Goal: Task Accomplishment & Management: Manage account settings

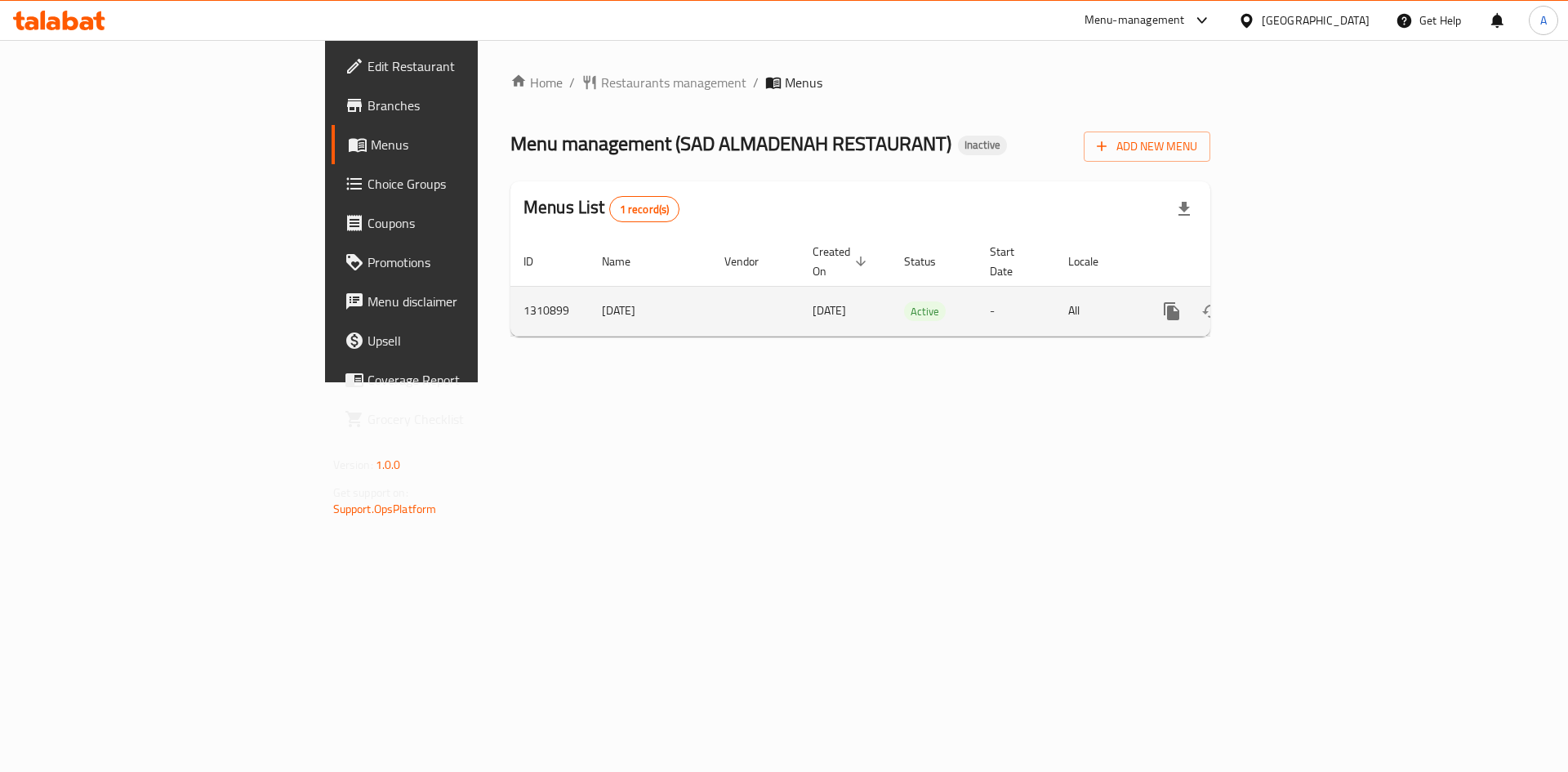
click at [1299, 301] on icon "enhanced table" at bounding box center [1290, 310] width 20 height 20
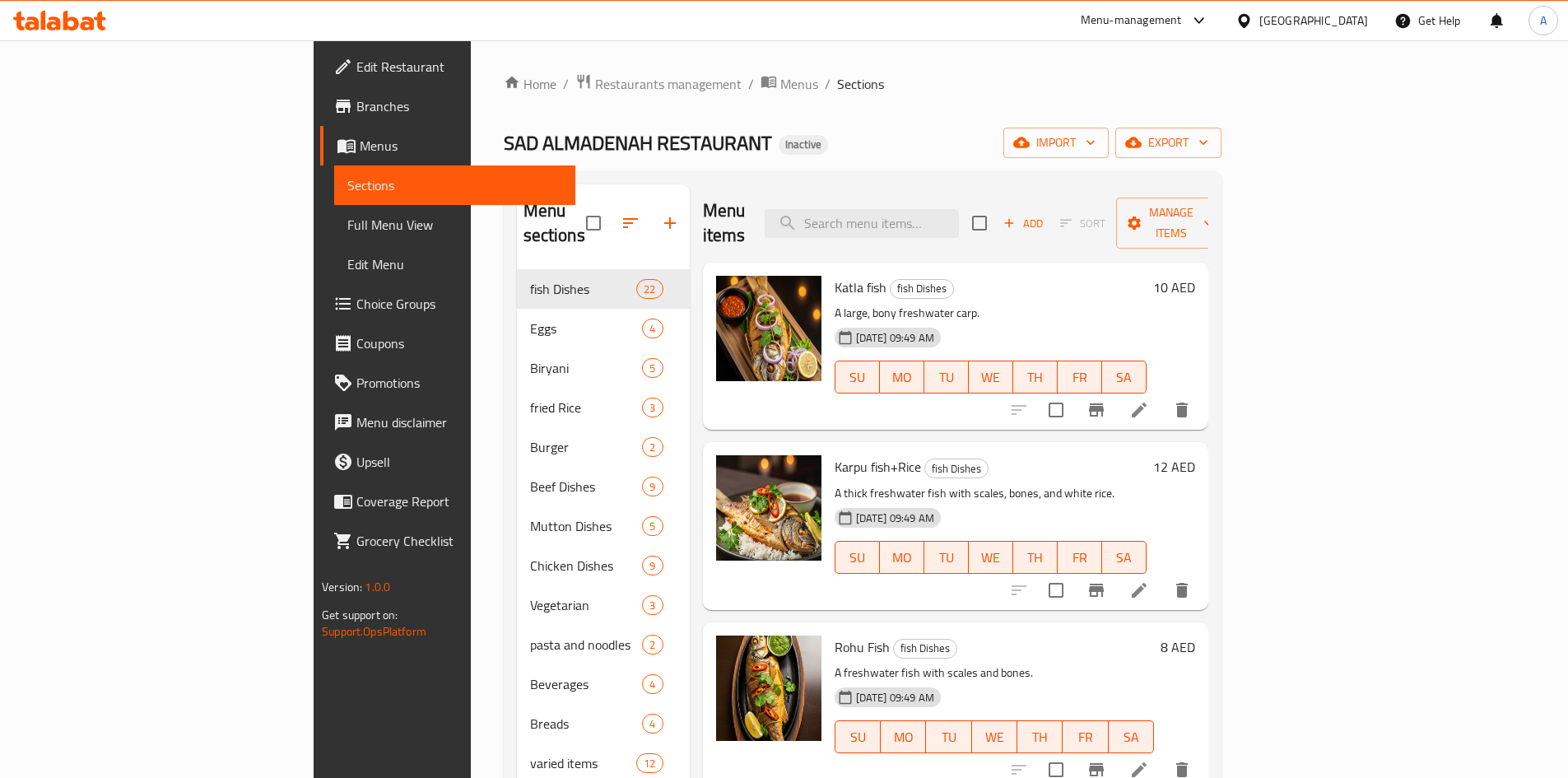
click at [787, 120] on div "Home / Restaurants management / Menus / Sections SAD ALMADENAH RESTAURANT Inact…" at bounding box center [863, 525] width 718 height 902
click at [890, 100] on div "Home / Restaurants management / Menus / Sections SAD ALMADENAH RESTAURANT Inact…" at bounding box center [863, 525] width 718 height 902
click at [348, 232] on span "Full Menu View" at bounding box center [455, 224] width 215 height 20
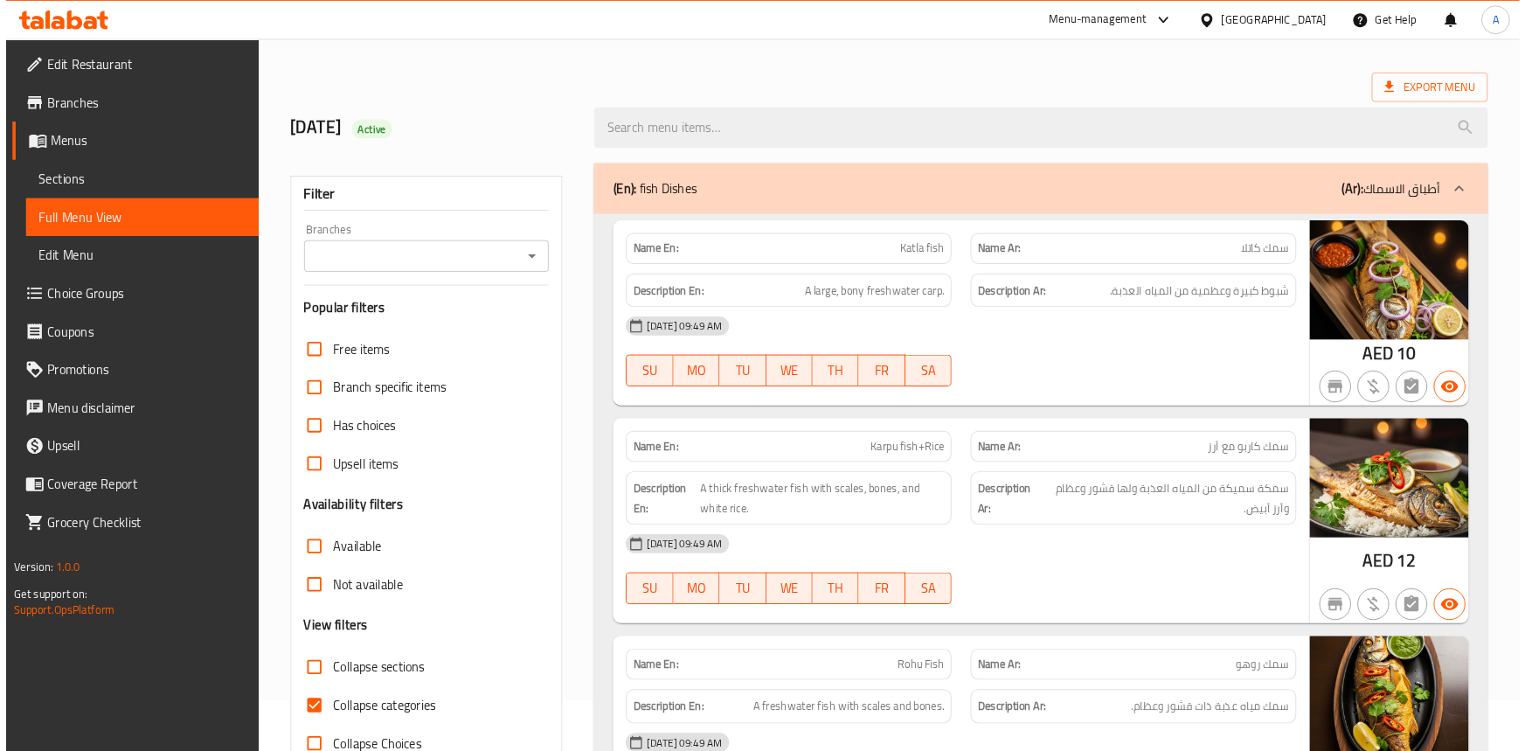
scroll to position [87, 0]
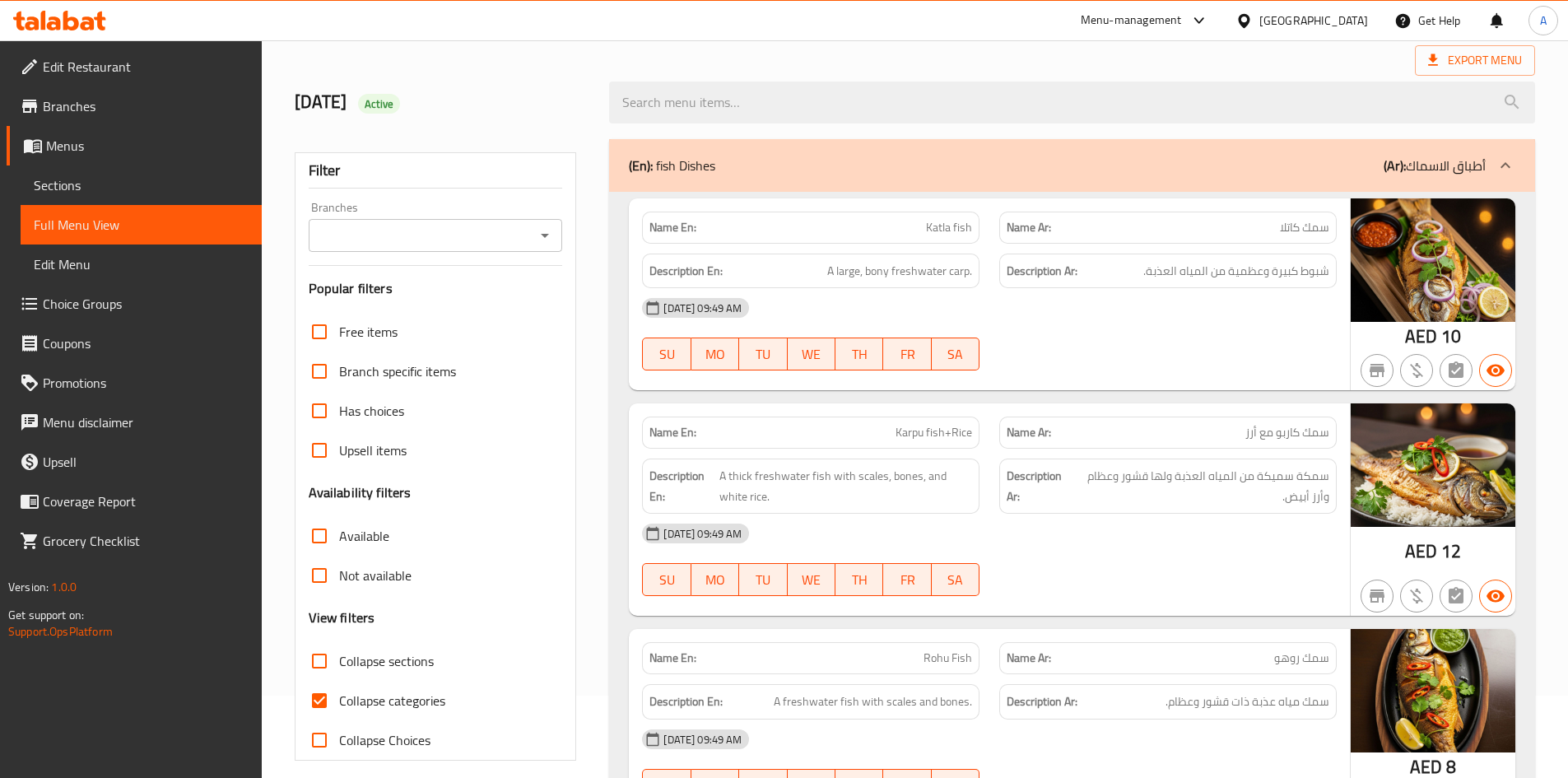
click at [329, 705] on input "Collapse categories" at bounding box center [319, 701] width 40 height 40
checkbox input "false"
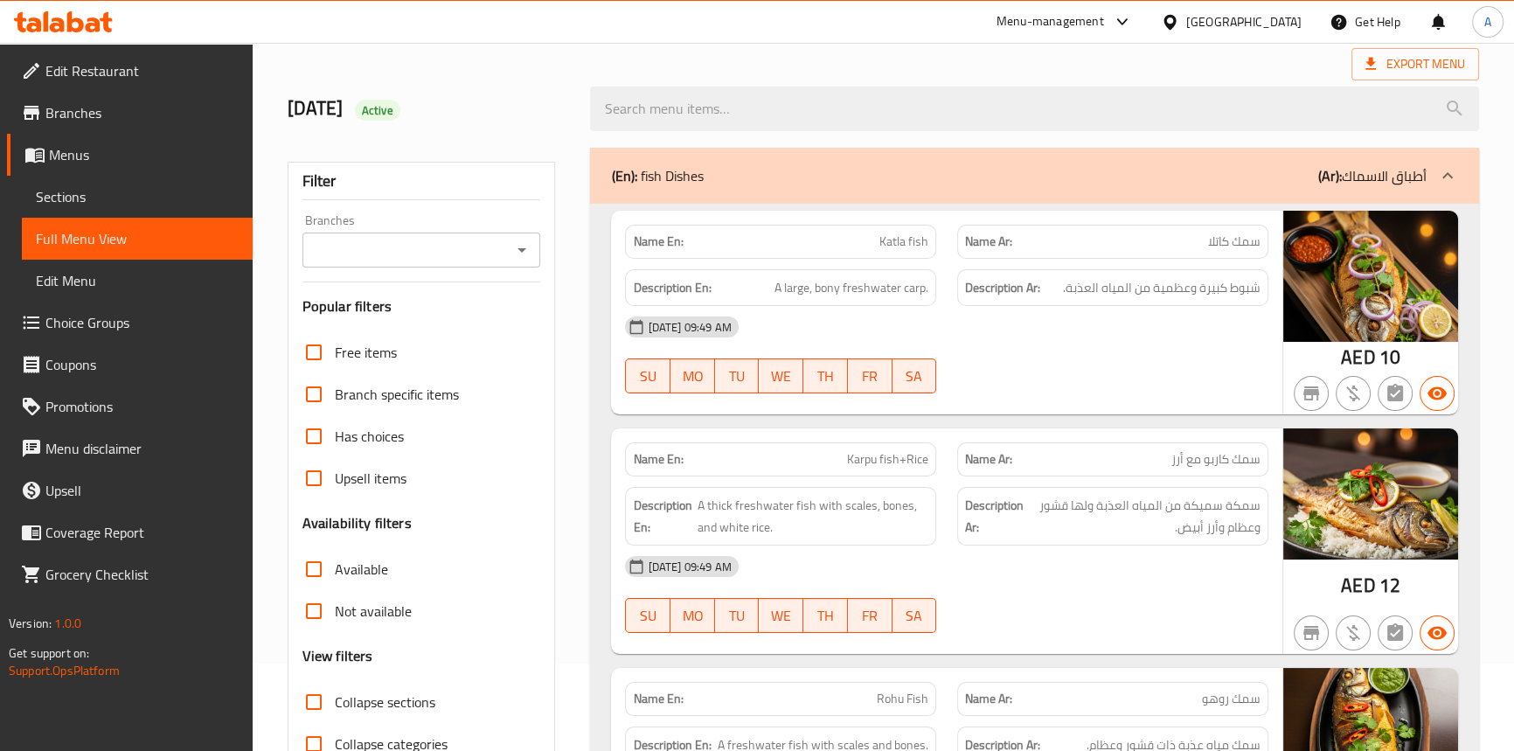
drag, startPoint x: 1623, startPoint y: 0, endPoint x: 1074, endPoint y: 387, distance: 671.7
click at [1074, 387] on div at bounding box center [1113, 393] width 332 height 21
click at [1022, 353] on div "[DATE] 09:49 AM SU MO TU WE TH FR SA" at bounding box center [945, 355] width 663 height 98
click at [81, 207] on span "Sections" at bounding box center [137, 196] width 203 height 21
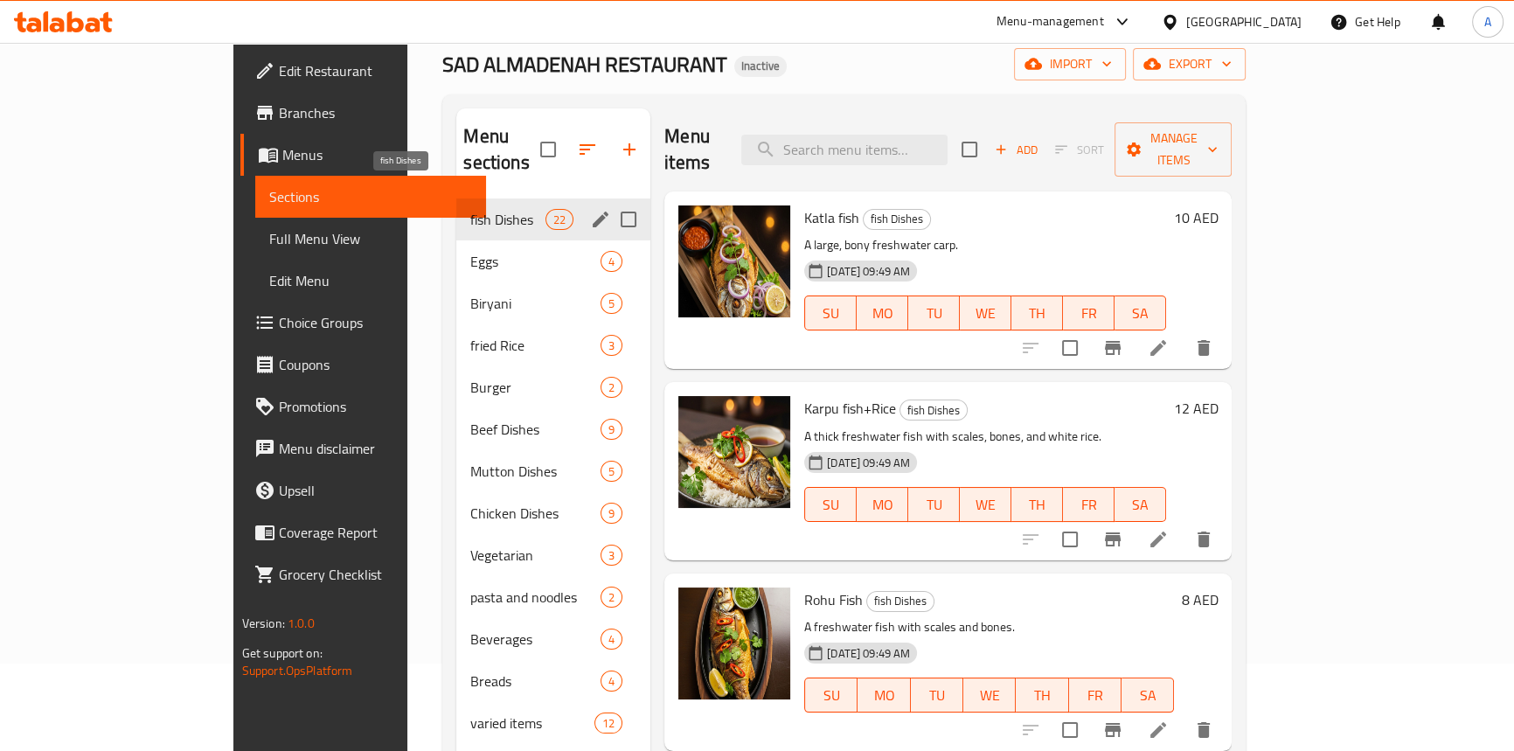
click at [470, 209] on span "fish Dishes" at bounding box center [507, 219] width 74 height 21
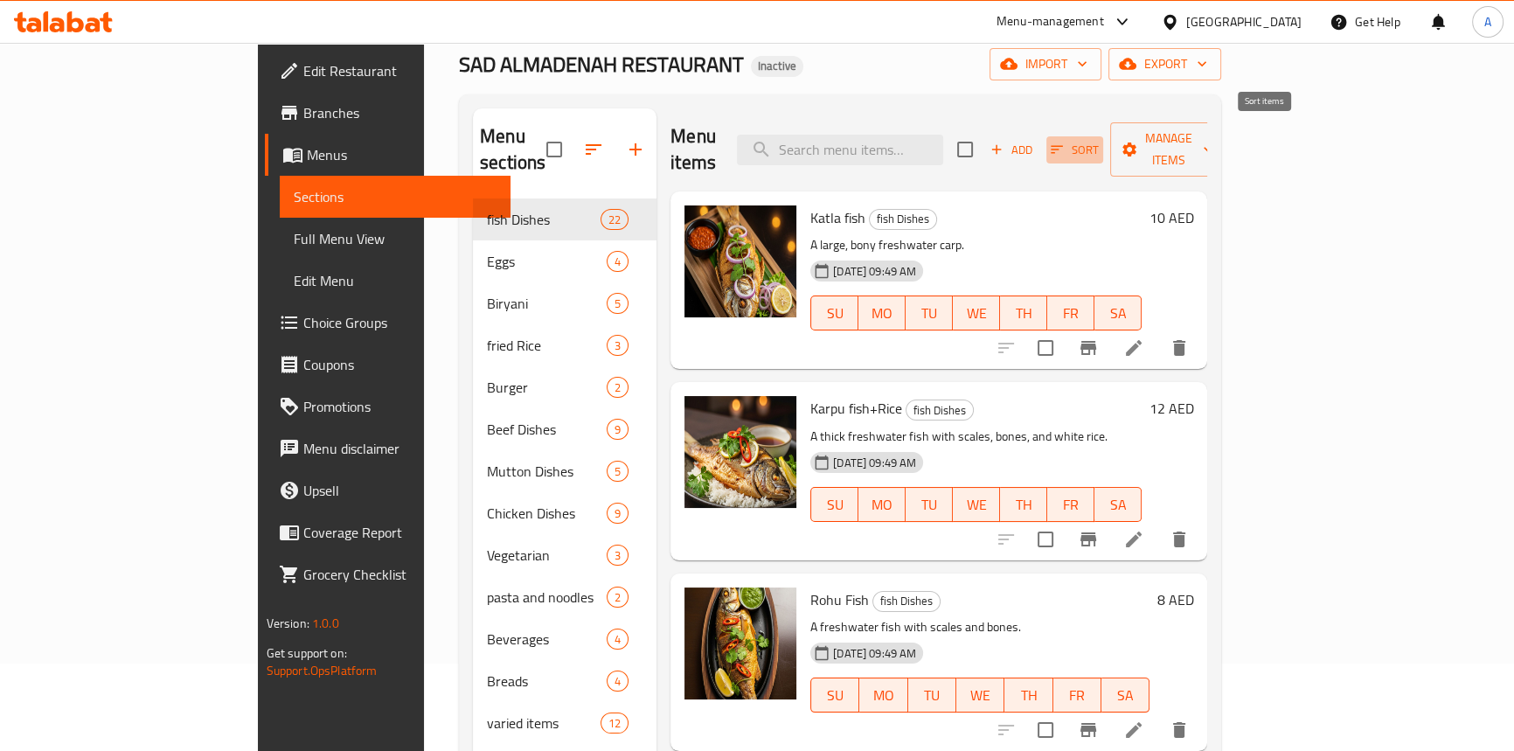
click at [1064, 142] on icon "button" at bounding box center [1057, 150] width 16 height 16
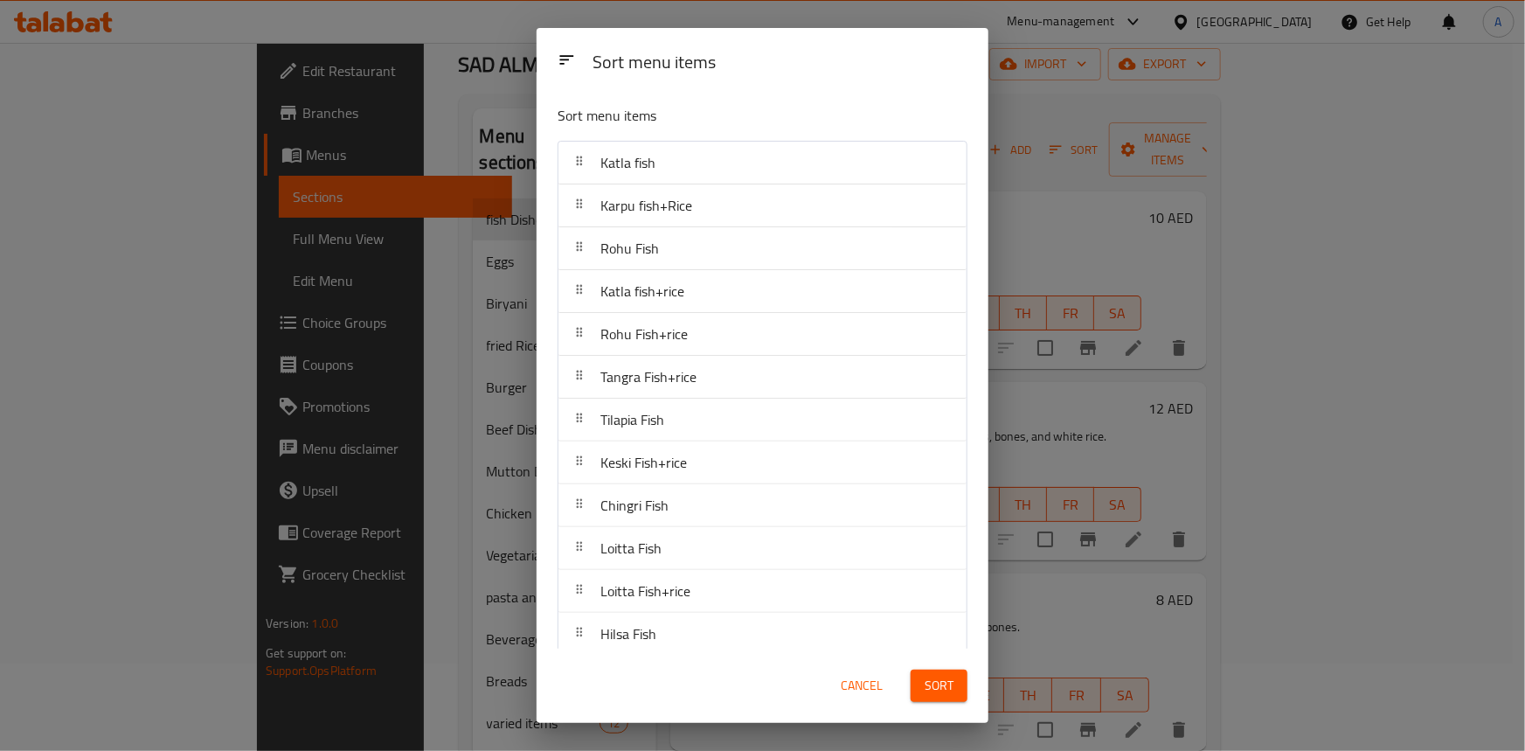
click at [713, 79] on div "Sort menu items" at bounding box center [780, 63] width 389 height 39
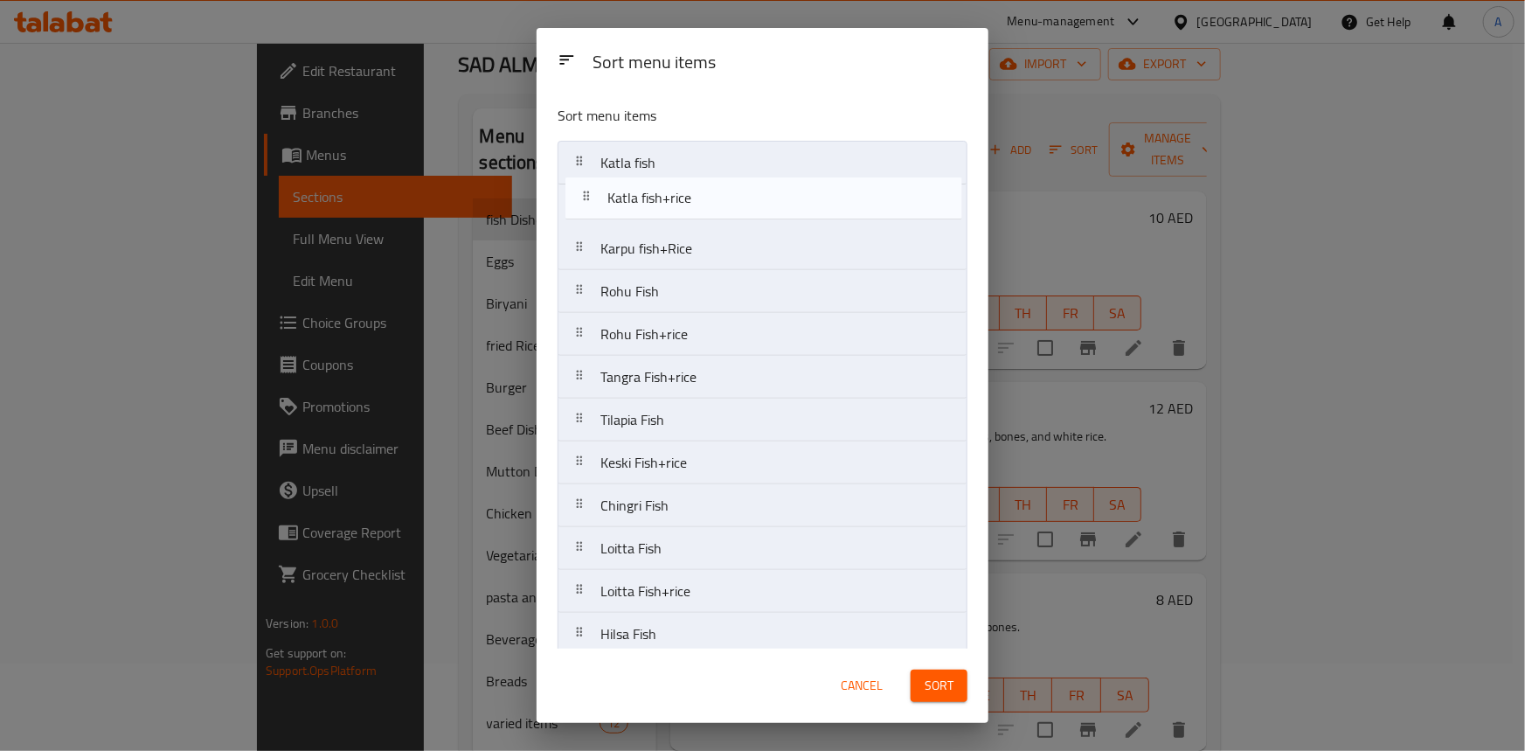
drag, startPoint x: 576, startPoint y: 292, endPoint x: 583, endPoint y: 195, distance: 97.3
click at [583, 195] on nav "Katla fish Karpu fish+Rice Rohu Fish Katla fish+rice Rohu Fish+rice Tangra Fish…" at bounding box center [763, 613] width 410 height 944
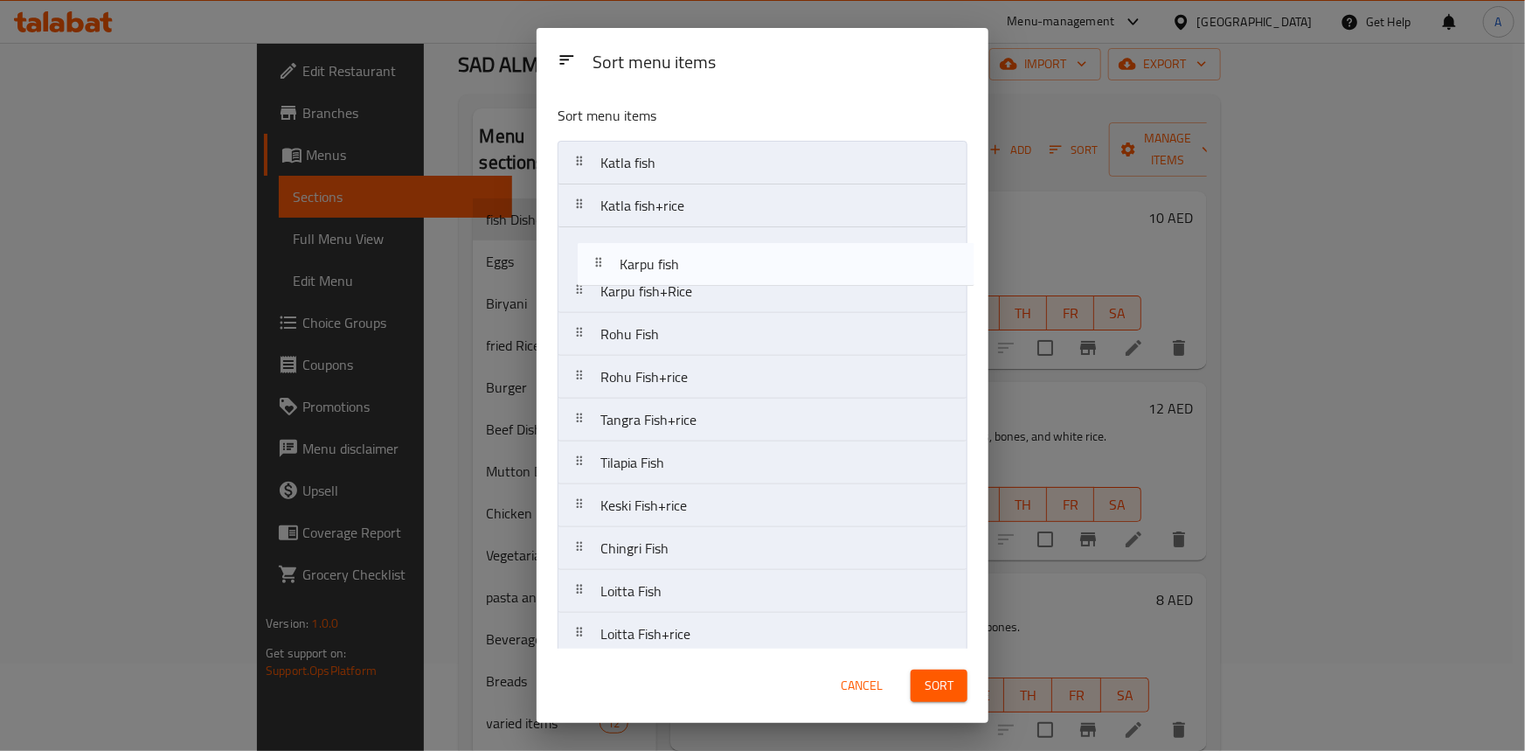
drag, startPoint x: 577, startPoint y: 418, endPoint x: 596, endPoint y: 271, distance: 148.1
click at [596, 271] on nav "Katla fish Katla fish+rice Karpu fish+Rice Rohu Fish Rohu Fish+rice Tangra Fish…" at bounding box center [763, 613] width 410 height 944
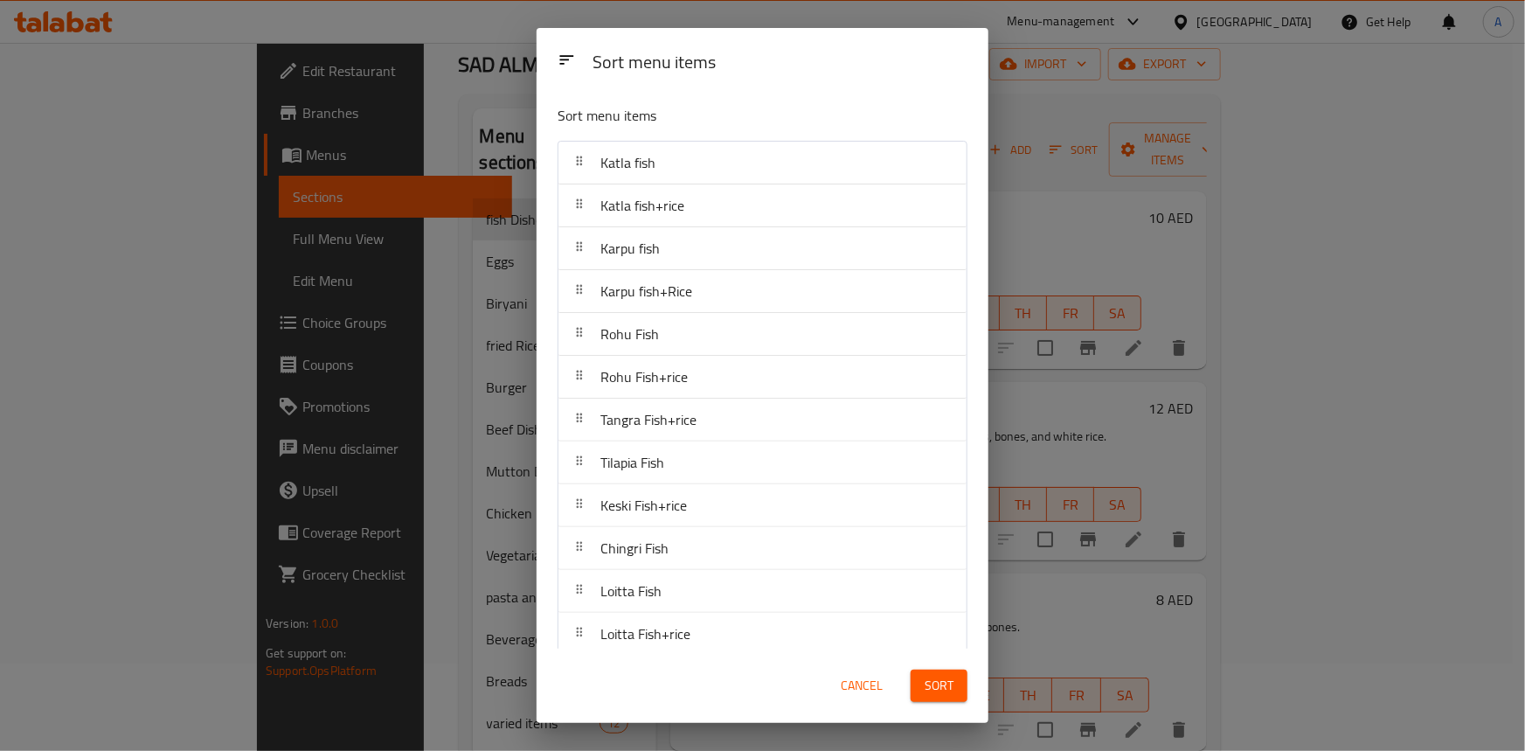
click at [790, 87] on div "Sort menu items" at bounding box center [763, 59] width 452 height 63
drag, startPoint x: 936, startPoint y: 664, endPoint x: 933, endPoint y: 683, distance: 19.4
click at [935, 673] on div "Sort" at bounding box center [939, 685] width 78 height 53
drag, startPoint x: 961, startPoint y: 694, endPoint x: 978, endPoint y: 688, distance: 17.7
click at [961, 694] on button "Sort" at bounding box center [939, 685] width 57 height 32
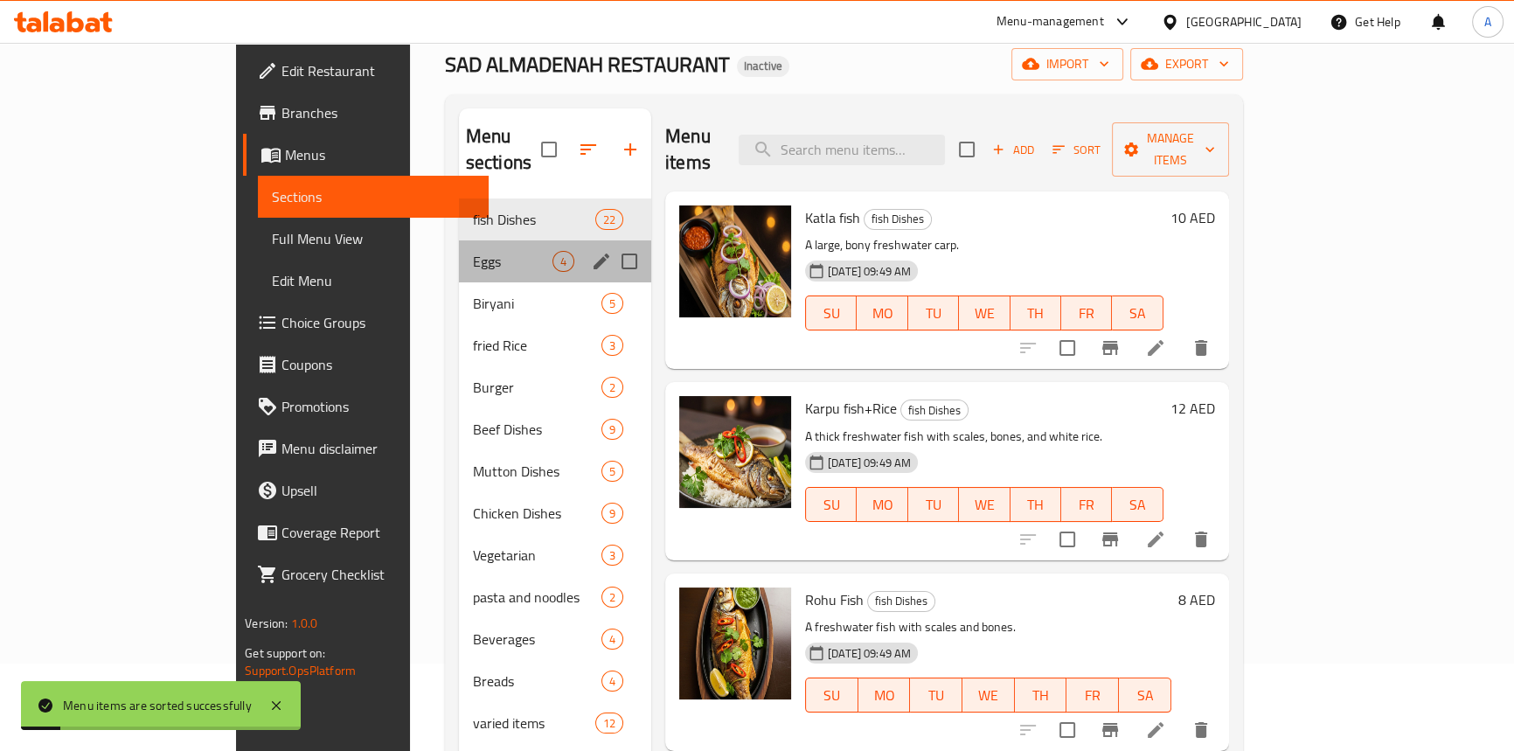
click at [473, 251] on span "Eggs" at bounding box center [513, 261] width 80 height 21
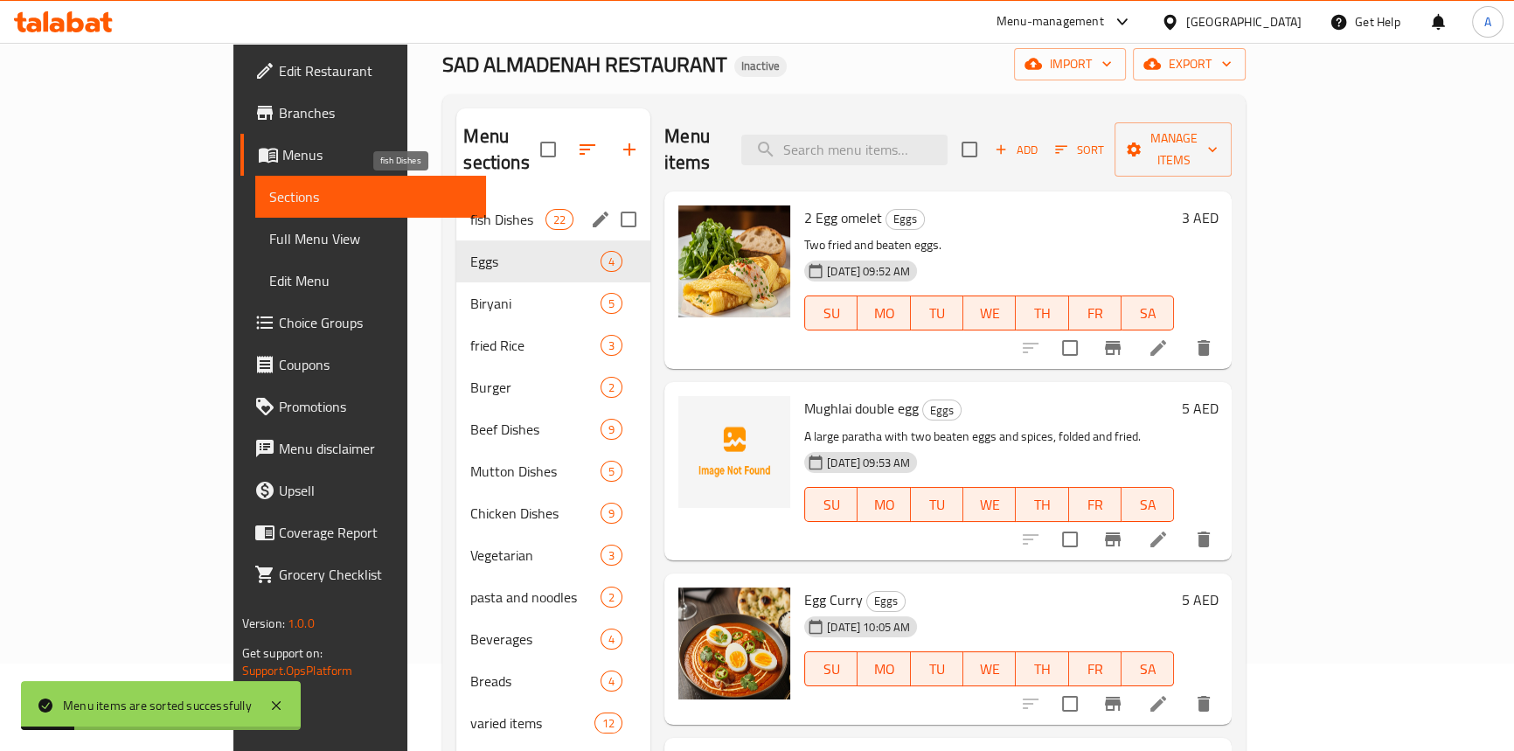
click at [470, 209] on span "fish Dishes" at bounding box center [507, 219] width 74 height 21
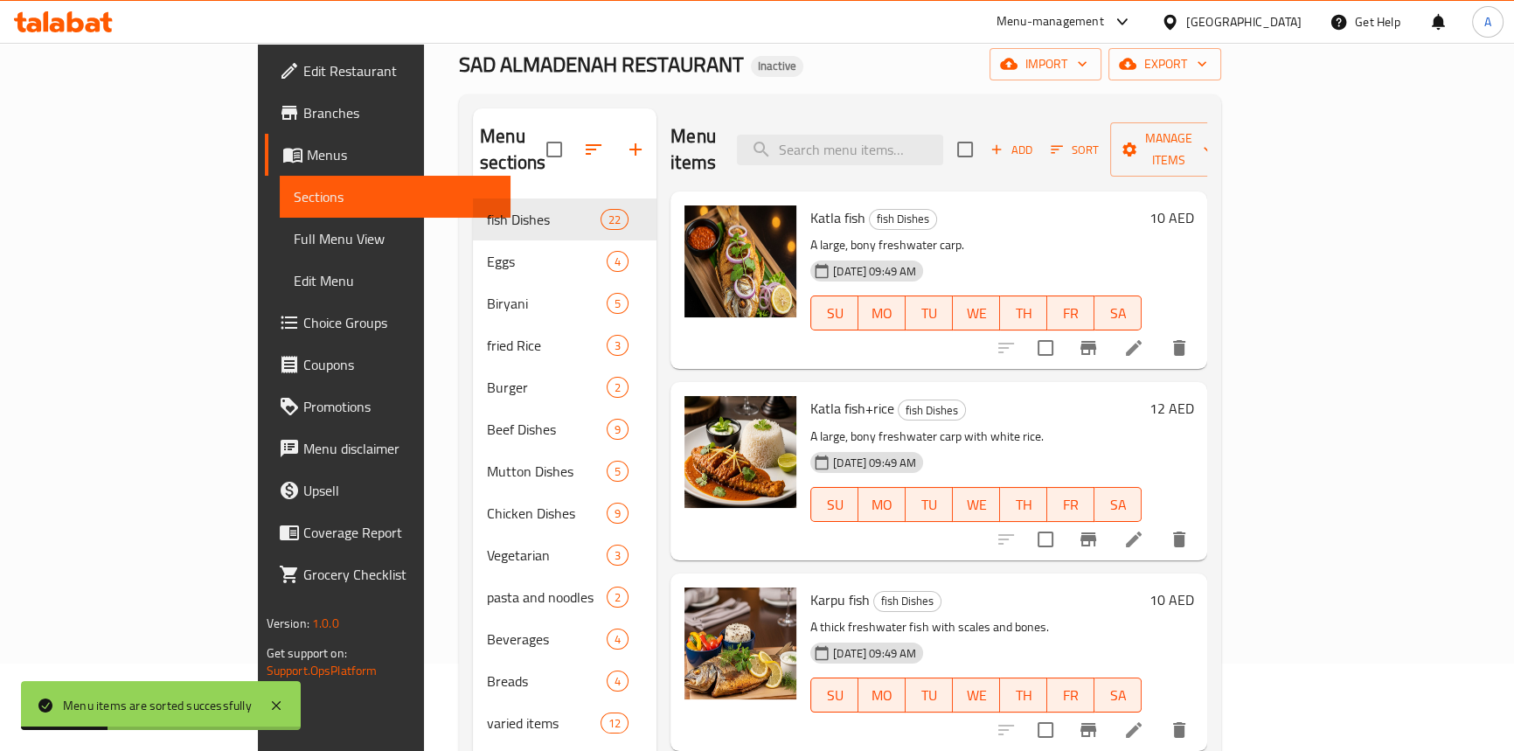
click at [810, 205] on span "Katla fish" at bounding box center [837, 218] width 55 height 26
copy h6 "Katla fish"
click at [294, 242] on span "Full Menu View" at bounding box center [395, 238] width 203 height 21
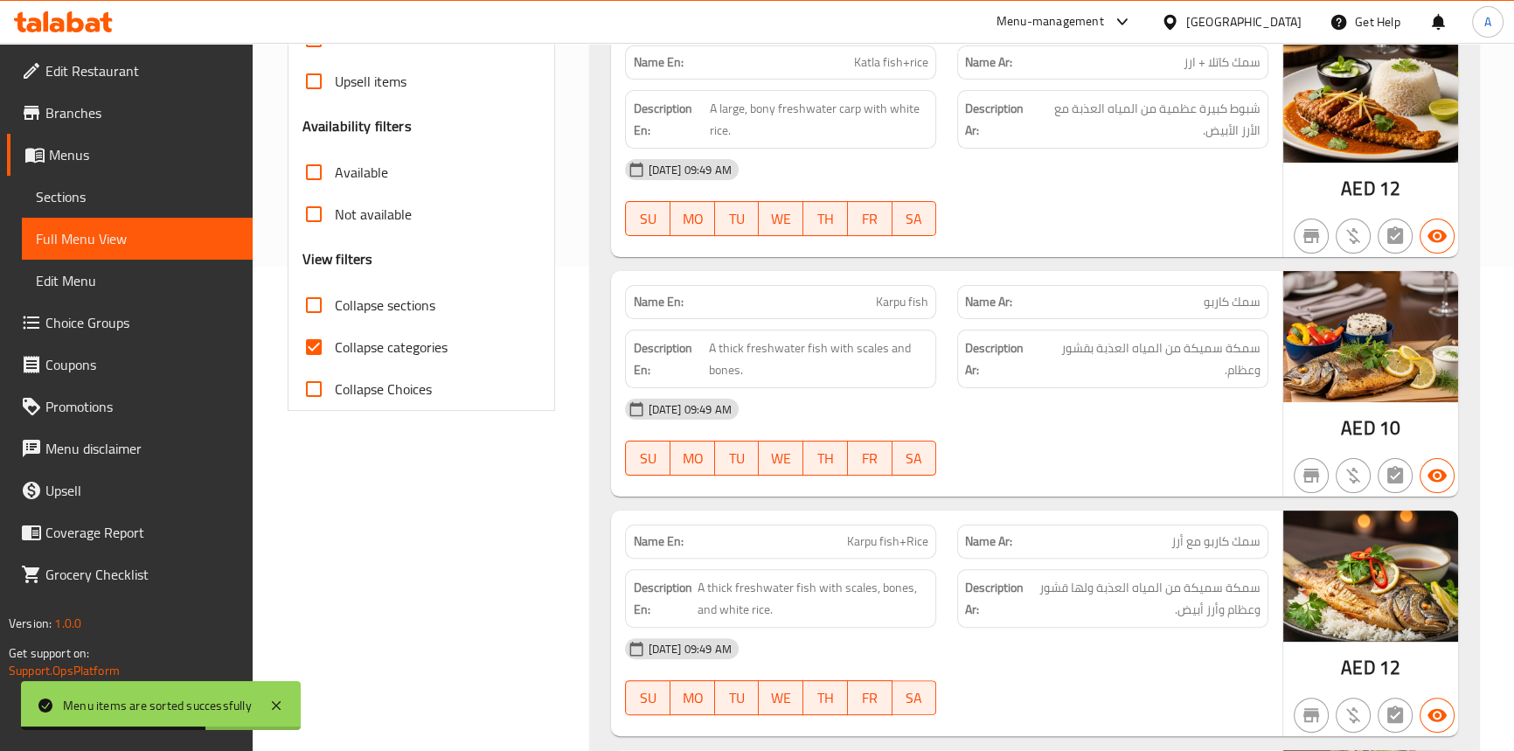
click at [308, 347] on input "Collapse categories" at bounding box center [314, 347] width 42 height 42
checkbox input "false"
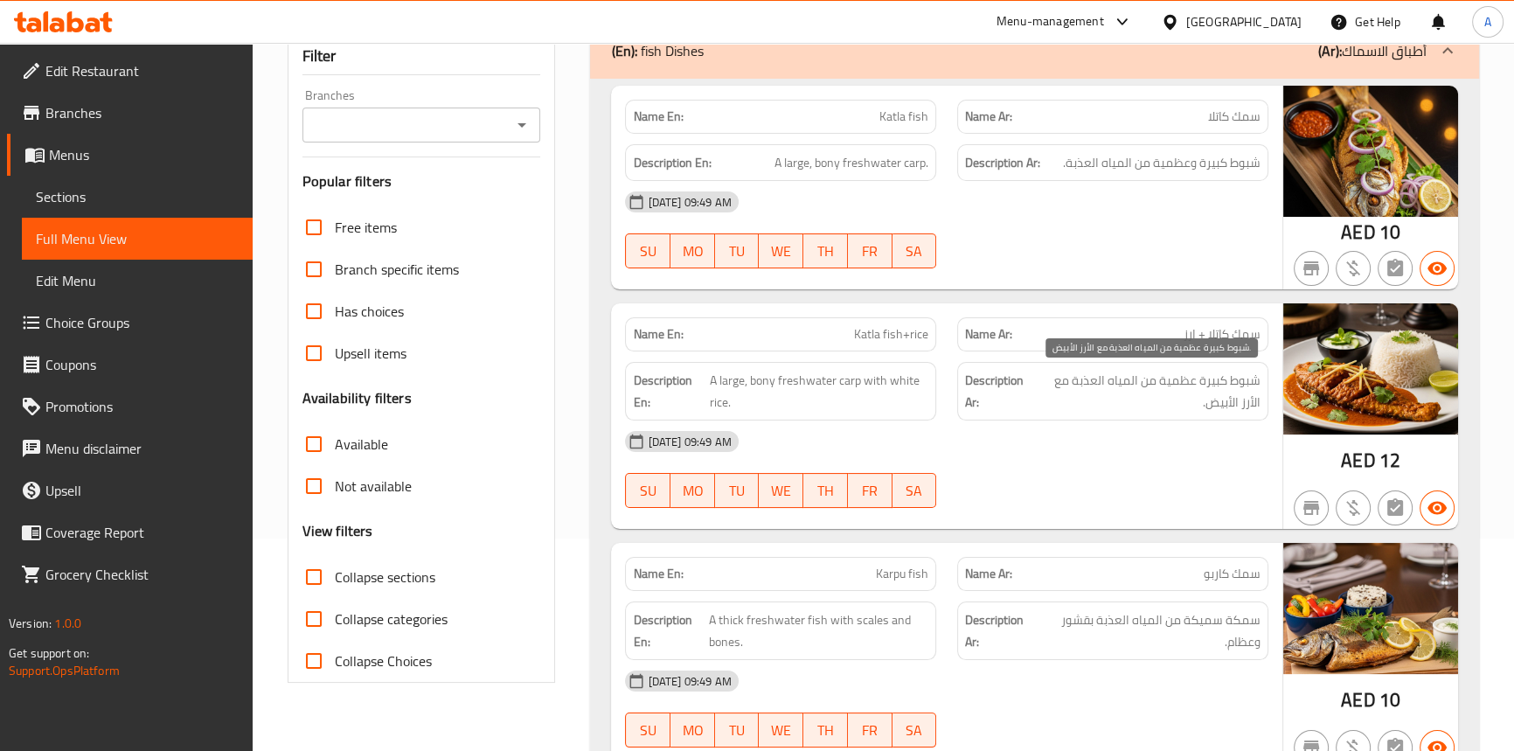
scroll to position [238, 0]
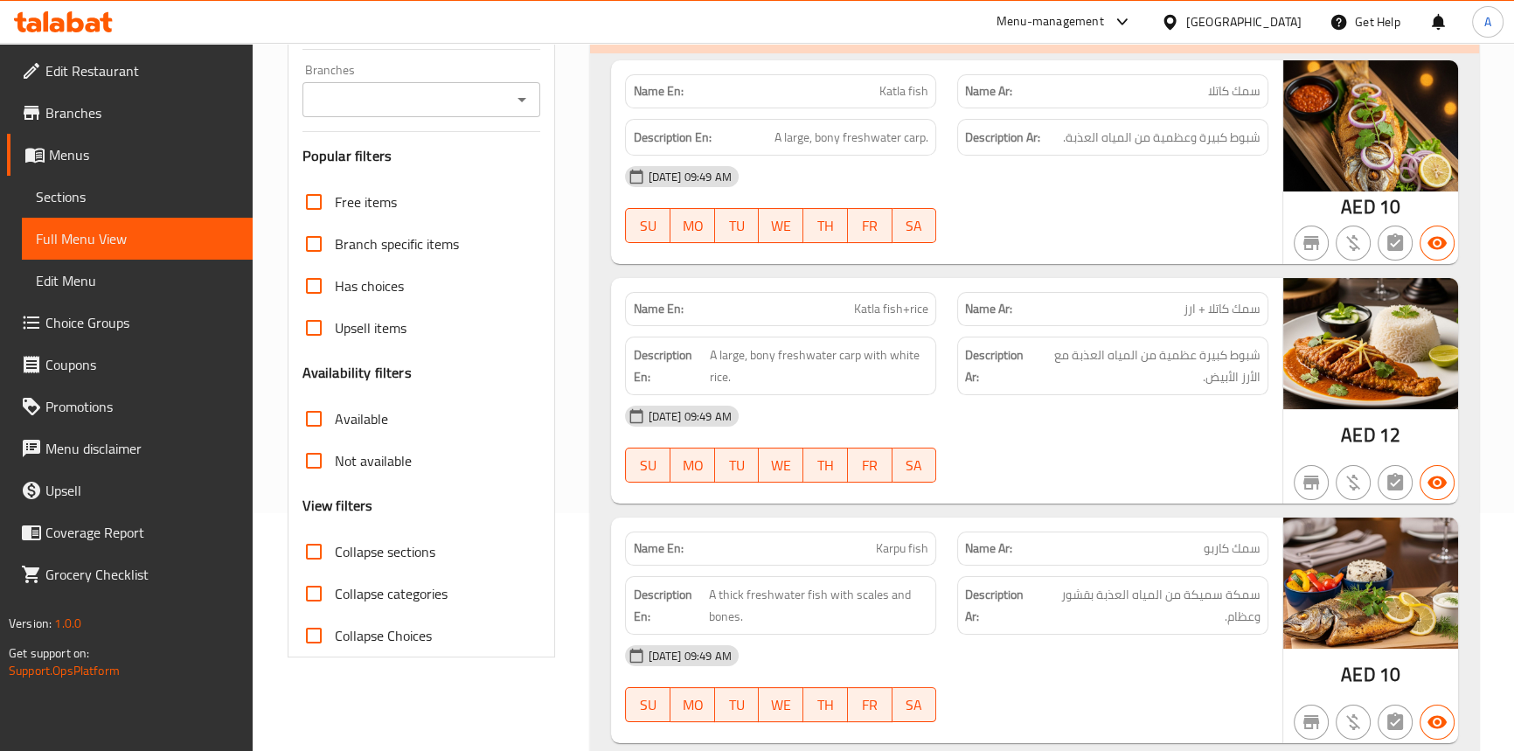
drag, startPoint x: 1041, startPoint y: 230, endPoint x: 725, endPoint y: 230, distance: 316.4
click at [1041, 230] on div "[DATE] 09:49 AM SU MO TU WE TH FR SA" at bounding box center [945, 205] width 663 height 98
click at [217, 206] on span "Sections" at bounding box center [137, 196] width 203 height 21
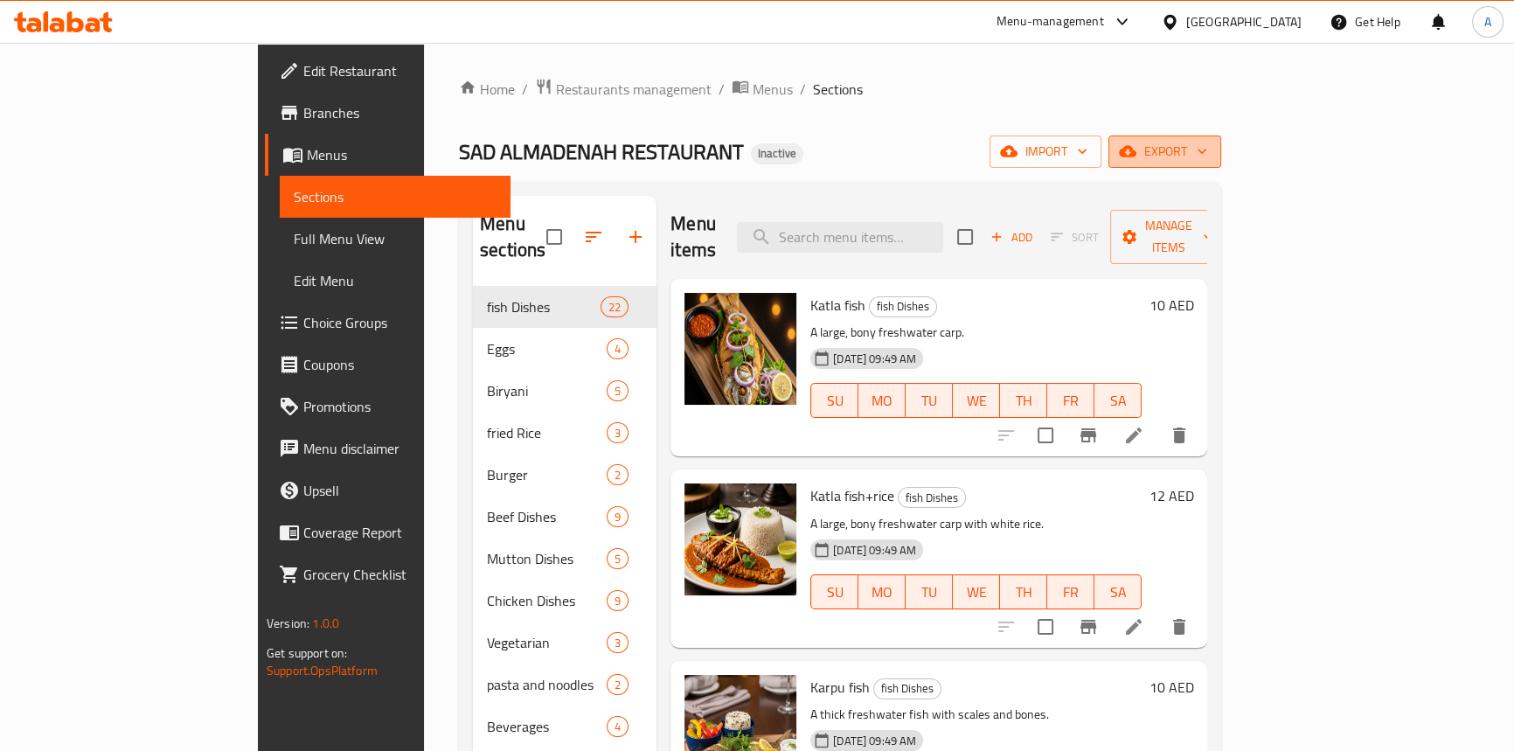
click at [1207, 157] on span "export" at bounding box center [1164, 152] width 85 height 22
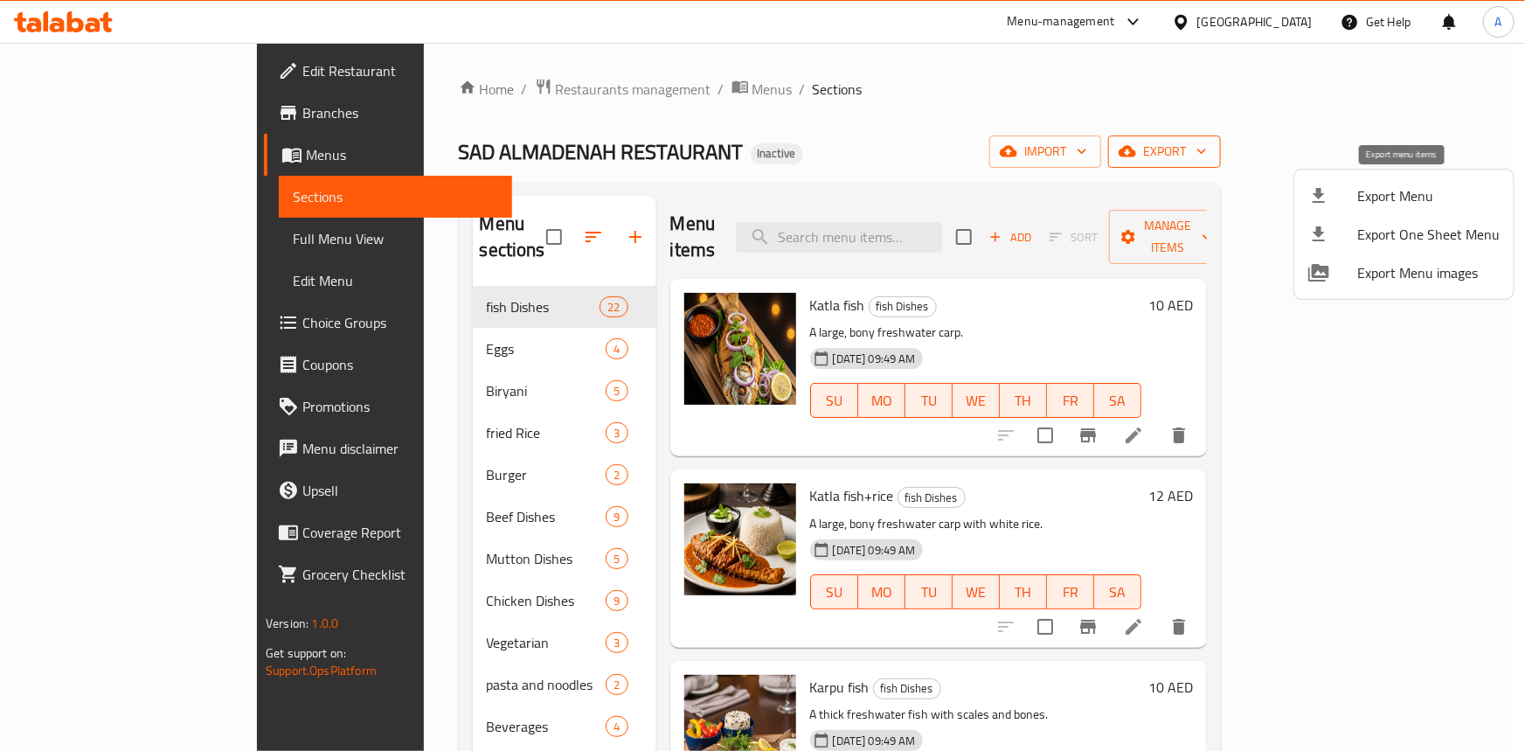
click at [1370, 197] on span "Export Menu" at bounding box center [1428, 195] width 142 height 21
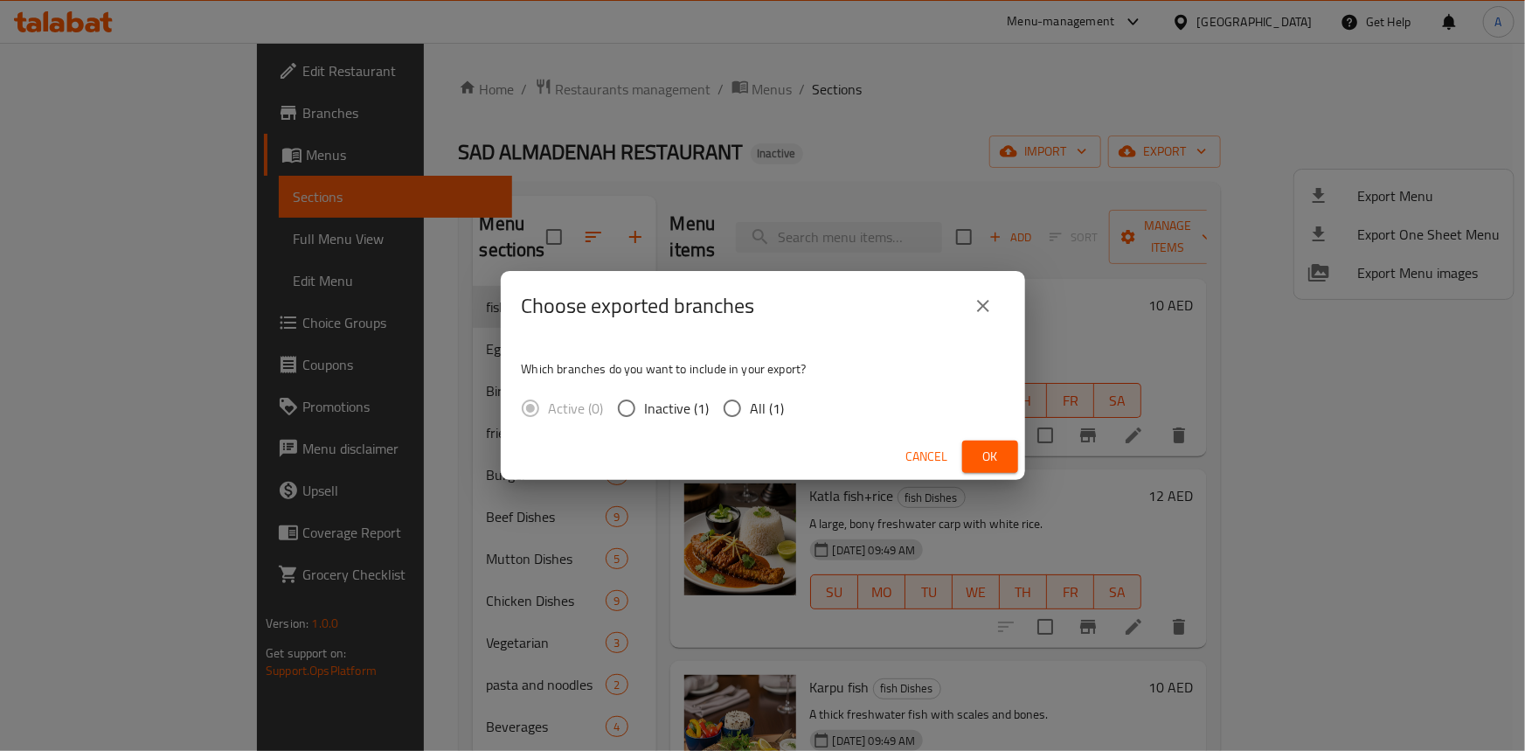
click at [718, 408] on input "All (1)" at bounding box center [732, 408] width 37 height 37
radio input "true"
drag, startPoint x: 981, startPoint y: 454, endPoint x: 969, endPoint y: 502, distance: 49.6
click at [982, 454] on span "Ok" at bounding box center [990, 457] width 28 height 22
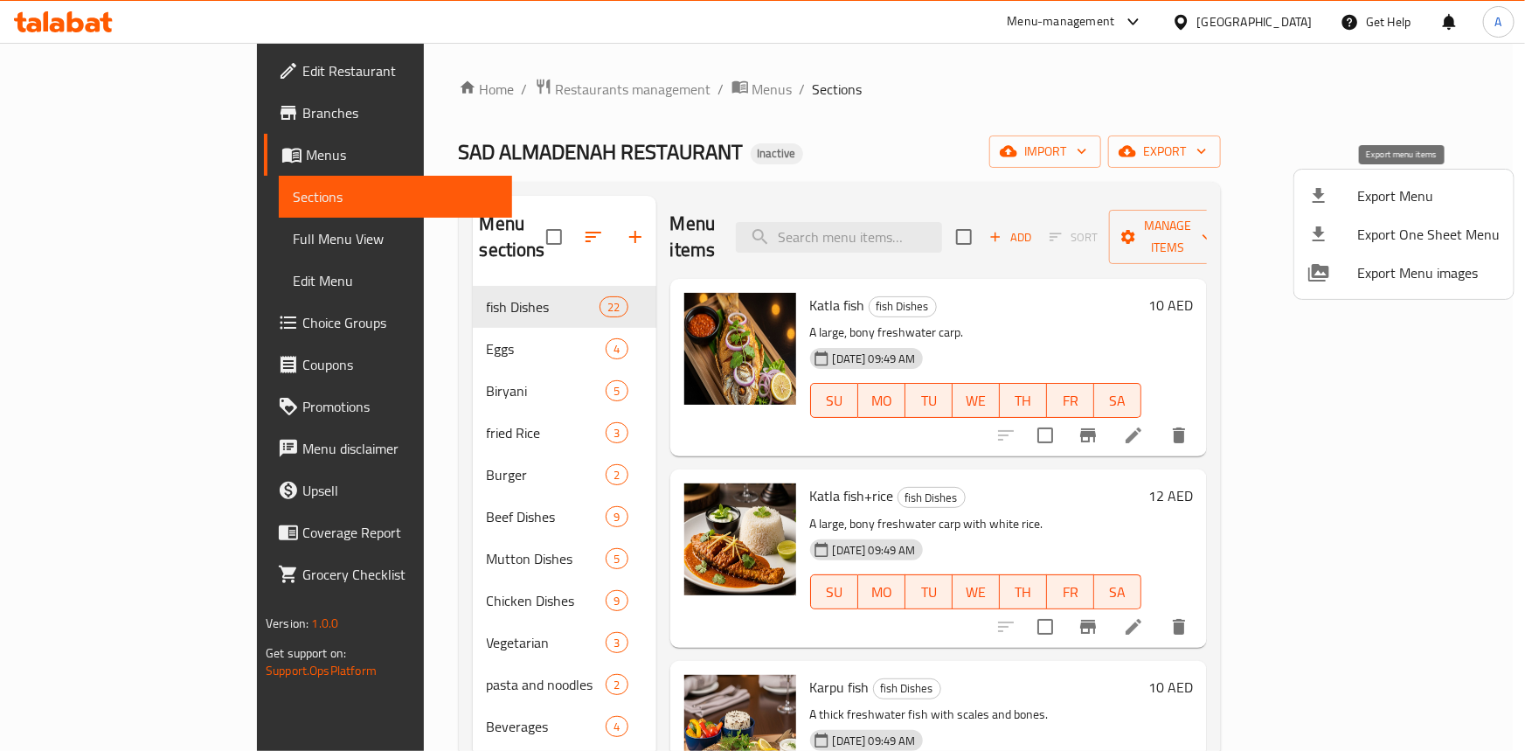
click at [1384, 192] on span "Export Menu" at bounding box center [1428, 195] width 142 height 21
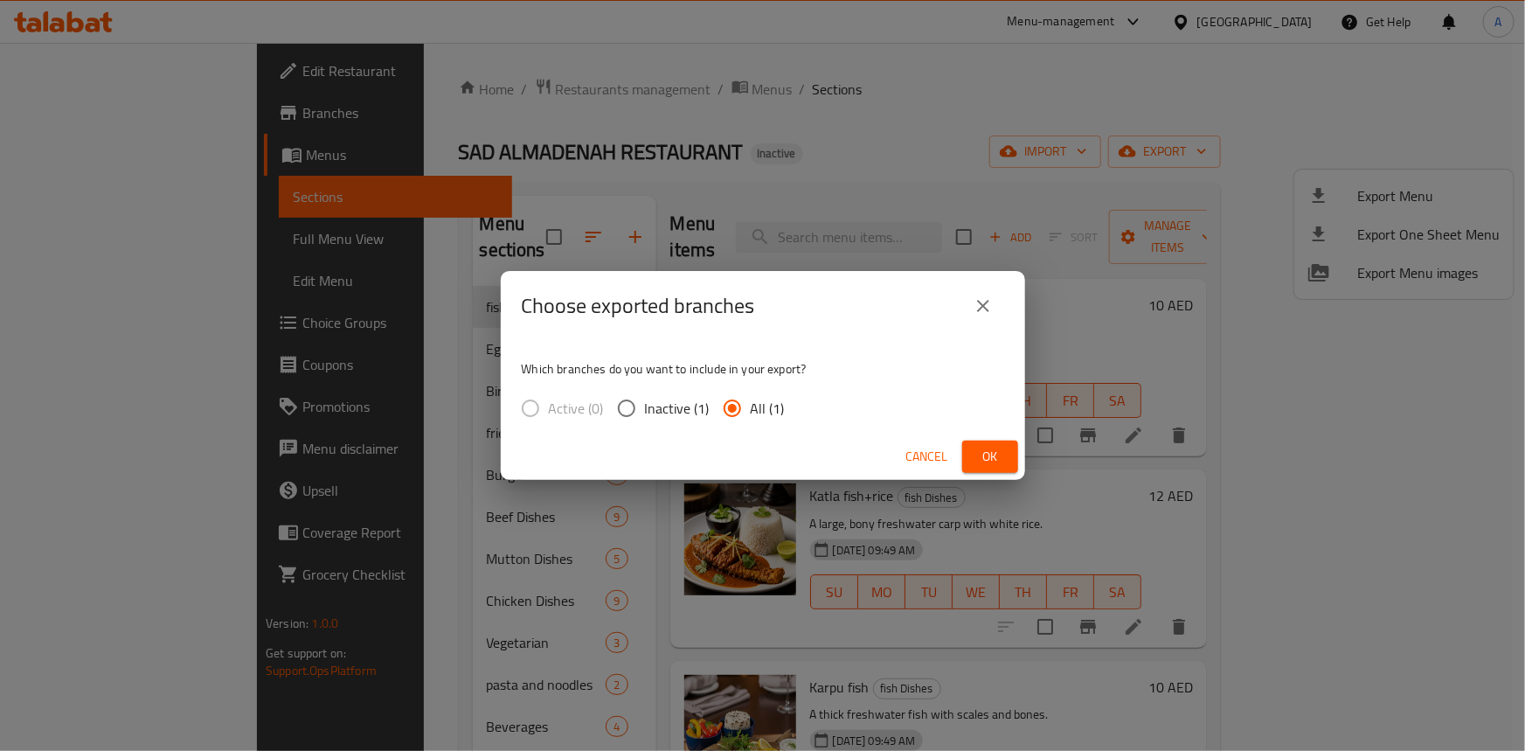
click at [996, 468] on button "Ok" at bounding box center [990, 456] width 56 height 32
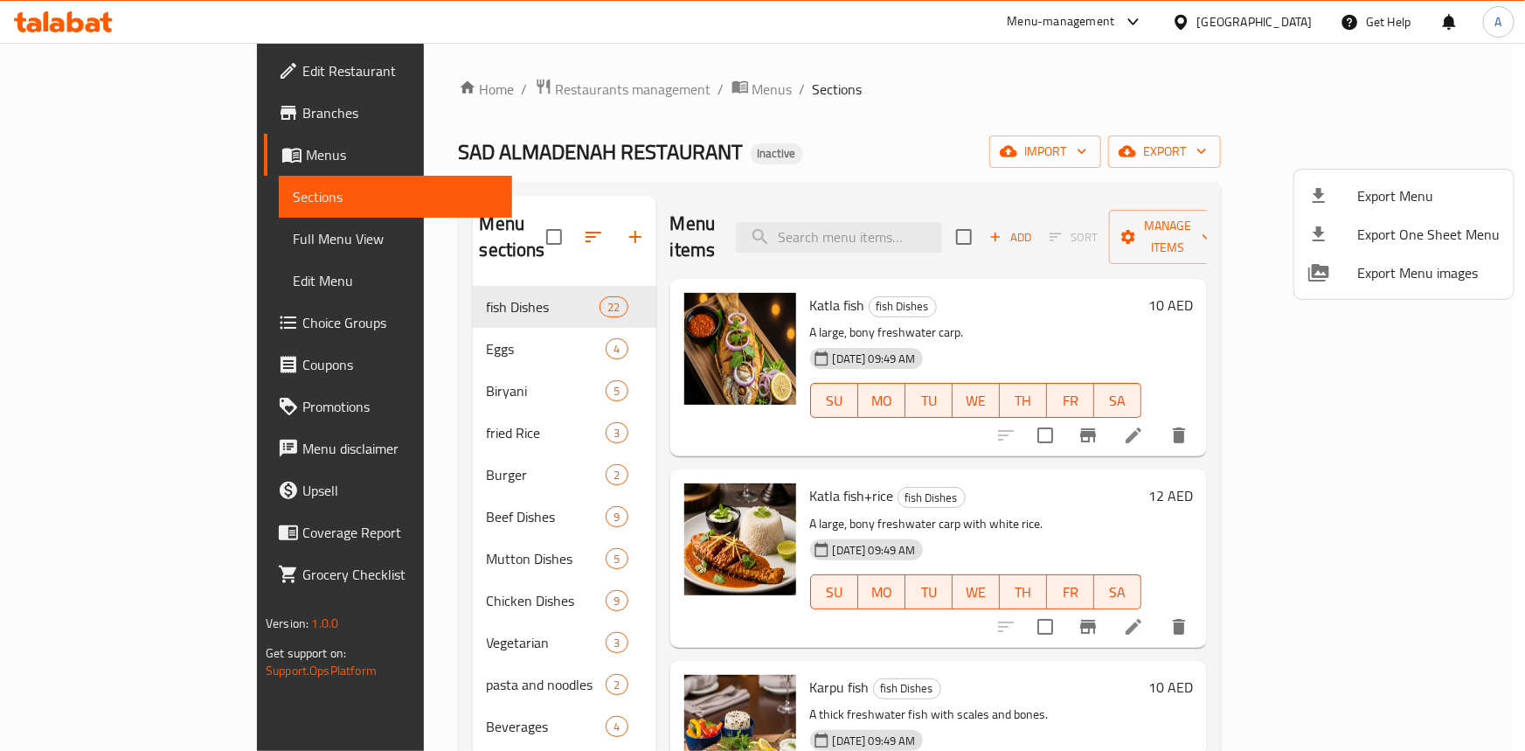
click at [857, 184] on div at bounding box center [762, 375] width 1525 height 751
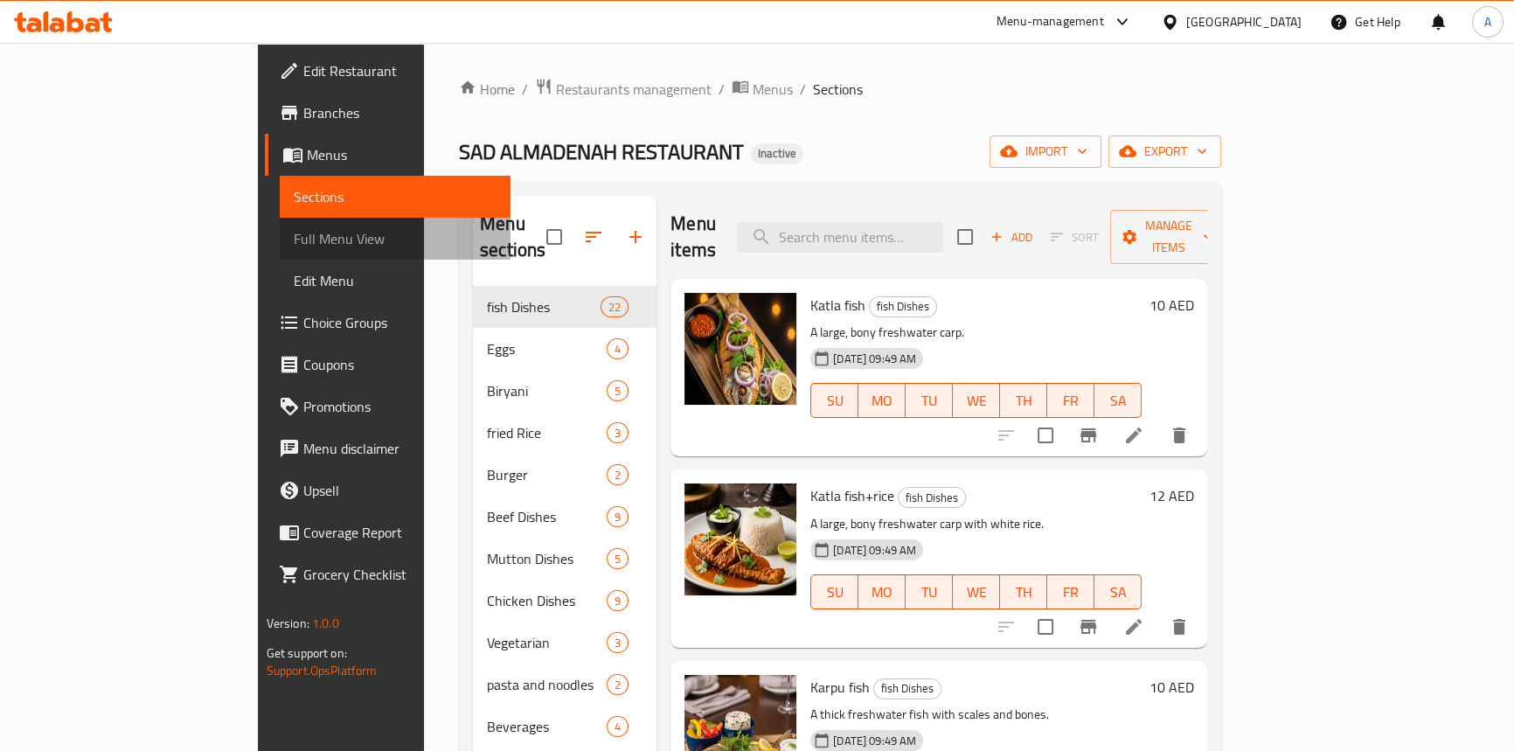
click at [294, 243] on span "Full Menu View" at bounding box center [395, 238] width 203 height 21
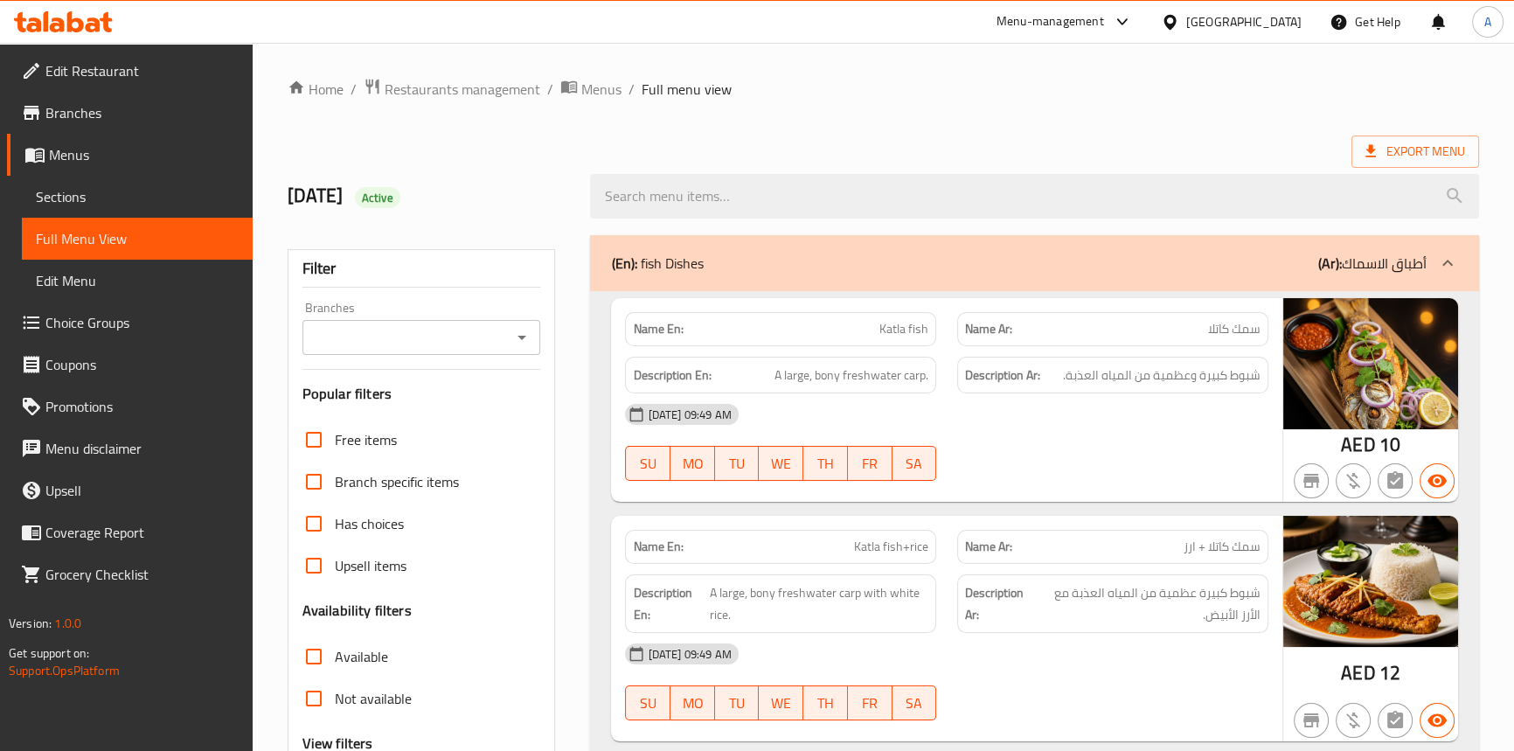
click at [924, 329] on span "Katla fish" at bounding box center [903, 329] width 49 height 18
copy span "Katla fish"
click at [960, 415] on div "[DATE] 09:49 AM" at bounding box center [945, 414] width 663 height 42
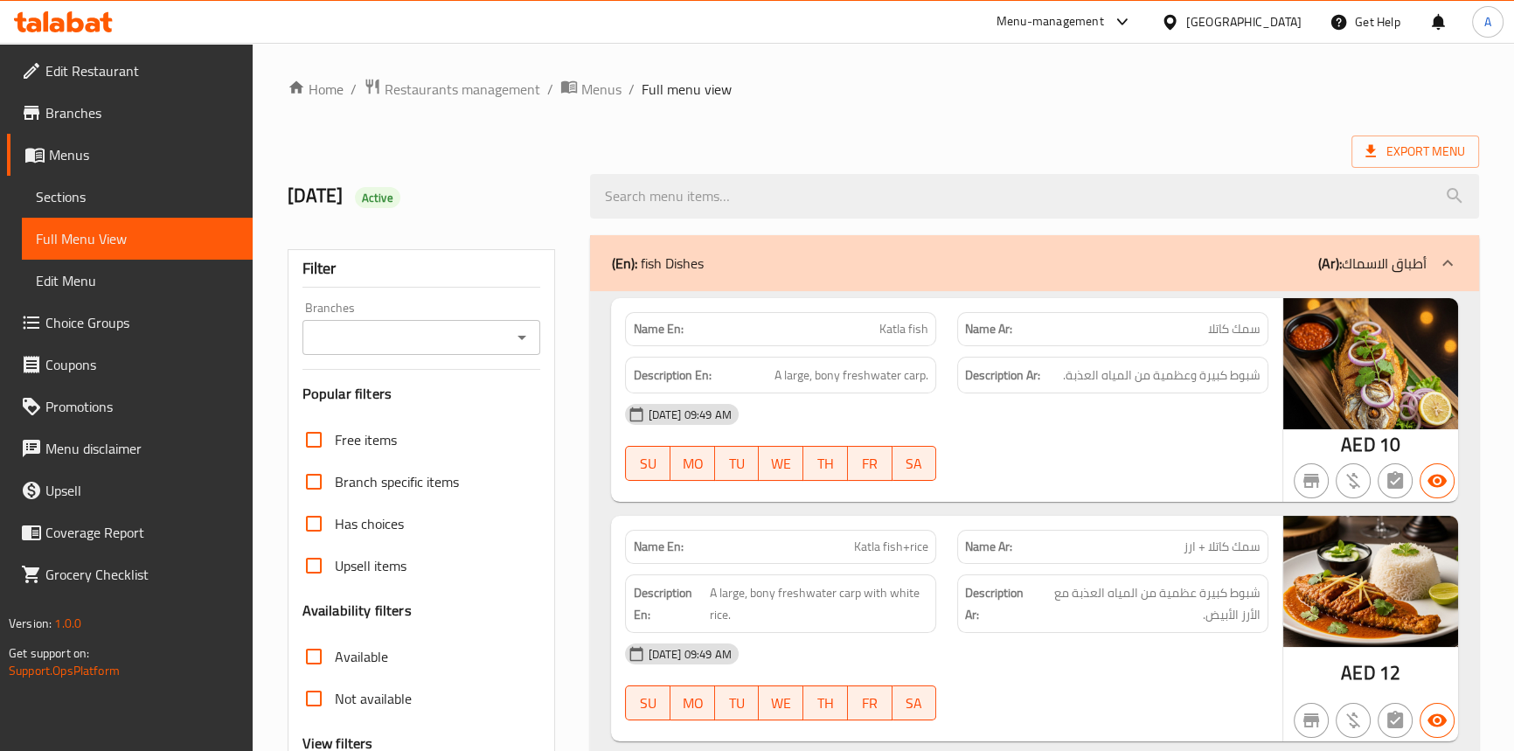
click at [925, 325] on span "Katla fish" at bounding box center [903, 329] width 49 height 18
click at [879, 333] on p "Name En: Katla fish" at bounding box center [780, 329] width 295 height 18
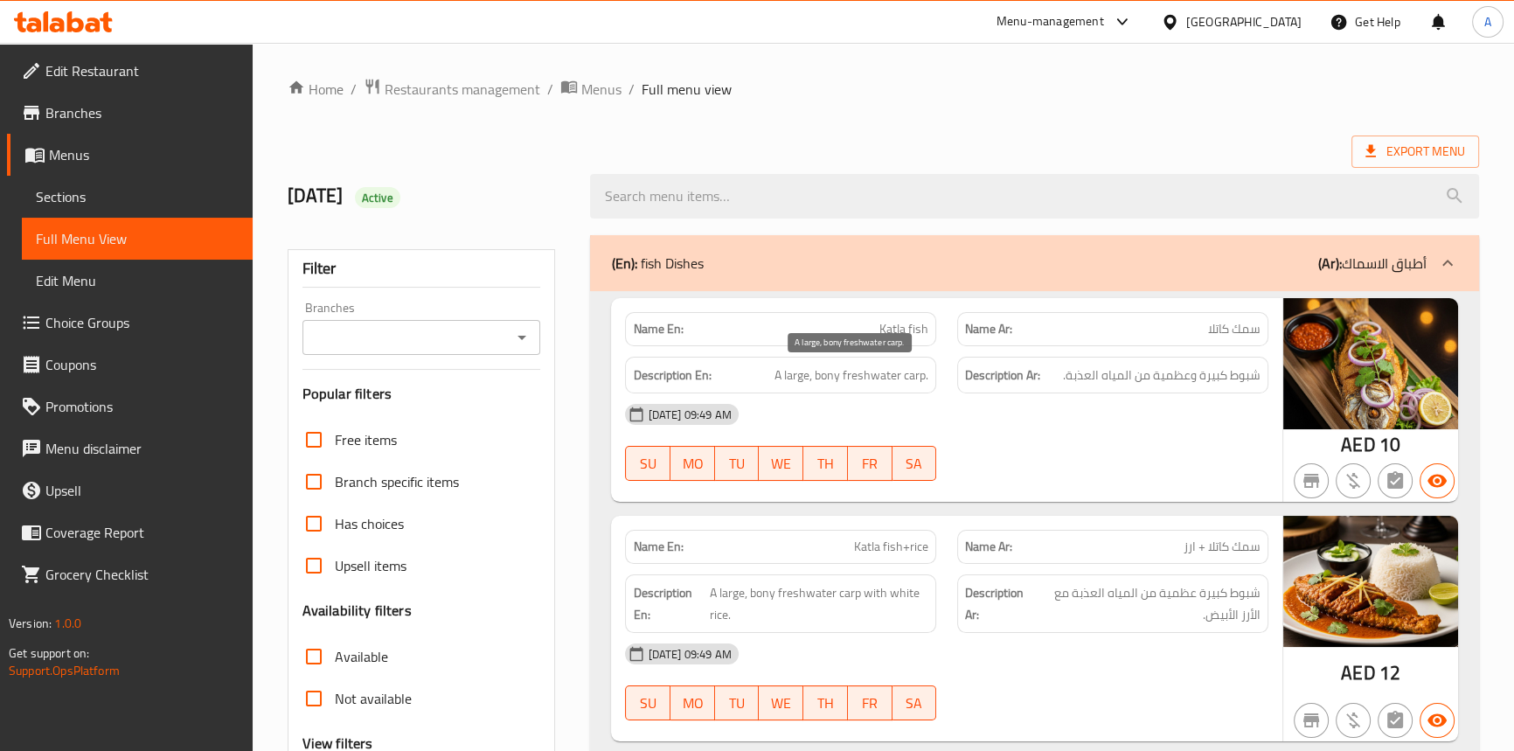
click at [907, 374] on span "A large, bony freshwater carp." at bounding box center [851, 375] width 154 height 22
click at [909, 374] on span "A large, bony freshwater carp." at bounding box center [851, 375] width 154 height 22
click at [798, 378] on span "A large, bony freshwater carp." at bounding box center [851, 375] width 154 height 22
click at [828, 380] on span "A large, bony freshwater carp." at bounding box center [851, 375] width 154 height 22
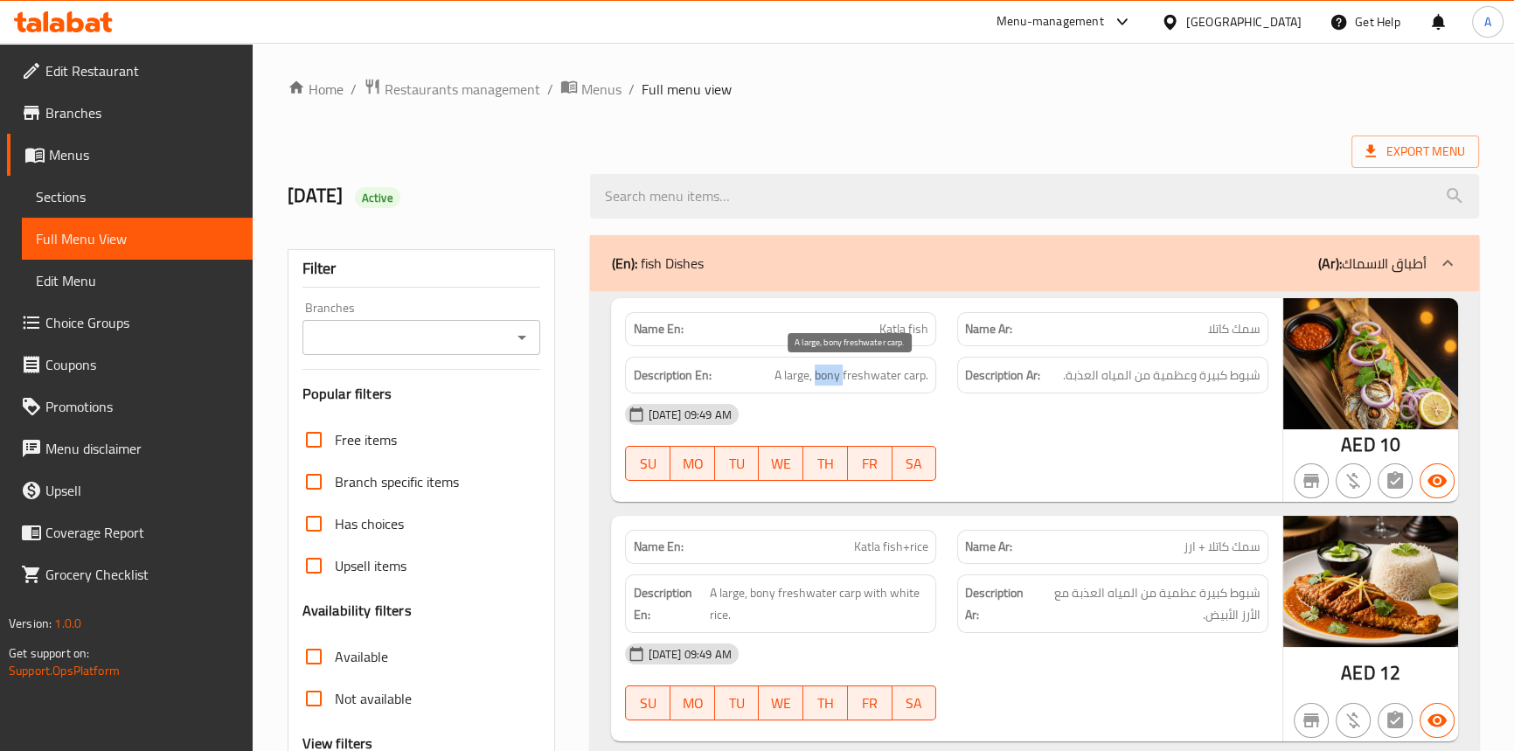
click at [828, 380] on span "A large, bony freshwater carp." at bounding box center [851, 375] width 154 height 22
click at [855, 367] on span "A large, bony freshwater carp." at bounding box center [851, 375] width 154 height 22
click at [855, 366] on span "A large, bony freshwater carp." at bounding box center [851, 375] width 154 height 22
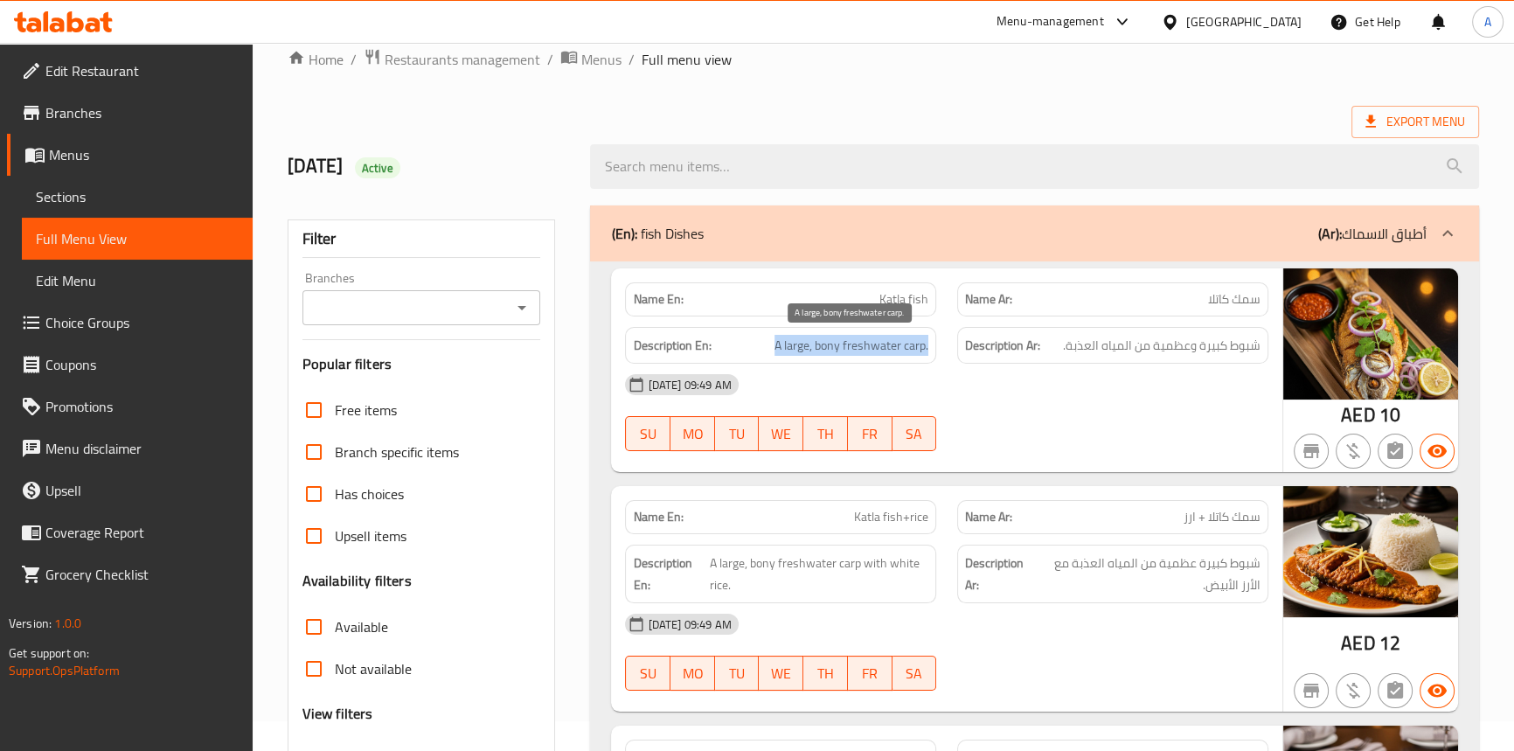
scroll to position [79, 0]
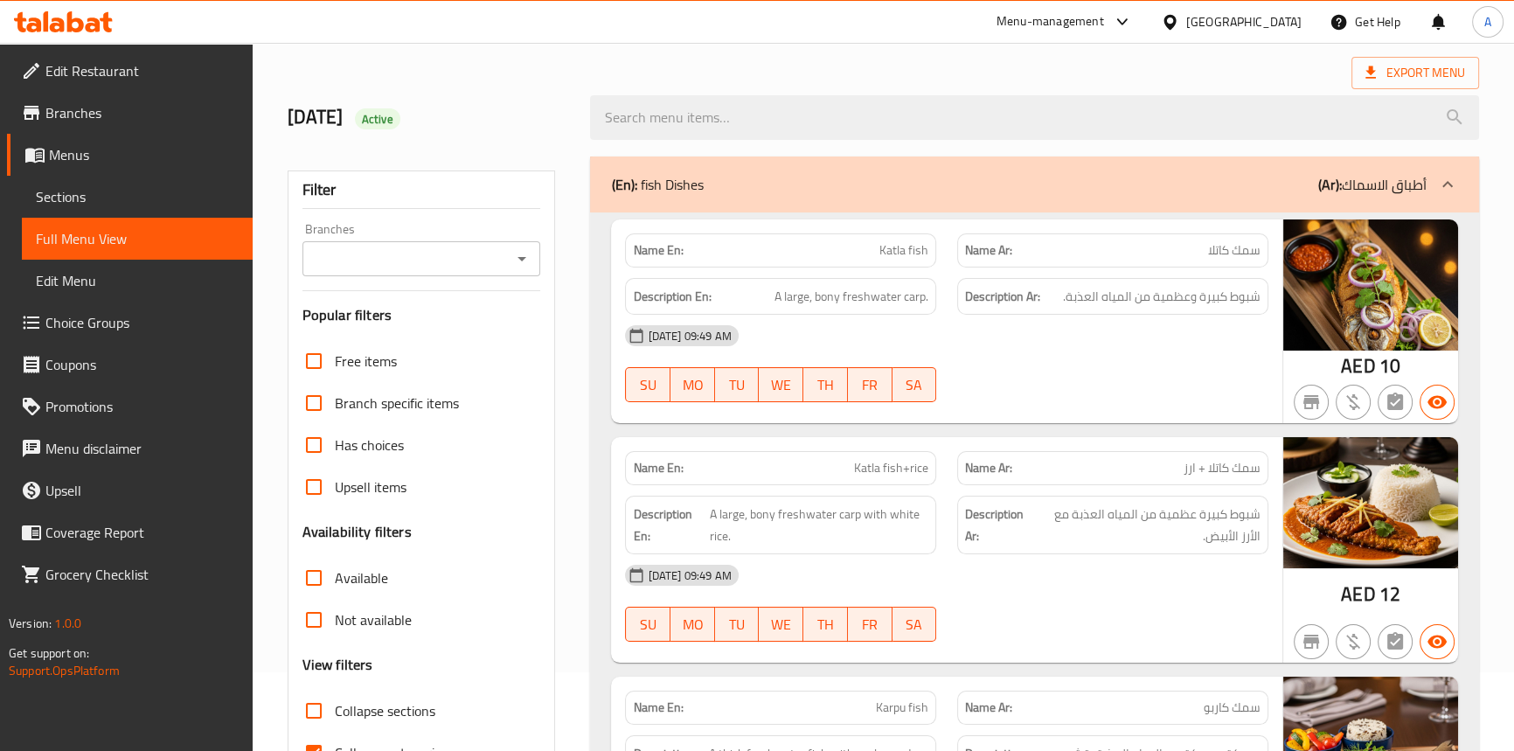
click at [949, 364] on div "[DATE] 09:49 AM SU MO TU WE TH FR SA" at bounding box center [945, 364] width 663 height 98
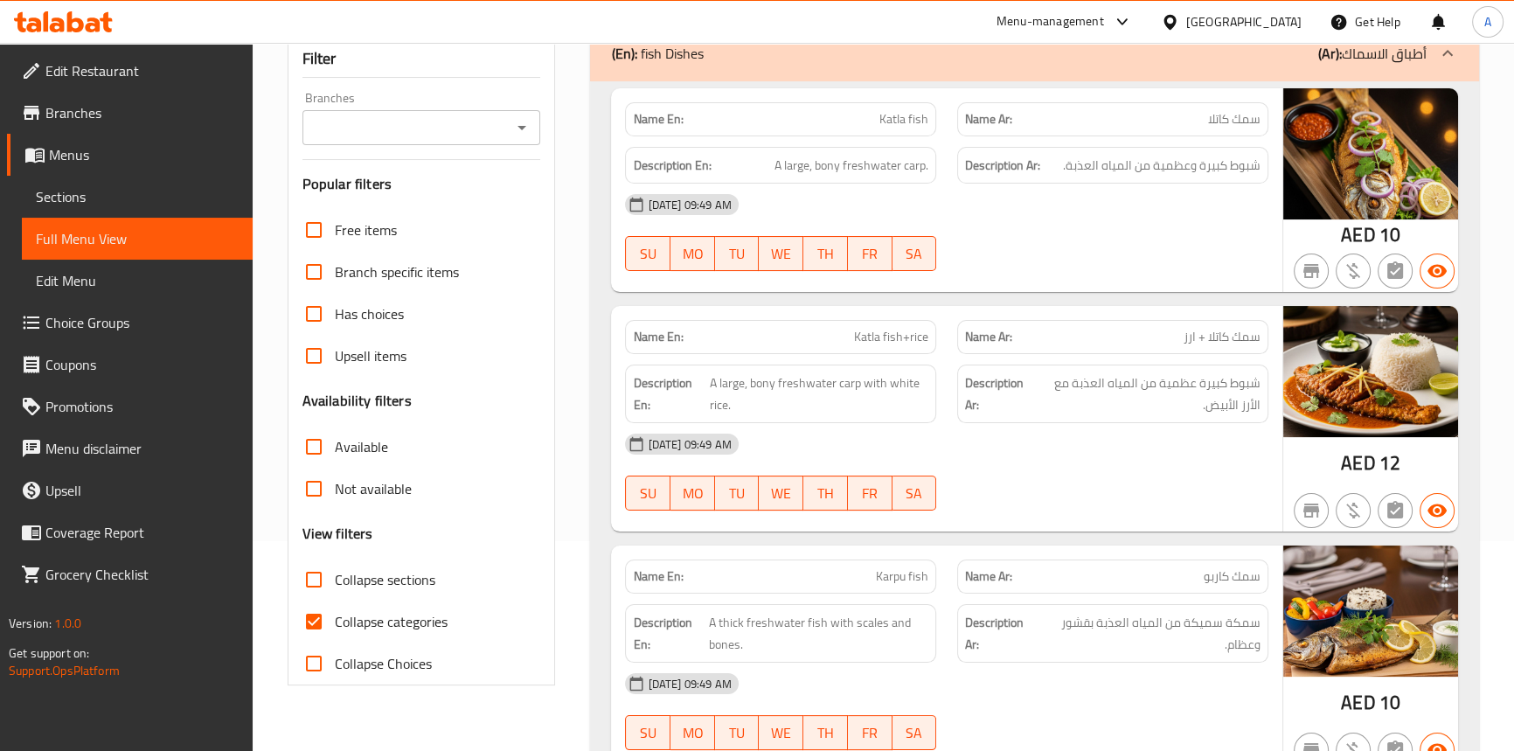
scroll to position [238, 0]
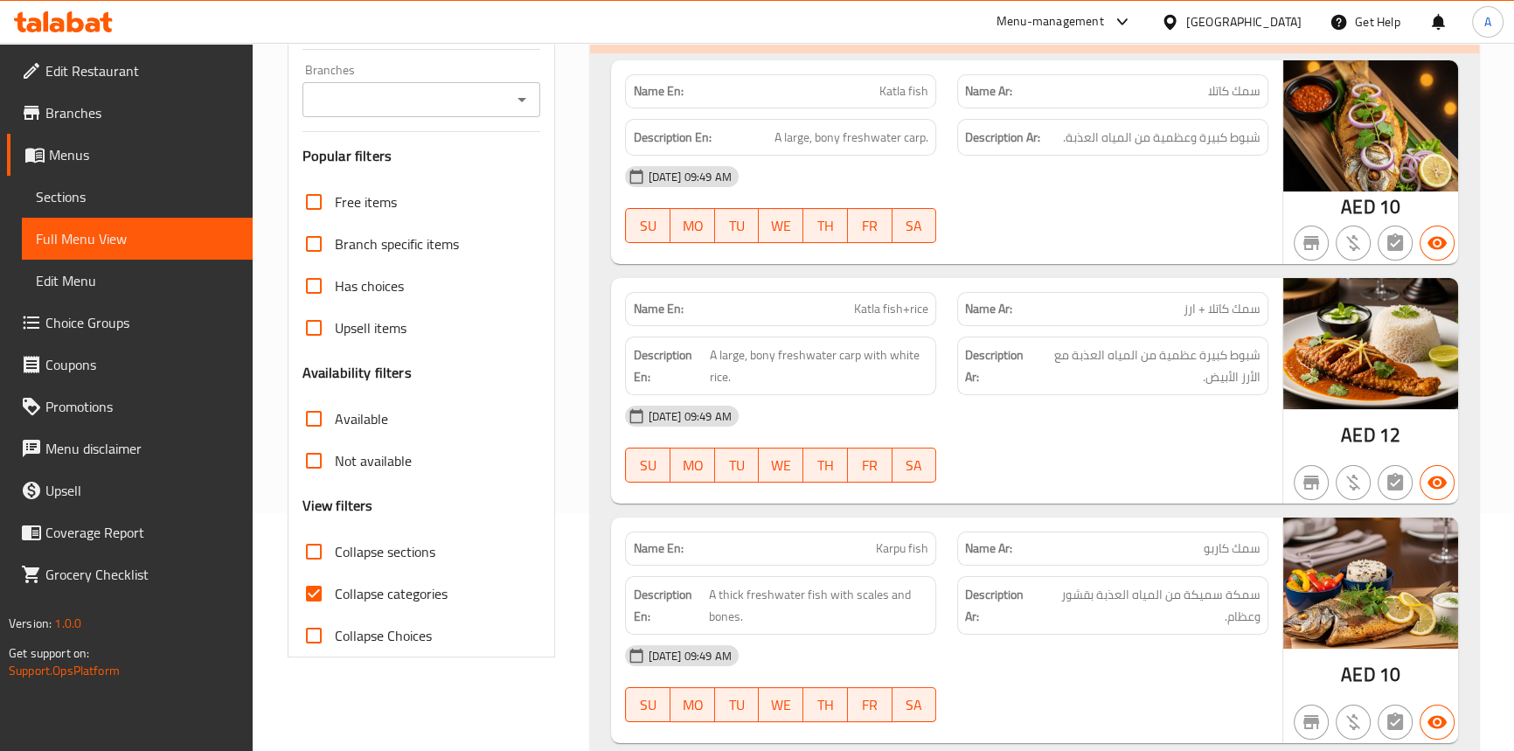
click at [895, 306] on span "Katla fish+rice" at bounding box center [891, 309] width 74 height 18
click at [867, 313] on span "Katla fish+rice" at bounding box center [891, 309] width 74 height 18
click at [906, 316] on span "Katla fish+rice" at bounding box center [891, 309] width 74 height 18
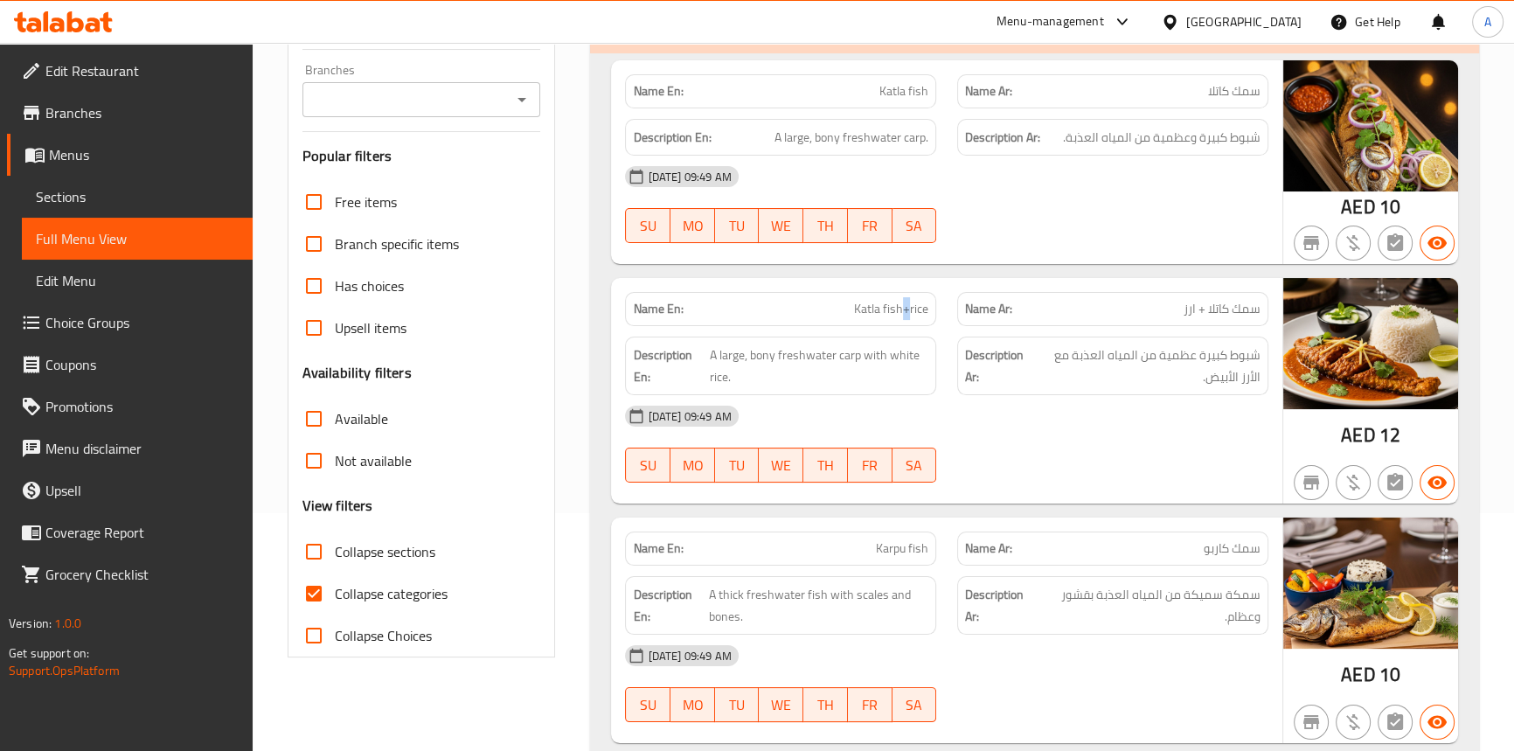
click at [906, 316] on span "Katla fish+rice" at bounding box center [891, 309] width 74 height 18
drag, startPoint x: 906, startPoint y: 316, endPoint x: 823, endPoint y: 323, distance: 83.4
click at [902, 317] on span "Katla fish+rice" at bounding box center [891, 309] width 74 height 18
click at [849, 357] on span "A large, bony freshwater carp with white rice." at bounding box center [819, 365] width 218 height 43
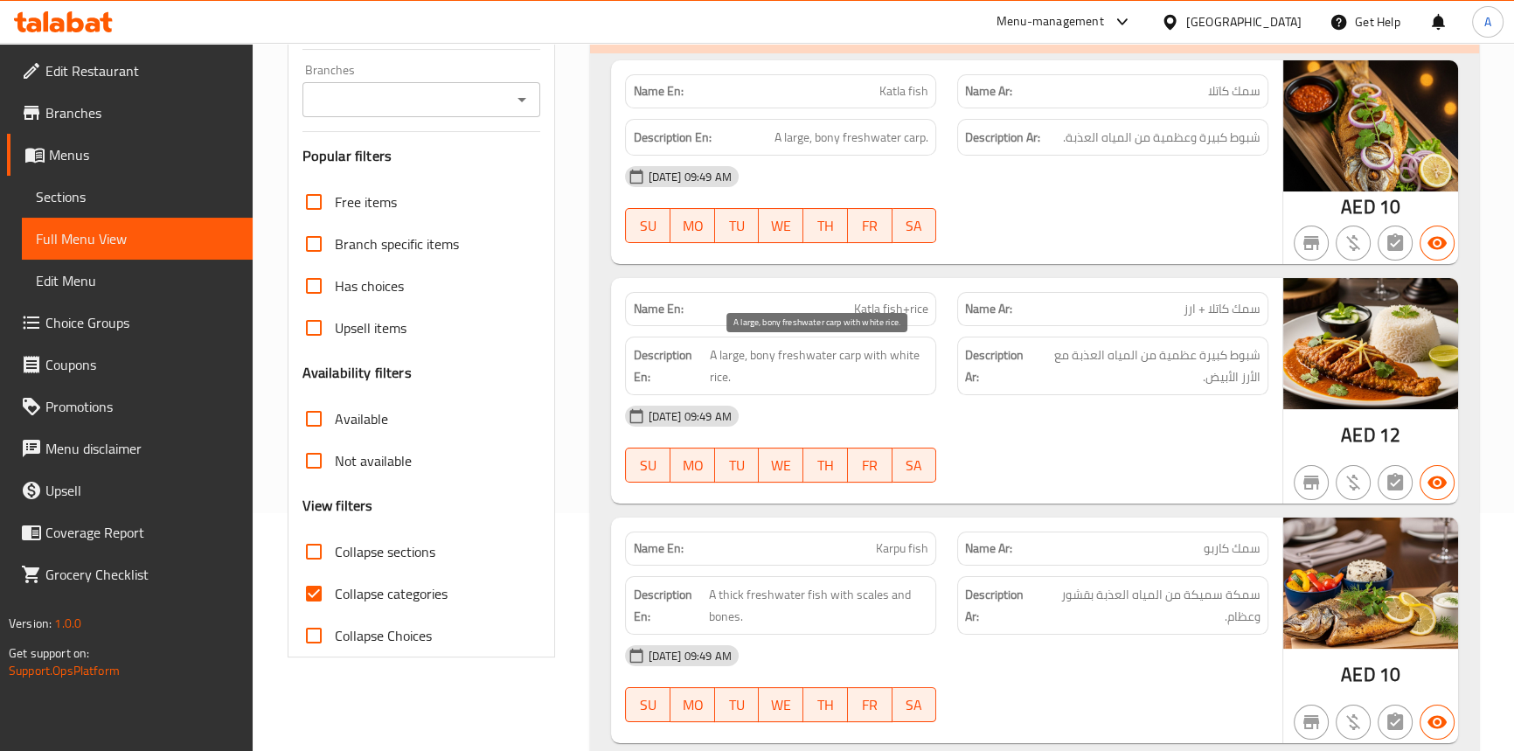
click at [733, 356] on span "A large, bony freshwater carp with white rice." at bounding box center [819, 365] width 218 height 43
click at [764, 358] on span "A large, bony freshwater carp with white rice." at bounding box center [819, 365] width 218 height 43
click at [790, 358] on span "A large, bony freshwater carp with white rice." at bounding box center [819, 365] width 218 height 43
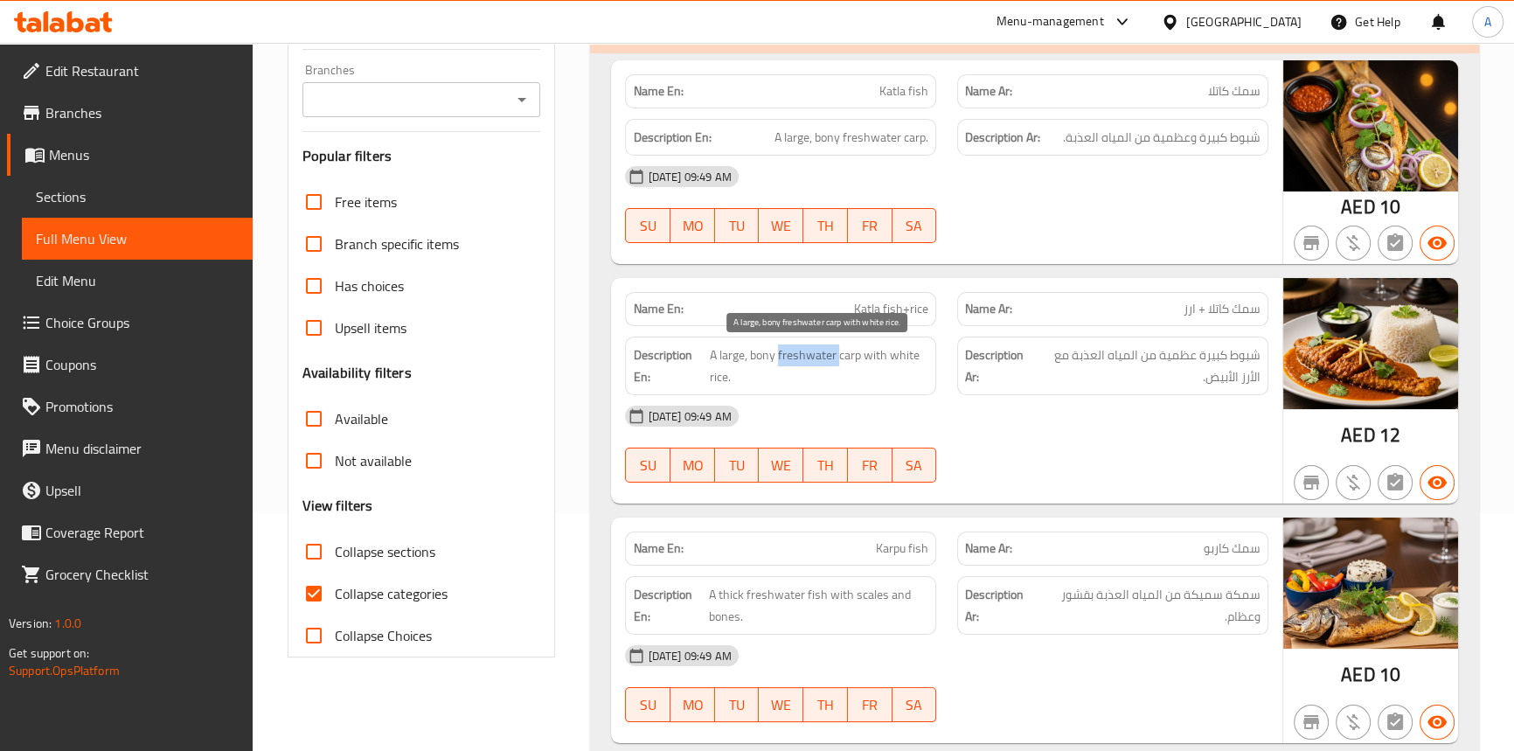
click at [790, 358] on span "A large, bony freshwater carp with white rice." at bounding box center [819, 365] width 218 height 43
click at [868, 355] on span "A large, bony freshwater carp with white rice." at bounding box center [819, 365] width 218 height 43
click at [720, 375] on span "A large, bony freshwater carp with white rice." at bounding box center [819, 365] width 218 height 43
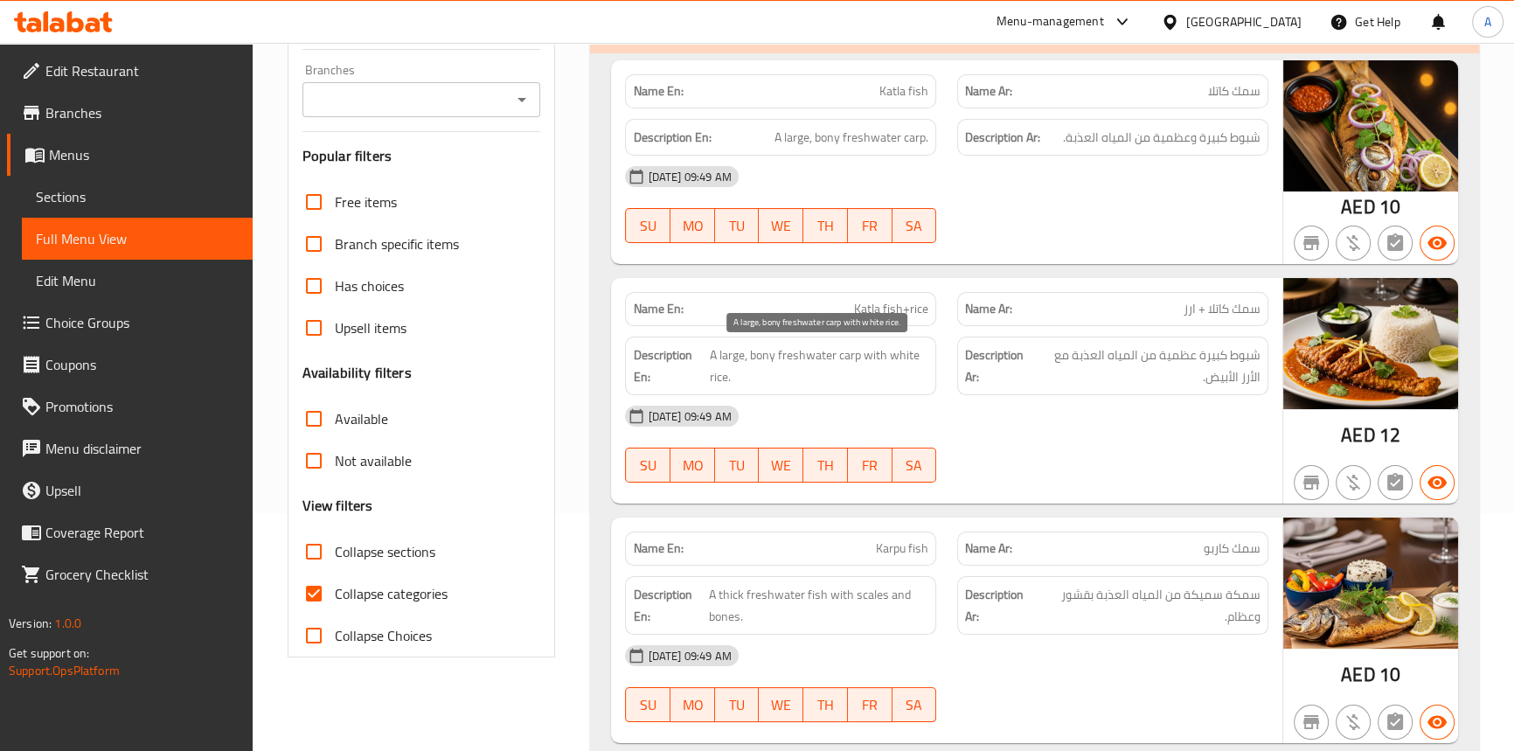
click at [907, 357] on span "A large, bony freshwater carp with white rice." at bounding box center [819, 365] width 218 height 43
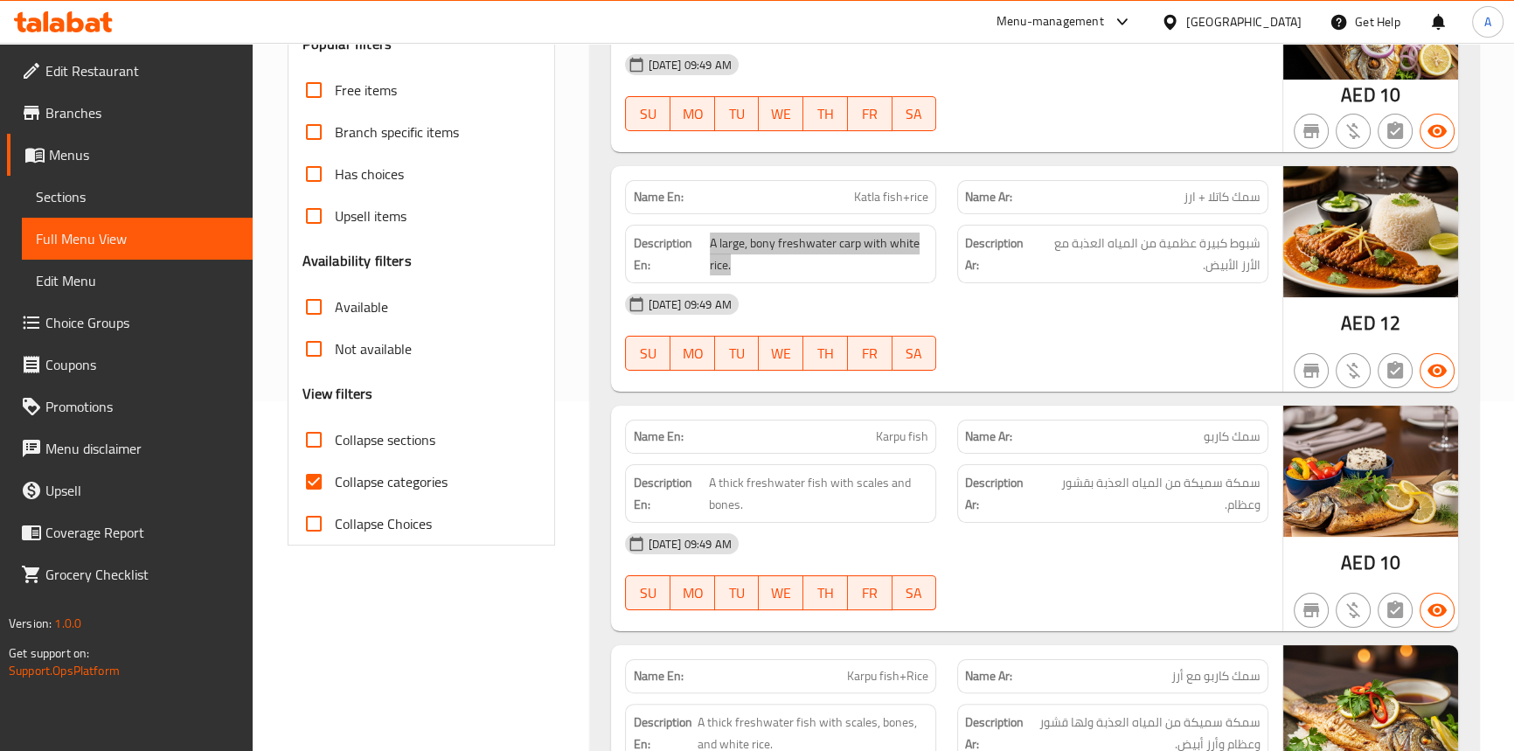
scroll to position [397, 0]
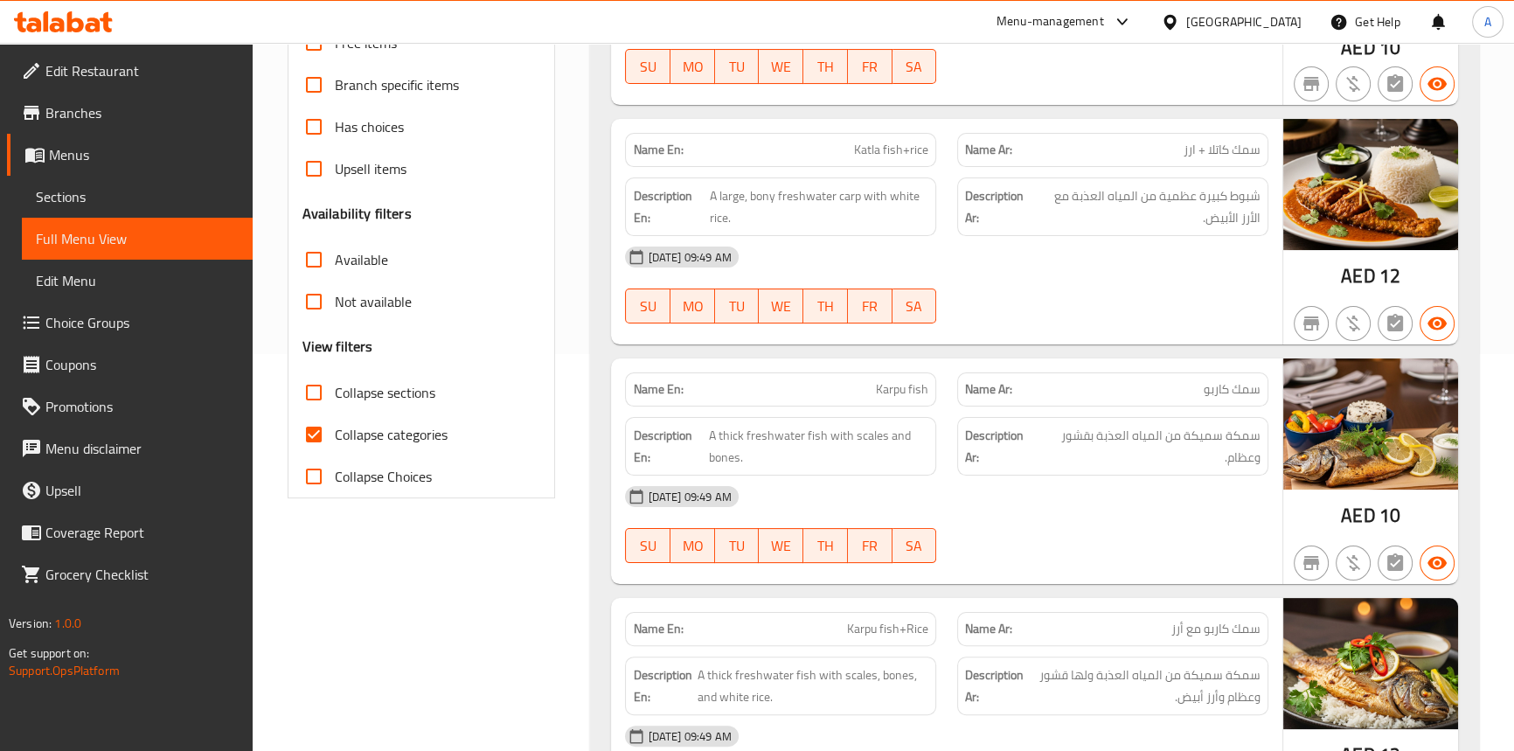
click at [977, 475] on div "[DATE] 09:49 AM" at bounding box center [945, 496] width 663 height 42
click at [922, 382] on span "Karpu fish" at bounding box center [902, 389] width 52 height 18
drag, startPoint x: 922, startPoint y: 382, endPoint x: 885, endPoint y: 385, distance: 36.9
click at [919, 382] on span "Karpu fish" at bounding box center [902, 389] width 52 height 18
click at [870, 385] on p "Name En: Karpu fish" at bounding box center [780, 389] width 295 height 18
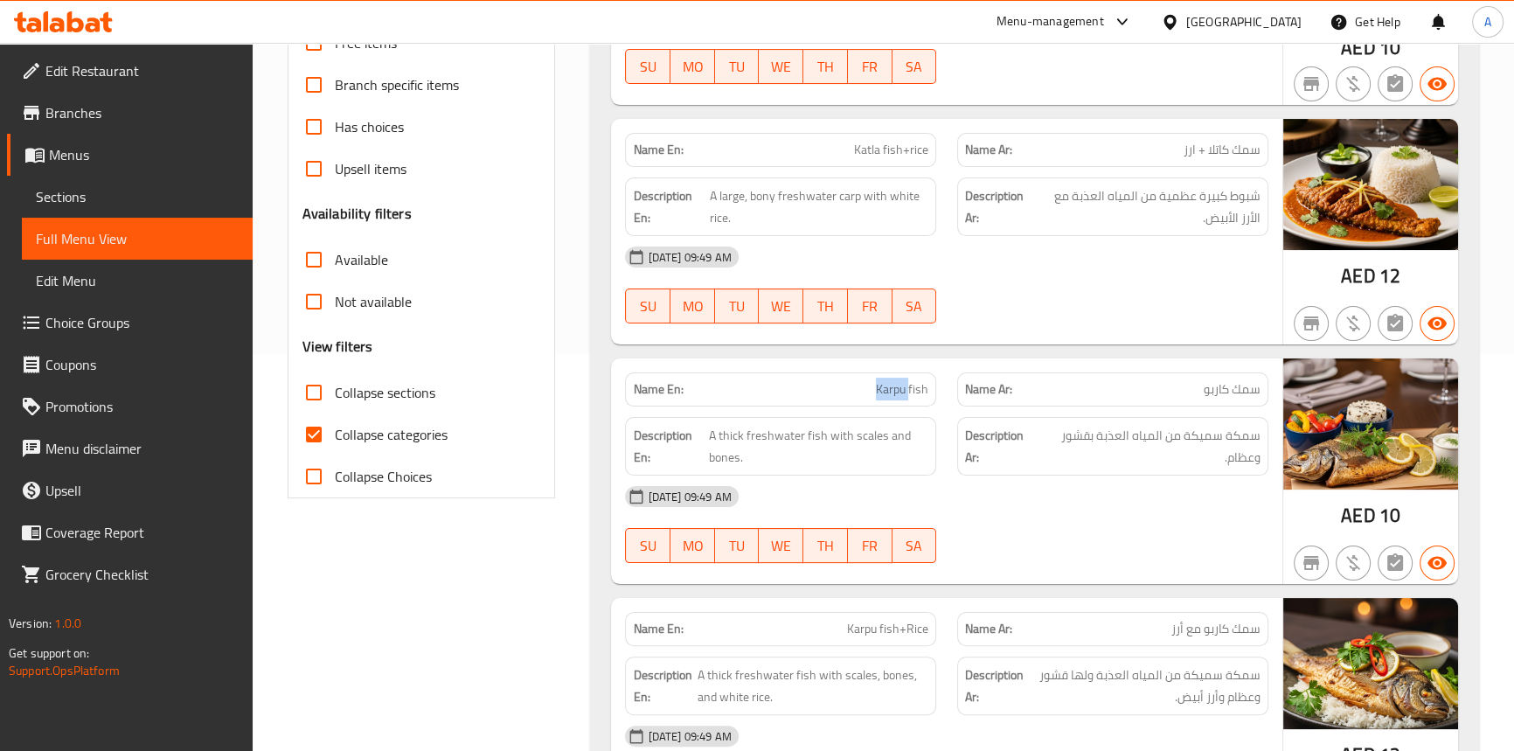
click at [870, 385] on p "Name En: Karpu fish" at bounding box center [780, 389] width 295 height 18
click at [812, 434] on span "A thick freshwater fish with scales and bones." at bounding box center [819, 446] width 220 height 43
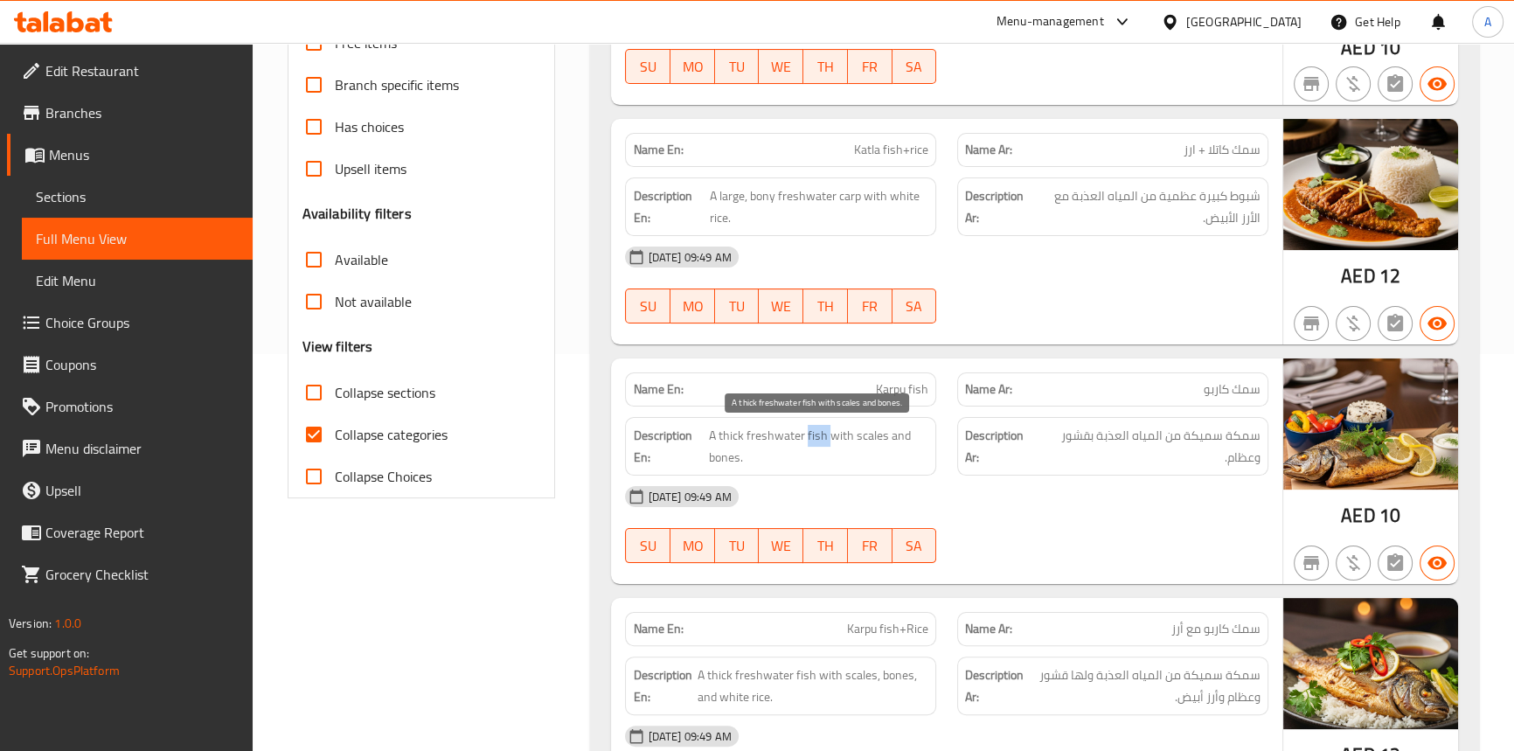
click at [812, 434] on span "A thick freshwater fish with scales and bones." at bounding box center [819, 446] width 220 height 43
click at [727, 434] on span "A thick freshwater fish with scales and bones." at bounding box center [819, 446] width 220 height 43
click at [752, 433] on span "A thick freshwater fish with scales and bones." at bounding box center [819, 446] width 220 height 43
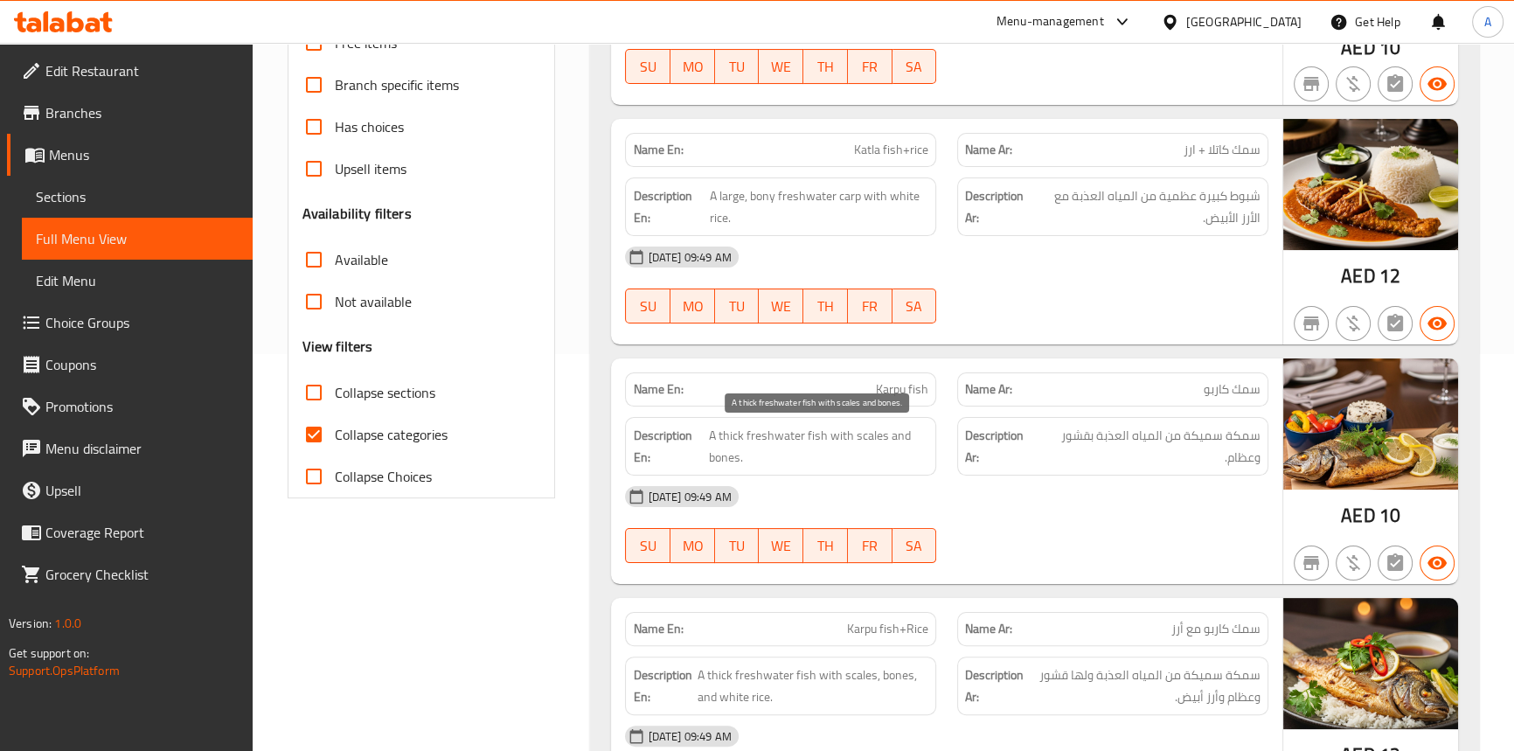
click at [838, 435] on span "A thick freshwater fish with scales and bones." at bounding box center [819, 446] width 220 height 43
click at [864, 429] on span "A thick freshwater fish with scales and bones." at bounding box center [819, 446] width 220 height 43
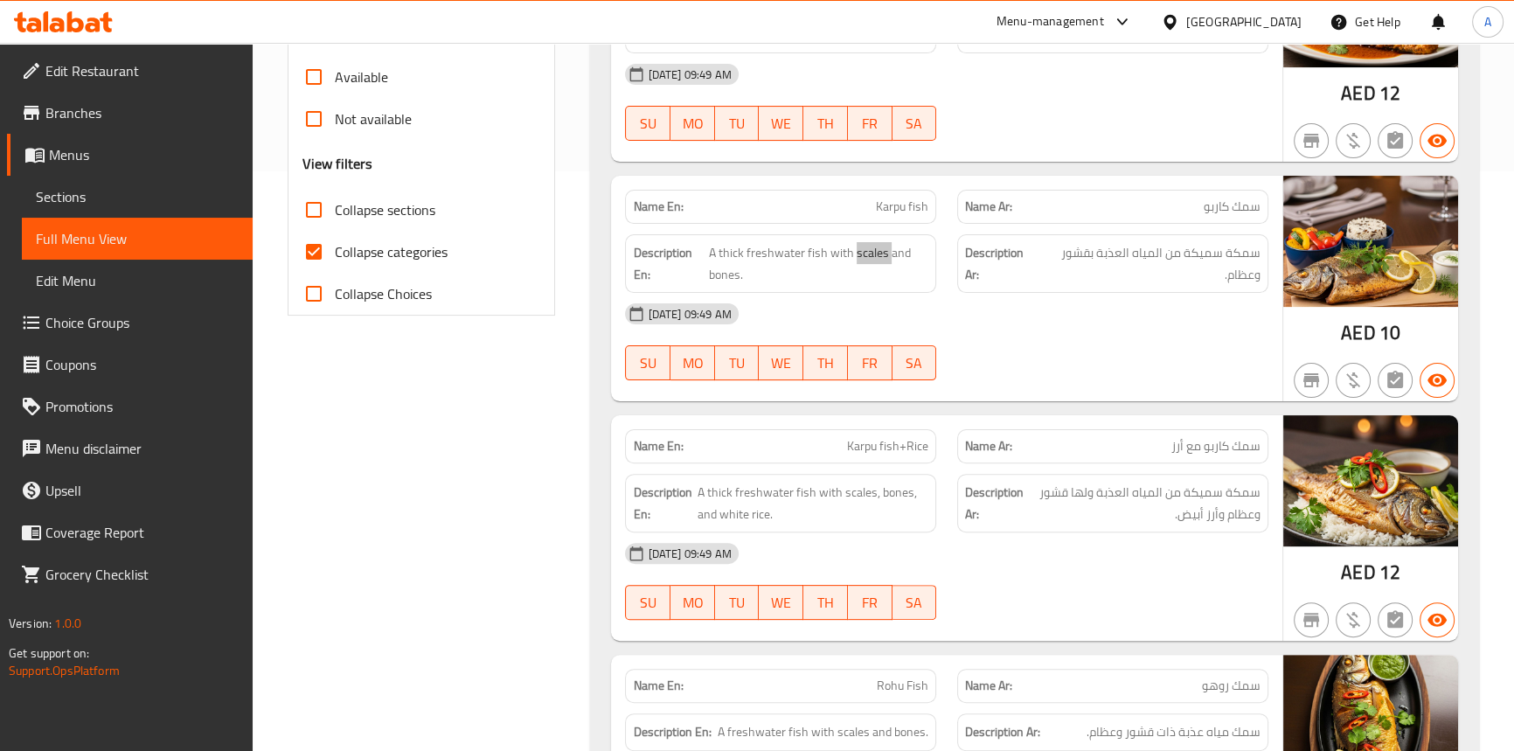
scroll to position [635, 0]
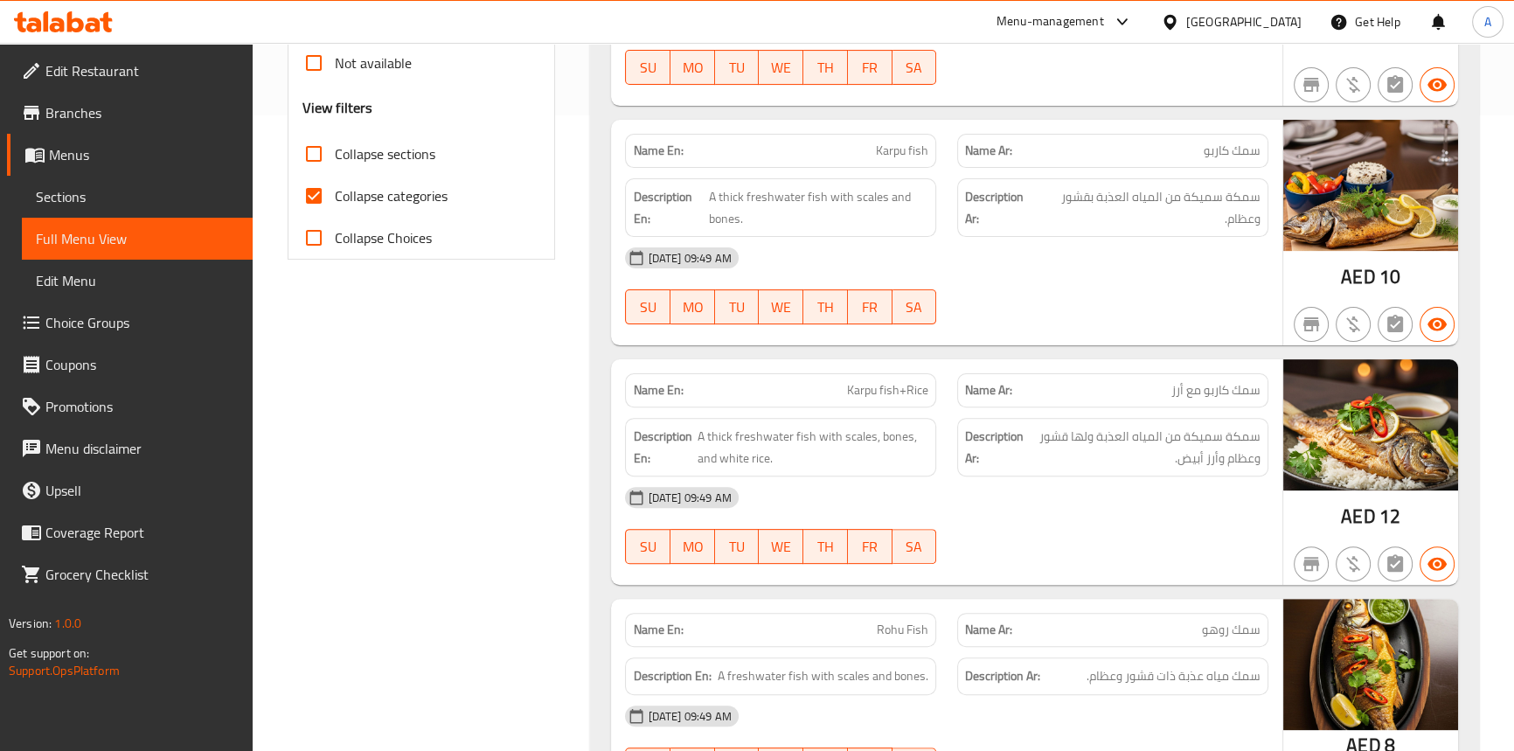
click at [891, 392] on span "Karpu fish+Rice" at bounding box center [887, 390] width 81 height 18
click at [865, 392] on span "Karpu fish+Rice" at bounding box center [887, 390] width 81 height 18
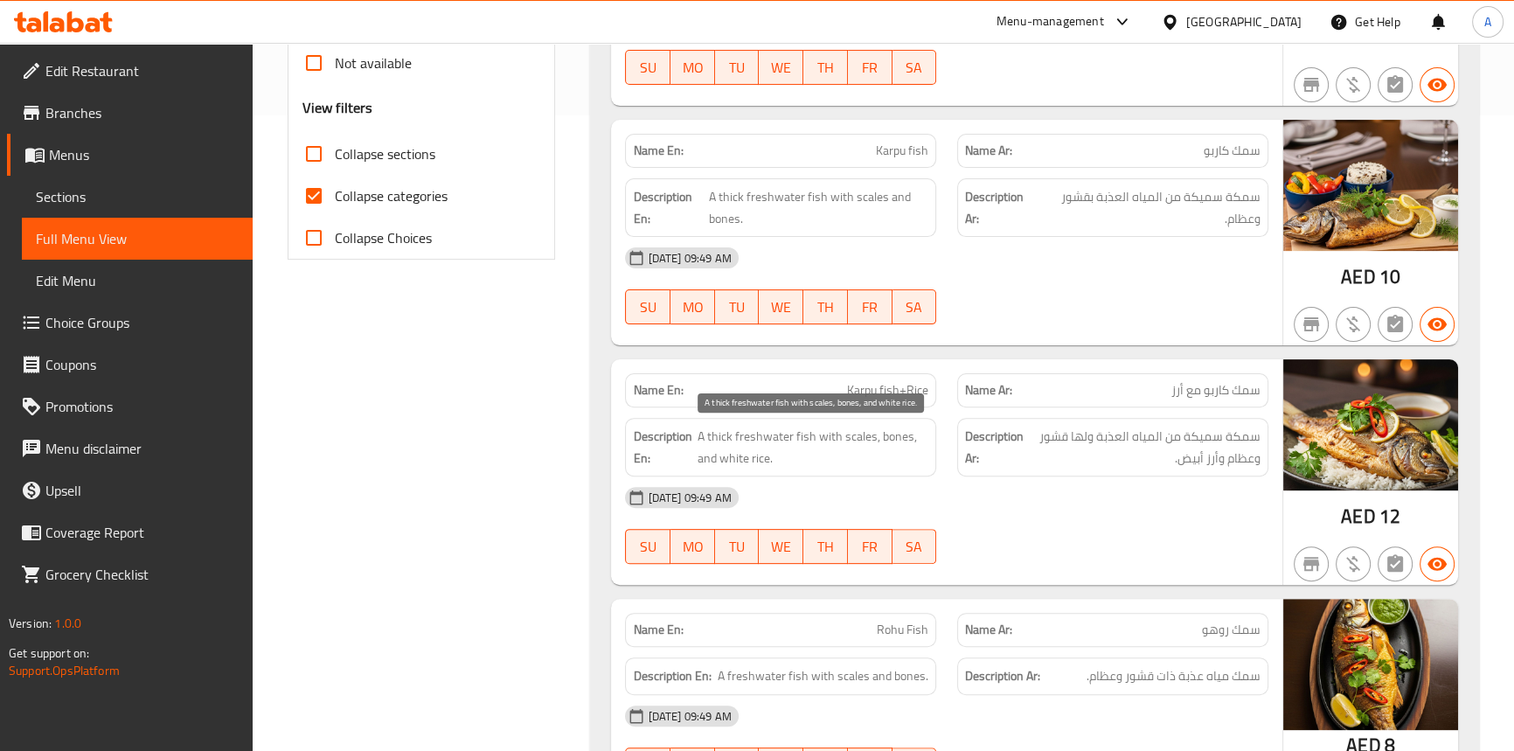
click at [796, 433] on span "A thick freshwater fish with scales, bones, and white rice." at bounding box center [813, 447] width 232 height 43
click at [715, 442] on span "A thick freshwater fish with scales, bones, and white rice." at bounding box center [813, 447] width 232 height 43
click at [751, 439] on span "A thick freshwater fish with scales, bones, and white rice." at bounding box center [813, 447] width 232 height 43
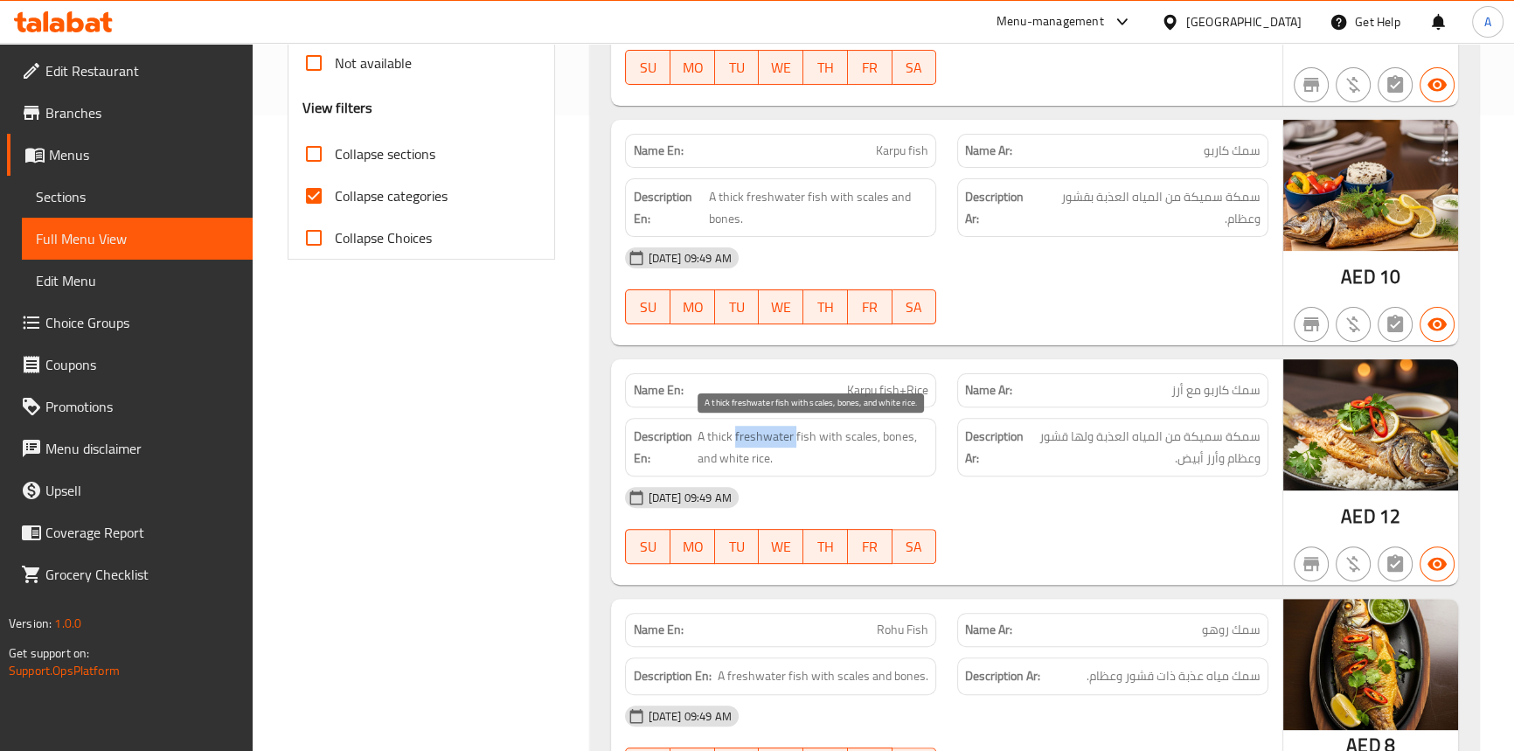
click at [751, 439] on span "A thick freshwater fish with scales, bones, and white rice." at bounding box center [813, 447] width 232 height 43
click at [829, 437] on span "A thick freshwater fish with scales, bones, and white rice." at bounding box center [813, 447] width 232 height 43
click at [850, 436] on span "A thick freshwater fish with scales, bones, and white rice." at bounding box center [813, 447] width 232 height 43
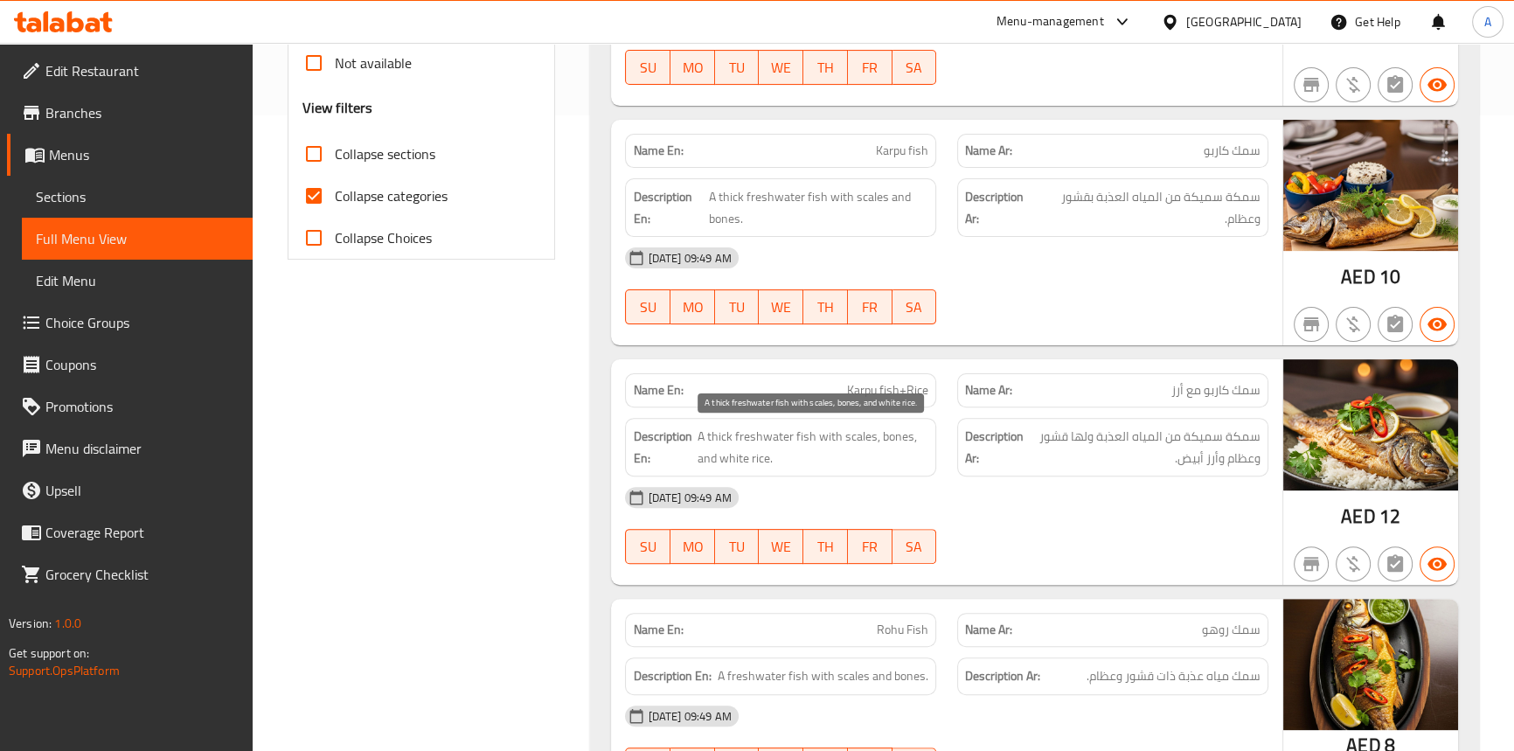
click at [883, 436] on span "A thick freshwater fish with scales, bones, and white rice." at bounding box center [813, 447] width 232 height 43
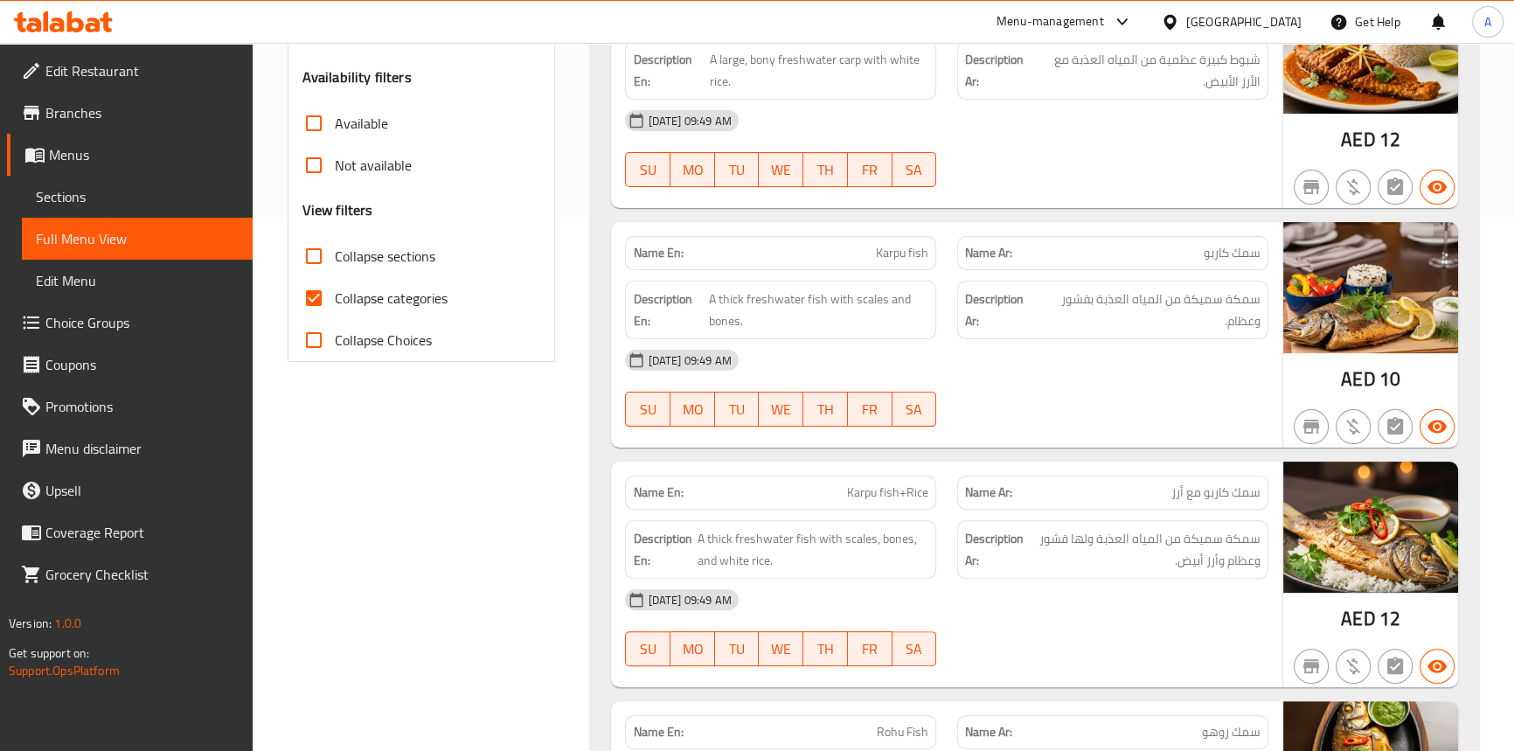
scroll to position [556, 0]
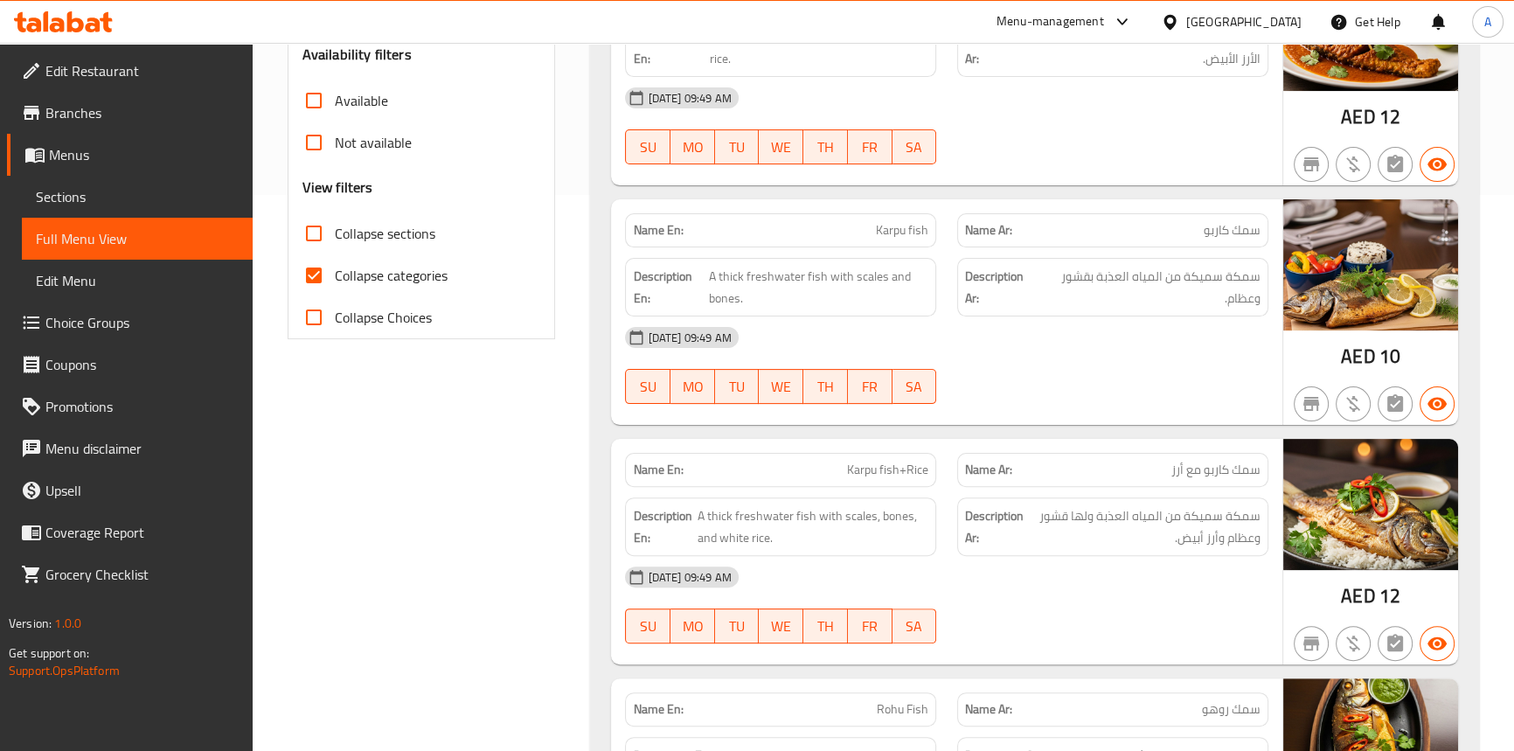
click at [1049, 343] on div "[DATE] 09:49 AM" at bounding box center [945, 337] width 663 height 42
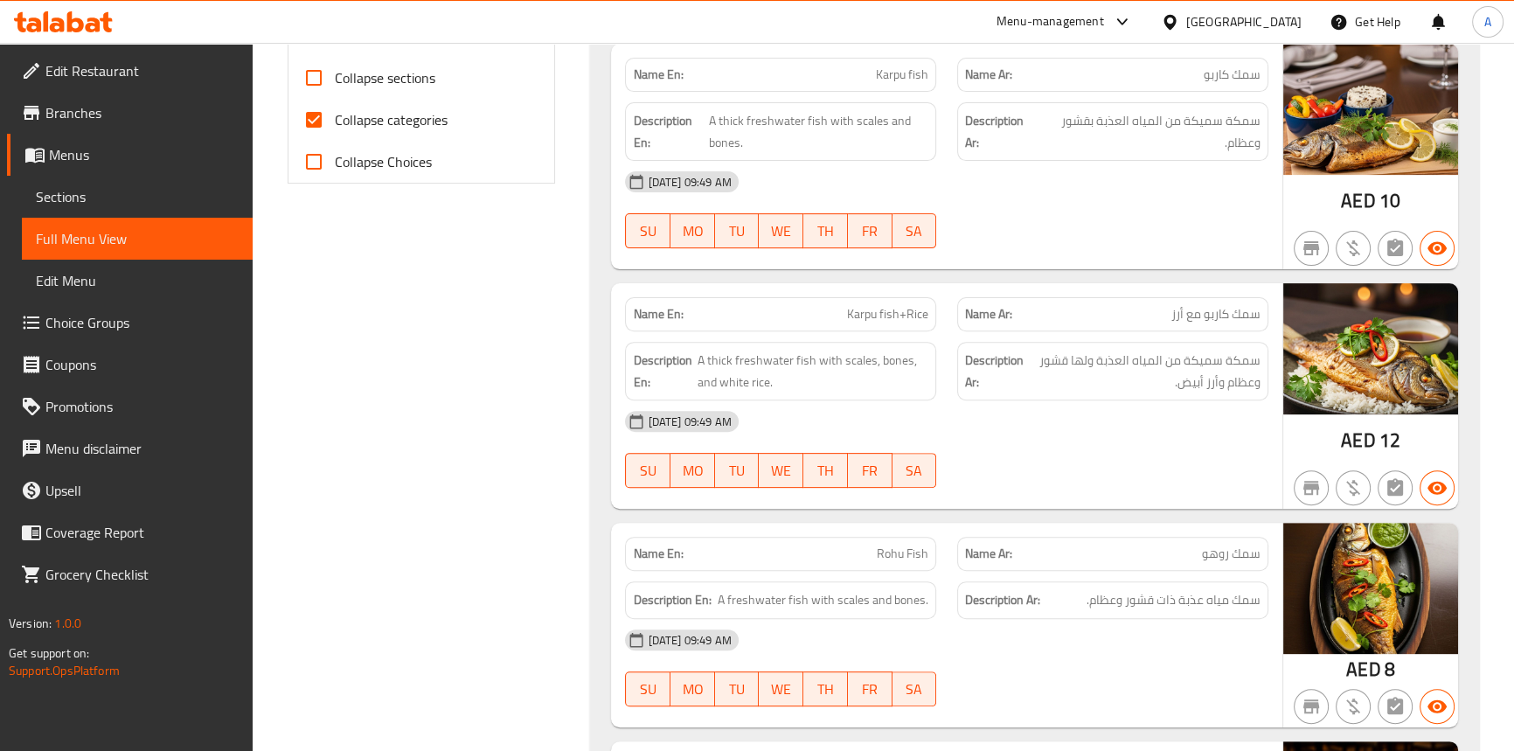
scroll to position [715, 0]
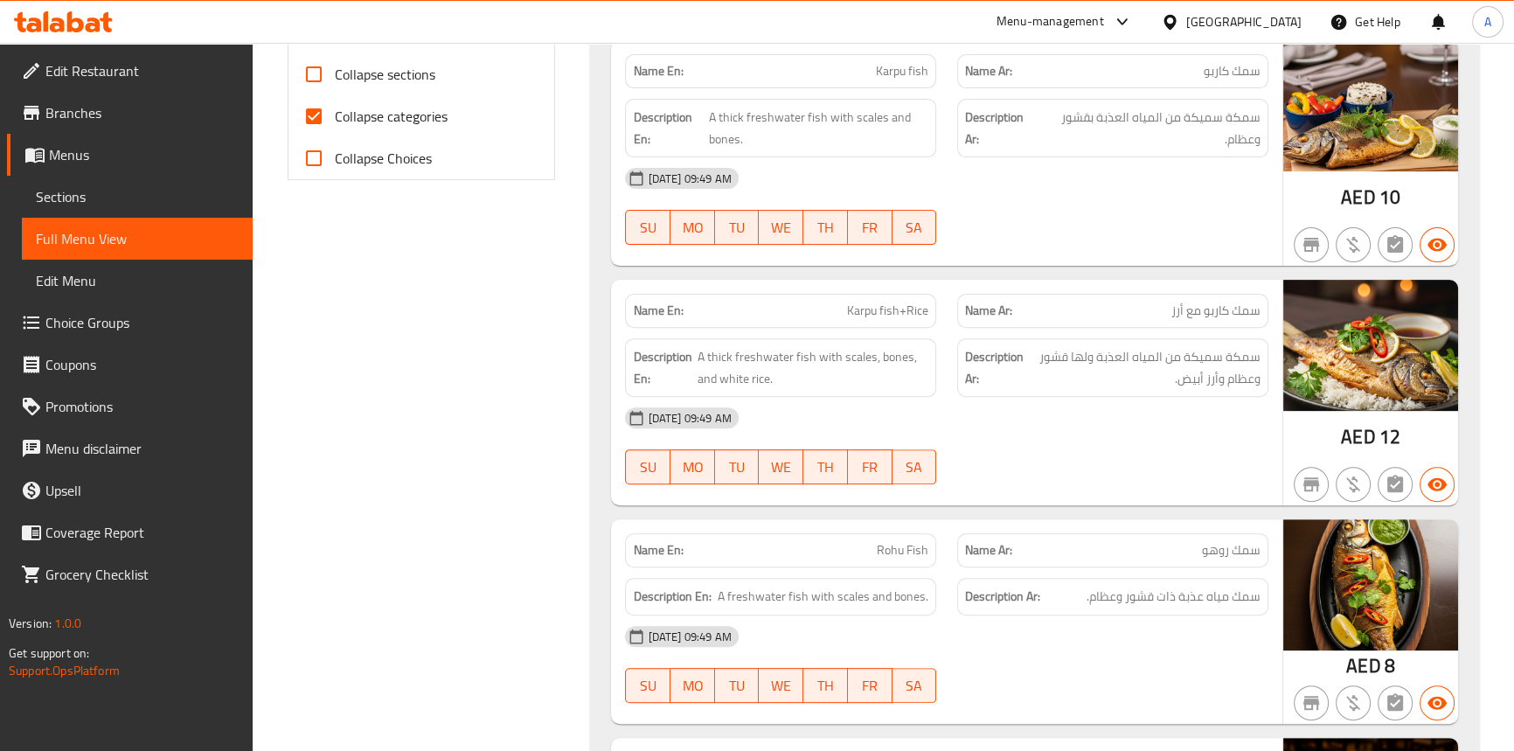
click at [874, 306] on span "Karpu fish+Rice" at bounding box center [887, 311] width 81 height 18
click at [801, 354] on span "A thick freshwater fish with scales, bones, and white rice." at bounding box center [813, 367] width 232 height 43
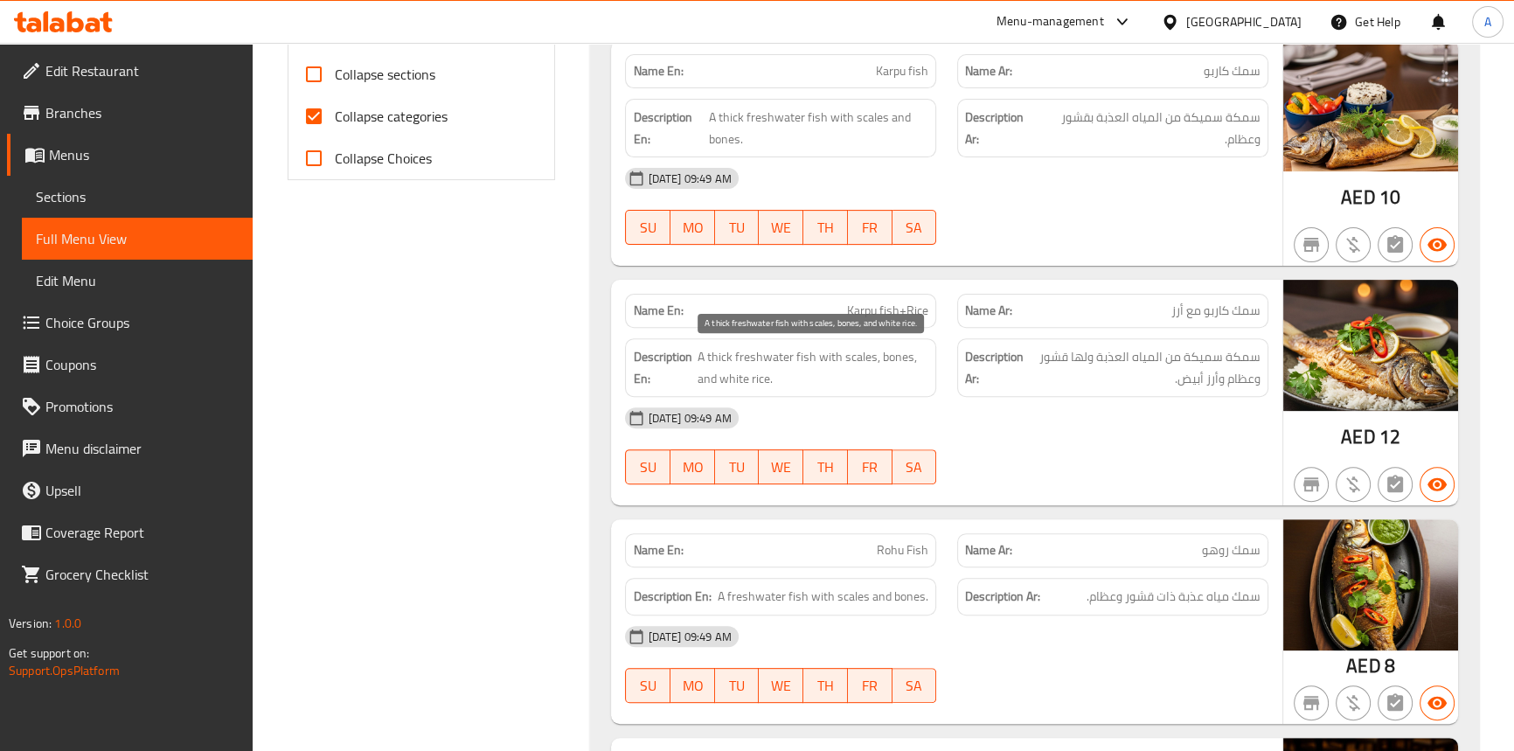
click at [727, 349] on span "A thick freshwater fish with scales, bones, and white rice." at bounding box center [813, 367] width 232 height 43
click at [757, 350] on span "A thick freshwater fish with scales, bones, and white rice." at bounding box center [813, 367] width 232 height 43
click at [821, 361] on span "A thick freshwater fish with scales, bones, and white rice." at bounding box center [813, 367] width 232 height 43
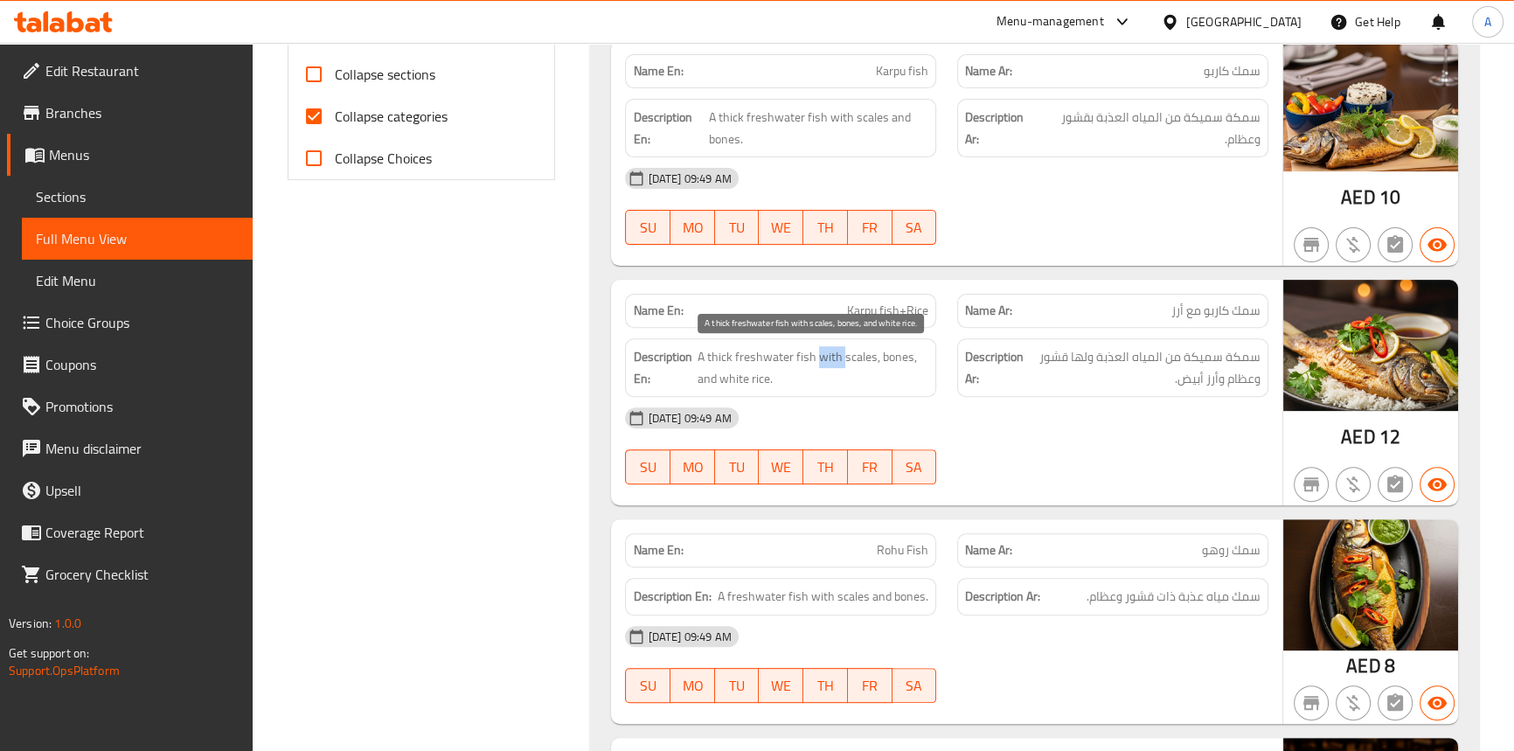
click at [821, 361] on span "A thick freshwater fish with scales, bones, and white rice." at bounding box center [813, 367] width 232 height 43
click at [844, 358] on span "A thick freshwater fish with scales, bones, and white rice." at bounding box center [813, 367] width 232 height 43
click at [892, 358] on span "A thick freshwater fish with scales, bones, and white rice." at bounding box center [813, 367] width 232 height 43
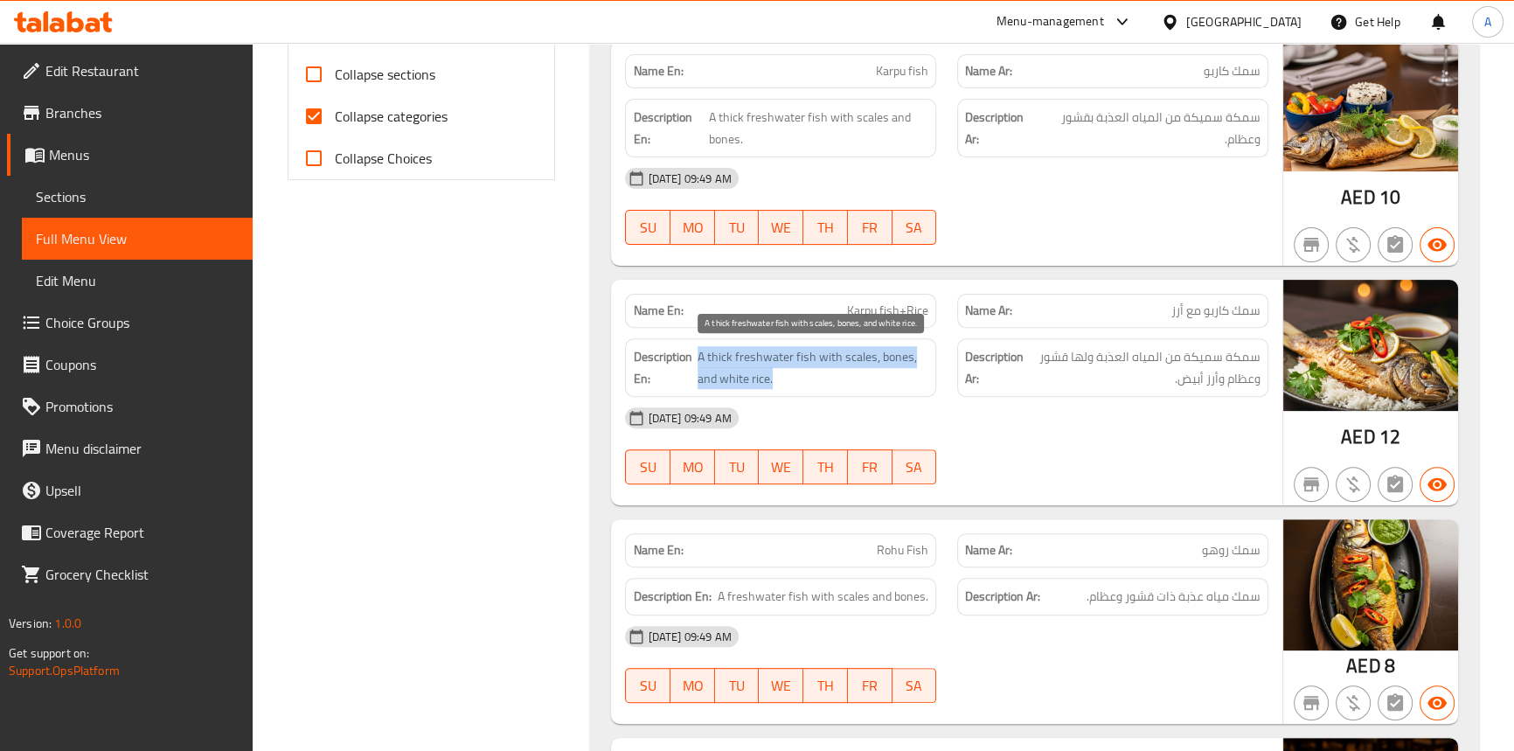
click at [892, 358] on span "A thick freshwater fish with scales, bones, and white rice." at bounding box center [813, 367] width 232 height 43
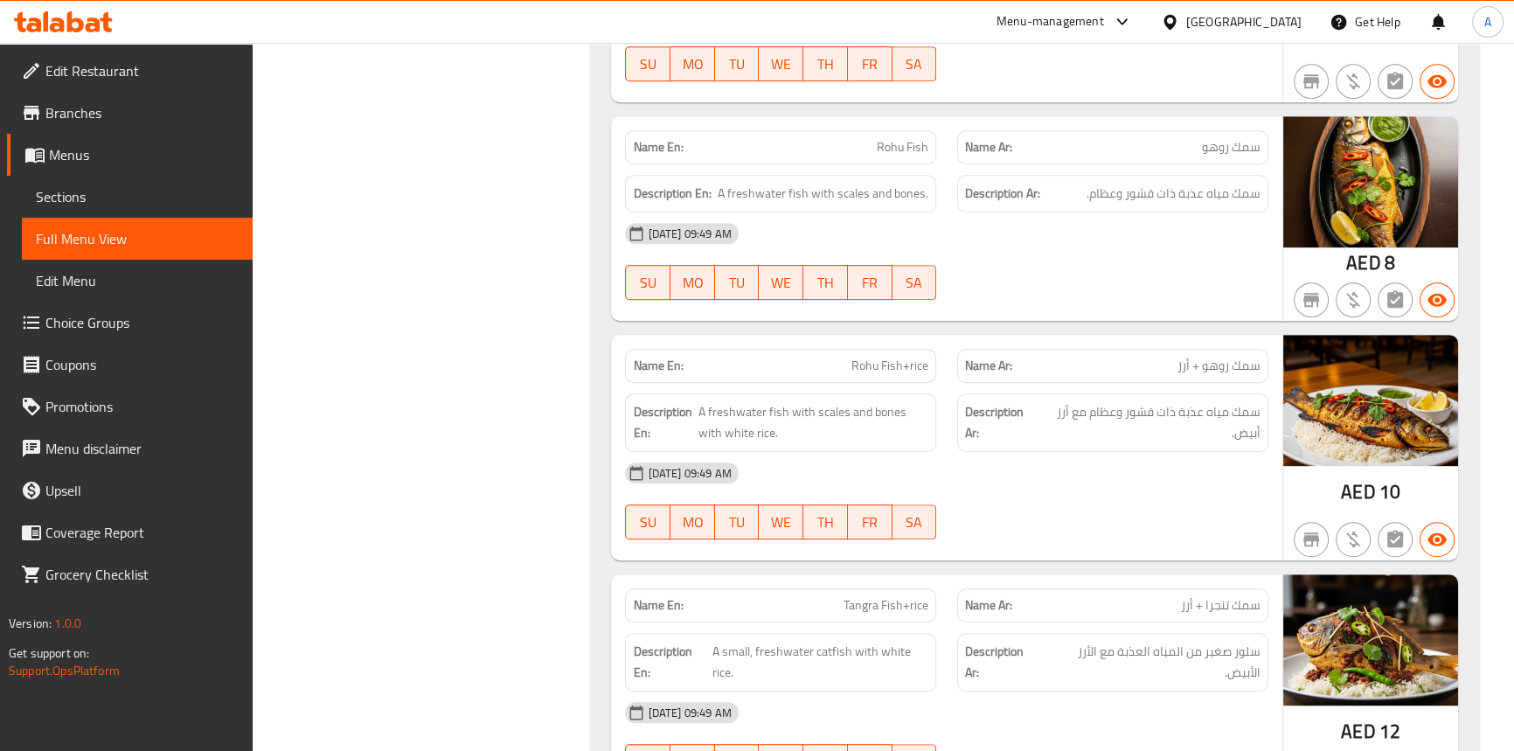
scroll to position [1112, 0]
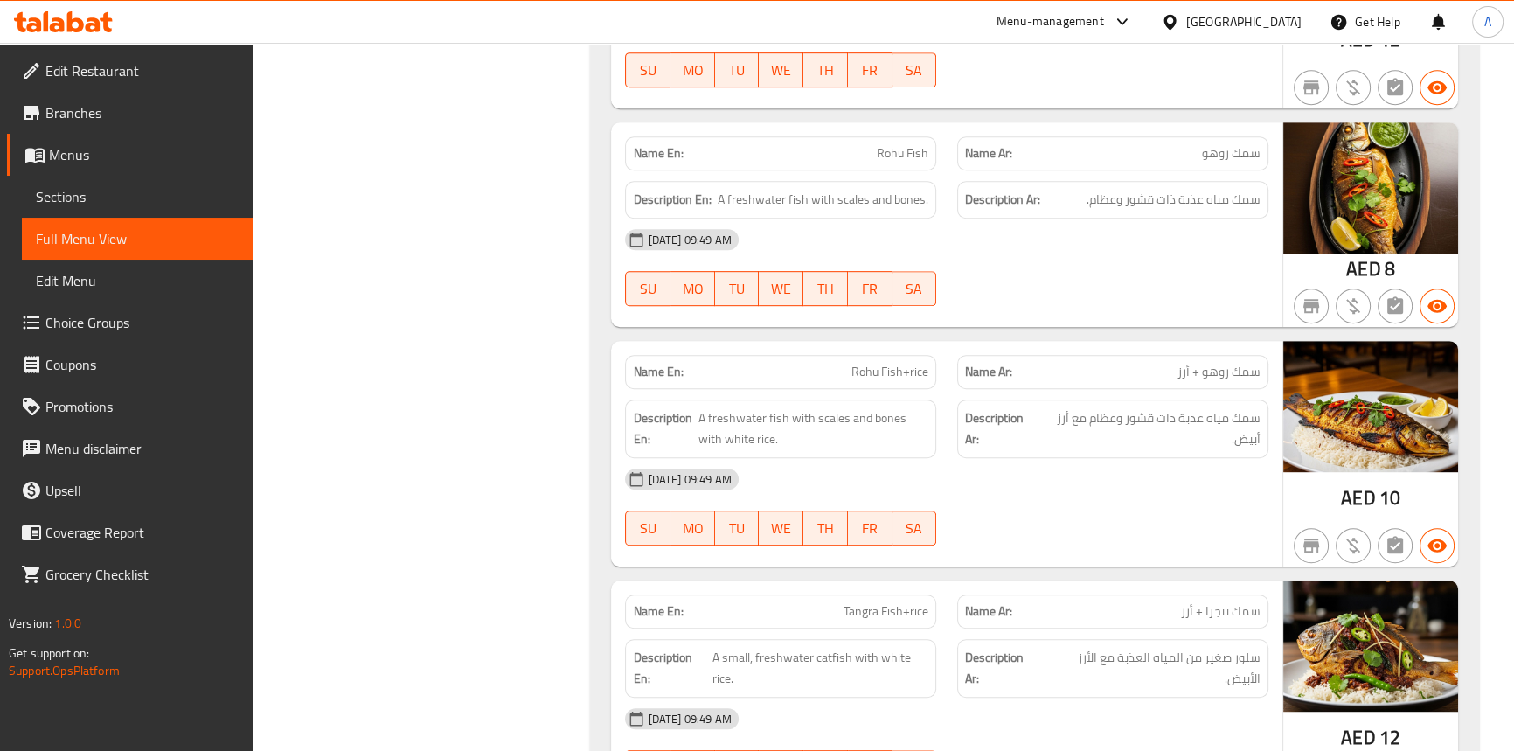
click at [891, 375] on span "Rohu Fish+rice" at bounding box center [889, 372] width 77 height 18
copy span "Rohu Fish+rice"
click at [96, 209] on link "Sections" at bounding box center [137, 197] width 231 height 42
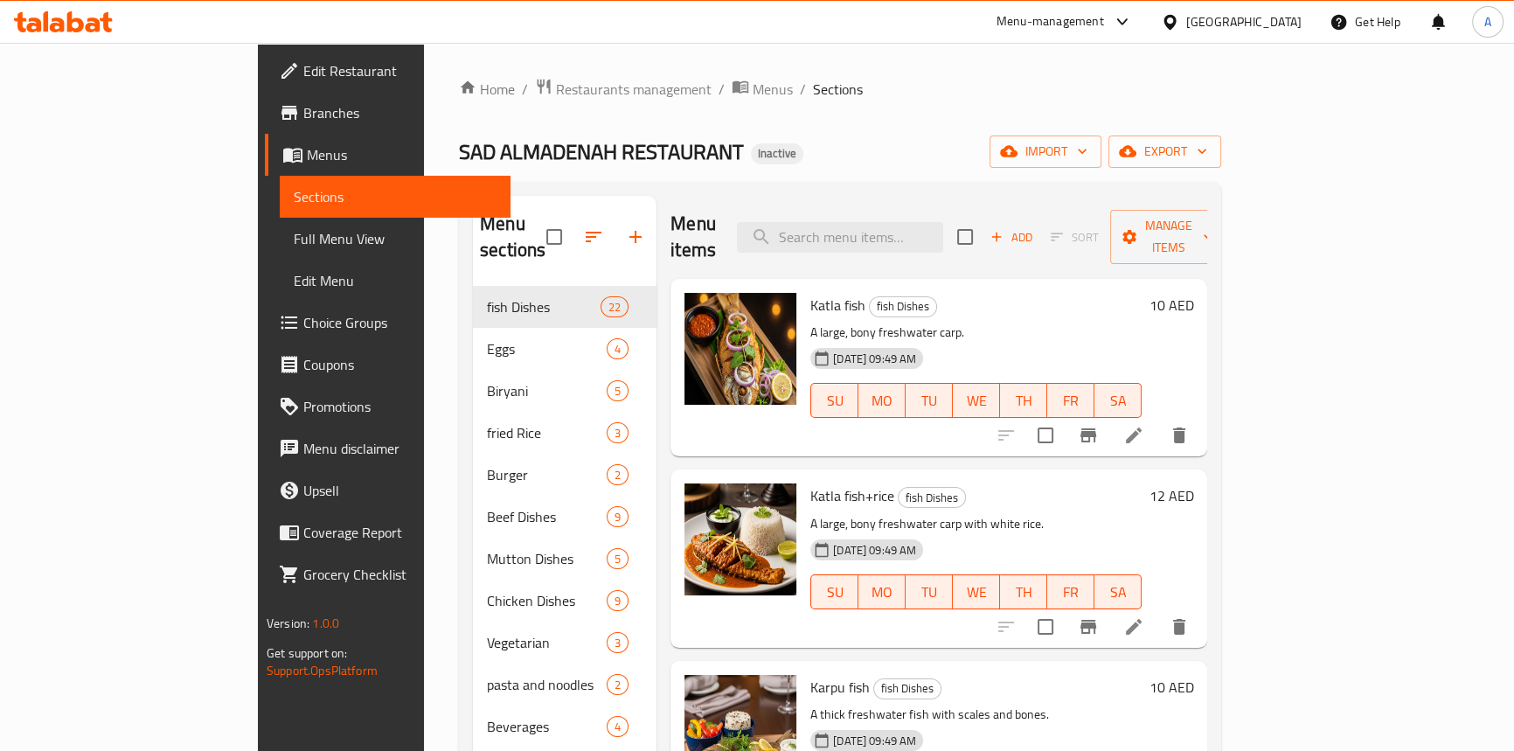
click at [864, 153] on div "SAD ALMADENAH RESTAURANT Inactive import export" at bounding box center [840, 151] width 762 height 32
click at [1110, 225] on span "Sort" at bounding box center [1074, 237] width 71 height 27
click at [810, 292] on span "Katla fish" at bounding box center [837, 305] width 55 height 26
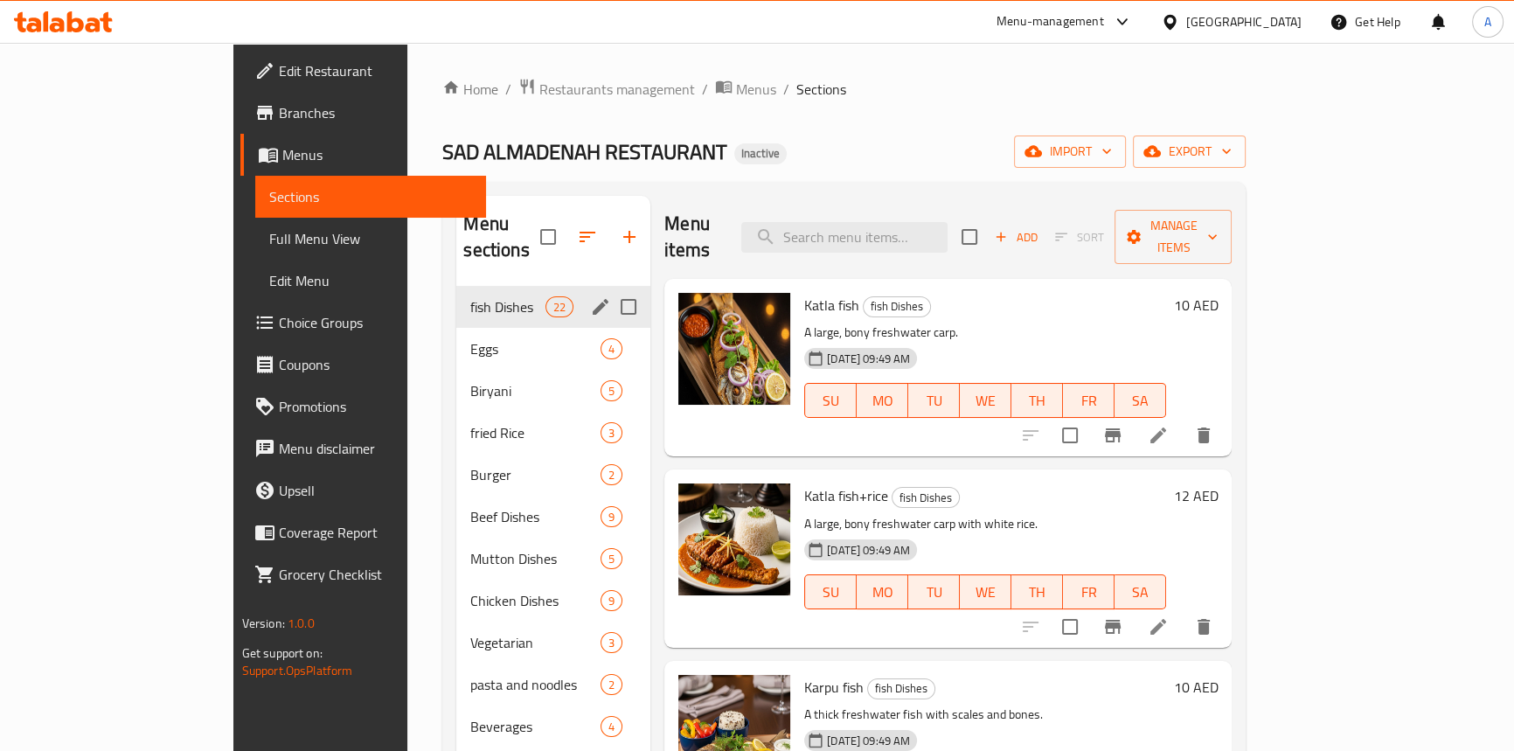
click at [470, 296] on span "fish Dishes" at bounding box center [507, 306] width 74 height 21
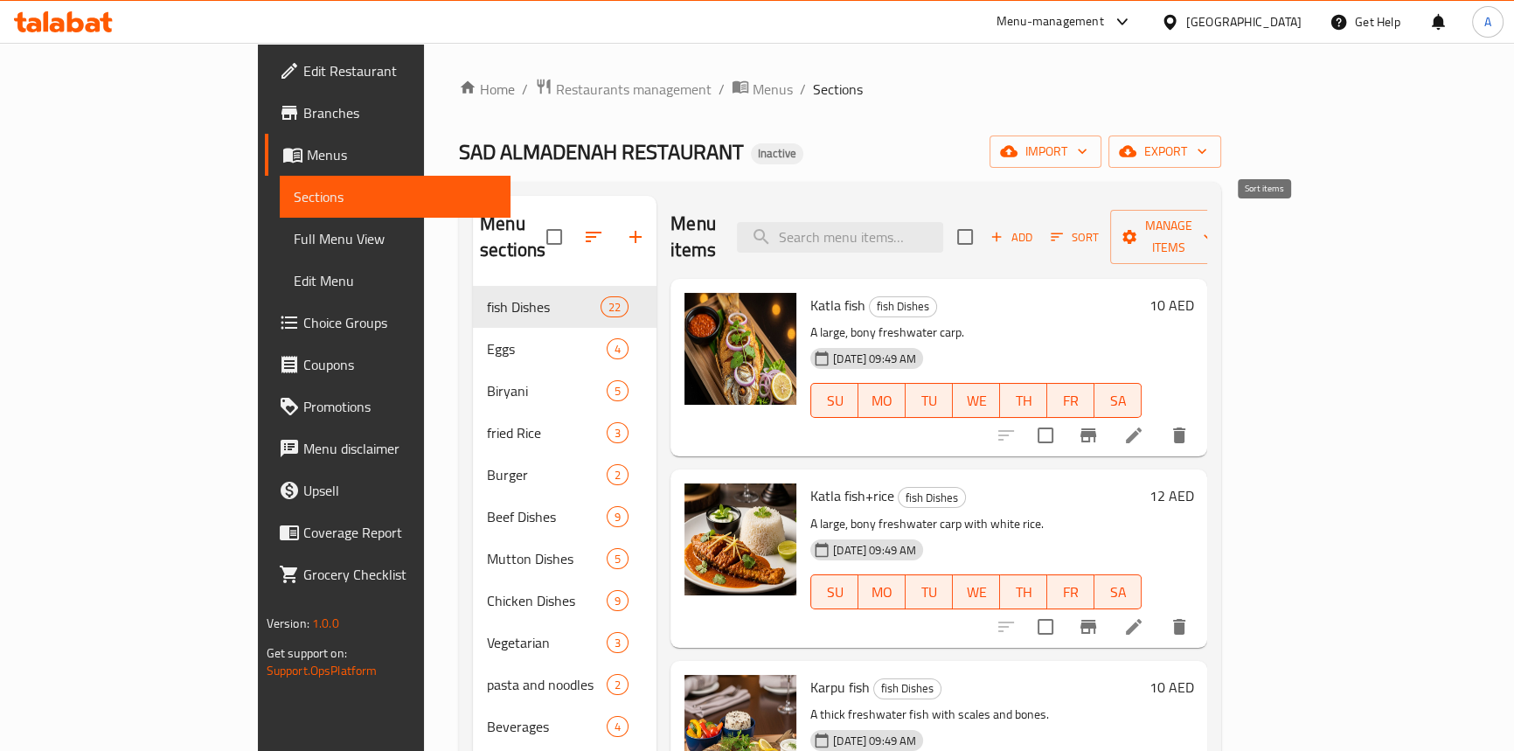
click at [1063, 233] on icon "button" at bounding box center [1057, 237] width 12 height 8
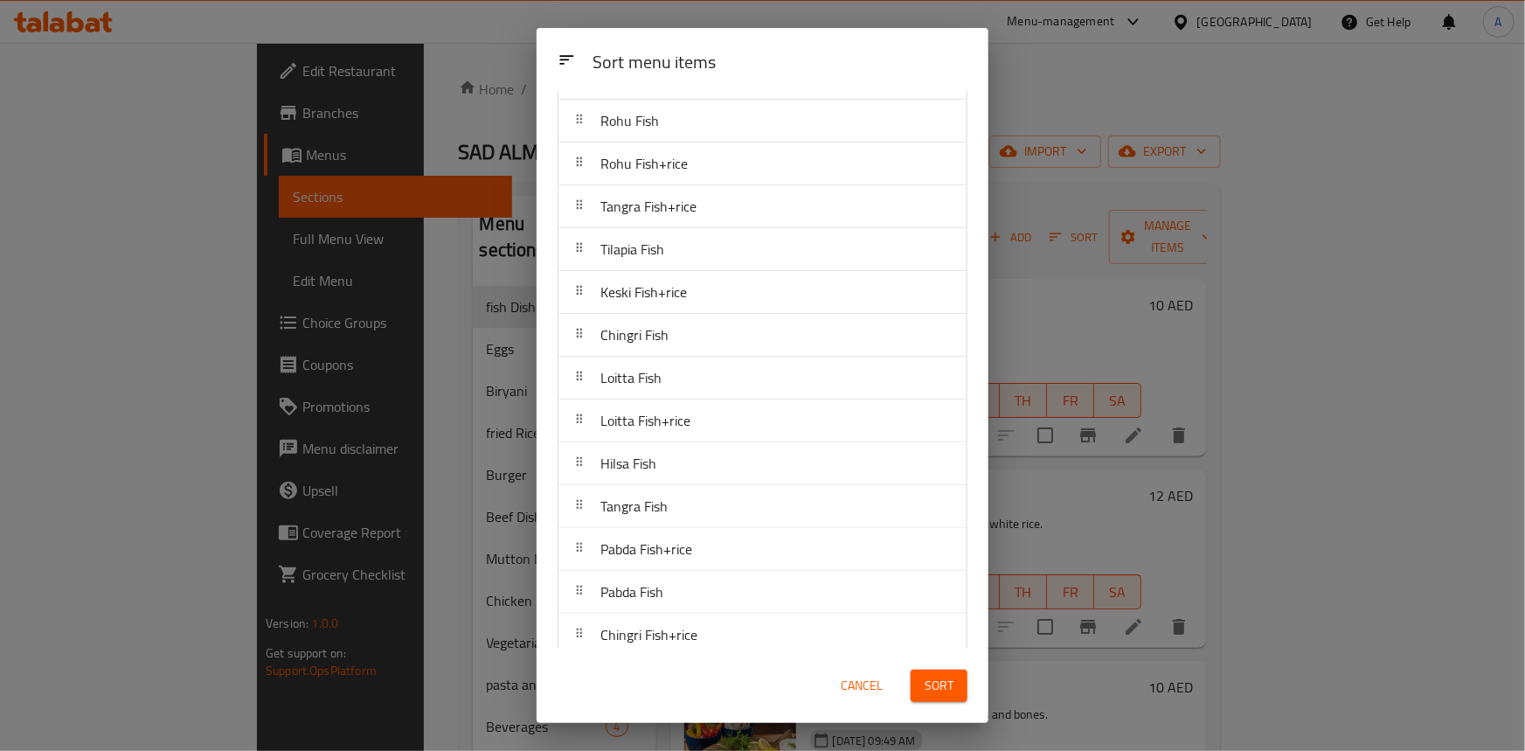
scroll to position [238, 0]
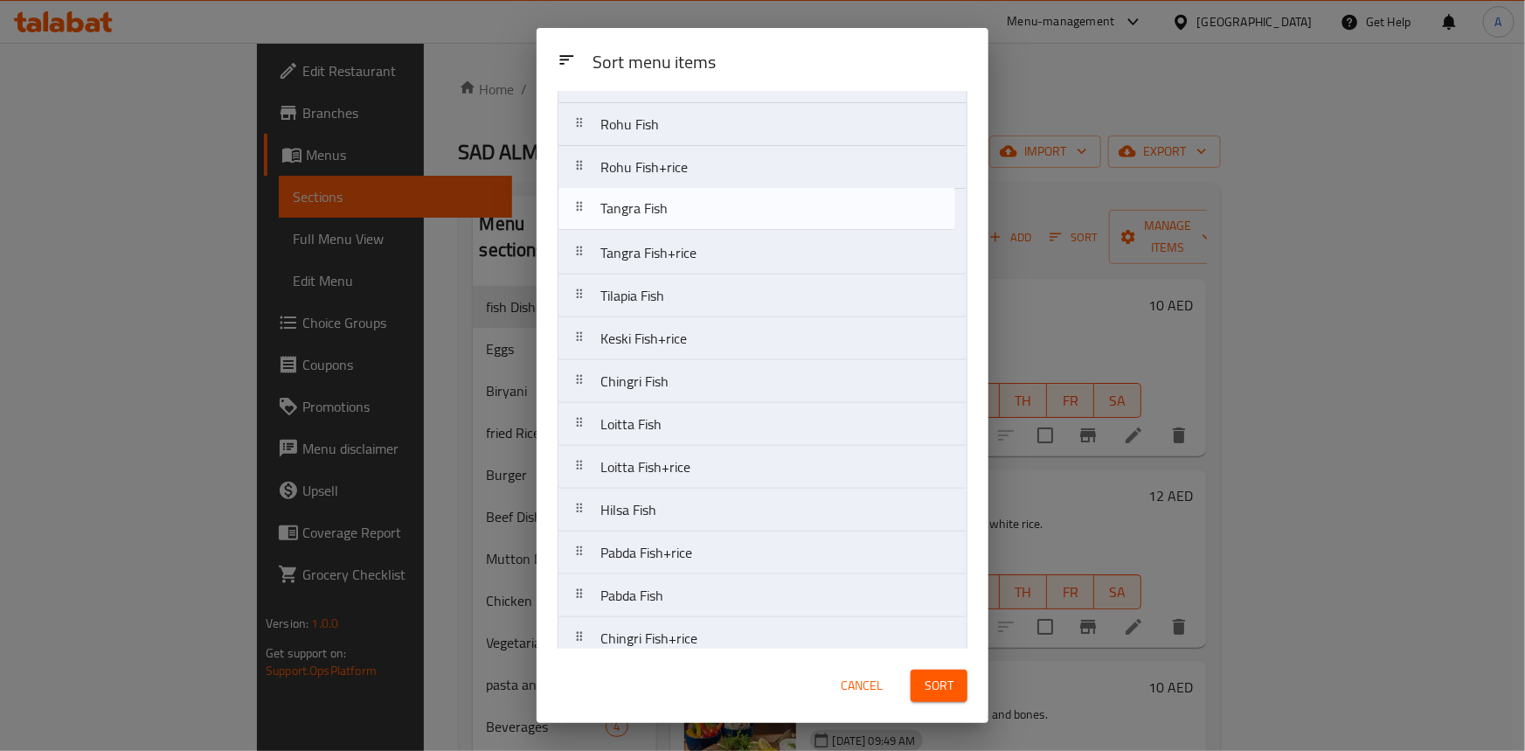
drag, startPoint x: 592, startPoint y: 479, endPoint x: 591, endPoint y: 202, distance: 277.0
click at [591, 202] on nav "Katla fish Katla fish+rice Karpu fish Karpu fish+Rice Rohu Fish Rohu Fish+rice …" at bounding box center [763, 403] width 410 height 944
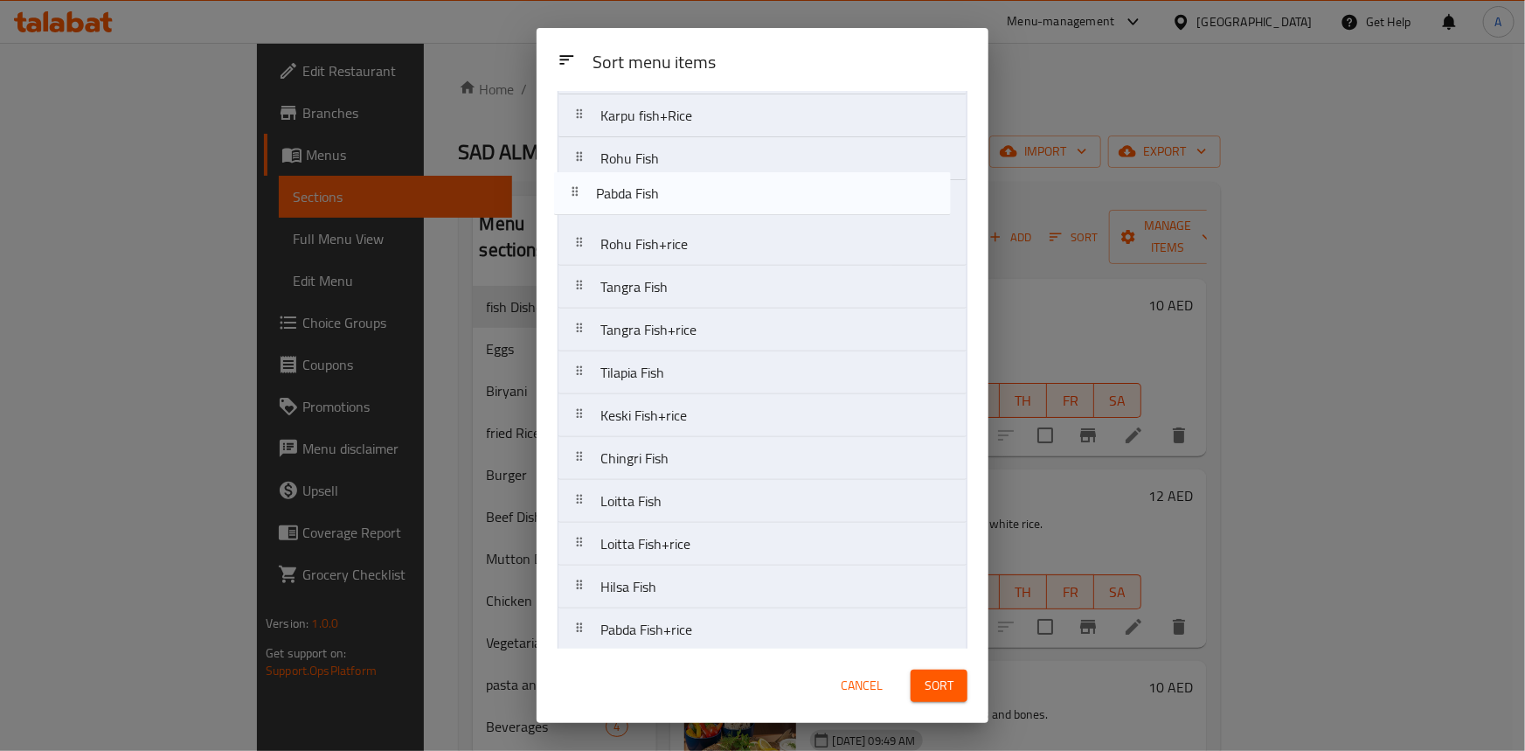
scroll to position [174, 0]
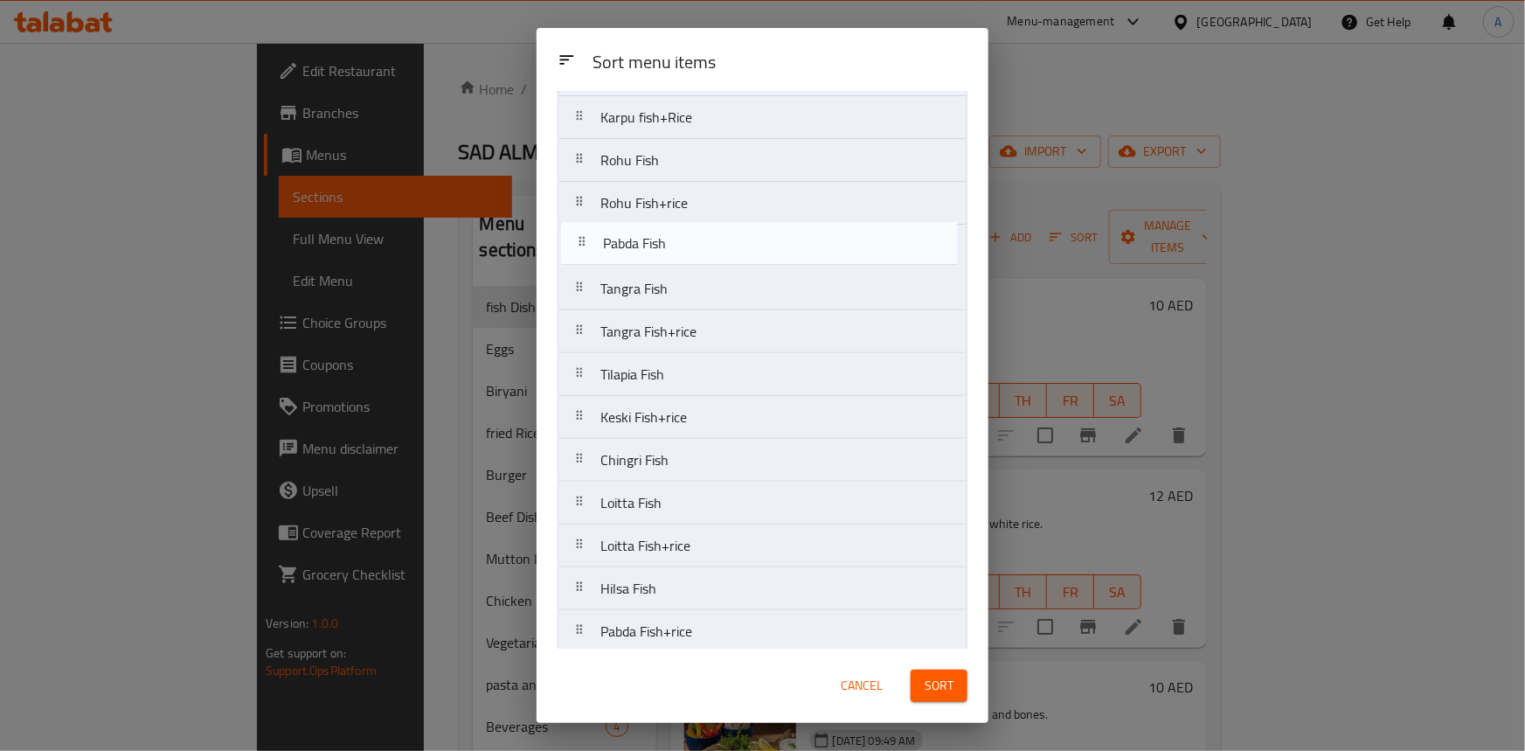
drag, startPoint x: 592, startPoint y: 432, endPoint x: 594, endPoint y: 232, distance: 199.3
click at [594, 232] on nav "Katla fish Katla fish+rice Karpu fish Karpu fish+Rice Rohu Fish Rohu Fish+rice …" at bounding box center [763, 439] width 410 height 944
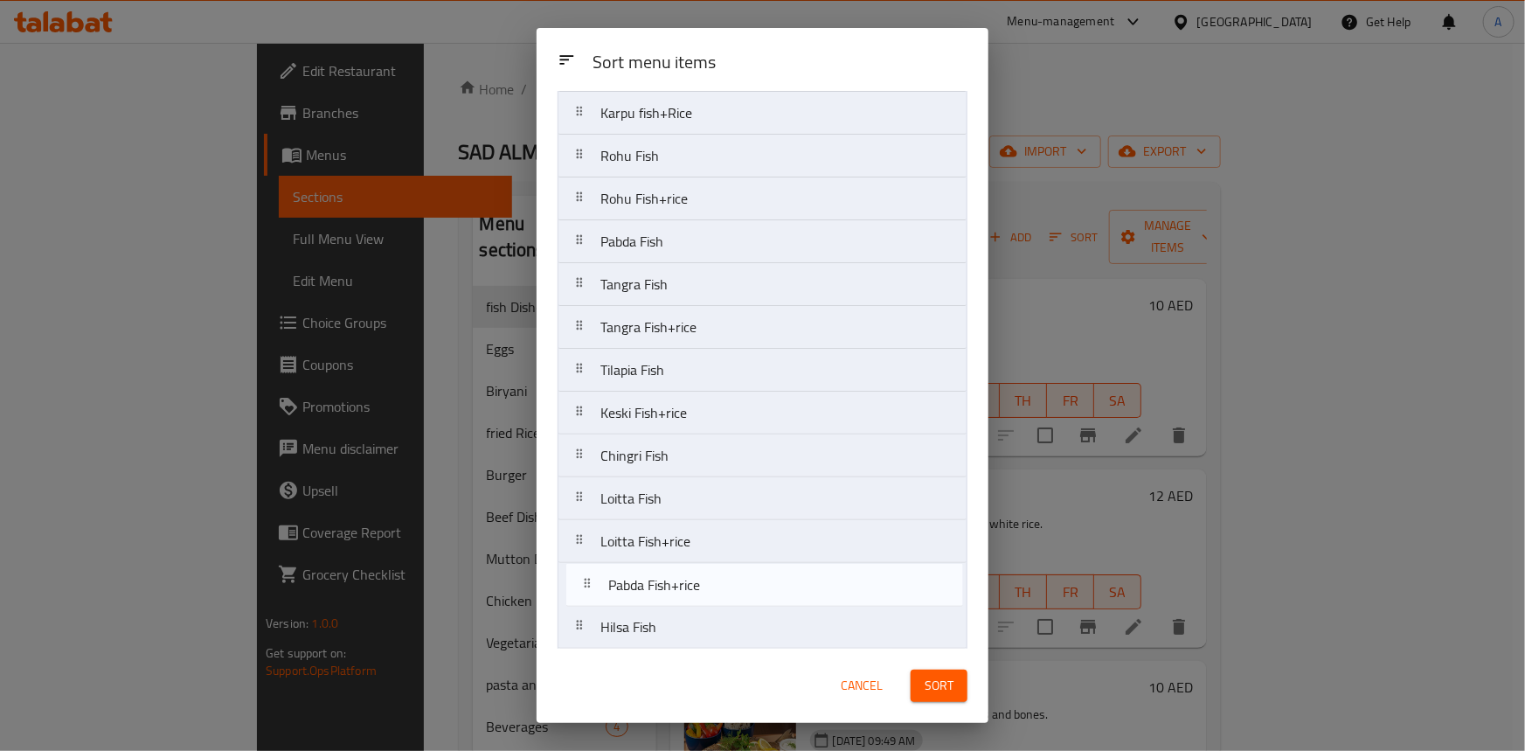
scroll to position [180, 0]
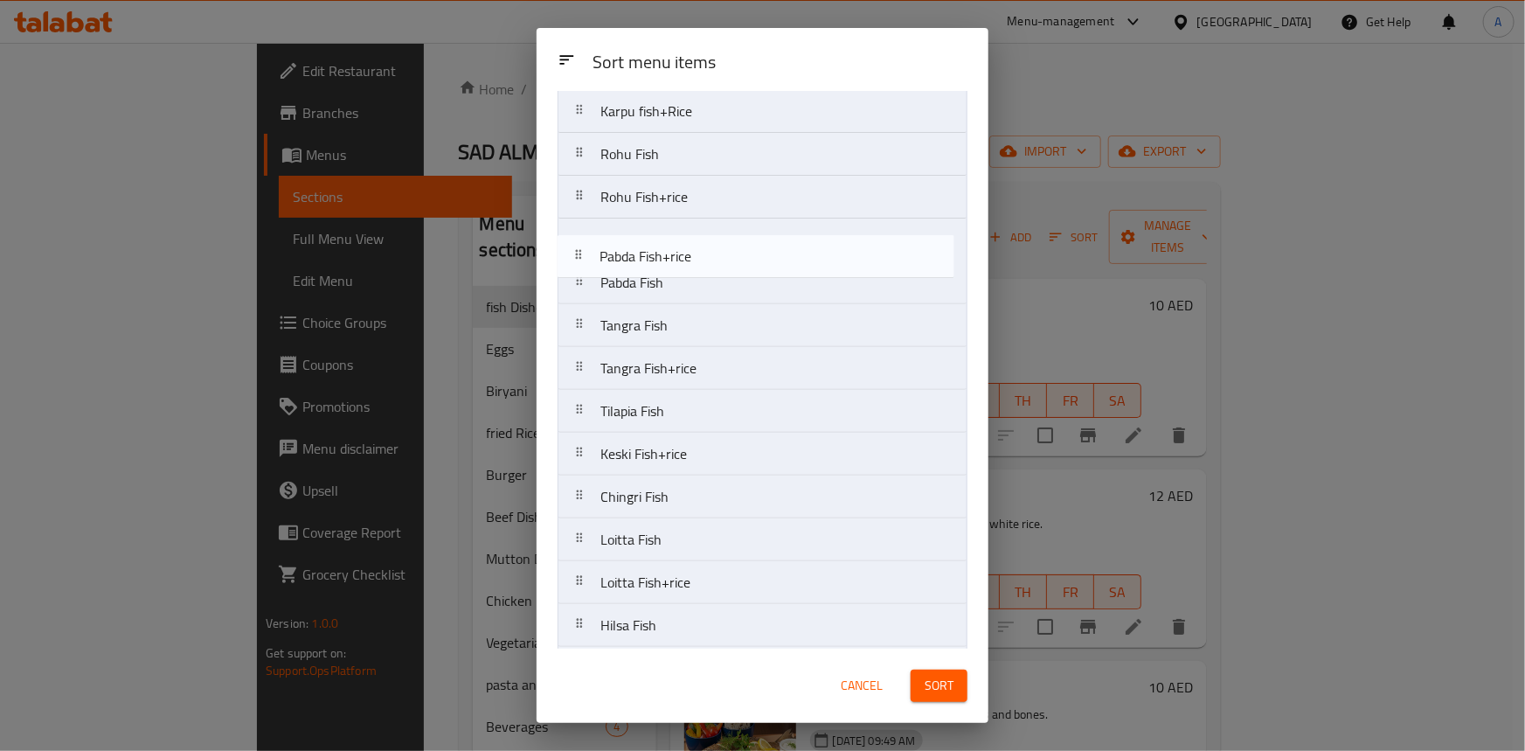
drag, startPoint x: 584, startPoint y: 628, endPoint x: 583, endPoint y: 245, distance: 383.7
click at [583, 245] on nav "Katla fish Katla fish+rice Karpu fish Karpu fish+Rice Rohu Fish Rohu Fish+rice …" at bounding box center [763, 433] width 410 height 944
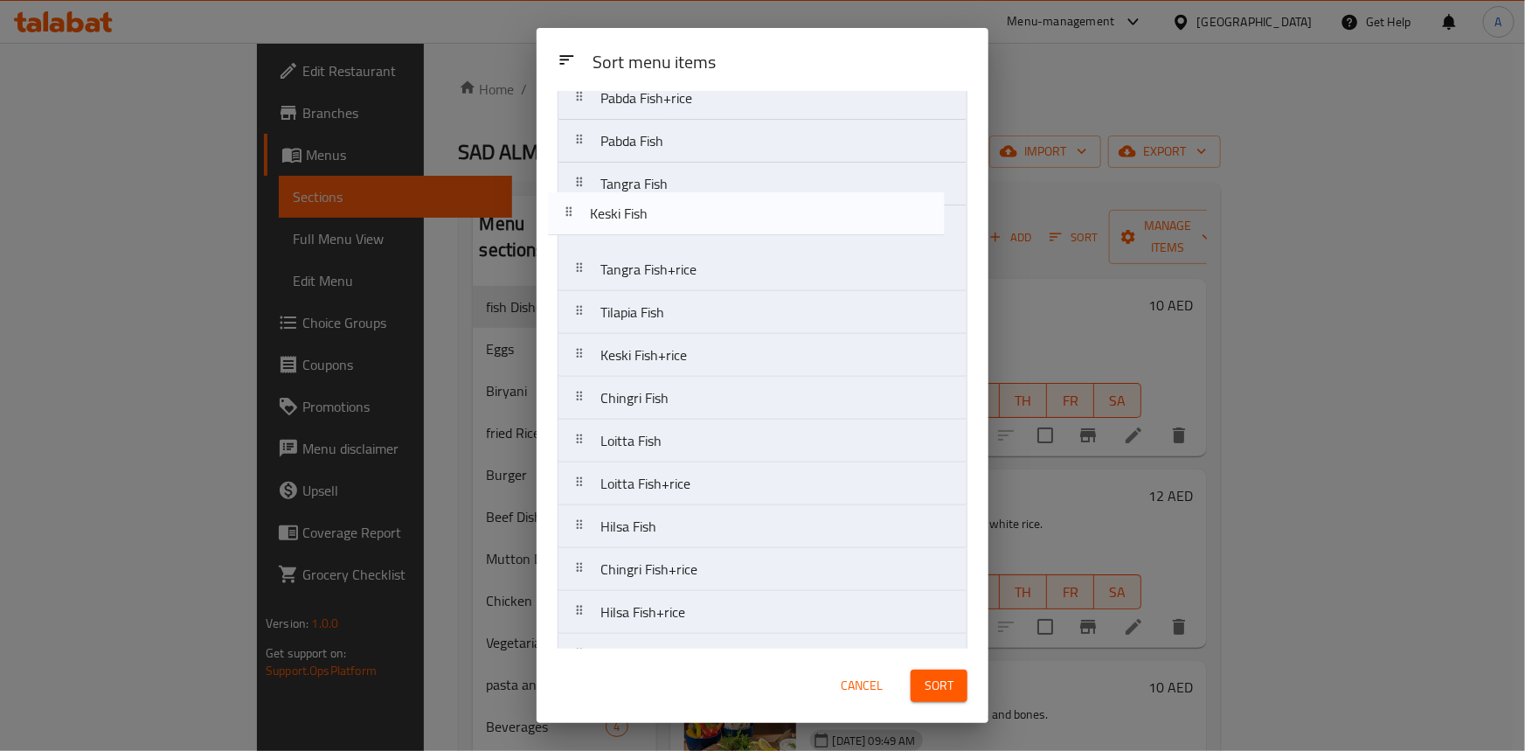
scroll to position [320, 0]
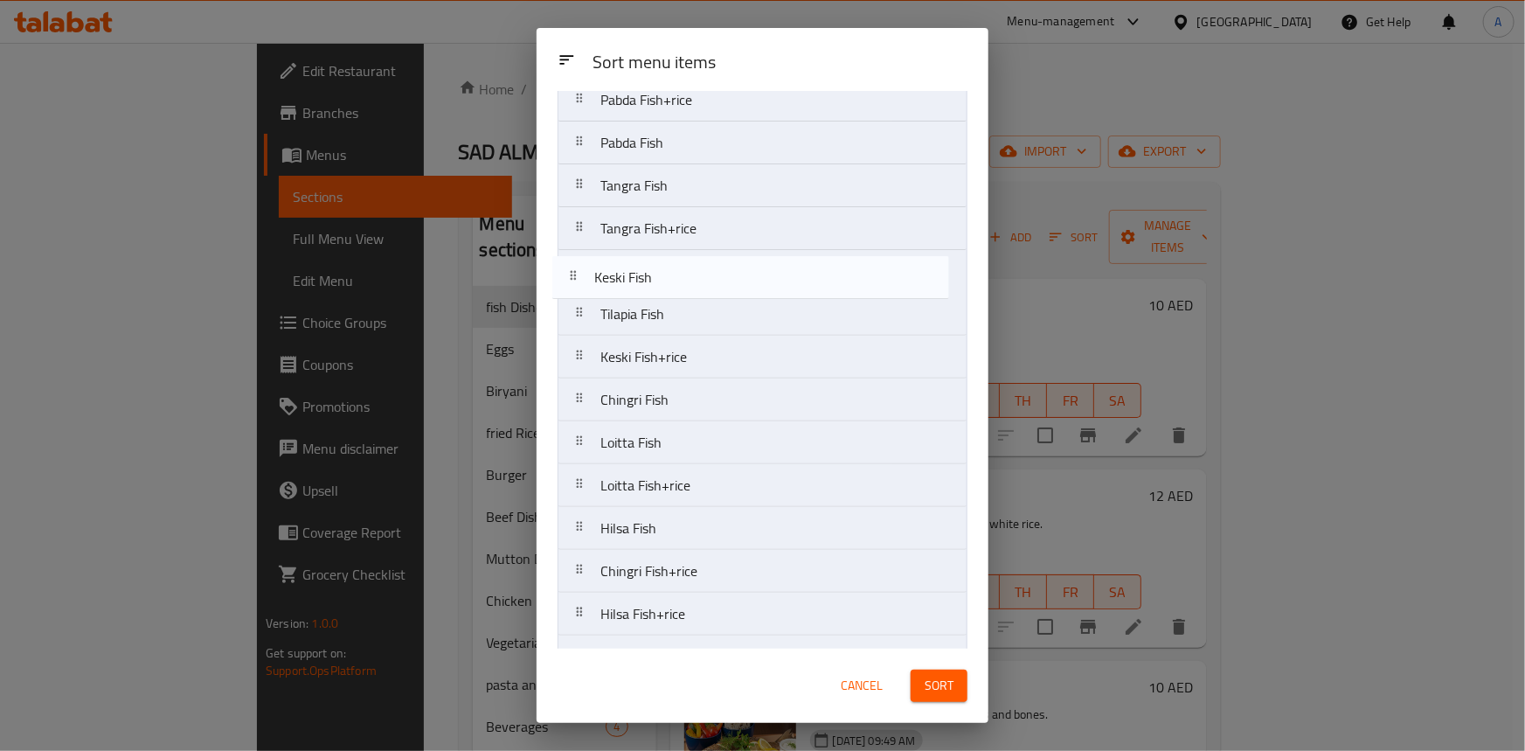
drag, startPoint x: 585, startPoint y: 454, endPoint x: 581, endPoint y: 277, distance: 176.6
click at [581, 277] on nav "Katla fish Katla fish+rice Karpu fish Karpu fish+Rice Rohu Fish Rohu Fish+rice …" at bounding box center [763, 293] width 410 height 944
drag, startPoint x: 586, startPoint y: 333, endPoint x: 587, endPoint y: 281, distance: 52.5
click at [587, 281] on nav "Katla fish Katla fish+rice Karpu fish Karpu fish+Rice Rohu Fish Rohu Fish+rice …" at bounding box center [763, 293] width 410 height 944
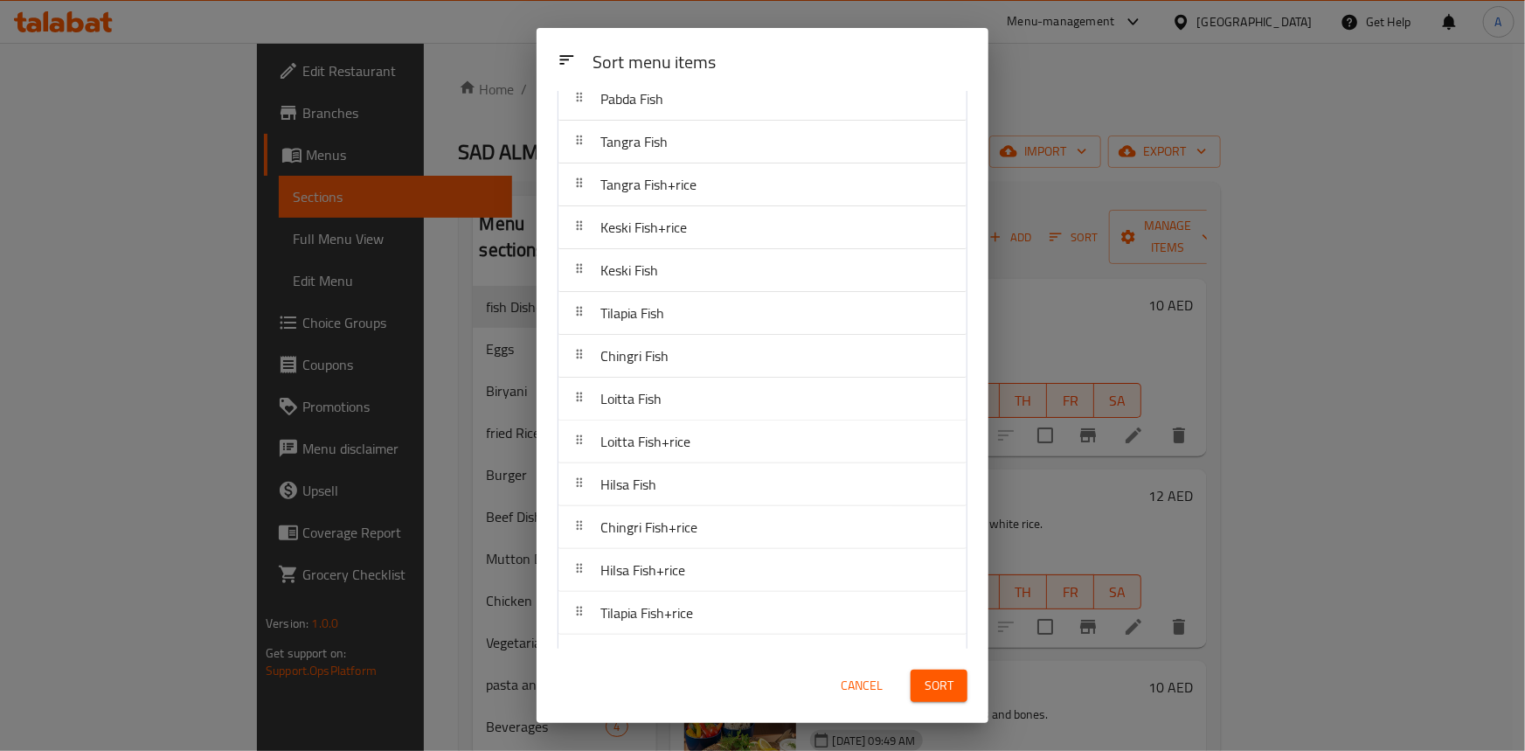
scroll to position [399, 0]
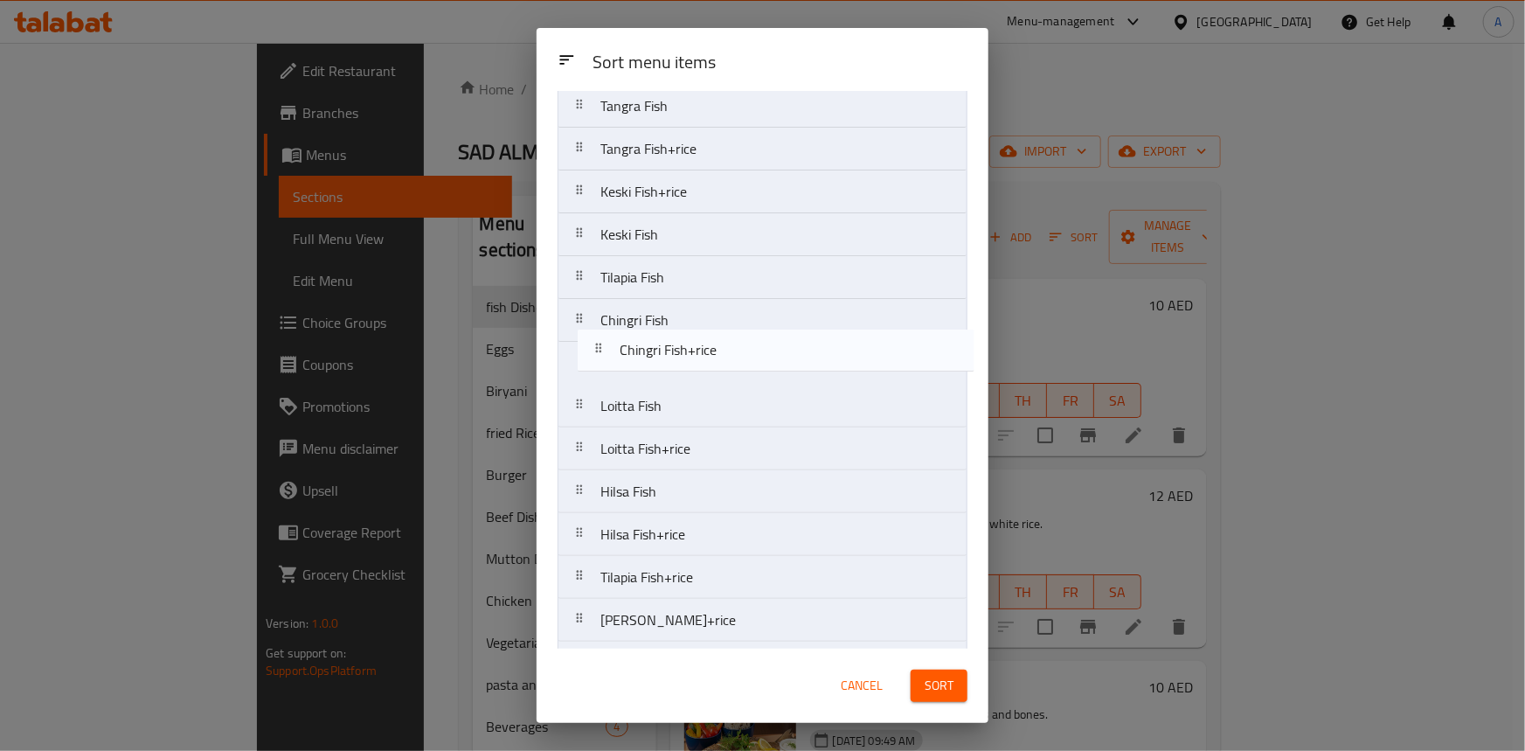
drag, startPoint x: 594, startPoint y: 495, endPoint x: 614, endPoint y: 351, distance: 144.6
click at [614, 351] on nav "Katla fish Katla fish+rice Karpu fish Karpu fish+Rice Rohu Fish Rohu Fish+rice …" at bounding box center [763, 213] width 410 height 944
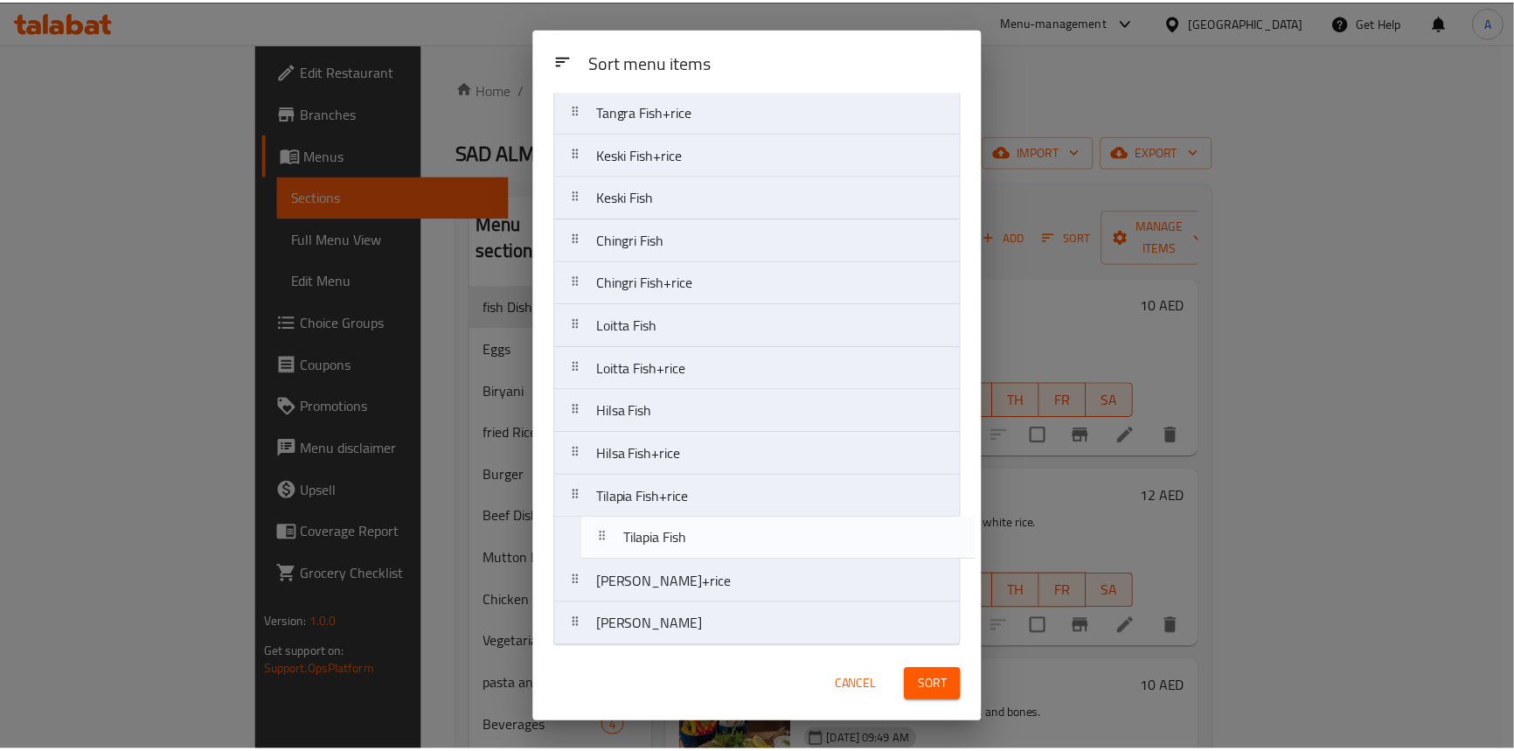
scroll to position [440, 0]
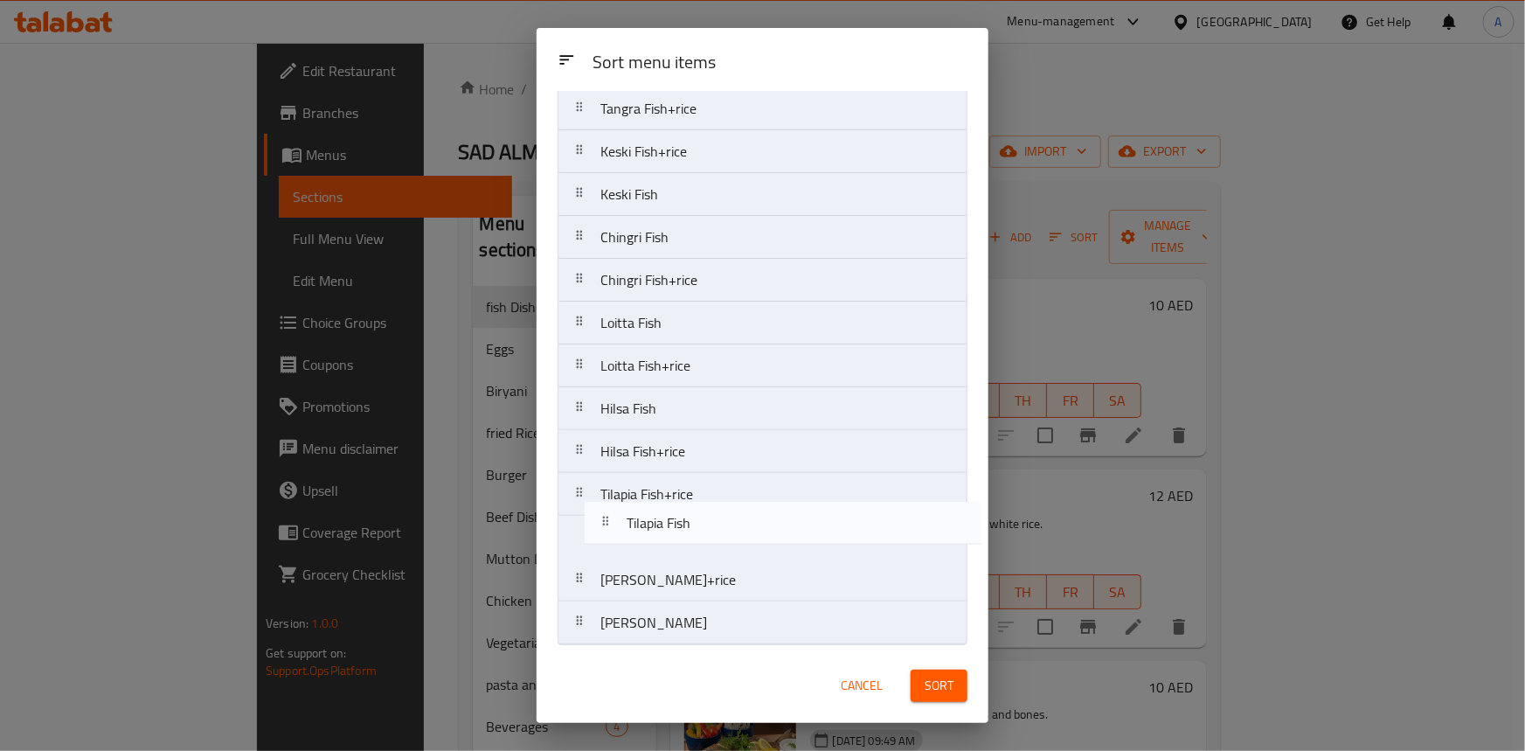
click at [621, 536] on nav "Katla fish Katla fish+rice Karpu fish Karpu fish+Rice Rohu Fish Rohu Fish+rice …" at bounding box center [763, 173] width 410 height 944
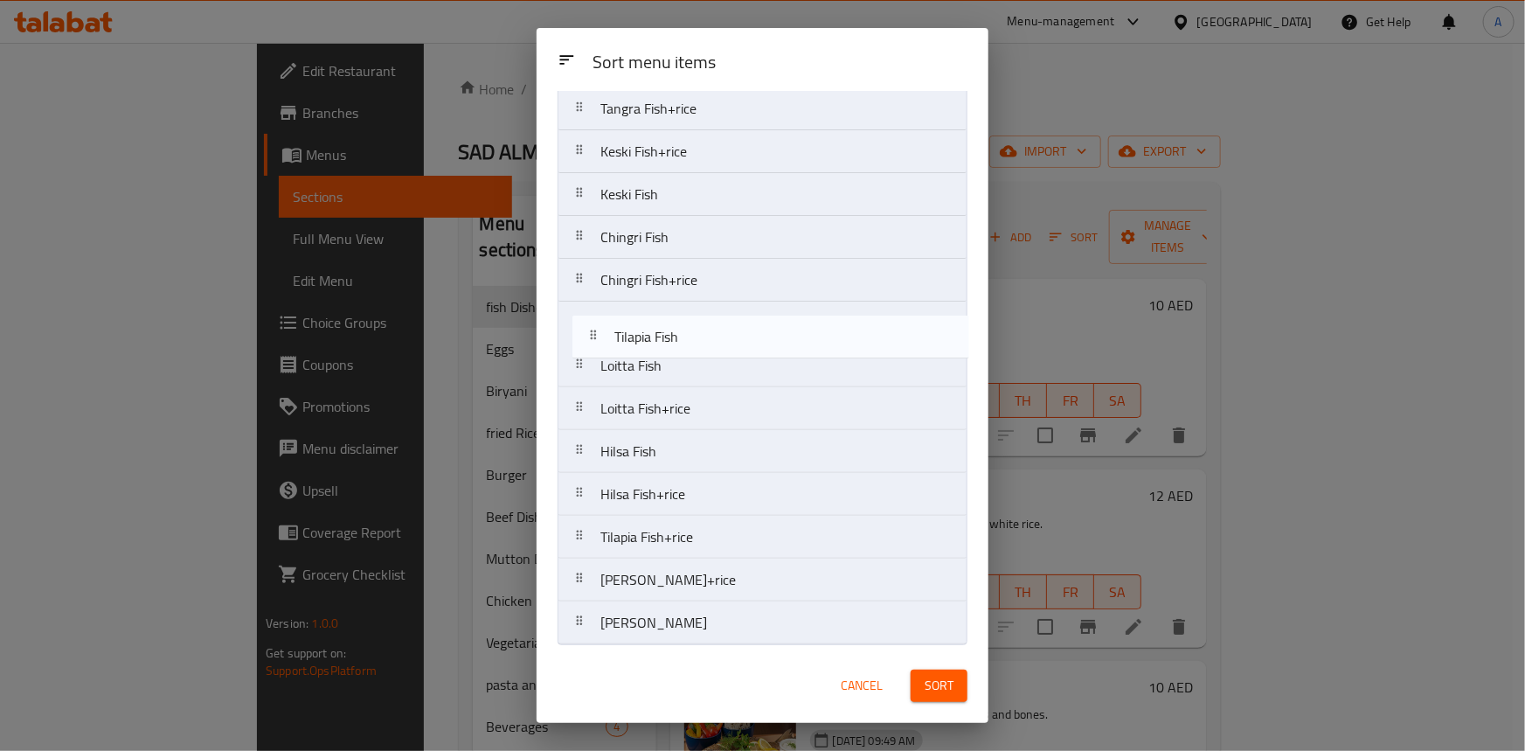
drag, startPoint x: 597, startPoint y: 543, endPoint x: 635, endPoint y: 587, distance: 58.9
click at [614, 333] on nav "Katla fish Katla fish+rice Karpu fish Karpu fish+Rice Rohu Fish Rohu Fish+rice …" at bounding box center [763, 173] width 410 height 944
drag, startPoint x: 589, startPoint y: 542, endPoint x: 593, endPoint y: 353, distance: 188.8
click at [593, 353] on nav "Katla fish Katla fish+rice Karpu fish Karpu fish+Rice Rohu Fish Rohu Fish+rice …" at bounding box center [763, 173] width 410 height 944
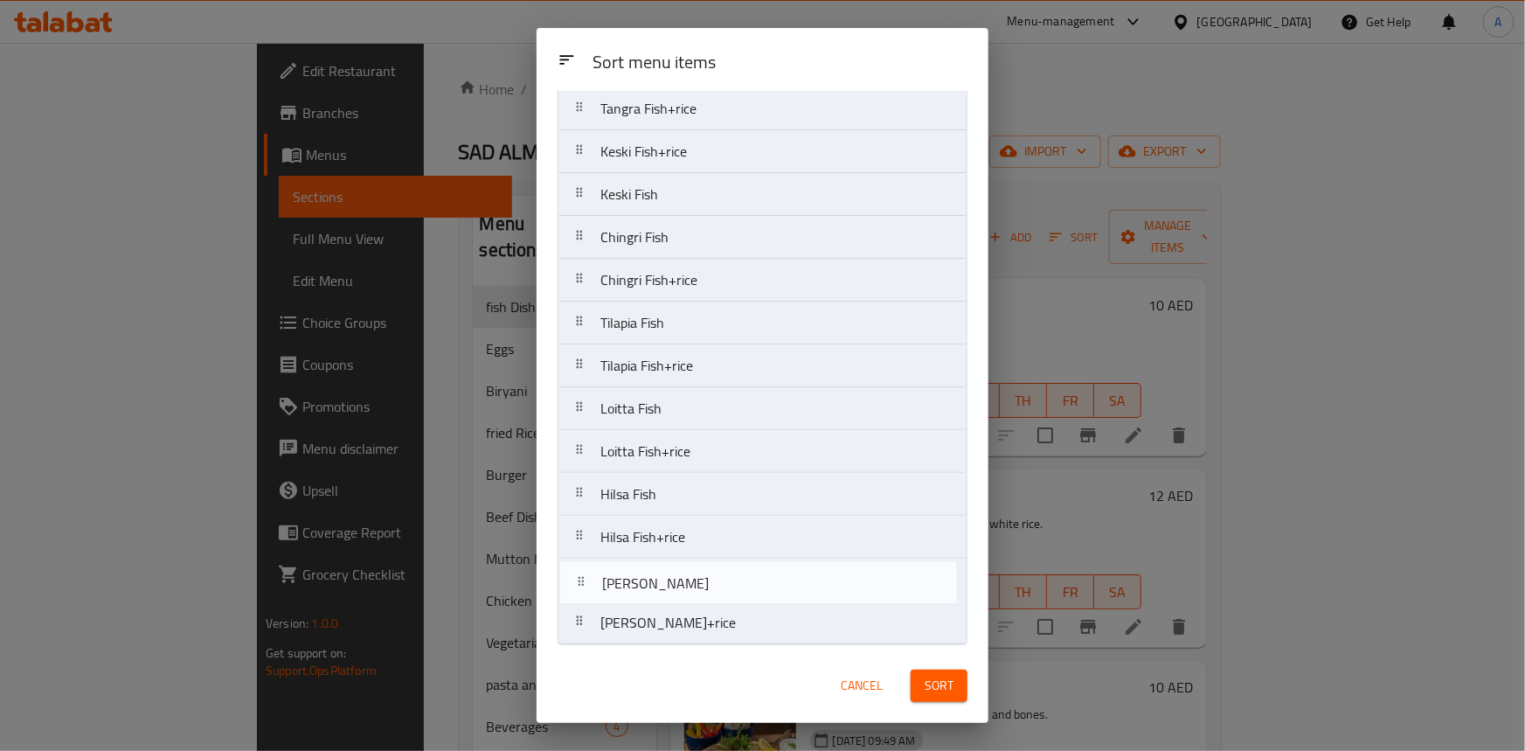
drag, startPoint x: 602, startPoint y: 620, endPoint x: 603, endPoint y: 574, distance: 45.5
click at [603, 574] on nav "Katla fish Katla fish+rice Karpu fish Karpu fish+Rice Rohu Fish Rohu Fish+rice …" at bounding box center [763, 173] width 410 height 944
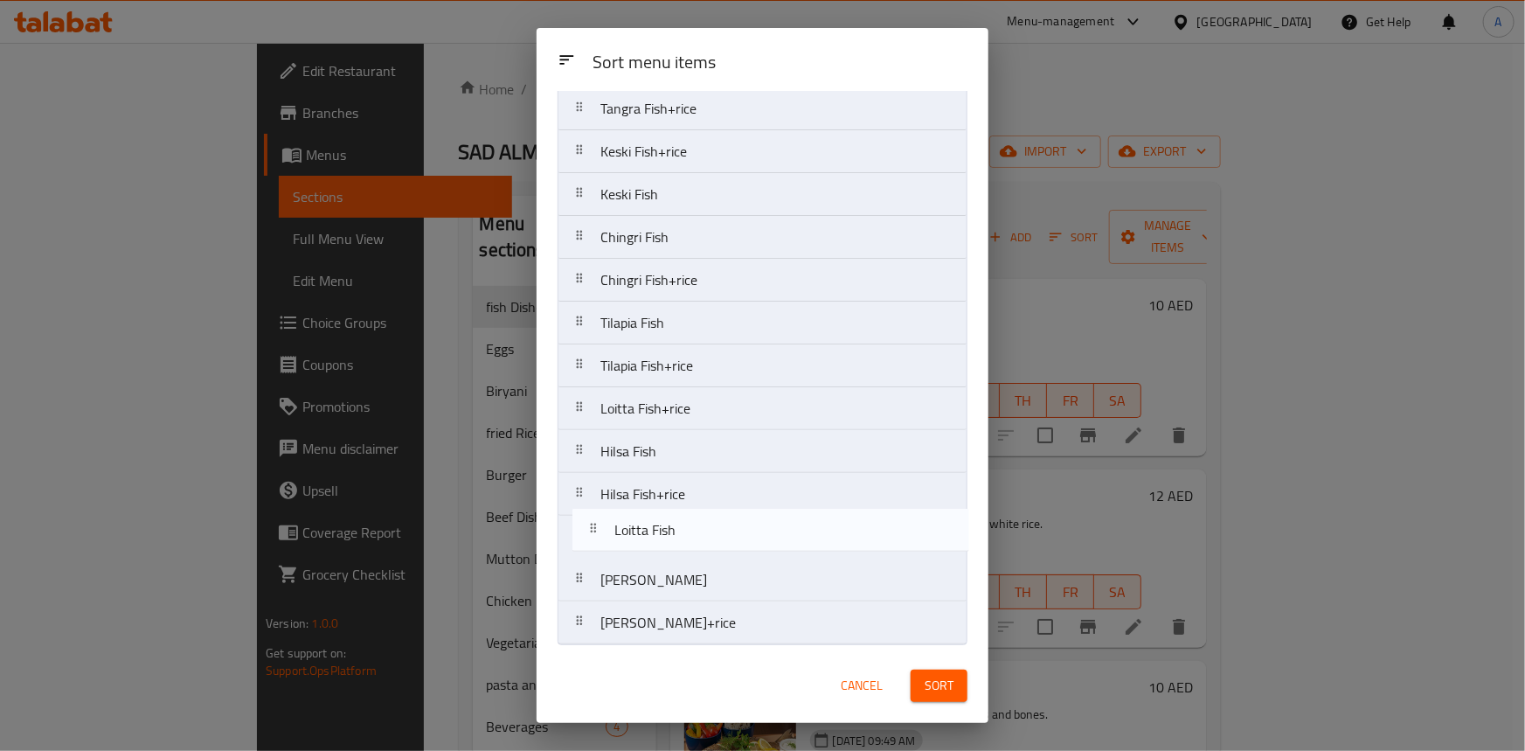
drag, startPoint x: 589, startPoint y: 417, endPoint x: 607, endPoint y: 511, distance: 96.0
click at [607, 553] on nav "Katla fish Katla fish+rice Karpu fish Karpu fish+Rice Rohu Fish Rohu Fish+rice …" at bounding box center [763, 173] width 410 height 944
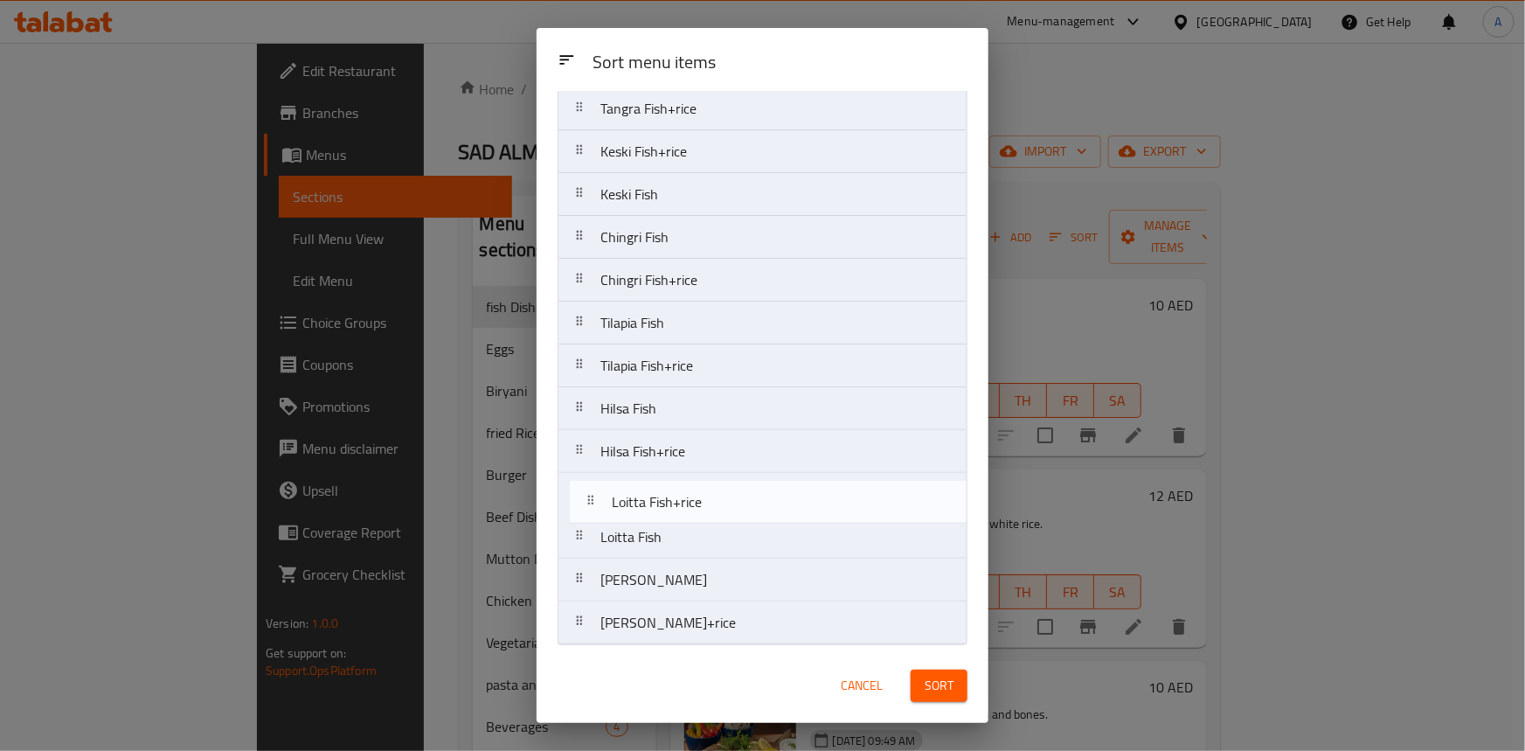
click at [601, 533] on nav "Katla fish Katla fish+rice Karpu fish Karpu fish+Rice Rohu Fish Rohu Fish+rice …" at bounding box center [763, 173] width 410 height 944
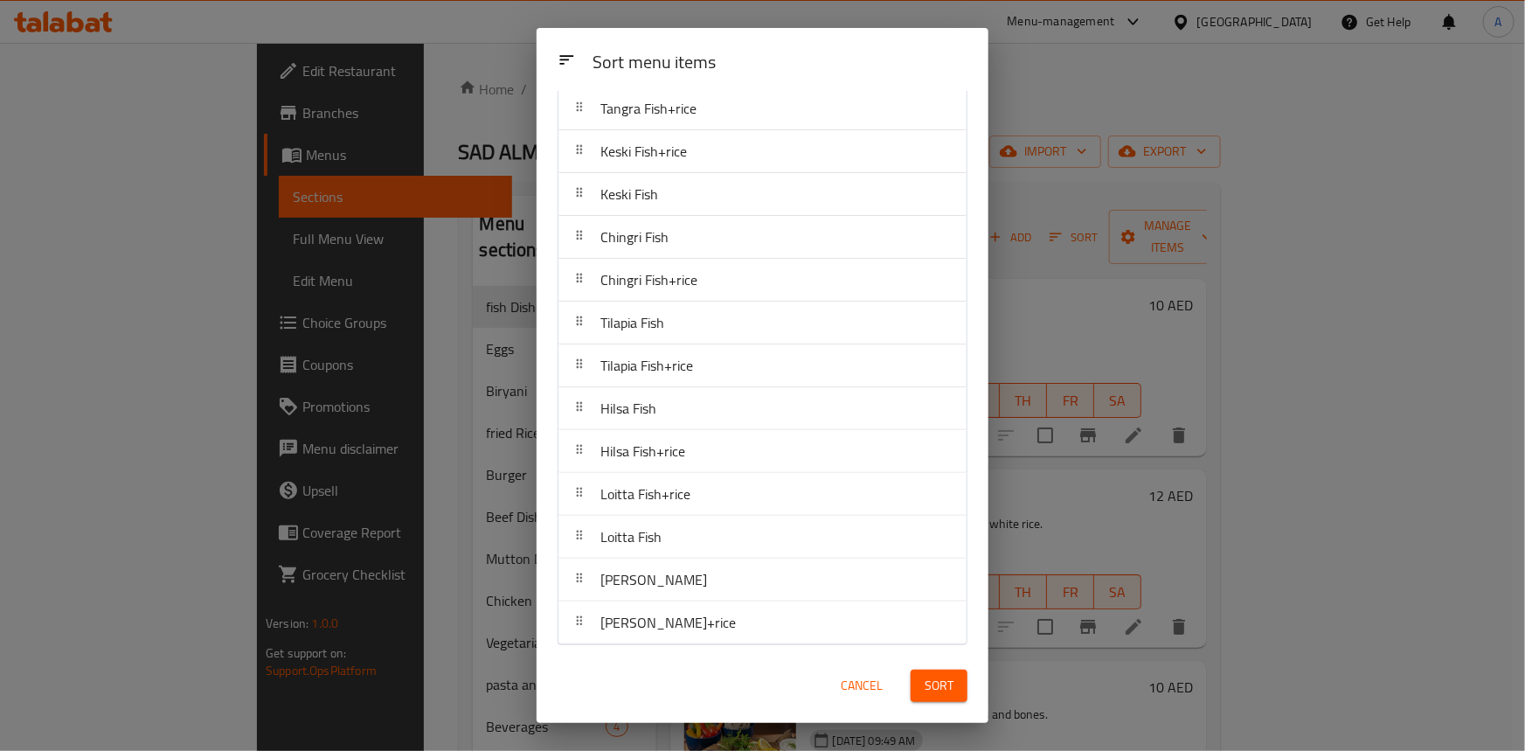
click at [926, 675] on span "Sort" at bounding box center [939, 686] width 29 height 22
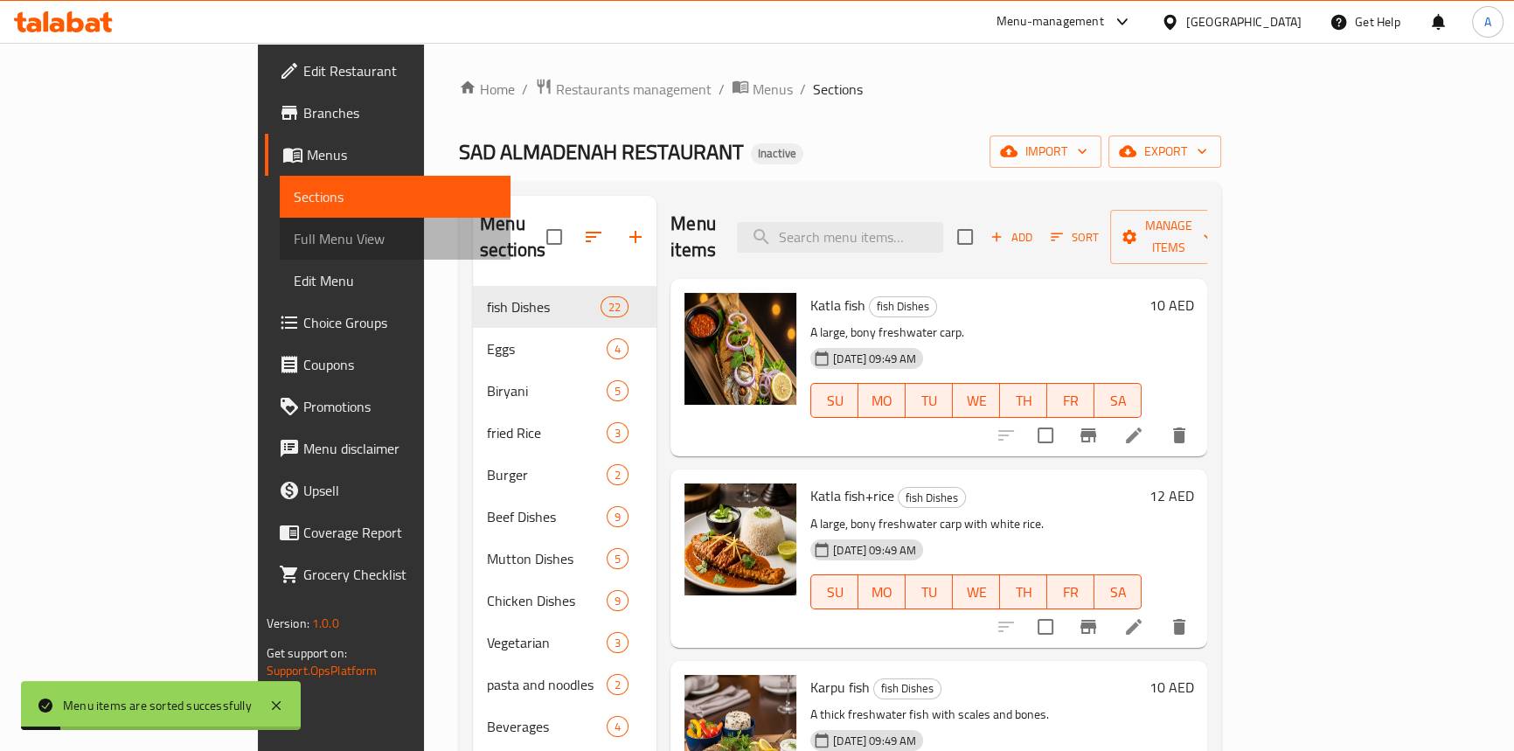
click at [294, 243] on span "Full Menu View" at bounding box center [395, 238] width 203 height 21
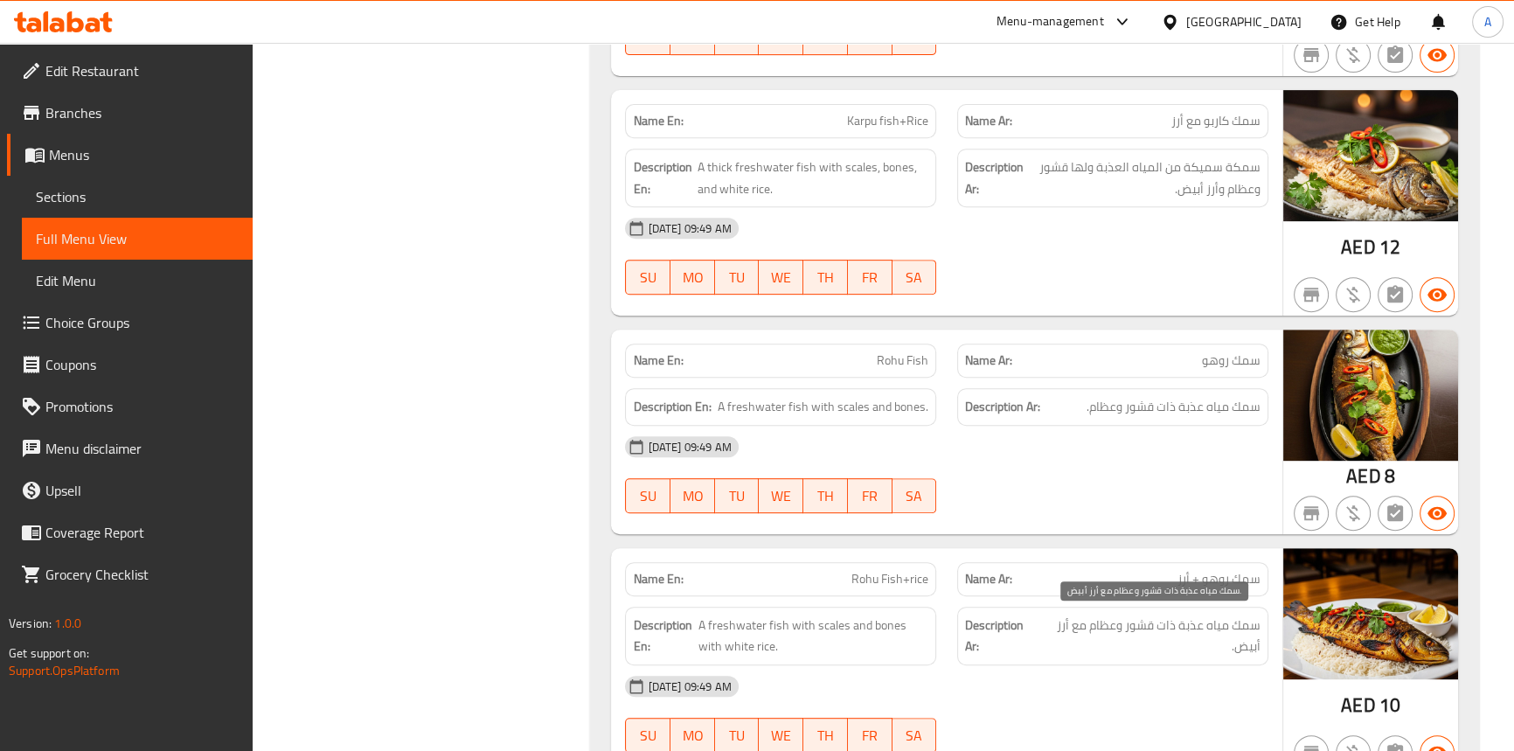
scroll to position [868, 0]
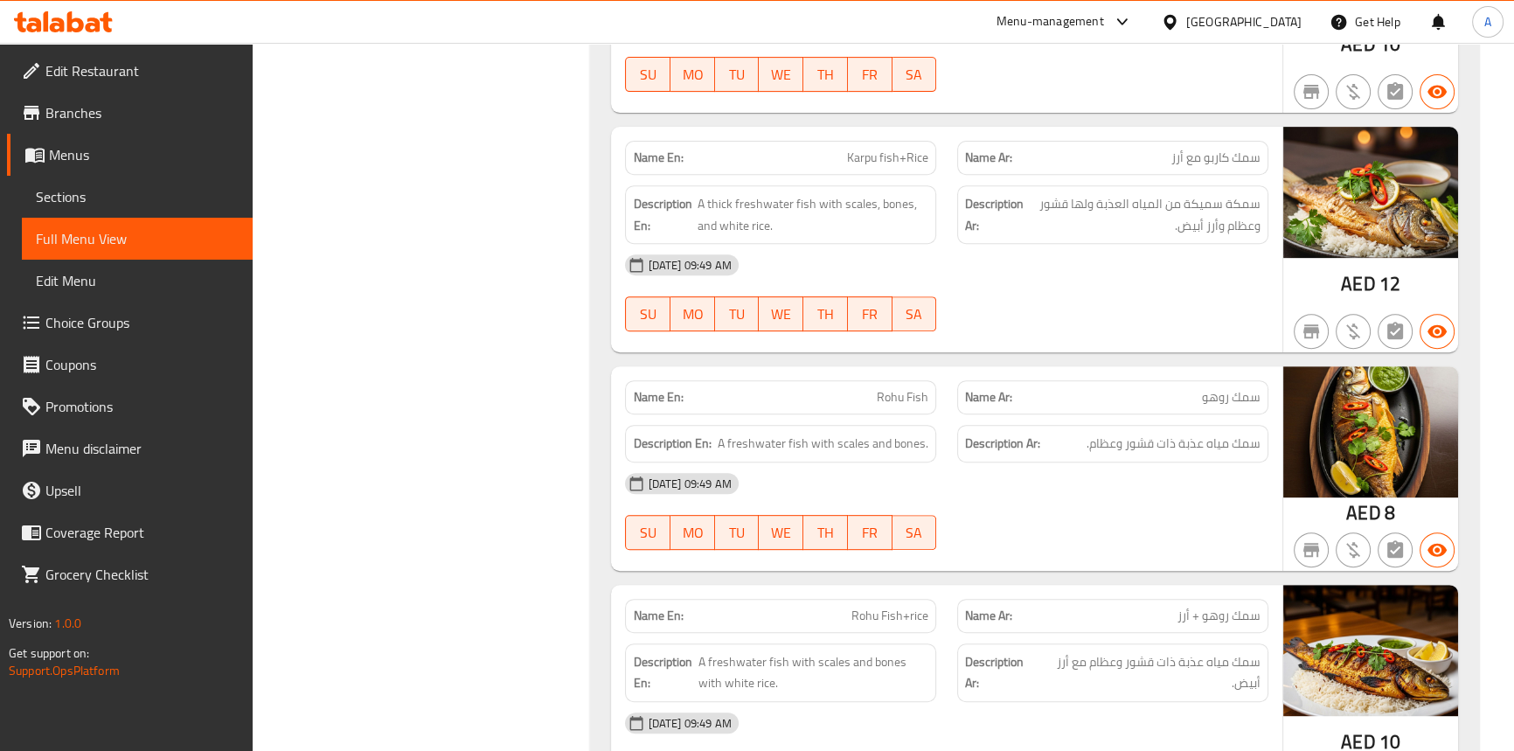
click at [872, 169] on div "Name En: Karpu fish+Rice" at bounding box center [780, 158] width 311 height 34
copy span "Karpu fish+Rice"
click at [880, 399] on span "Rohu Fish" at bounding box center [903, 397] width 52 height 18
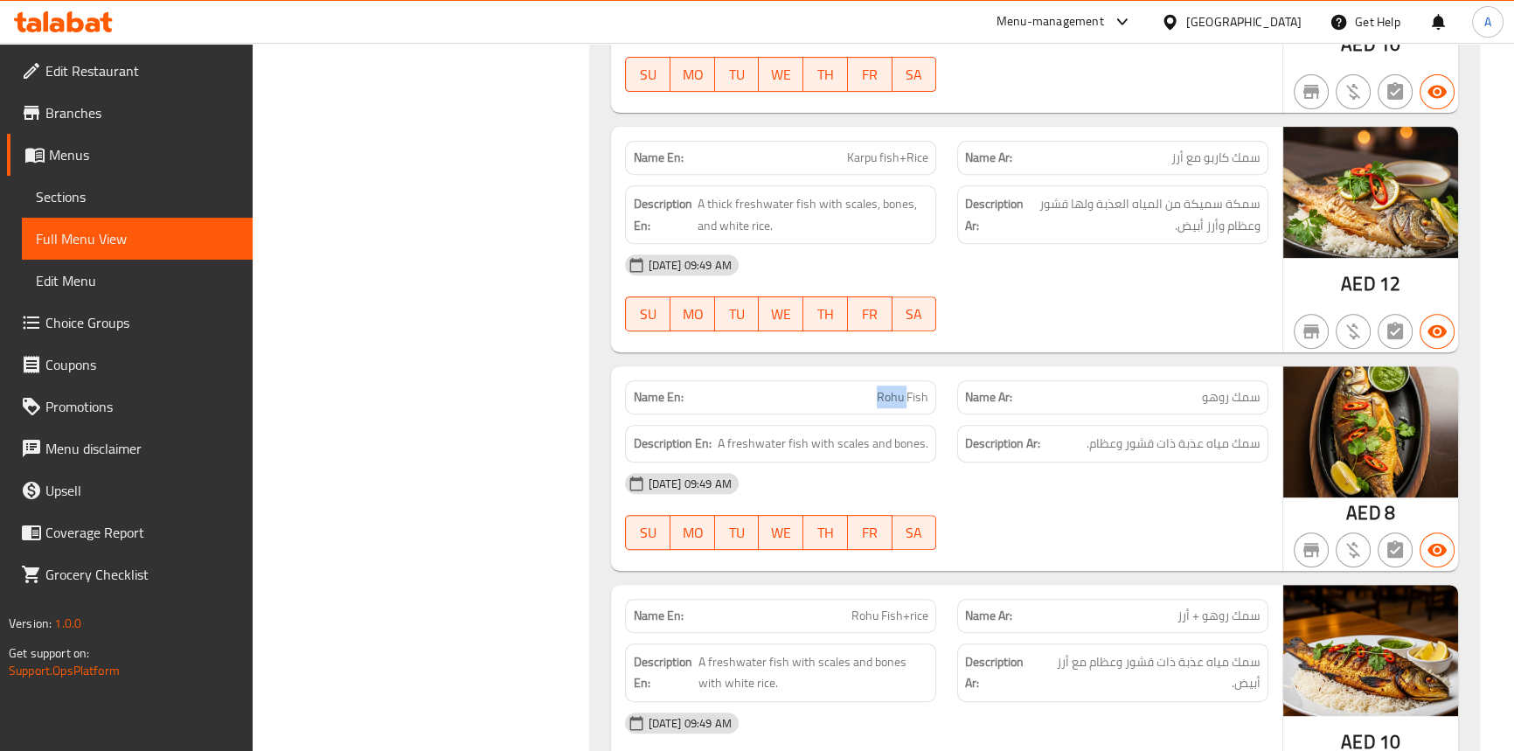
click at [880, 399] on span "Rohu Fish" at bounding box center [903, 397] width 52 height 18
copy span "Rohu Fish"
click at [923, 458] on div "Description En: A freshwater fish with scales and bones." at bounding box center [780, 444] width 311 height 38
click at [919, 399] on span "Rohu Fish" at bounding box center [903, 397] width 52 height 18
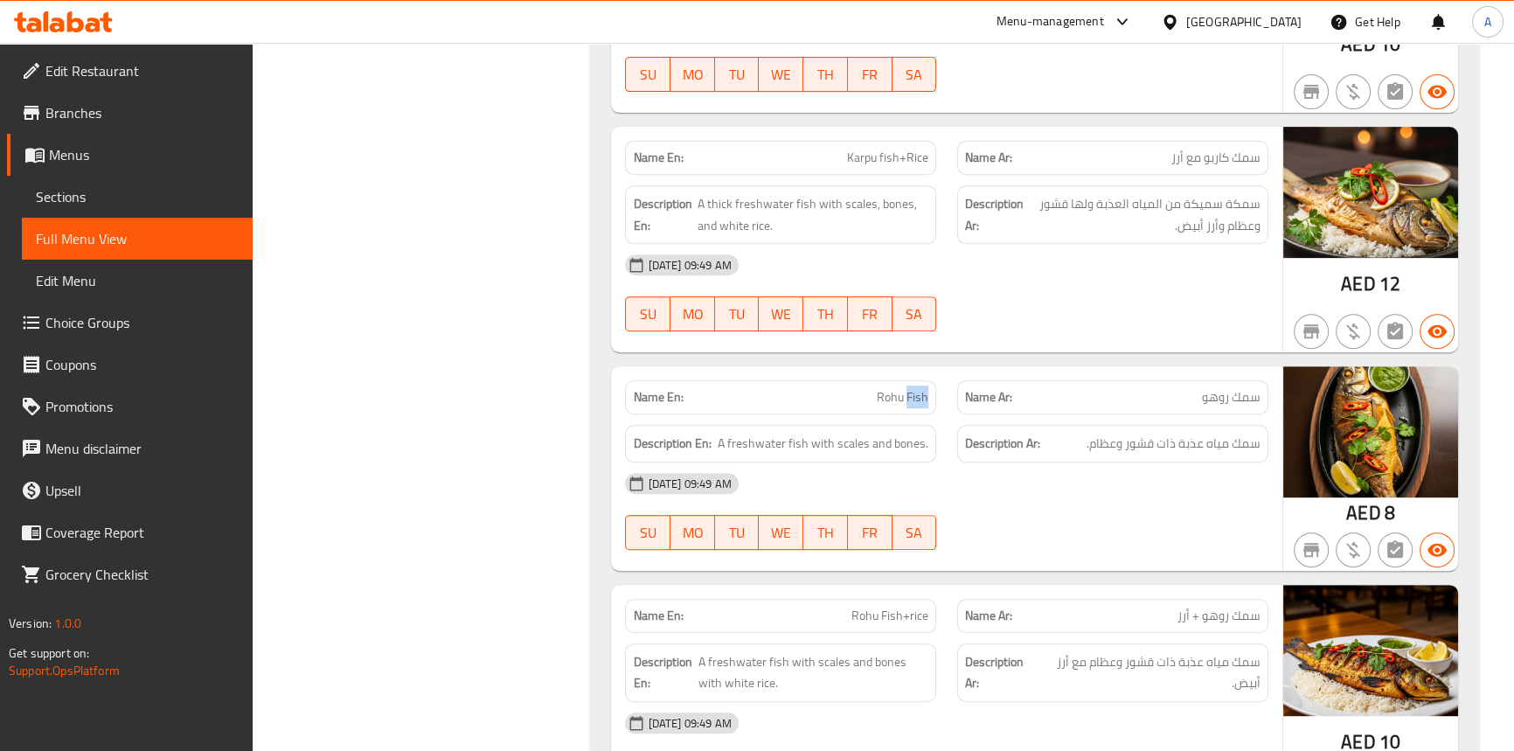
click at [919, 399] on span "Rohu Fish" at bounding box center [903, 397] width 52 height 18
click at [898, 400] on span "Rohu Fish" at bounding box center [903, 397] width 52 height 18
click at [800, 443] on span "A freshwater fish with scales and bones." at bounding box center [823, 444] width 211 height 22
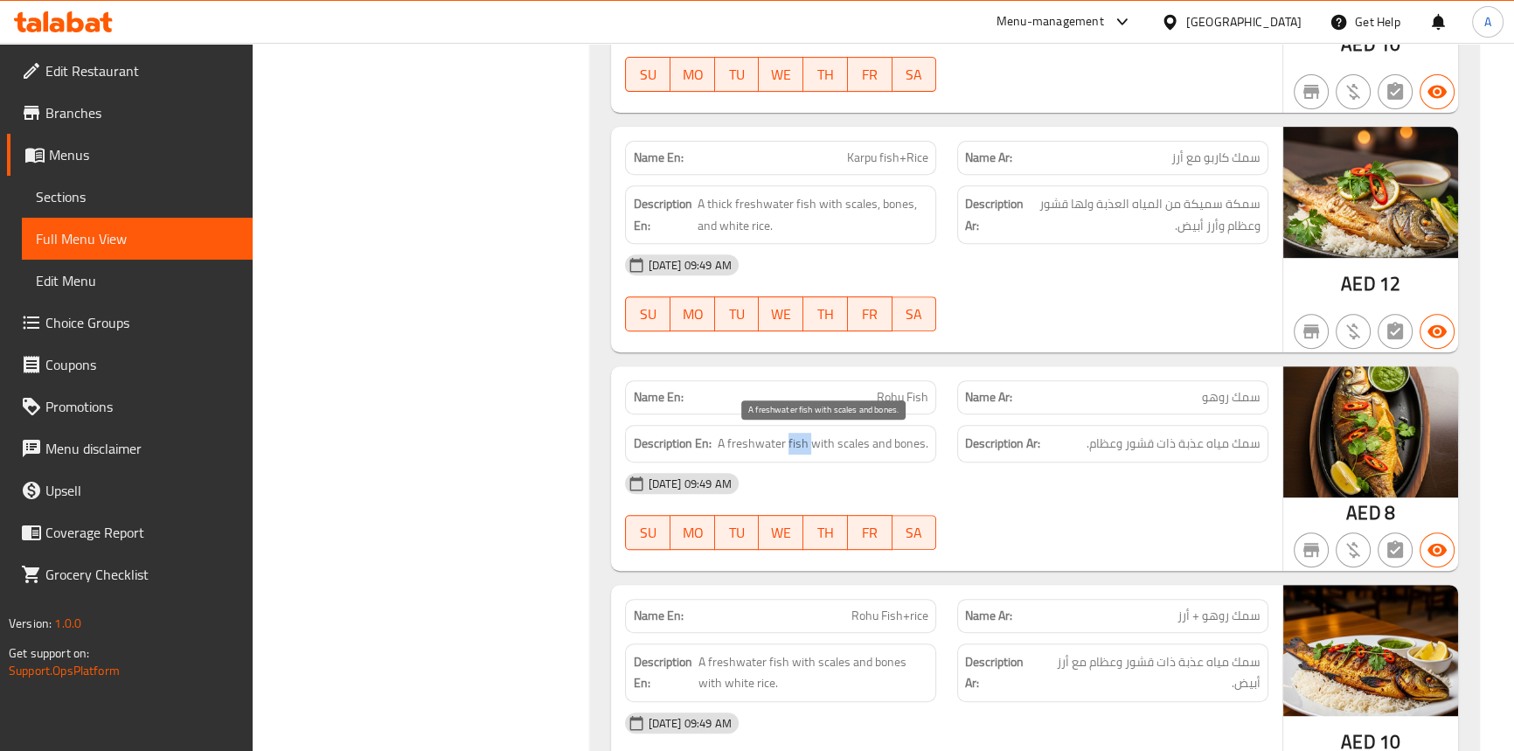
click at [800, 443] on span "A freshwater fish with scales and bones." at bounding box center [823, 444] width 211 height 22
click at [764, 436] on span "A freshwater fish with scales and bones." at bounding box center [823, 444] width 211 height 22
click at [828, 441] on span "A freshwater fish with scales and bones." at bounding box center [823, 444] width 211 height 22
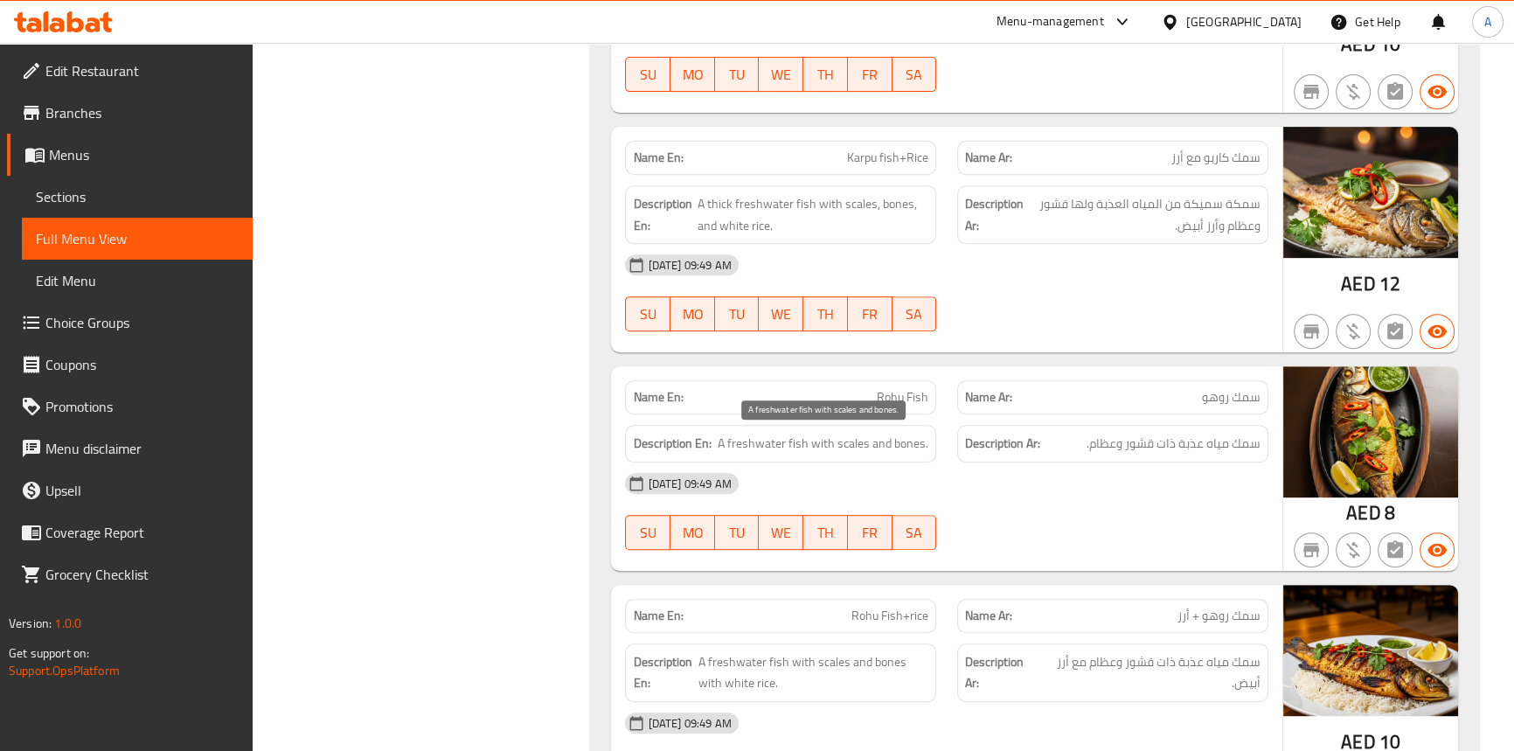
click at [861, 447] on span "A freshwater fish with scales and bones." at bounding box center [823, 444] width 211 height 22
click at [823, 676] on span "A freshwater fish with scales and bones with white rice." at bounding box center [813, 672] width 230 height 43
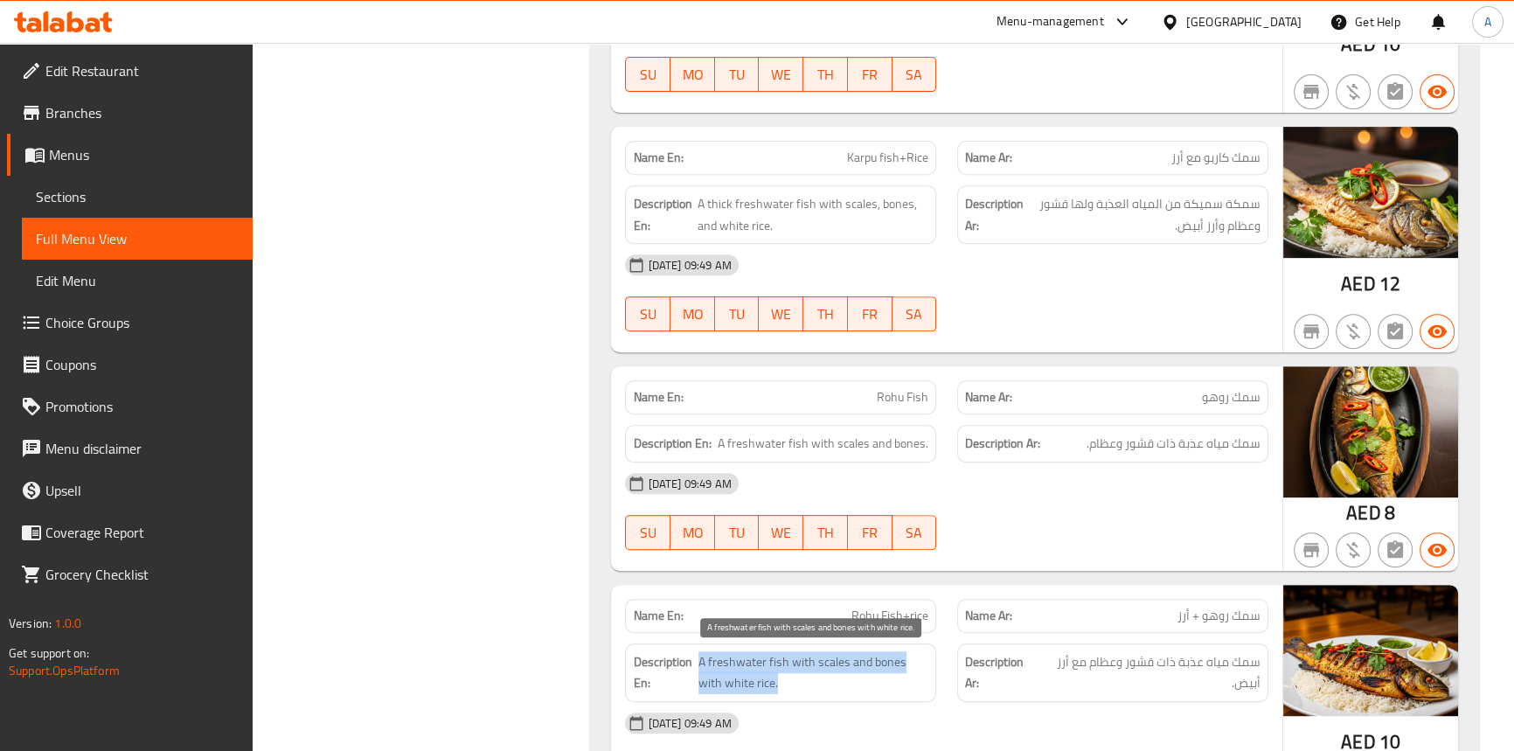
click at [823, 676] on span "A freshwater fish with scales and bones with white rice." at bounding box center [813, 672] width 230 height 43
copy span "A freshwater fish with scales and bones with white rice."
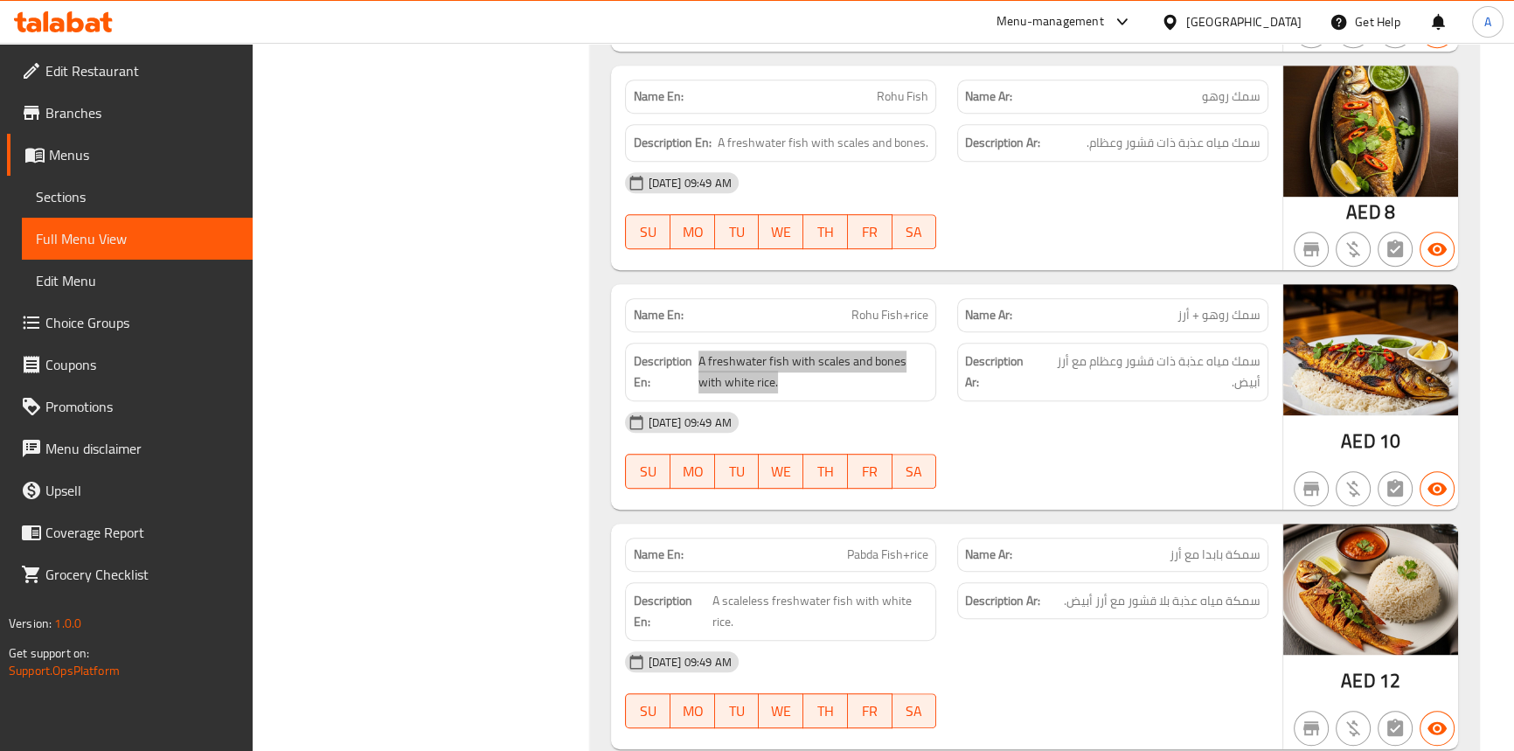
scroll to position [1186, 0]
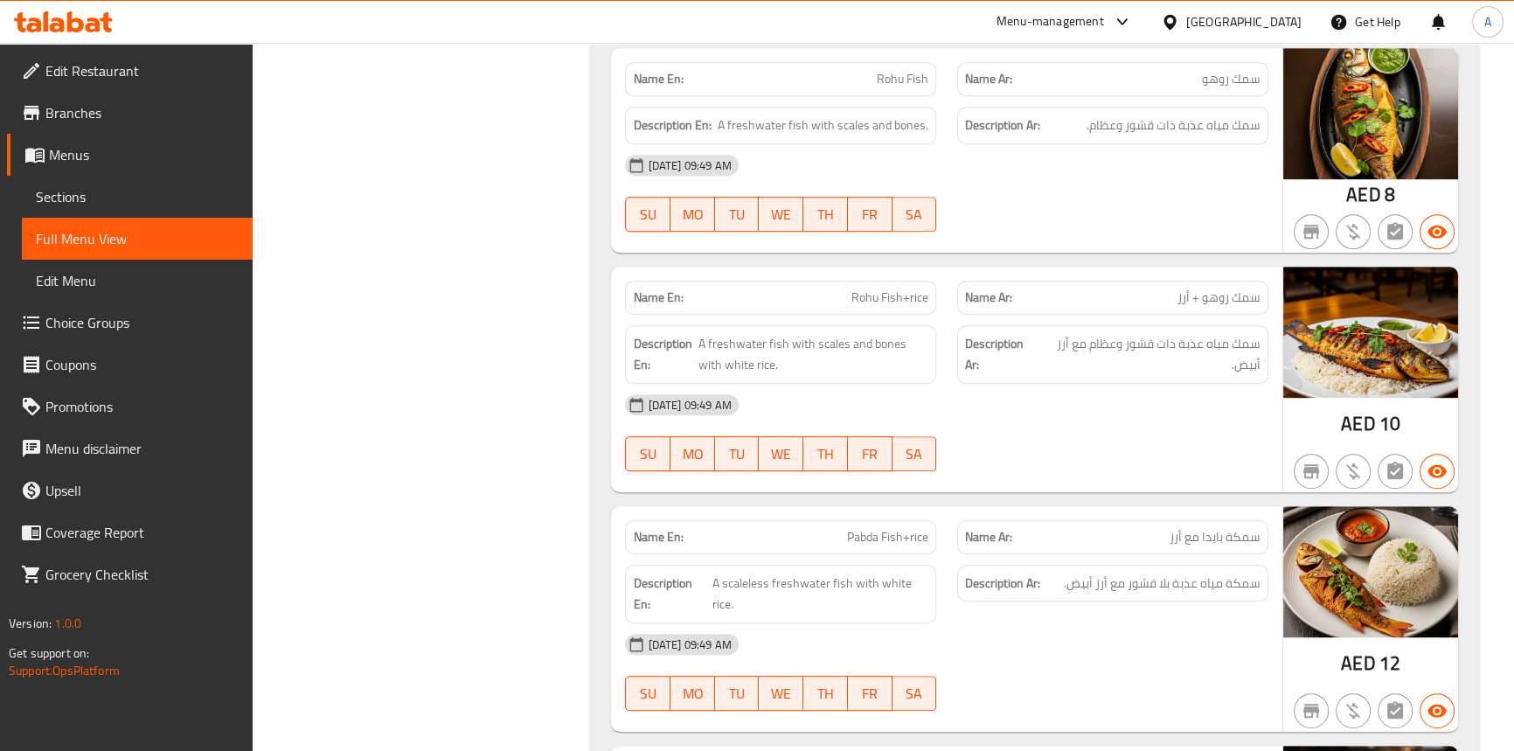
click at [891, 299] on span "Rohu Fish+rice" at bounding box center [889, 297] width 77 height 18
click at [864, 298] on span "Rohu Fish+rice" at bounding box center [889, 297] width 77 height 18
click at [913, 297] on span "Rohu Fish+rice" at bounding box center [889, 297] width 77 height 18
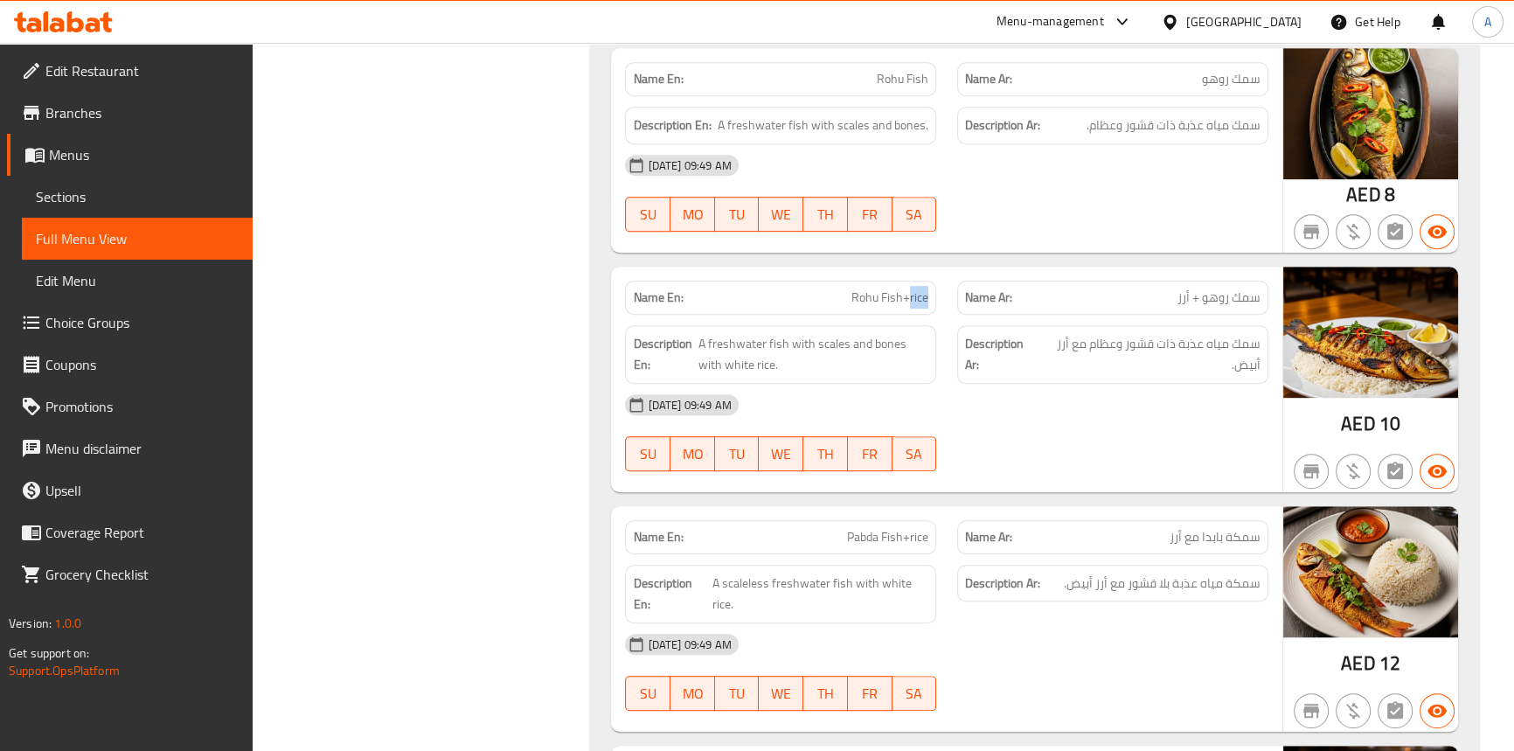
click at [913, 297] on span "Rohu Fish+rice" at bounding box center [889, 297] width 77 height 18
click at [773, 343] on span "A freshwater fish with scales and bones with white rice." at bounding box center [813, 354] width 230 height 43
click at [751, 342] on span "A freshwater fish with scales and bones with white rice." at bounding box center [813, 354] width 230 height 43
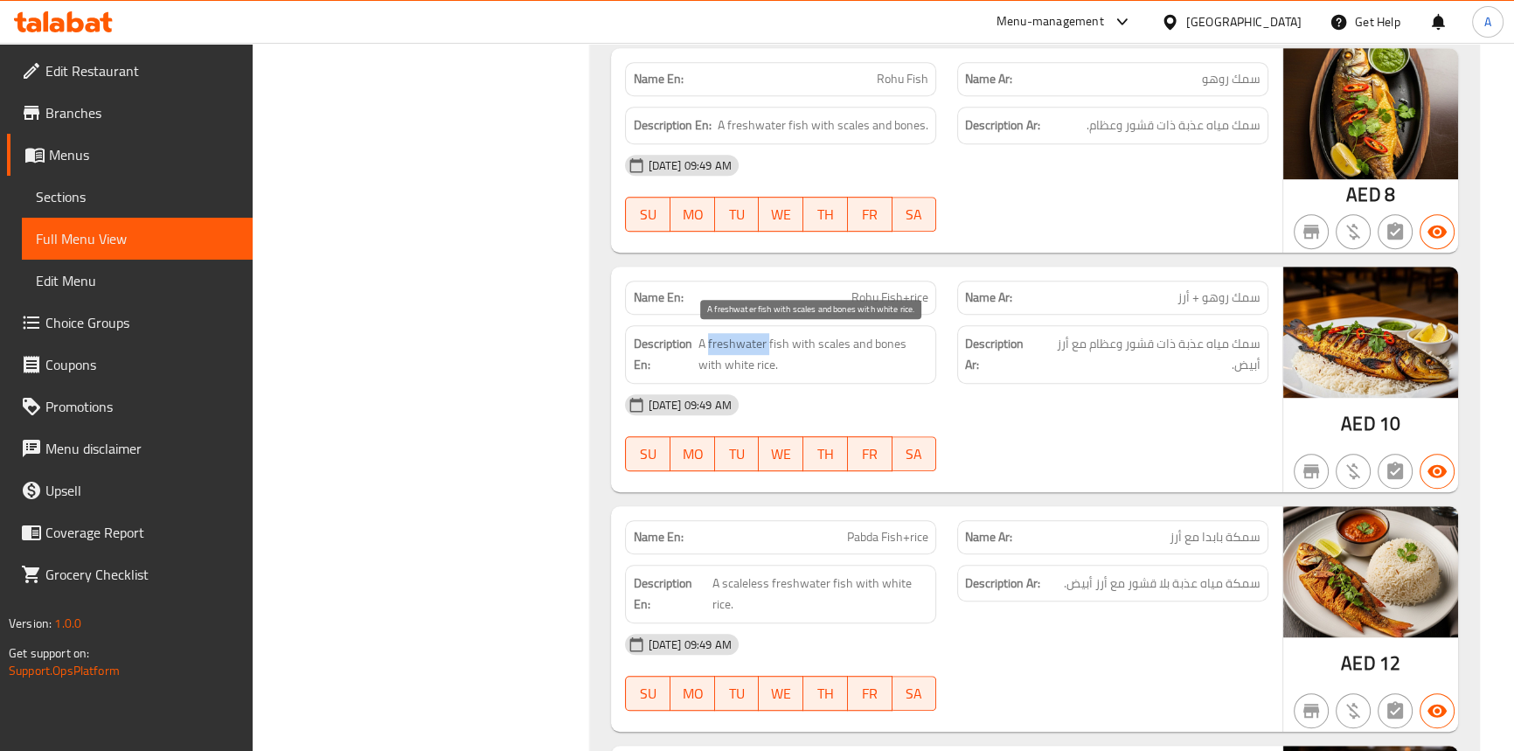
click at [751, 342] on span "A freshwater fish with scales and bones with white rice." at bounding box center [813, 354] width 230 height 43
click at [797, 343] on span "A freshwater fish with scales and bones with white rice." at bounding box center [813, 354] width 230 height 43
click at [823, 345] on span "A freshwater fish with scales and bones with white rice." at bounding box center [813, 354] width 230 height 43
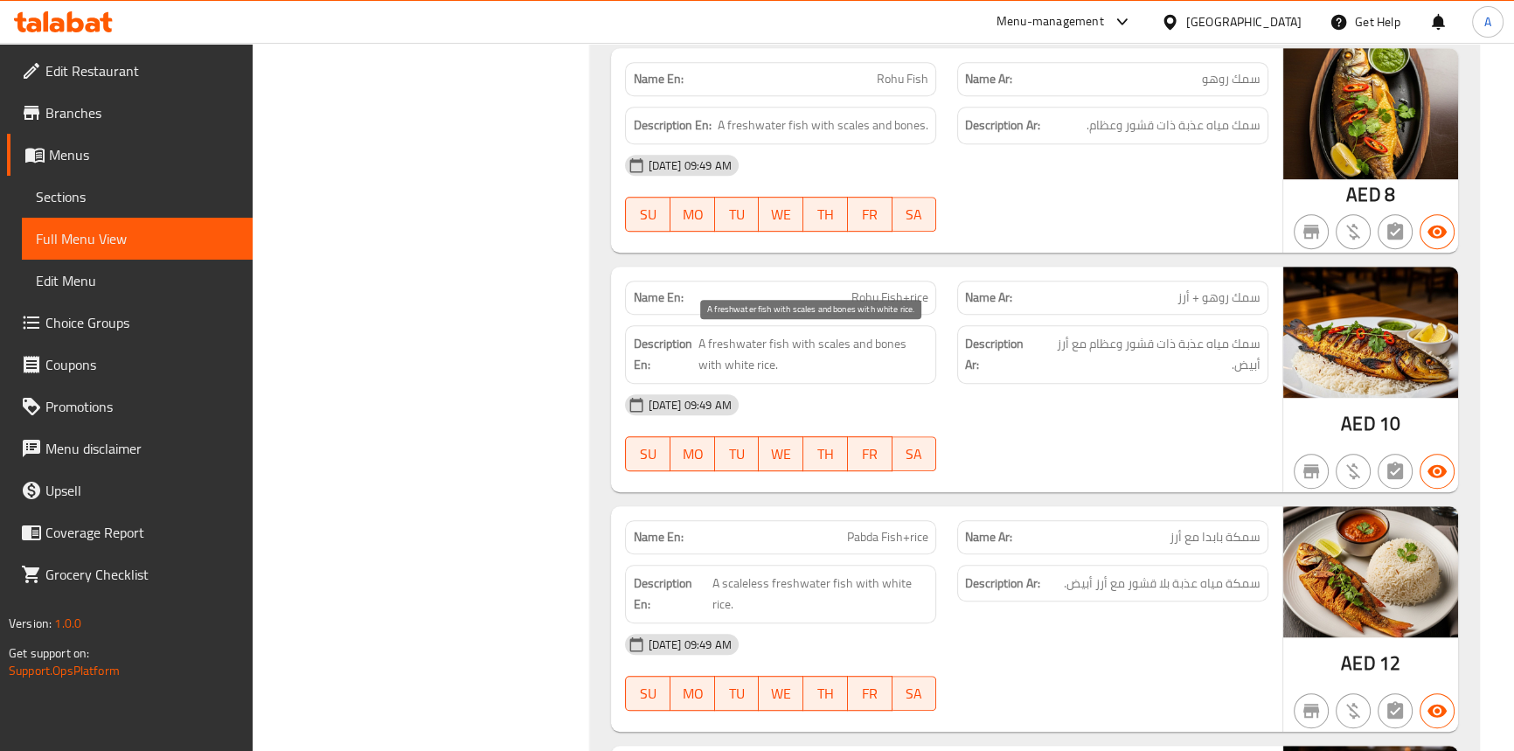
click at [856, 343] on span "A freshwater fish with scales and bones with white rice." at bounding box center [813, 354] width 230 height 43
click at [876, 343] on span "A freshwater fish with scales and bones with white rice." at bounding box center [813, 354] width 230 height 43
click at [935, 343] on div "Description En: A freshwater fish with scales and bones with white rice." at bounding box center [780, 354] width 311 height 59
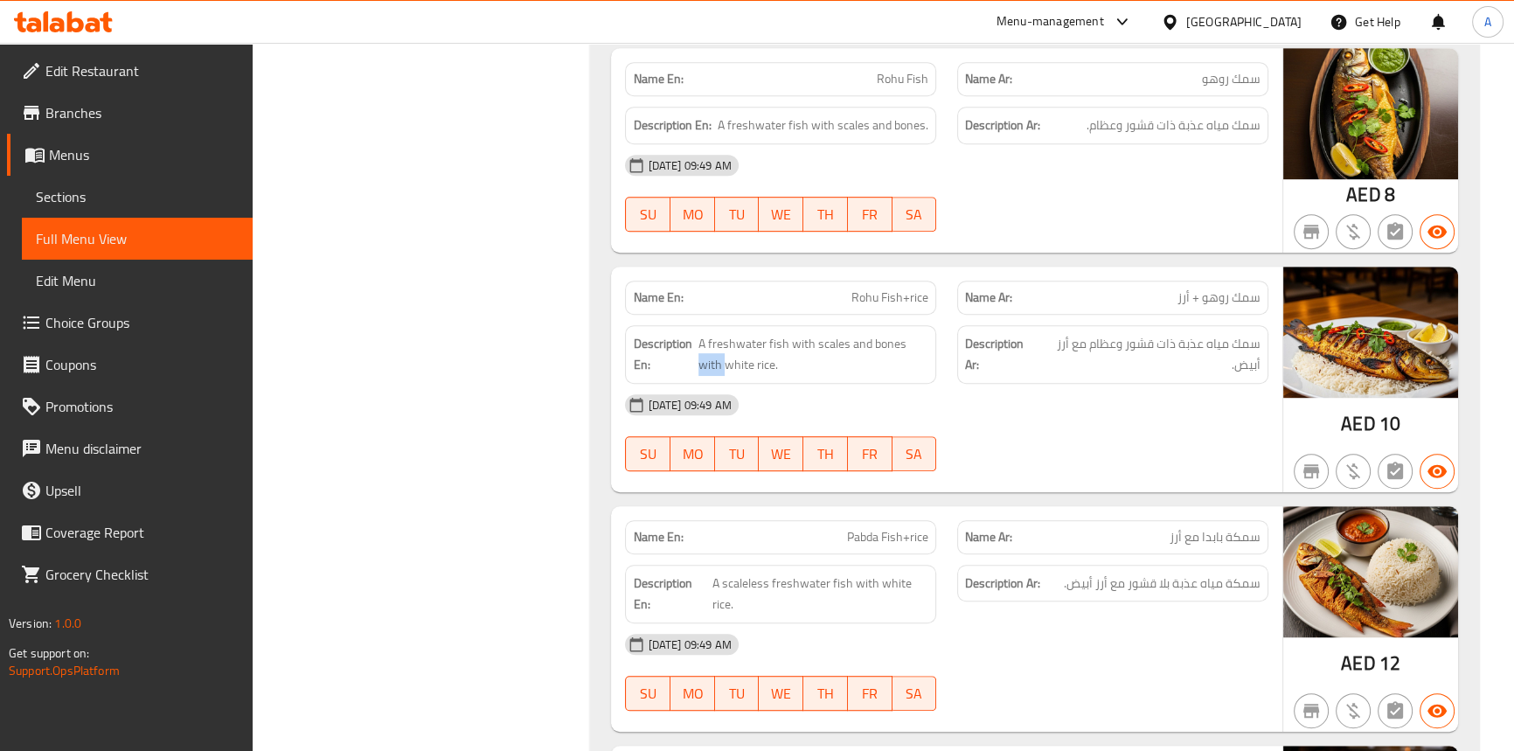
click at [935, 343] on div "Description En: A freshwater fish with scales and bones with white rice." at bounding box center [780, 354] width 311 height 59
click at [756, 364] on span "A freshwater fish with scales and bones with white rice." at bounding box center [813, 354] width 230 height 43
click at [730, 361] on span "A freshwater fish with scales and bones with white rice." at bounding box center [813, 354] width 230 height 43
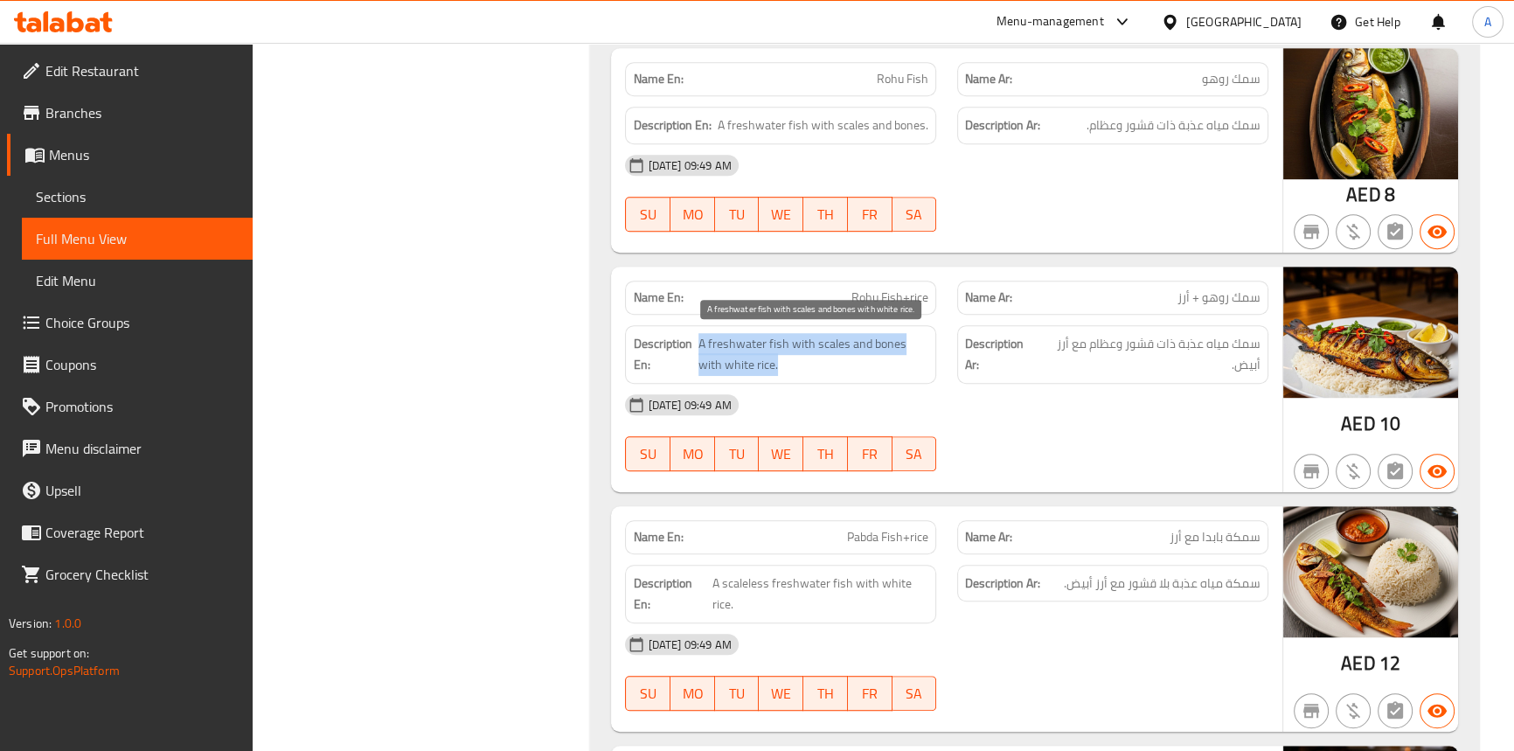
click at [730, 361] on span "A freshwater fish with scales and bones with white rice." at bounding box center [813, 354] width 230 height 43
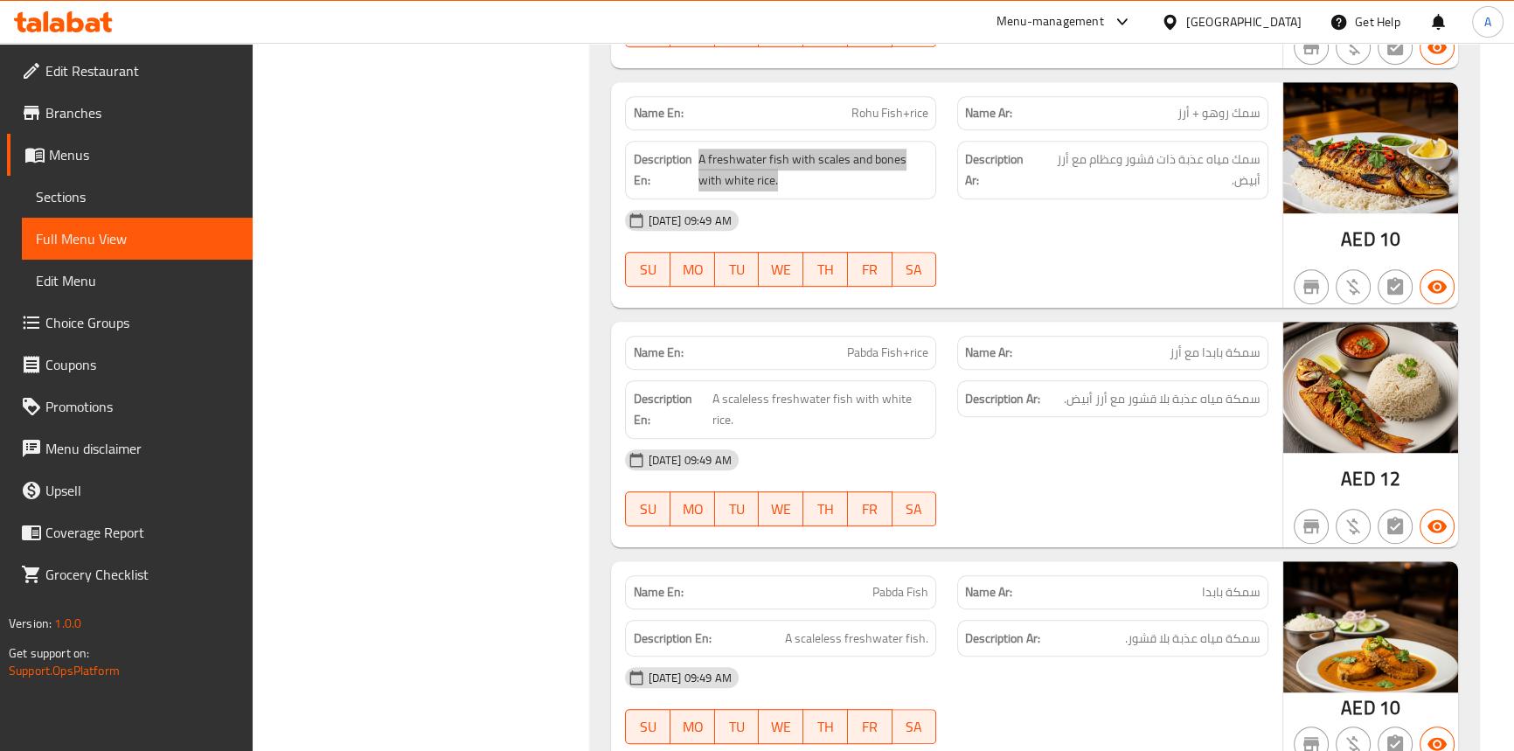
scroll to position [1425, 0]
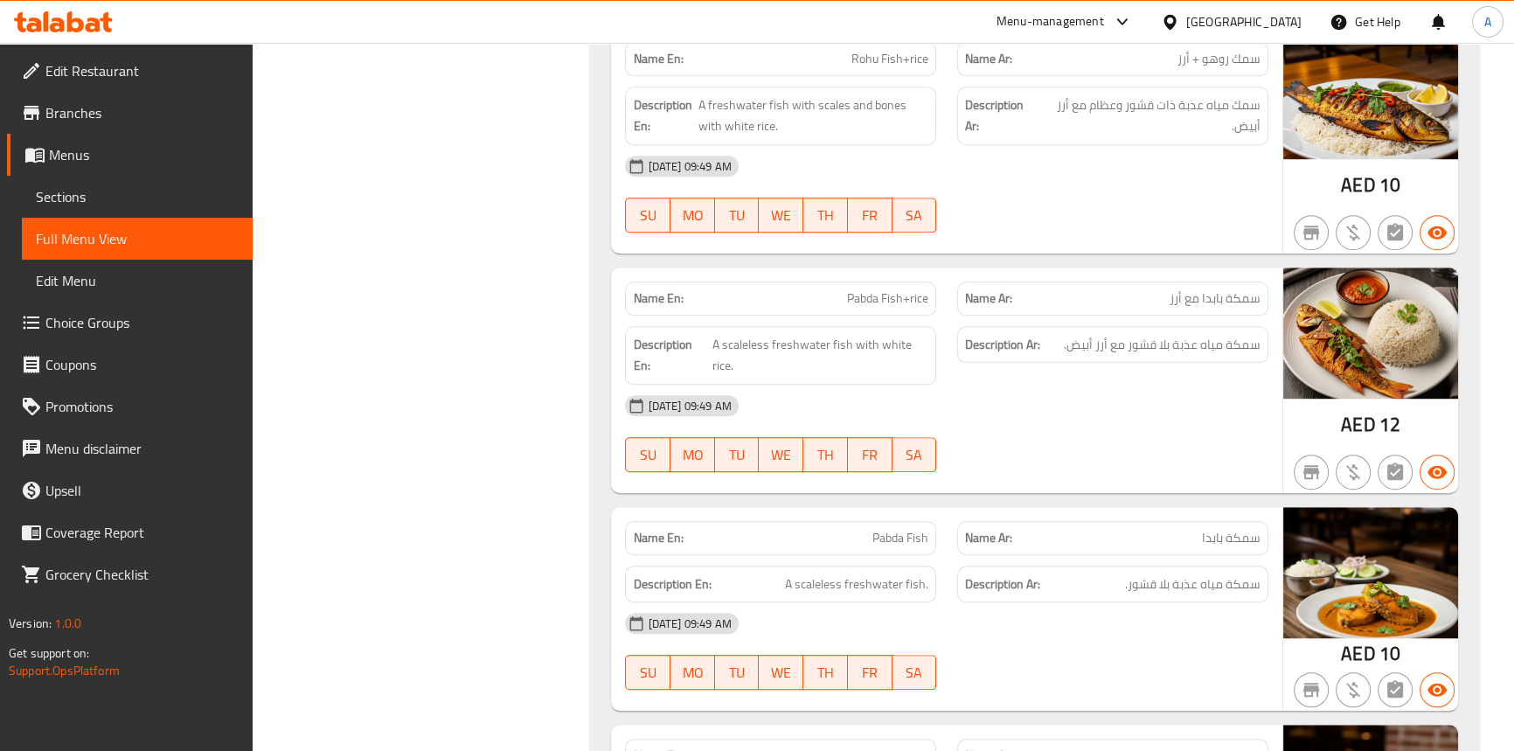
click at [891, 308] on div "Name En: Pabda Fish+rice" at bounding box center [780, 298] width 311 height 34
copy span "Pabda Fish+rice"
click at [838, 474] on div "SU MO TU WE TH FR SA" at bounding box center [780, 454] width 332 height 56
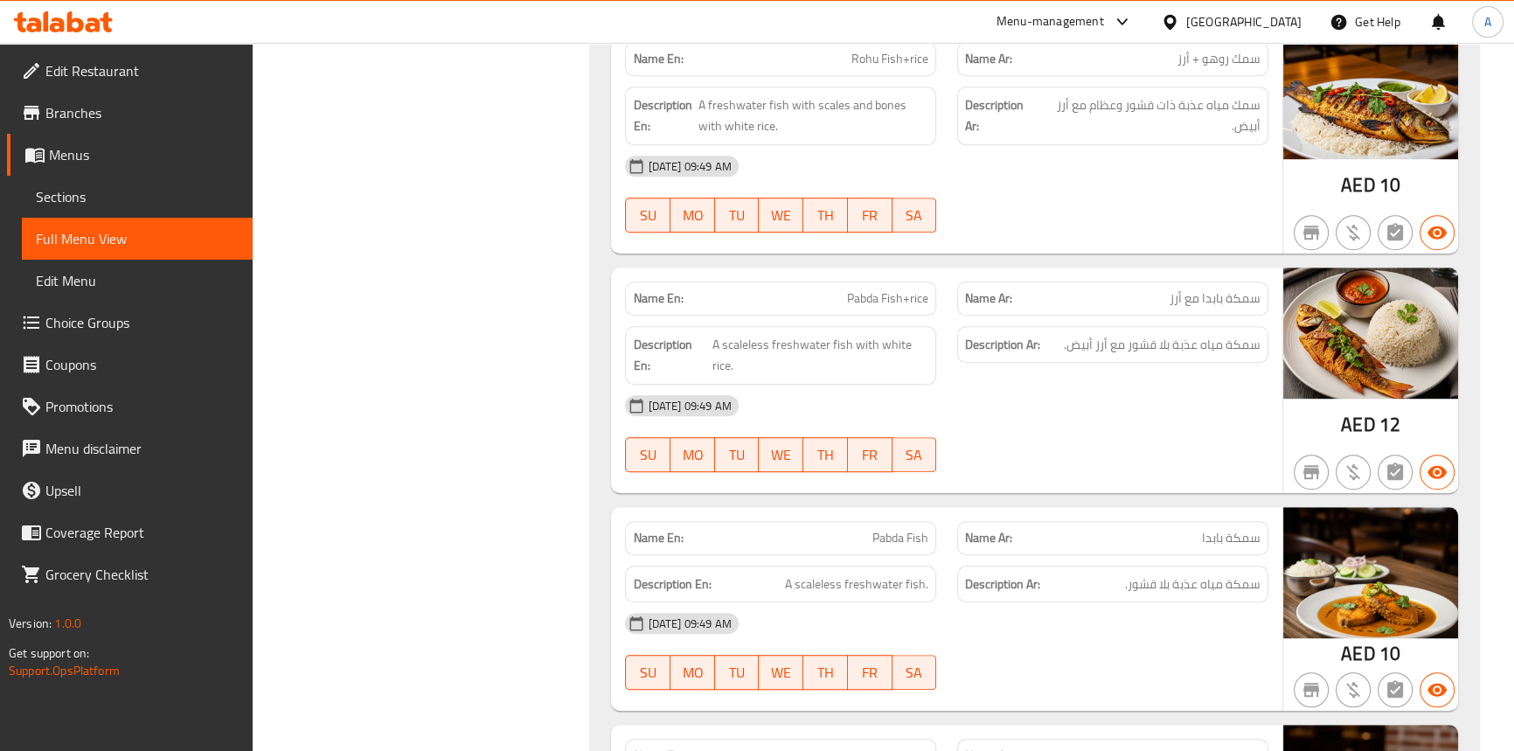
click at [883, 299] on span "Pabda Fish+rice" at bounding box center [887, 298] width 81 height 18
click at [858, 294] on span "Pabda Fish+rice" at bounding box center [887, 298] width 81 height 18
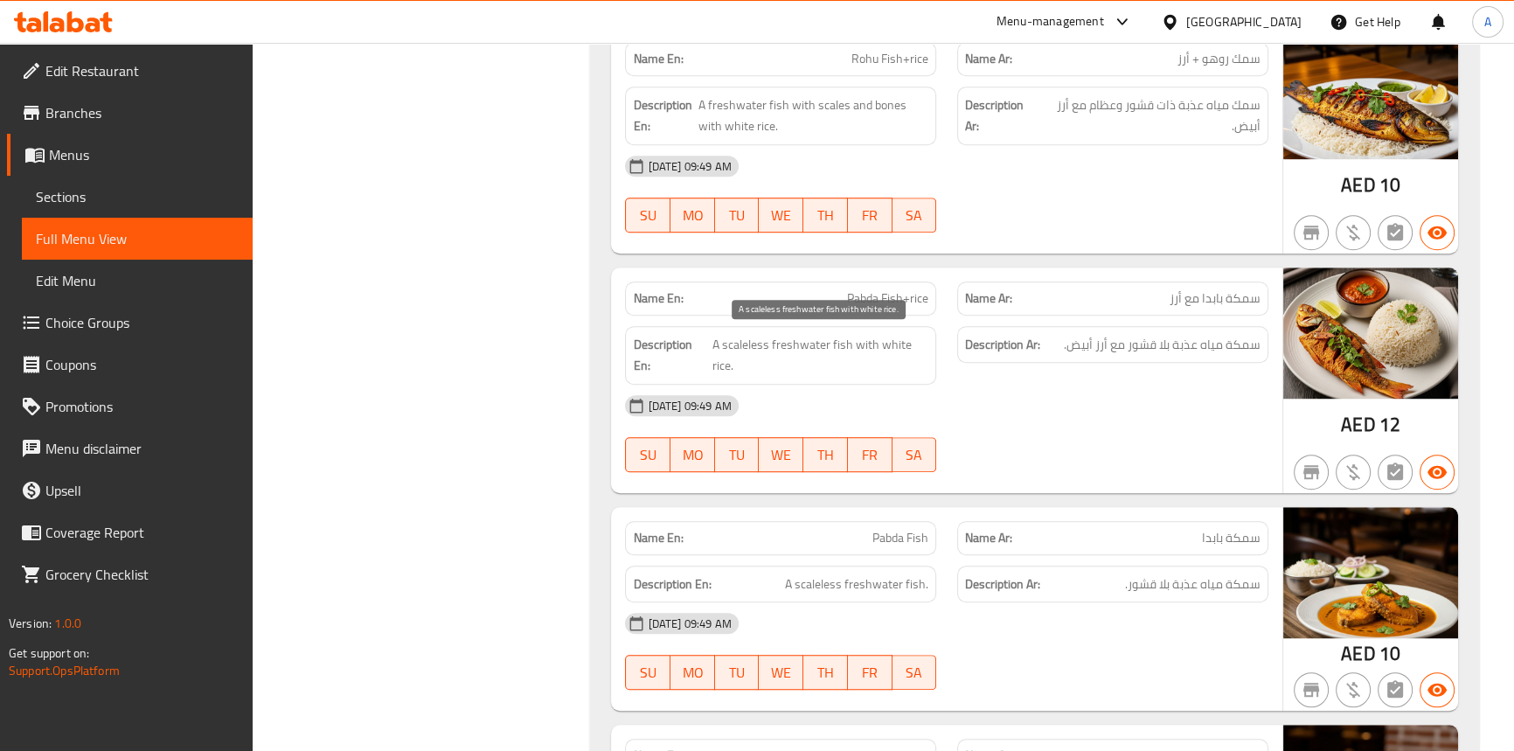
click at [838, 339] on span "A scaleless freshwater fish with white rice." at bounding box center [820, 355] width 216 height 43
click at [809, 340] on span "A scaleless freshwater fish with white rice." at bounding box center [820, 355] width 216 height 43
click at [724, 335] on span "A scaleless freshwater fish with white rice." at bounding box center [820, 355] width 216 height 43
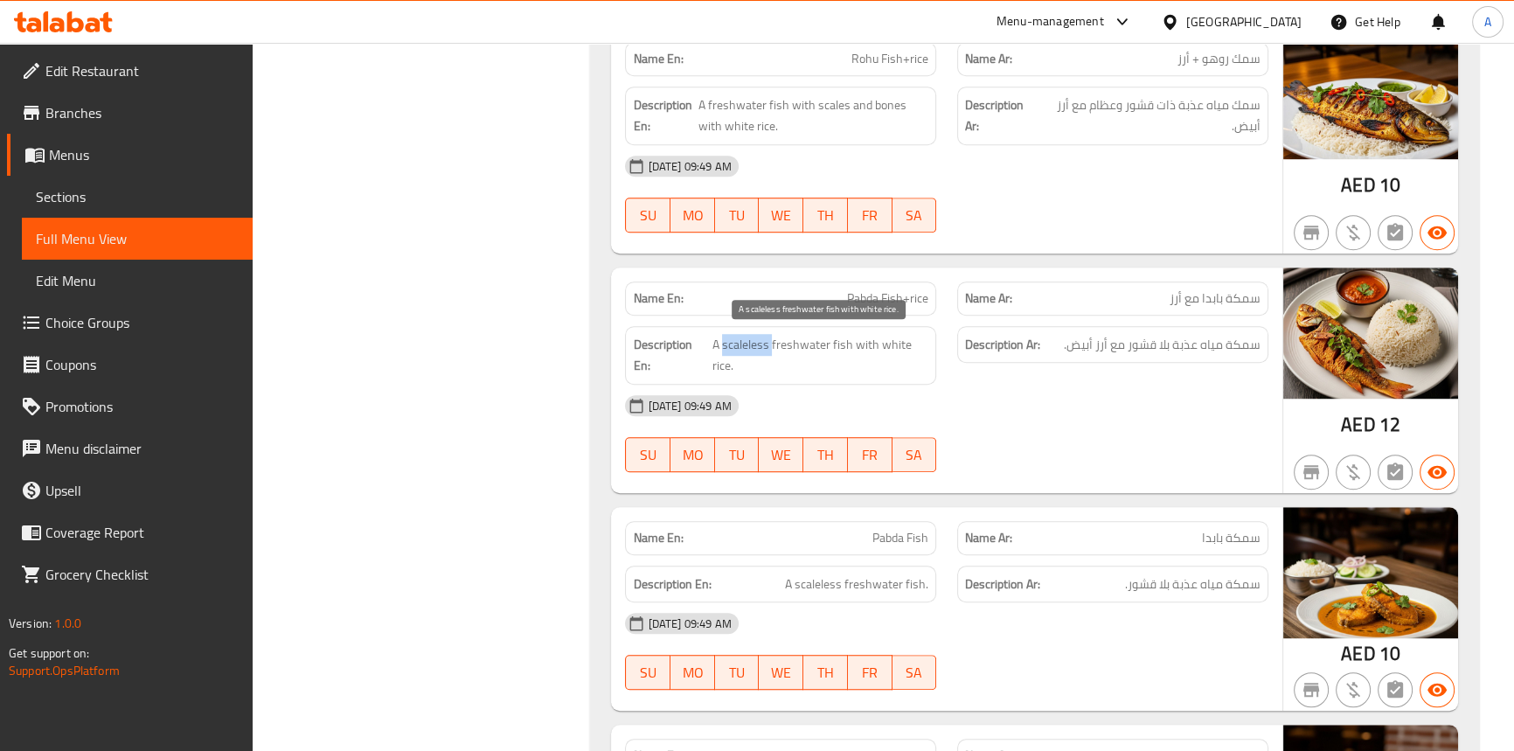
click at [724, 335] on span "A scaleless freshwater fish with white rice." at bounding box center [820, 355] width 216 height 43
copy span "scaleless"
click at [873, 340] on span "A scaleless freshwater fish with white rice." at bounding box center [820, 355] width 216 height 43
click at [862, 342] on span "A scaleless freshwater fish with white rice." at bounding box center [820, 355] width 216 height 43
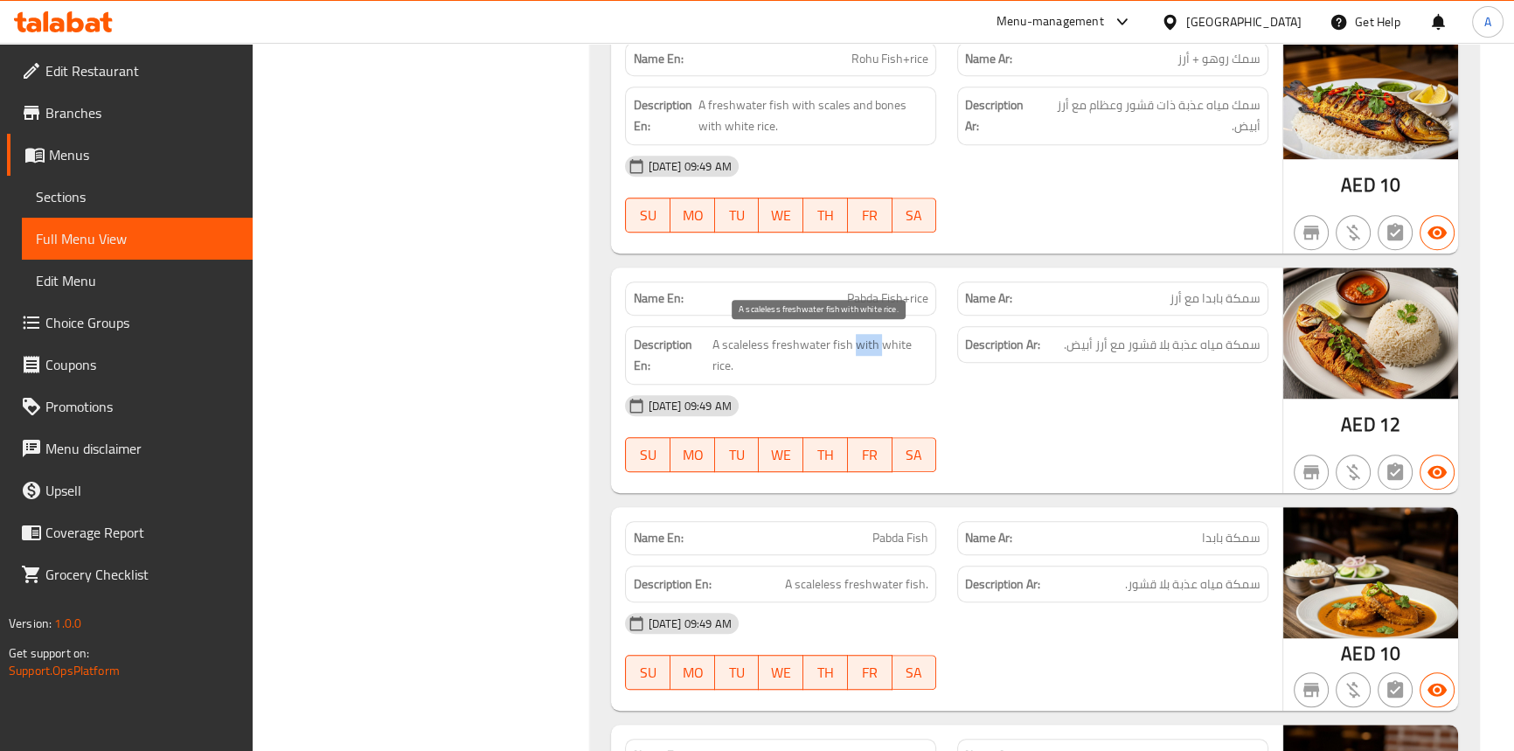
click at [862, 342] on span "A scaleless freshwater fish with white rice." at bounding box center [820, 355] width 216 height 43
click at [721, 360] on span "A scaleless freshwater fish with white rice." at bounding box center [820, 355] width 216 height 43
click at [720, 360] on span "A scaleless freshwater fish with white rice." at bounding box center [820, 355] width 216 height 43
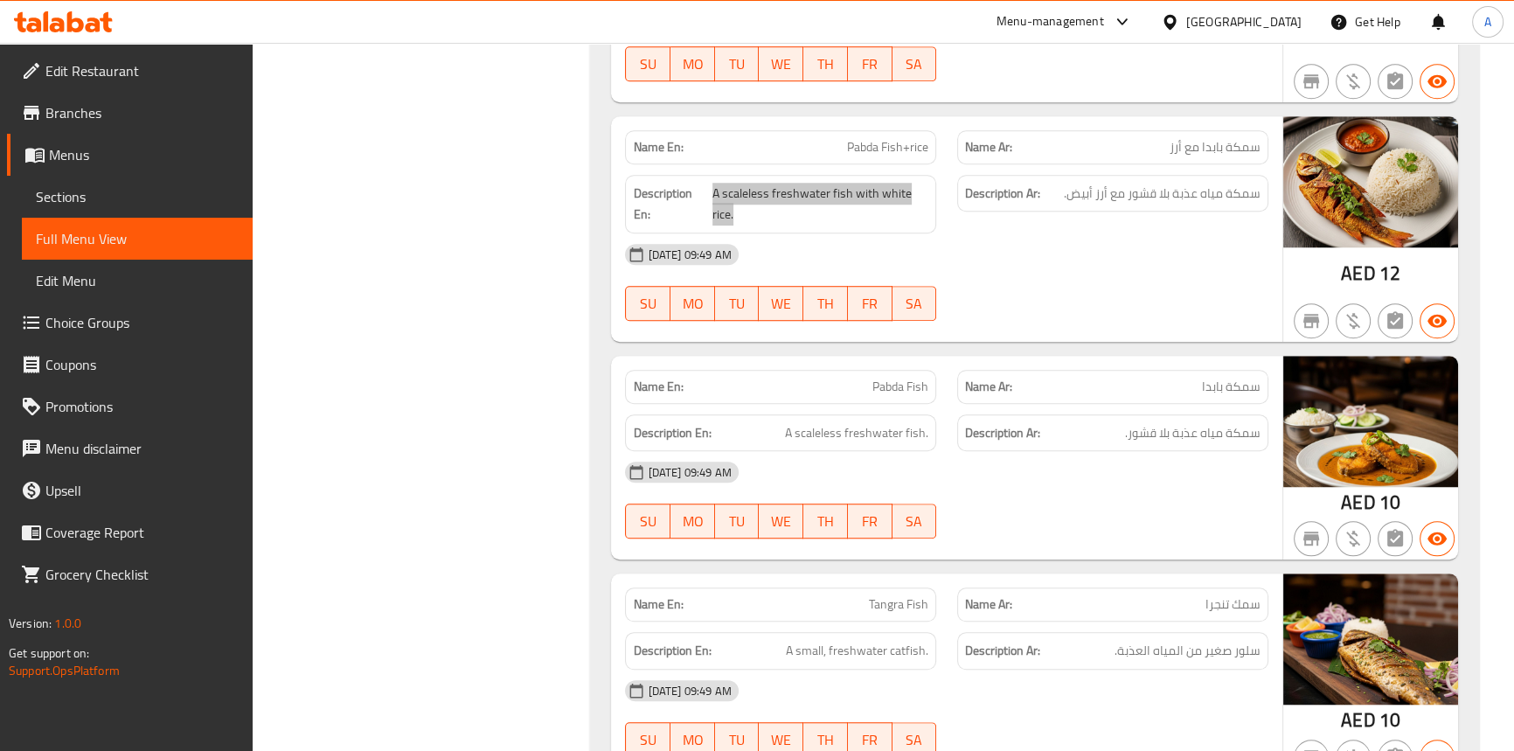
scroll to position [1583, 0]
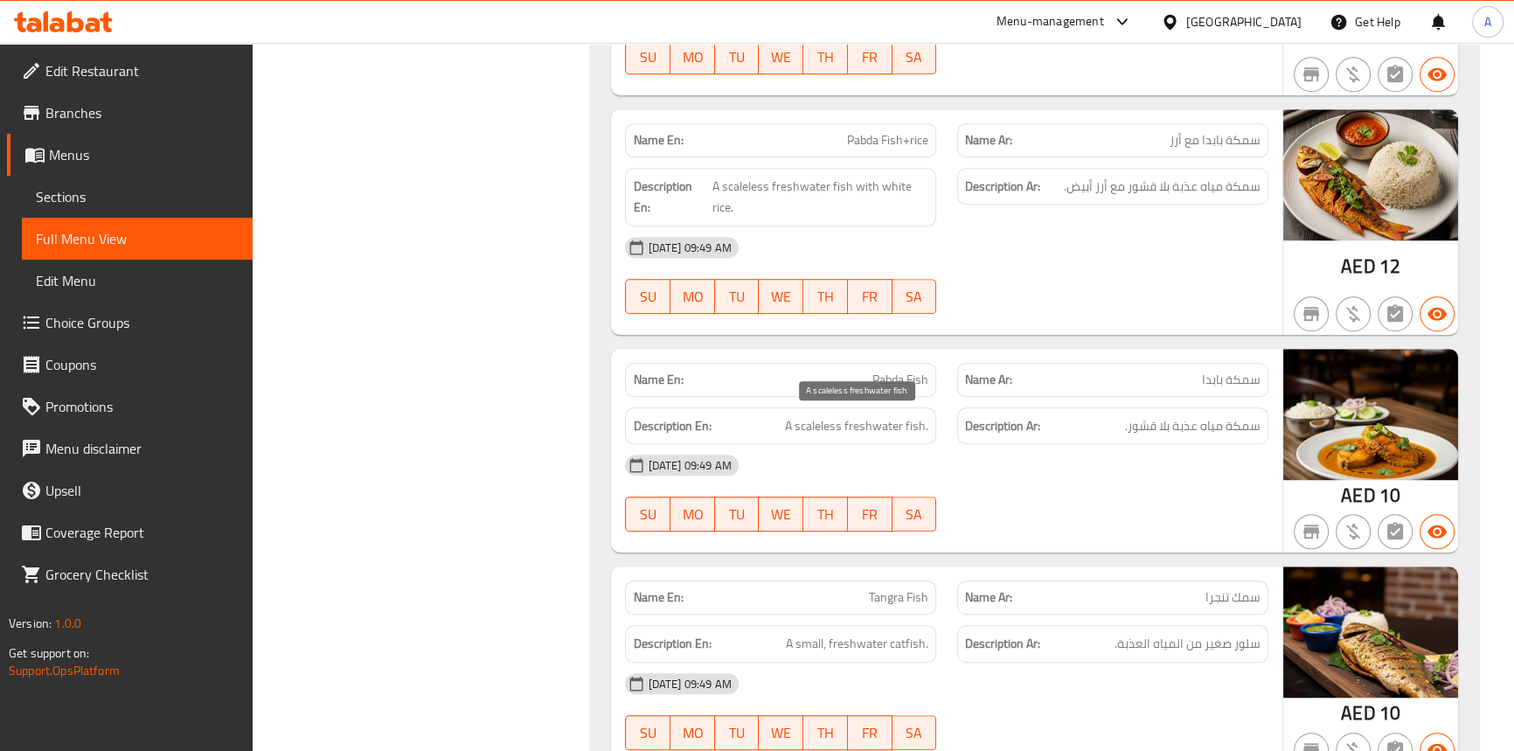
click at [914, 423] on span "A scaleless freshwater fish." at bounding box center [856, 426] width 143 height 22
click at [884, 423] on span "A scaleless freshwater fish." at bounding box center [856, 426] width 143 height 22
click at [825, 424] on span "A scaleless freshwater fish." at bounding box center [856, 426] width 143 height 22
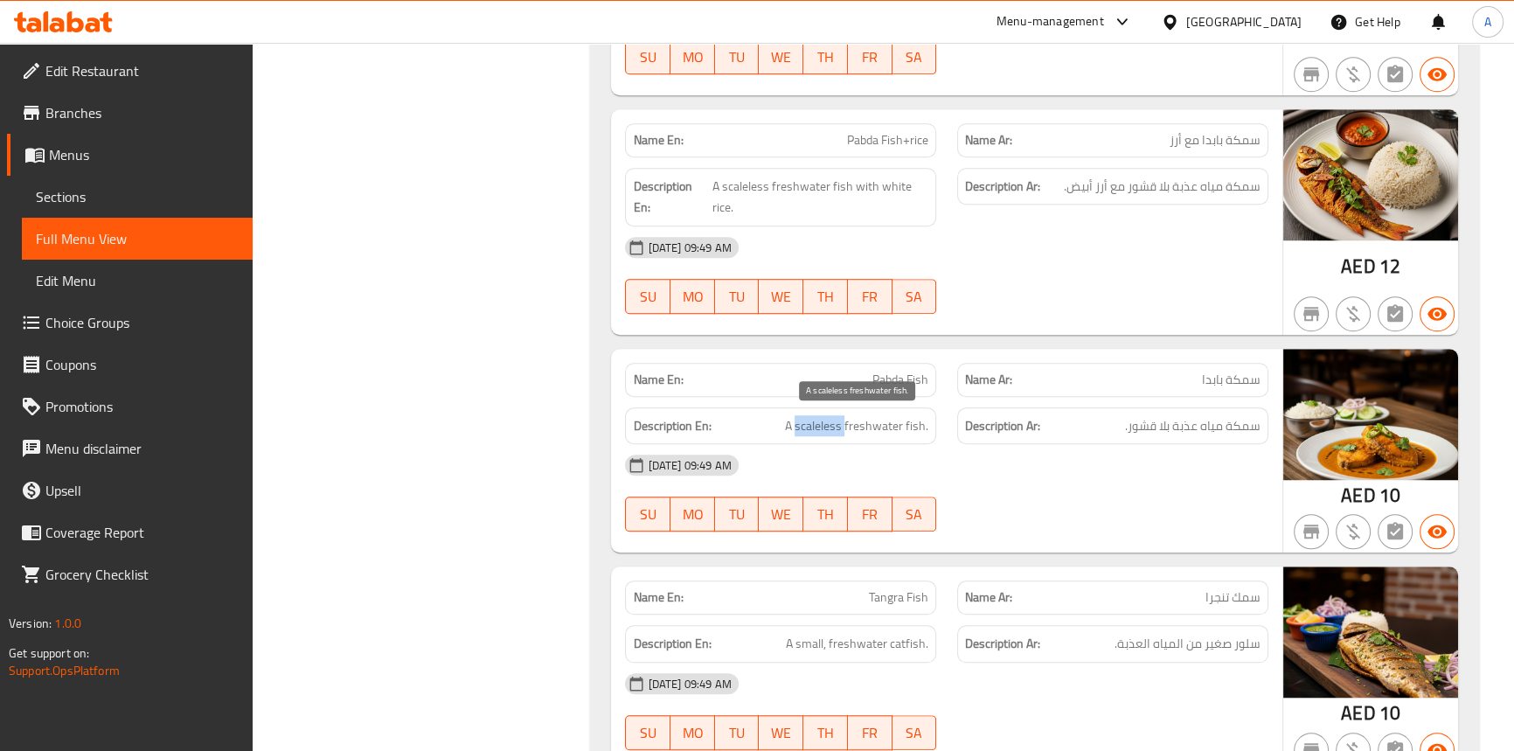
click at [825, 424] on span "A scaleless freshwater fish." at bounding box center [856, 426] width 143 height 22
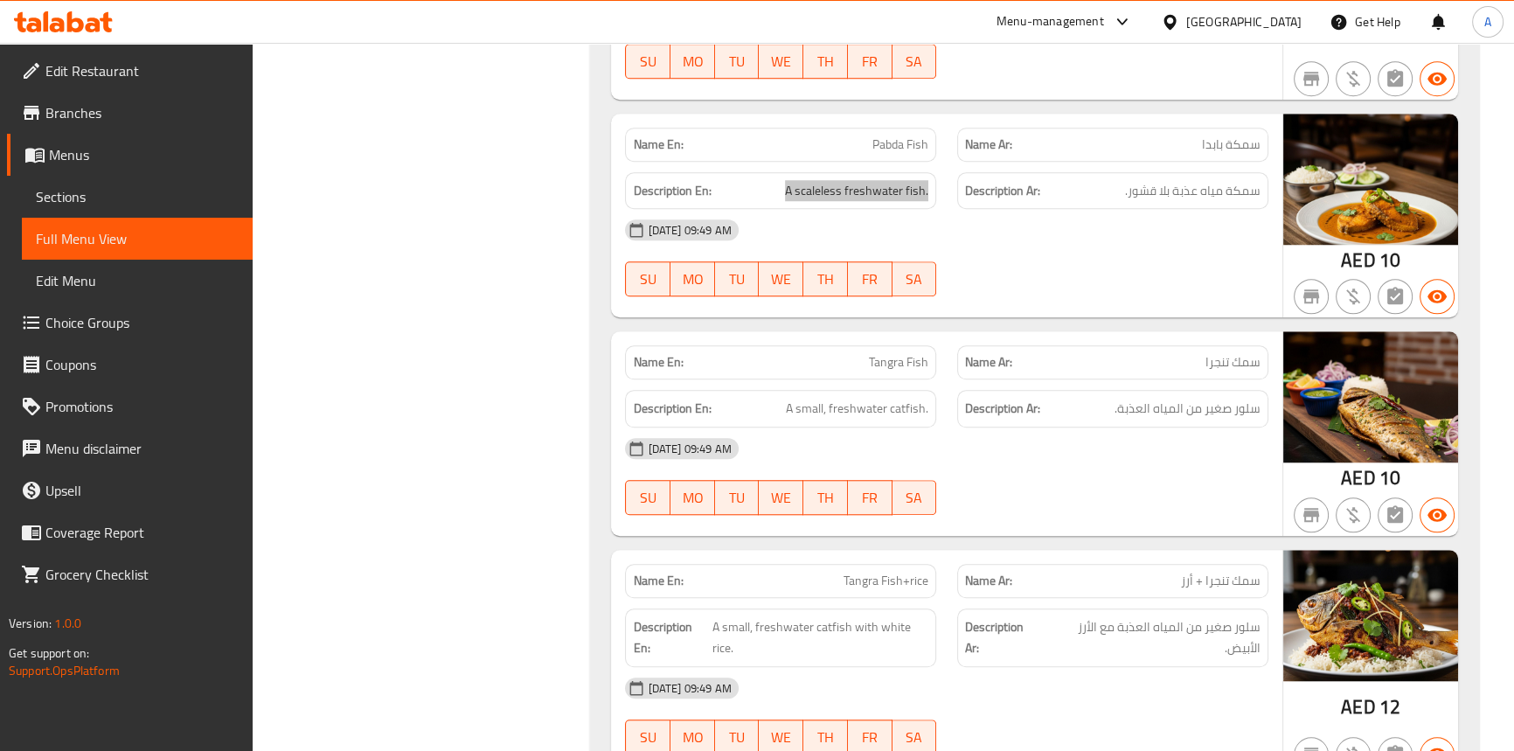
scroll to position [1821, 0]
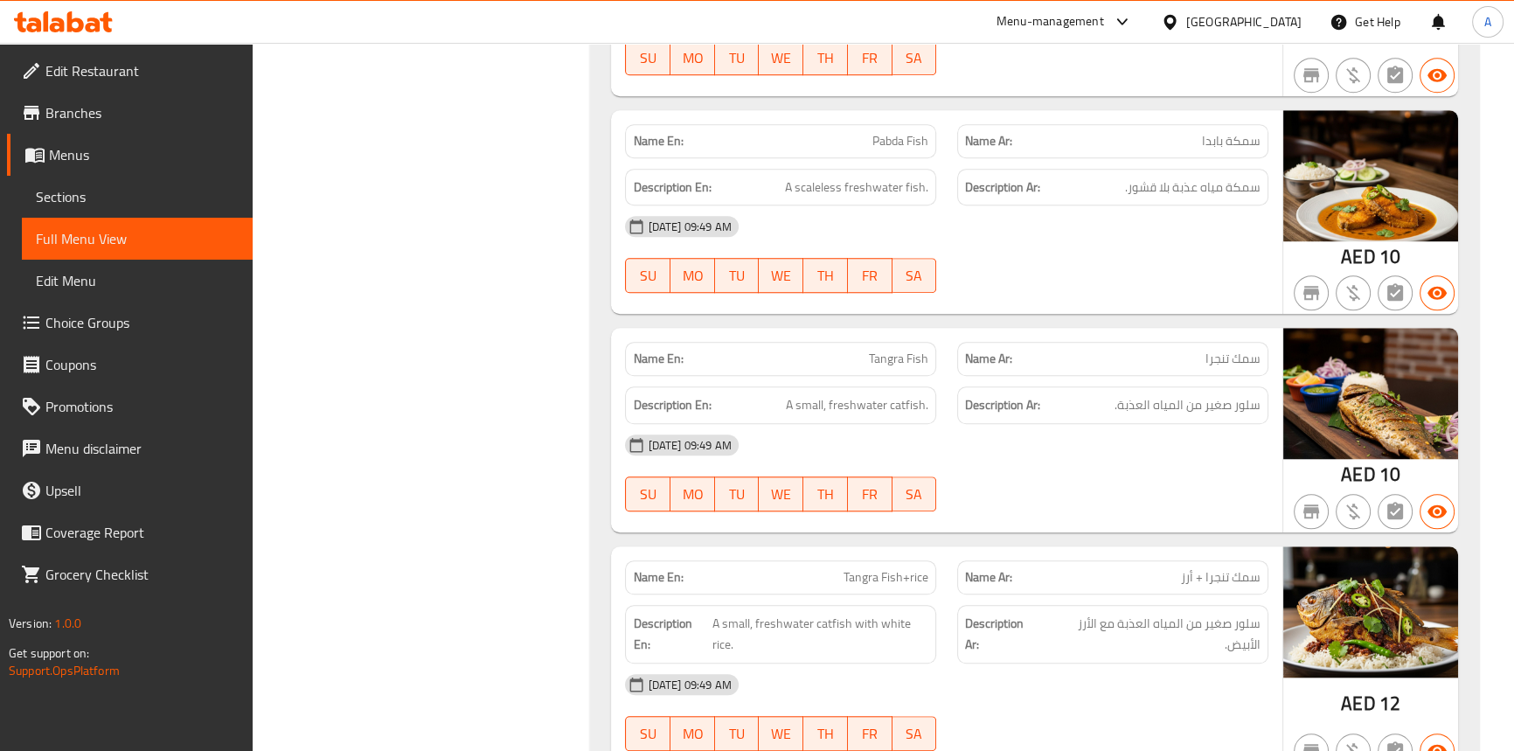
click at [915, 351] on span "Tangra Fish" at bounding box center [898, 359] width 59 height 18
click at [884, 354] on span "Tangra Fish" at bounding box center [898, 359] width 59 height 18
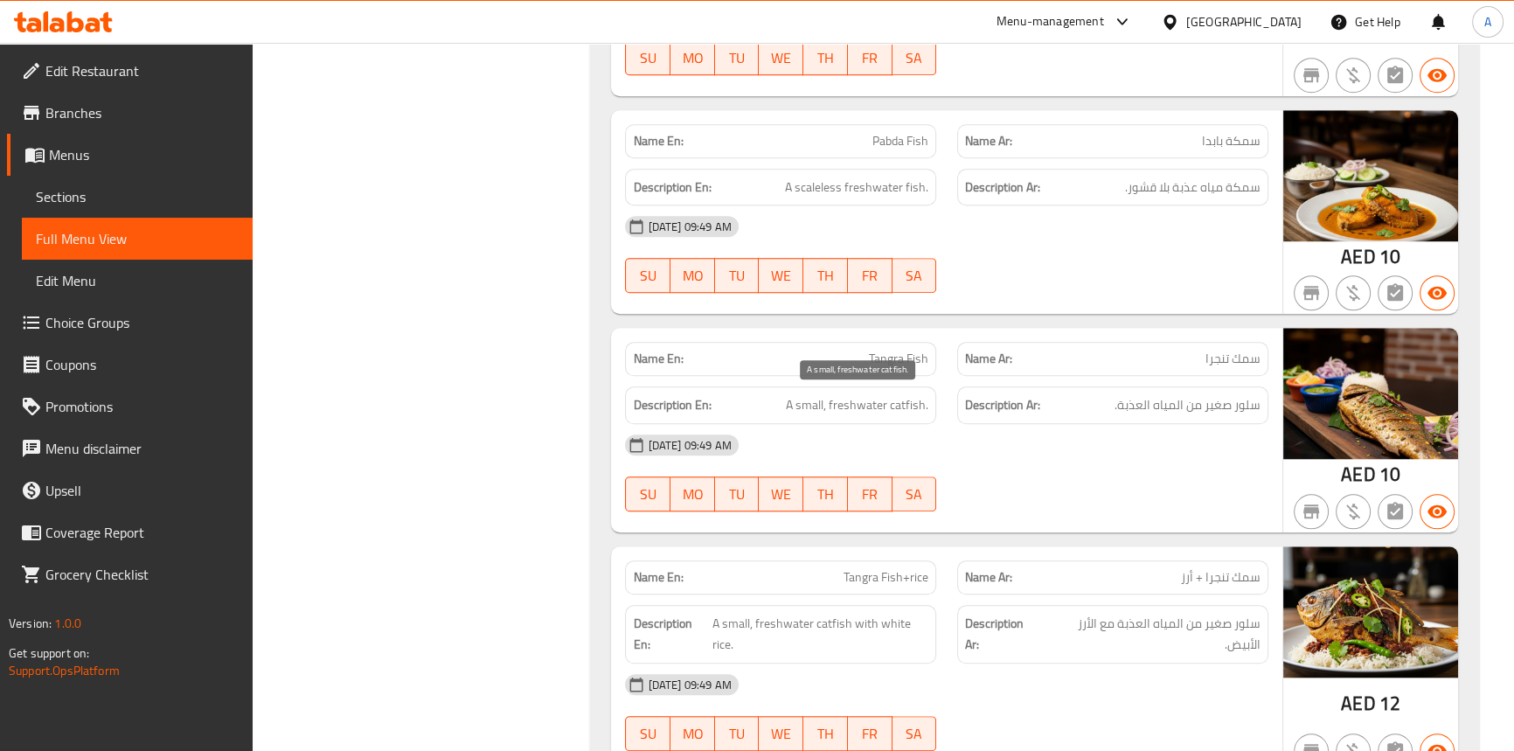
click at [915, 410] on span "A small, freshwater catfish." at bounding box center [857, 405] width 142 height 22
click at [812, 406] on span "A small, freshwater catfish." at bounding box center [857, 405] width 142 height 22
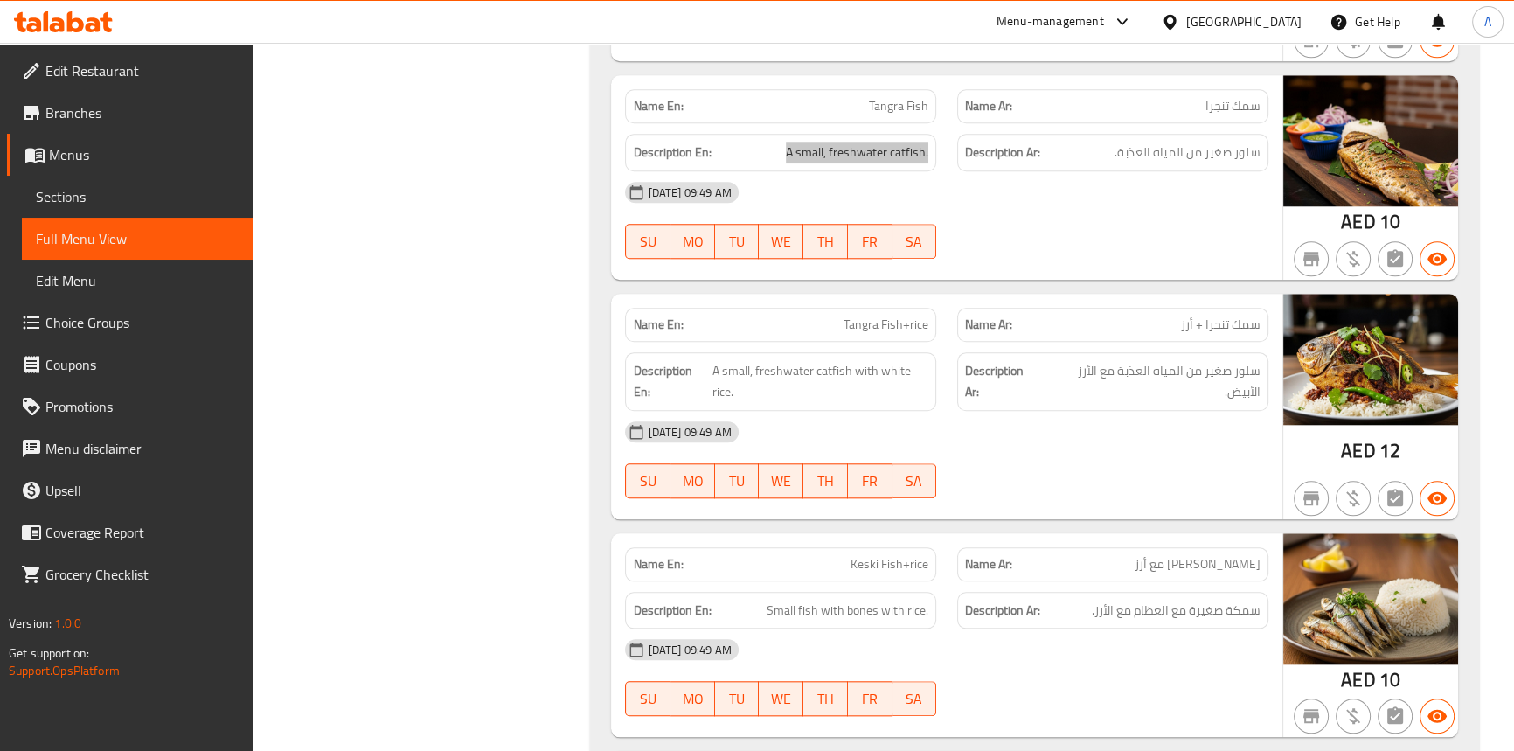
scroll to position [2139, 0]
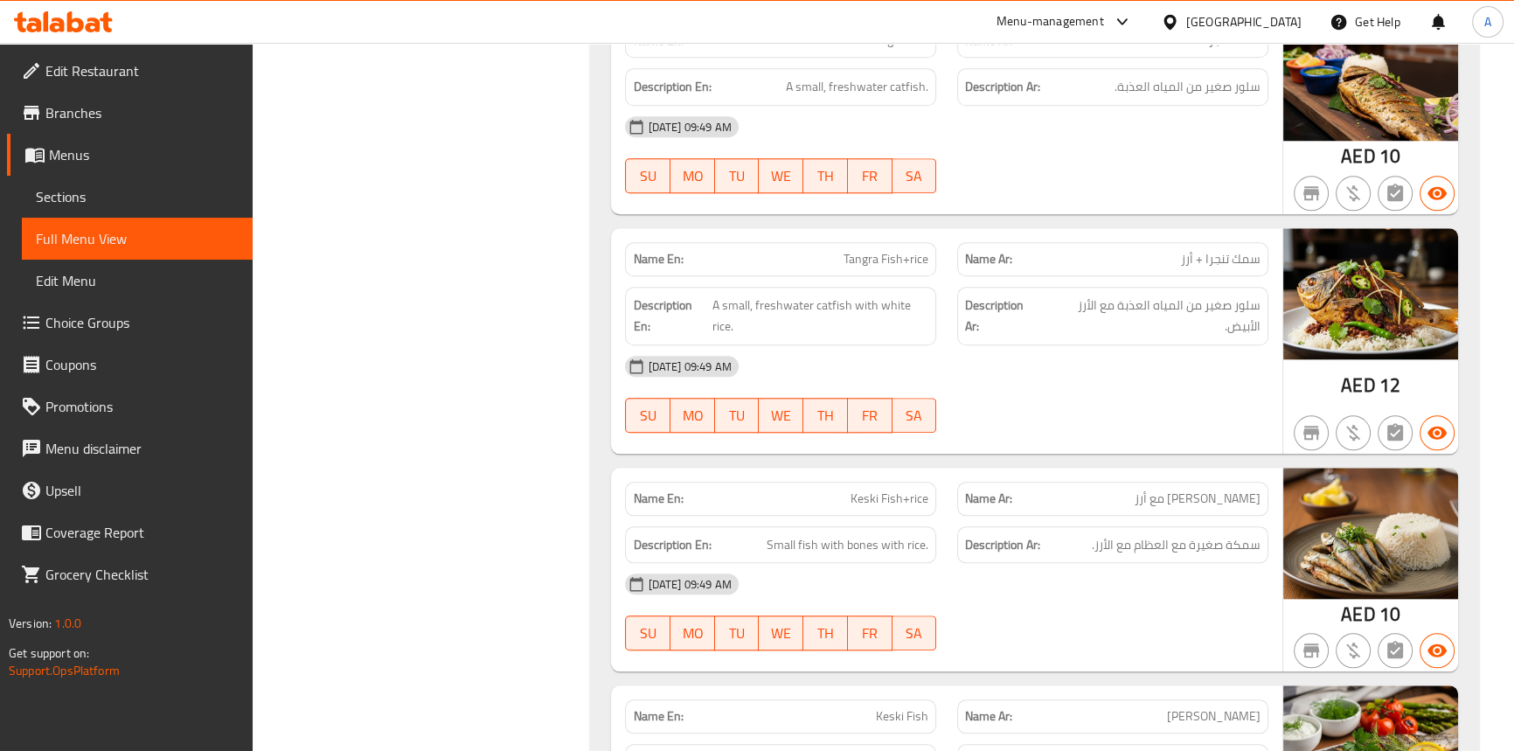
click at [981, 385] on div "[DATE] 09:49 AM SU MO TU WE TH FR SA" at bounding box center [945, 394] width 663 height 98
click at [891, 255] on span "Tangra Fish+rice" at bounding box center [885, 259] width 85 height 18
click at [853, 250] on span "Tangra Fish+rice" at bounding box center [885, 259] width 85 height 18
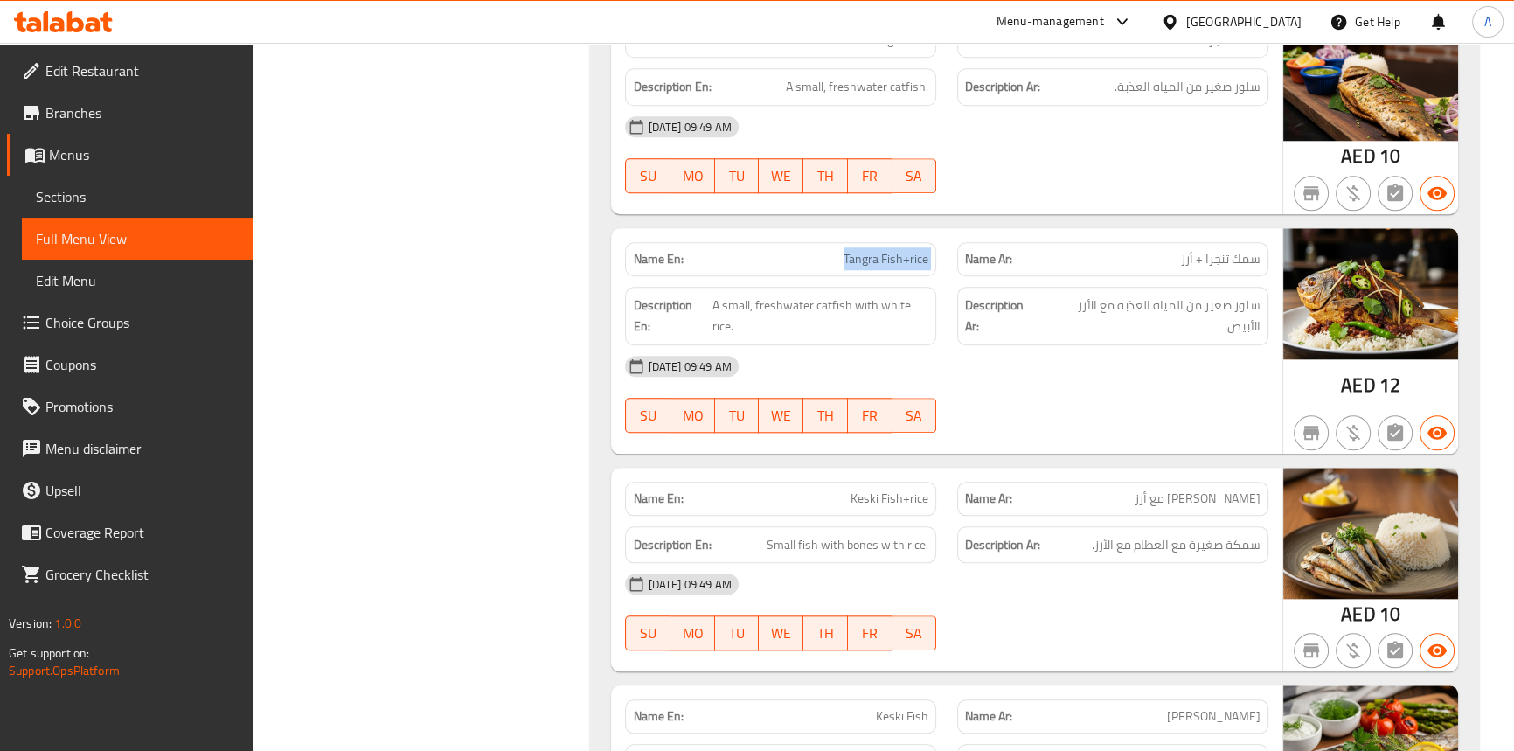
click at [853, 250] on span "Tangra Fish+rice" at bounding box center [885, 259] width 85 height 18
click at [822, 297] on span "A small, freshwater catfish with white rice." at bounding box center [820, 316] width 216 height 43
click at [732, 301] on span "A small, freshwater catfish with white rice." at bounding box center [820, 316] width 216 height 43
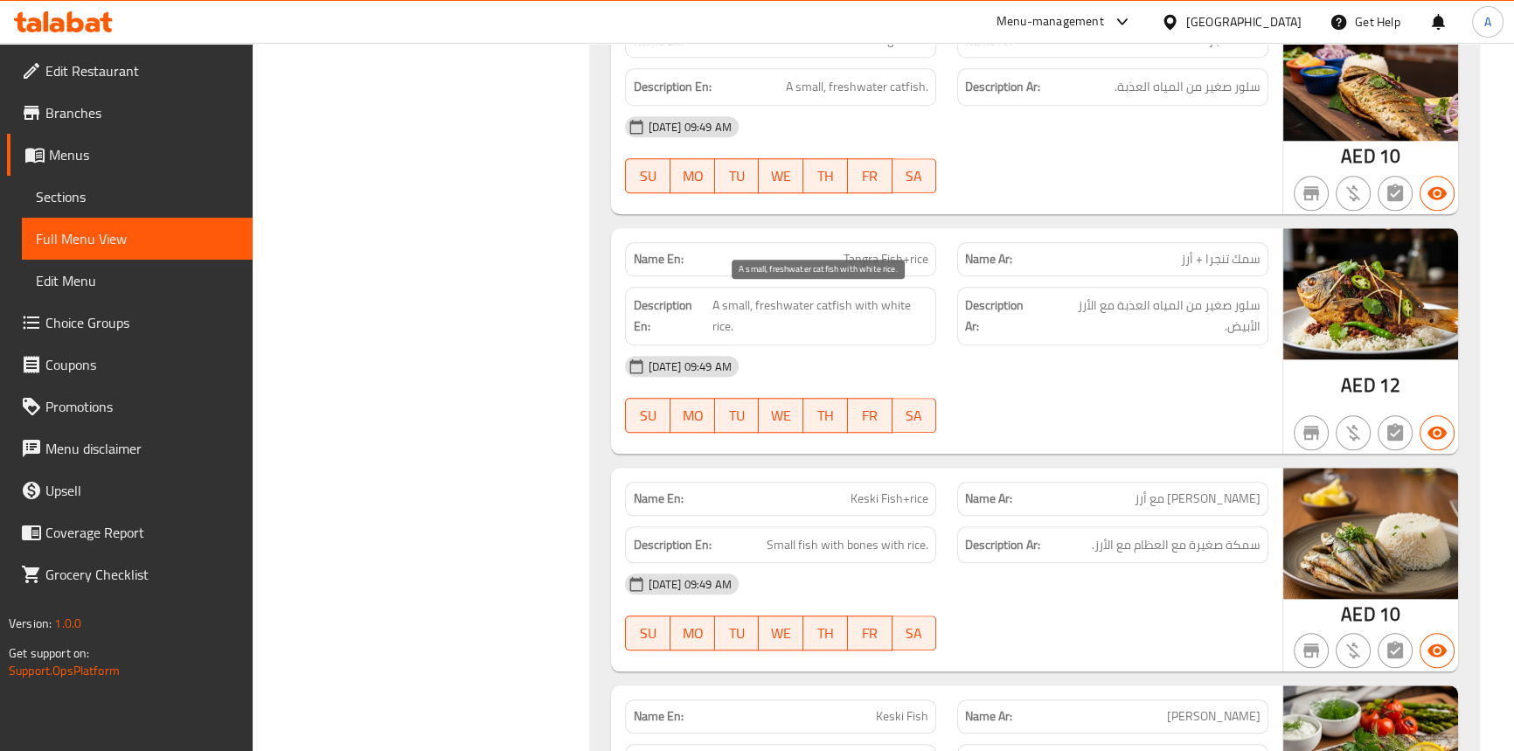
click at [770, 301] on span "A small, freshwater catfish with white rice." at bounding box center [820, 316] width 216 height 43
click at [857, 299] on span "A small, freshwater catfish with white rice." at bounding box center [820, 316] width 216 height 43
click at [723, 321] on span "A small, freshwater catfish with white rice." at bounding box center [820, 316] width 216 height 43
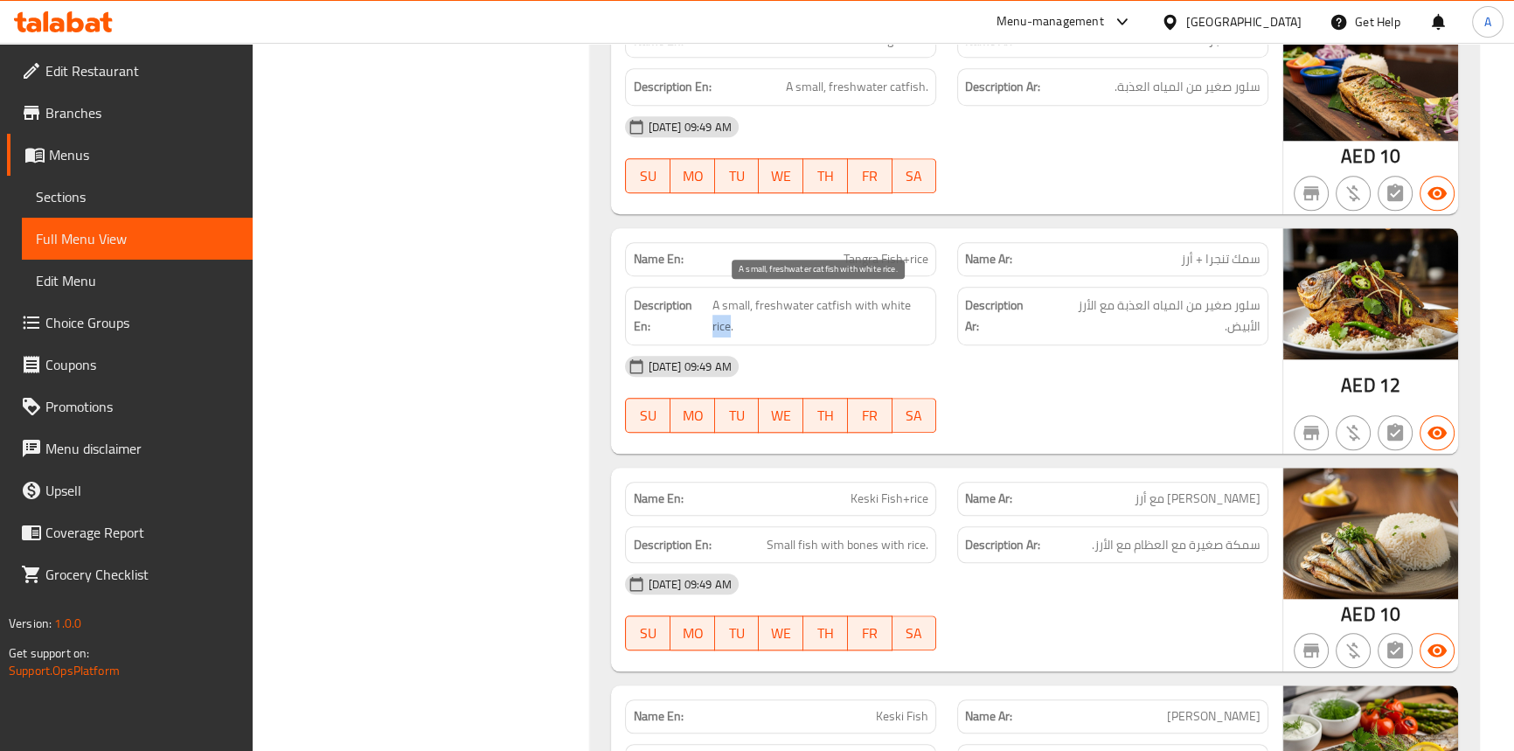
click at [723, 321] on span "A small, freshwater catfish with white rice." at bounding box center [820, 316] width 216 height 43
click at [904, 301] on span "A small, freshwater catfish with white rice." at bounding box center [820, 316] width 216 height 43
click at [836, 301] on span "A small, freshwater catfish with white rice." at bounding box center [820, 316] width 216 height 43
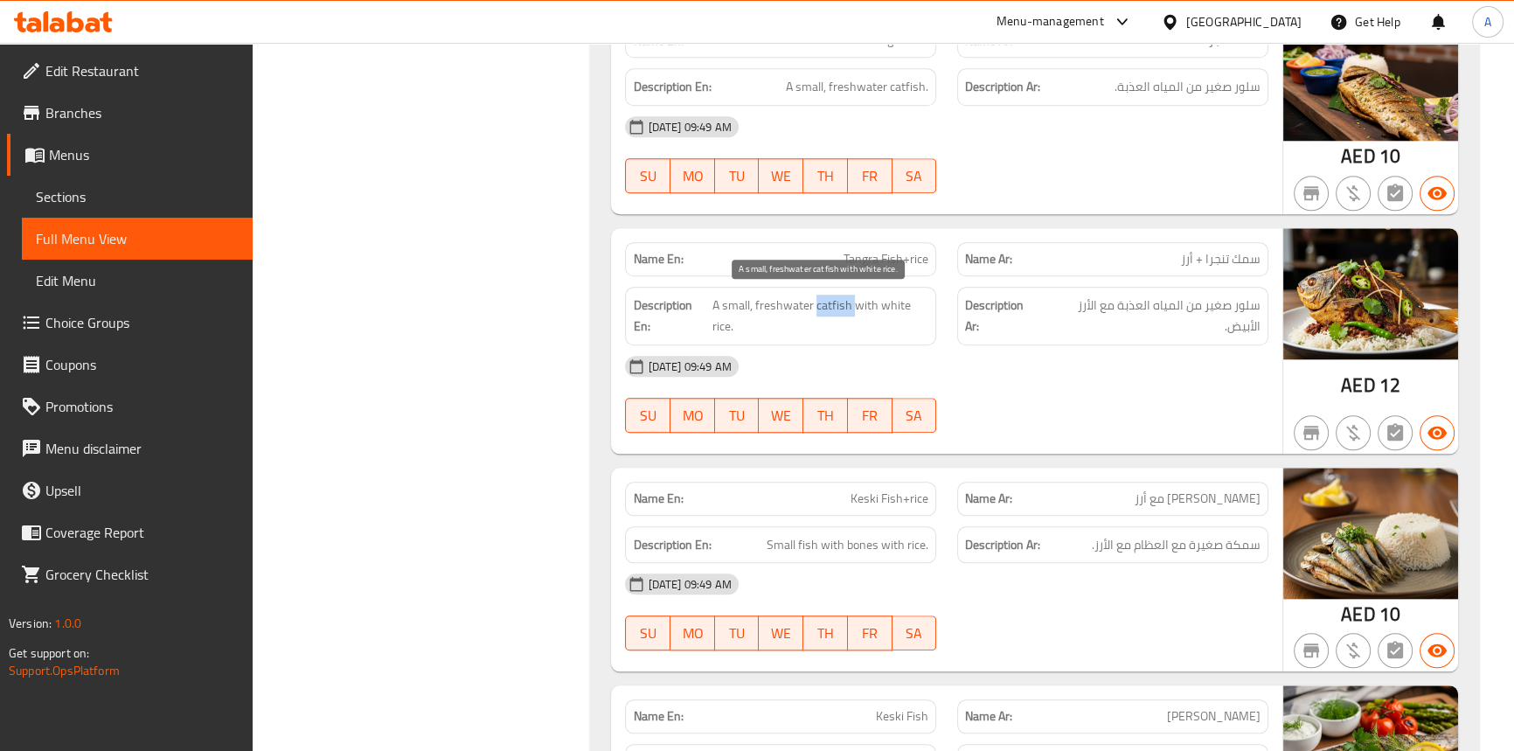
click at [836, 301] on span "A small, freshwater catfish with white rice." at bounding box center [820, 316] width 216 height 43
click at [733, 295] on span "A small, freshwater catfish with white rice." at bounding box center [820, 316] width 216 height 43
click at [766, 299] on span "A small, freshwater catfish with white rice." at bounding box center [820, 316] width 216 height 43
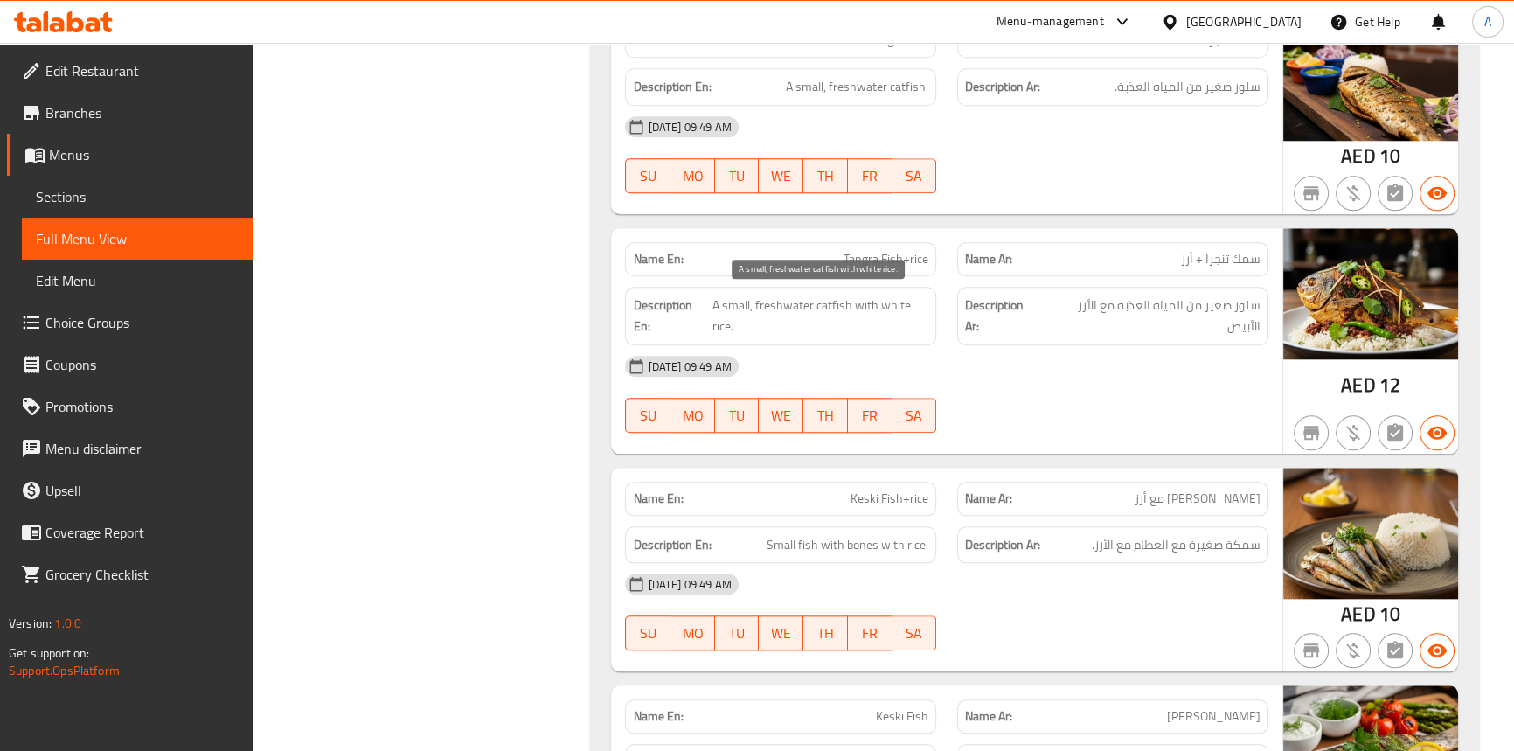
click at [854, 303] on span "A small, freshwater catfish with white rice." at bounding box center [820, 316] width 216 height 43
click at [863, 529] on div "Description En: Small fish with bones with rice." at bounding box center [780, 545] width 311 height 38
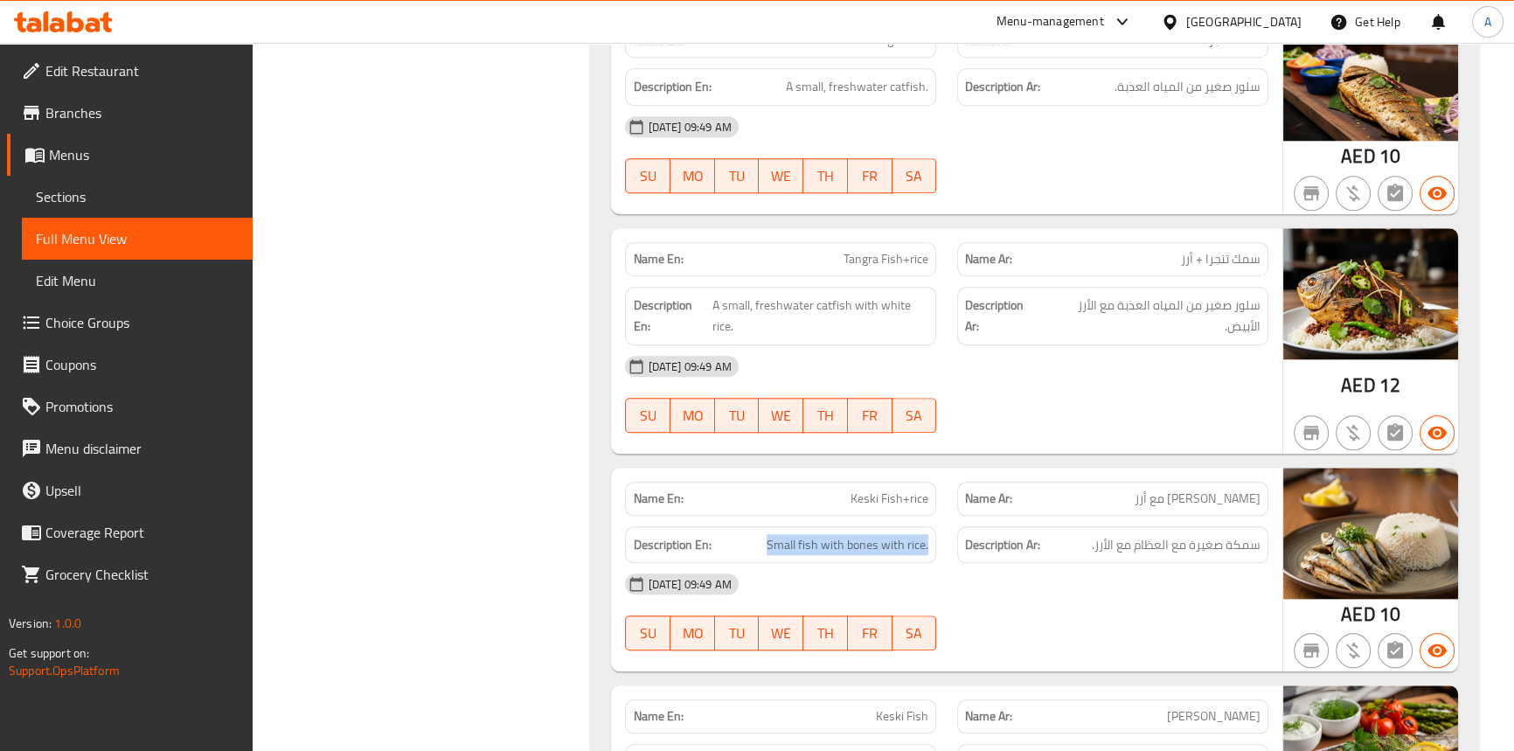
copy span "Small fish with bones with rice."
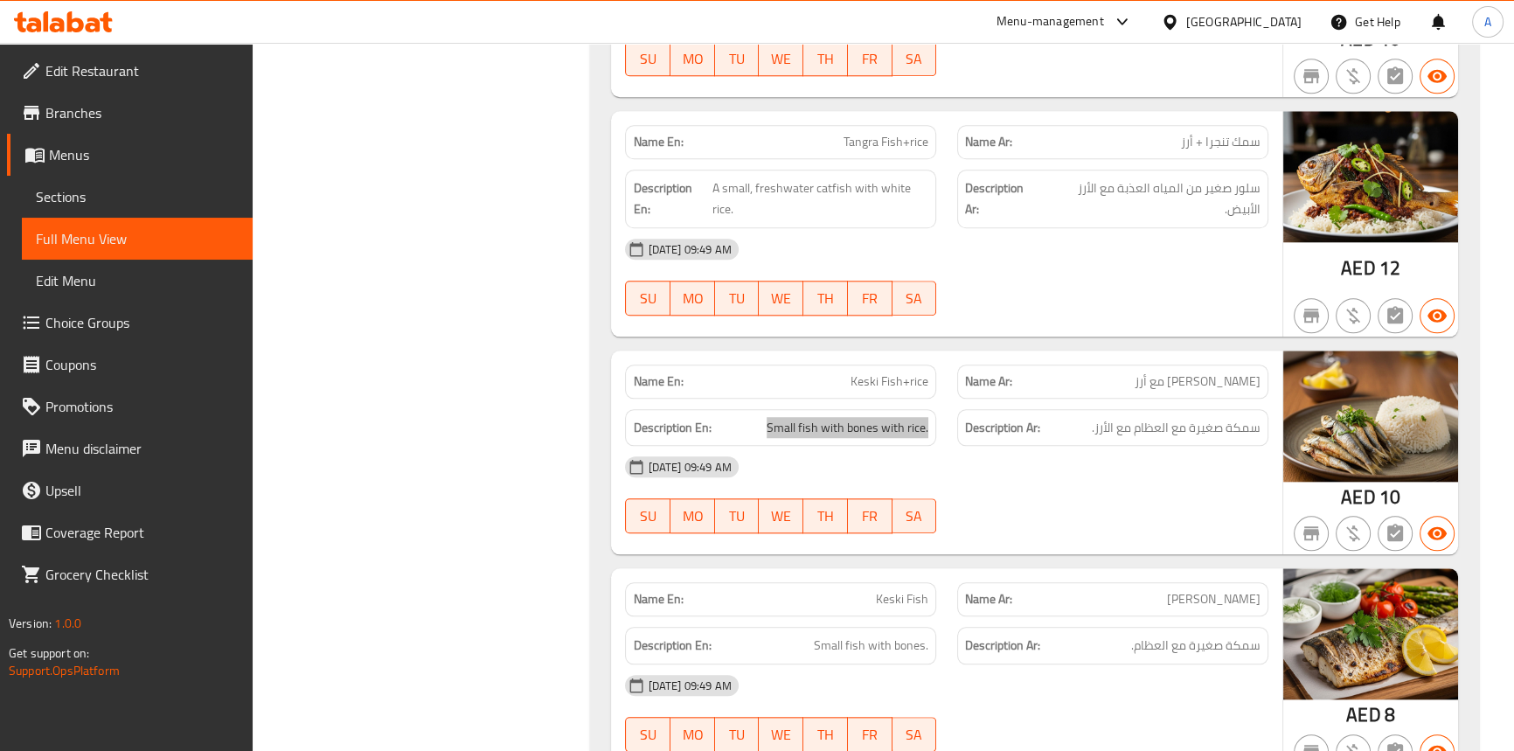
scroll to position [2377, 0]
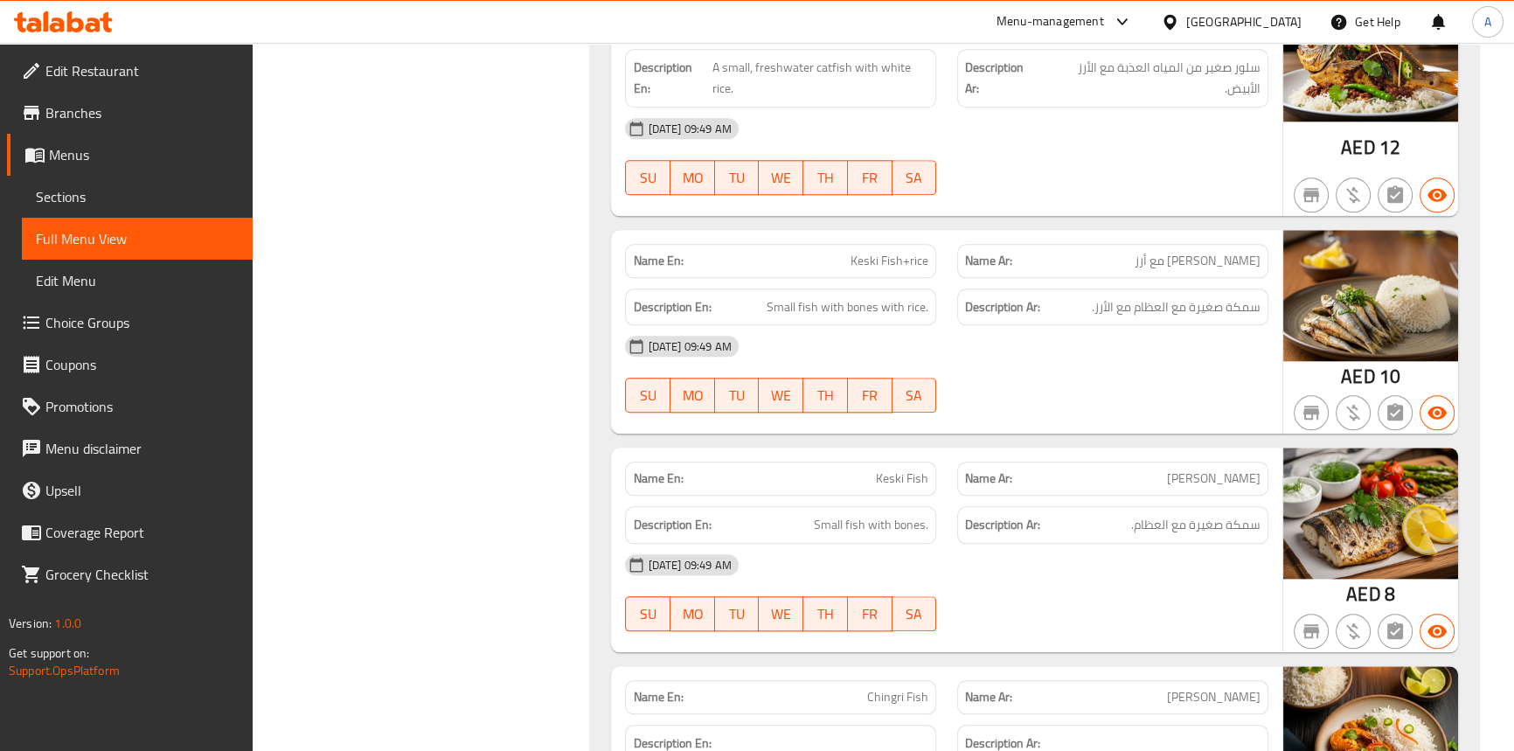
click at [892, 255] on span "Keski Fish+rice" at bounding box center [889, 261] width 78 height 18
click at [863, 255] on span "Keski Fish+rice" at bounding box center [889, 261] width 78 height 18
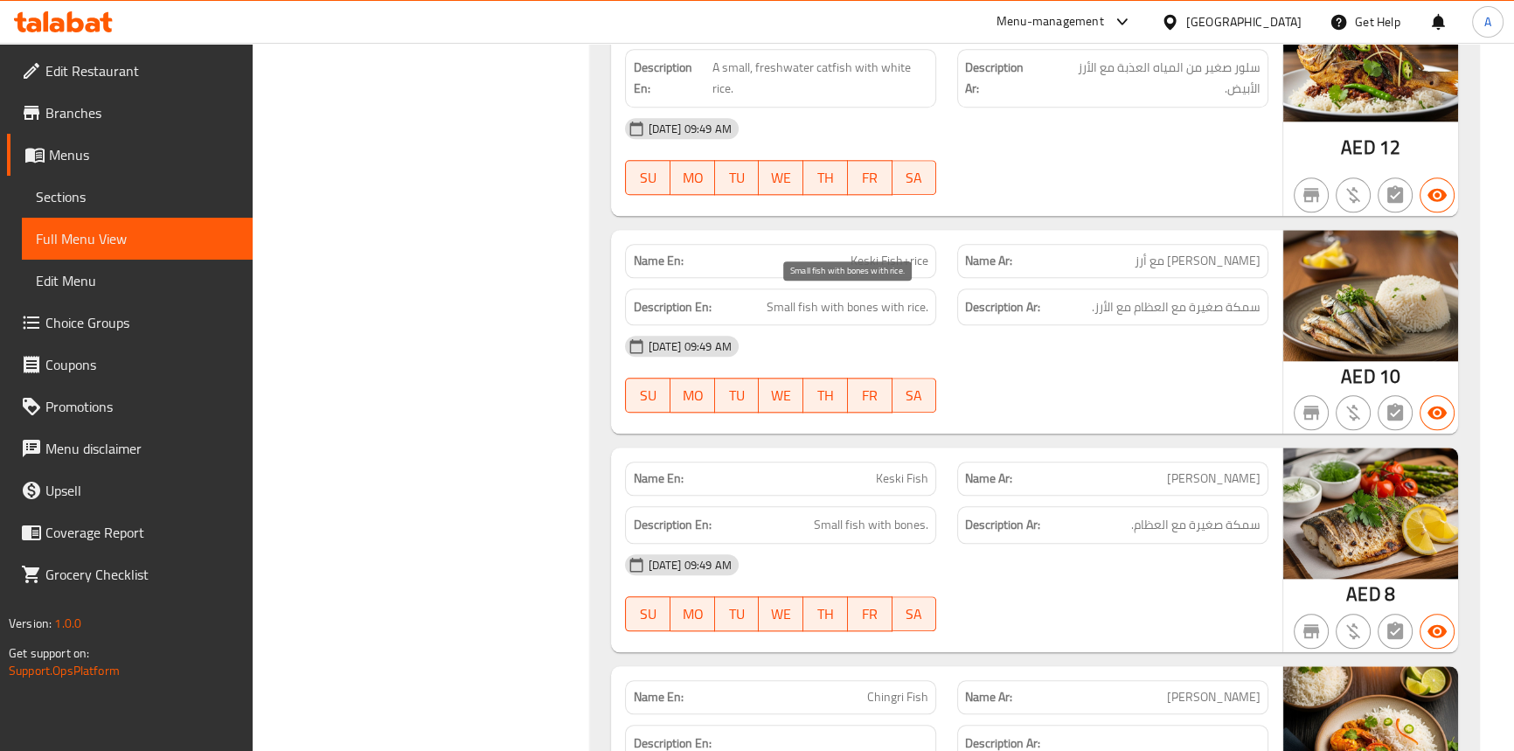
click at [808, 305] on span "Small fish with bones with rice." at bounding box center [847, 307] width 162 height 22
click at [776, 302] on span "Small fish with bones with rice." at bounding box center [847, 307] width 162 height 22
click at [828, 302] on span "Small fish with bones with rice." at bounding box center [847, 307] width 162 height 22
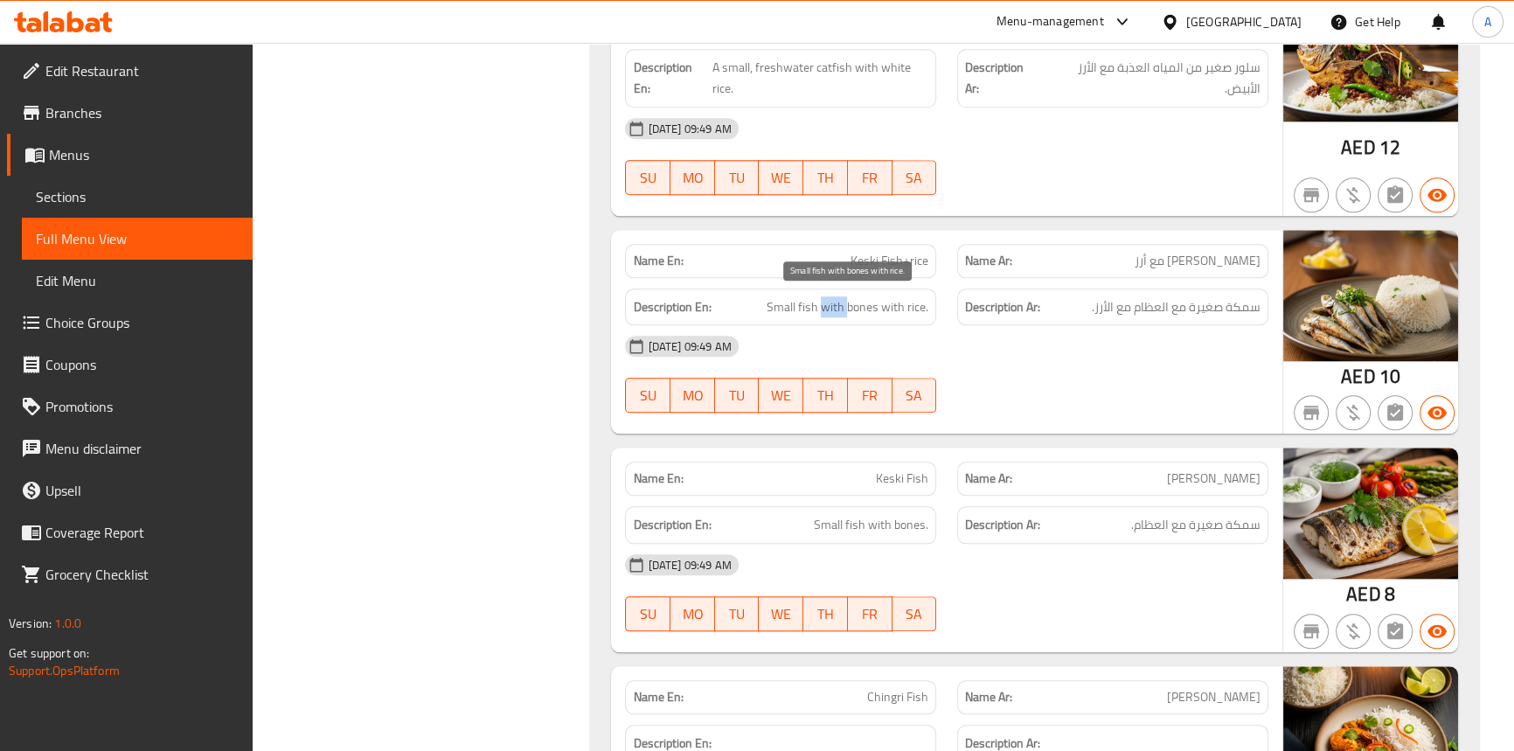
click at [828, 302] on span "Small fish with bones with rice." at bounding box center [847, 307] width 162 height 22
click at [850, 306] on span "Small fish with bones with rice." at bounding box center [847, 307] width 162 height 22
click at [881, 306] on span "Small fish with bones with rice." at bounding box center [847, 307] width 162 height 22
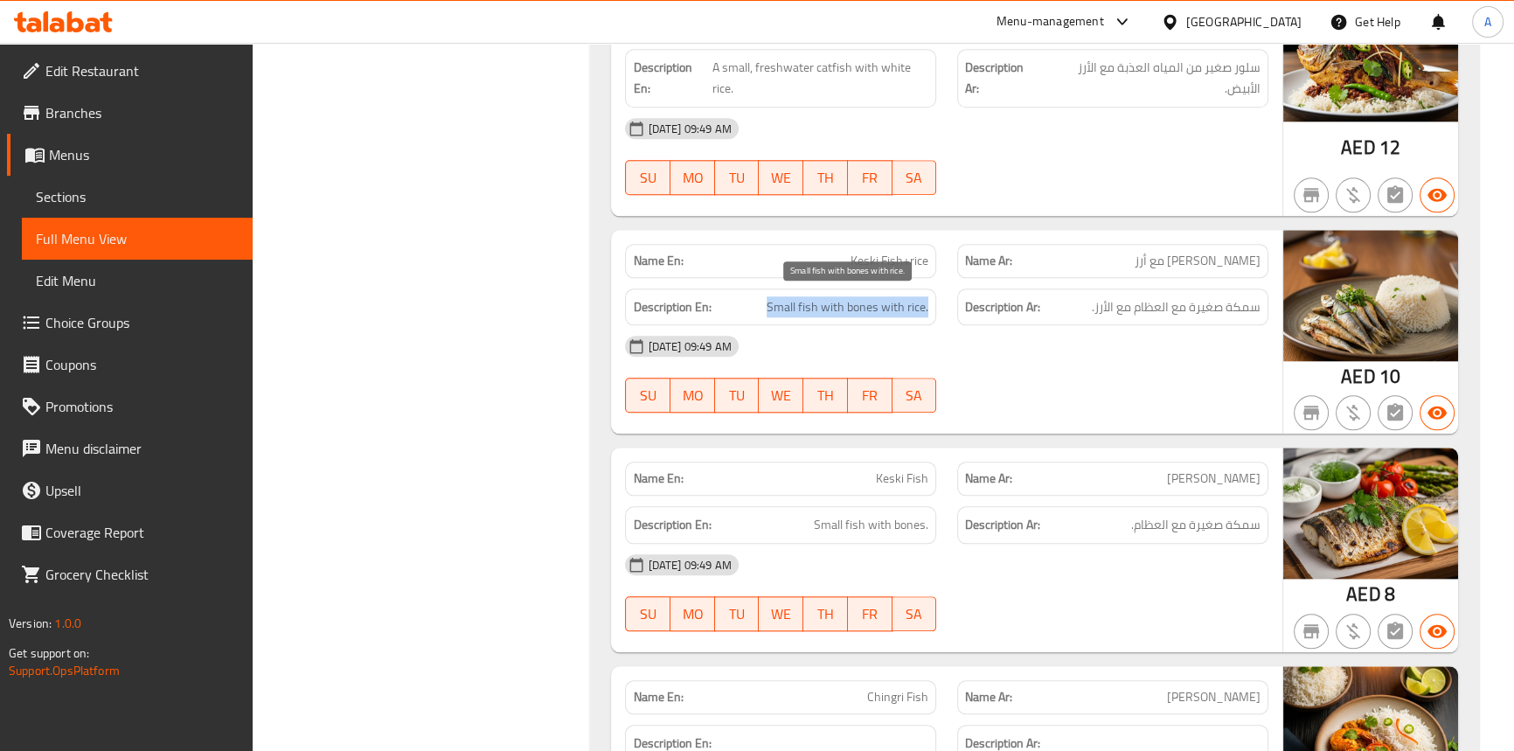
click at [881, 306] on span "Small fish with bones with rice." at bounding box center [847, 307] width 162 height 22
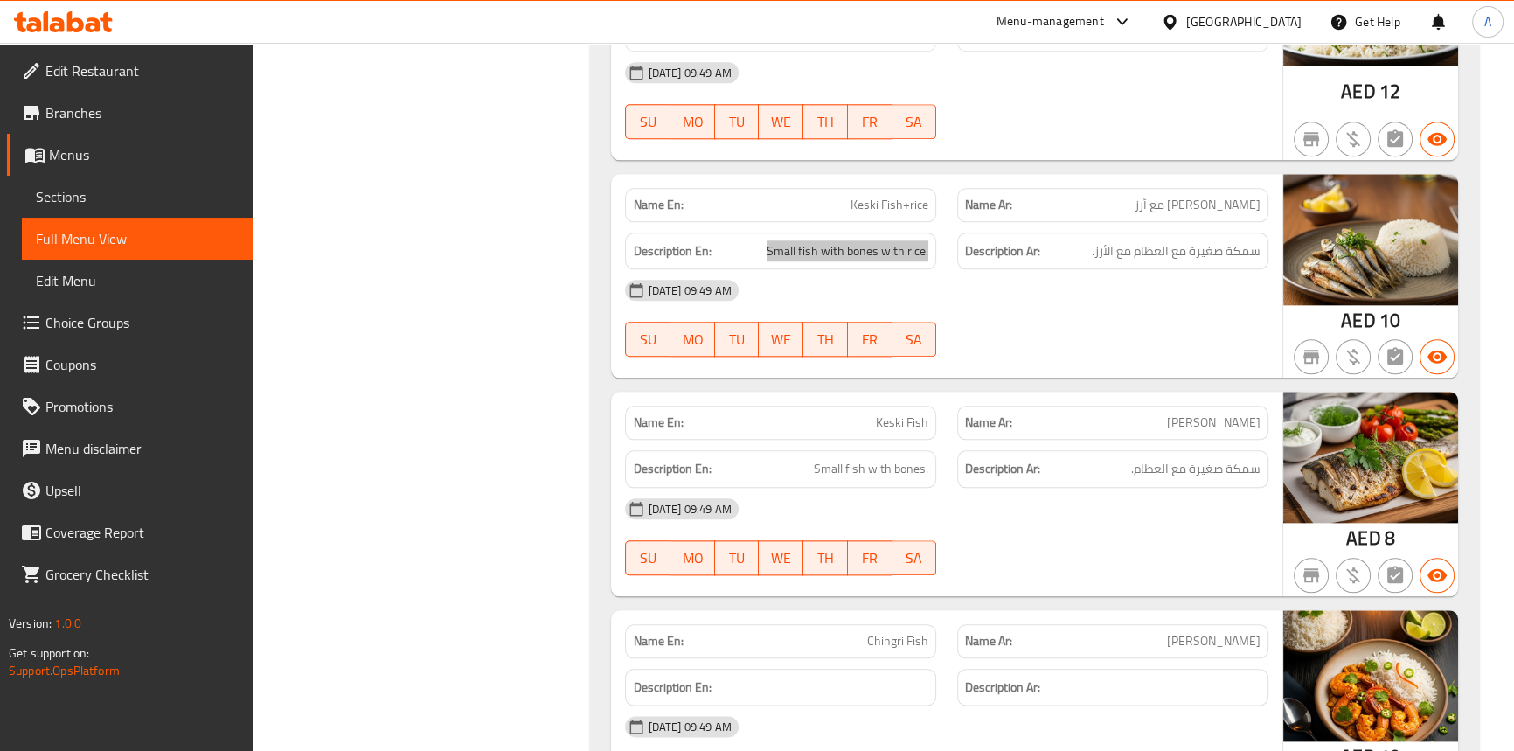
scroll to position [2536, 0]
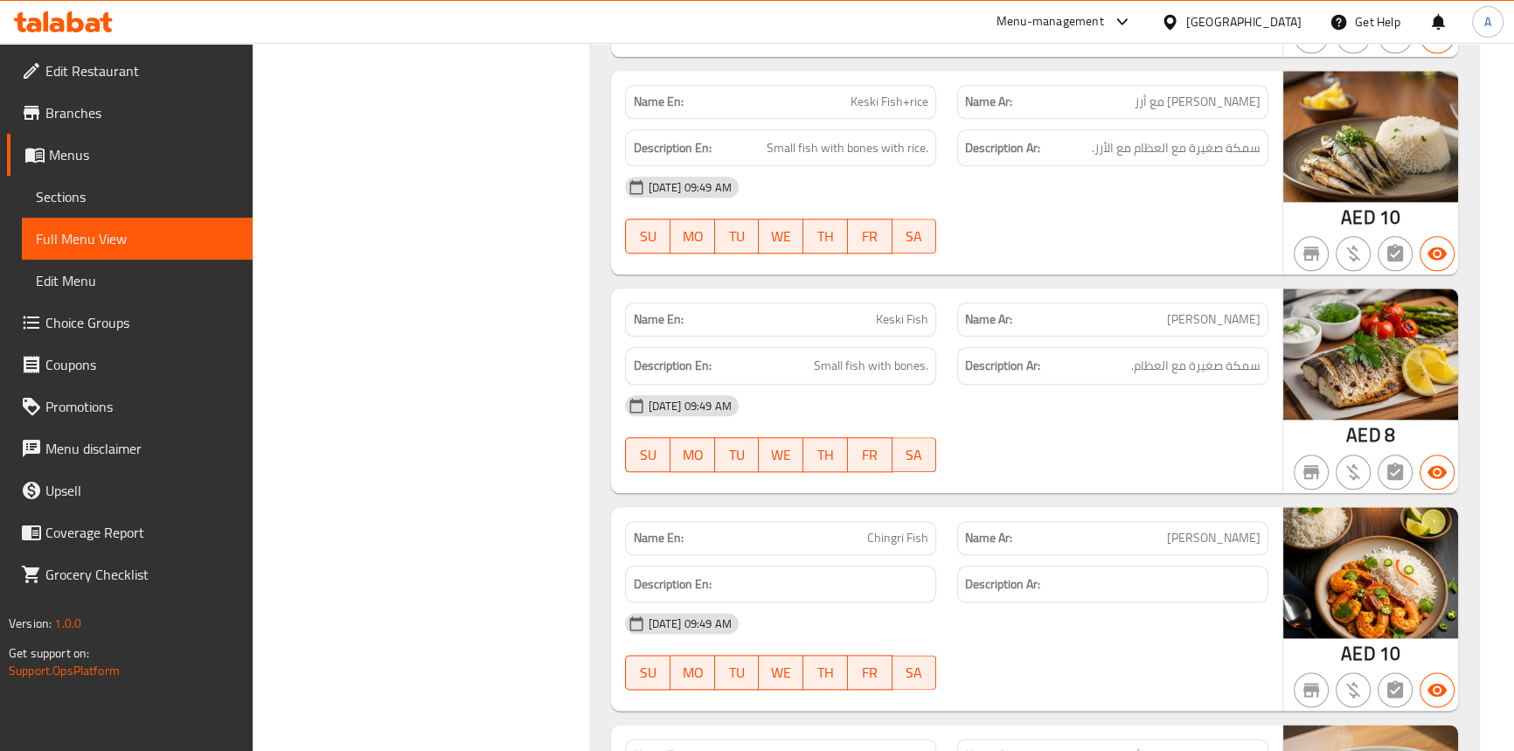
click at [905, 318] on span "Keski Fish" at bounding box center [902, 319] width 52 height 18
click at [890, 316] on span "Keski Fish" at bounding box center [902, 319] width 52 height 18
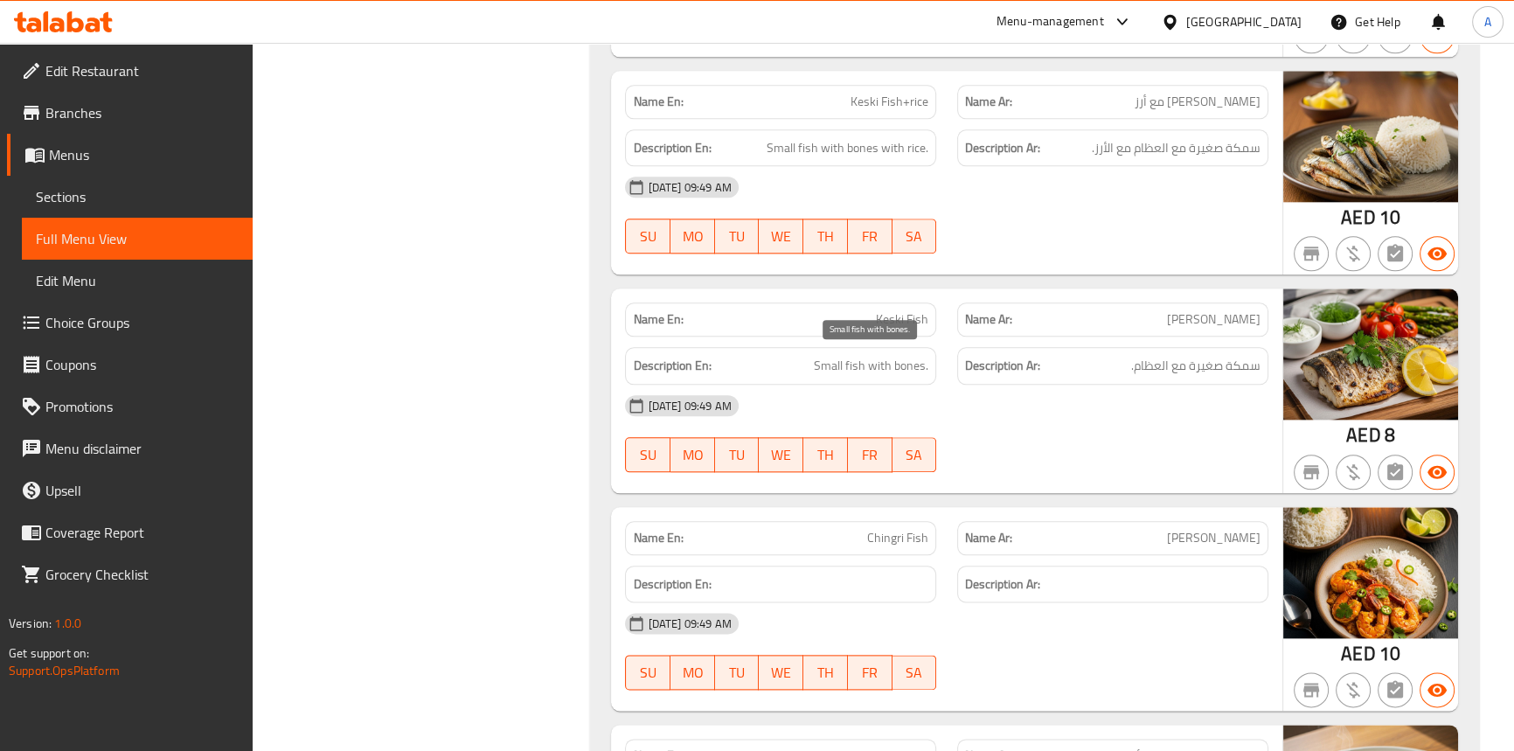
click at [856, 361] on span "Small fish with bones." at bounding box center [871, 366] width 114 height 22
click at [835, 358] on span "Small fish with bones." at bounding box center [871, 366] width 114 height 22
drag, startPoint x: 835, startPoint y: 358, endPoint x: 870, endPoint y: 364, distance: 35.3
click at [834, 358] on span "Small fish with bones." at bounding box center [871, 366] width 114 height 22
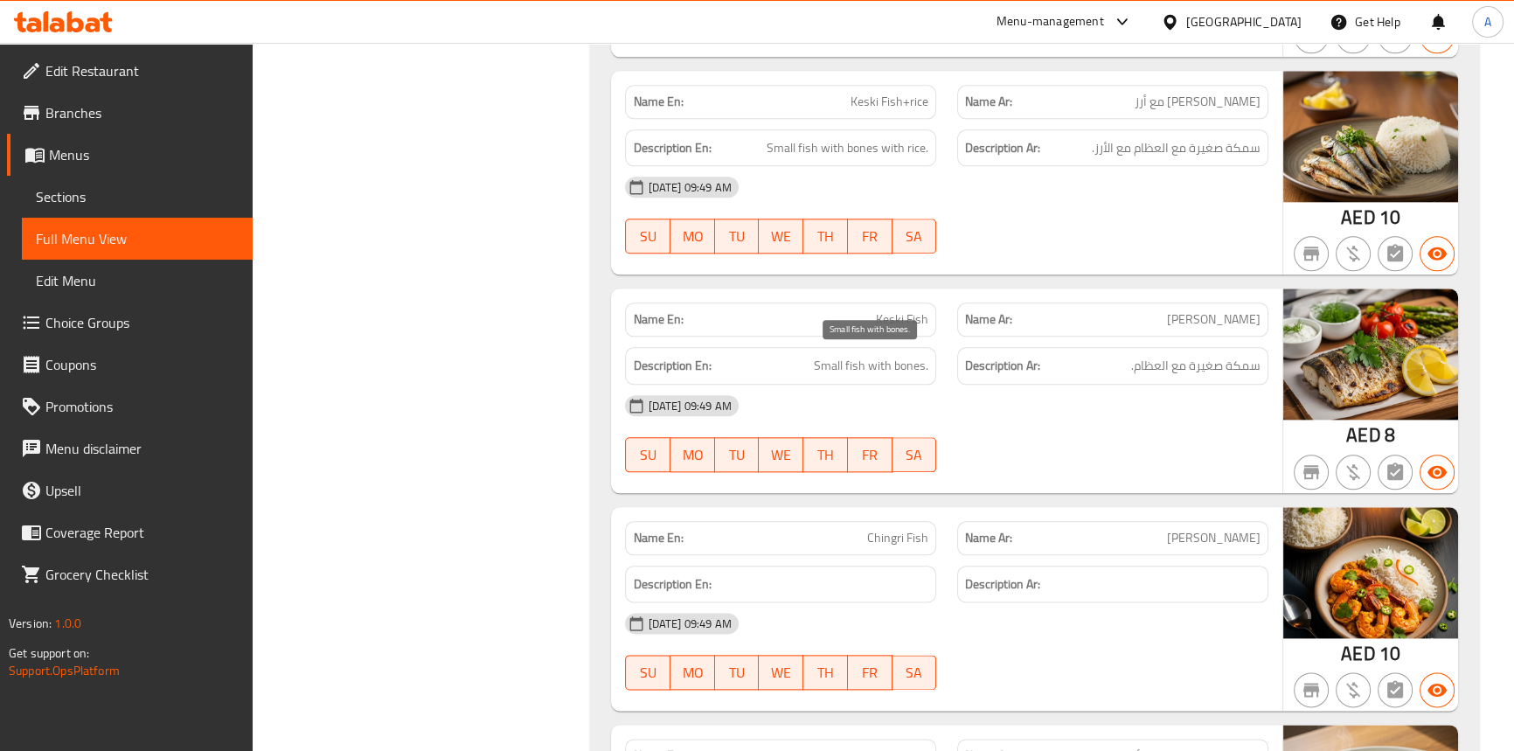
click at [873, 359] on span "Small fish with bones." at bounding box center [871, 366] width 114 height 22
click at [900, 357] on span "Small fish with bones." at bounding box center [871, 366] width 114 height 22
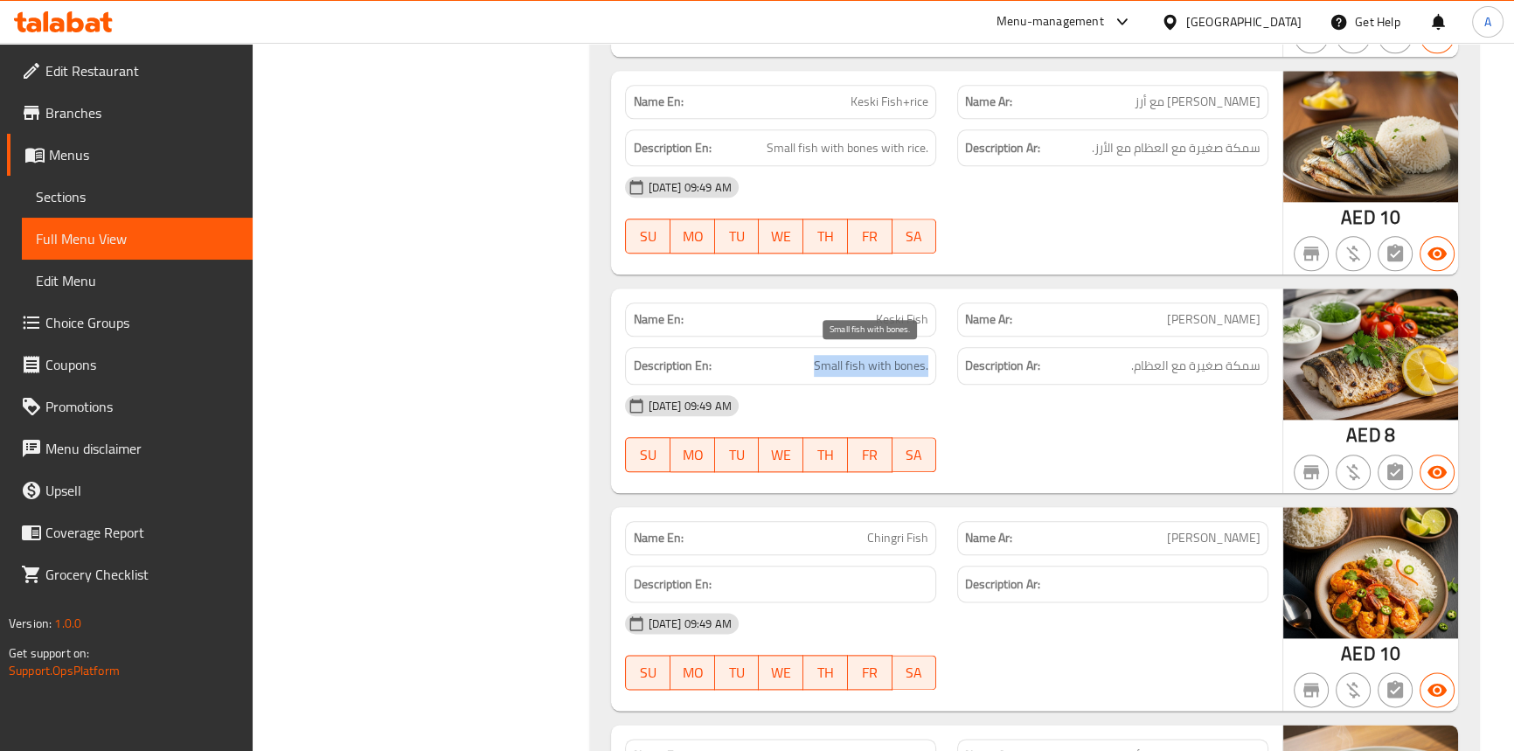
click at [900, 357] on span "Small fish with bones." at bounding box center [871, 366] width 114 height 22
click at [912, 322] on span "Keski Fish" at bounding box center [902, 319] width 52 height 18
click at [1009, 439] on div "[DATE] 09:49 AM SU MO TU WE TH FR SA" at bounding box center [945, 434] width 663 height 98
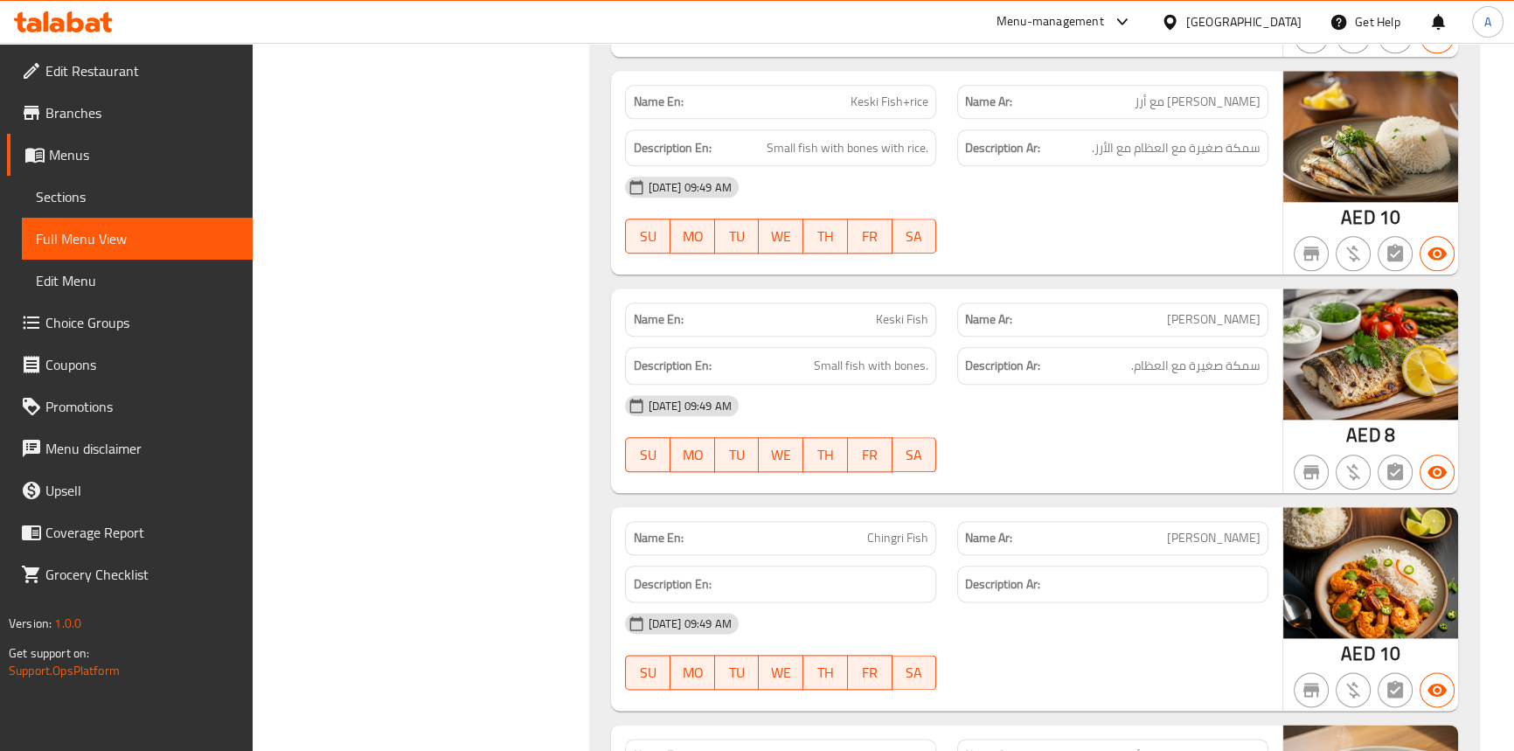
click at [968, 461] on div at bounding box center [1113, 471] width 332 height 21
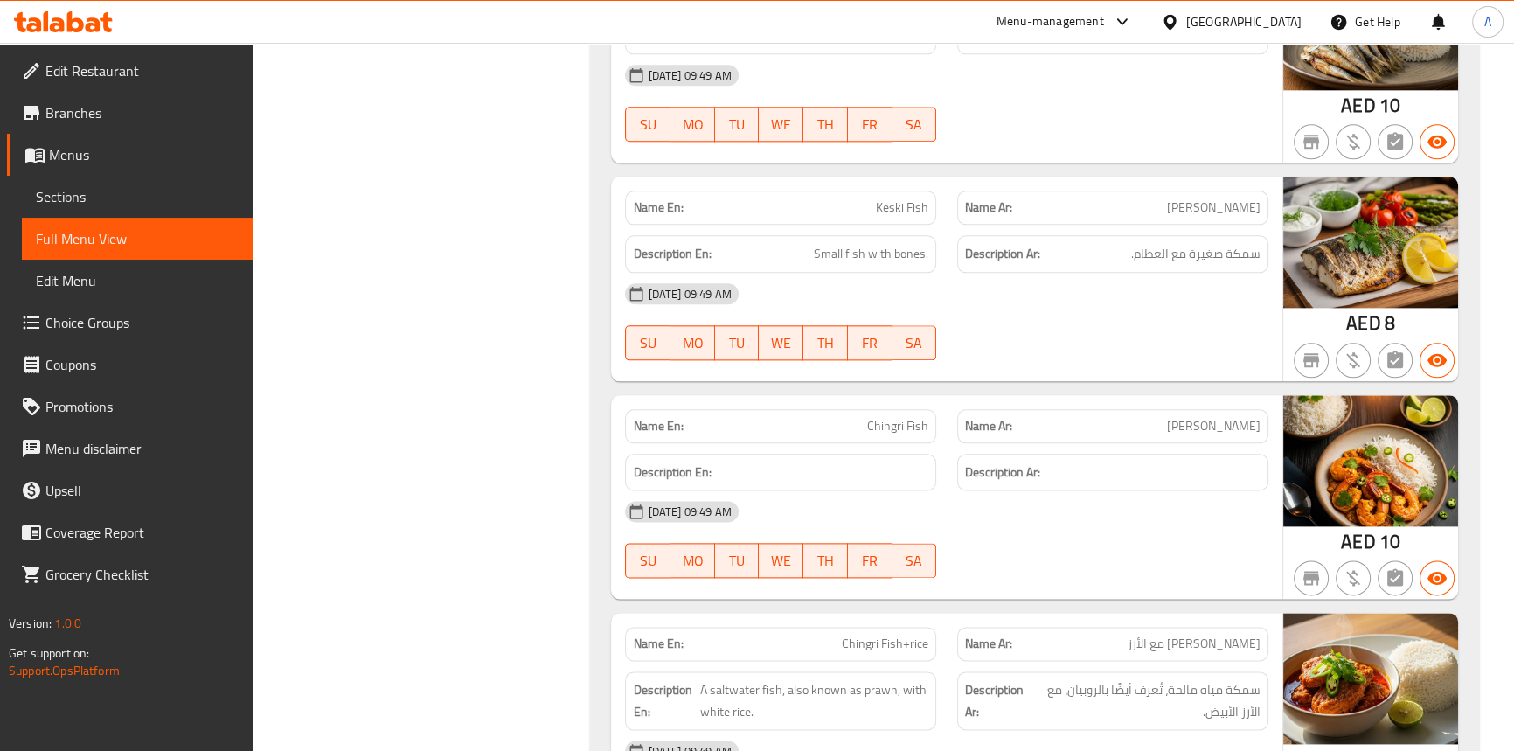
scroll to position [2787, 0]
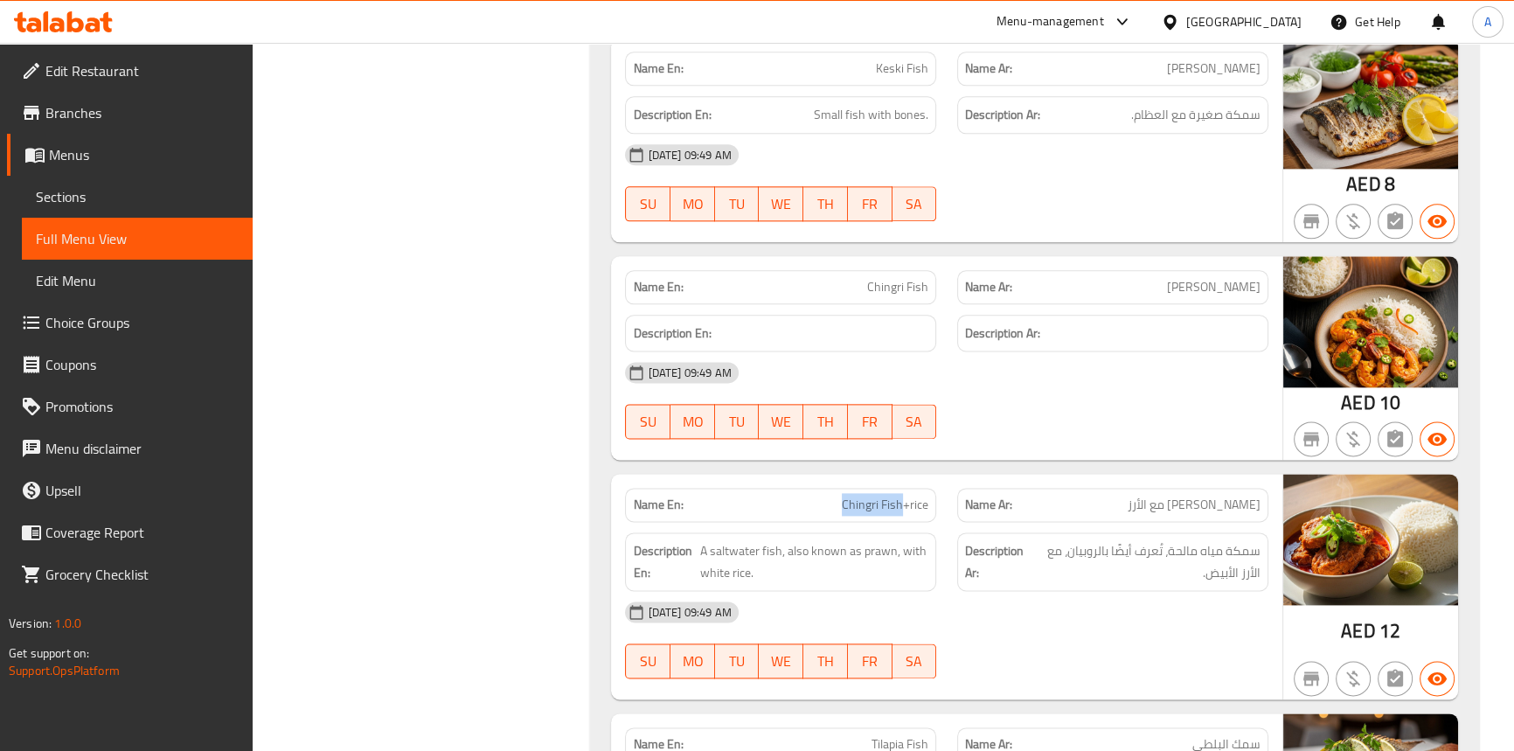
drag, startPoint x: 904, startPoint y: 503, endPoint x: 945, endPoint y: 220, distance: 285.3
click at [827, 489] on div "Name En: Chingri Fish+rice" at bounding box center [780, 505] width 311 height 34
copy span "Chingri Fish"
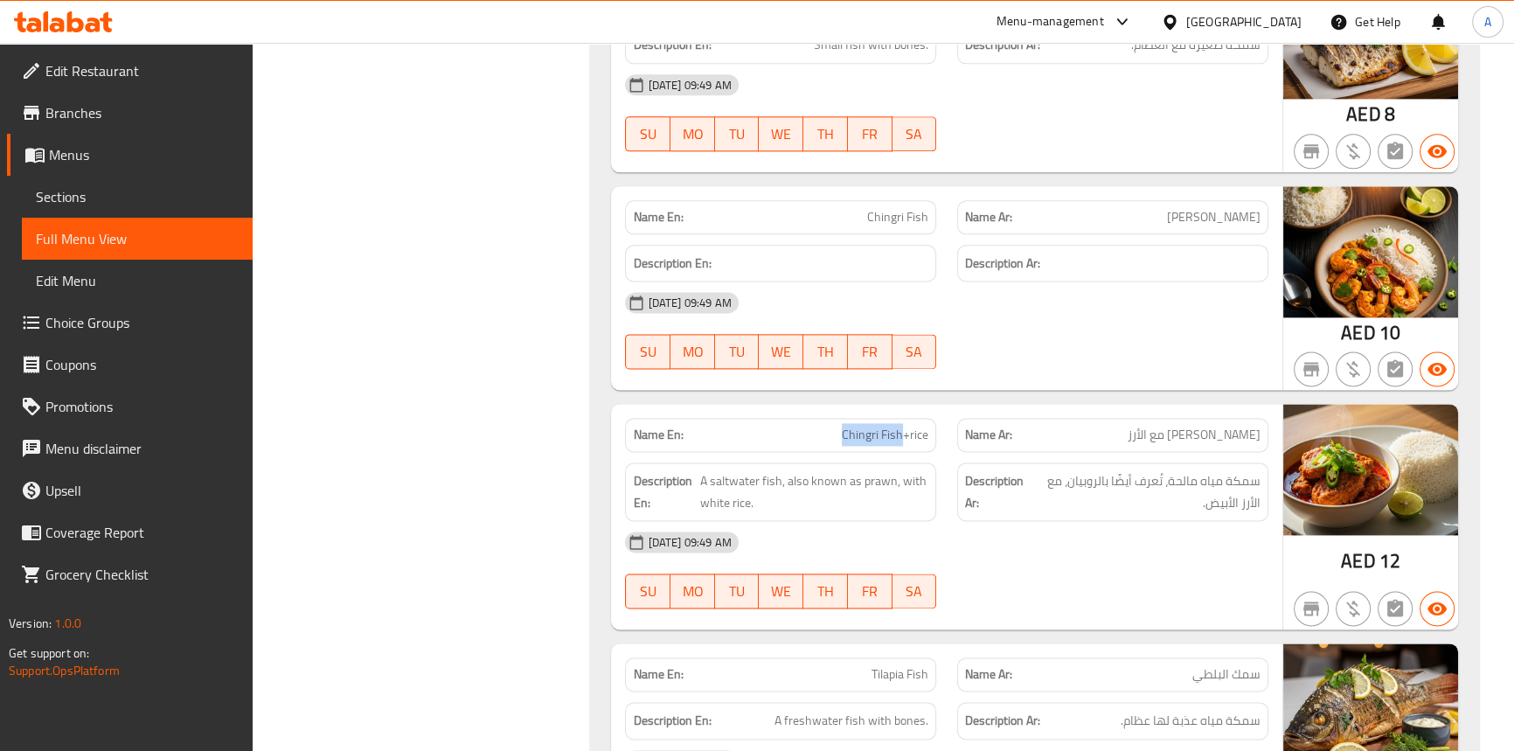
scroll to position [2945, 0]
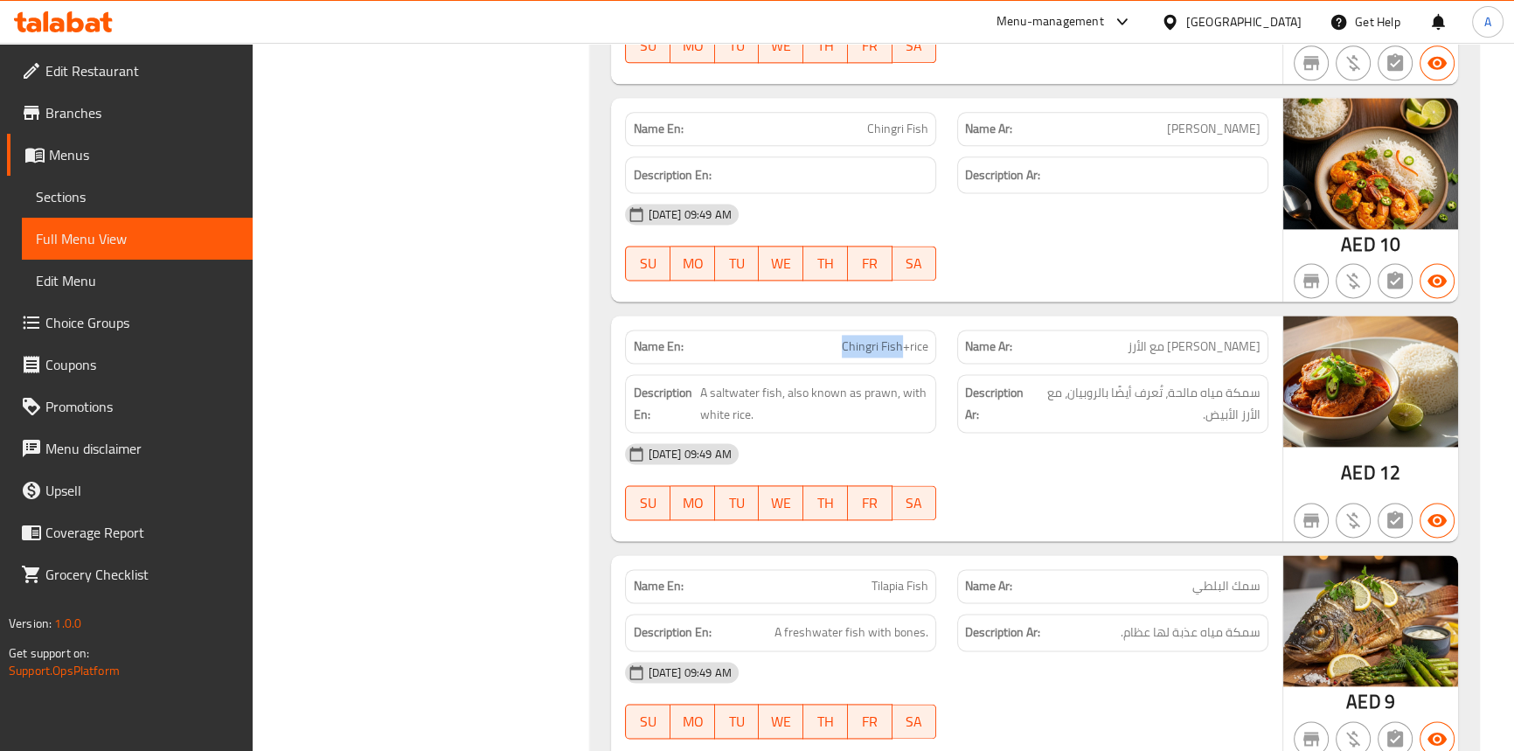
click at [879, 339] on span "Chingri Fish+rice" at bounding box center [885, 346] width 87 height 18
click at [855, 338] on span "Chingri Fish+rice" at bounding box center [885, 346] width 87 height 18
click at [910, 338] on span "Chingri Fish+rice" at bounding box center [885, 346] width 87 height 18
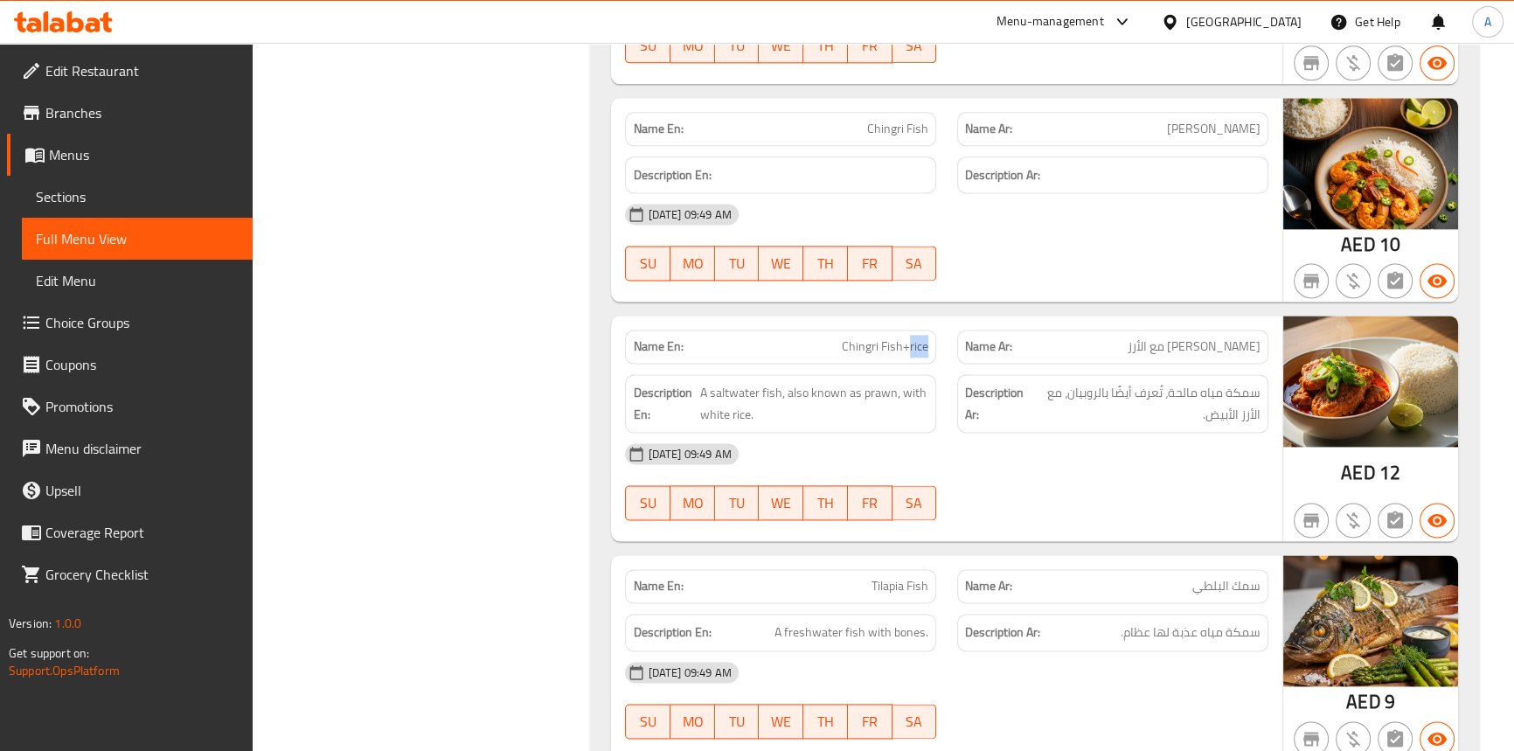
click at [910, 338] on span "Chingri Fish+rice" at bounding box center [885, 346] width 87 height 18
click at [769, 392] on span "A saltwater fish, also known as prawn, with white rice." at bounding box center [814, 403] width 229 height 43
click at [745, 389] on span "A saltwater fish, also known as prawn, with white rice." at bounding box center [814, 403] width 229 height 43
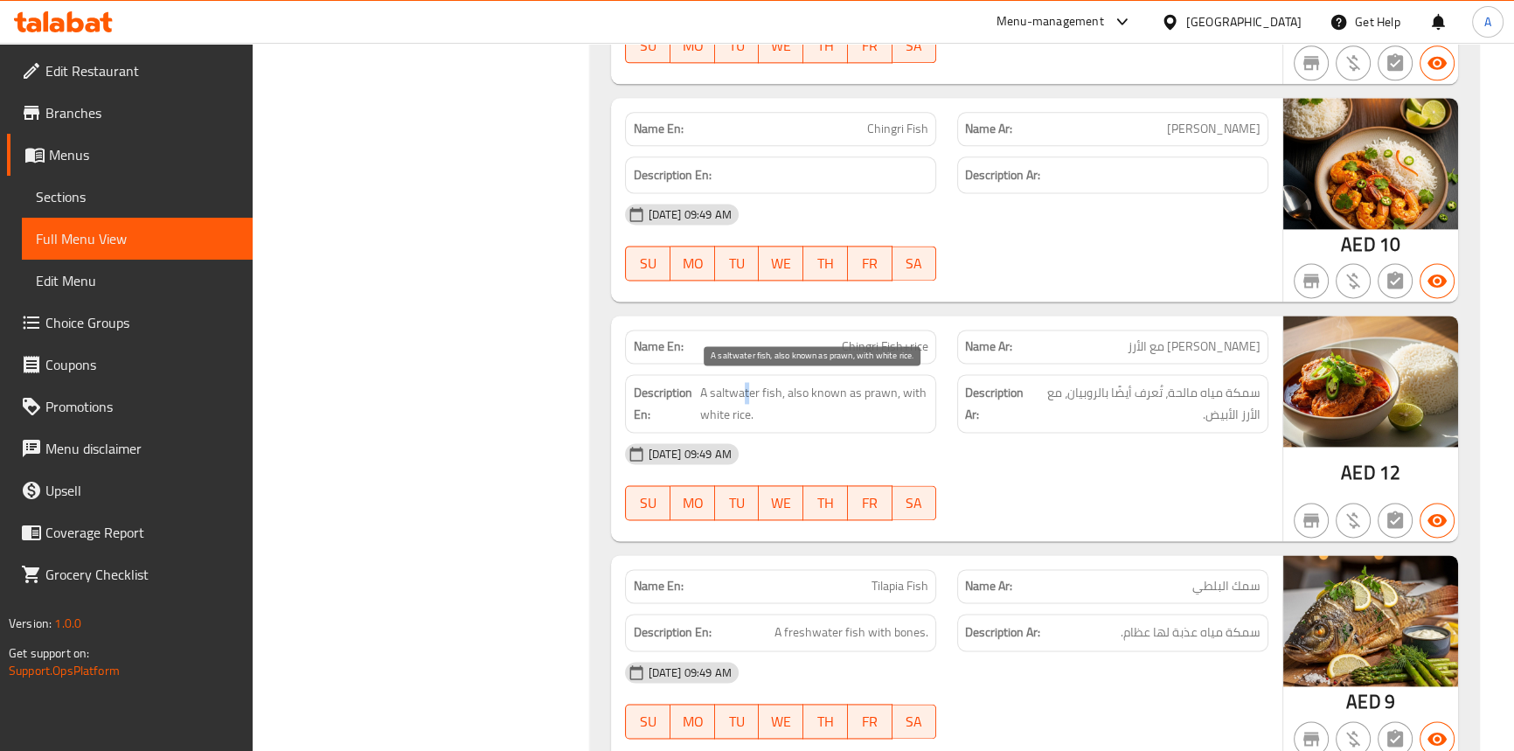
click at [745, 389] on span "A saltwater fish, also known as prawn, with white rice." at bounding box center [814, 403] width 229 height 43
click at [718, 384] on span "A saltwater fish, also known as prawn, with white rice." at bounding box center [814, 403] width 229 height 43
click at [821, 382] on span "A saltwater fish, also known as prawn, with white rice." at bounding box center [814, 403] width 229 height 43
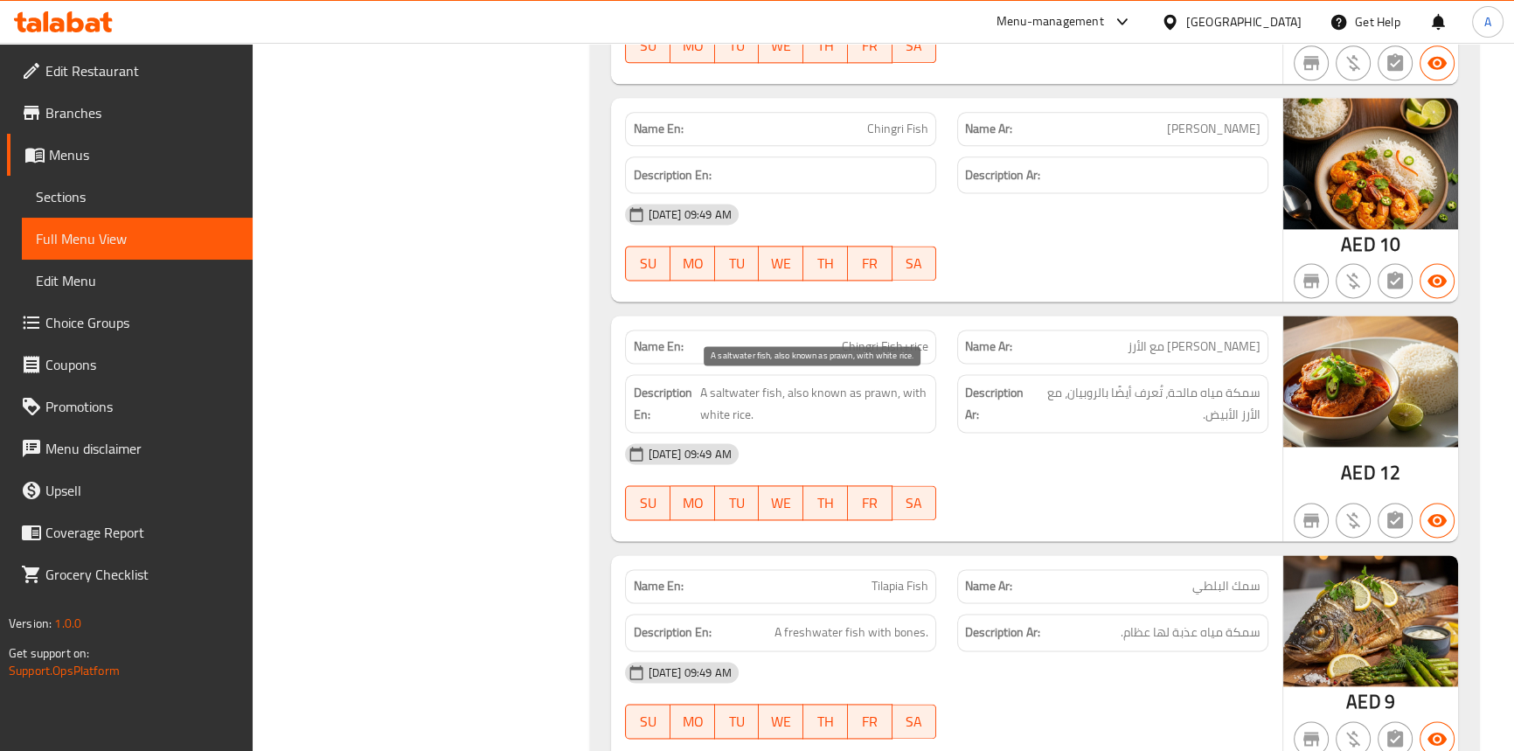
click at [803, 382] on span "A saltwater fish, also known as prawn, with white rice." at bounding box center [814, 403] width 229 height 43
click at [845, 386] on span "A saltwater fish, also known as prawn, with white rice." at bounding box center [814, 403] width 229 height 43
click at [865, 387] on span "A saltwater fish, also known as prawn, with white rice." at bounding box center [814, 403] width 229 height 43
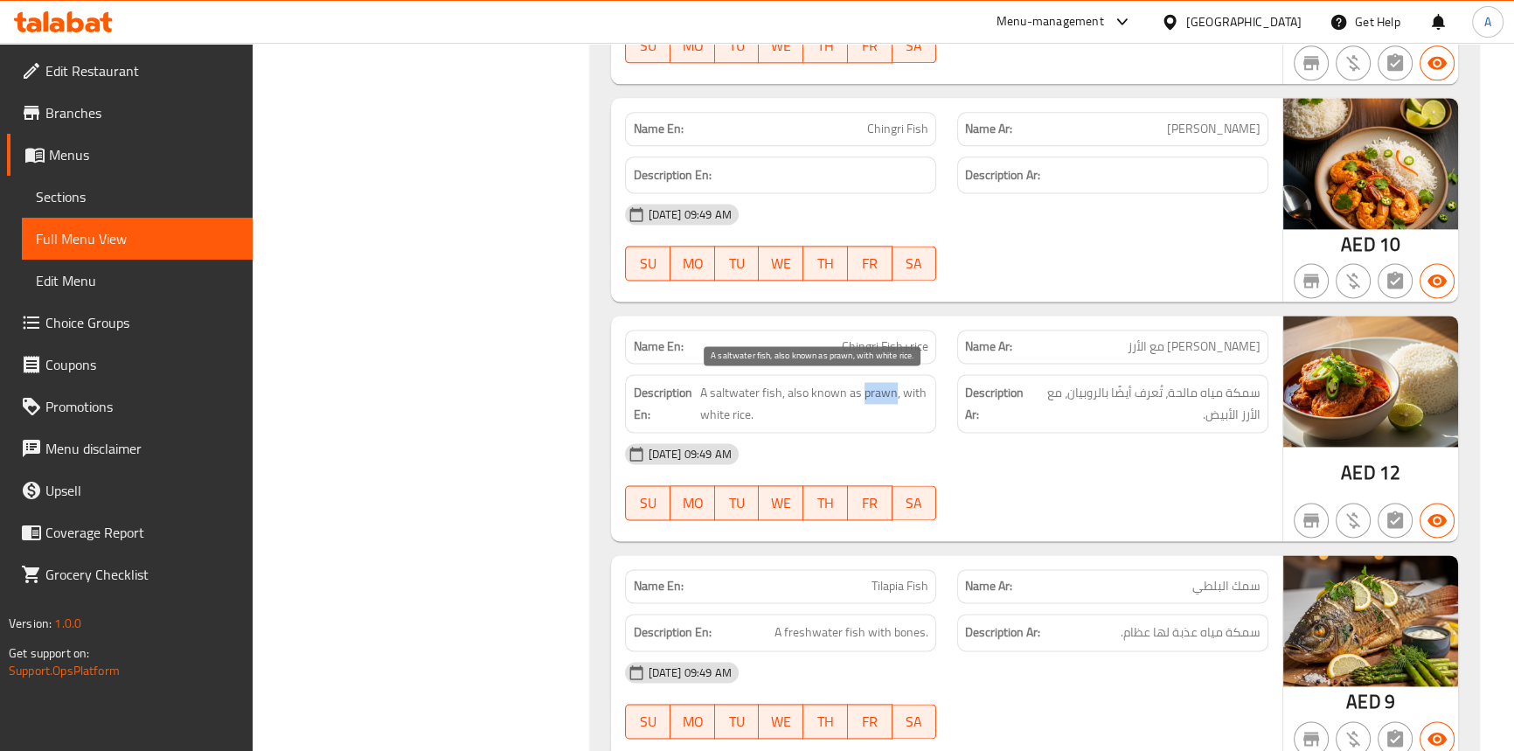
click at [865, 387] on span "A saltwater fish, also known as prawn, with white rice." at bounding box center [814, 403] width 229 height 43
click at [909, 382] on span "A saltwater fish, also known as prawn, with white rice." at bounding box center [814, 403] width 229 height 43
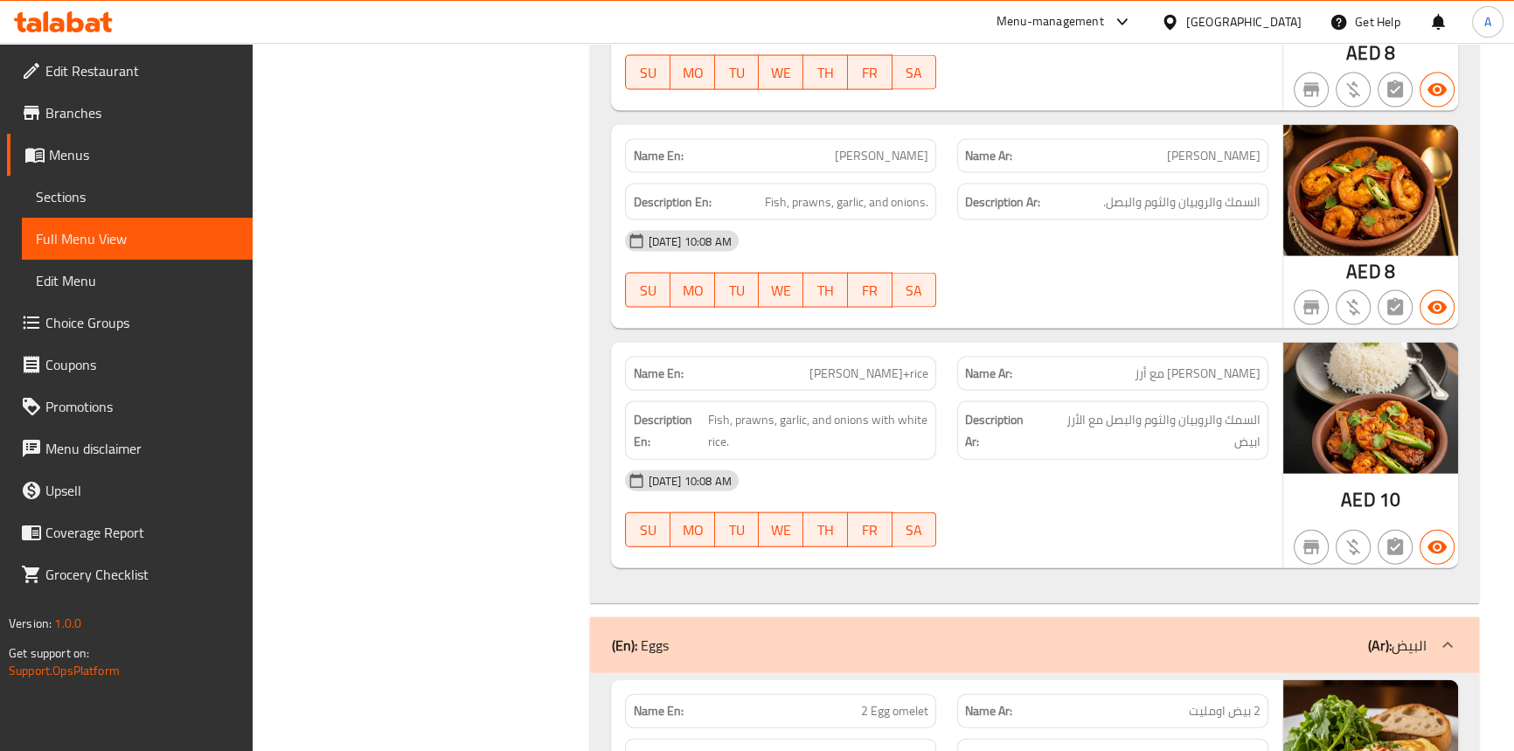
scroll to position [4773, 0]
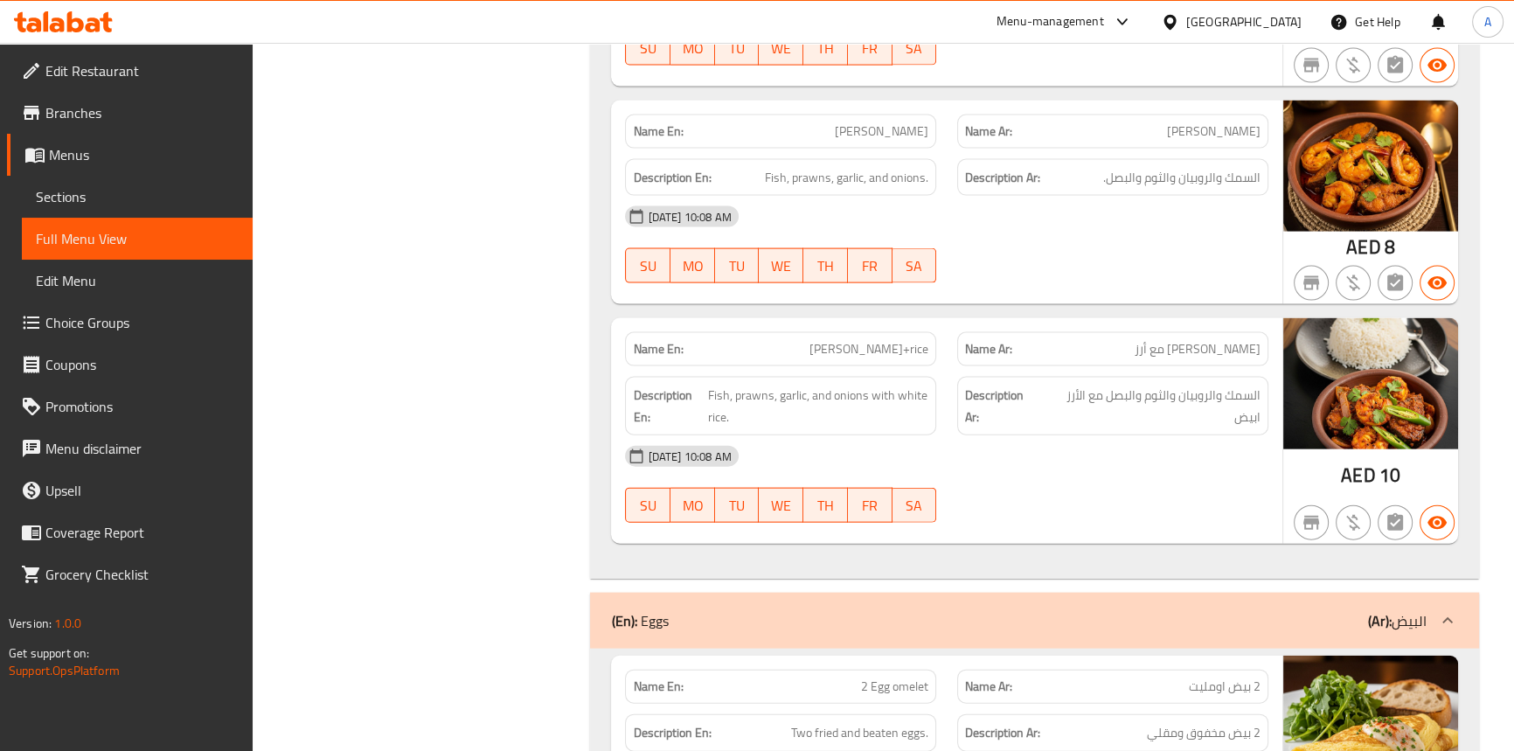
click at [985, 477] on div "[DATE] 10:08 AM SU MO TU WE TH FR SA" at bounding box center [945, 484] width 663 height 98
click at [76, 186] on span "Sections" at bounding box center [137, 196] width 203 height 21
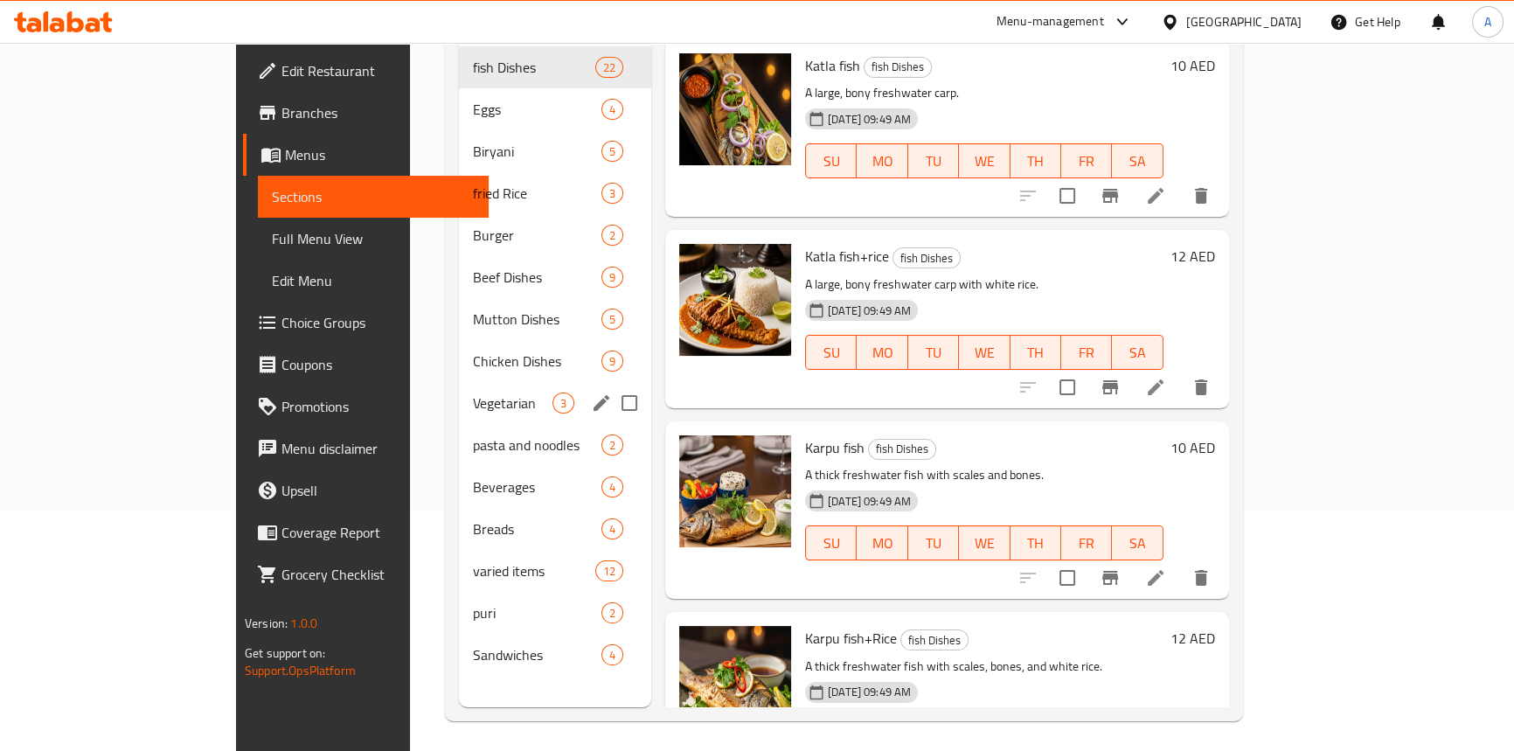
scroll to position [7, 0]
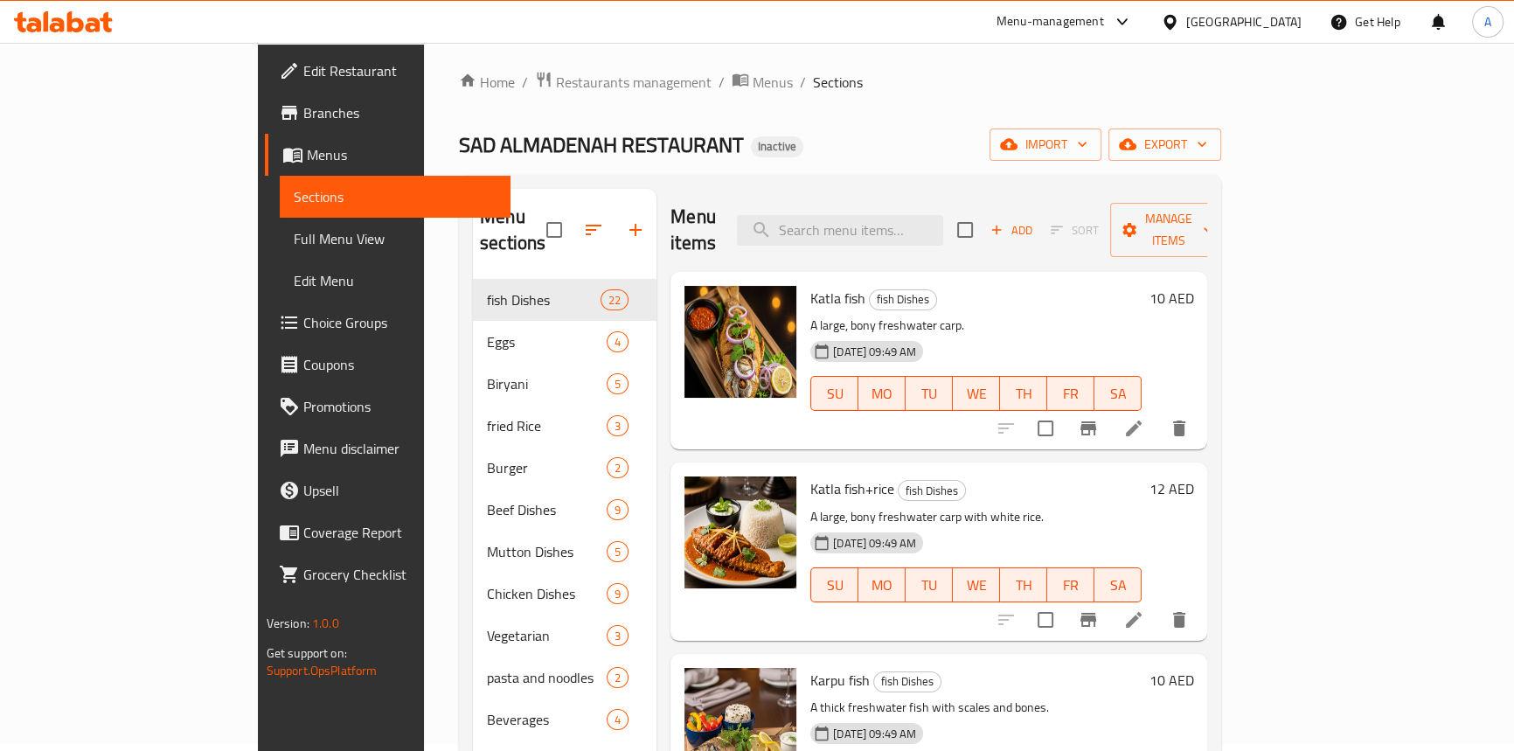
drag, startPoint x: 813, startPoint y: 127, endPoint x: 829, endPoint y: 170, distance: 46.4
click at [813, 127] on div "Home / Restaurants management / Menus / Sections SAD ALMADENAH RESTAURANT Inact…" at bounding box center [840, 512] width 762 height 883
click at [572, 227] on button "button" at bounding box center [593, 230] width 42 height 42
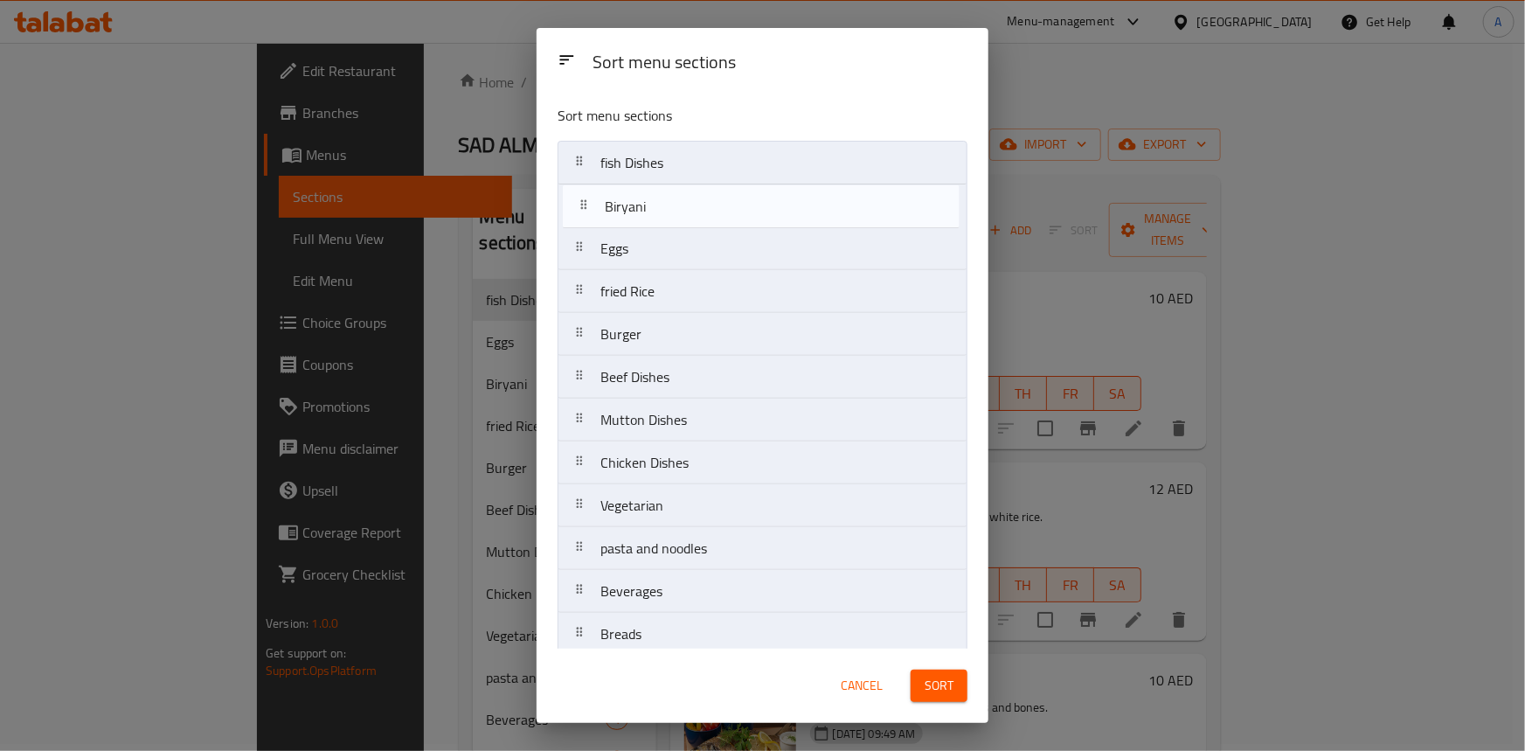
drag, startPoint x: 576, startPoint y: 254, endPoint x: 581, endPoint y: 206, distance: 48.4
click at [581, 206] on nav "fish Dishes Eggs Biryani fried Rice Burger Beef Dishes Mutton Dishes Chicken Di…" at bounding box center [763, 463] width 410 height 644
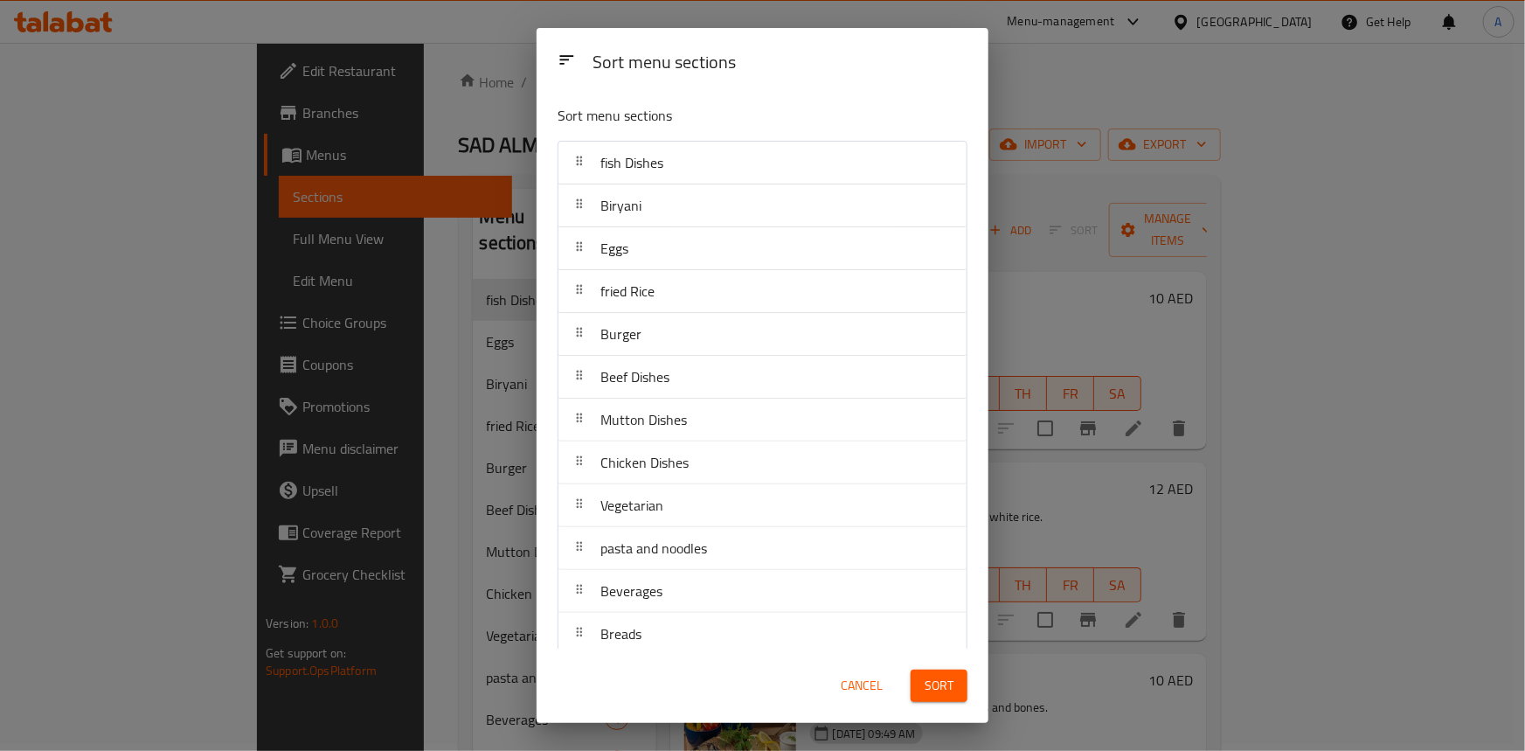
click at [926, 680] on span "Sort" at bounding box center [939, 686] width 29 height 22
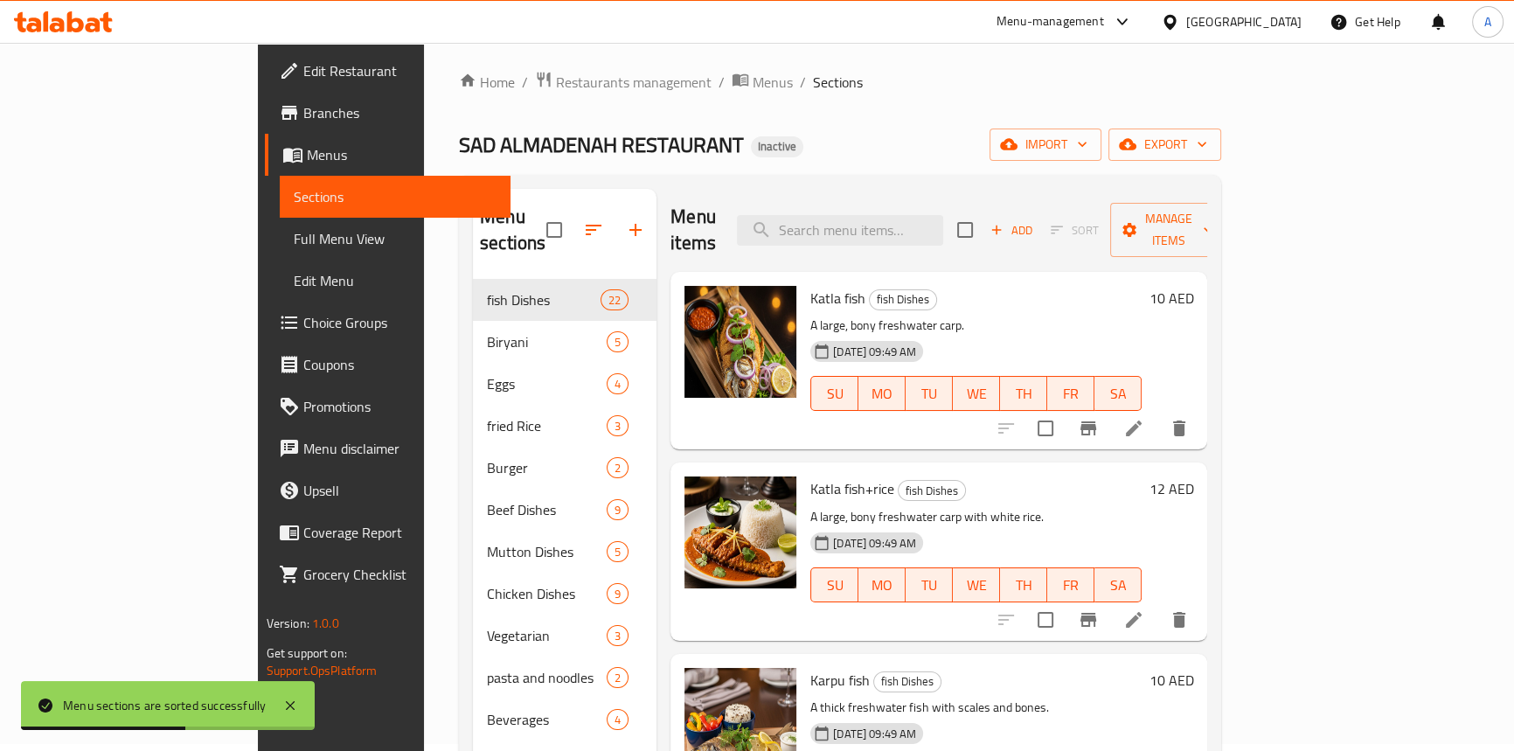
click at [828, 168] on div "Home / Restaurants management / Menus / Sections SAD ALMADENAH RESTAURANT Inact…" at bounding box center [840, 512] width 762 height 883
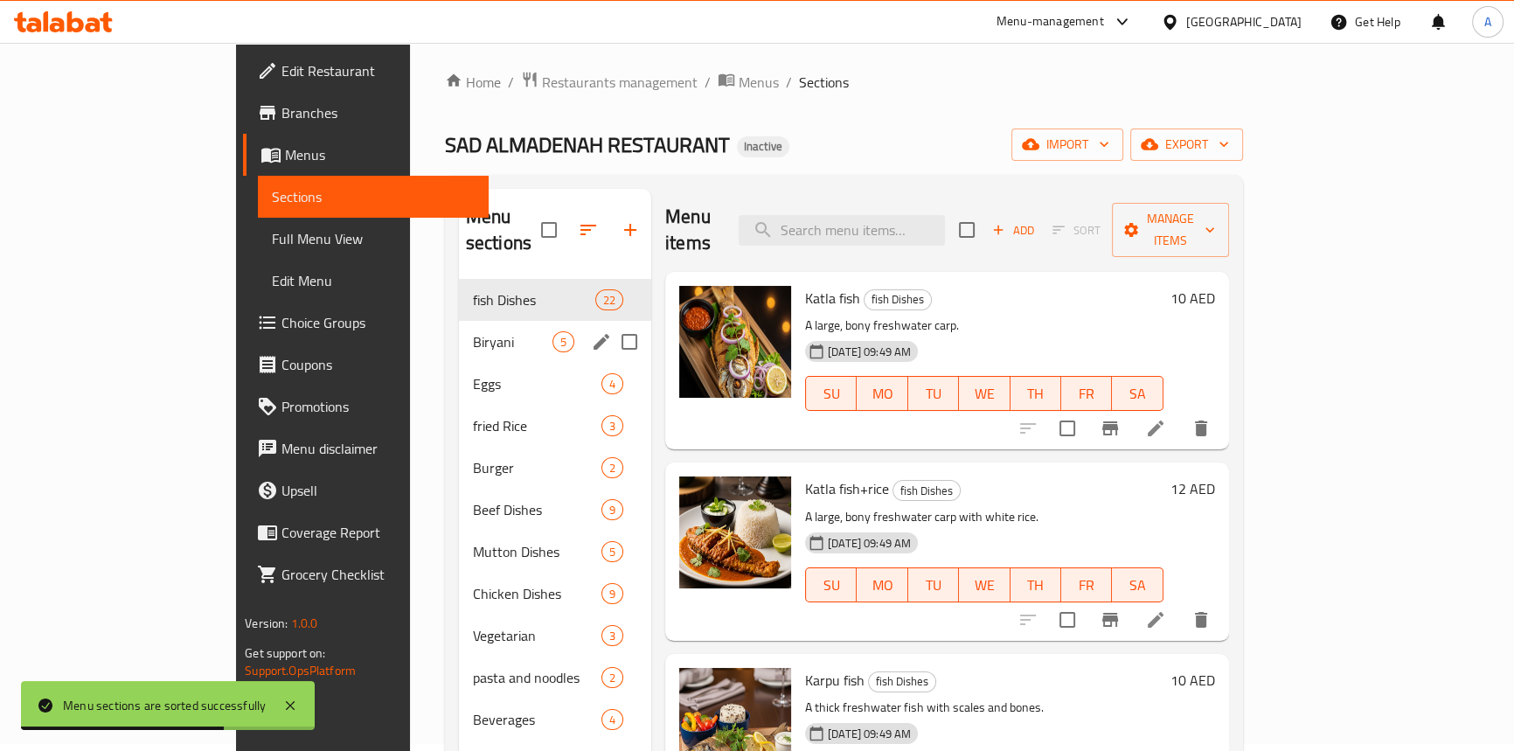
click at [473, 331] on span "Biryani" at bounding box center [513, 341] width 80 height 21
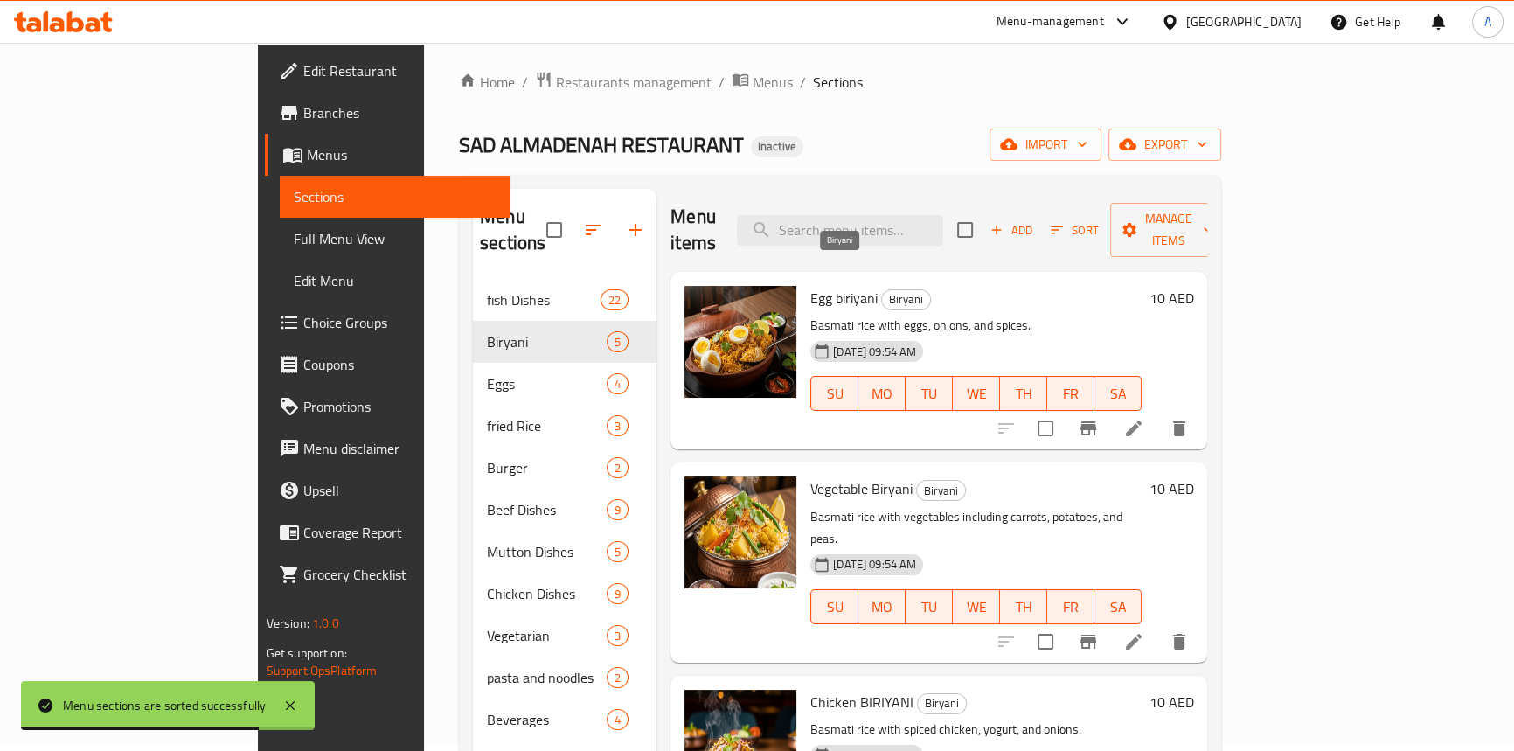
click at [882, 289] on span "Biryani" at bounding box center [906, 299] width 48 height 20
click at [294, 245] on span "Full Menu View" at bounding box center [395, 238] width 203 height 21
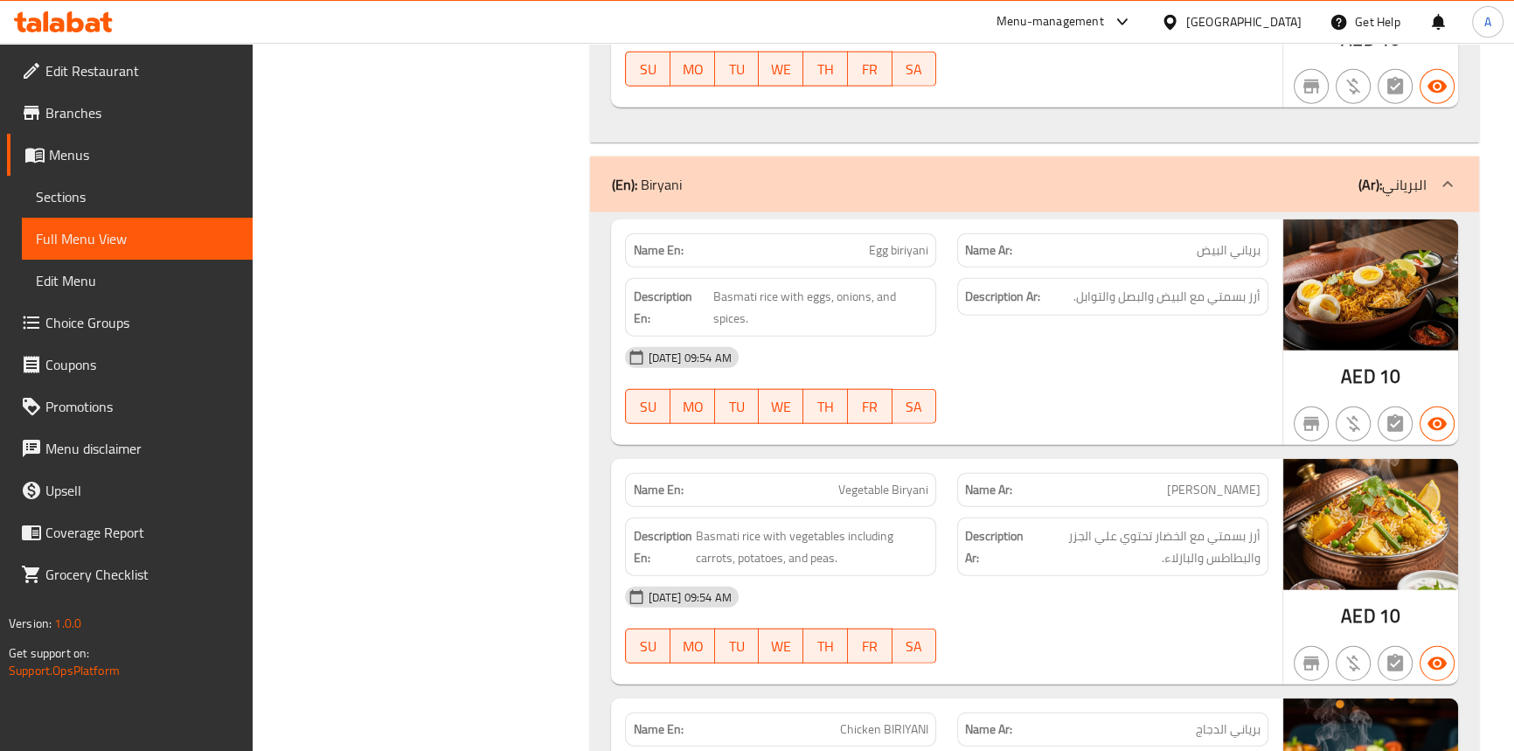
scroll to position [4930, 0]
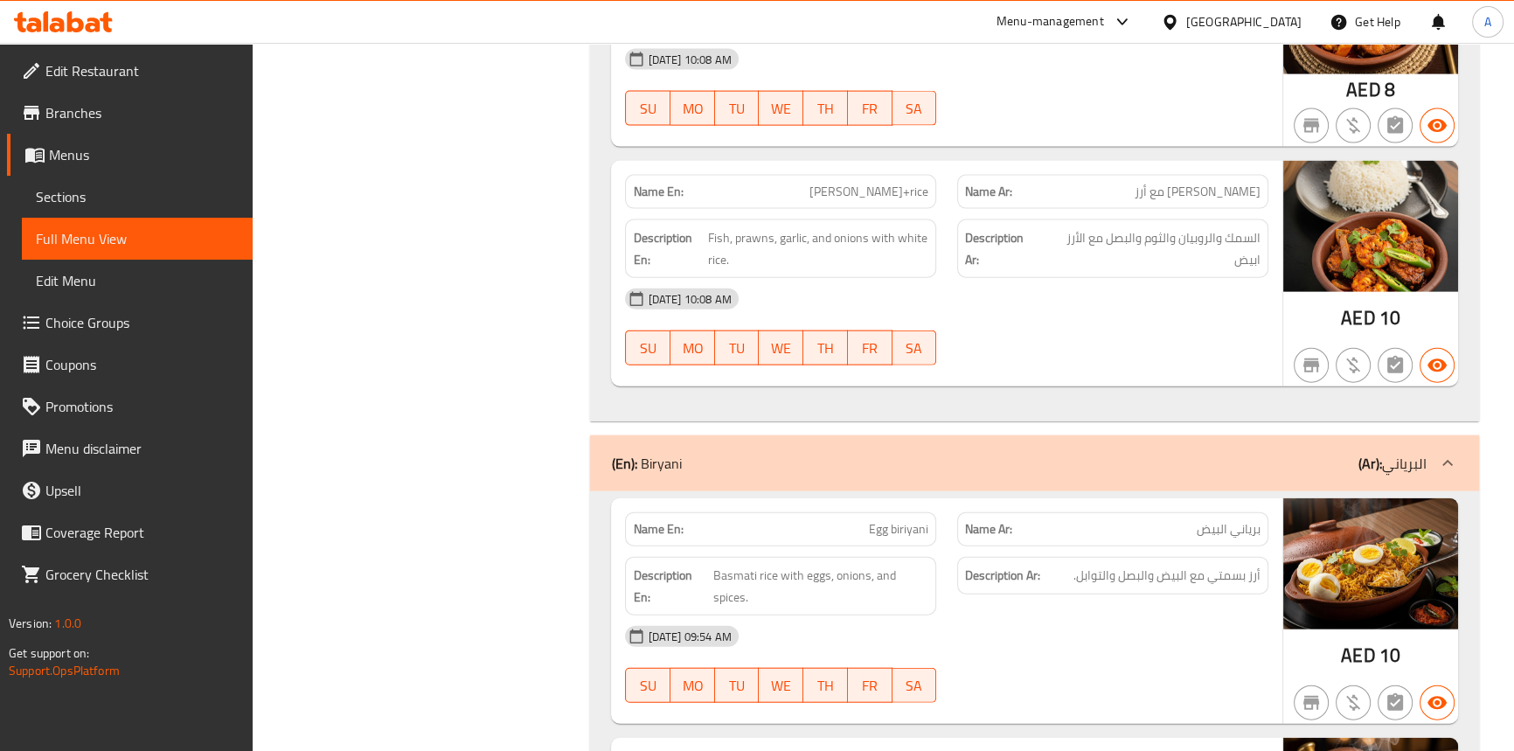
click at [905, 524] on span "Egg biriyani" at bounding box center [898, 529] width 59 height 18
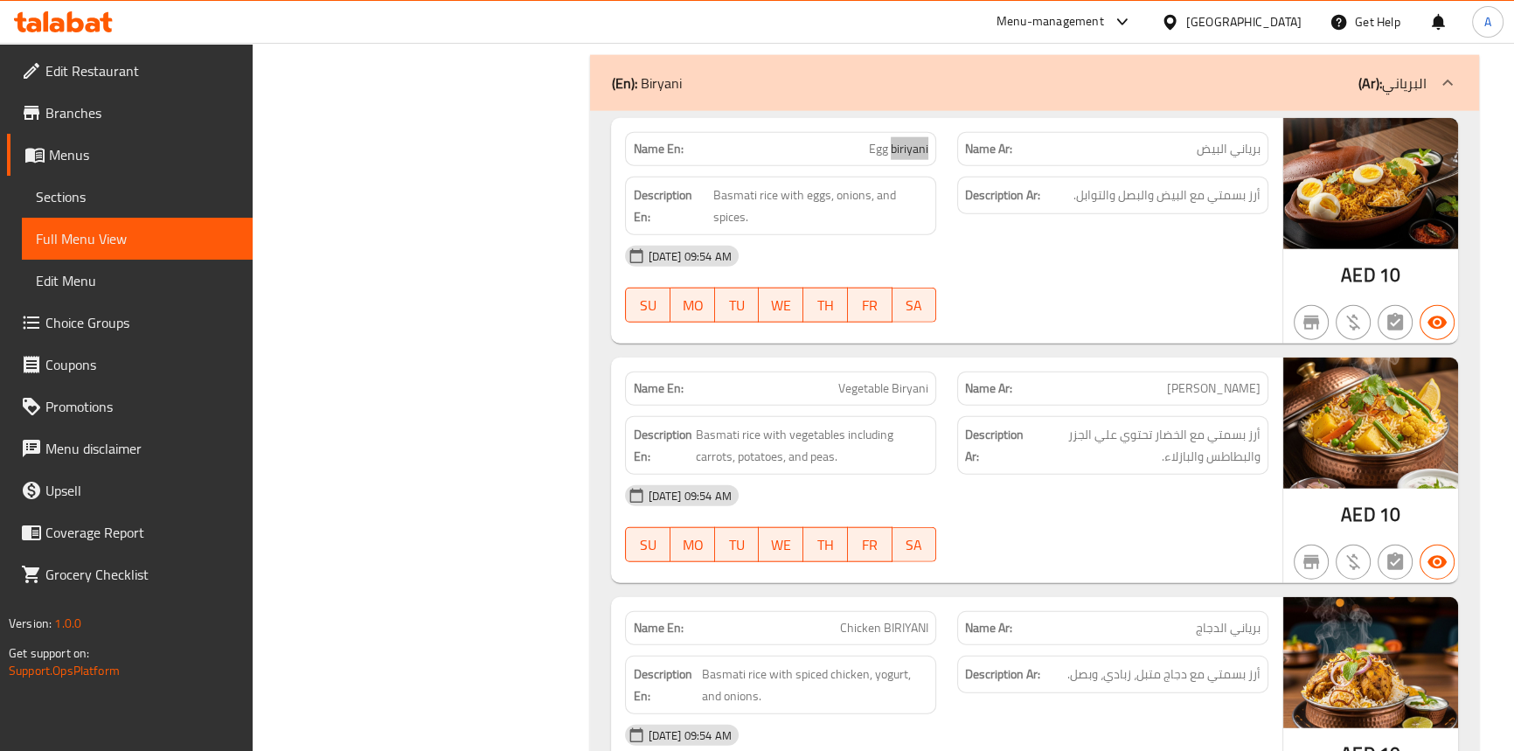
scroll to position [5328, 0]
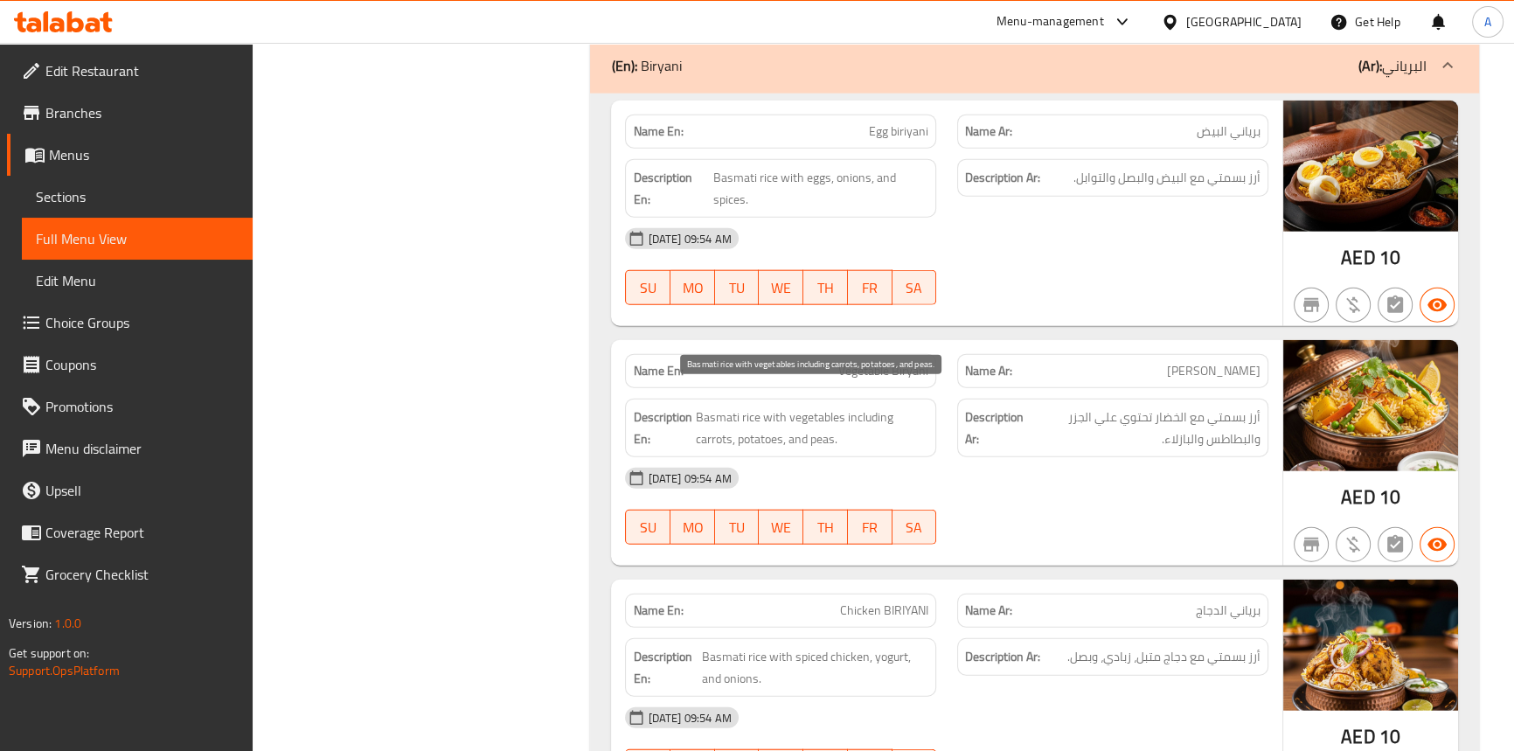
click at [847, 434] on span "Basmati rice with vegetables including carrots, potatoes, and peas." at bounding box center [811, 427] width 233 height 43
click at [903, 363] on span "Vegetable Biryani" at bounding box center [883, 371] width 90 height 18
click at [857, 362] on span "Vegetable Biryani" at bounding box center [883, 371] width 90 height 18
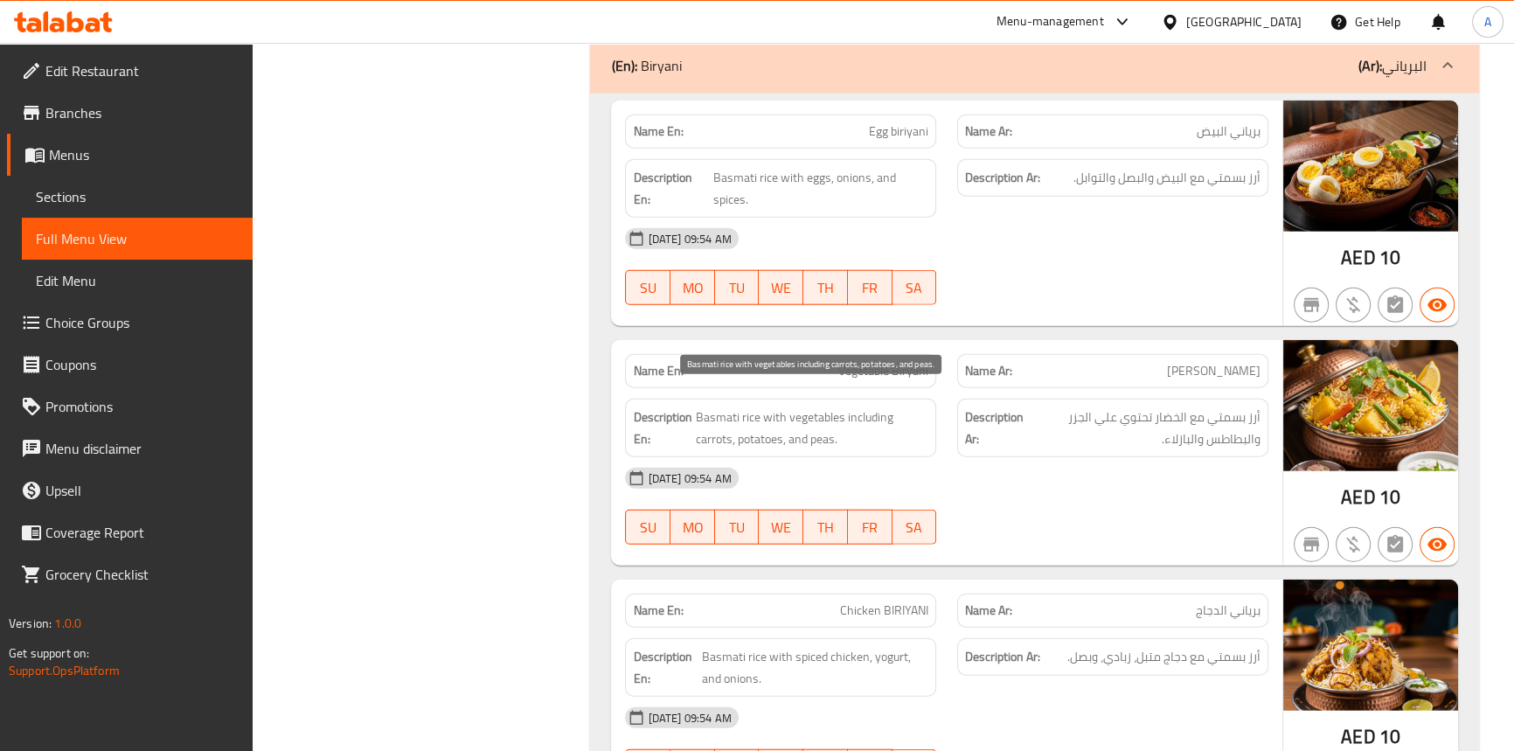
click at [751, 409] on span "Basmati rice with vegetables including carrots, potatoes, and peas." at bounding box center [811, 427] width 233 height 43
click at [748, 410] on span "Basmati rice with vegetables including carrots, potatoes, and peas." at bounding box center [811, 427] width 233 height 43
click at [717, 411] on span "Basmati rice with vegetables including carrots, potatoes, and peas." at bounding box center [811, 427] width 233 height 43
click at [775, 412] on span "Basmati rice with vegetables including carrots, potatoes, and peas." at bounding box center [811, 427] width 233 height 43
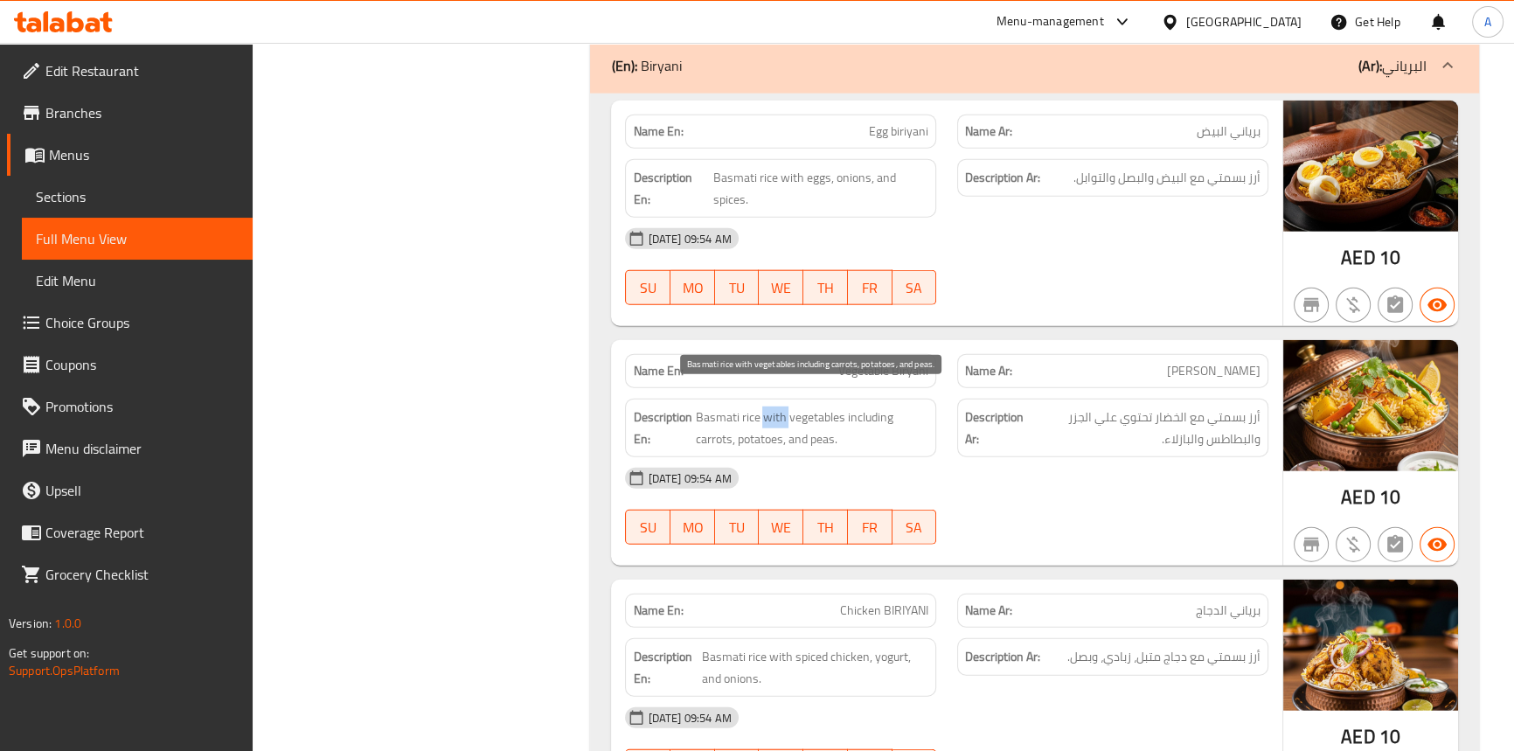
click at [775, 412] on span "Basmati rice with vegetables including carrots, potatoes, and peas." at bounding box center [811, 427] width 233 height 43
click at [810, 406] on span "Basmati rice with vegetables including carrots, potatoes, and peas." at bounding box center [811, 427] width 233 height 43
click at [869, 407] on span "Basmati rice with vegetables including carrots, potatoes, and peas." at bounding box center [811, 427] width 233 height 43
drag, startPoint x: 869, startPoint y: 407, endPoint x: 745, endPoint y: 421, distance: 124.0
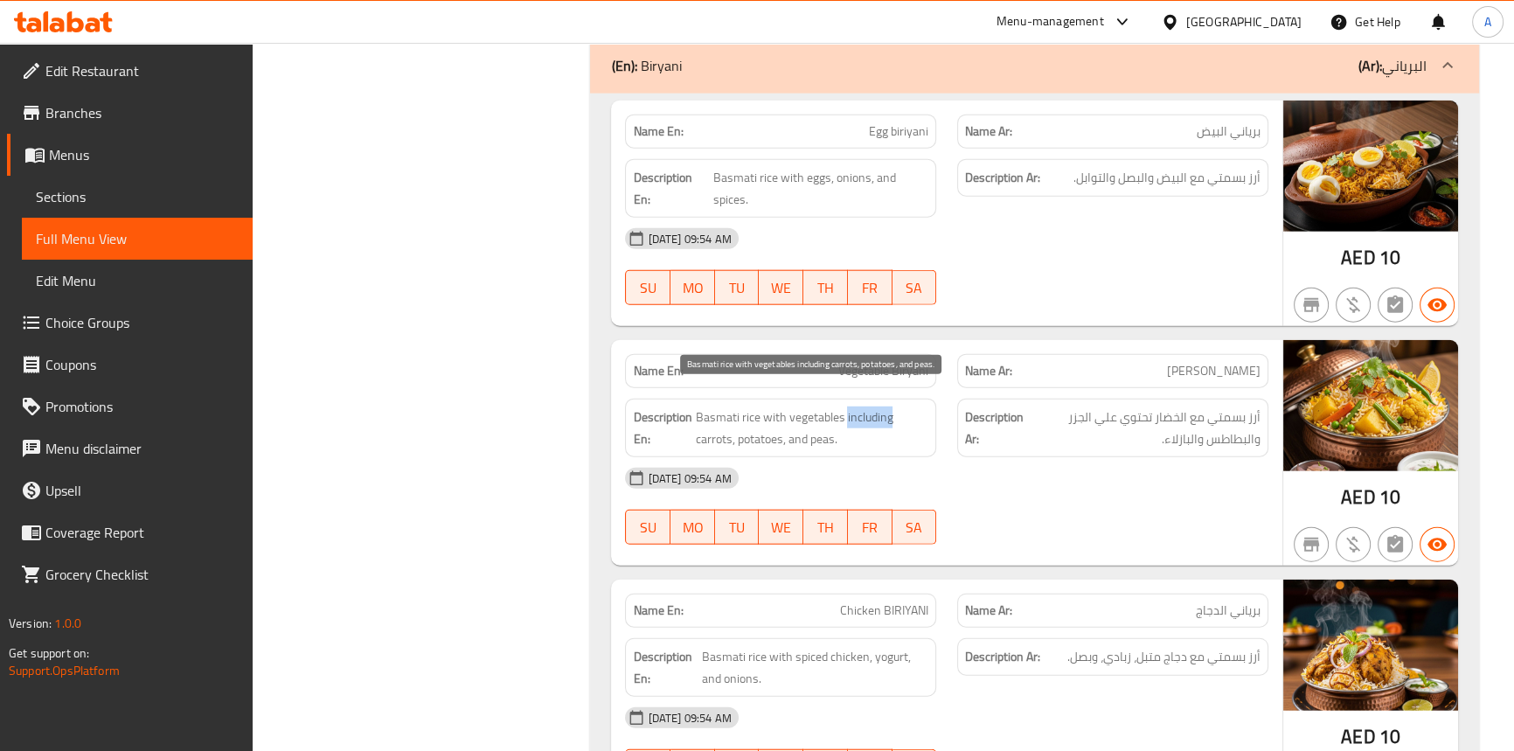
click at [866, 407] on span "Basmati rice with vegetables including carrots, potatoes, and peas." at bounding box center [811, 427] width 233 height 43
click at [714, 425] on span "Basmati rice with vegetables including carrots, potatoes, and peas." at bounding box center [811, 427] width 233 height 43
click at [714, 426] on span "Basmati rice with vegetables including carrots, potatoes, and peas." at bounding box center [811, 427] width 233 height 43
click at [762, 429] on span "Basmati rice with vegetables including carrots, potatoes, and peas." at bounding box center [811, 427] width 233 height 43
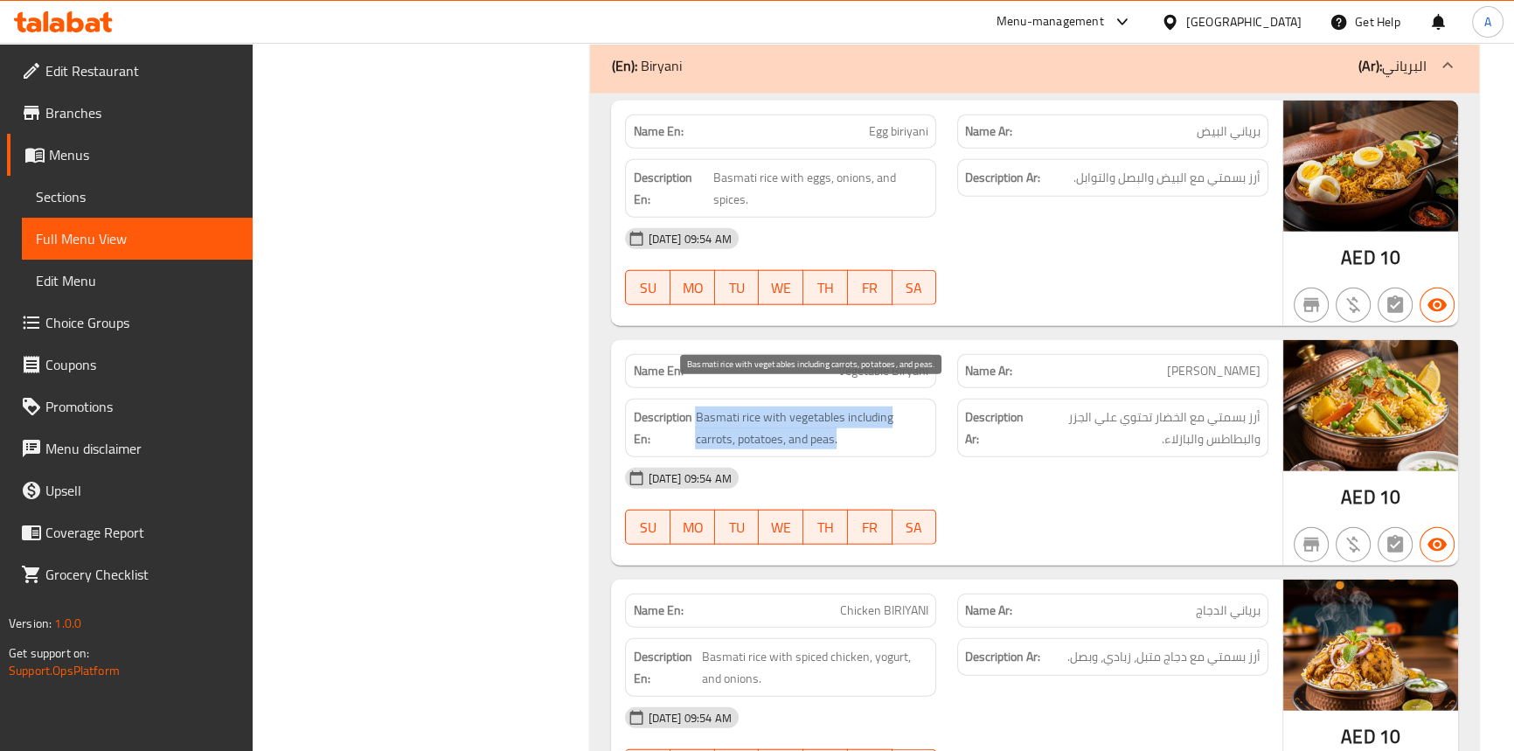
click at [762, 429] on span "Basmati rice with vegetables including carrots, potatoes, and peas." at bounding box center [811, 427] width 233 height 43
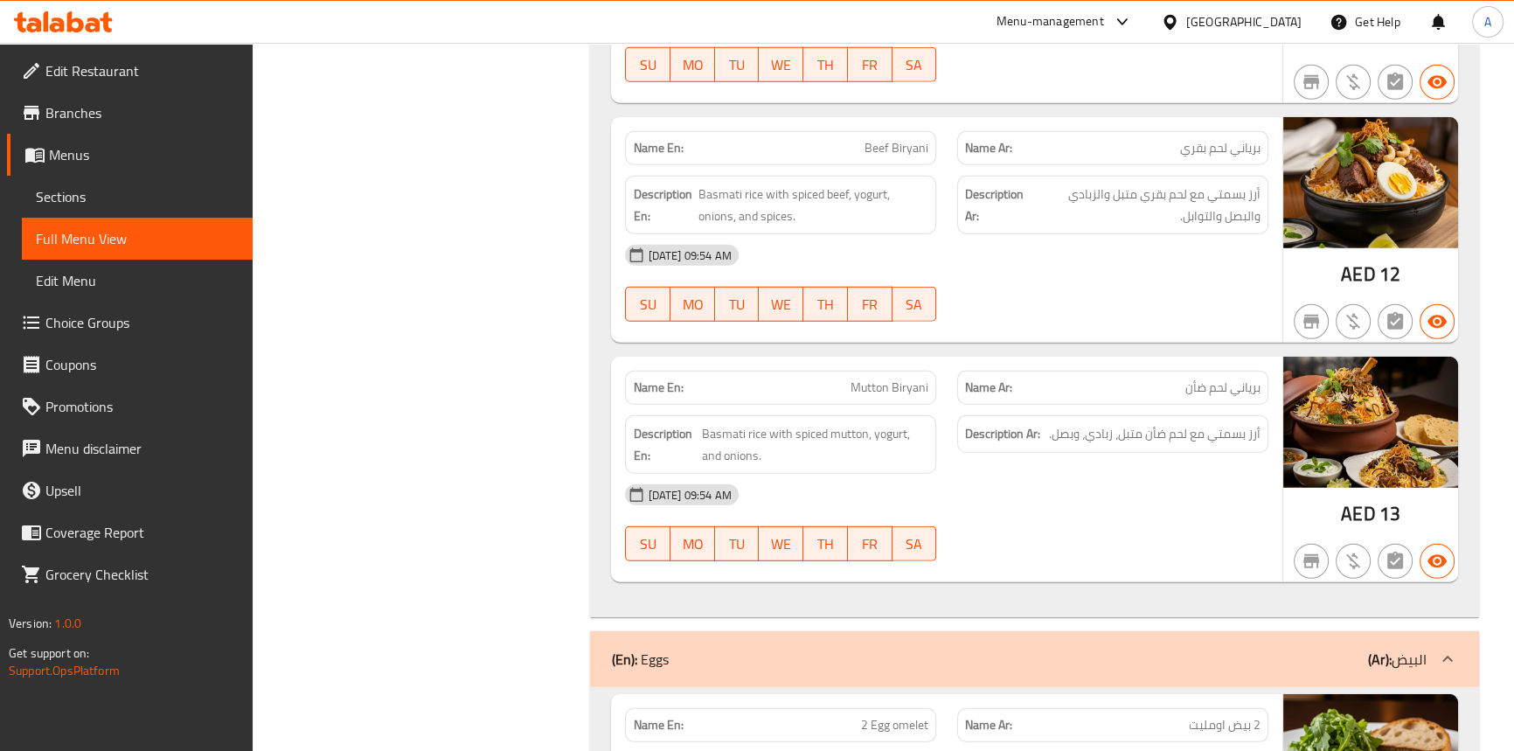
scroll to position [6043, 0]
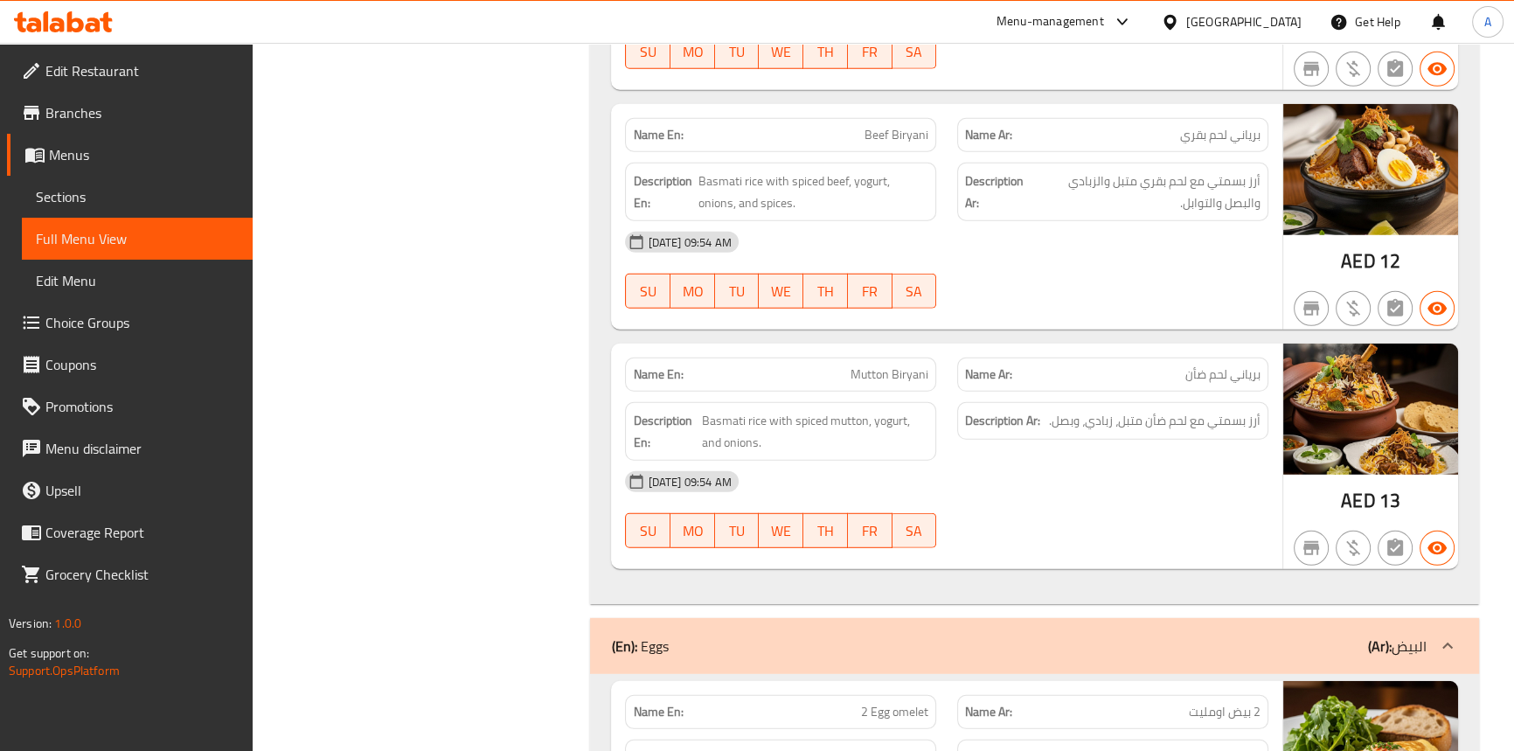
click at [985, 471] on div "[DATE] 09:54 AM" at bounding box center [945, 482] width 663 height 42
click at [87, 204] on span "Sections" at bounding box center [137, 196] width 203 height 21
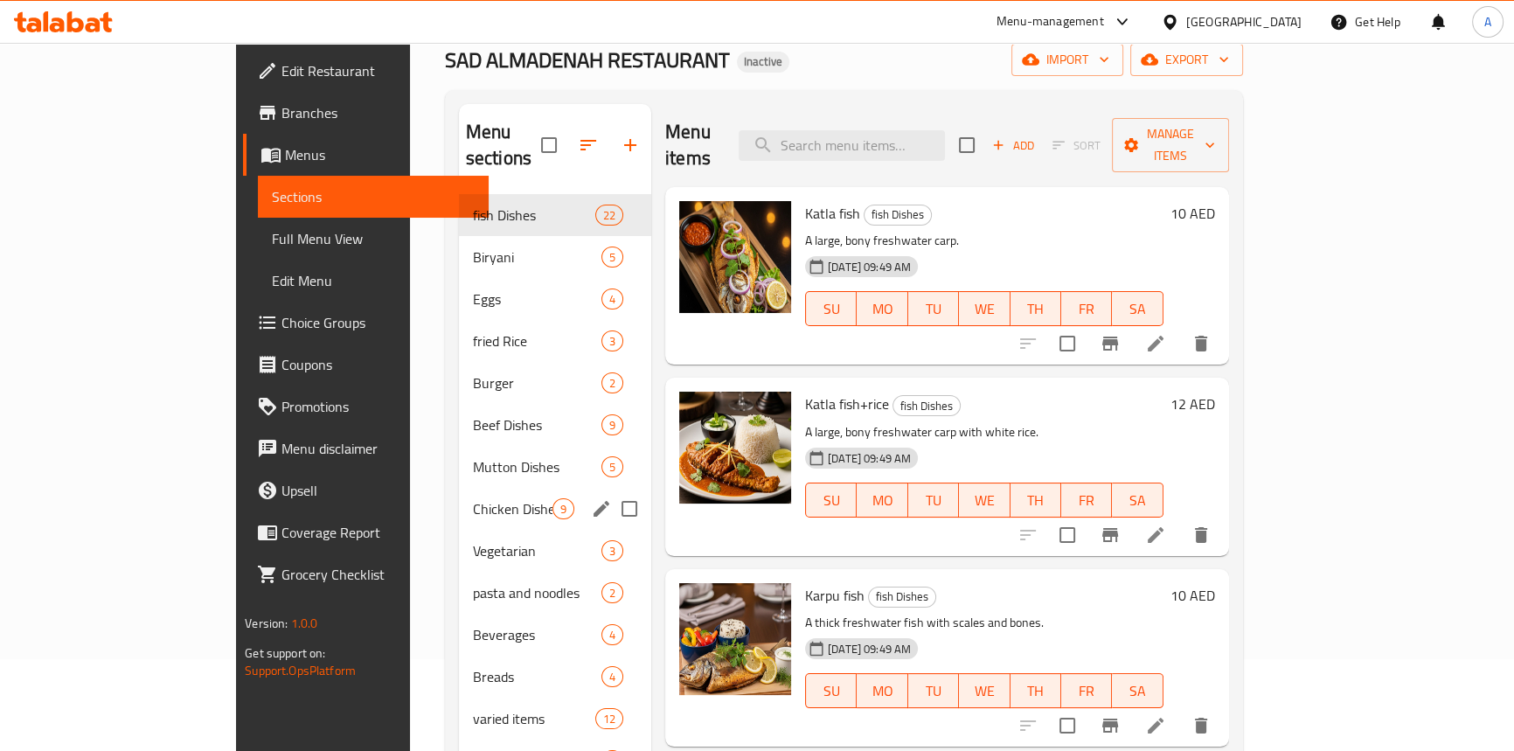
scroll to position [87, 0]
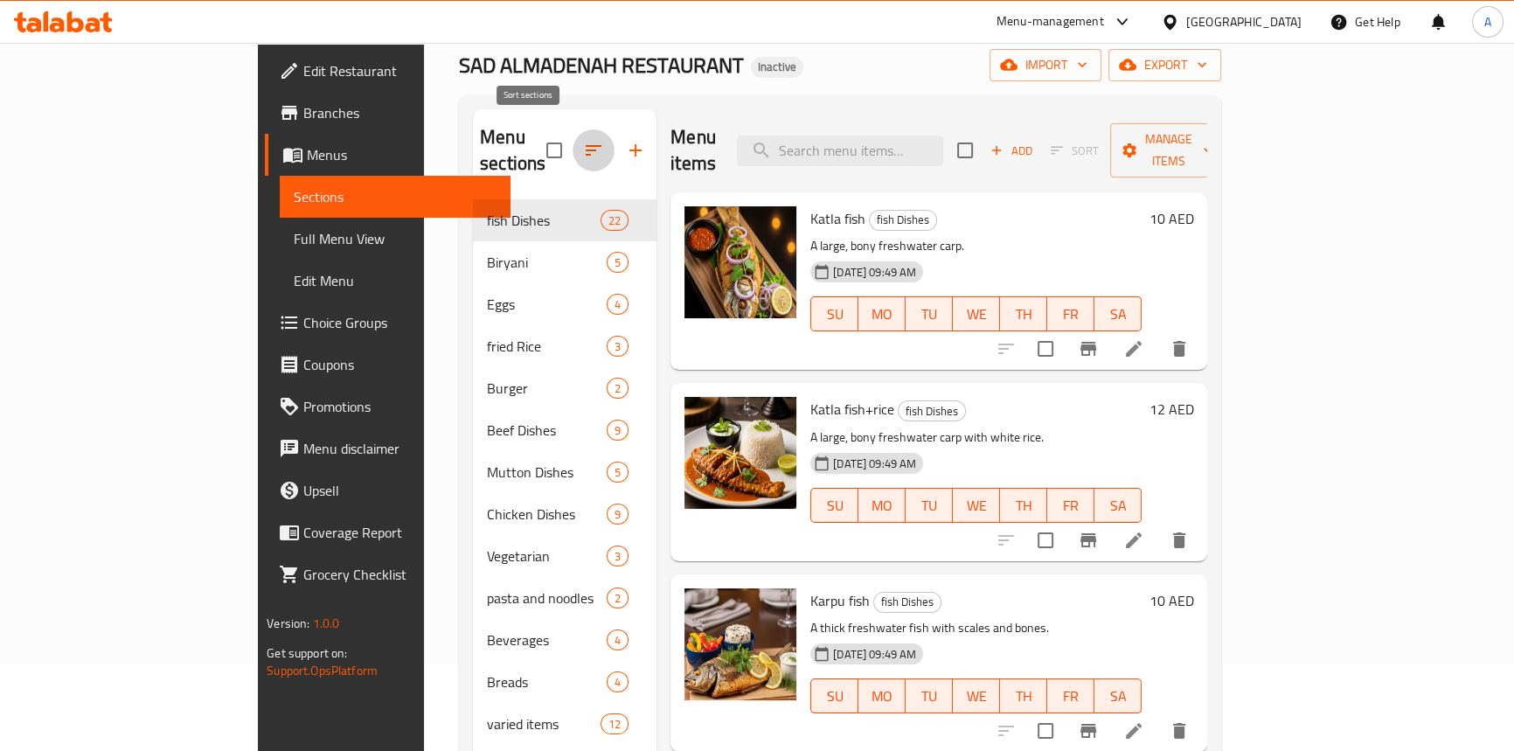
click at [583, 140] on icon "button" at bounding box center [593, 150] width 21 height 21
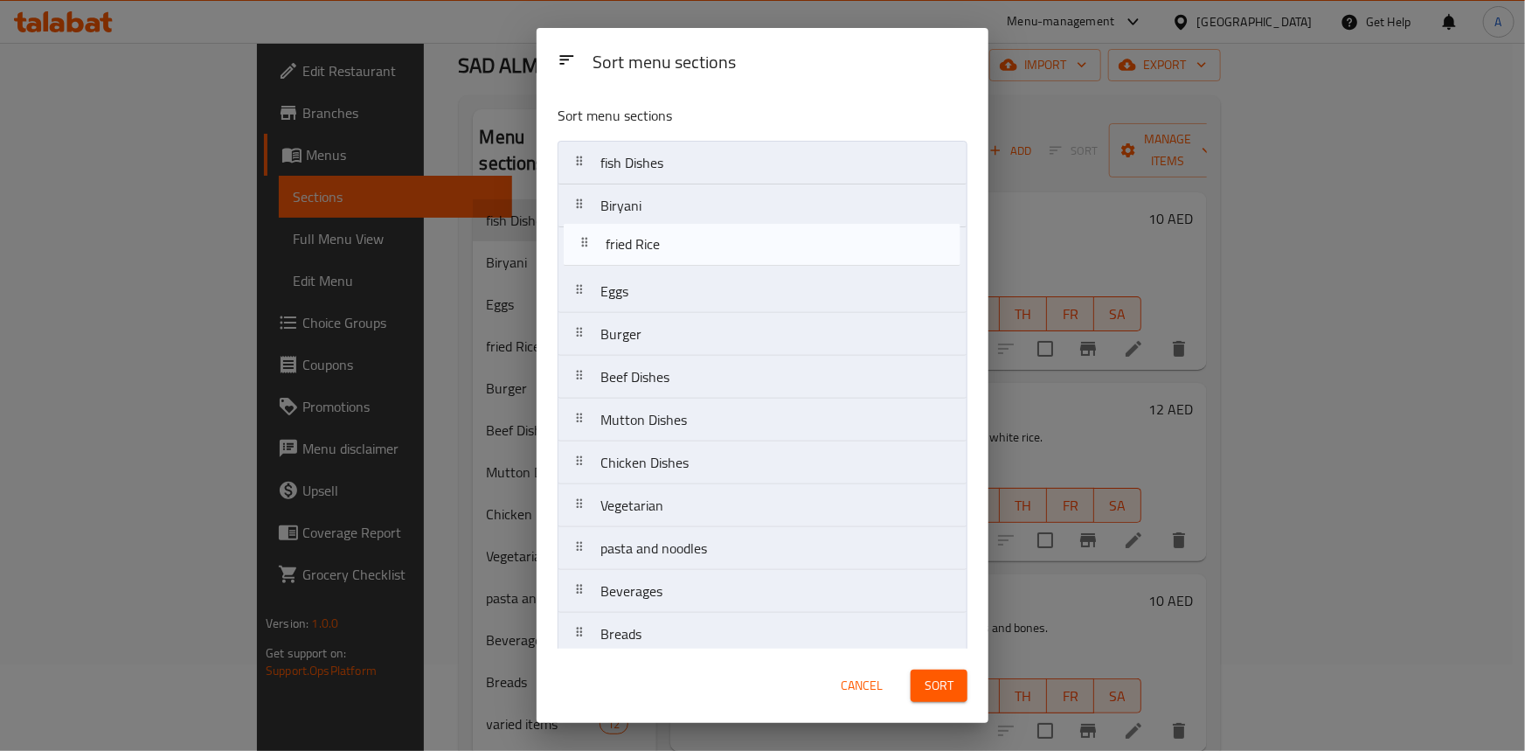
drag, startPoint x: 575, startPoint y: 296, endPoint x: 582, endPoint y: 242, distance: 54.6
click at [582, 242] on nav "fish Dishes Biryani Eggs fried Rice Burger Beef Dishes Mutton Dishes Chicken Di…" at bounding box center [763, 463] width 410 height 644
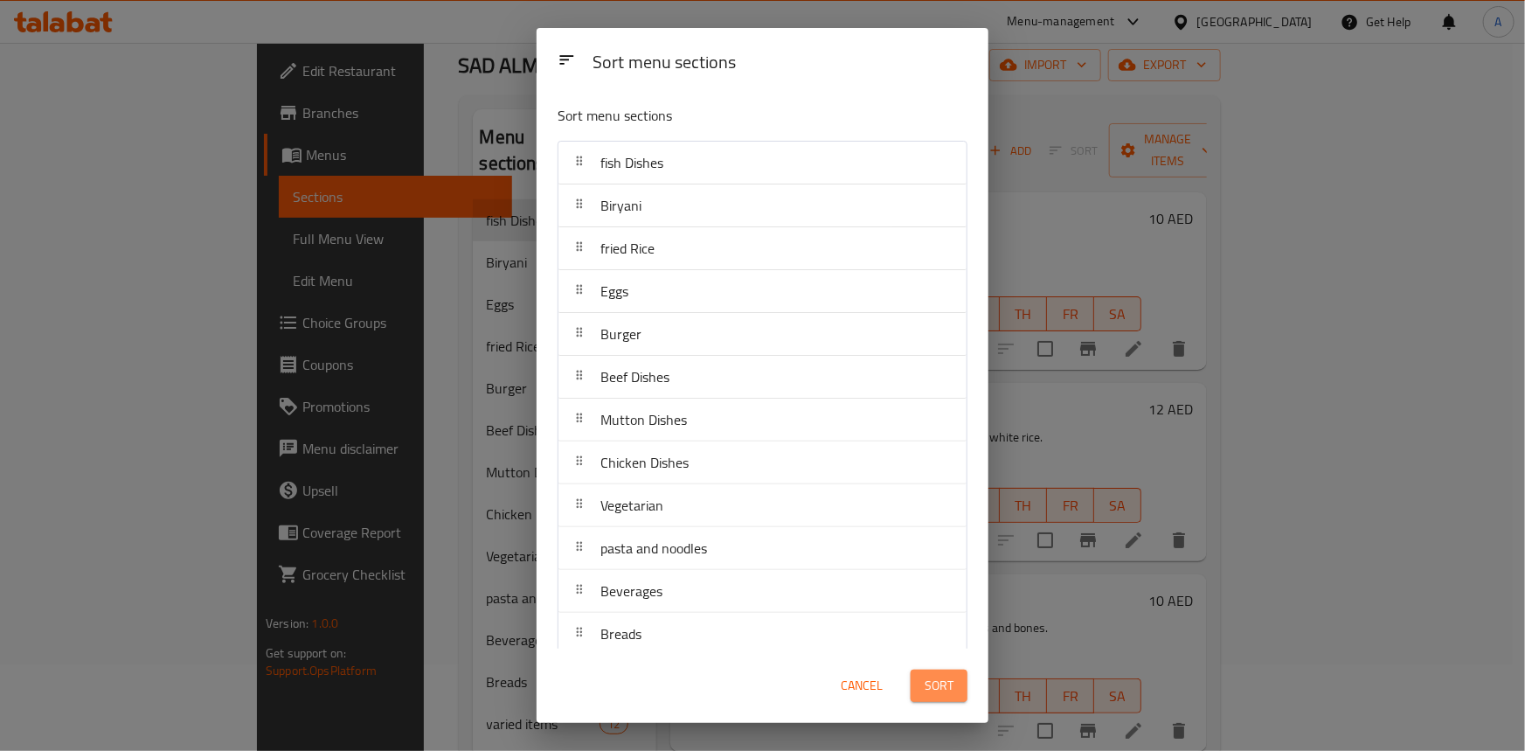
click at [960, 693] on button "Sort" at bounding box center [939, 685] width 57 height 32
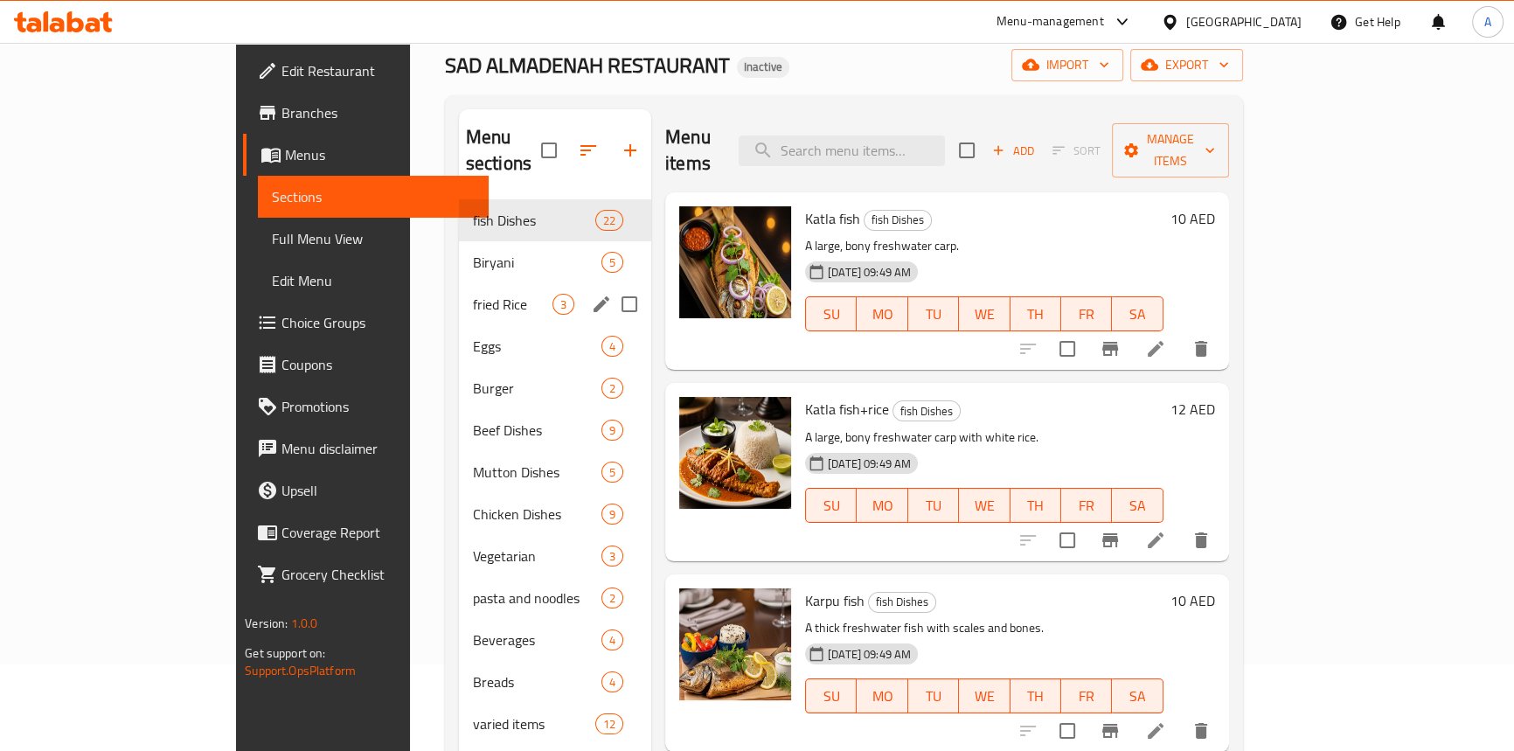
click at [459, 283] on div "fried Rice 3" at bounding box center [555, 304] width 192 height 42
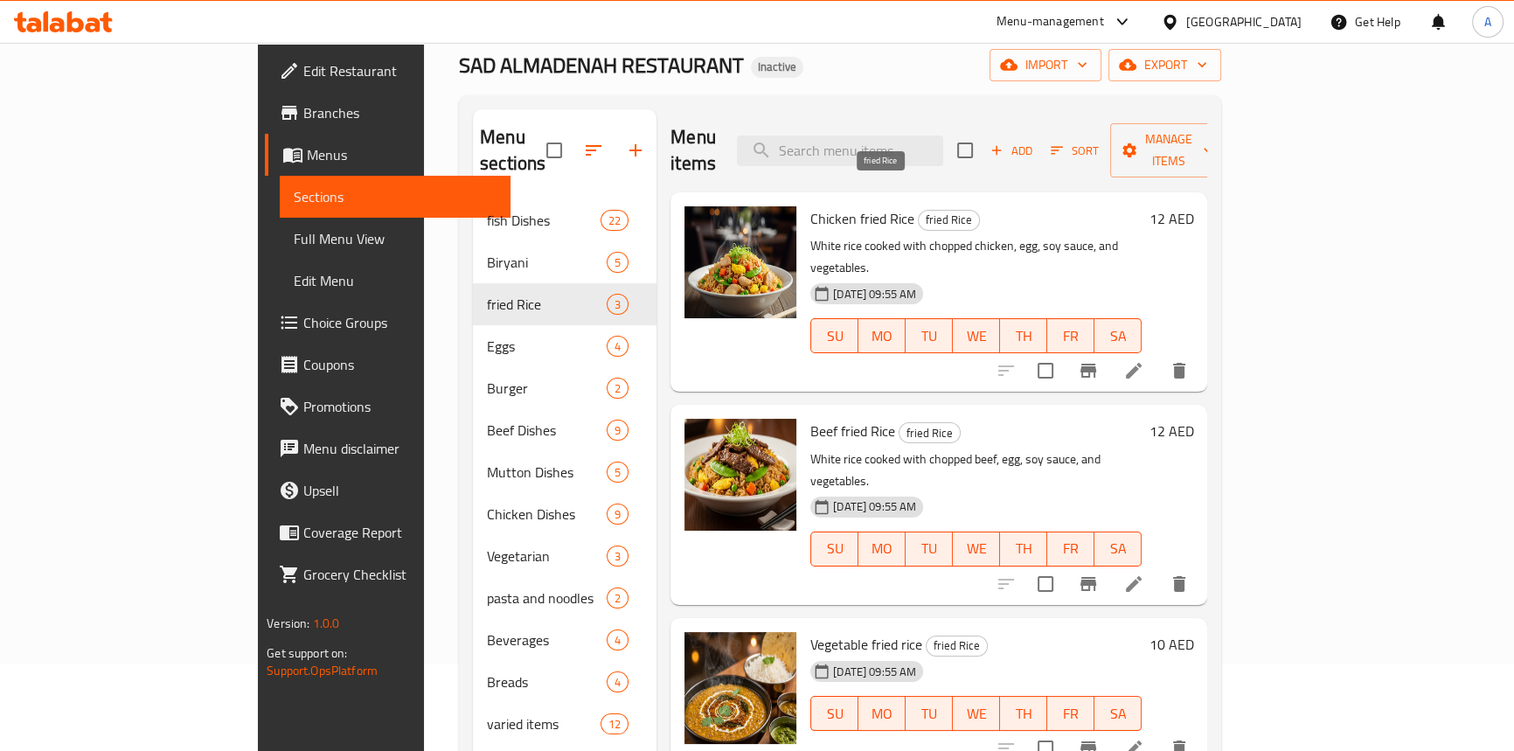
click at [919, 210] on span "fried Rice" at bounding box center [949, 220] width 60 height 20
click at [294, 239] on span "Full Menu View" at bounding box center [395, 238] width 203 height 21
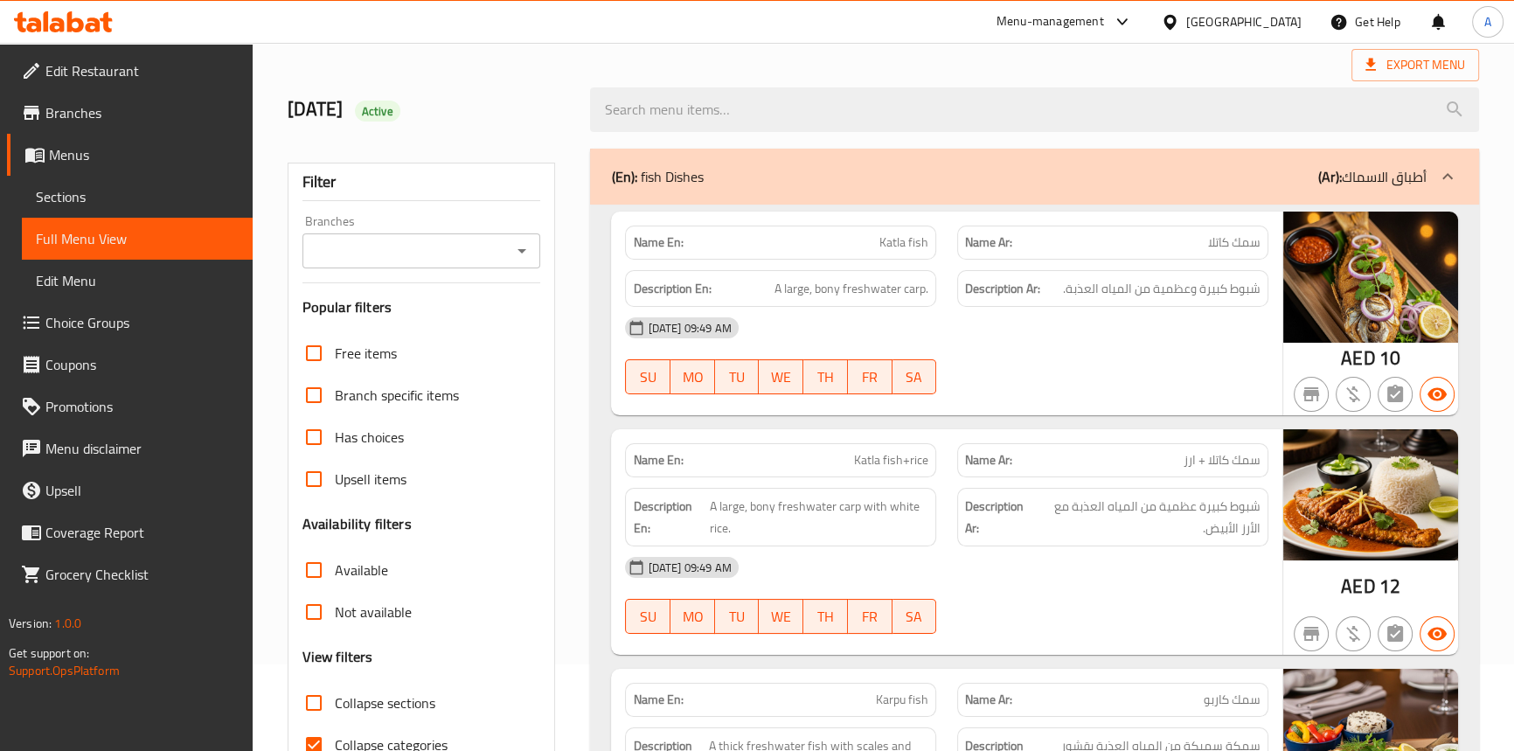
scroll to position [6303, 0]
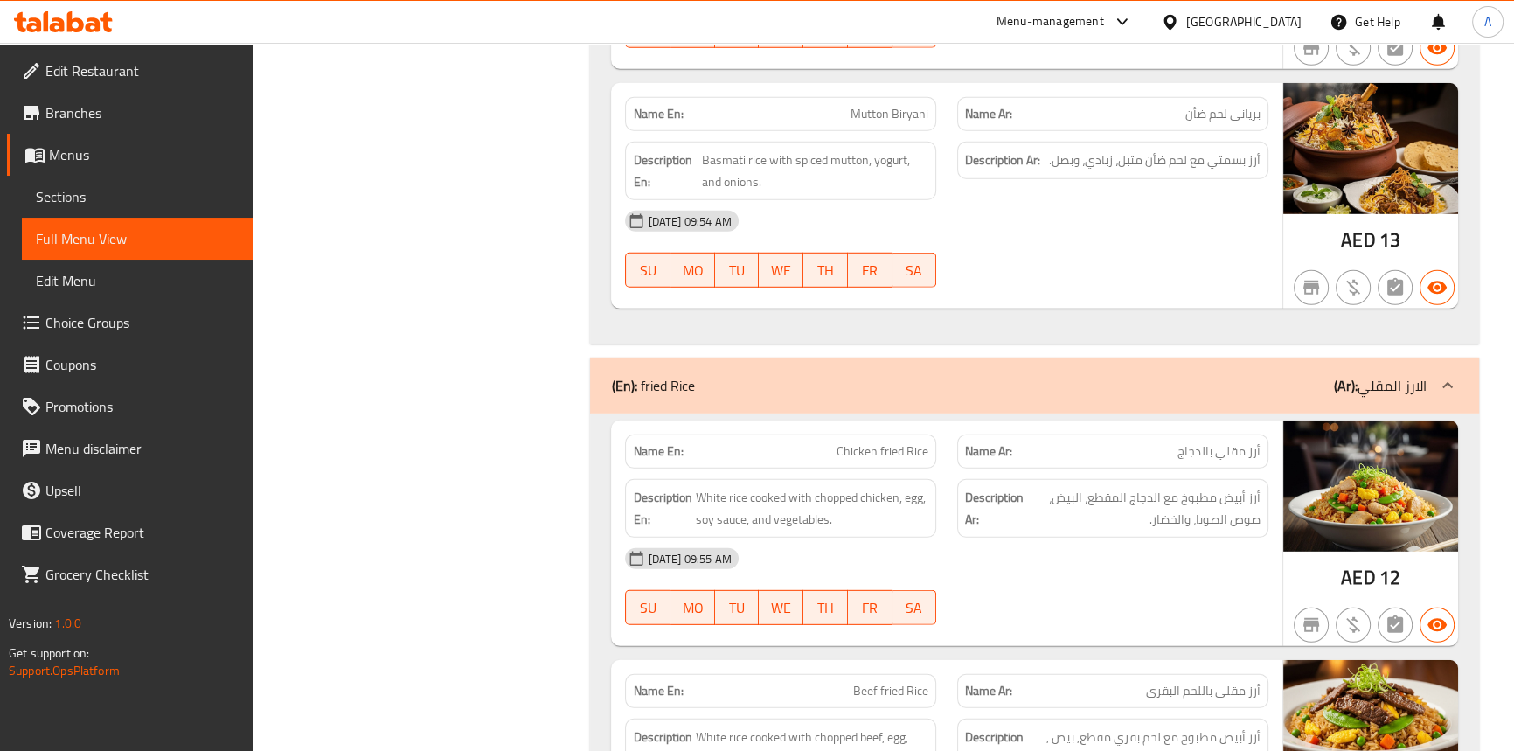
click at [862, 442] on span "Chicken fried Rice" at bounding box center [882, 451] width 92 height 18
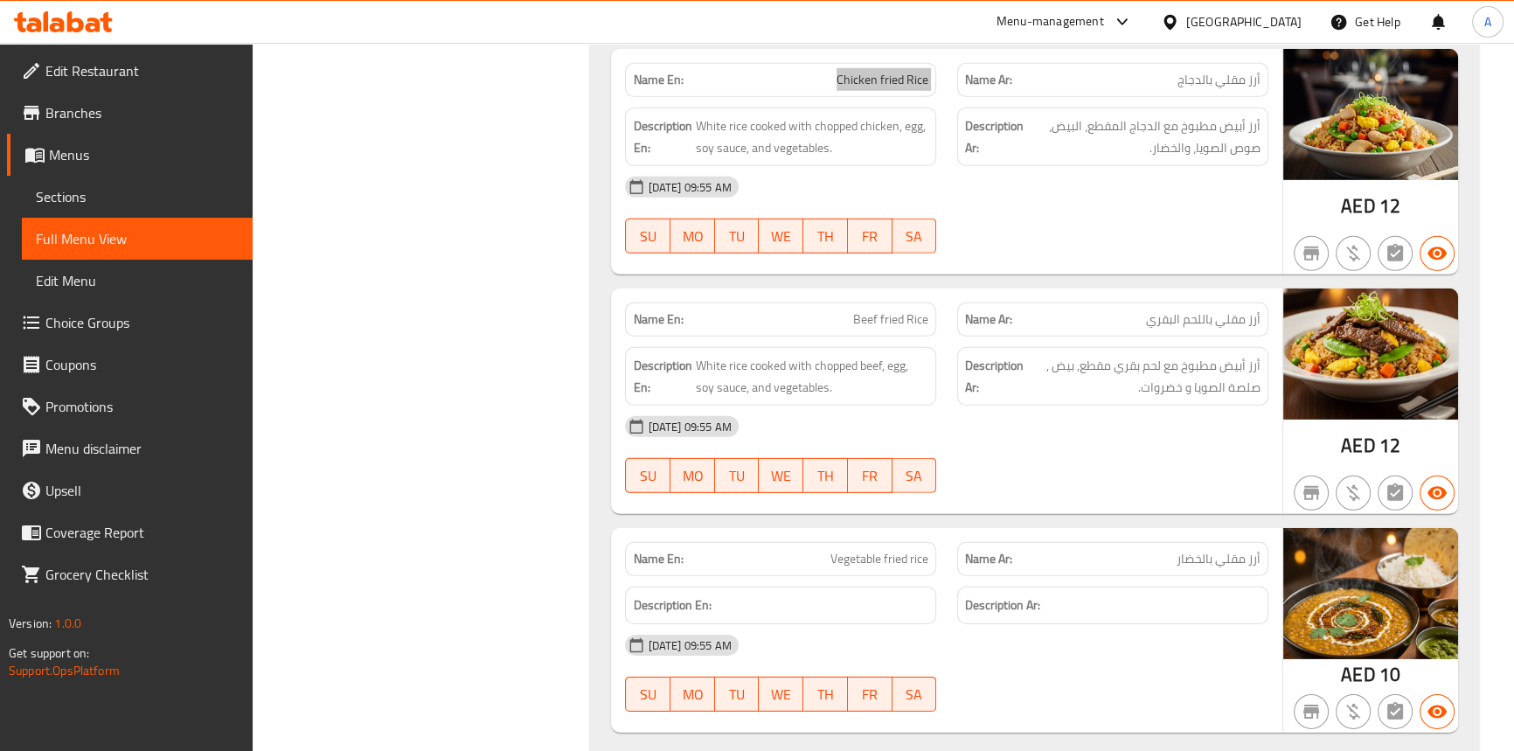
scroll to position [6542, 0]
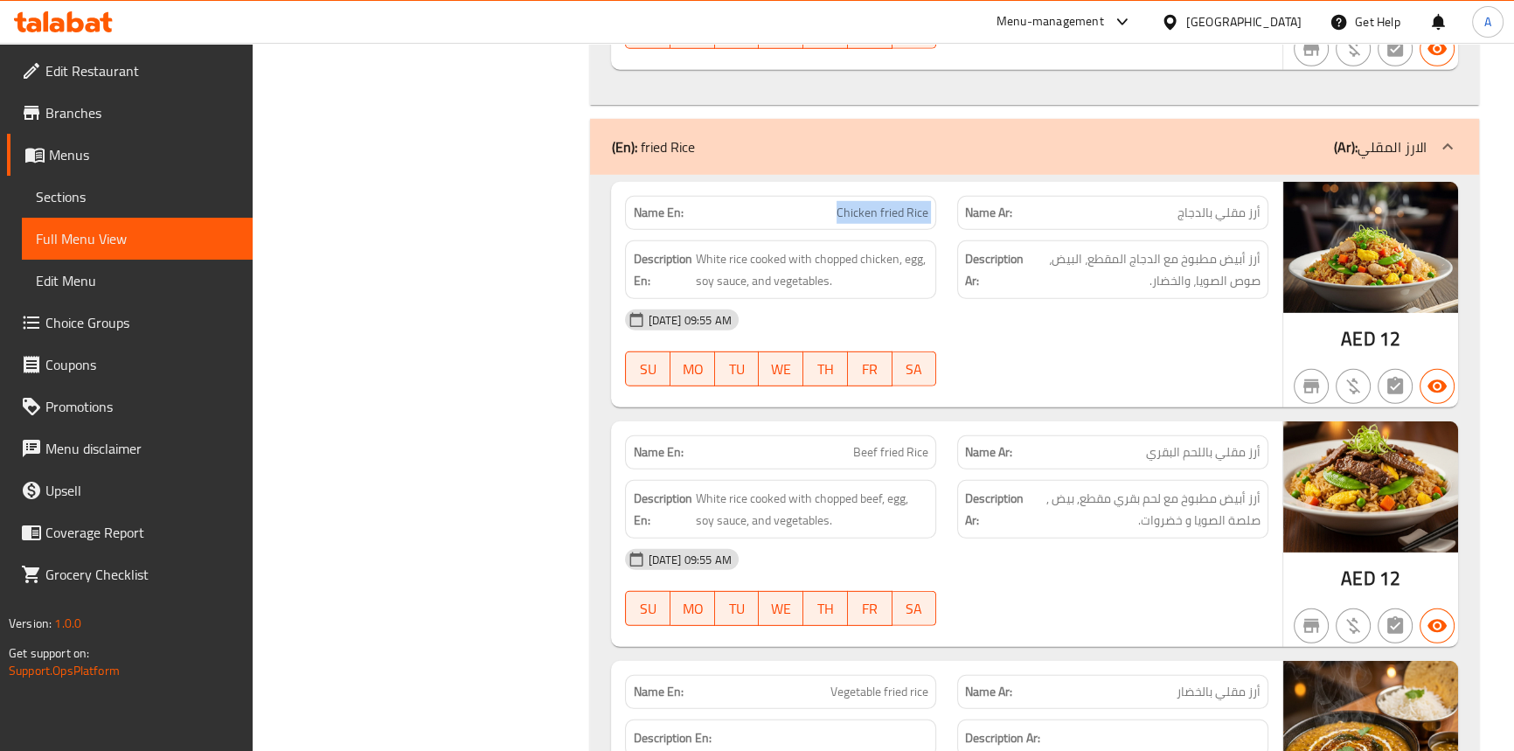
click at [910, 204] on span "Chicken fried Rice" at bounding box center [882, 213] width 92 height 18
click at [884, 204] on span "Chicken fried Rice" at bounding box center [882, 213] width 92 height 18
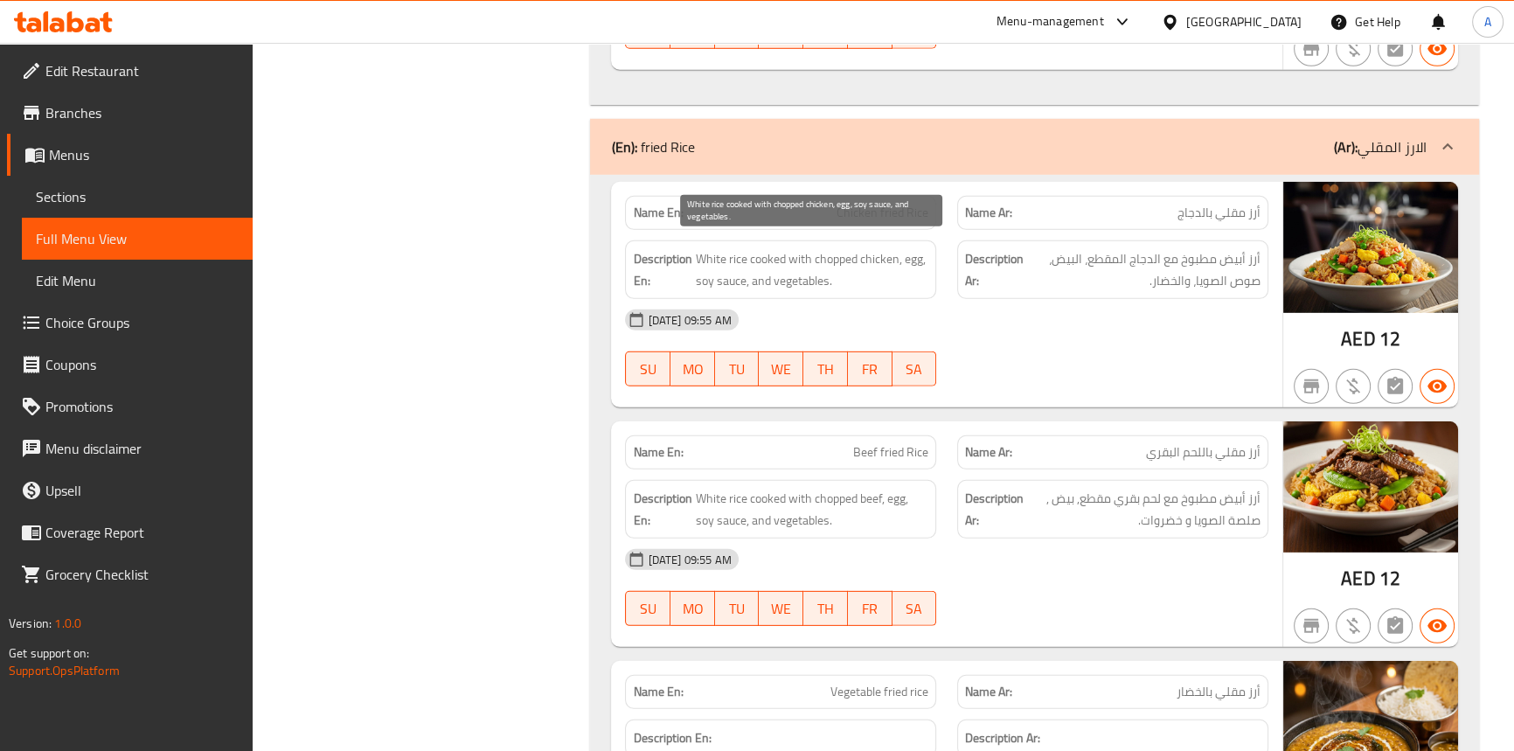
click at [733, 252] on span "White rice cooked with chopped chicken, egg, soy sauce, and vegetables." at bounding box center [811, 269] width 233 height 43
click at [707, 251] on span "White rice cooked with chopped chicken, egg, soy sauce, and vegetables." at bounding box center [811, 269] width 233 height 43
click at [762, 248] on span "White rice cooked with chopped chicken, egg, soy sauce, and vegetables." at bounding box center [811, 269] width 233 height 43
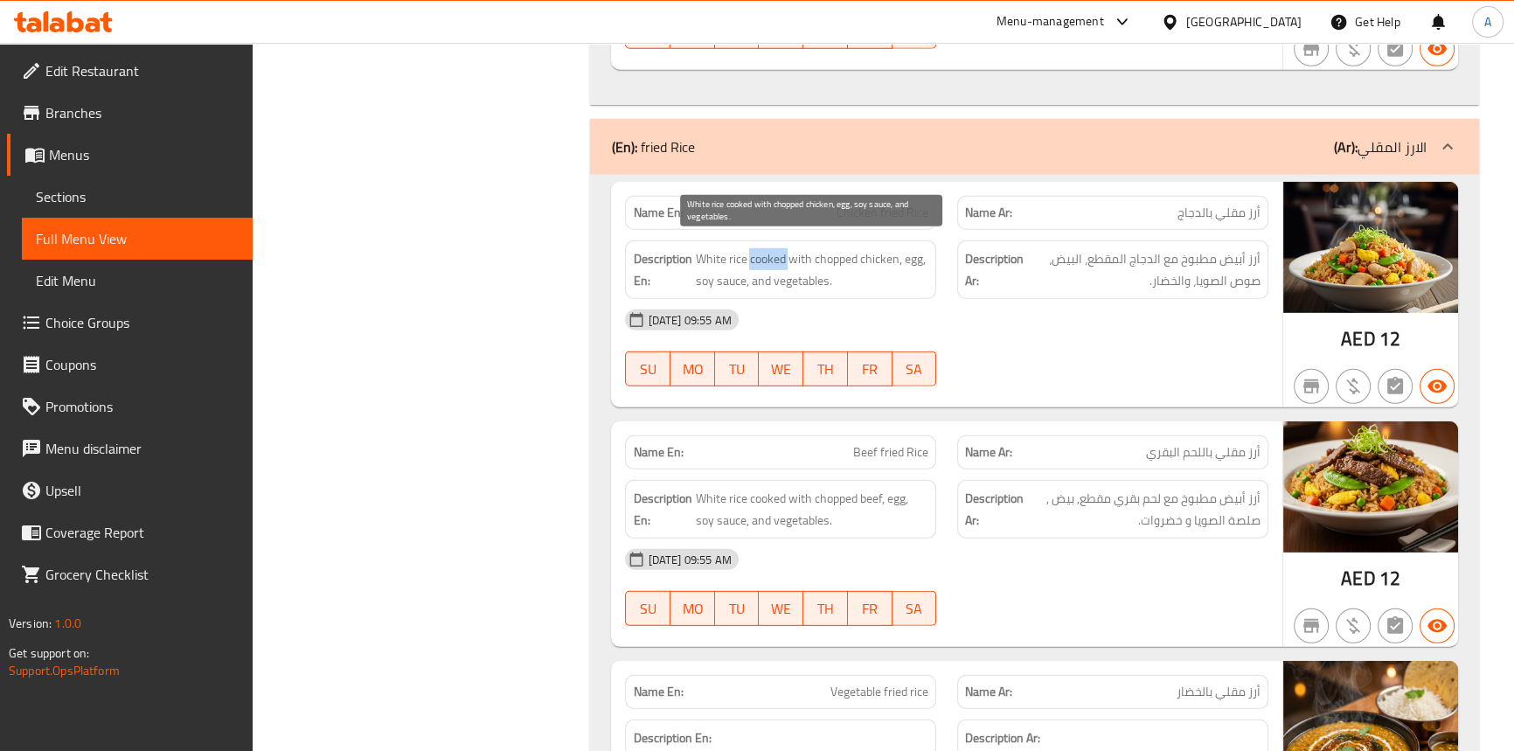
click at [762, 248] on span "White rice cooked with chopped chicken, egg, soy sauce, and vegetables." at bounding box center [811, 269] width 233 height 43
click at [797, 248] on span "White rice cooked with chopped chicken, egg, soy sauce, and vegetables." at bounding box center [811, 269] width 233 height 43
drag, startPoint x: 797, startPoint y: 245, endPoint x: 838, endPoint y: 250, distance: 41.4
click at [801, 248] on span "White rice cooked with chopped chicken, egg, soy sauce, and vegetables." at bounding box center [811, 269] width 233 height 43
click at [863, 249] on span "White rice cooked with chopped chicken, egg, soy sauce, and vegetables." at bounding box center [811, 269] width 233 height 43
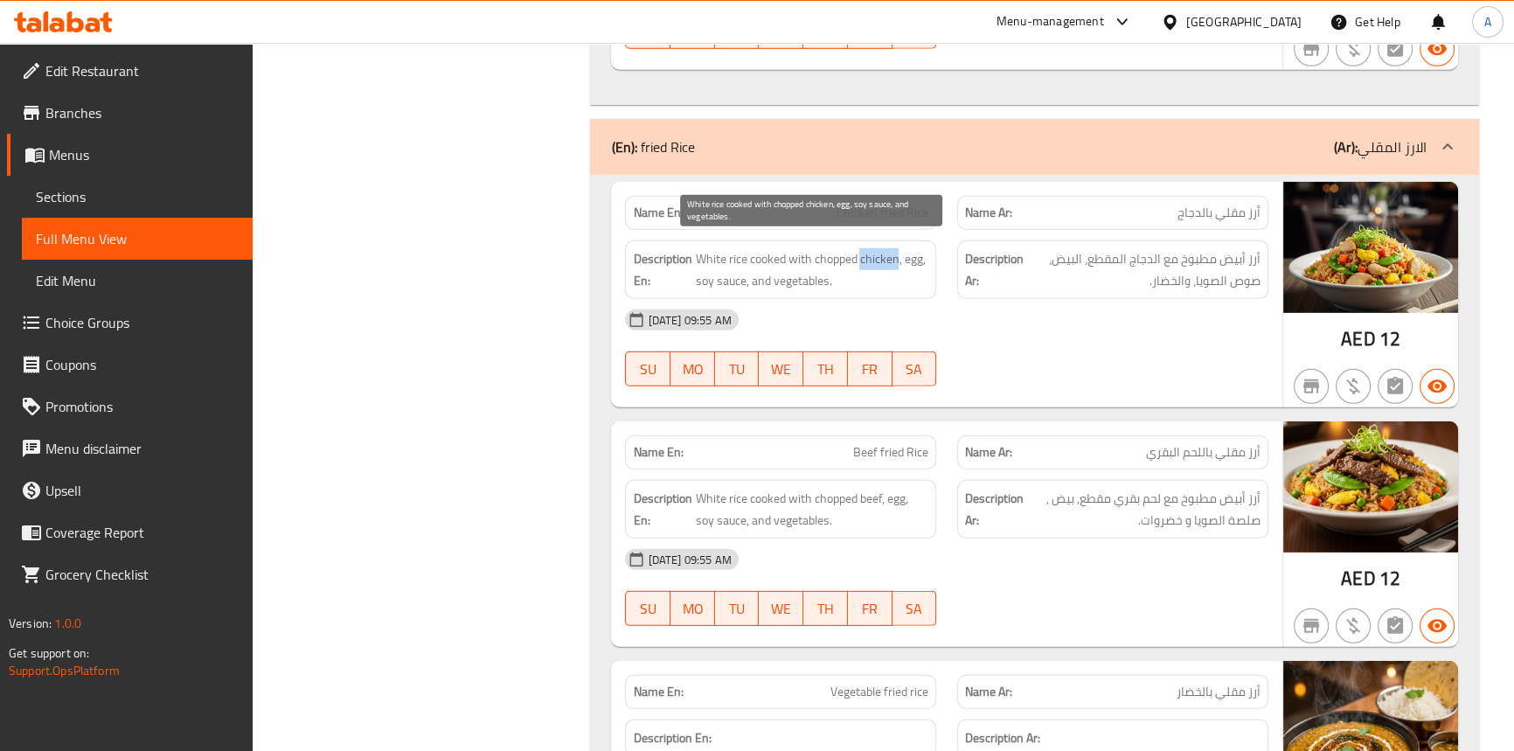
drag, startPoint x: 863, startPoint y: 249, endPoint x: 832, endPoint y: 252, distance: 31.6
click at [863, 250] on span "White rice cooked with chopped chicken, egg, soy sauce, and vegetables." at bounding box center [811, 269] width 233 height 43
click at [832, 252] on span "White rice cooked with chopped chicken, egg, soy sauce, and vegetables." at bounding box center [811, 269] width 233 height 43
click at [909, 248] on span "White rice cooked with chopped chicken, egg, soy sauce, and vegetables." at bounding box center [811, 269] width 233 height 43
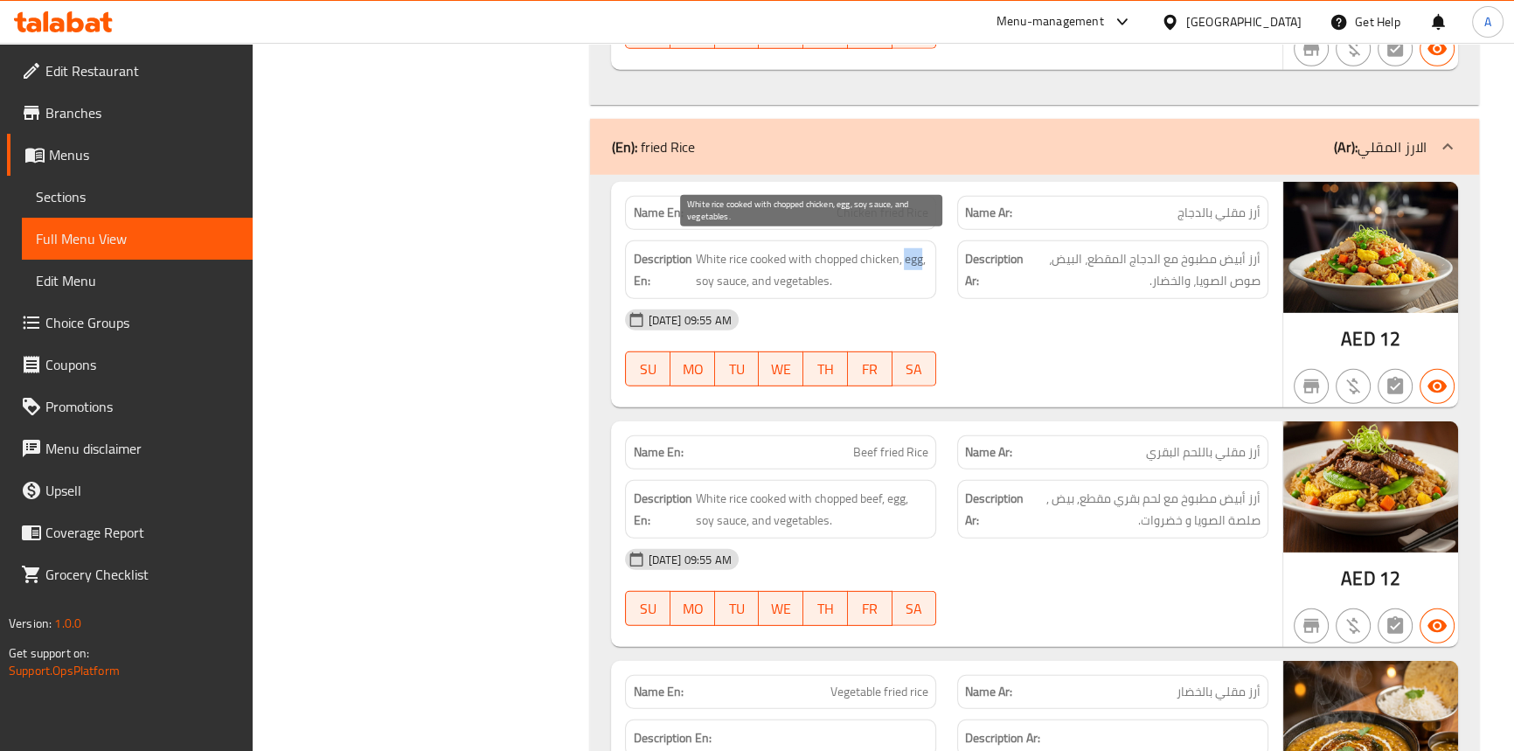
click at [909, 248] on span "White rice cooked with chopped chicken, egg, soy sauce, and vegetables." at bounding box center [811, 269] width 233 height 43
click at [734, 273] on span "White rice cooked with chopped chicken, egg, soy sauce, and vegetables." at bounding box center [811, 269] width 233 height 43
click at [914, 443] on span "Beef fried Rice" at bounding box center [890, 452] width 75 height 18
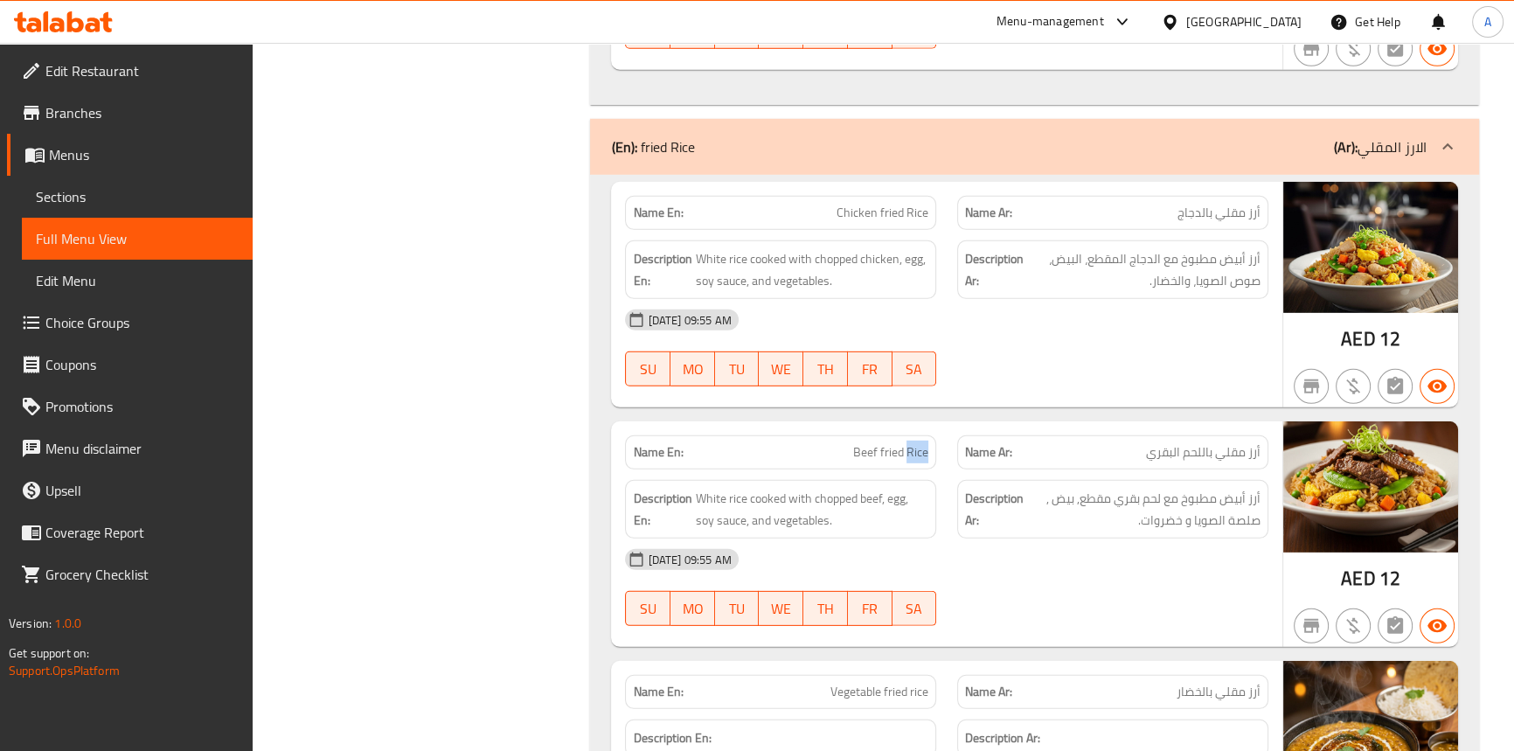
click at [914, 443] on span "Beef fried Rice" at bounding box center [890, 452] width 75 height 18
click at [900, 443] on span "Beef fried Rice" at bounding box center [890, 452] width 75 height 18
click at [863, 675] on div "Name En: Vegetable fried rice" at bounding box center [780, 692] width 311 height 34
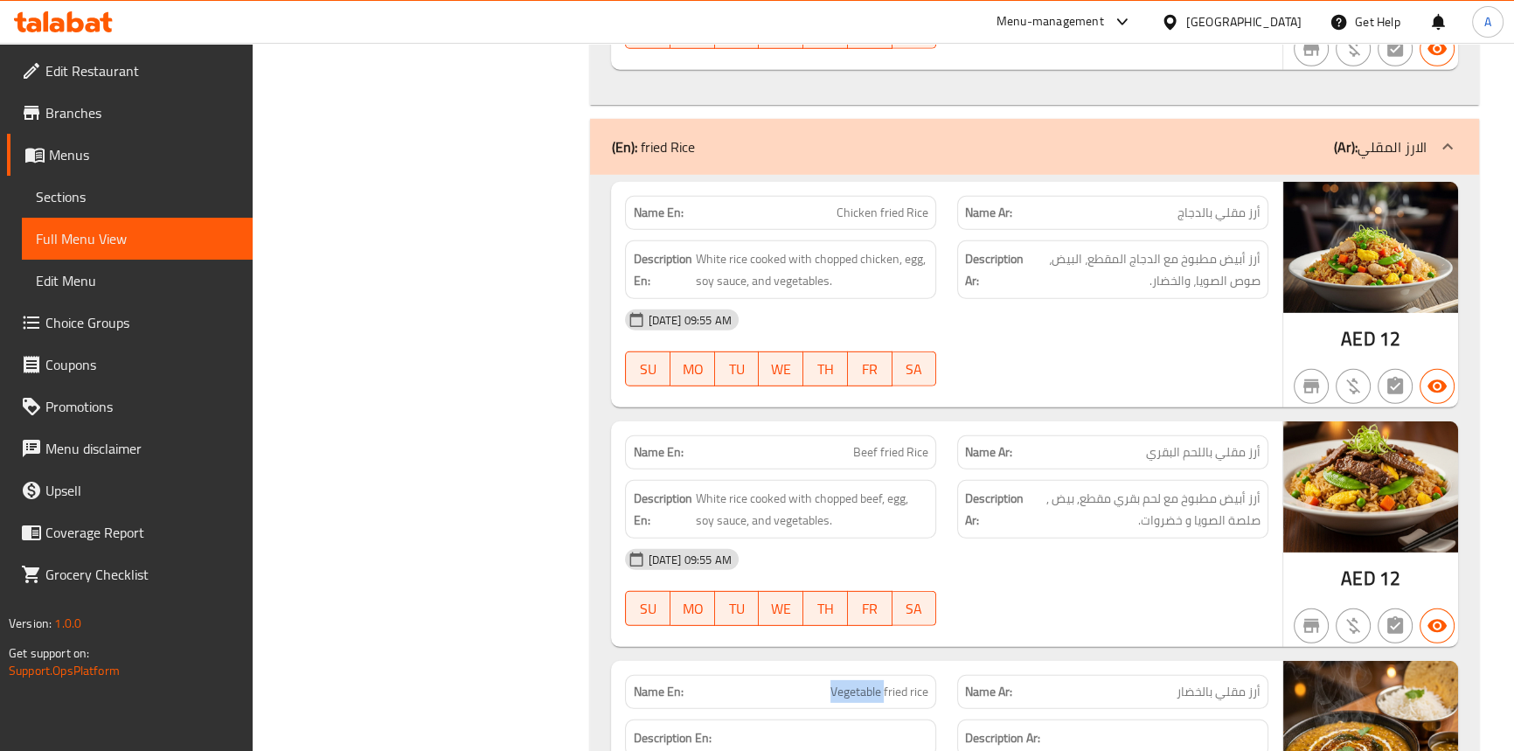
click at [863, 675] on div "Name En: Vegetable fried rice" at bounding box center [780, 692] width 311 height 34
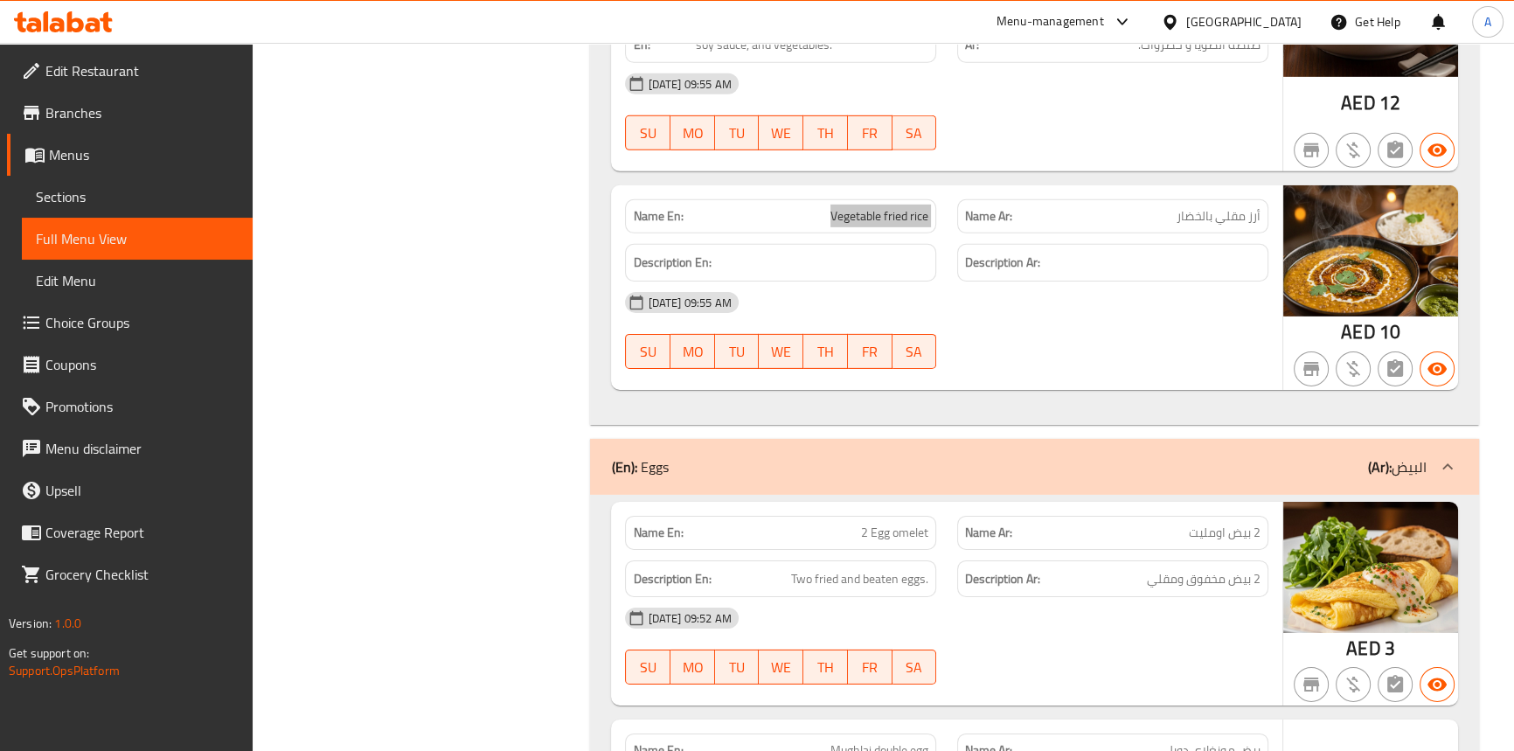
scroll to position [7018, 0]
click at [1039, 297] on div "[DATE] 09:55 AM" at bounding box center [945, 302] width 663 height 42
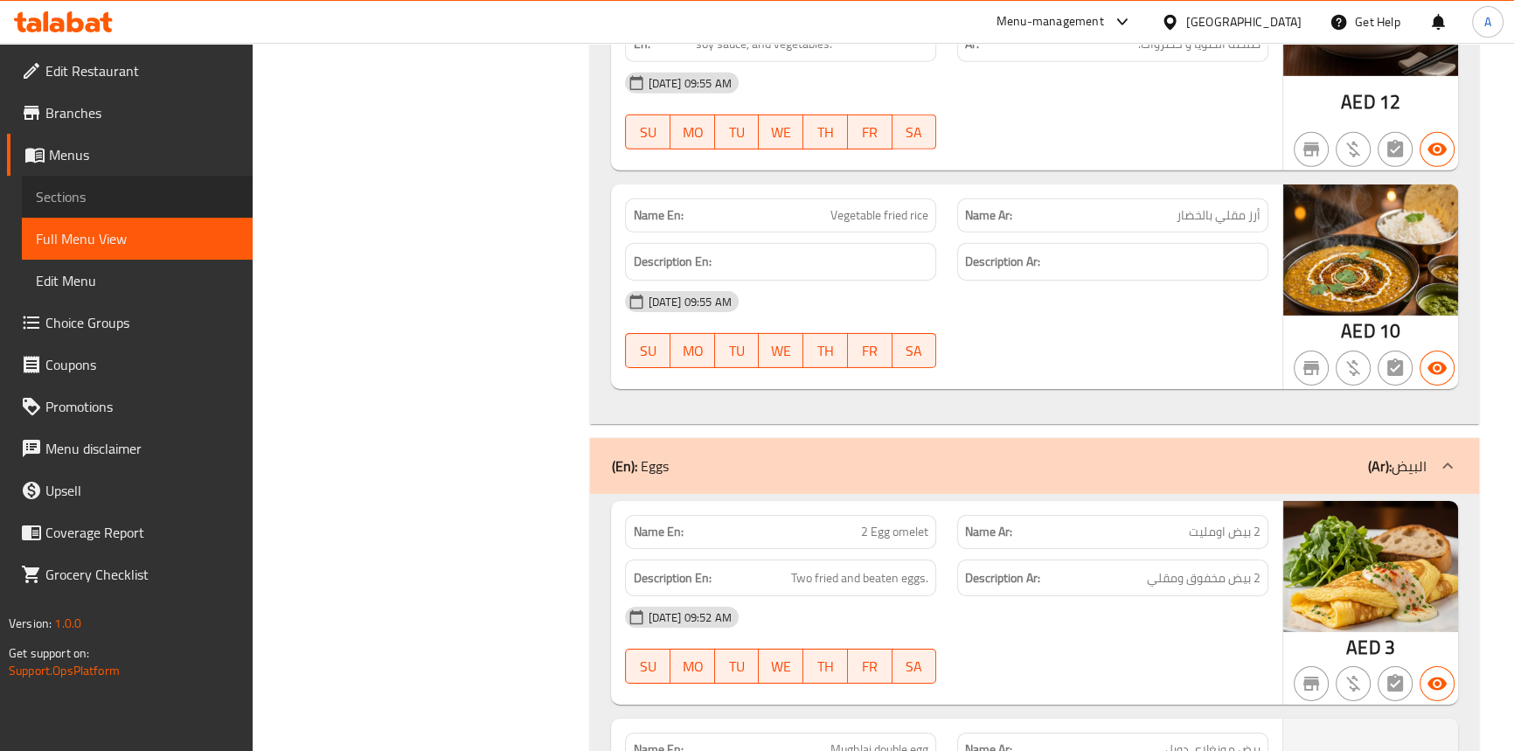
click at [82, 194] on span "Sections" at bounding box center [137, 196] width 203 height 21
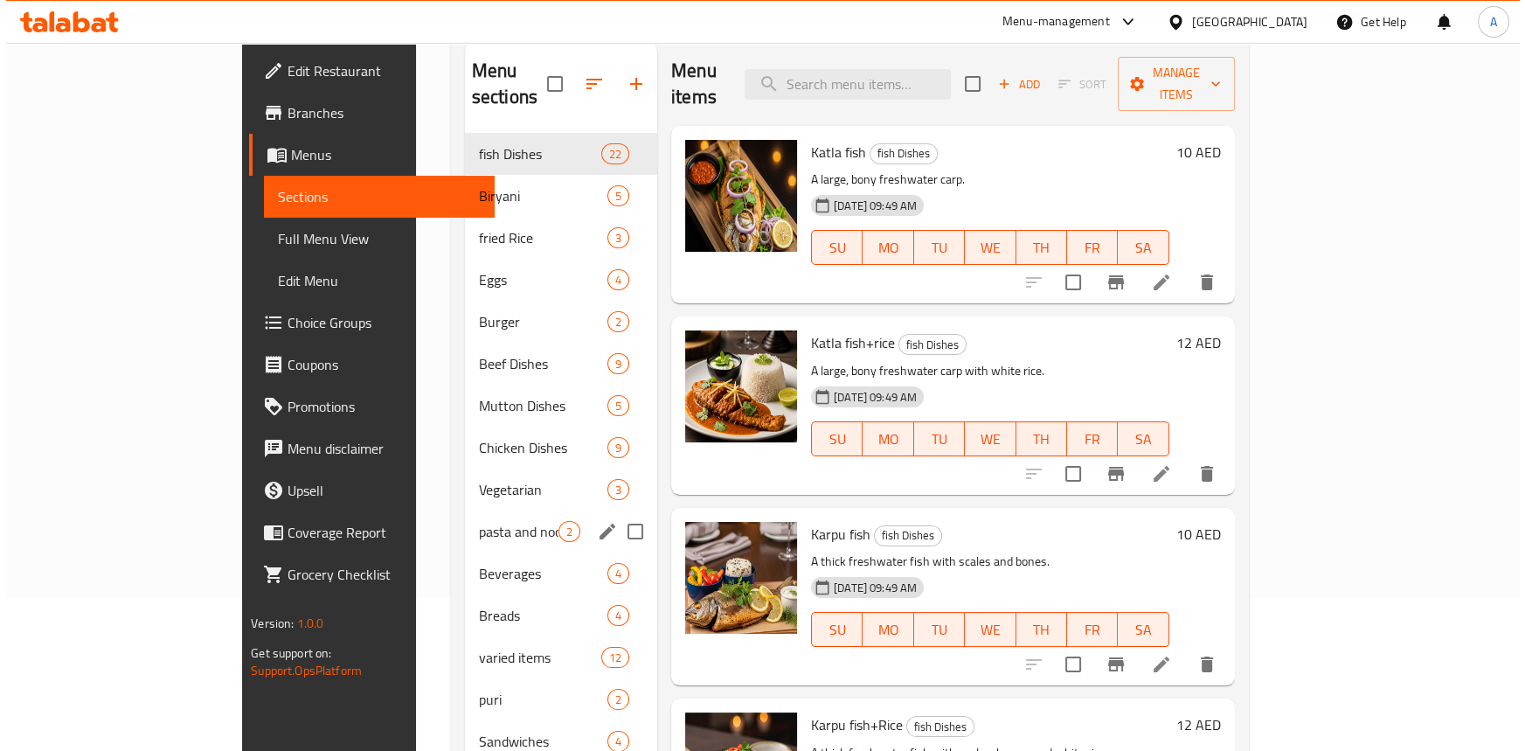
scroll to position [7, 0]
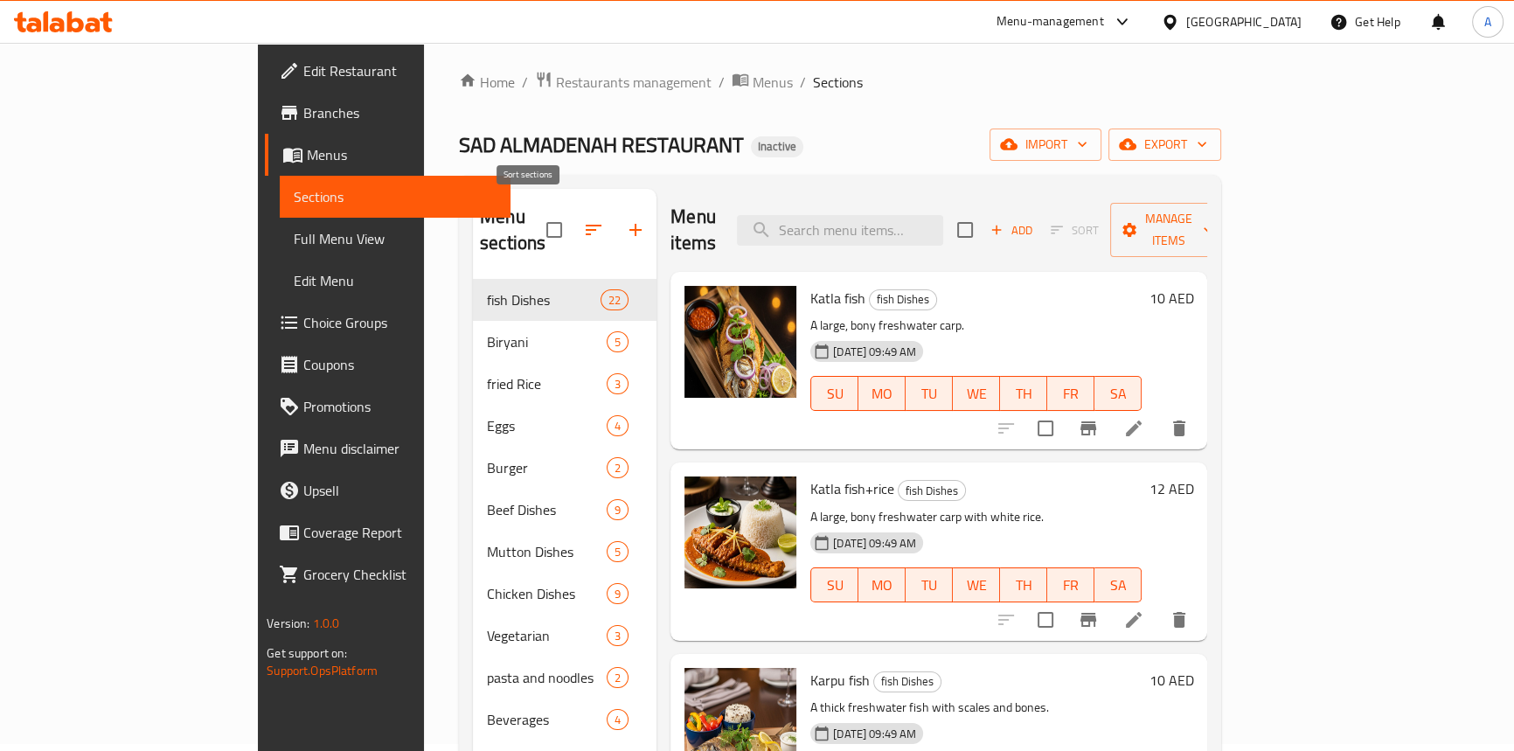
click at [572, 223] on button "button" at bounding box center [593, 230] width 42 height 42
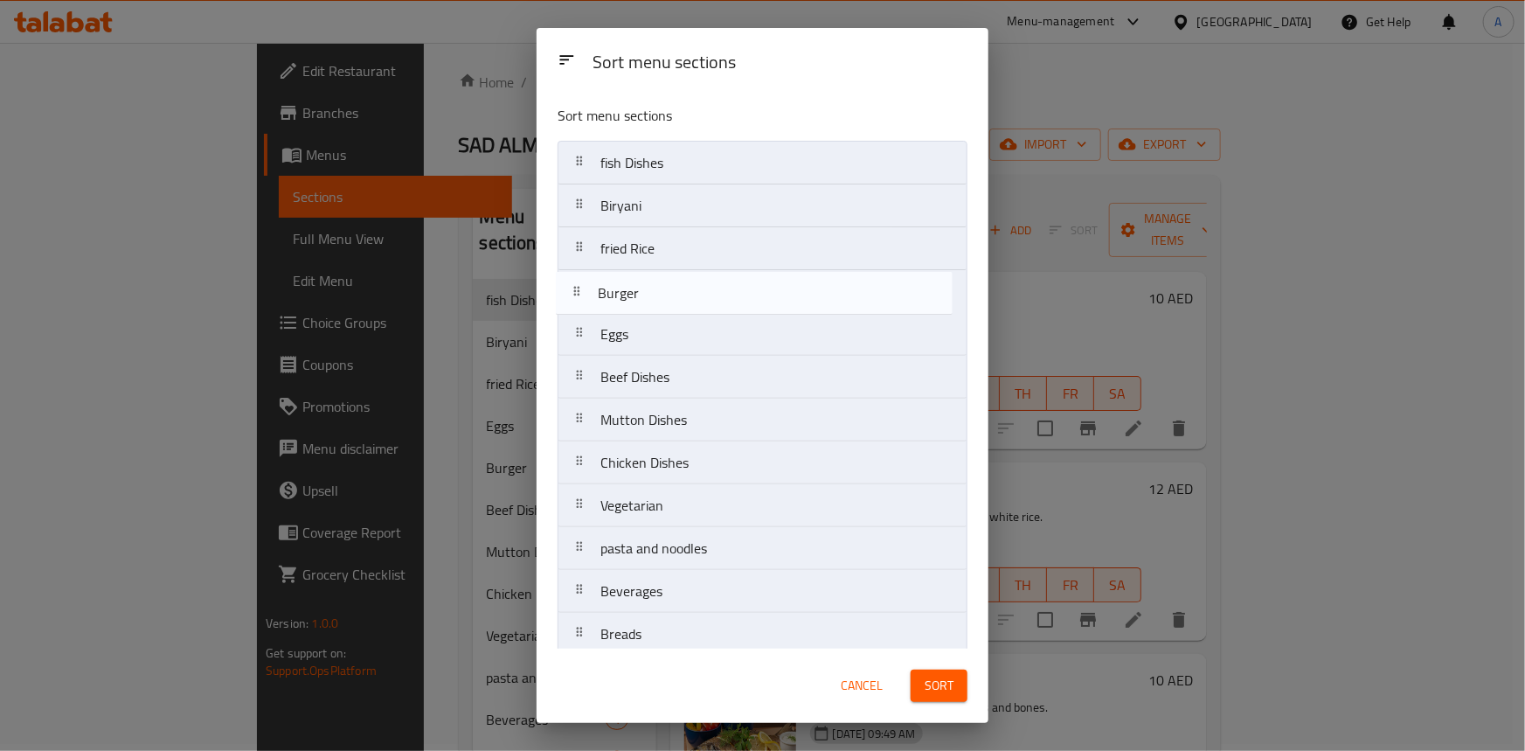
drag, startPoint x: 577, startPoint y: 327, endPoint x: 574, endPoint y: 287, distance: 40.3
click at [574, 287] on nav "fish Dishes Biryani fried Rice Eggs Burger Beef Dishes Mutton Dishes Chicken Di…" at bounding box center [763, 463] width 410 height 644
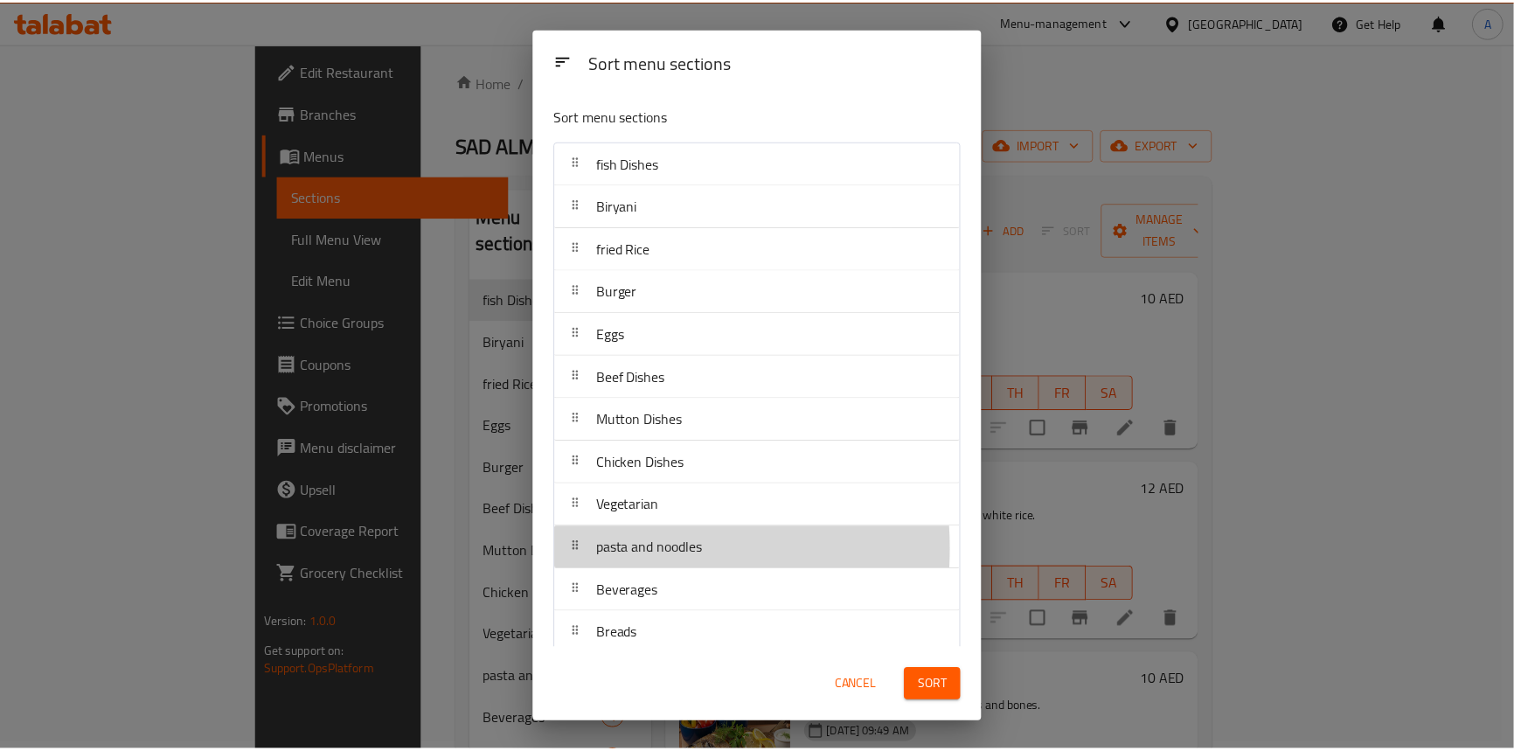
scroll to position [1, 0]
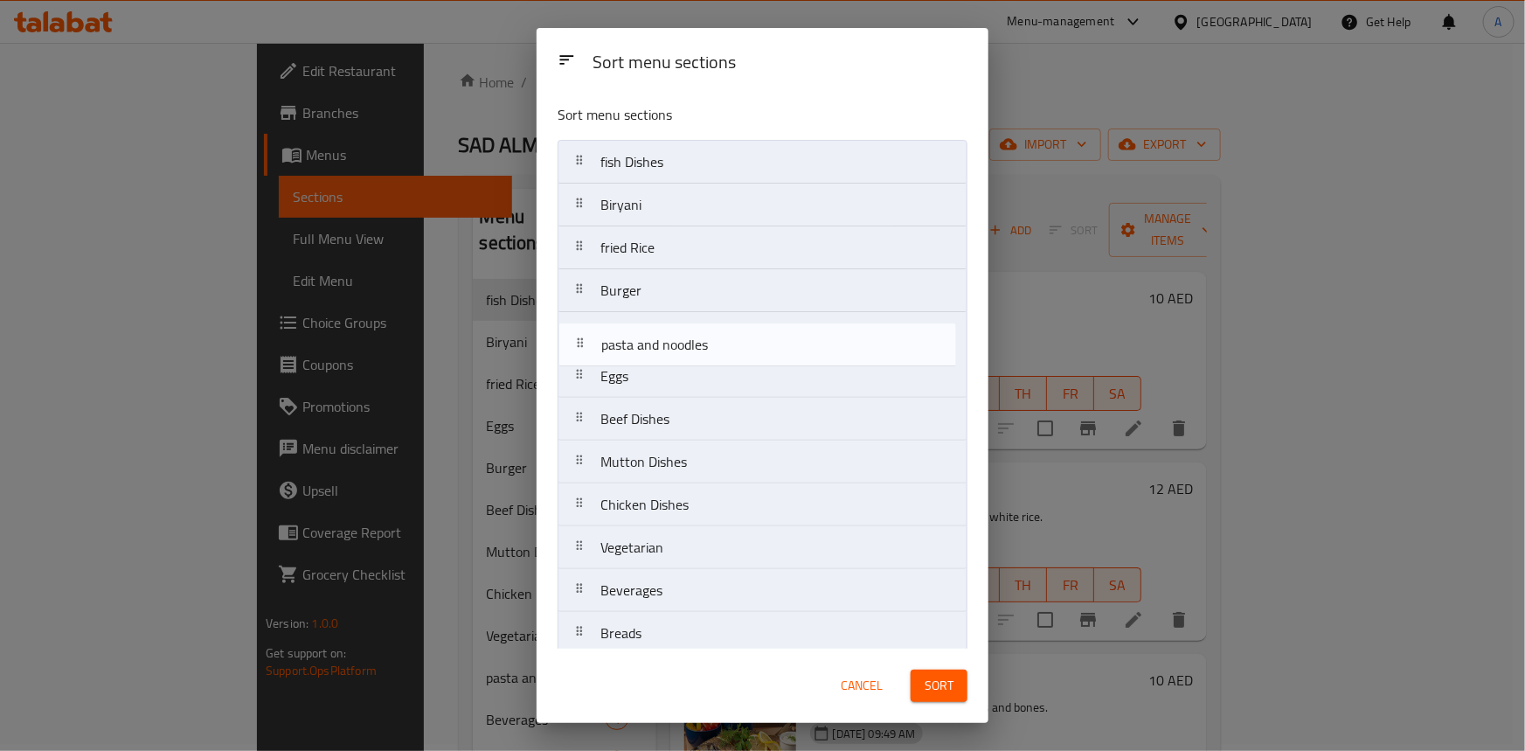
drag, startPoint x: 595, startPoint y: 549, endPoint x: 593, endPoint y: 324, distance: 224.6
click at [593, 324] on nav "fish Dishes Biryani fried Rice Burger Eggs Beef Dishes Mutton Dishes Chicken Di…" at bounding box center [763, 462] width 410 height 644
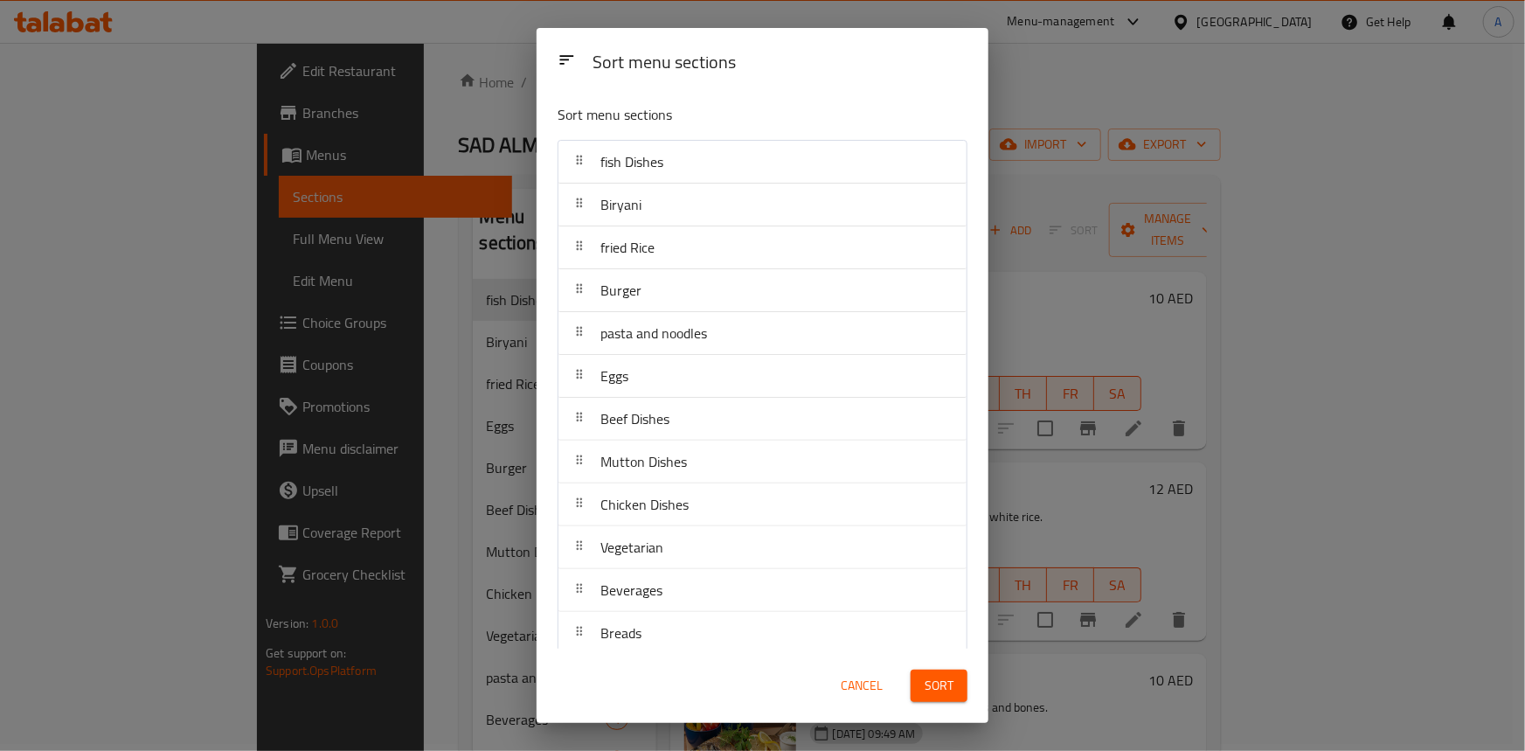
drag, startPoint x: 926, startPoint y: 692, endPoint x: 1071, endPoint y: 580, distance: 182.5
click at [927, 692] on span "Sort" at bounding box center [939, 686] width 29 height 22
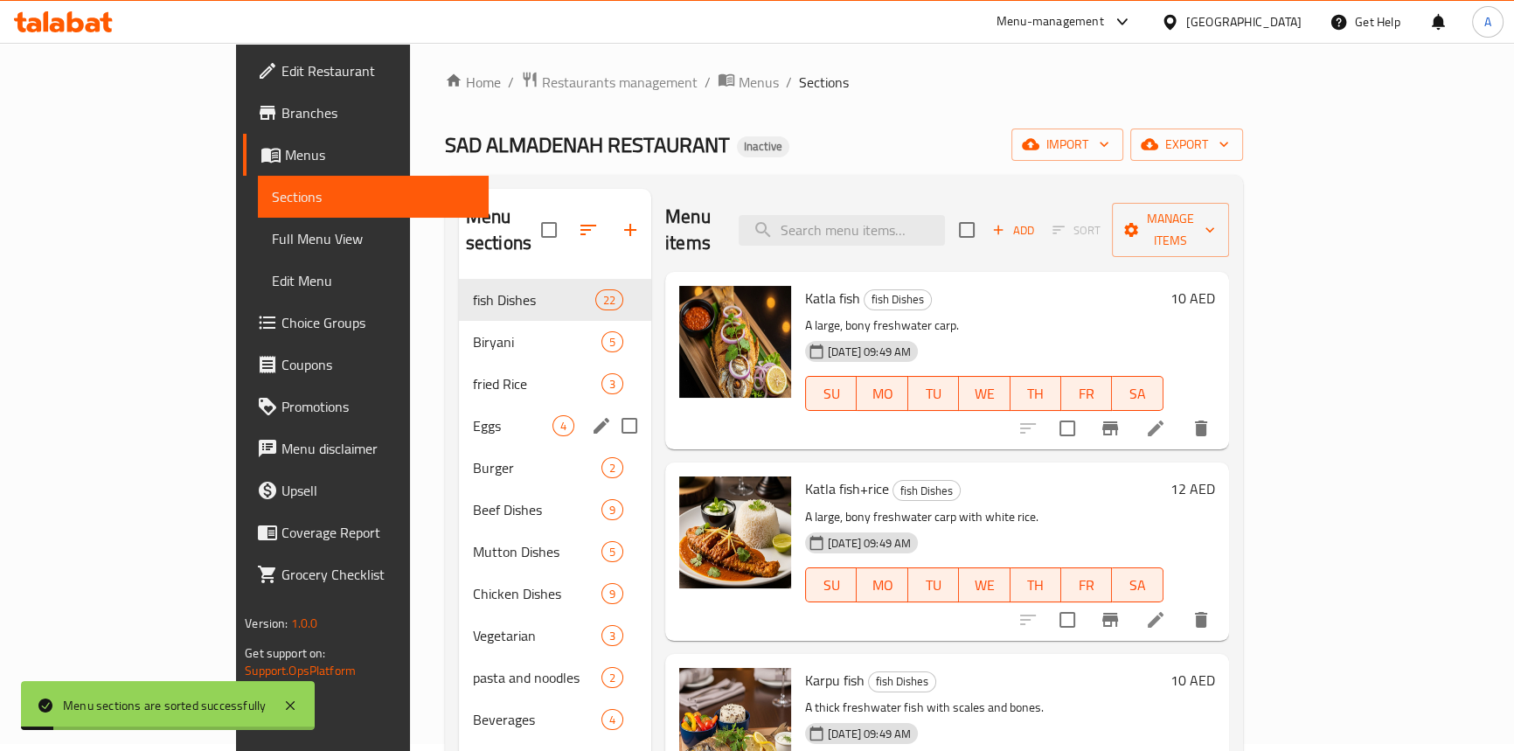
click at [473, 415] on span "Eggs" at bounding box center [513, 425] width 80 height 21
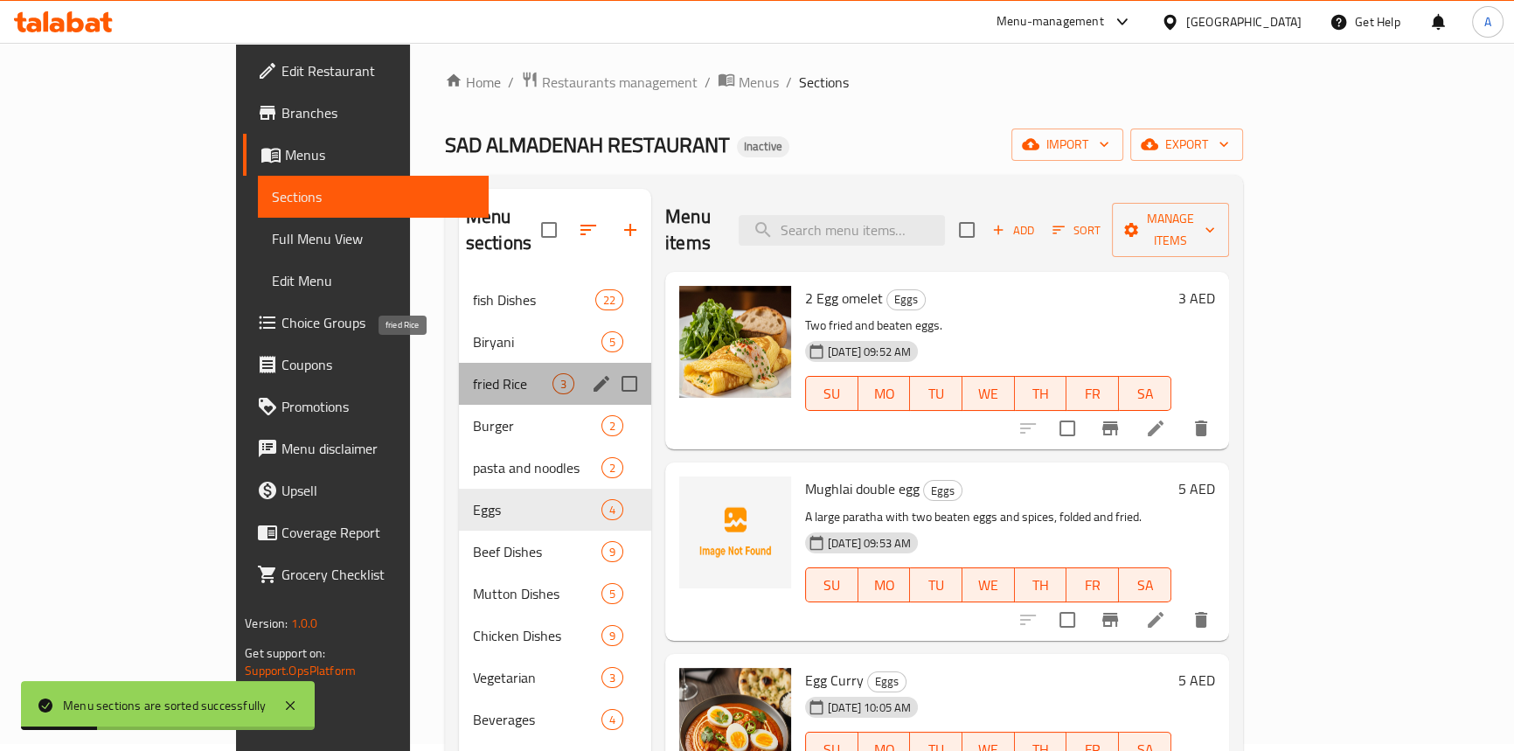
click at [473, 373] on span "fried Rice" at bounding box center [513, 383] width 80 height 21
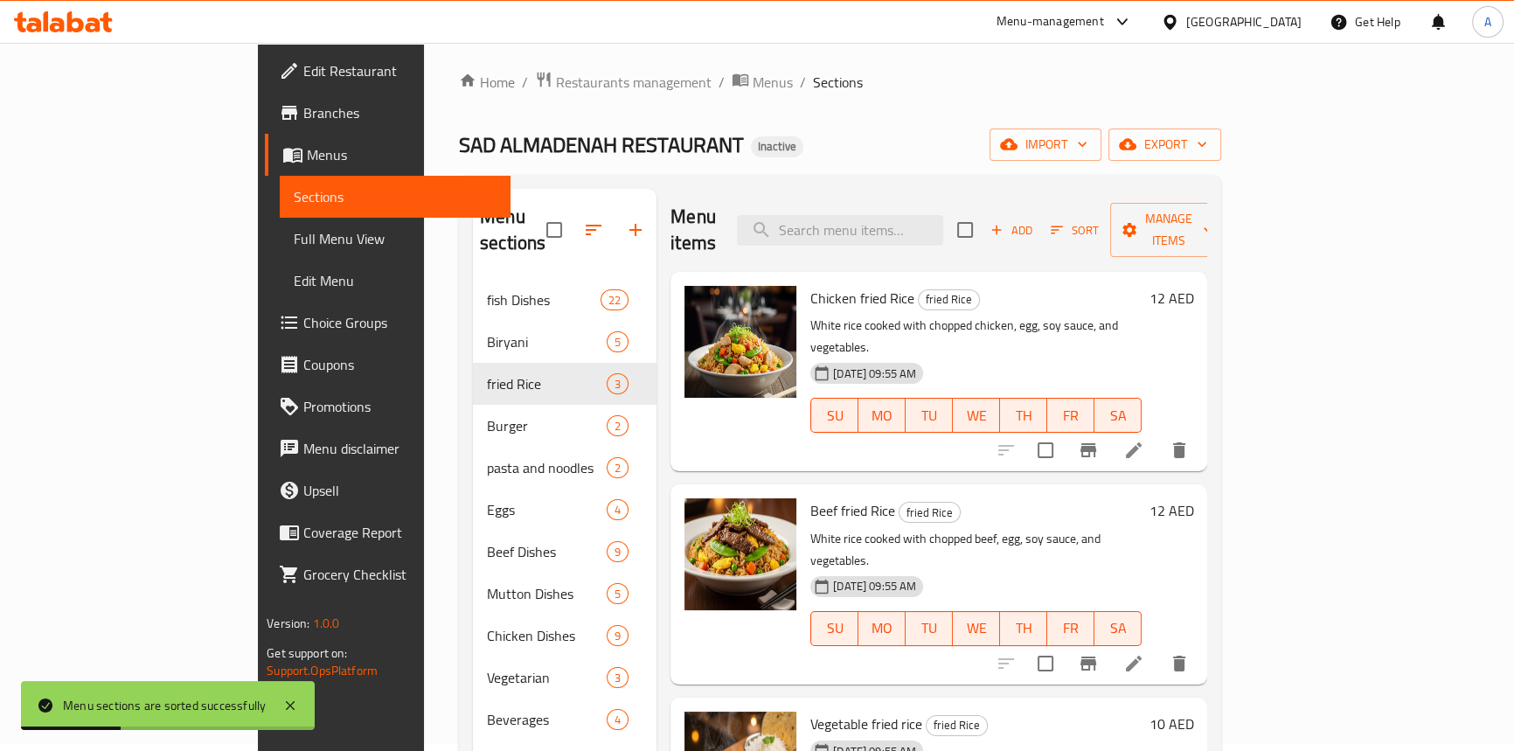
click at [919, 289] on span "fried Rice" at bounding box center [949, 299] width 60 height 20
drag, startPoint x: 113, startPoint y: 237, endPoint x: 891, endPoint y: 123, distance: 786.1
click at [294, 237] on span "Full Menu View" at bounding box center [395, 238] width 203 height 21
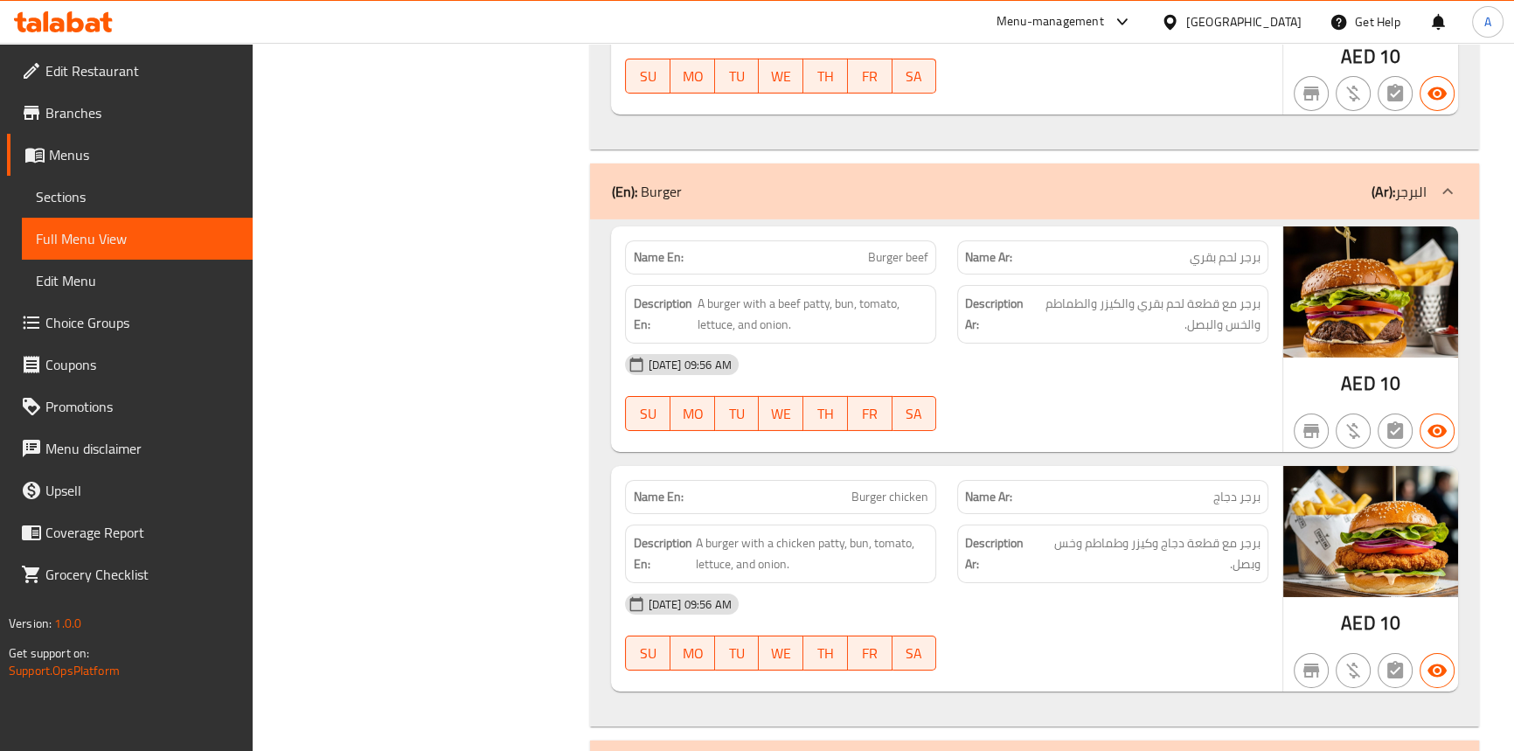
scroll to position [7416, 0]
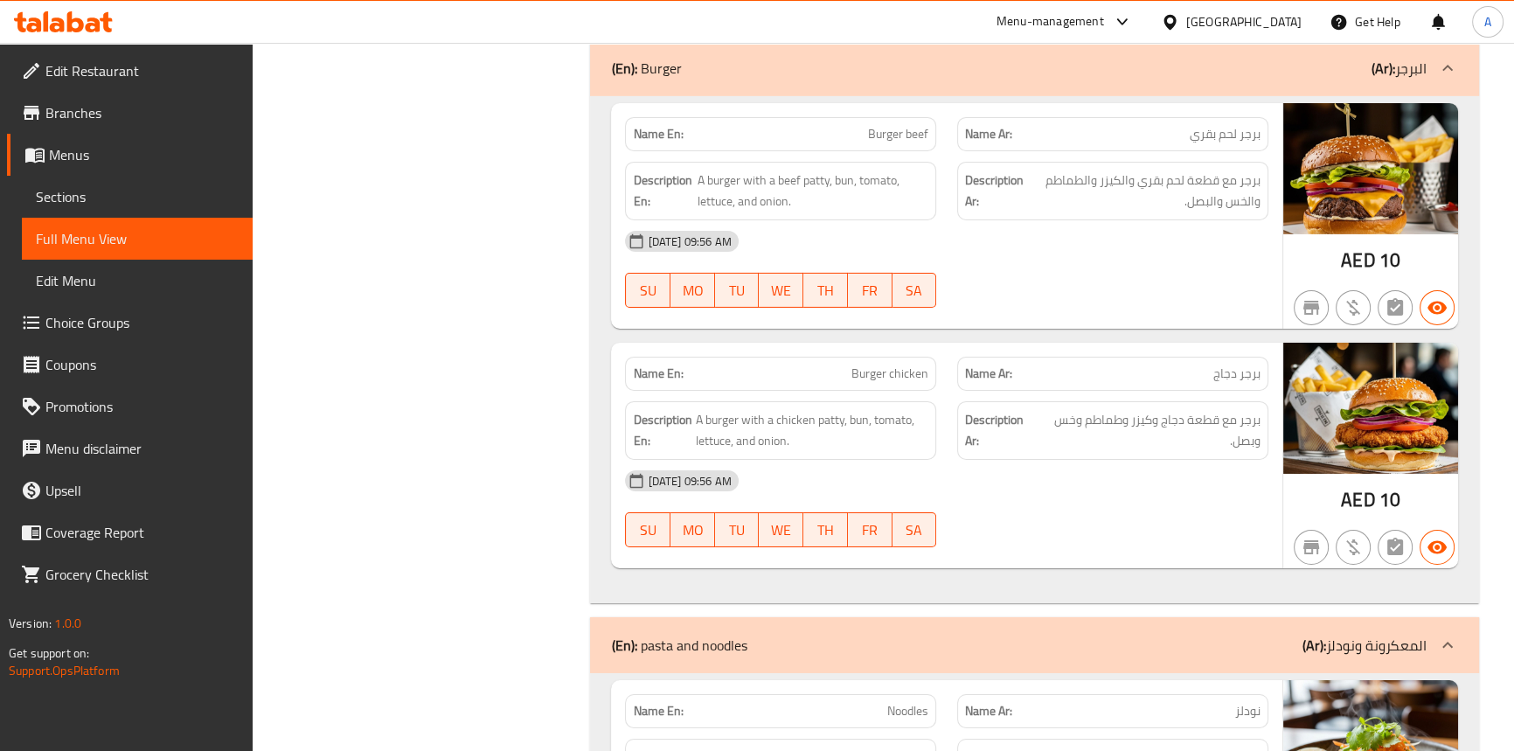
drag, startPoint x: 892, startPoint y: 139, endPoint x: 892, endPoint y: 121, distance: 18.4
click at [892, 135] on div "Name En: Burger beef Name Ar: برجر لحم بقري Description En: A burger with a bee…" at bounding box center [946, 215] width 670 height 225
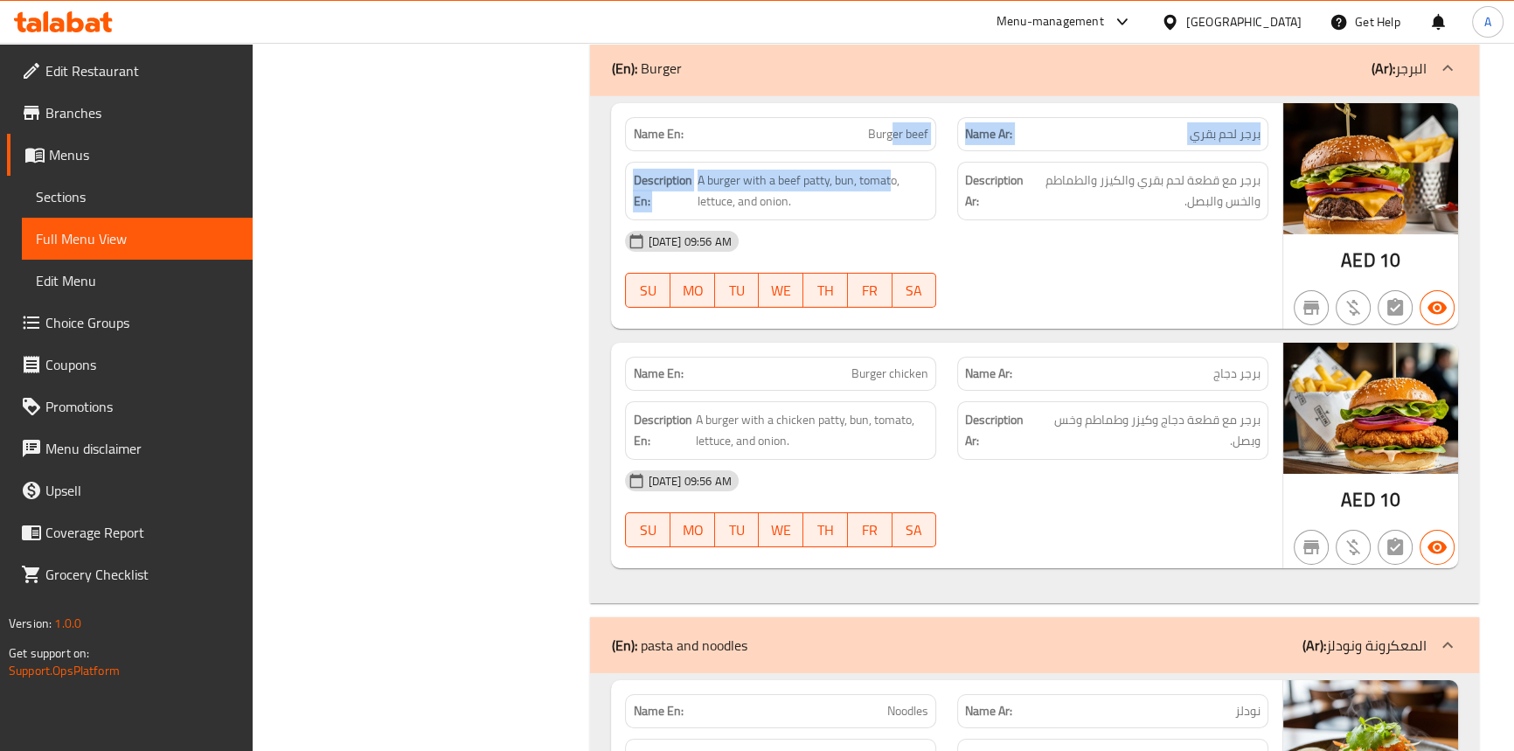
click at [892, 125] on span "Burger beef" at bounding box center [898, 134] width 60 height 18
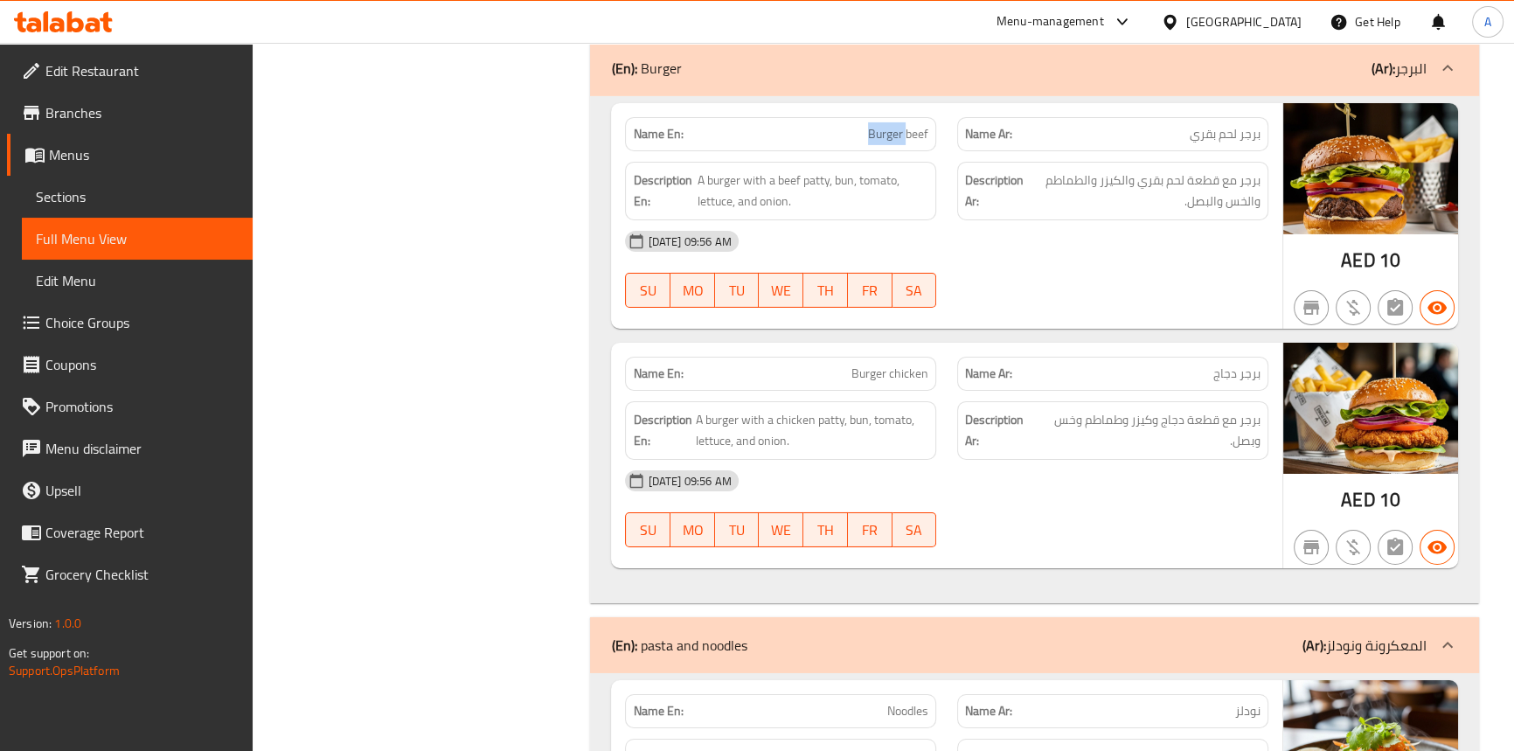
click at [892, 125] on span "Burger beef" at bounding box center [898, 134] width 60 height 18
click at [1005, 479] on div "[DATE] 09:56 AM" at bounding box center [945, 481] width 663 height 42
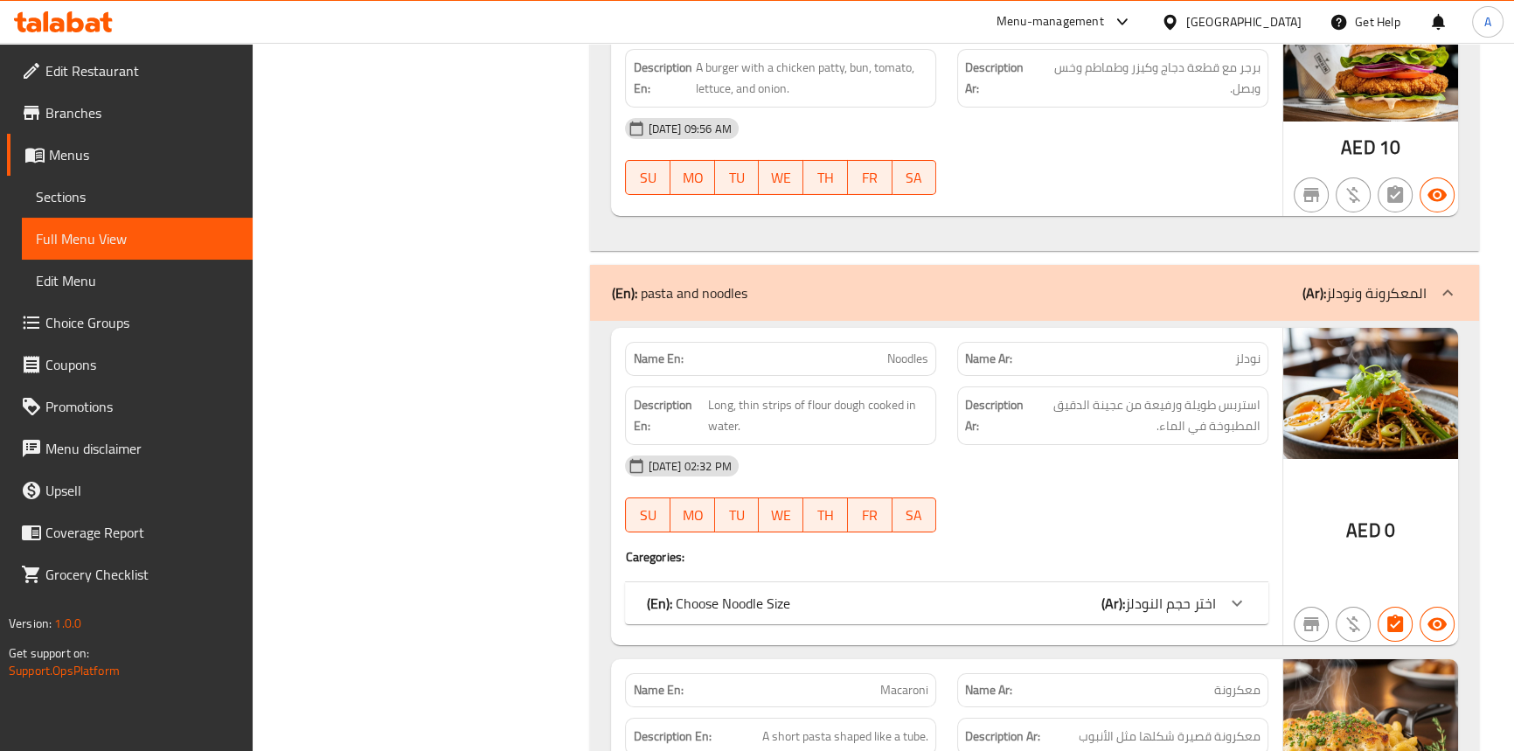
scroll to position [7813, 0]
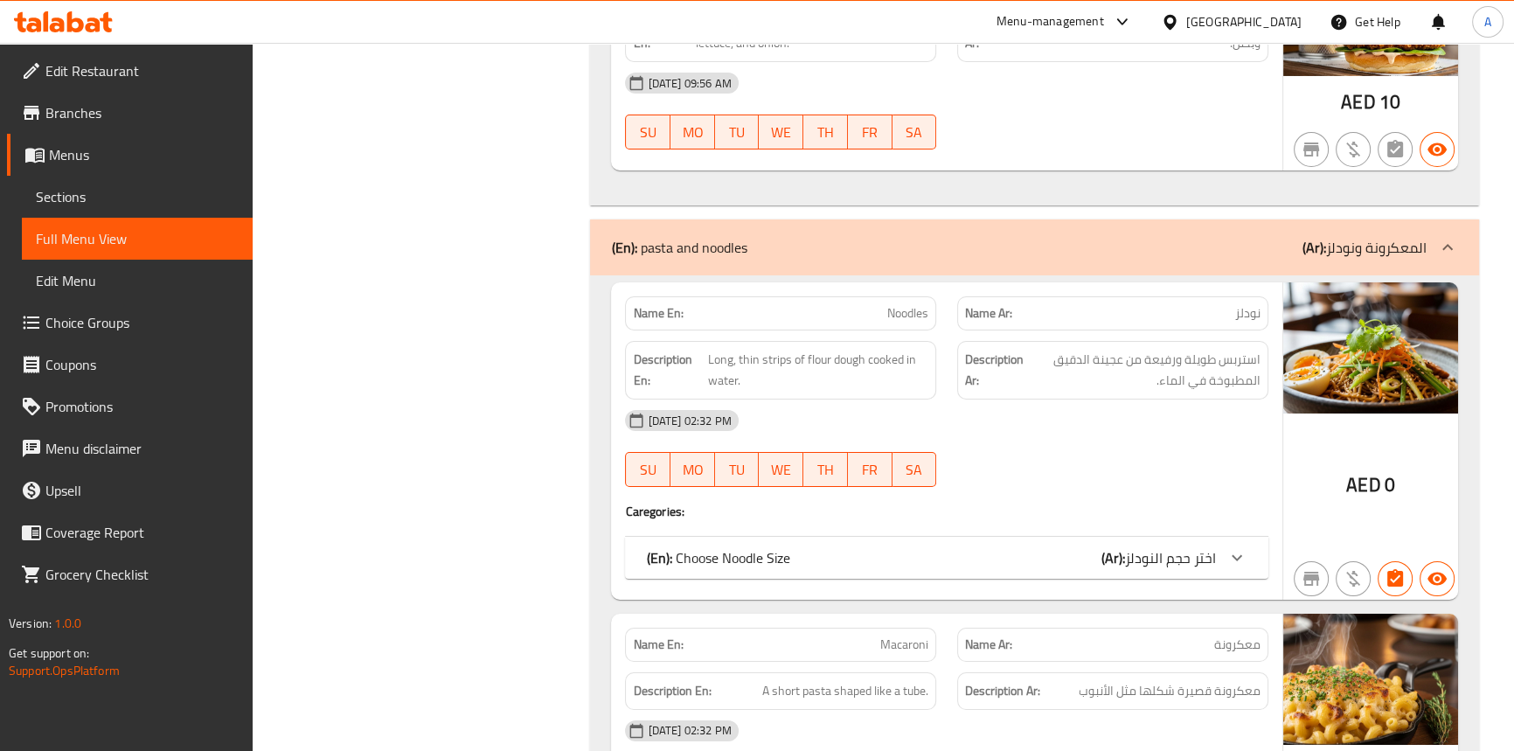
drag, startPoint x: 787, startPoint y: 543, endPoint x: 888, endPoint y: 747, distance: 227.9
click at [787, 547] on p "(En): Choose Noodle Size" at bounding box center [717, 557] width 143 height 21
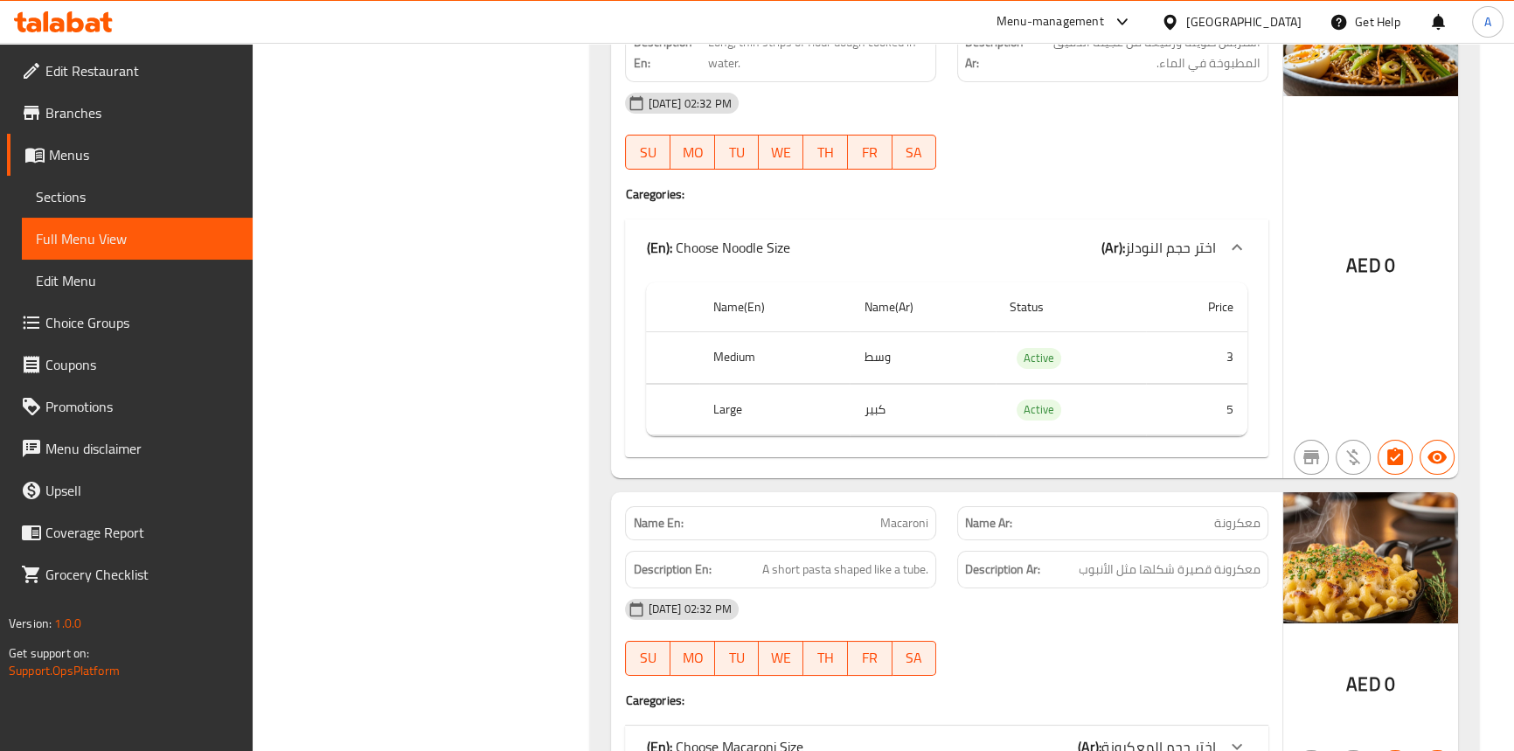
scroll to position [8290, 0]
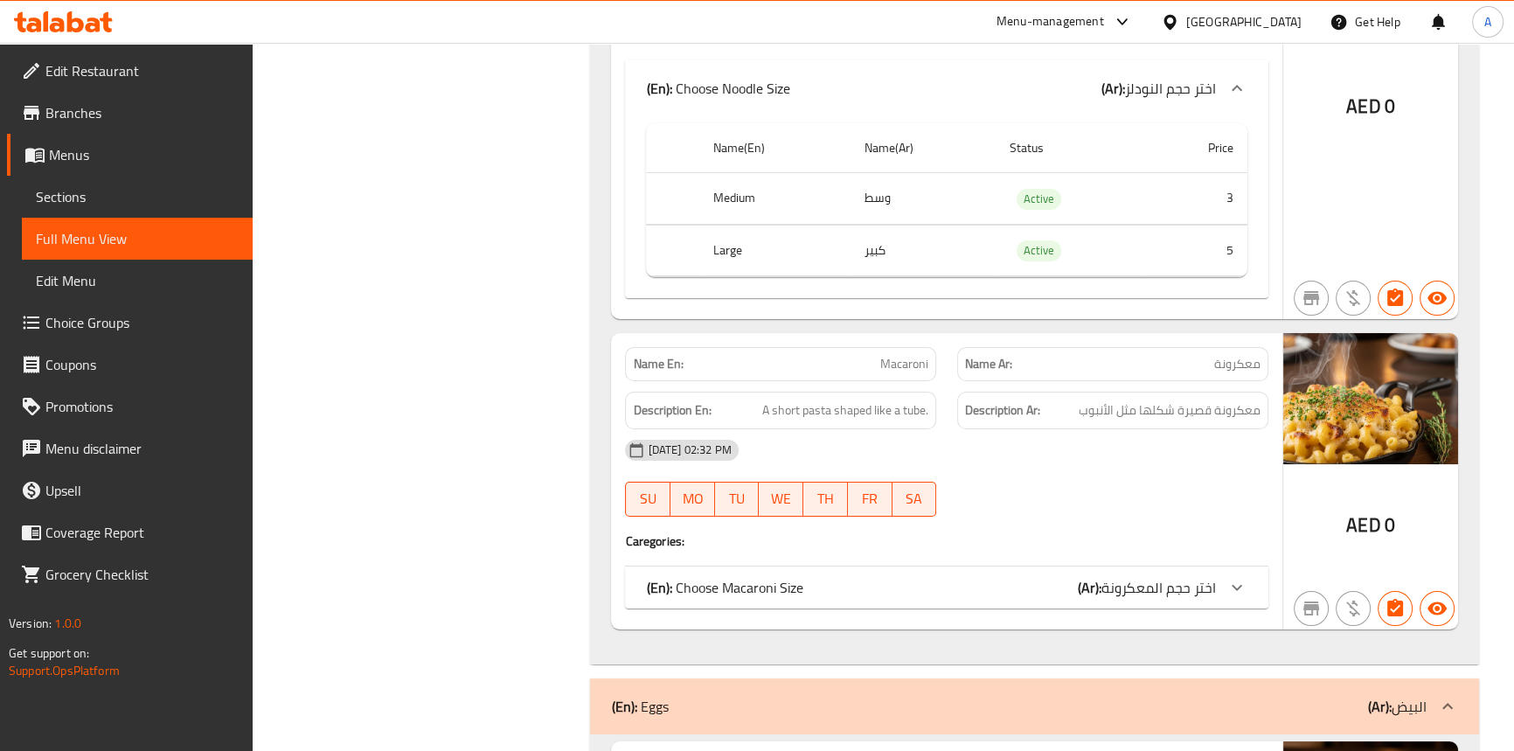
click at [836, 566] on div "(En): Choose Macaroni Size (Ar): اختر حجم المعكرونة" at bounding box center [946, 587] width 642 height 42
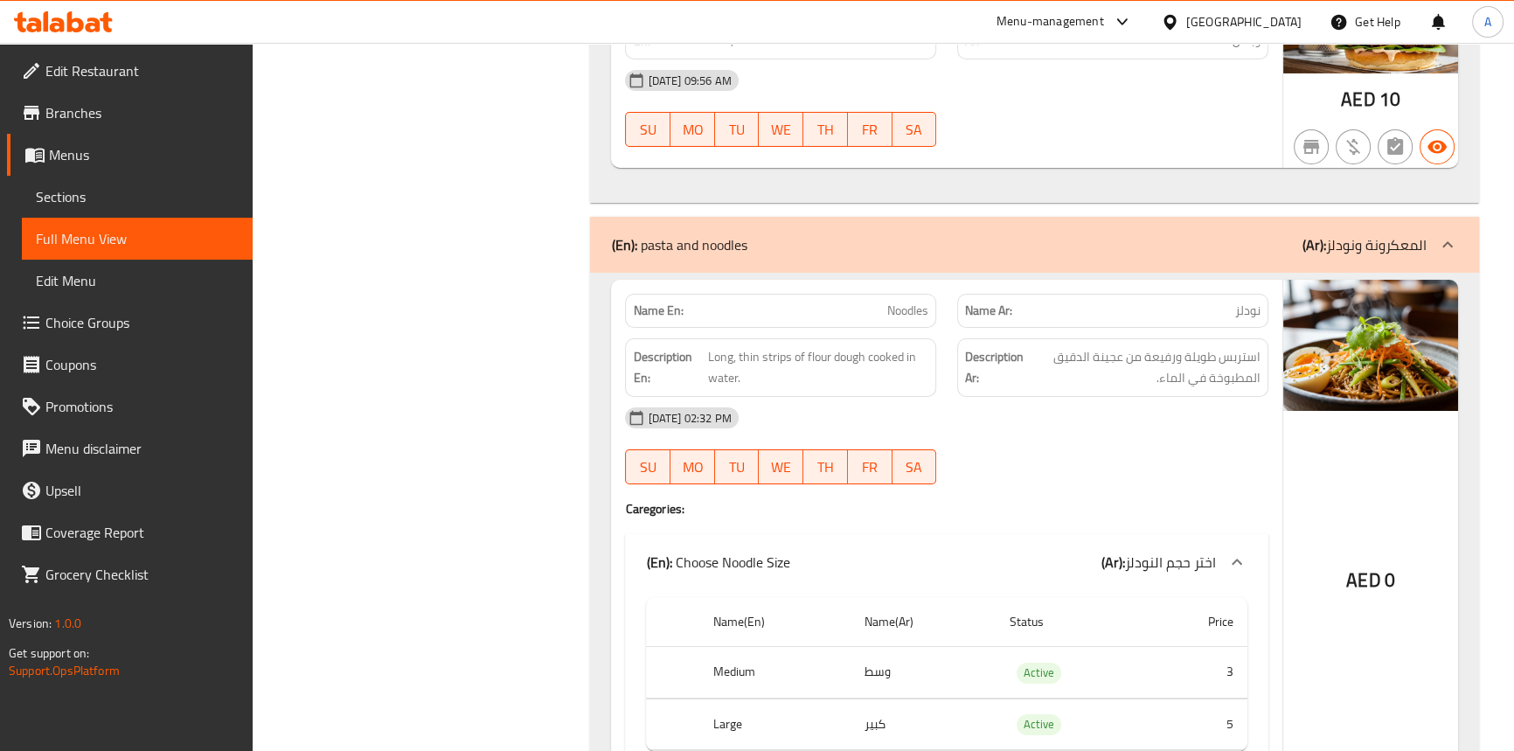
scroll to position [7813, 0]
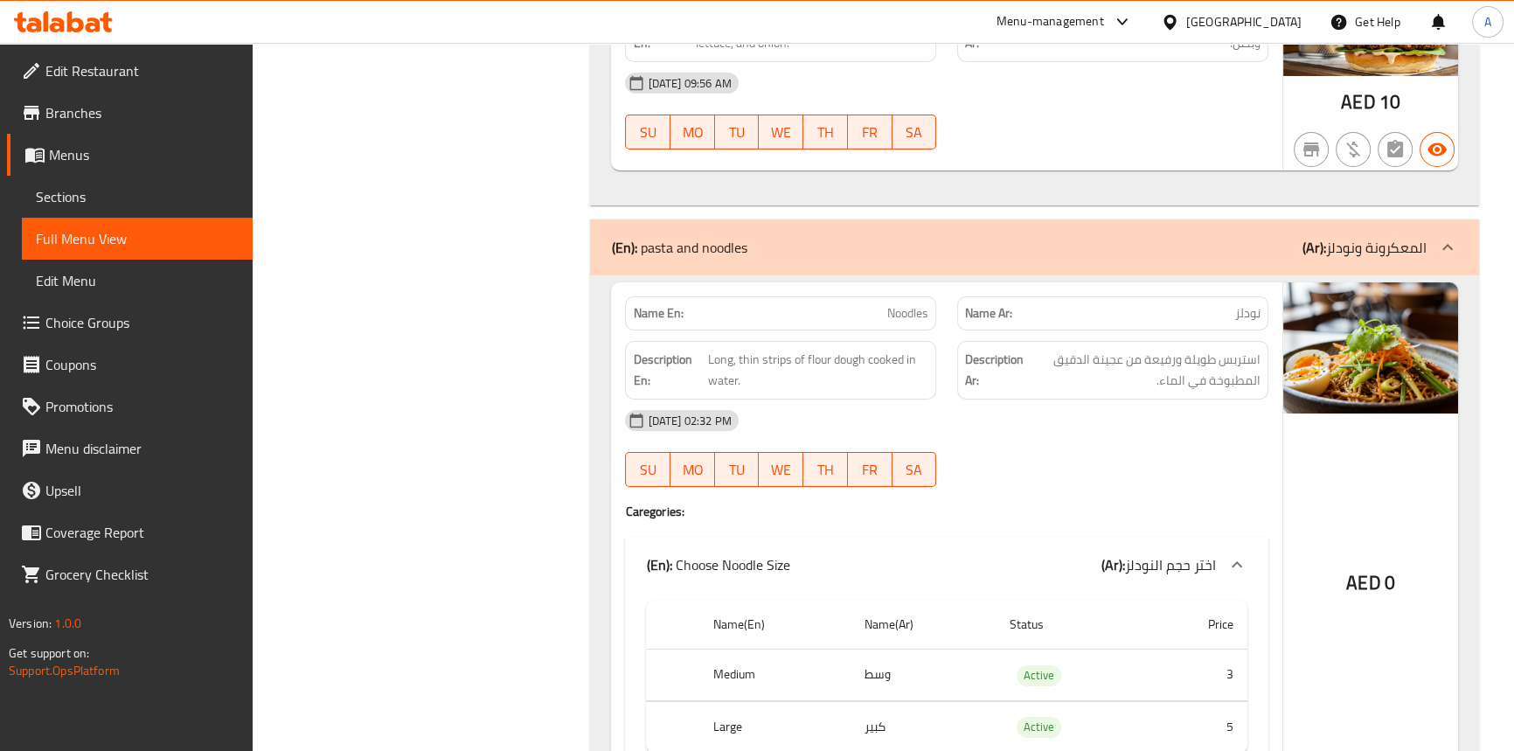
click at [900, 304] on span "Noodles" at bounding box center [907, 313] width 41 height 18
drag, startPoint x: 957, startPoint y: 541, endPoint x: 966, endPoint y: 530, distance: 13.7
click at [957, 541] on div "(En): Choose Noodle Size (Ar): اختر حجم النودلز" at bounding box center [946, 565] width 642 height 56
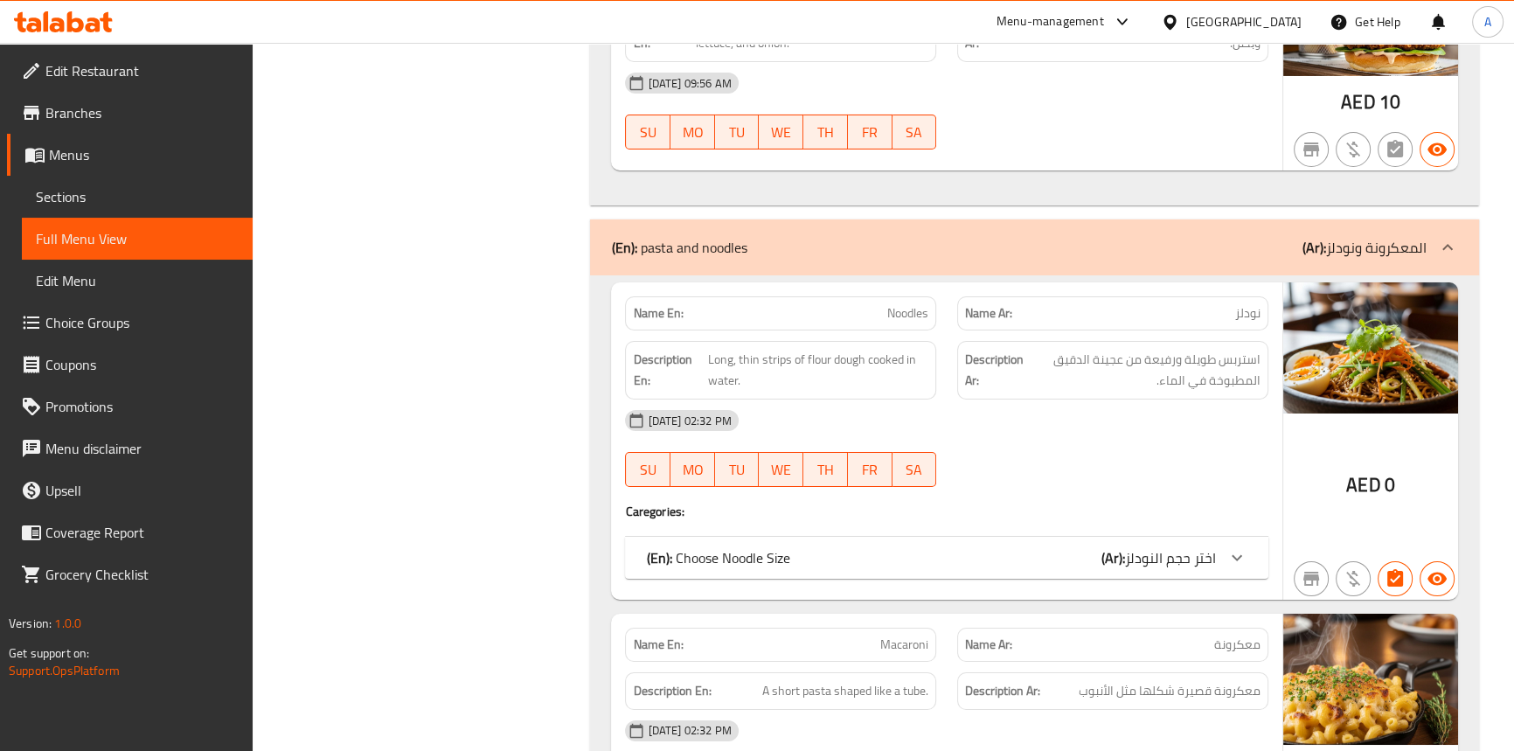
click at [777, 552] on p "(En): Choose Noodle Size" at bounding box center [717, 557] width 143 height 21
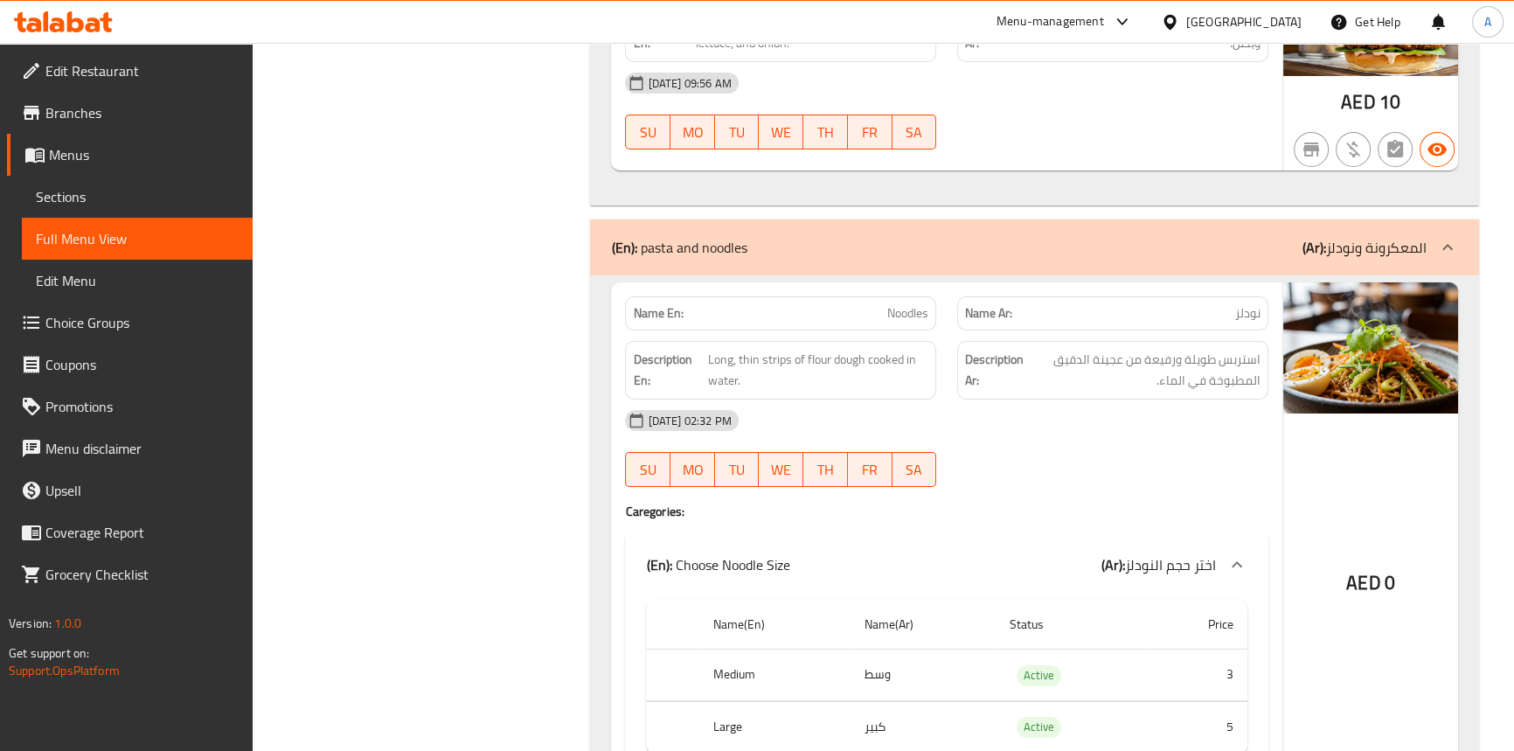
click at [901, 304] on span "Noodles" at bounding box center [907, 313] width 41 height 18
click at [768, 349] on span "Long, thin strips of flour dough cooked in water." at bounding box center [817, 370] width 221 height 43
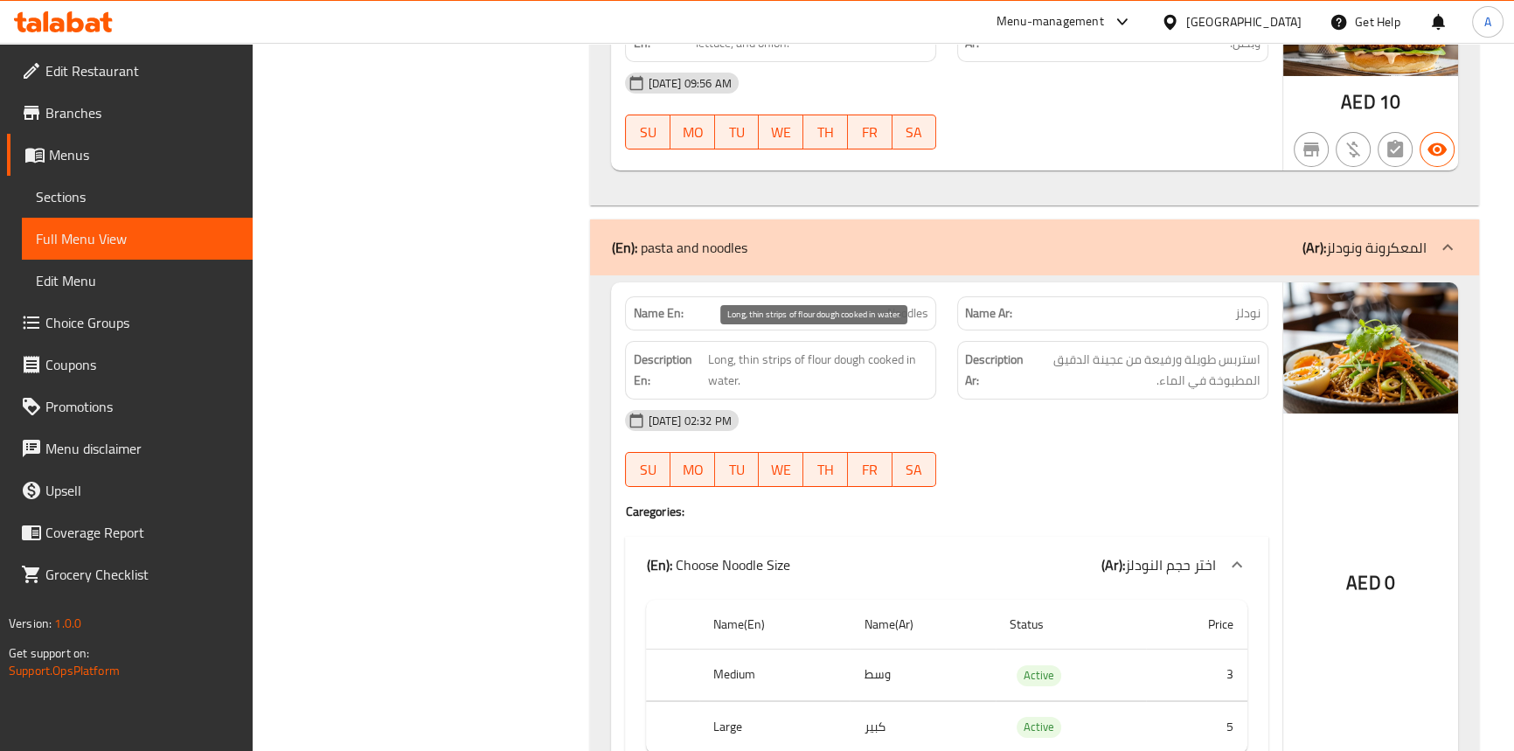
click at [714, 349] on span "Long, thin strips of flour dough cooked in water." at bounding box center [817, 370] width 221 height 43
click at [745, 349] on span "Long, thin strips of flour dough cooked in water." at bounding box center [817, 370] width 221 height 43
click at [800, 349] on span "Long, thin strips of flour dough cooked in water." at bounding box center [817, 370] width 221 height 43
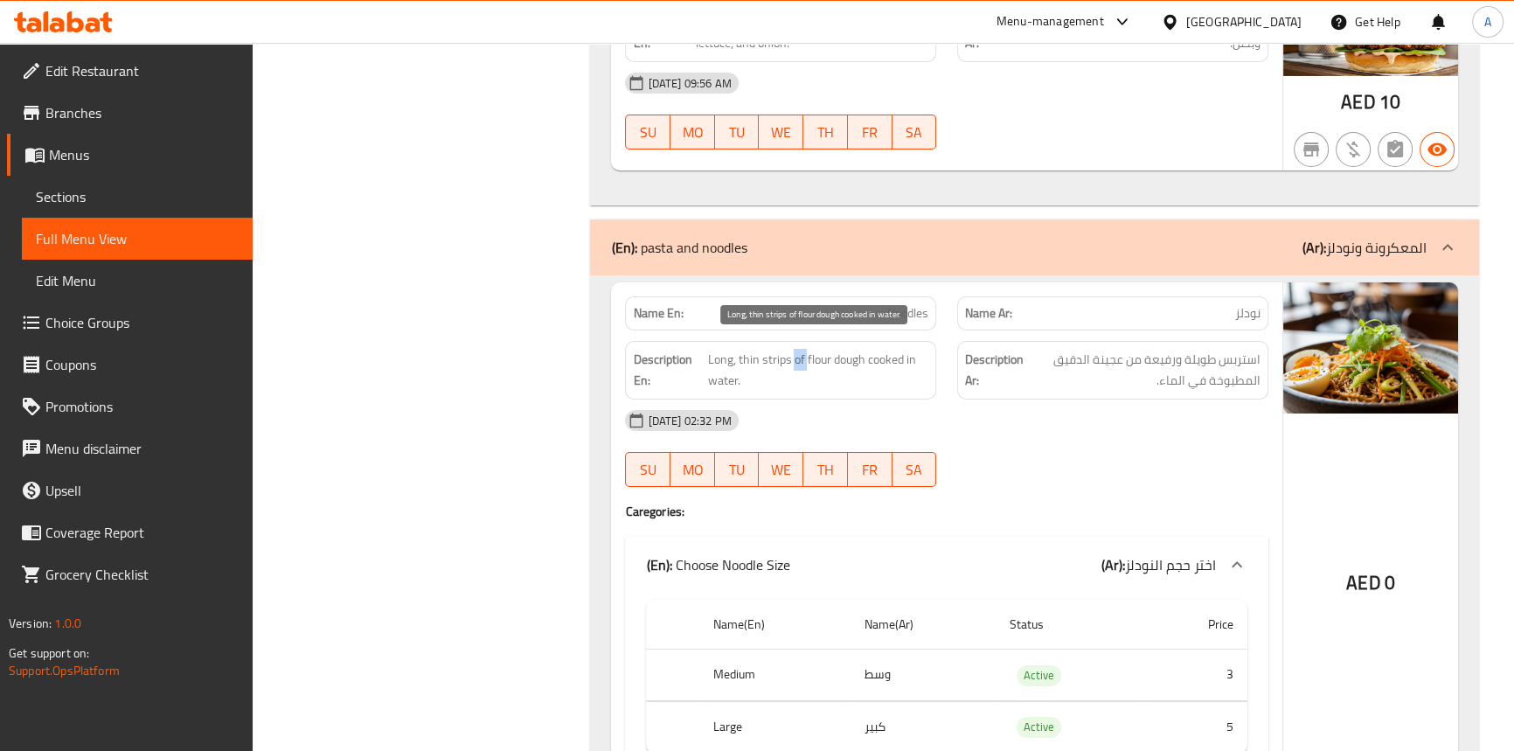
click at [800, 349] on span "Long, thin strips of flour dough cooked in water." at bounding box center [817, 370] width 221 height 43
click at [846, 349] on span "Long, thin strips of flour dough cooked in water." at bounding box center [817, 370] width 221 height 43
click at [813, 349] on span "Long, thin strips of flour dough cooked in water." at bounding box center [817, 370] width 221 height 43
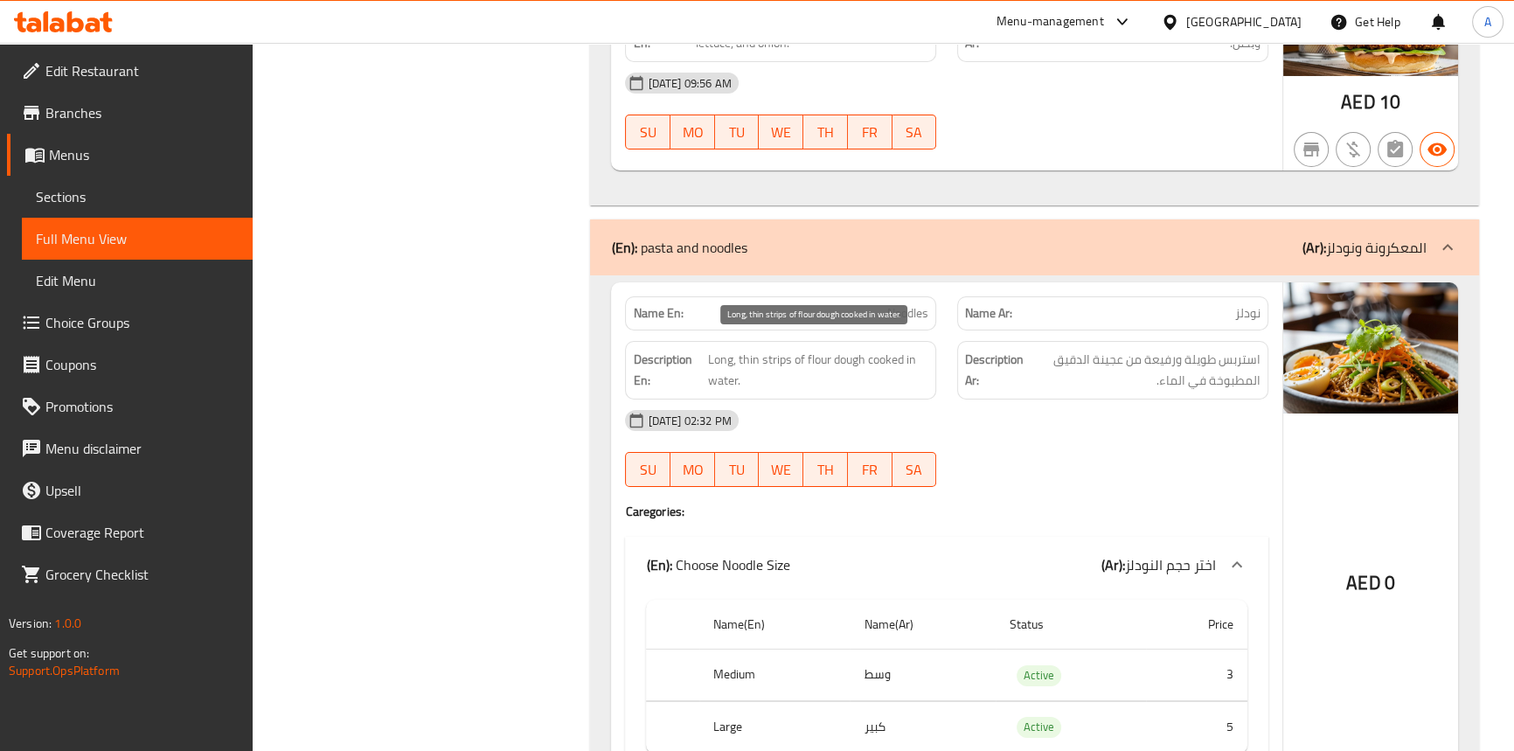
click at [891, 349] on span "Long, thin strips of flour dough cooked in water." at bounding box center [817, 370] width 221 height 43
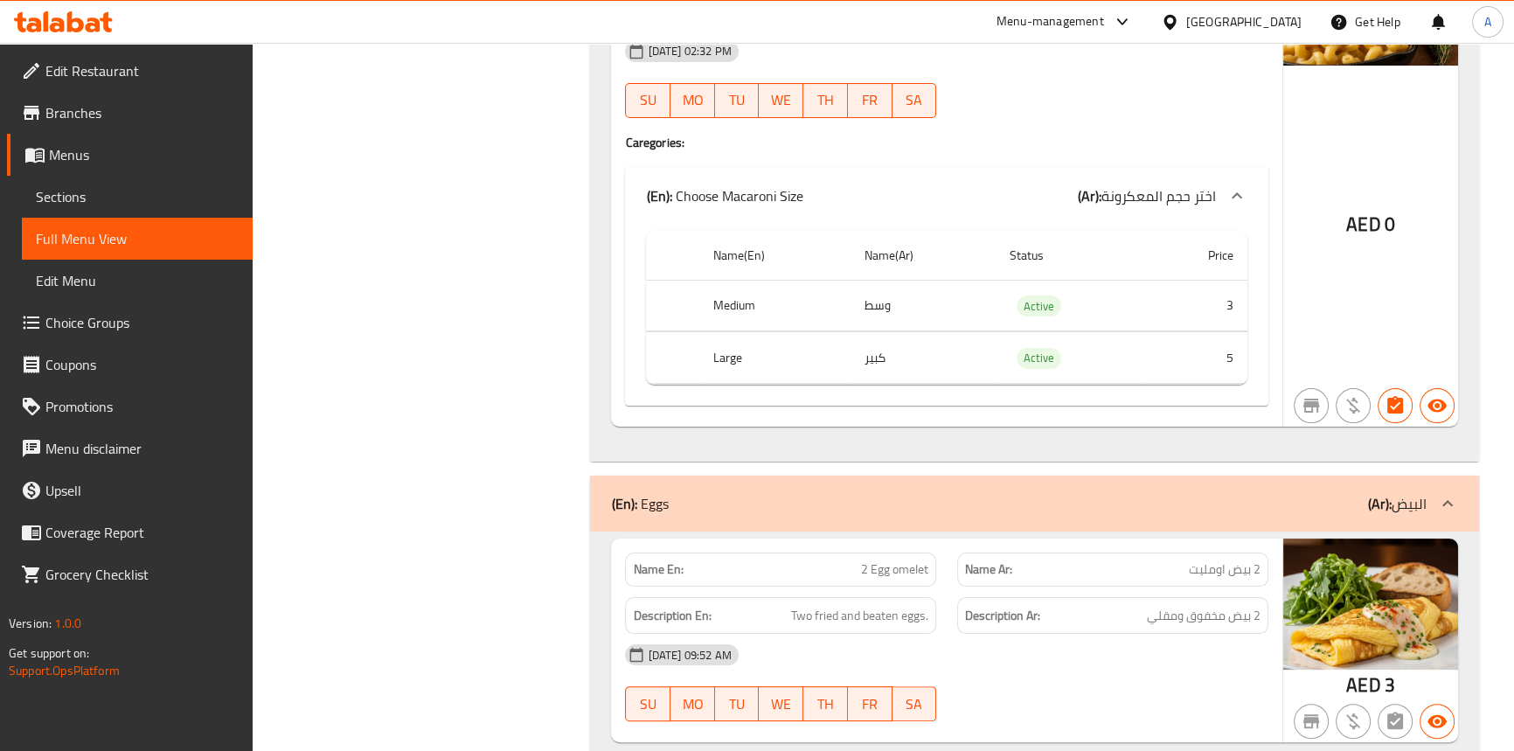
scroll to position [8766, 0]
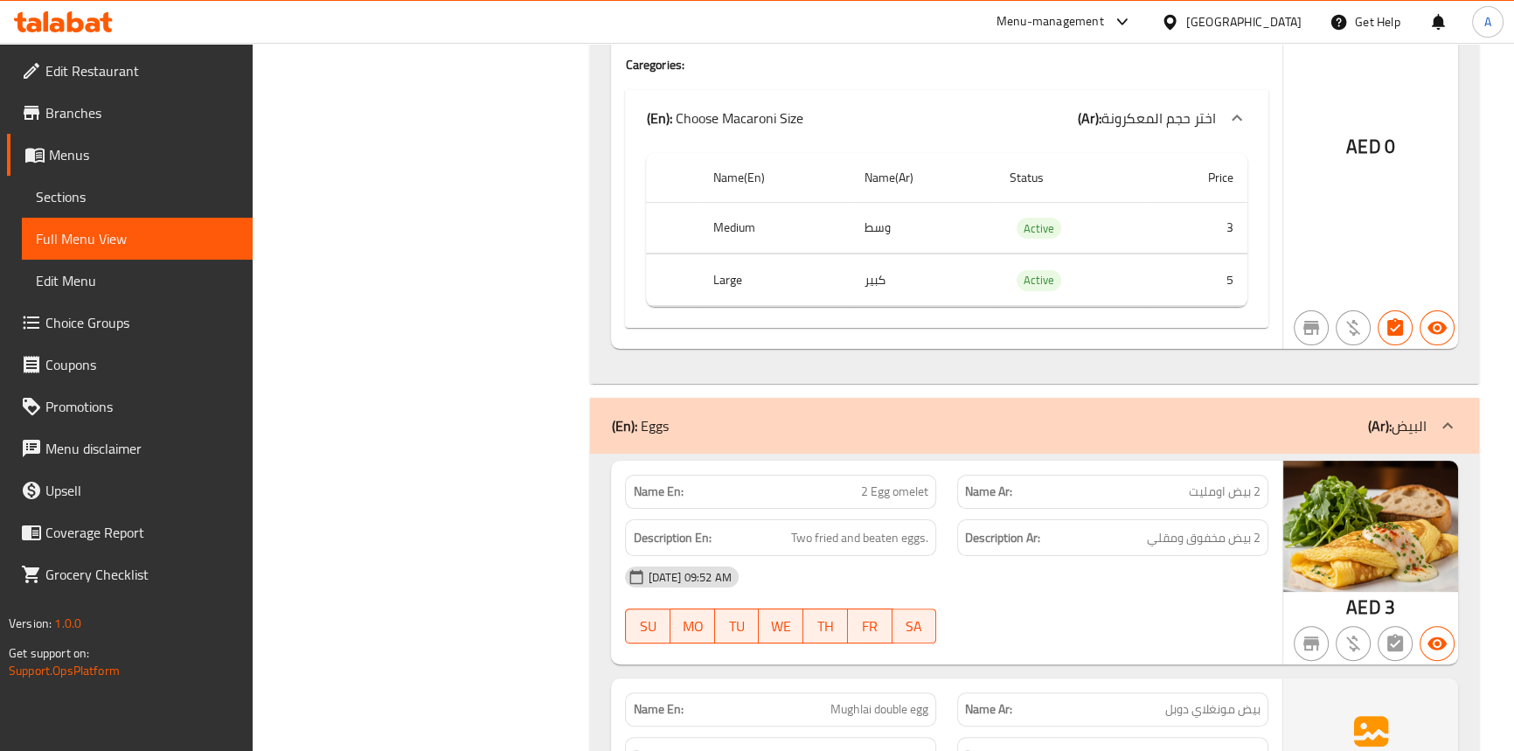
click at [1079, 562] on div "[DATE] 09:52 AM" at bounding box center [945, 577] width 663 height 42
click at [77, 196] on span "Sections" at bounding box center [137, 196] width 203 height 21
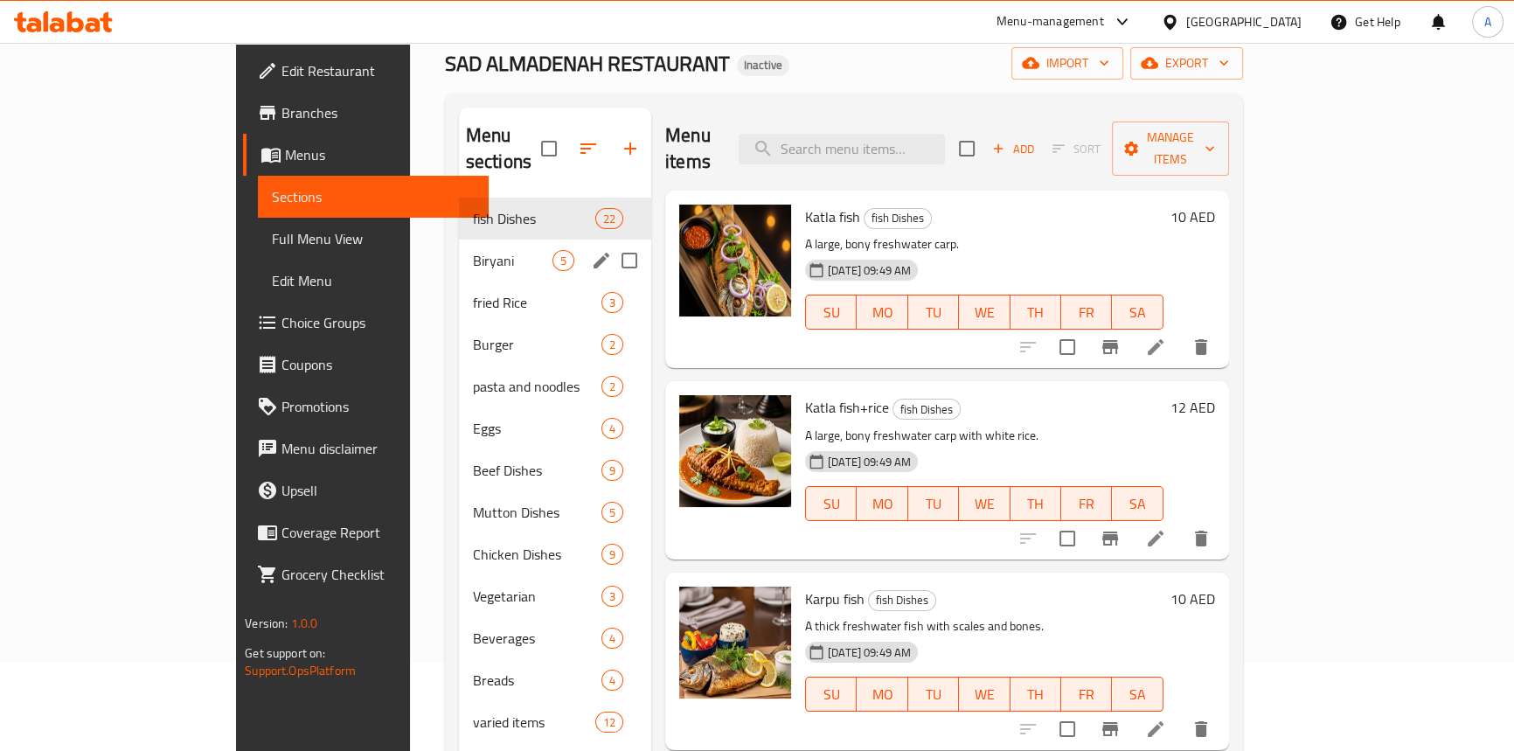
scroll to position [7, 0]
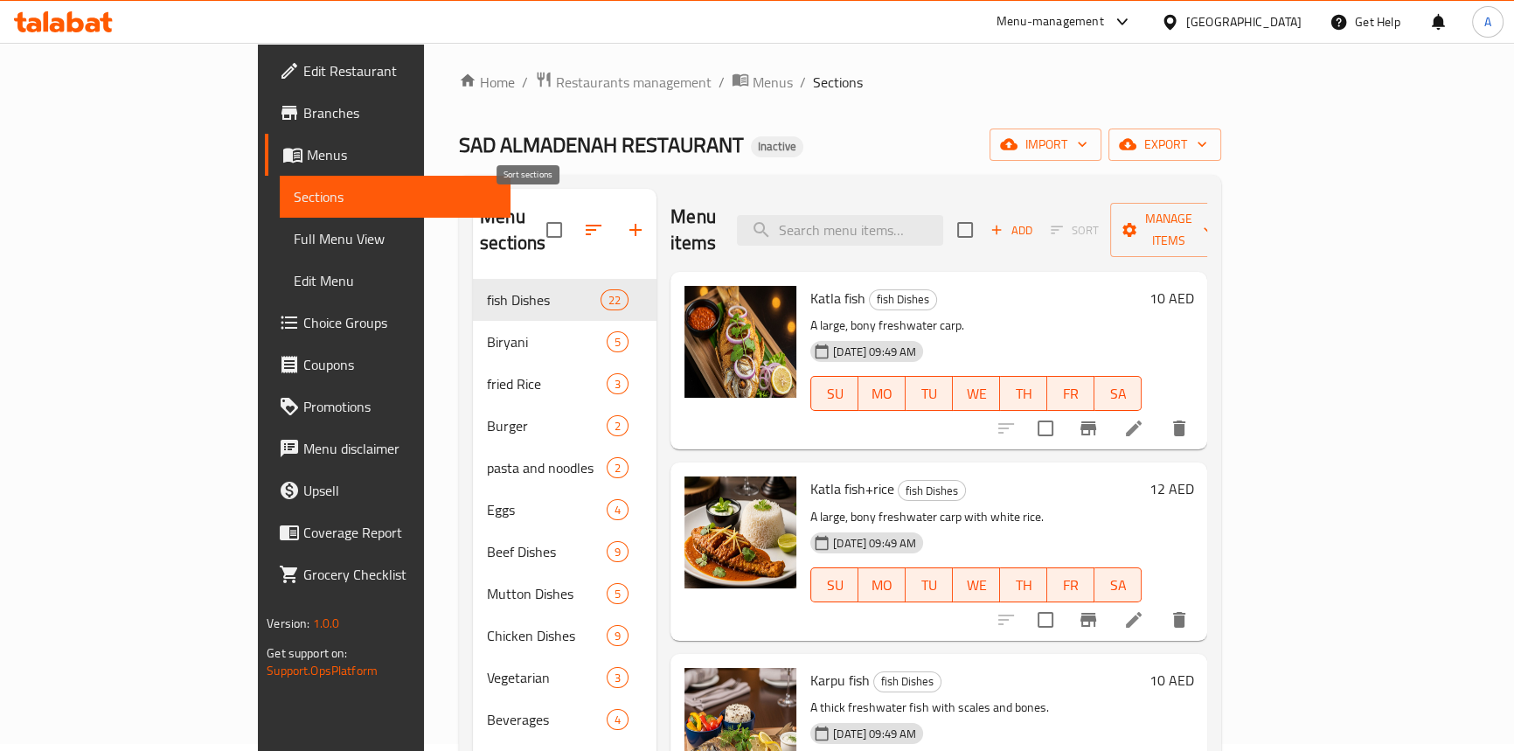
click at [583, 225] on icon "button" at bounding box center [593, 229] width 21 height 21
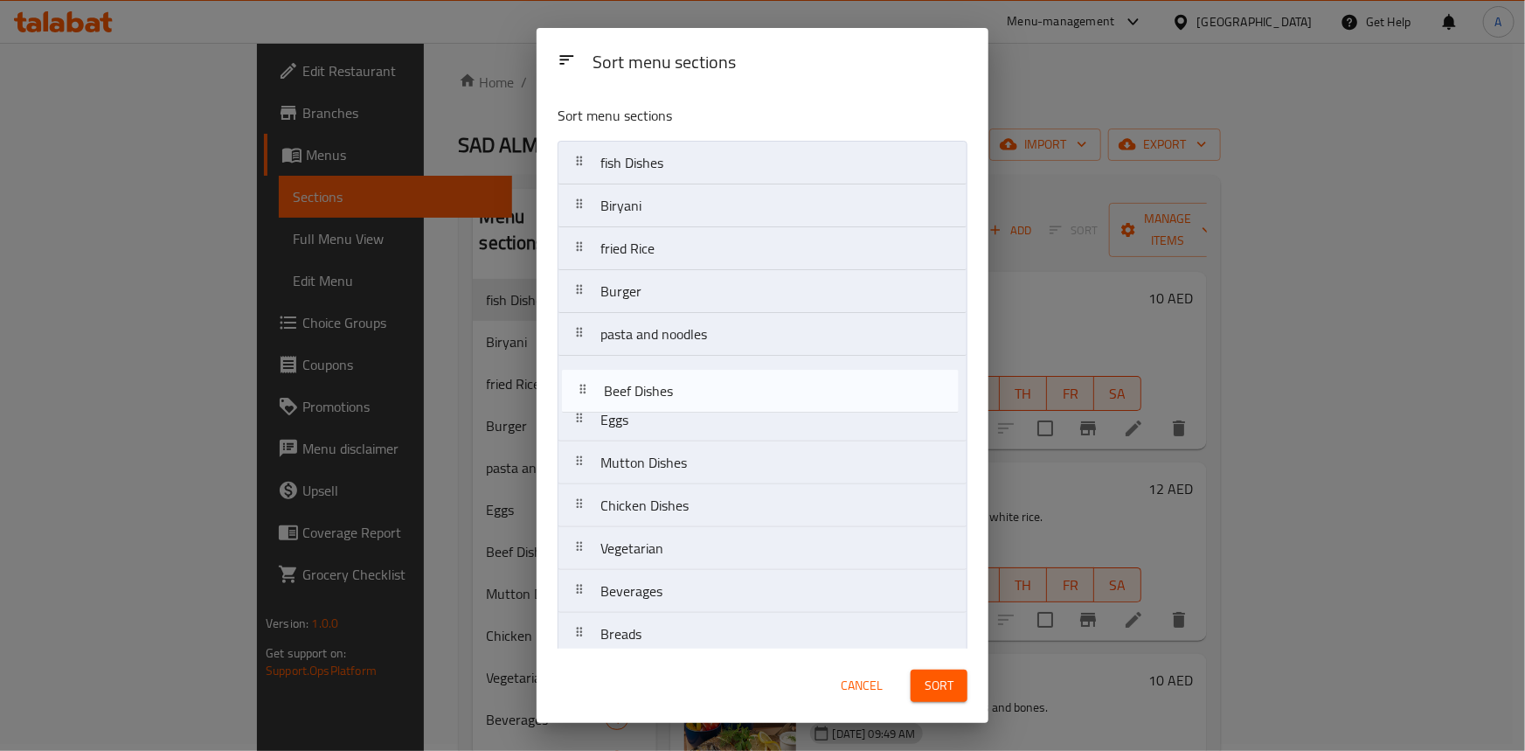
drag, startPoint x: 586, startPoint y: 421, endPoint x: 589, endPoint y: 378, distance: 43.8
click at [589, 378] on nav "fish Dishes Biryani fried Rice Burger pasta and noodles Eggs Beef Dishes Mutton…" at bounding box center [763, 463] width 410 height 644
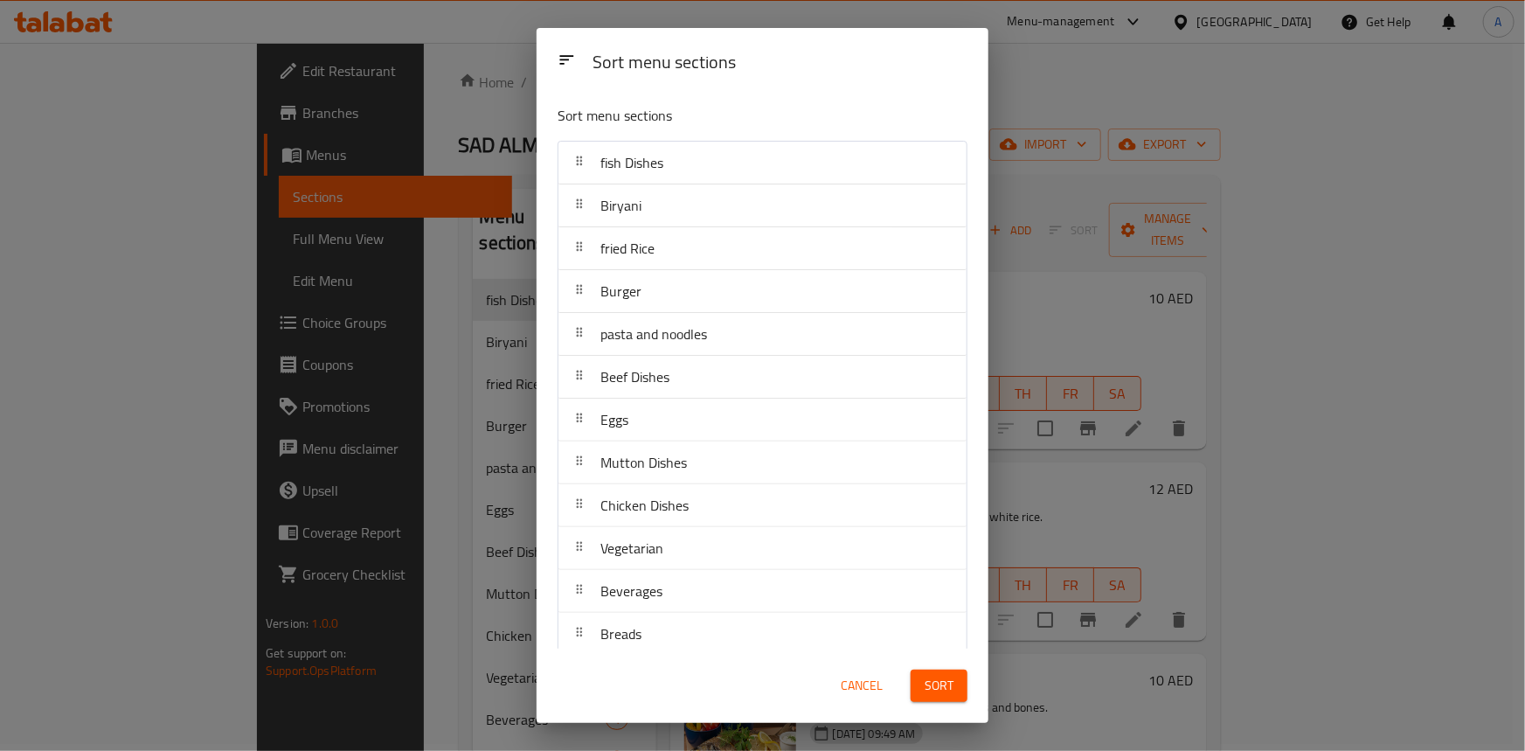
click at [963, 689] on button "Sort" at bounding box center [939, 685] width 57 height 32
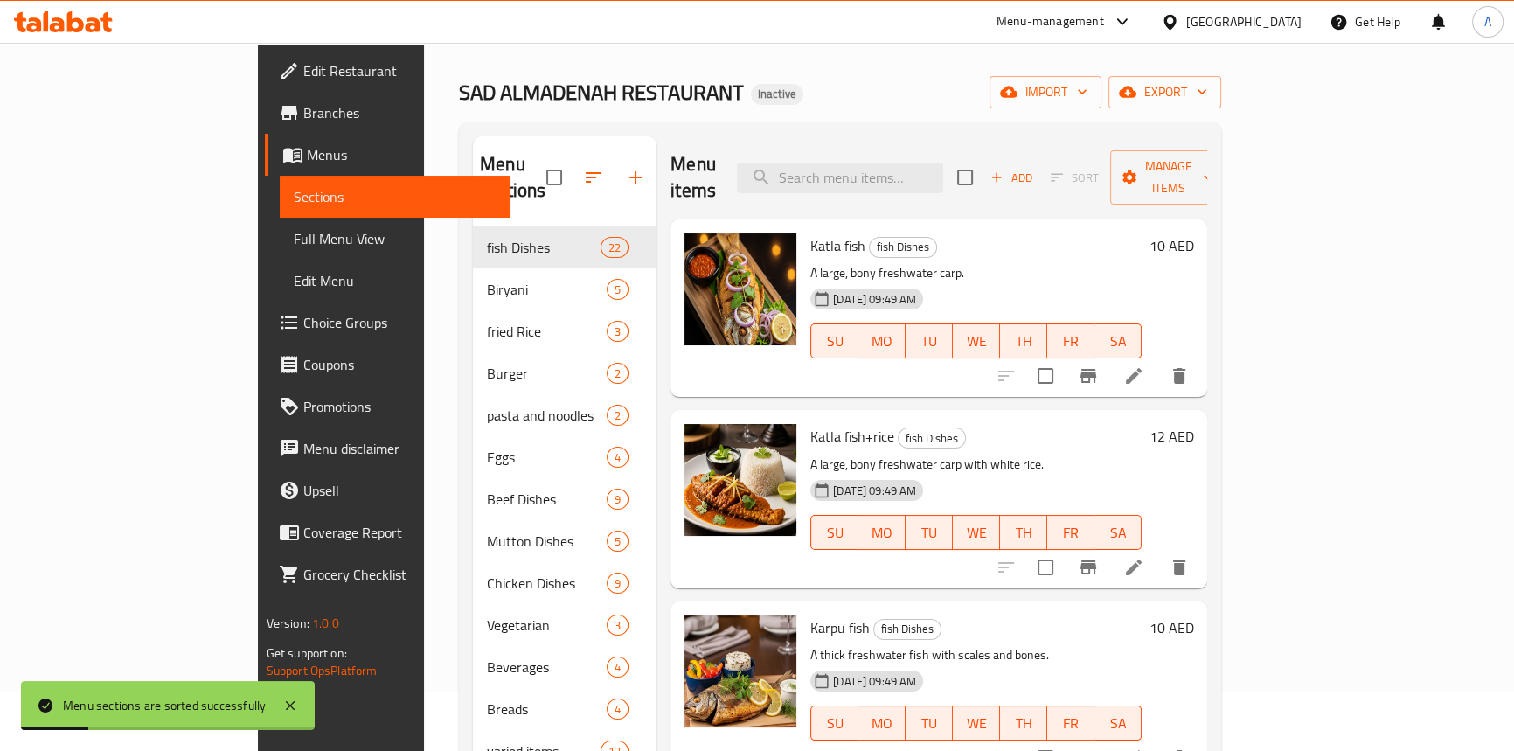
scroll to position [0, 0]
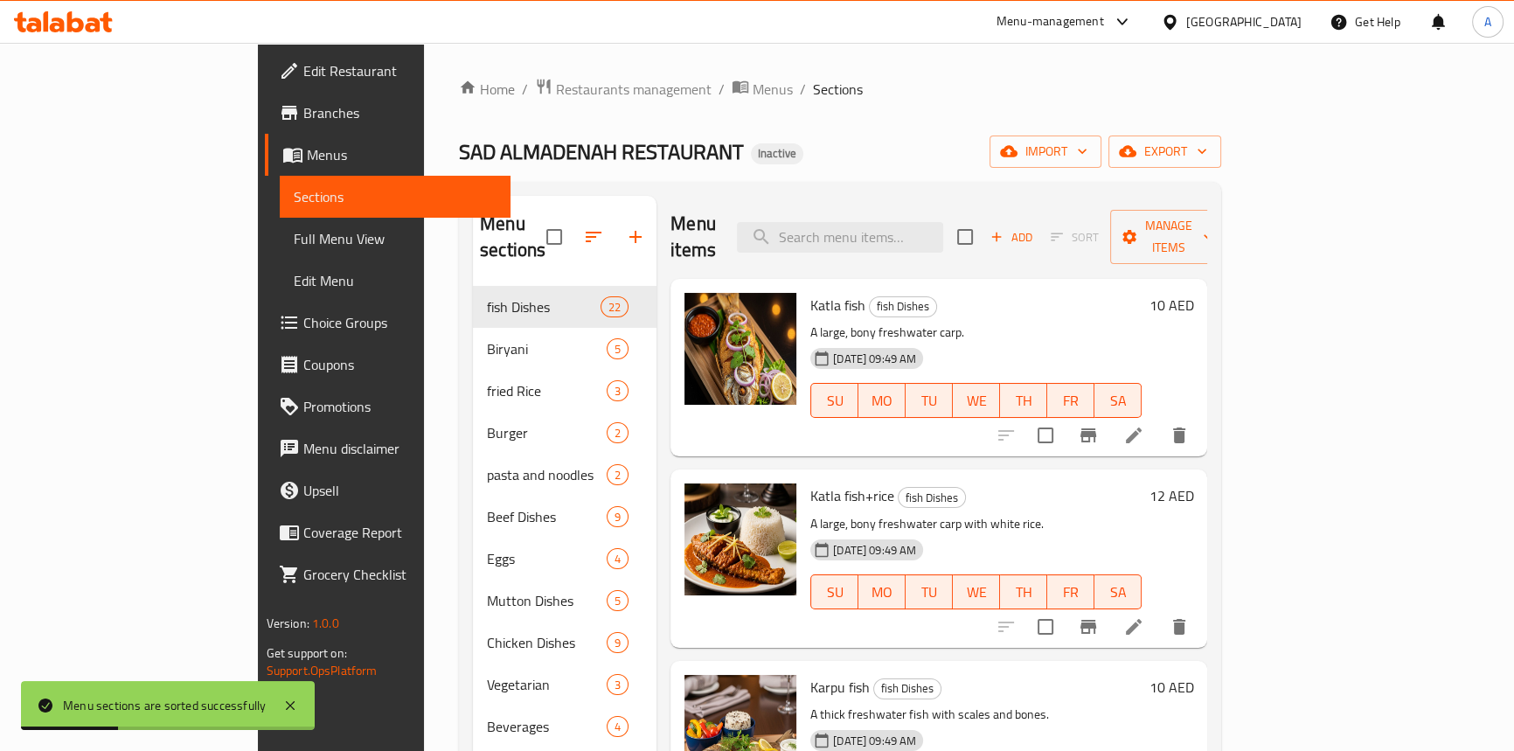
click at [294, 245] on span "Full Menu View" at bounding box center [395, 238] width 203 height 21
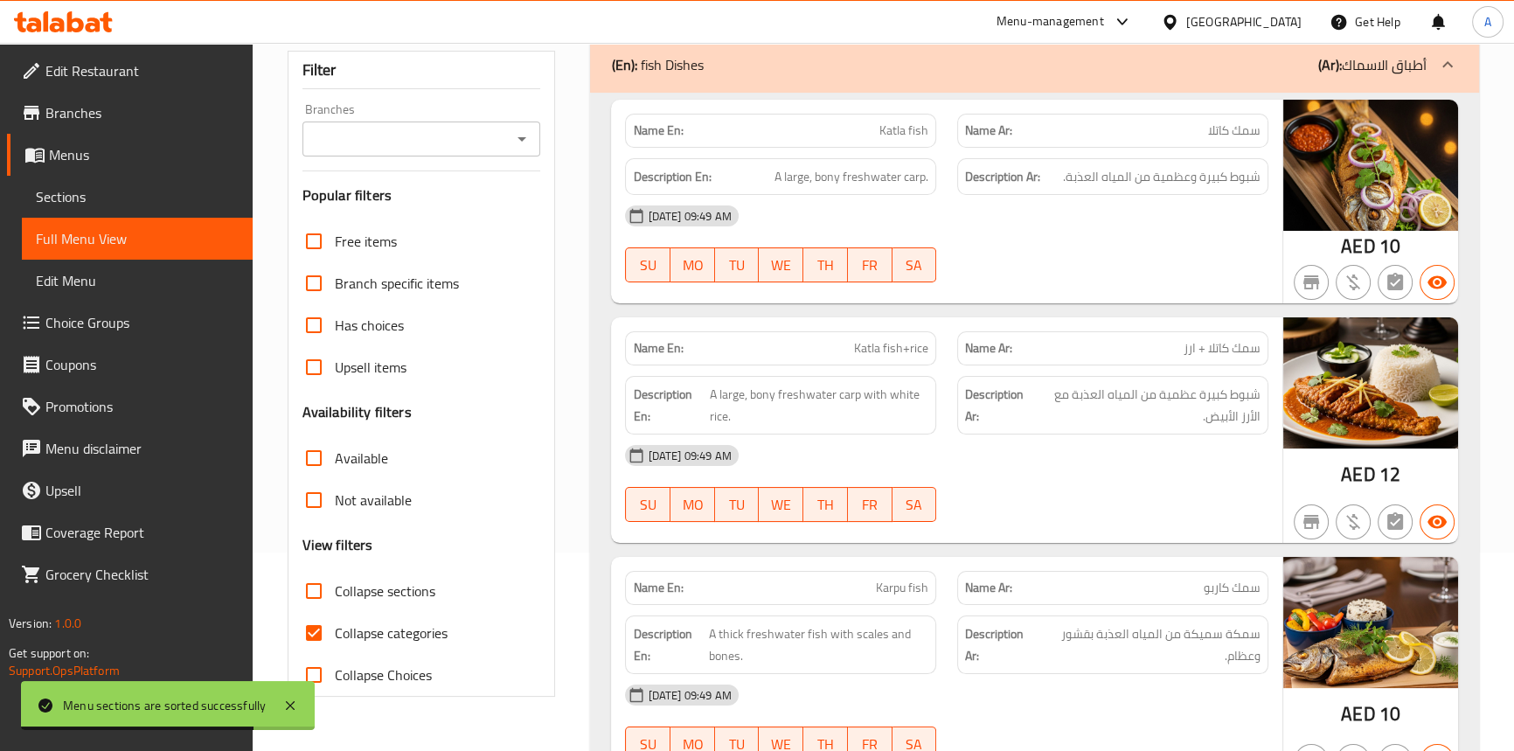
scroll to position [317, 0]
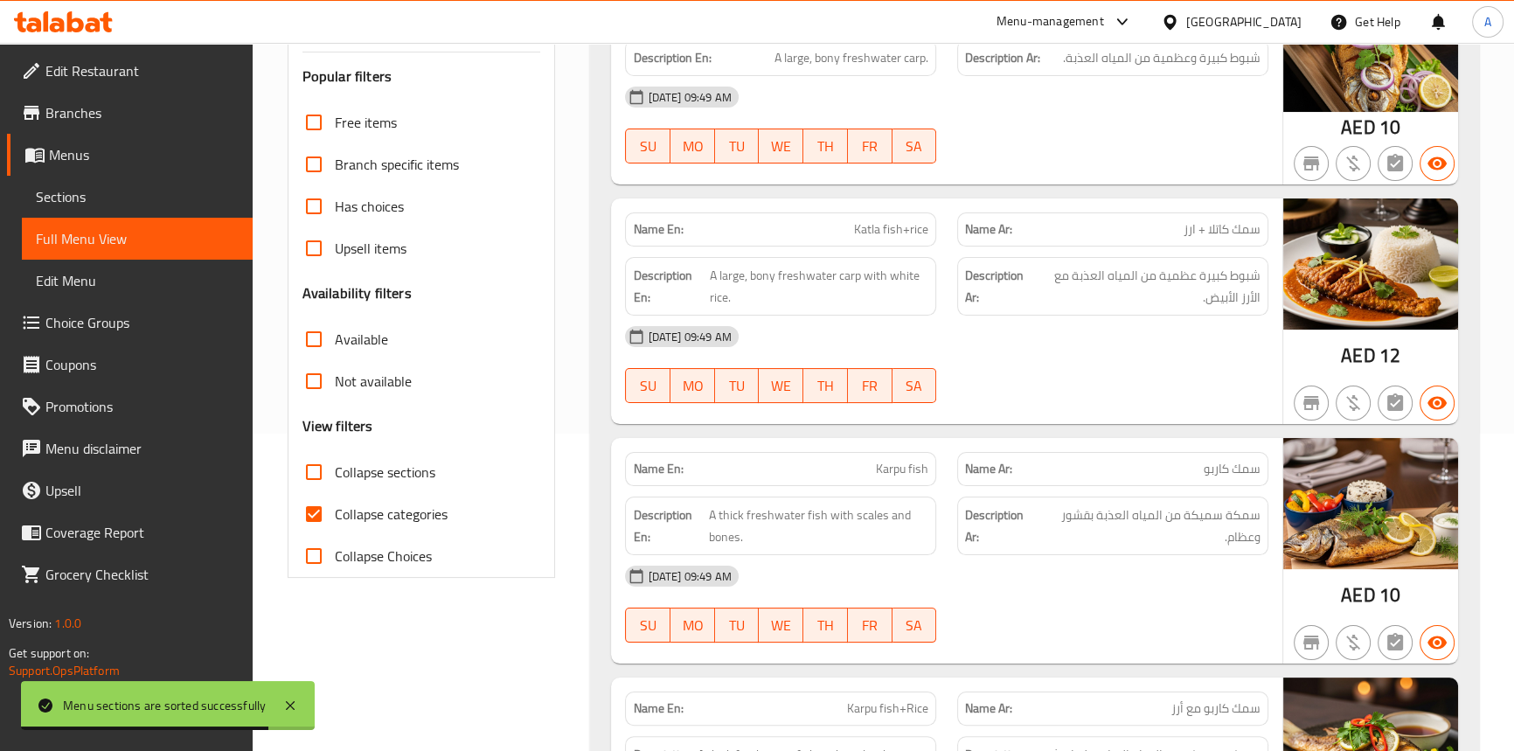
drag, startPoint x: 322, startPoint y: 523, endPoint x: 705, endPoint y: 488, distance: 385.3
click at [329, 523] on input "Collapse categories" at bounding box center [314, 514] width 42 height 42
checkbox input "false"
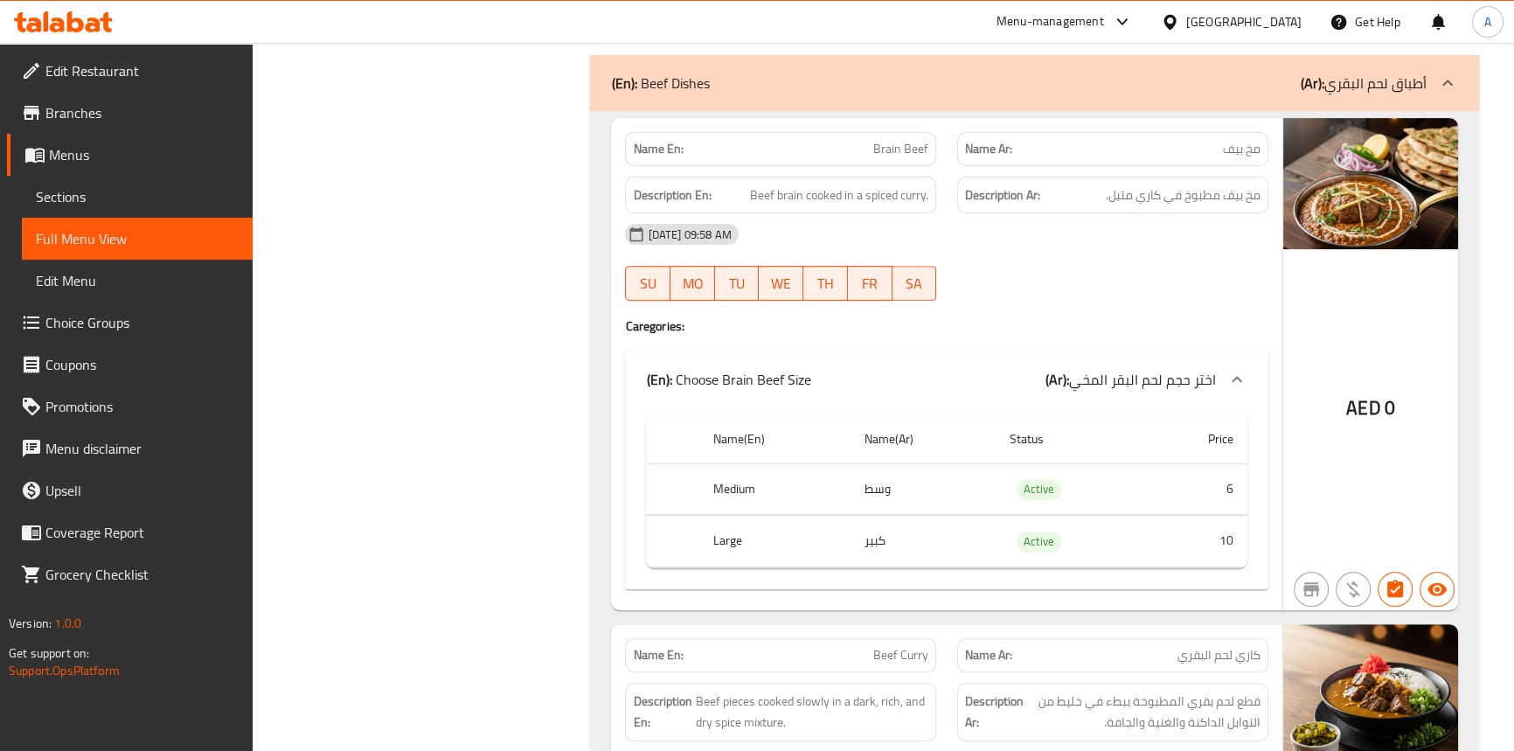
scroll to position [8907, 0]
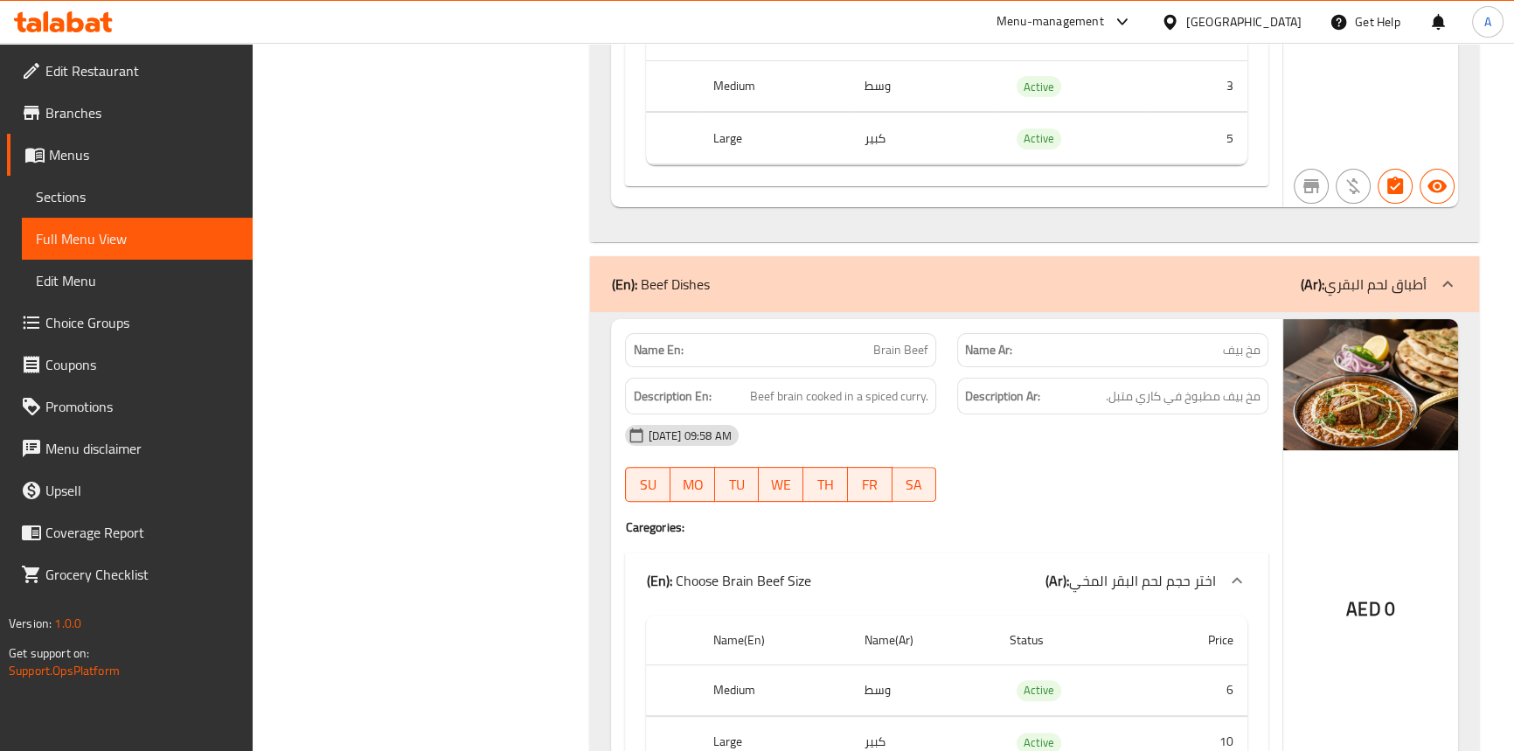
click at [1028, 445] on div "[DATE] 09:58 AM SU MO TU WE TH FR SA" at bounding box center [945, 463] width 663 height 98
click at [108, 203] on span "Sections" at bounding box center [137, 196] width 203 height 21
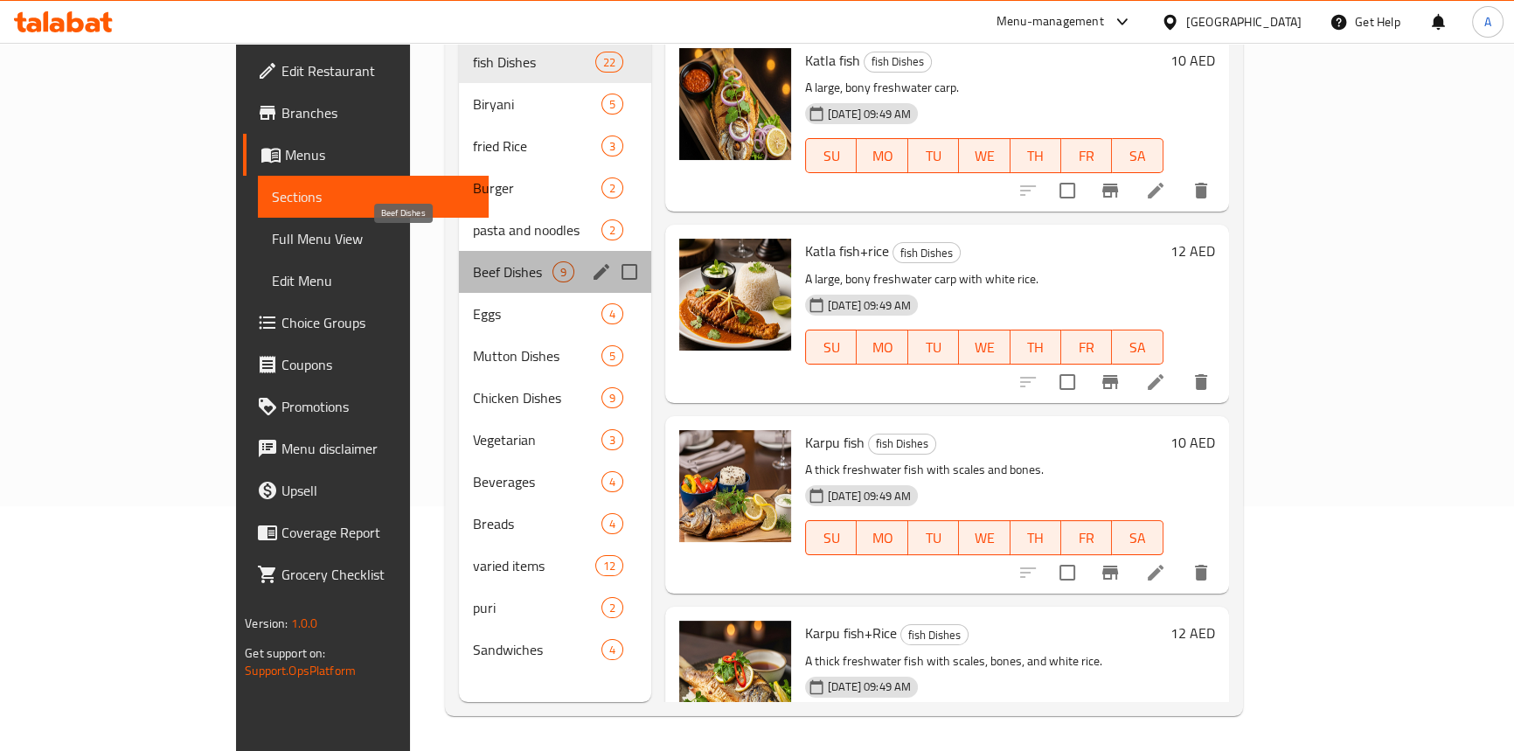
click at [473, 261] on span "Beef Dishes" at bounding box center [513, 271] width 80 height 21
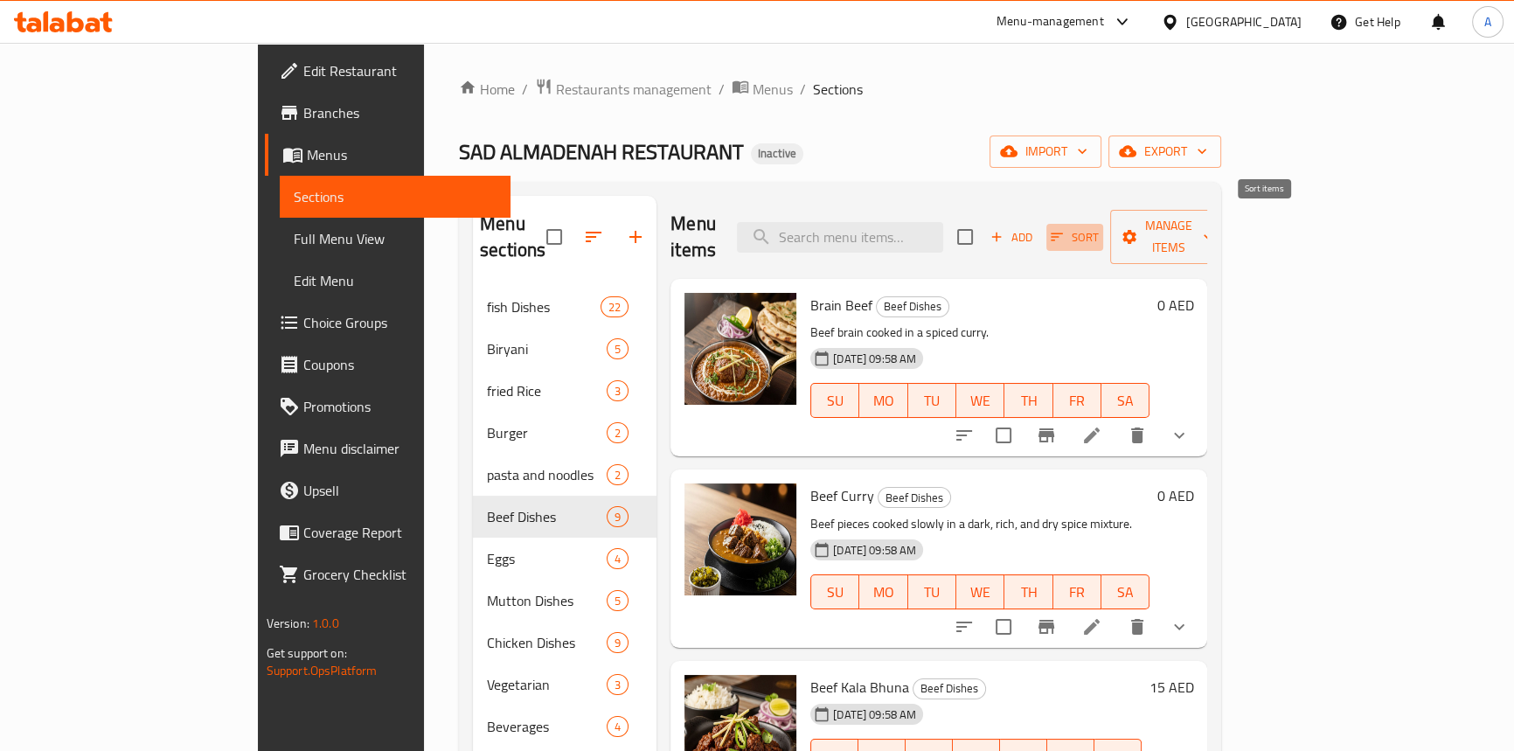
click at [1064, 229] on icon "button" at bounding box center [1057, 237] width 16 height 16
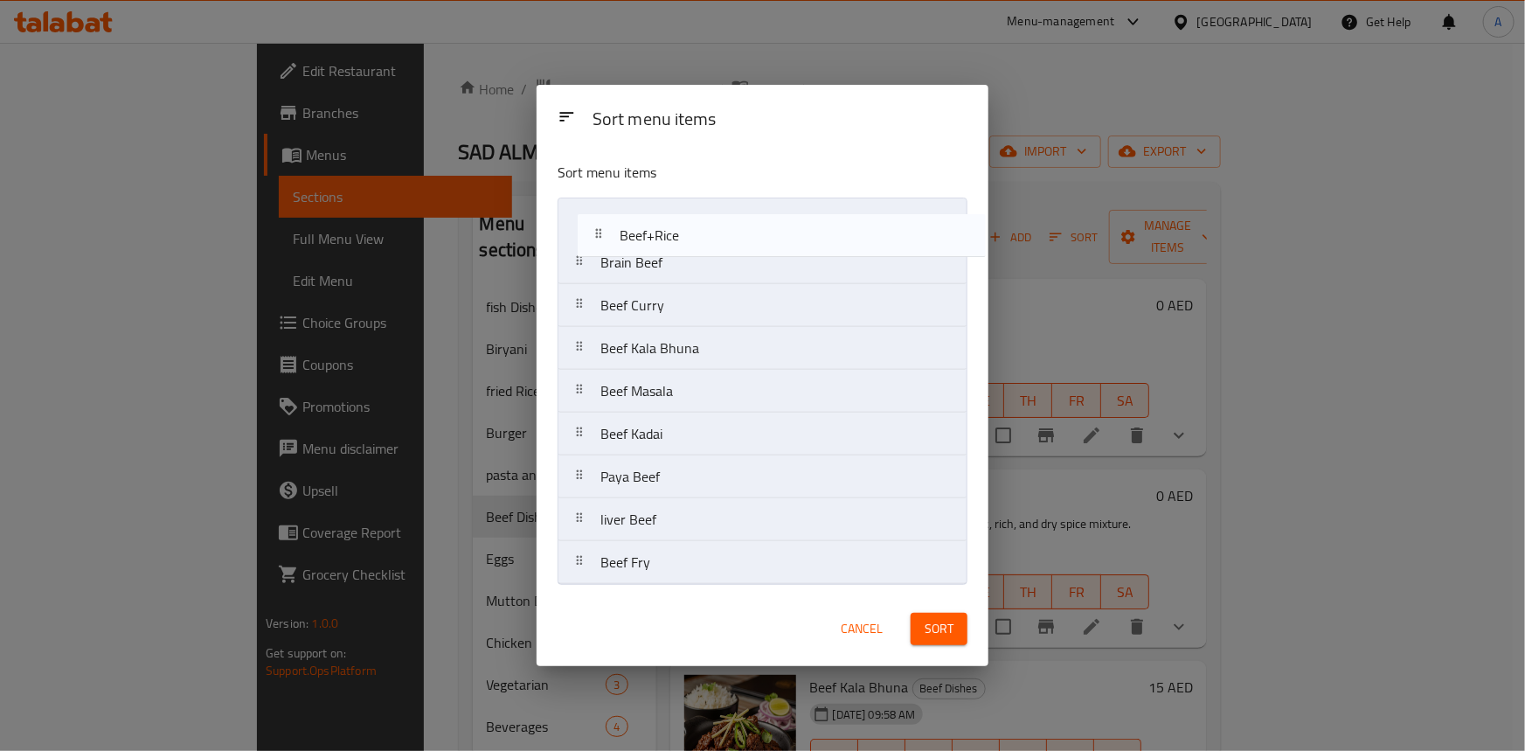
drag, startPoint x: 586, startPoint y: 434, endPoint x: 605, endPoint y: 225, distance: 210.6
click at [605, 225] on nav "Brain Beef Beef [PERSON_NAME] Beef Kala Bhuna Beef Masala Beef Kadai Beef+Rice …" at bounding box center [763, 391] width 410 height 387
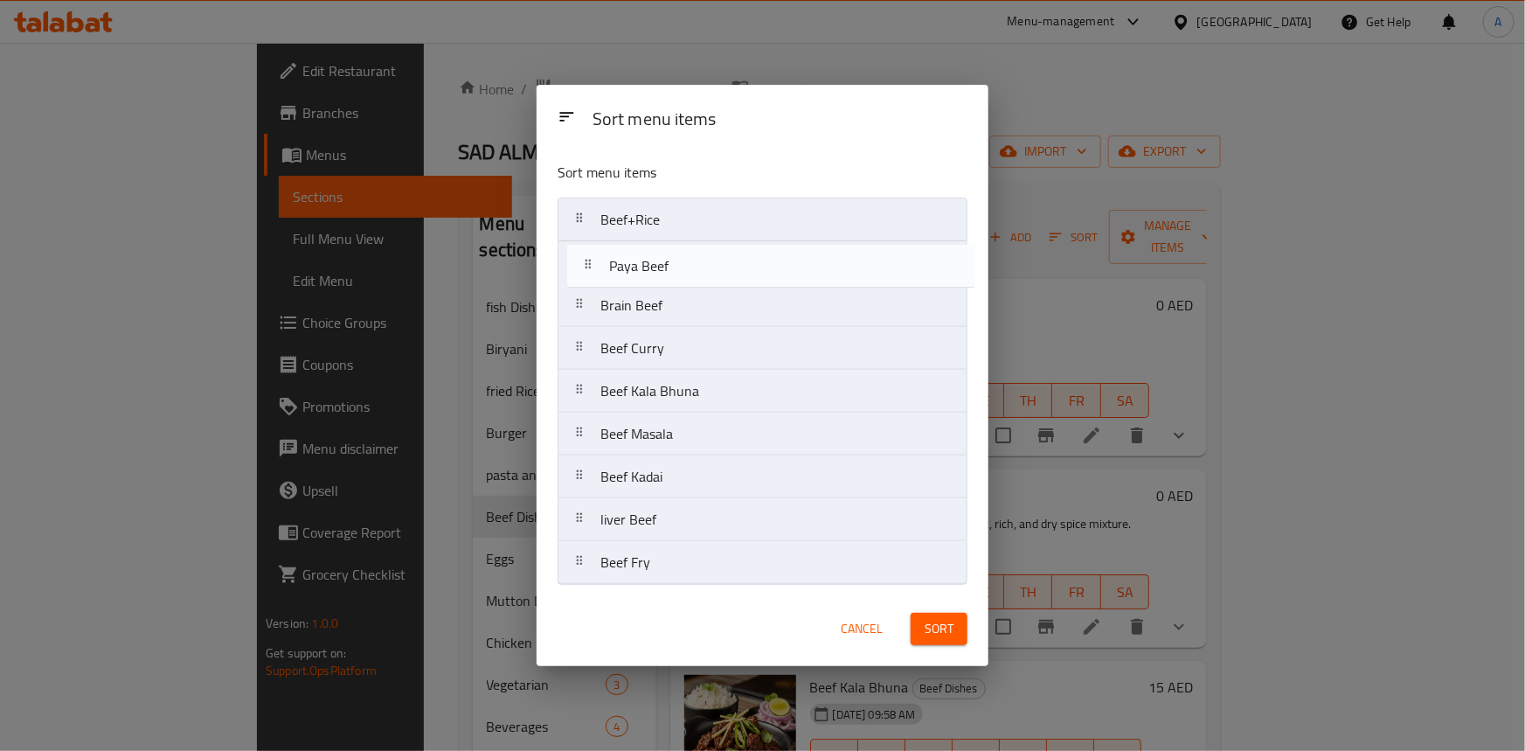
drag, startPoint x: 584, startPoint y: 475, endPoint x: 593, endPoint y: 259, distance: 216.9
click at [593, 259] on nav "Beef+Rice Brain Beef Beef [PERSON_NAME] Beef Kala Bhuna Beef Masala Beef Kadai …" at bounding box center [763, 391] width 410 height 387
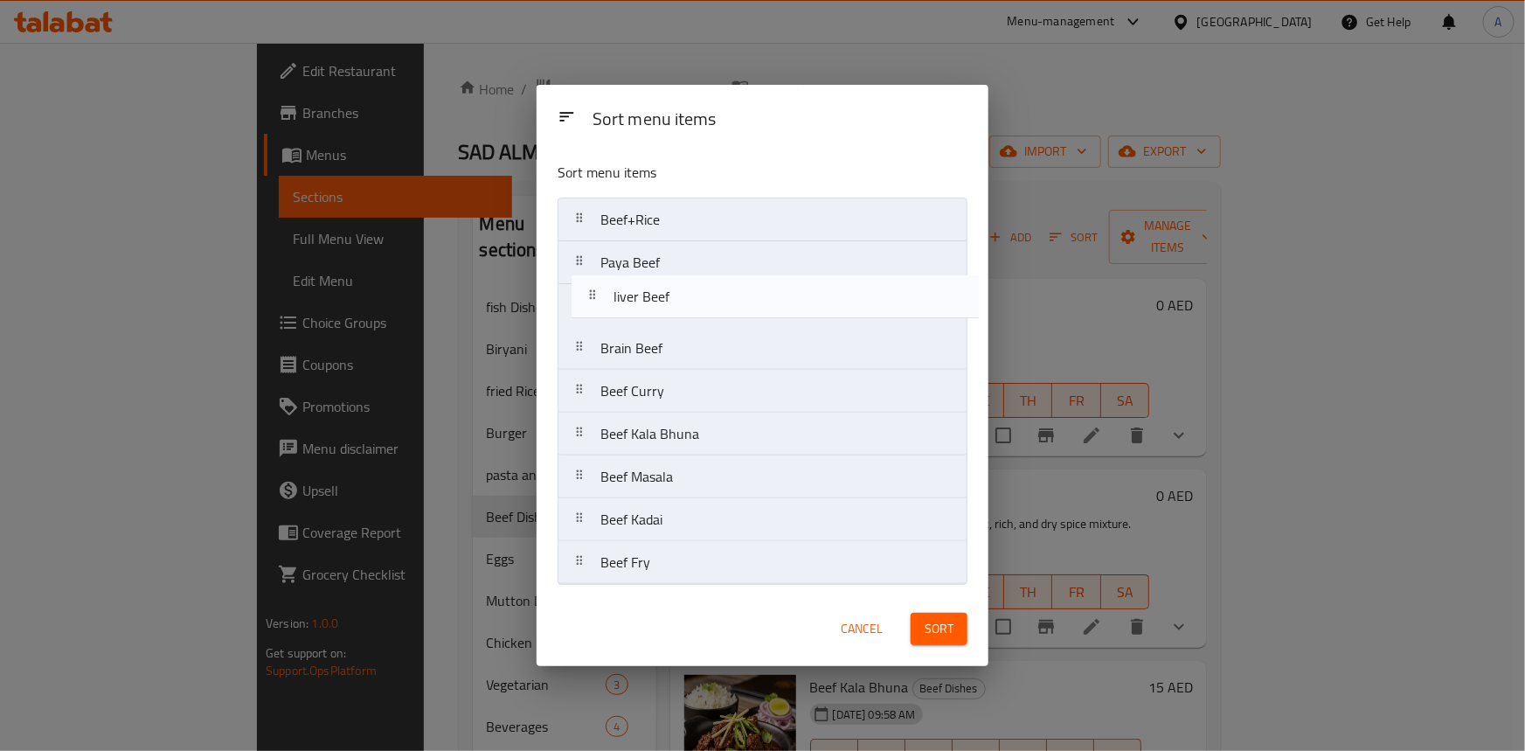
drag, startPoint x: 588, startPoint y: 515, endPoint x: 603, endPoint y: 274, distance: 241.7
click at [603, 274] on nav "Beef+Rice Paya Beef Brain Beef Beef [PERSON_NAME] Beef Kala Bhuna Beef Masala B…" at bounding box center [763, 391] width 410 height 387
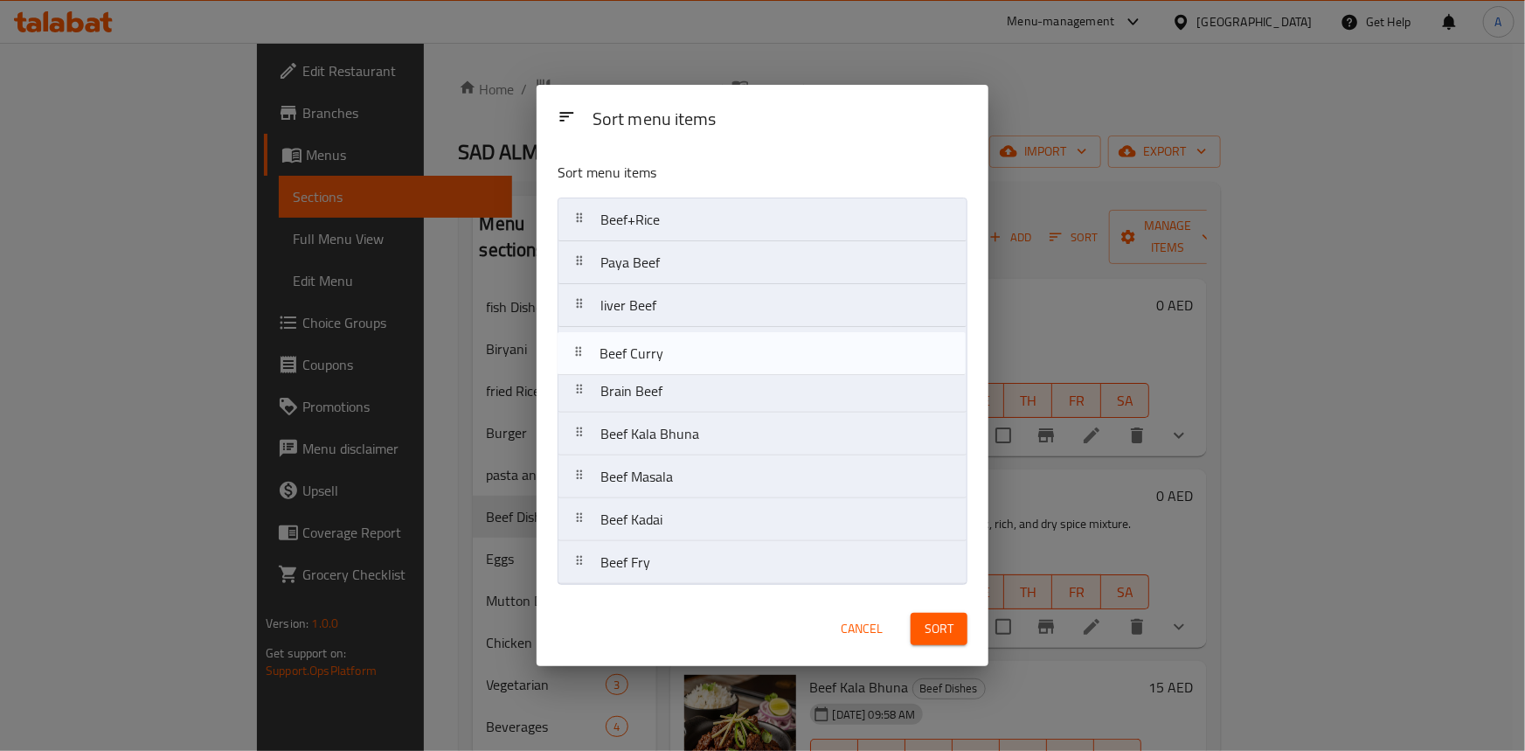
drag, startPoint x: 586, startPoint y: 392, endPoint x: 585, endPoint y: 350, distance: 42.0
click at [585, 350] on nav "Beef+Rice Paya Beef liver Beef Brain Beef Beef [PERSON_NAME] Beef Kala Bhuna Be…" at bounding box center [763, 391] width 410 height 387
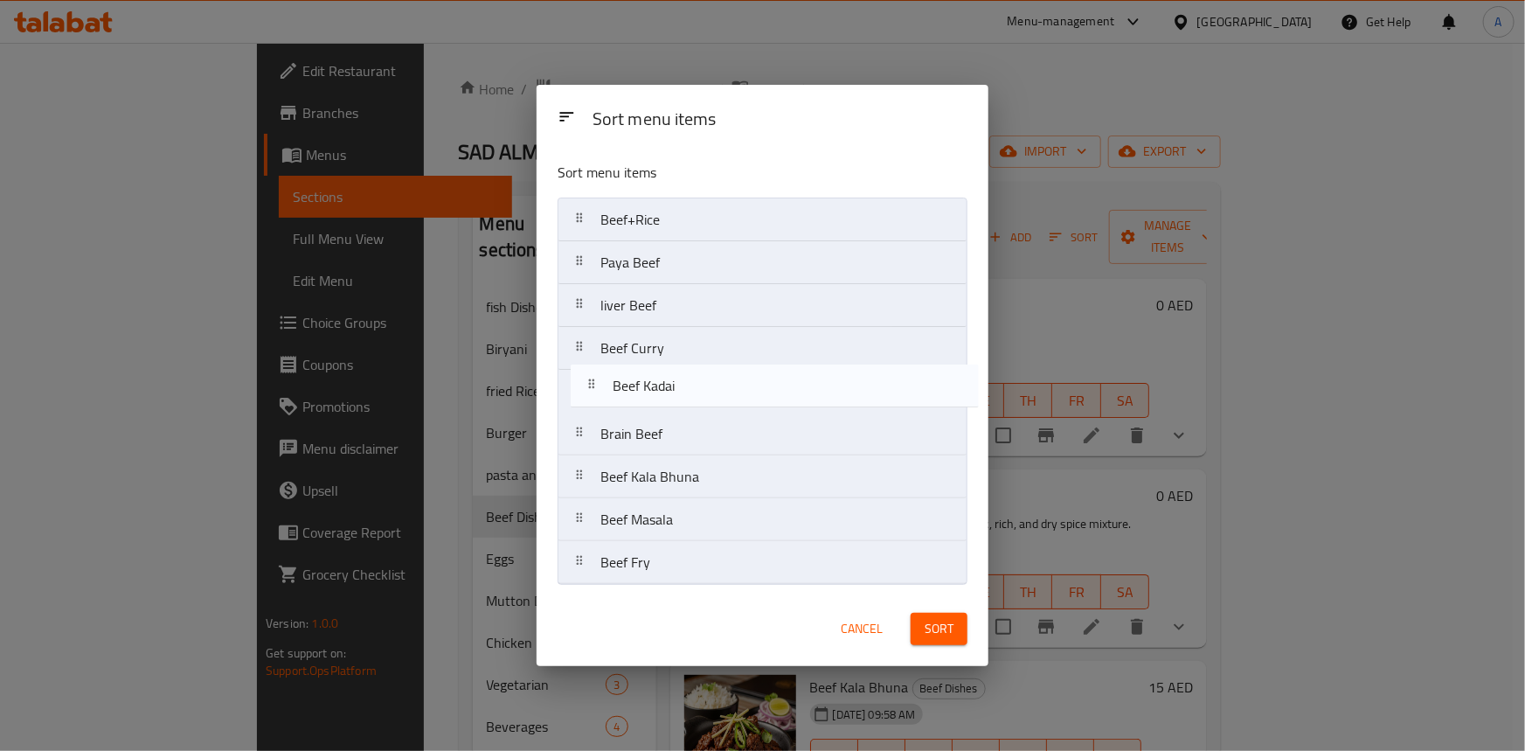
drag, startPoint x: 586, startPoint y: 521, endPoint x: 598, endPoint y: 382, distance: 139.5
click at [598, 382] on nav "Beef+Rice Paya Beef liver Beef Beef [PERSON_NAME] Brain Beef Beef Kala Bhuna Be…" at bounding box center [763, 391] width 410 height 387
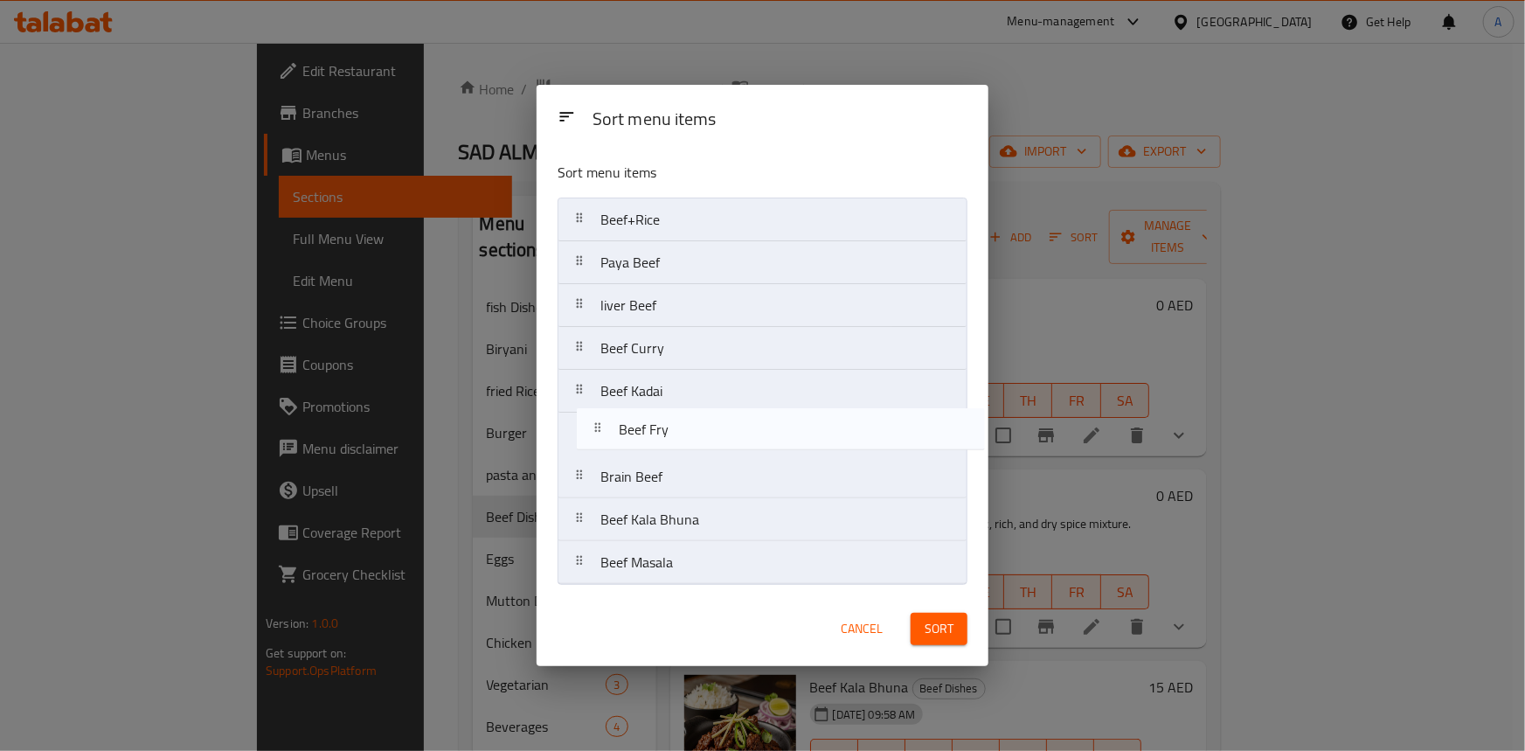
drag, startPoint x: 590, startPoint y: 566, endPoint x: 608, endPoint y: 428, distance: 139.3
click at [608, 428] on nav "Beef+Rice Paya Beef liver Beef Beef [PERSON_NAME] Beef Kadai Brain Beef Beef Ka…" at bounding box center [763, 391] width 410 height 387
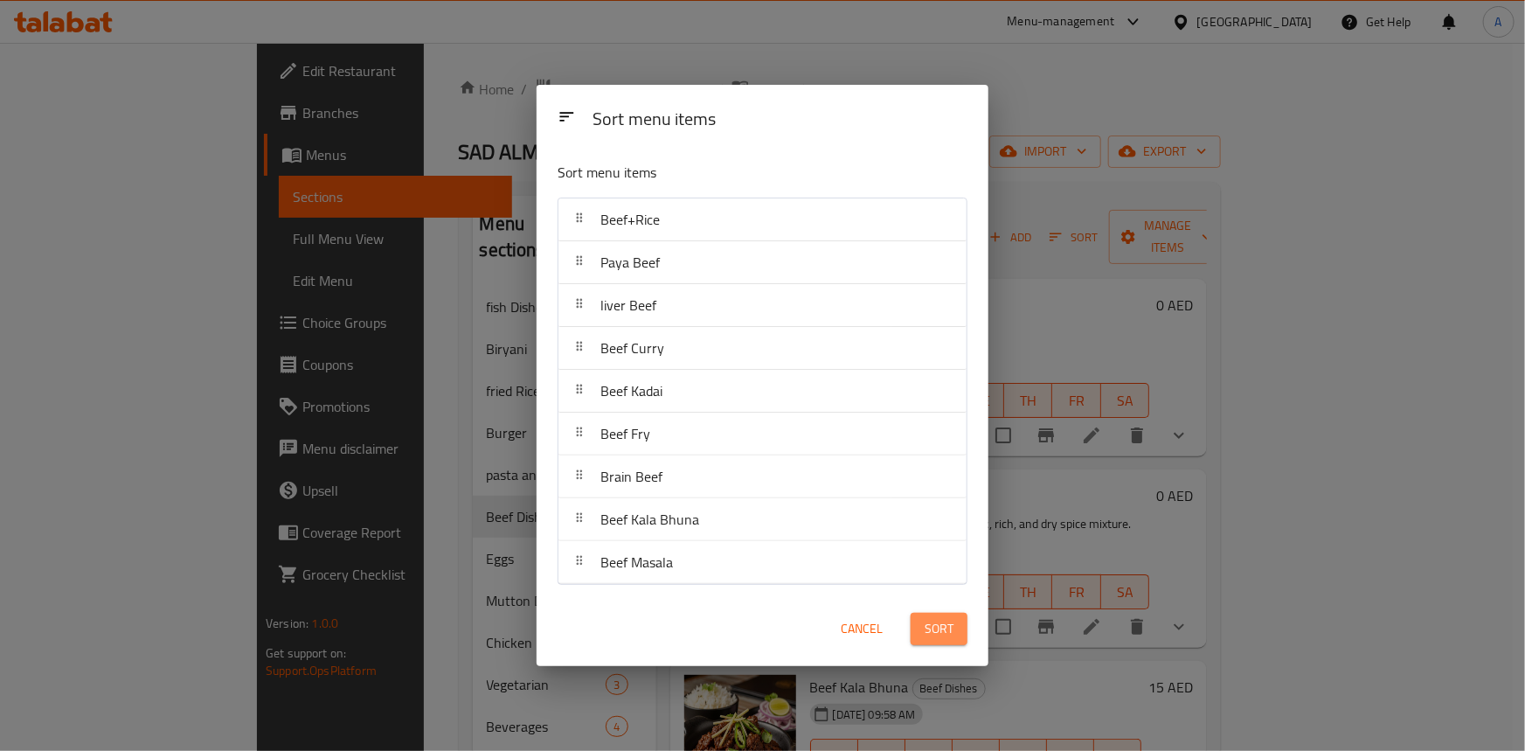
click at [936, 629] on span "Sort" at bounding box center [939, 629] width 29 height 22
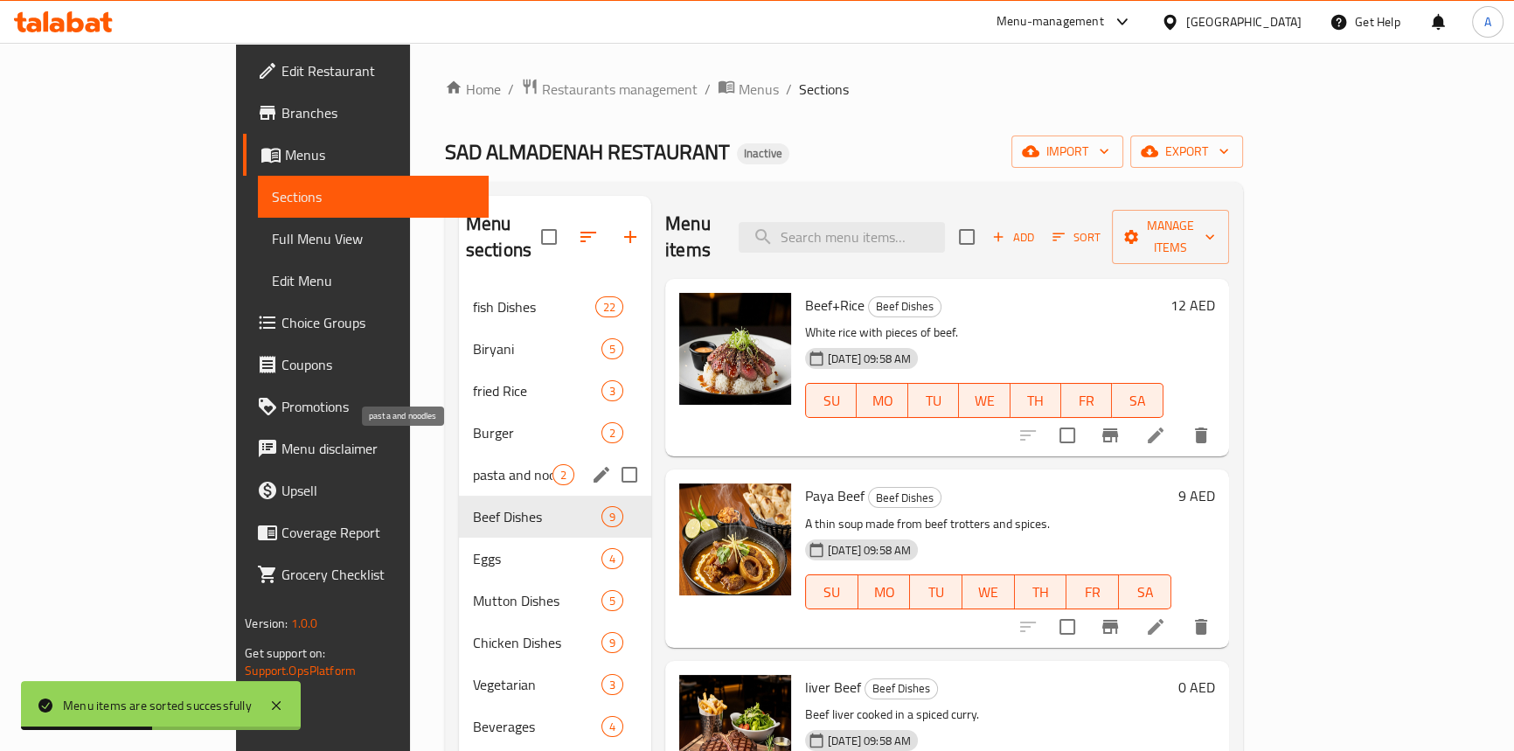
click at [473, 464] on span "pasta and noodles" at bounding box center [513, 474] width 80 height 21
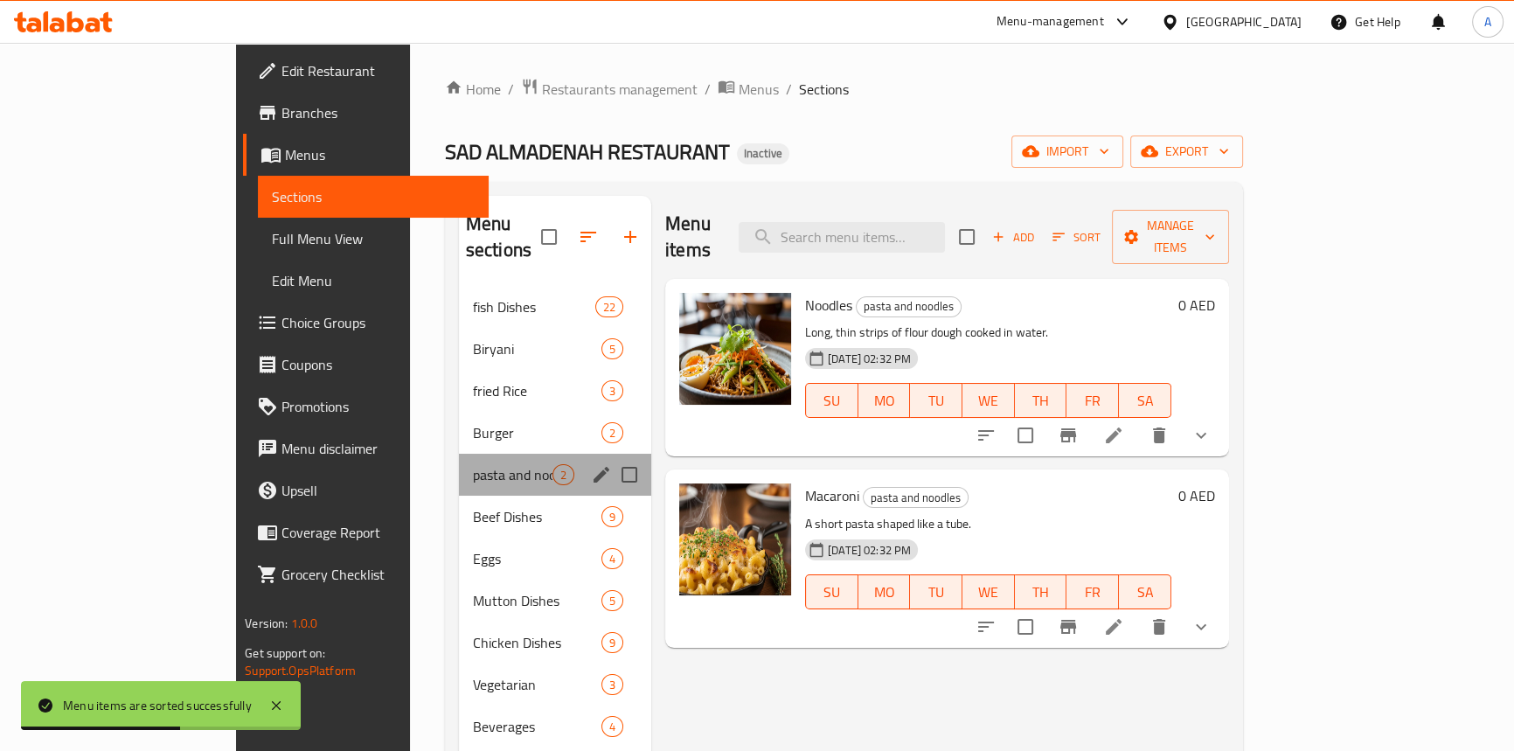
click at [459, 466] on div "pasta and noodles 2" at bounding box center [555, 475] width 192 height 42
click at [459, 496] on div "Beef Dishes 9" at bounding box center [555, 517] width 192 height 42
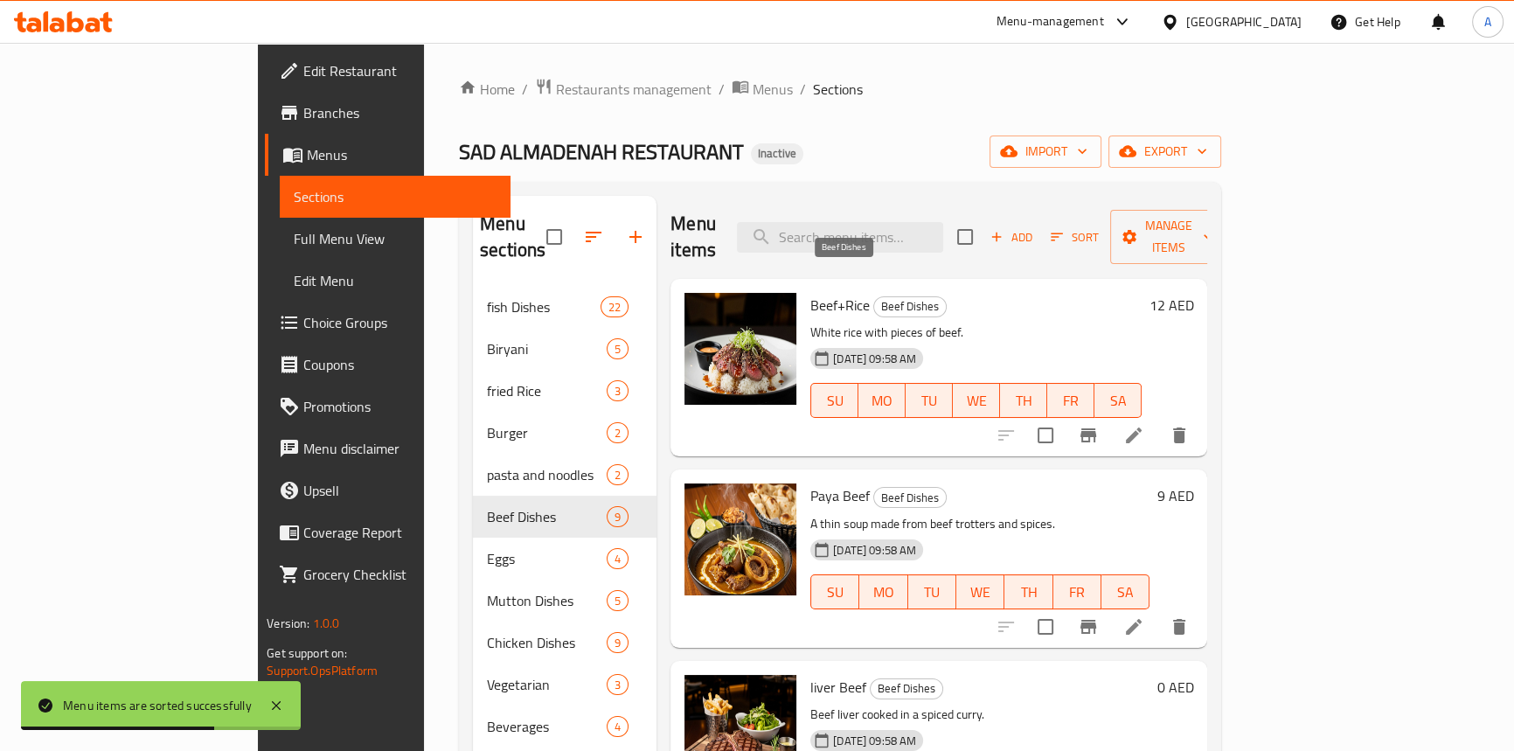
click at [874, 296] on span "Beef Dishes" at bounding box center [910, 306] width 72 height 20
drag, startPoint x: 116, startPoint y: 236, endPoint x: 157, endPoint y: 245, distance: 42.0
click at [294, 236] on span "Full Menu View" at bounding box center [395, 238] width 203 height 21
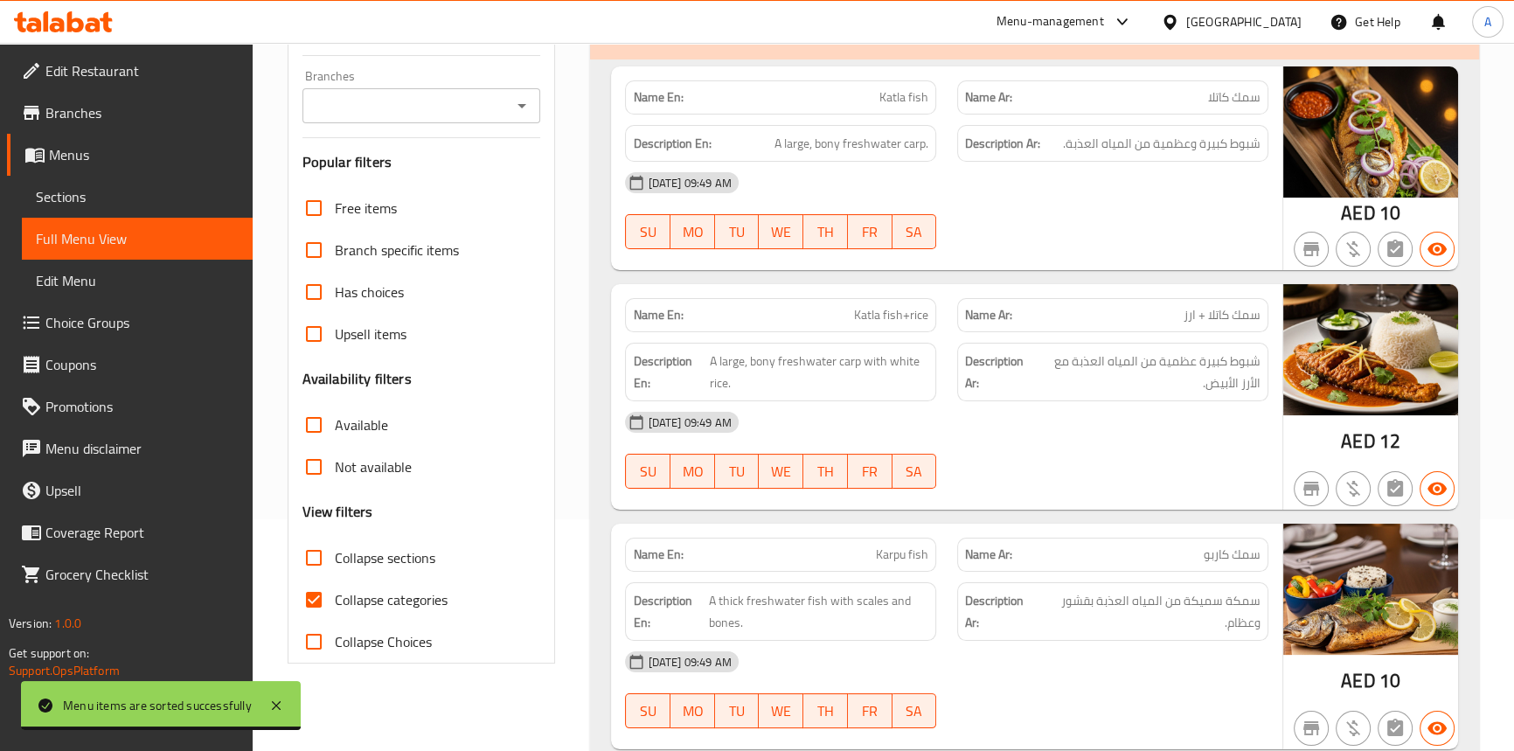
scroll to position [397, 0]
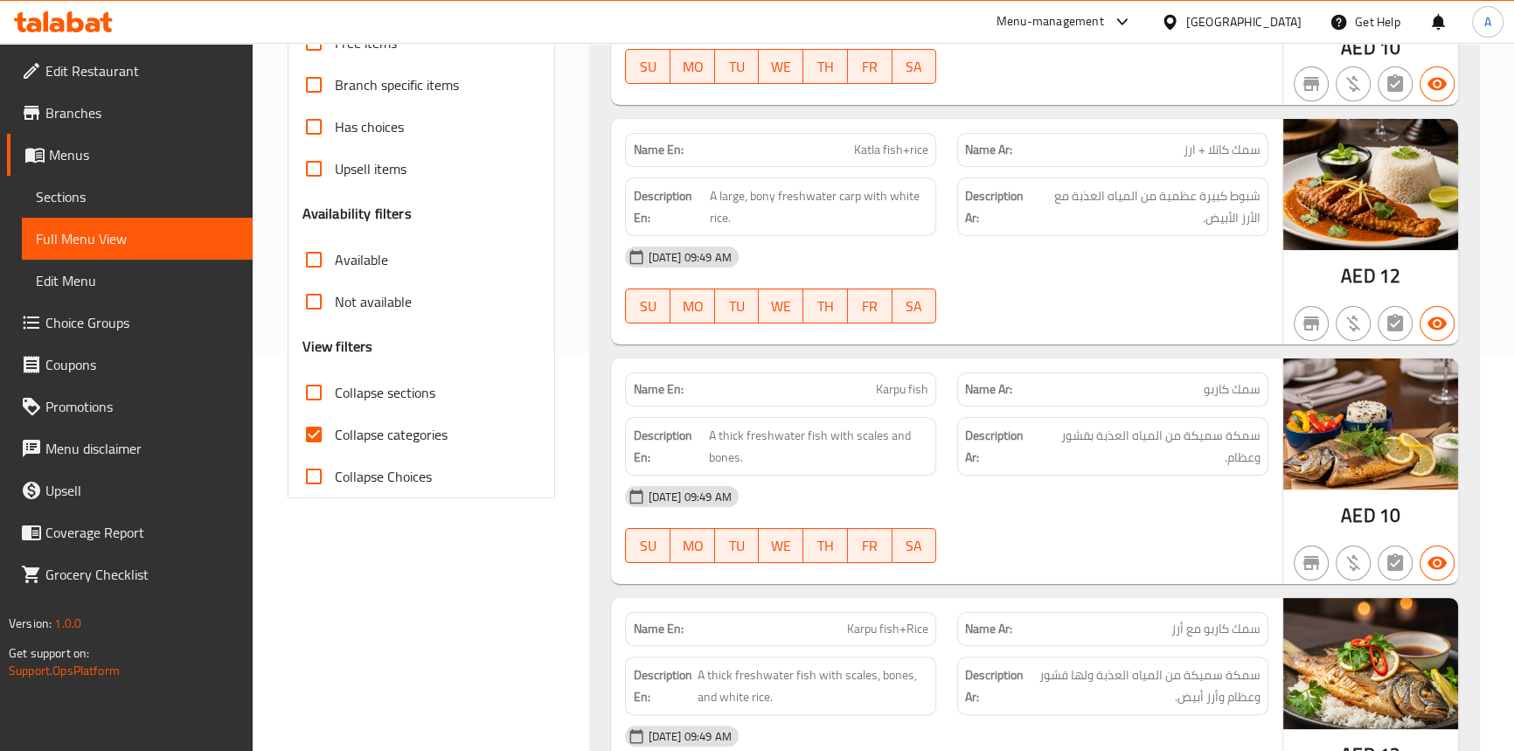
drag, startPoint x: 307, startPoint y: 440, endPoint x: 1069, endPoint y: 116, distance: 827.9
click at [307, 439] on input "Collapse categories" at bounding box center [314, 434] width 42 height 42
checkbox input "false"
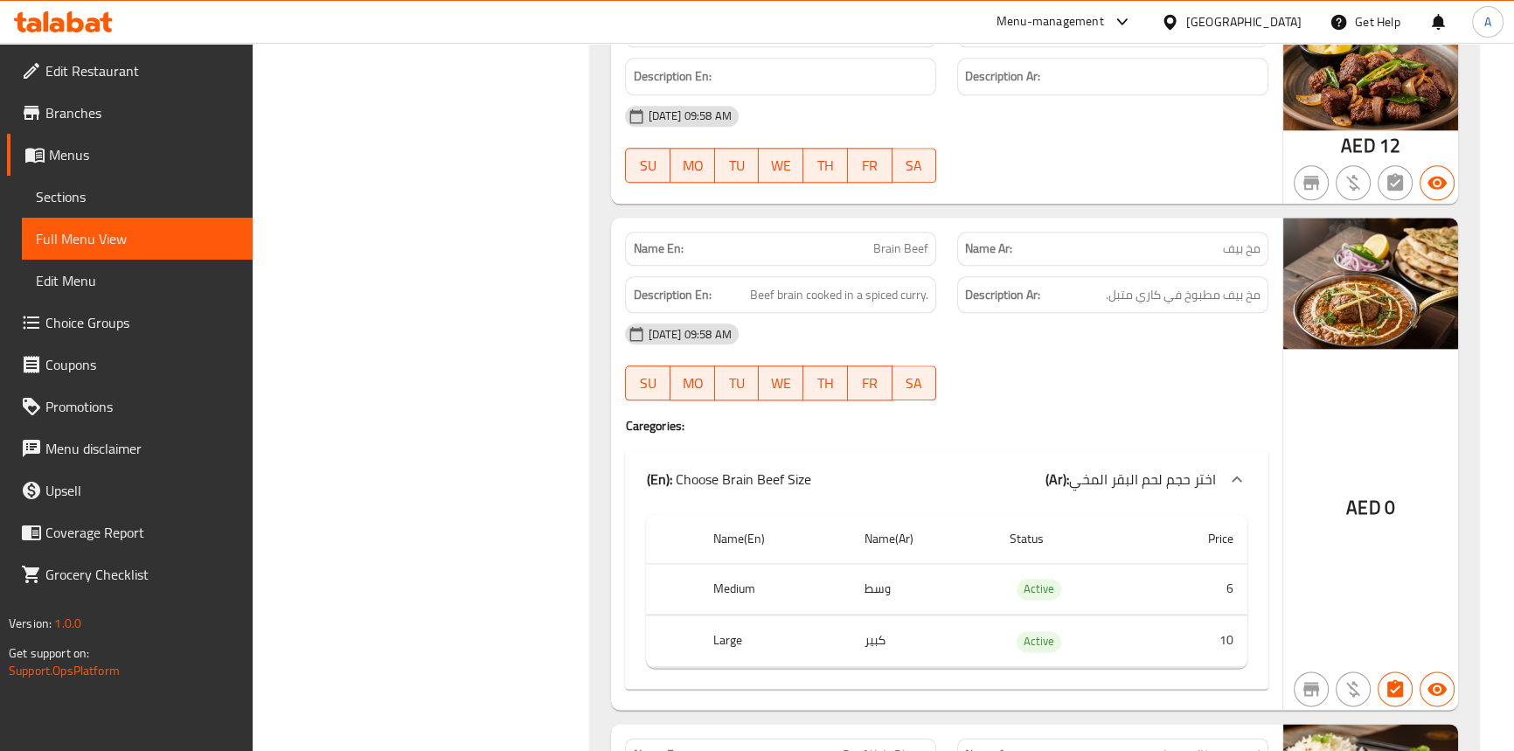
scroll to position [10948, 0]
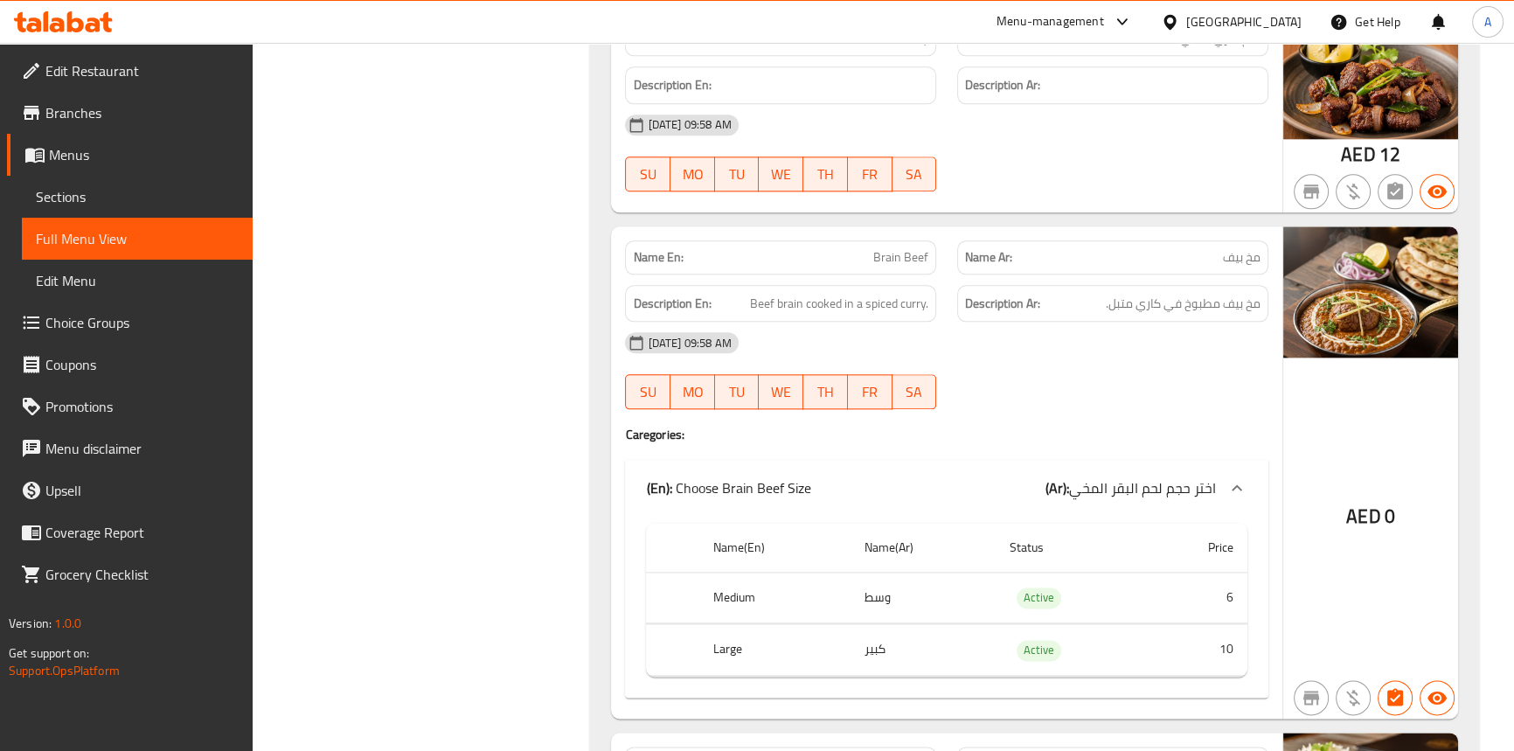
drag, startPoint x: 1035, startPoint y: 168, endPoint x: 546, endPoint y: 247, distance: 495.0
click at [1035, 181] on div at bounding box center [1113, 191] width 332 height 21
click at [121, 203] on span "Sections" at bounding box center [137, 196] width 203 height 21
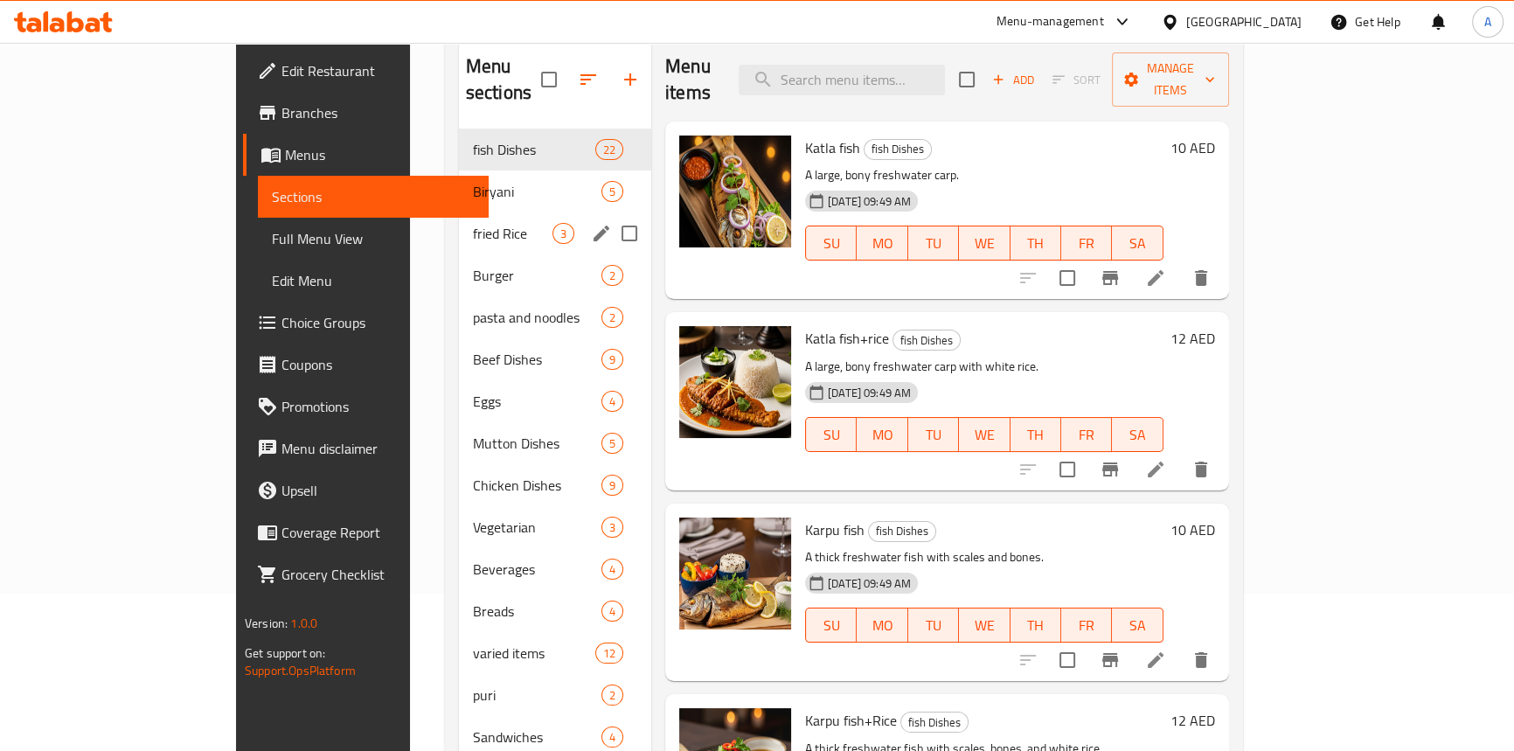
scroll to position [87, 0]
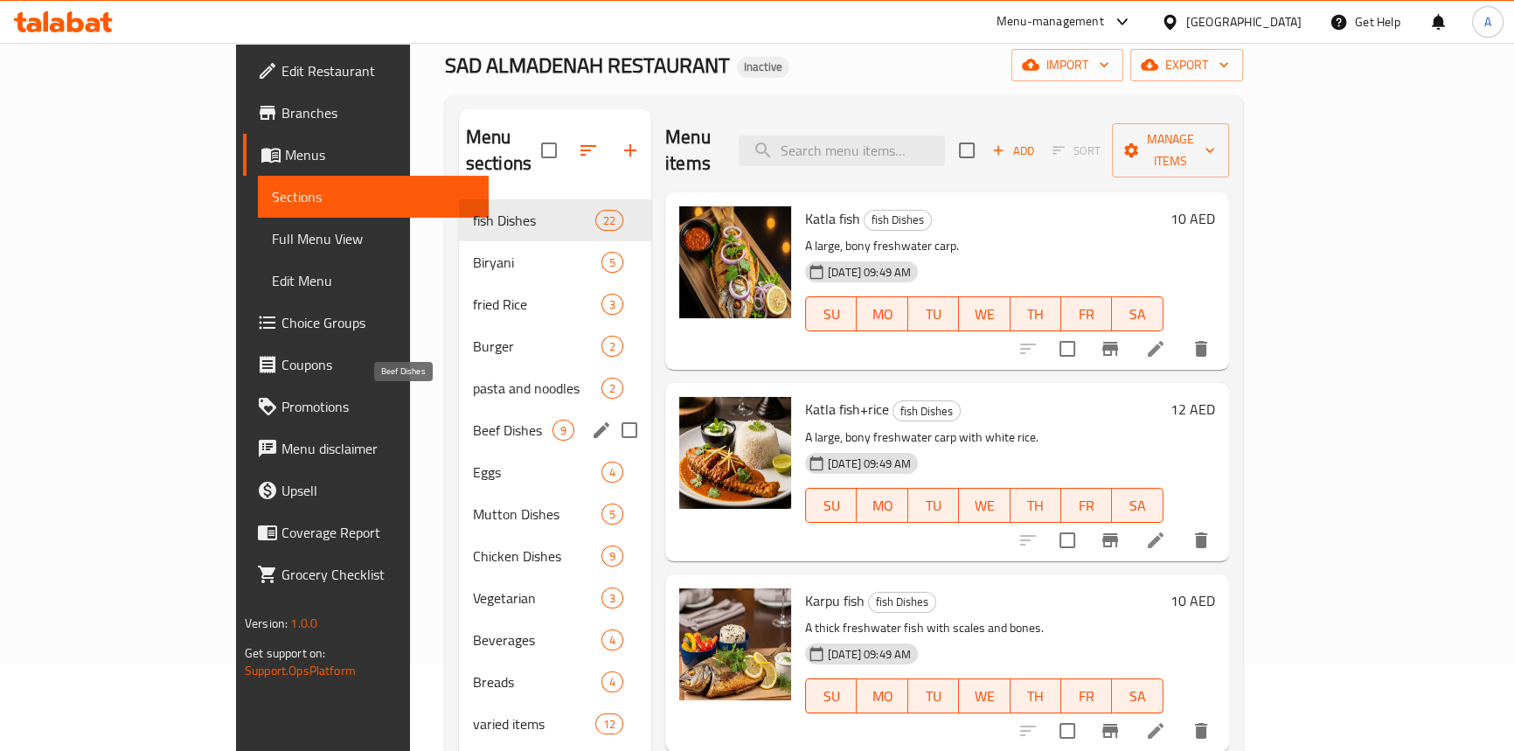
click at [473, 420] on span "Beef Dishes" at bounding box center [513, 430] width 80 height 21
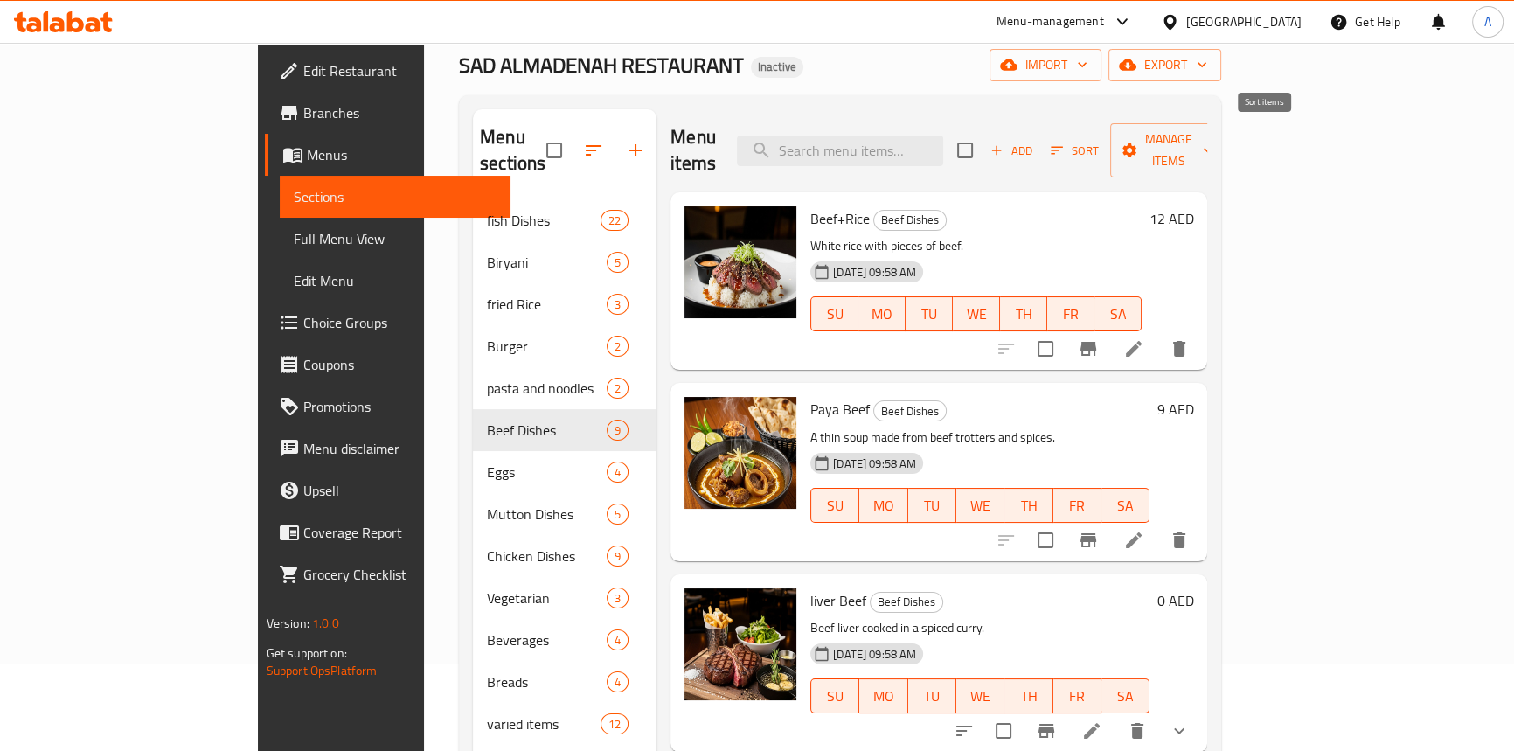
click at [1064, 142] on icon "button" at bounding box center [1057, 150] width 16 height 16
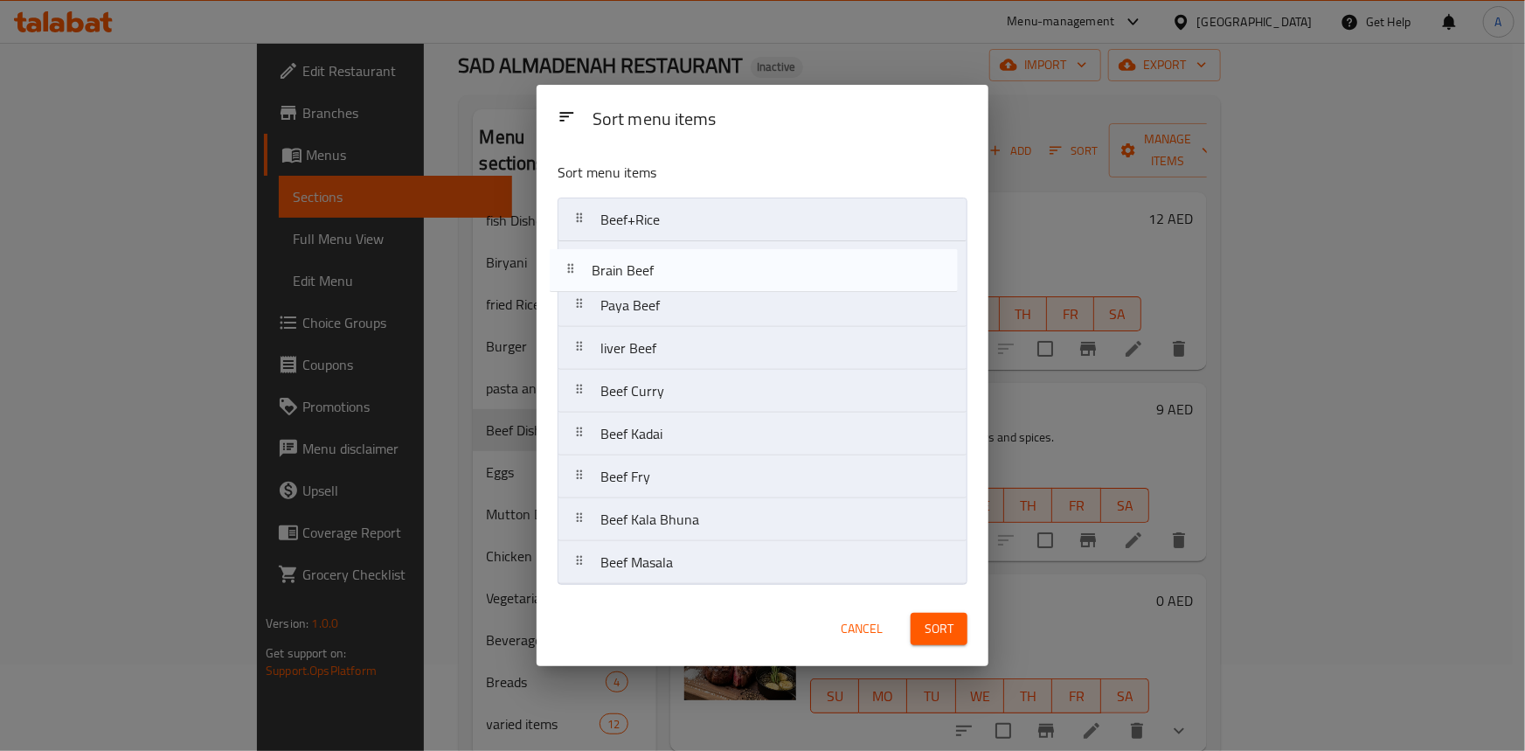
drag, startPoint x: 588, startPoint y: 474, endPoint x: 578, endPoint y: 259, distance: 215.3
click at [578, 259] on nav "Beef+Rice Paya Beef liver Beef Beef [PERSON_NAME] Beef Kadai Beef Fry Brain Bee…" at bounding box center [763, 391] width 410 height 387
drag, startPoint x: 583, startPoint y: 267, endPoint x: 587, endPoint y: 300, distance: 32.6
click at [587, 300] on nav "Beef+Rice Brain Beef Paya Beef liver Beef Beef [PERSON_NAME] Beef Kadai Beef Fr…" at bounding box center [763, 391] width 410 height 387
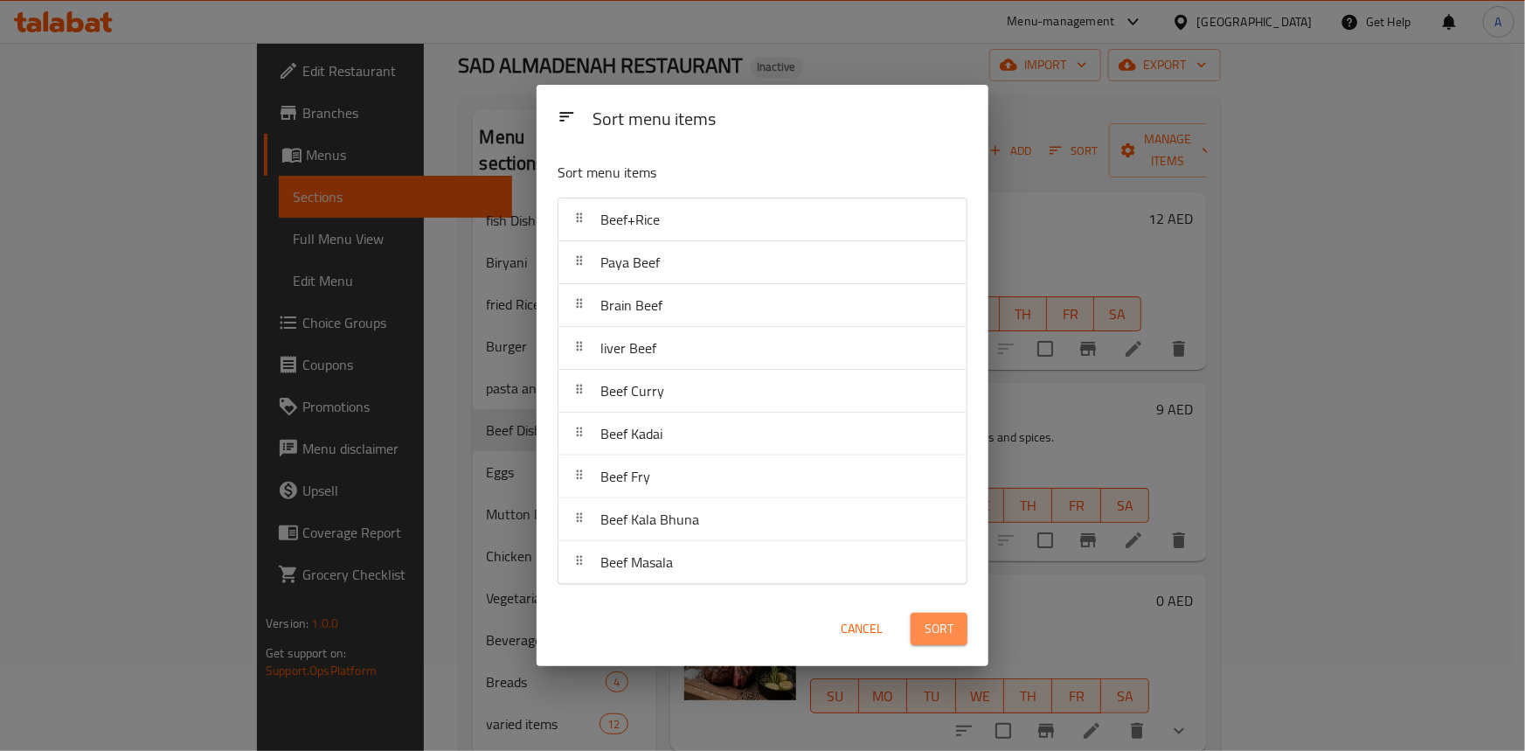
click at [948, 638] on span "Sort" at bounding box center [939, 629] width 29 height 22
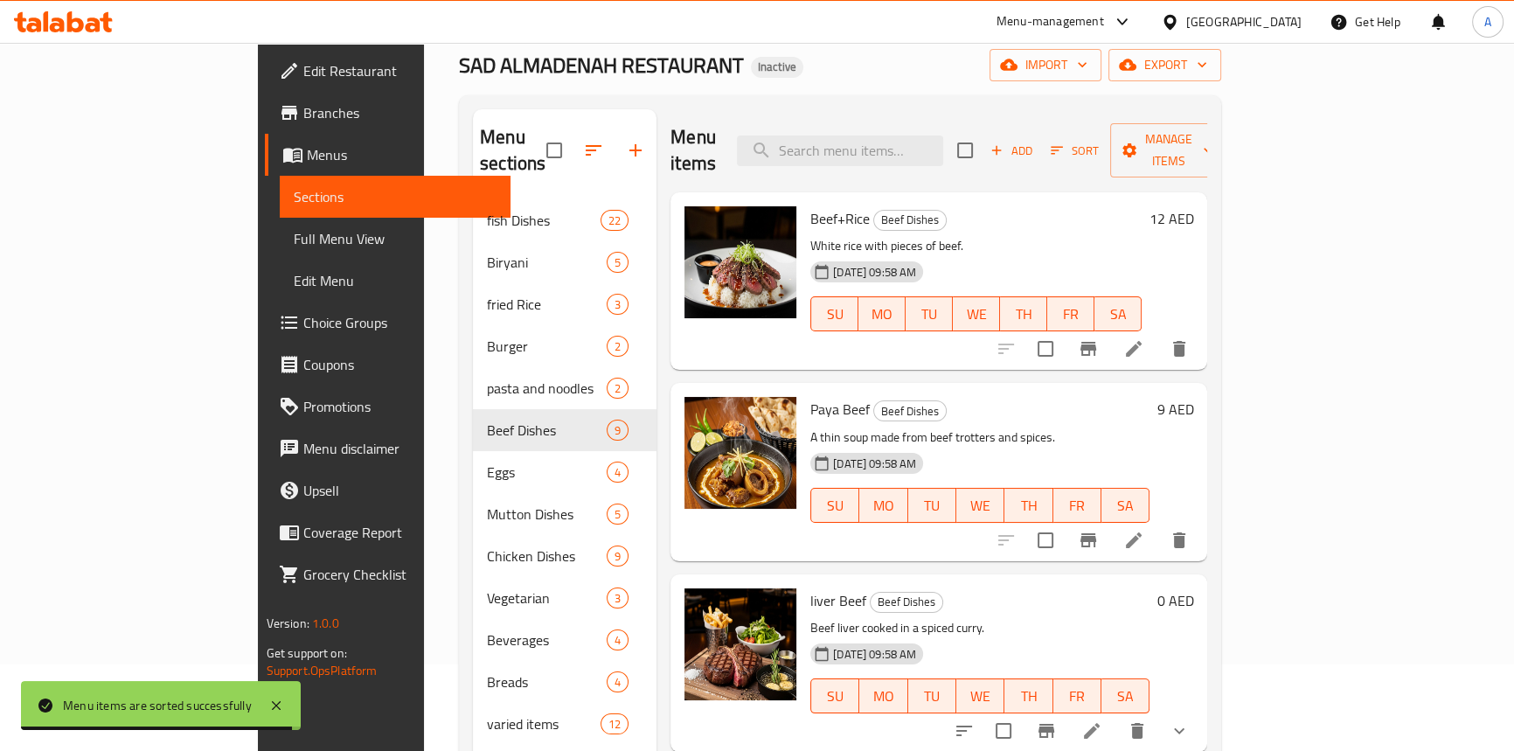
click at [874, 210] on span "Beef Dishes" at bounding box center [910, 220] width 72 height 20
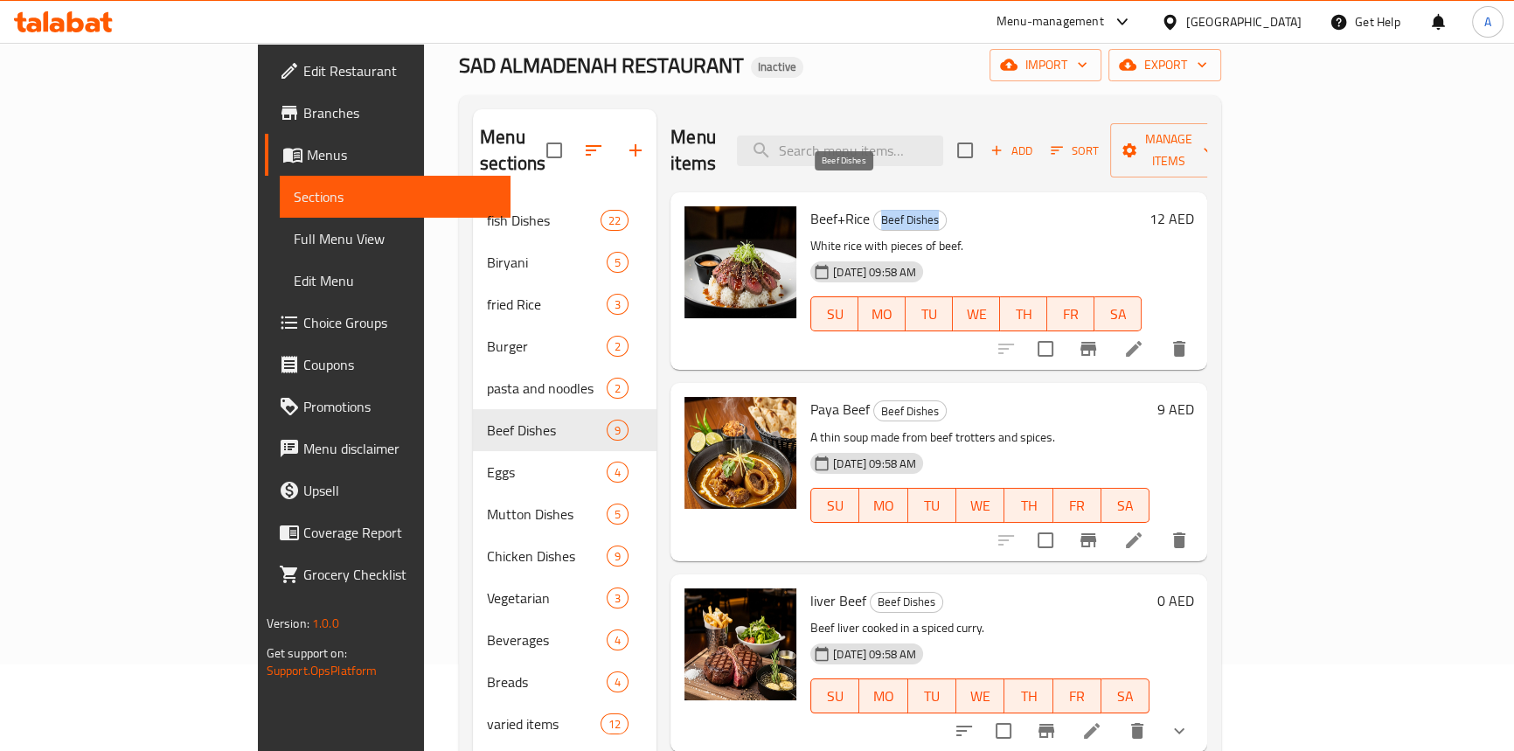
click at [874, 210] on span "Beef Dishes" at bounding box center [910, 220] width 72 height 20
click at [294, 229] on span "Full Menu View" at bounding box center [395, 238] width 203 height 21
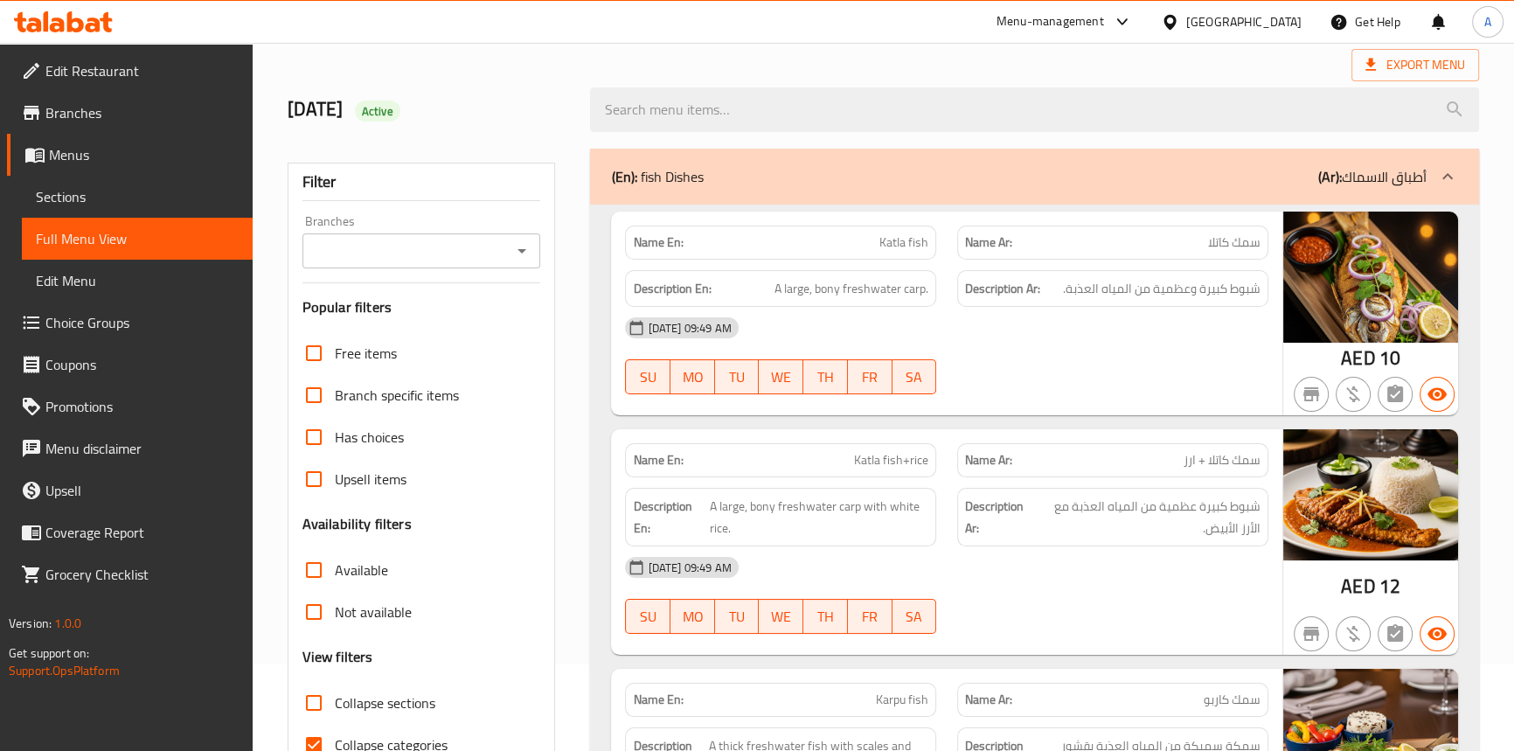
scroll to position [166, 0]
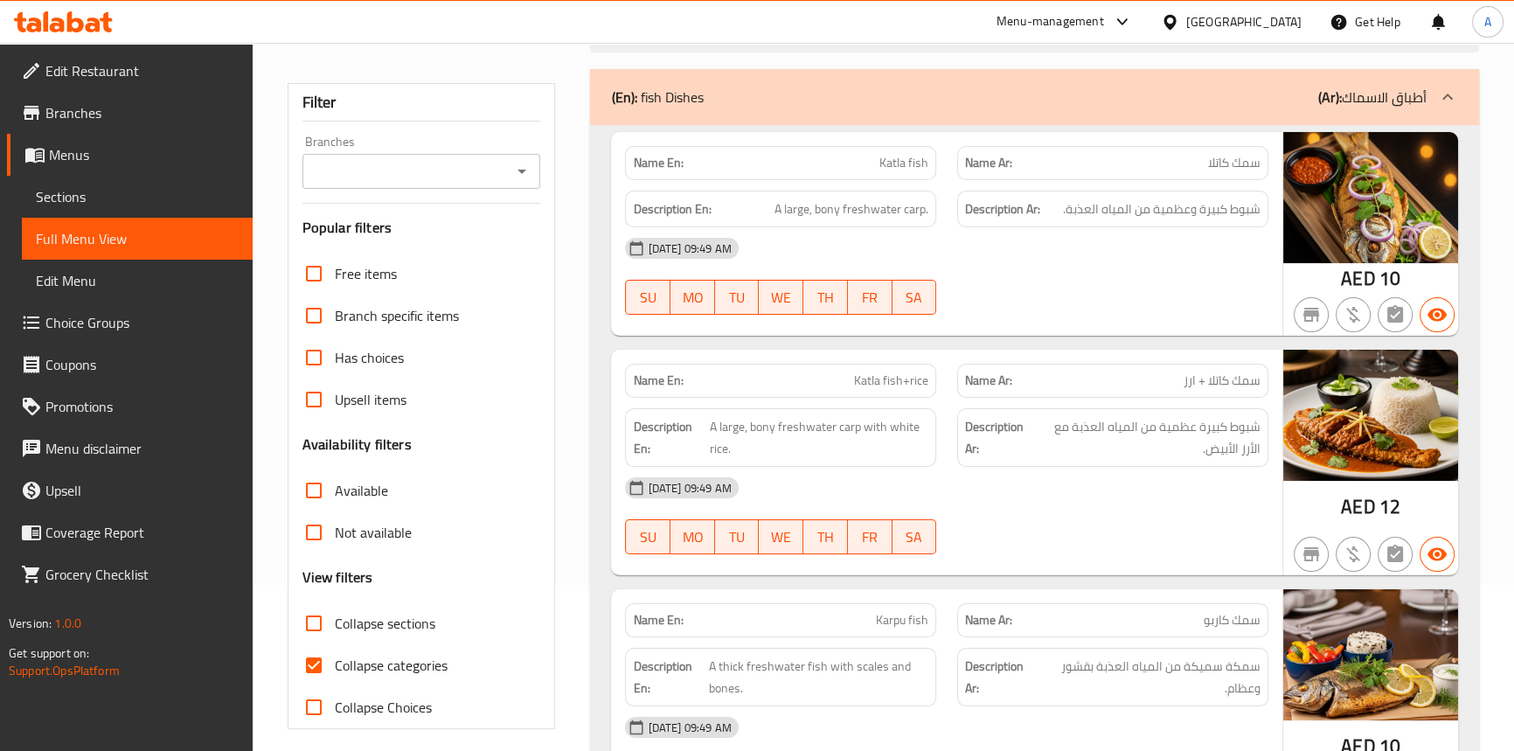
click at [311, 671] on input "Collapse categories" at bounding box center [314, 665] width 42 height 42
checkbox input "false"
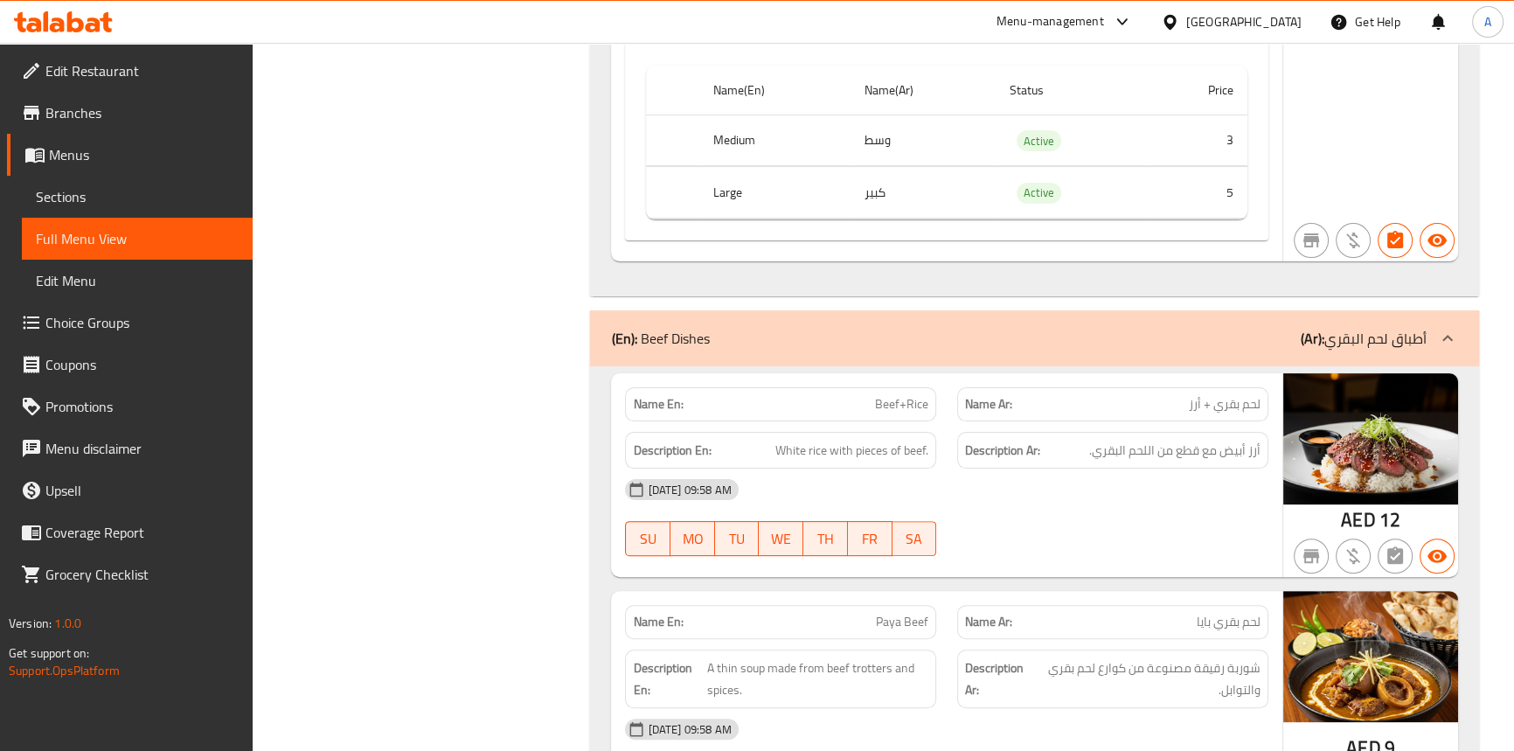
scroll to position [8803, 0]
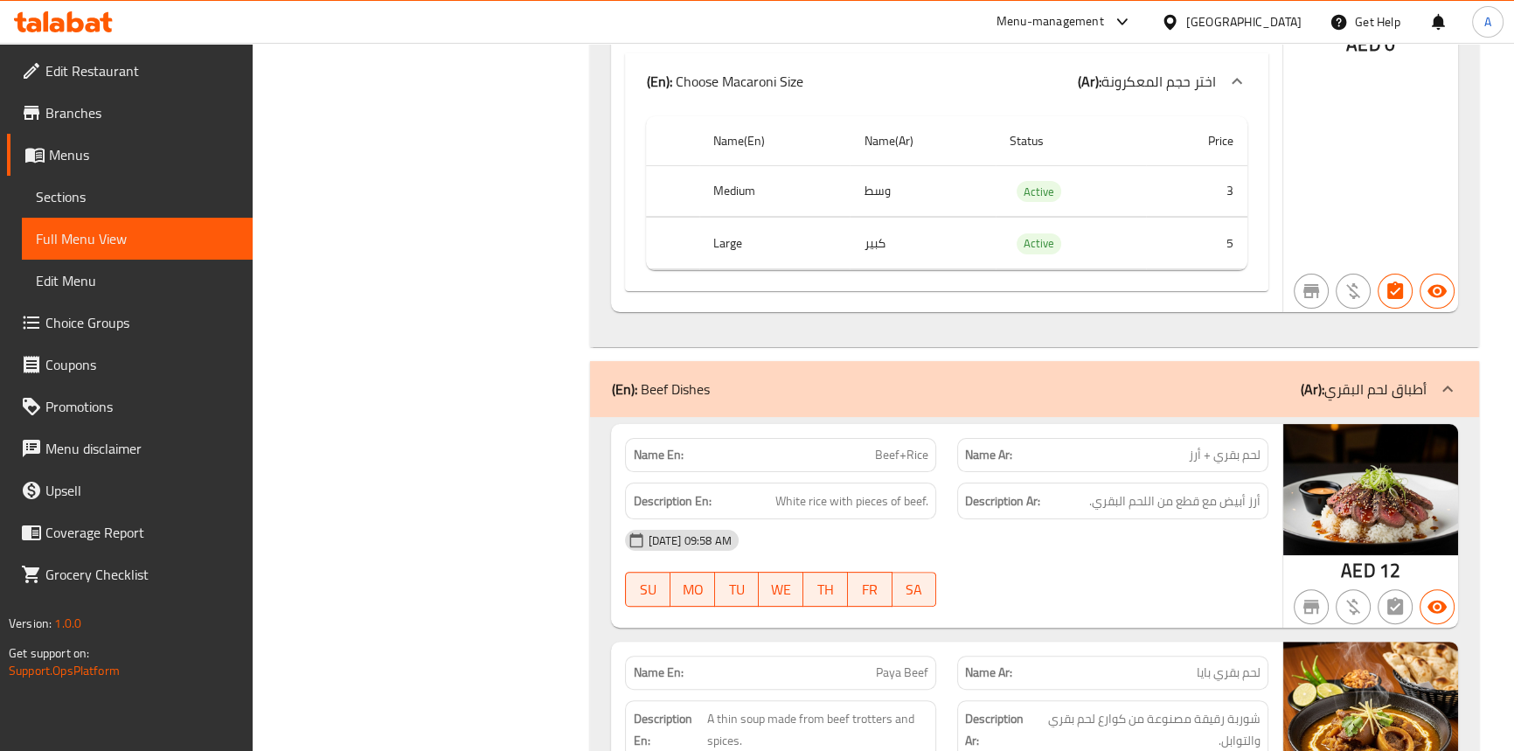
click at [873, 472] on div "Description En: White rice with pieces of beef." at bounding box center [780, 501] width 332 height 59
click at [885, 447] on span "Beef+Rice" at bounding box center [901, 455] width 53 height 18
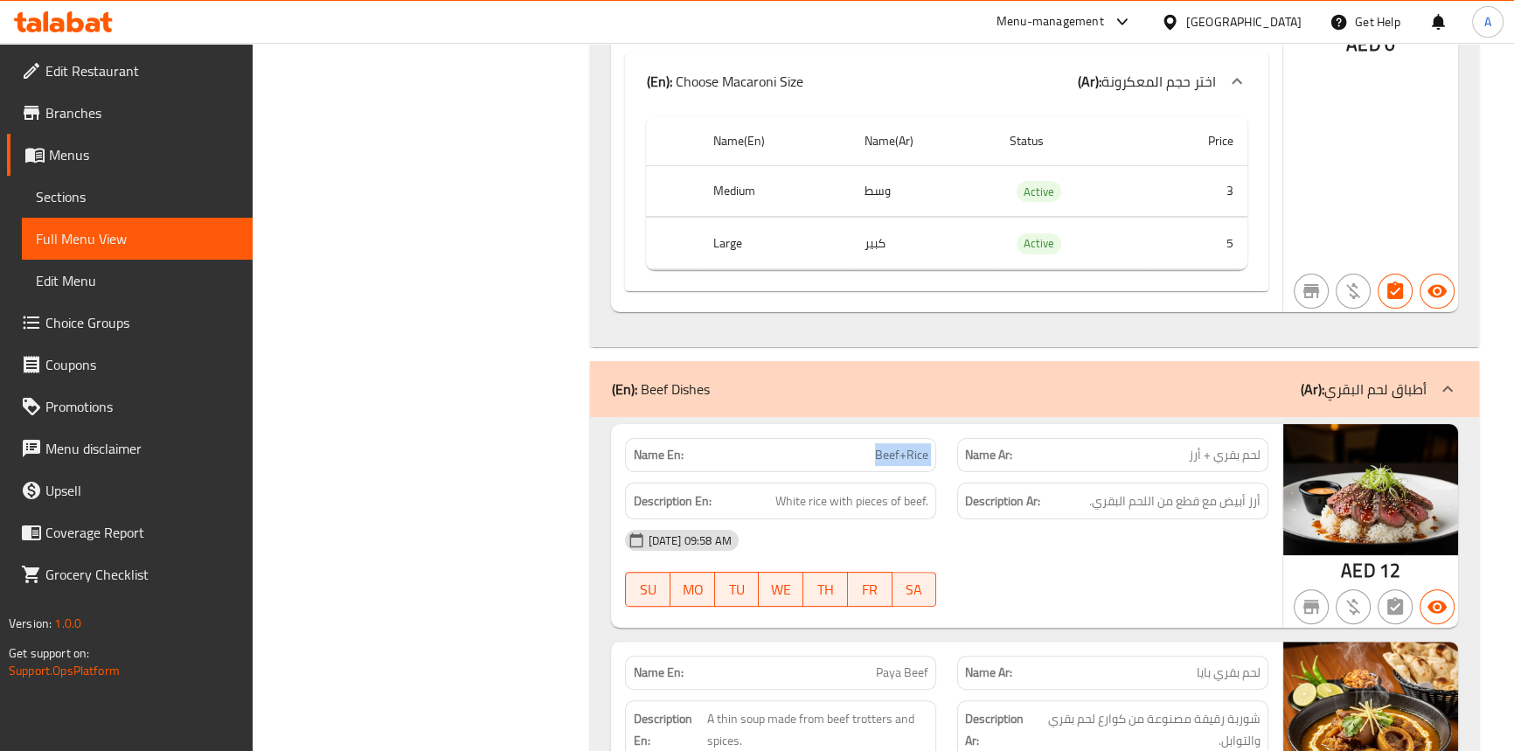
click at [885, 447] on span "Beef+Rice" at bounding box center [901, 455] width 53 height 18
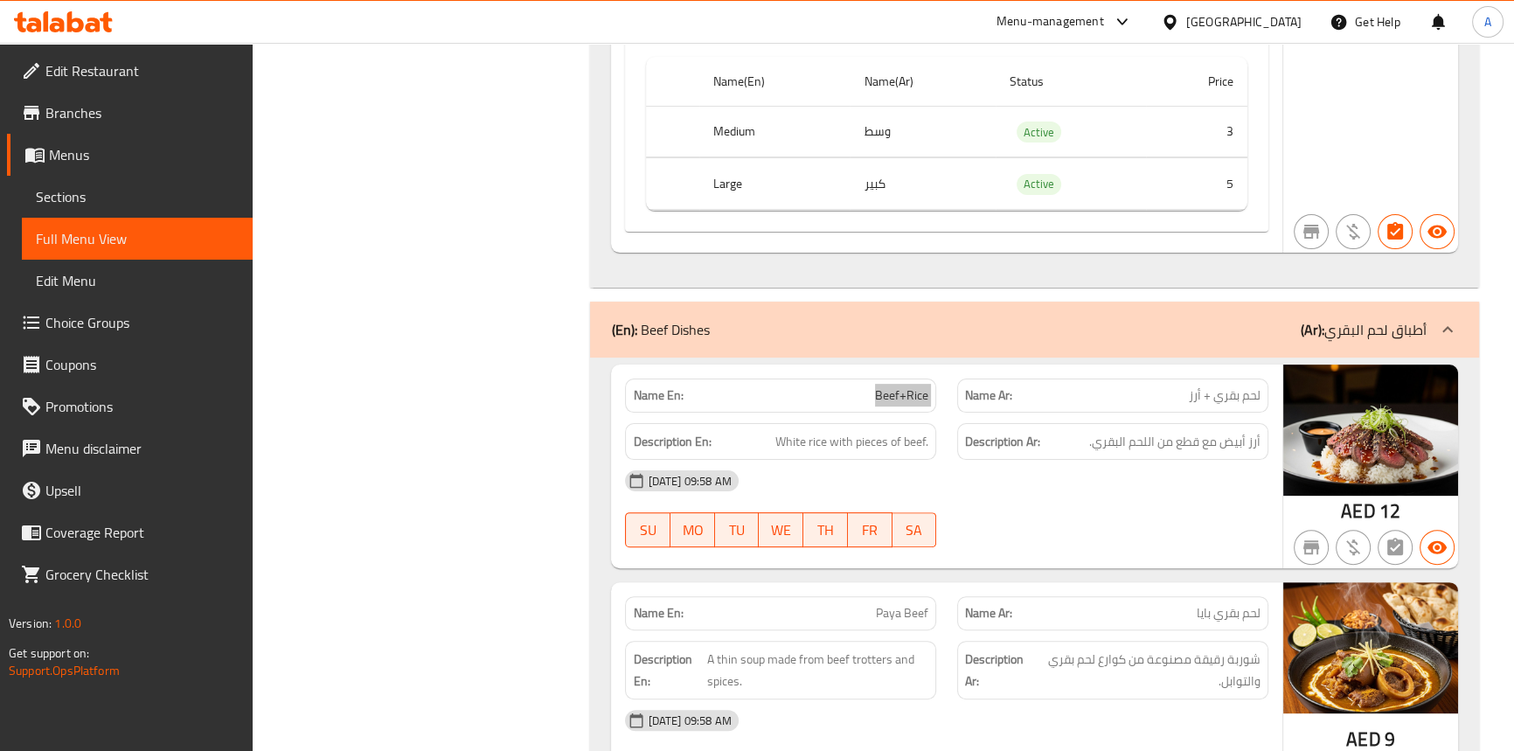
scroll to position [8962, 0]
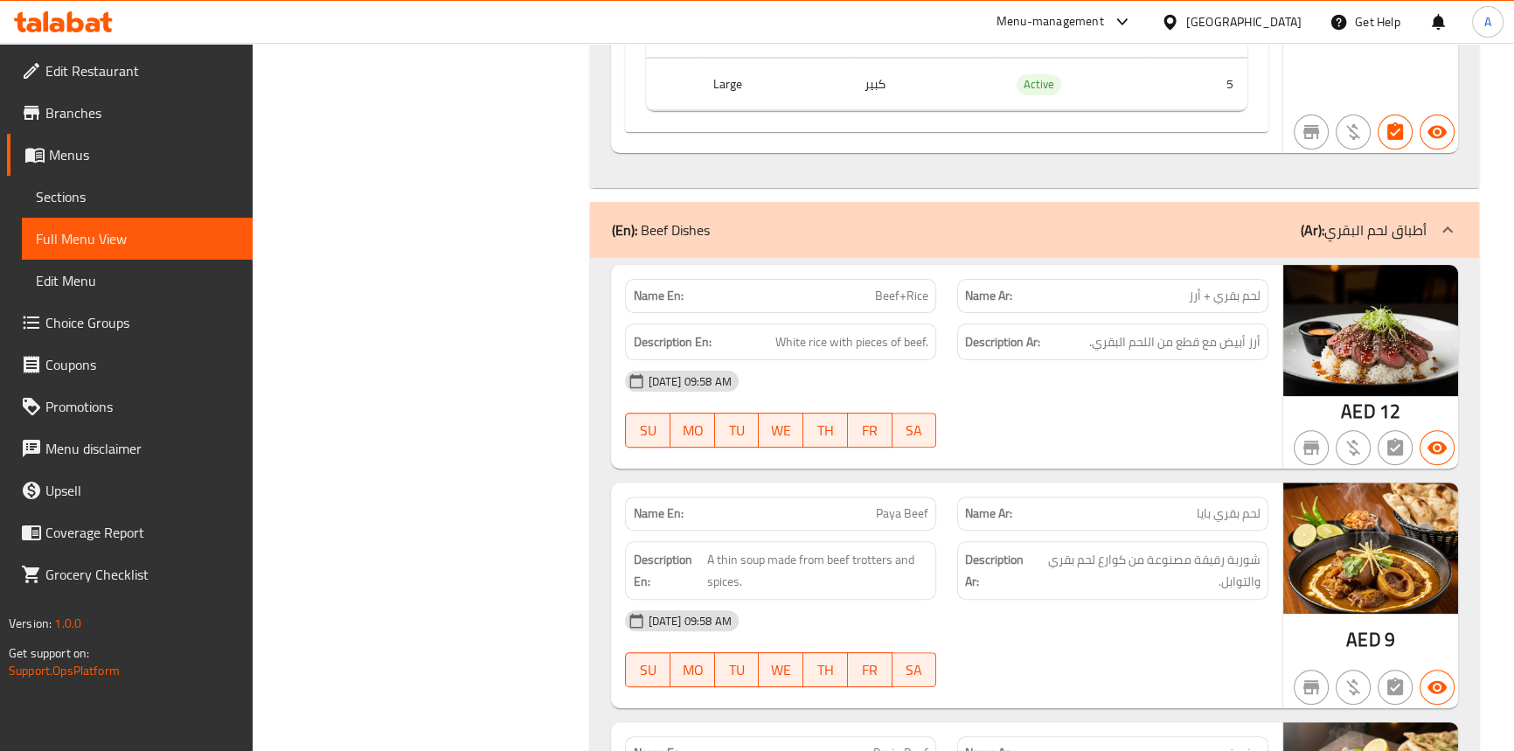
click at [882, 504] on span "Paya Beef" at bounding box center [902, 513] width 52 height 18
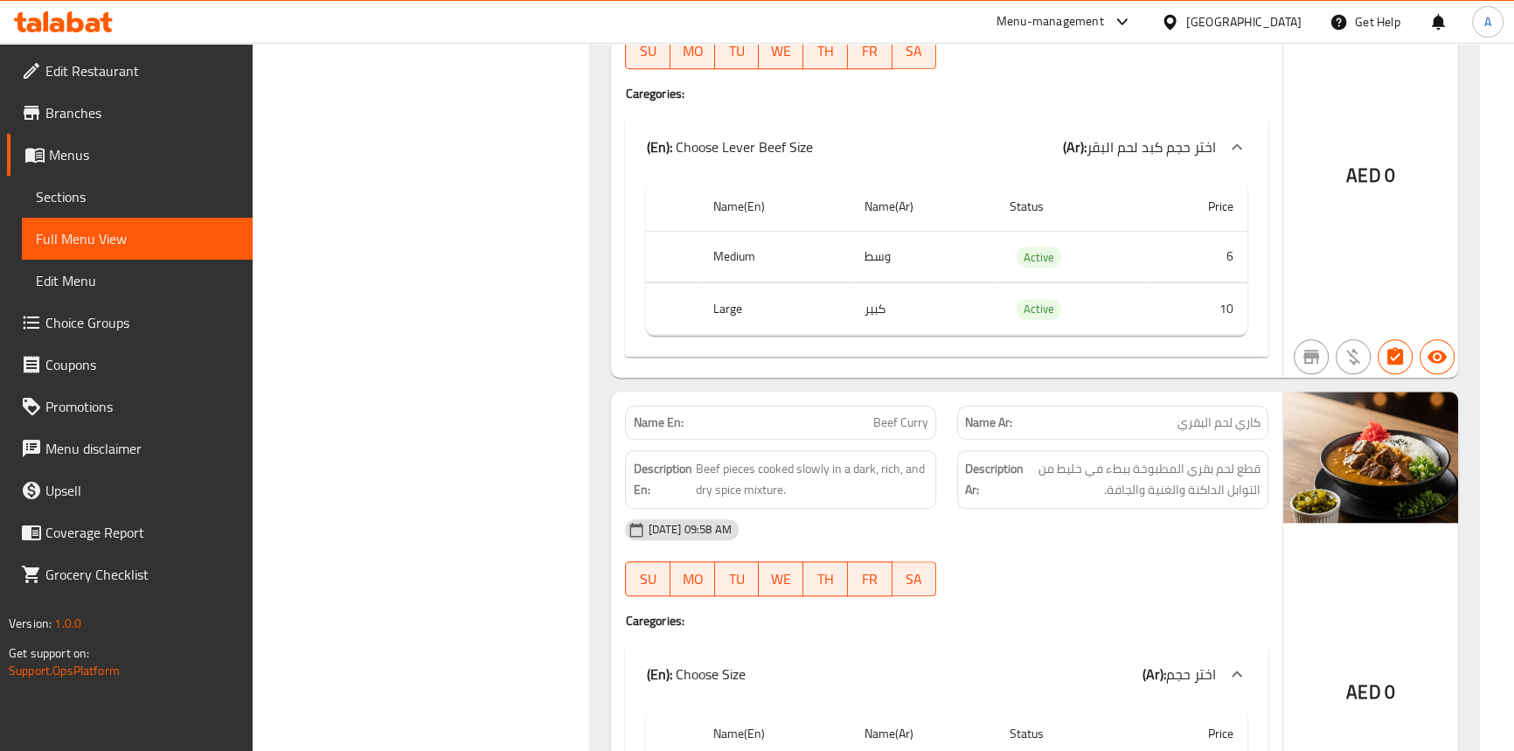
scroll to position [10313, 0]
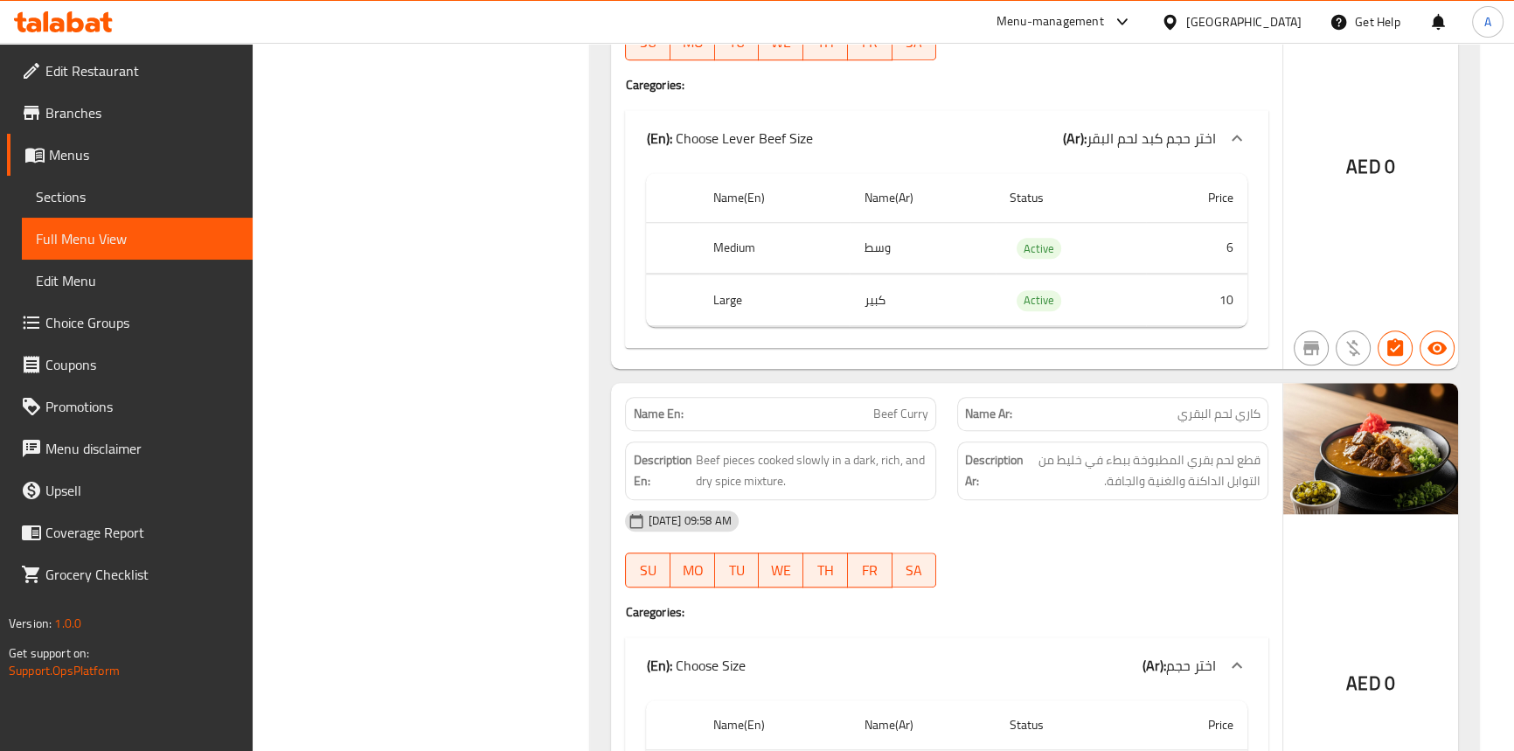
click at [877, 405] on span "Beef Curry" at bounding box center [900, 414] width 55 height 18
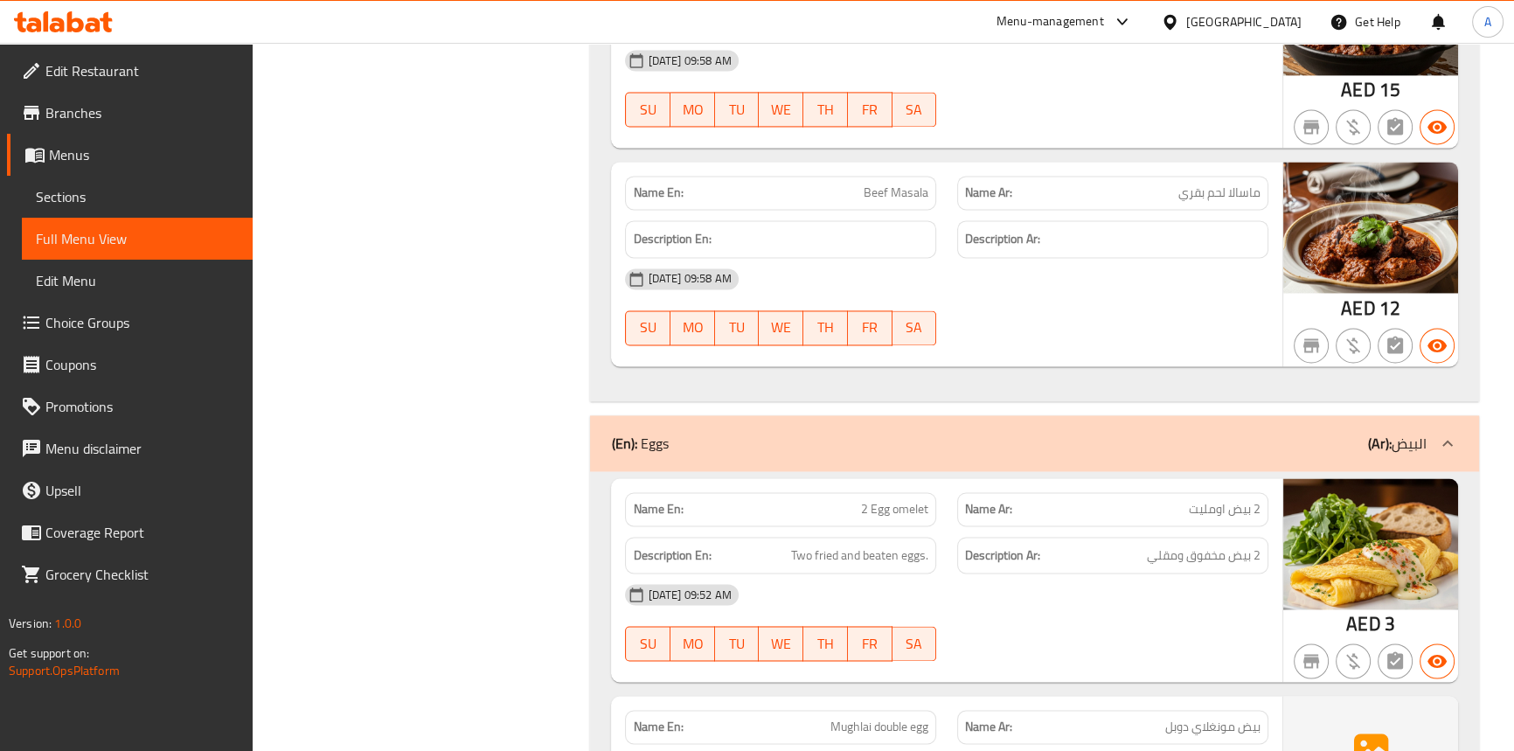
scroll to position [11743, 0]
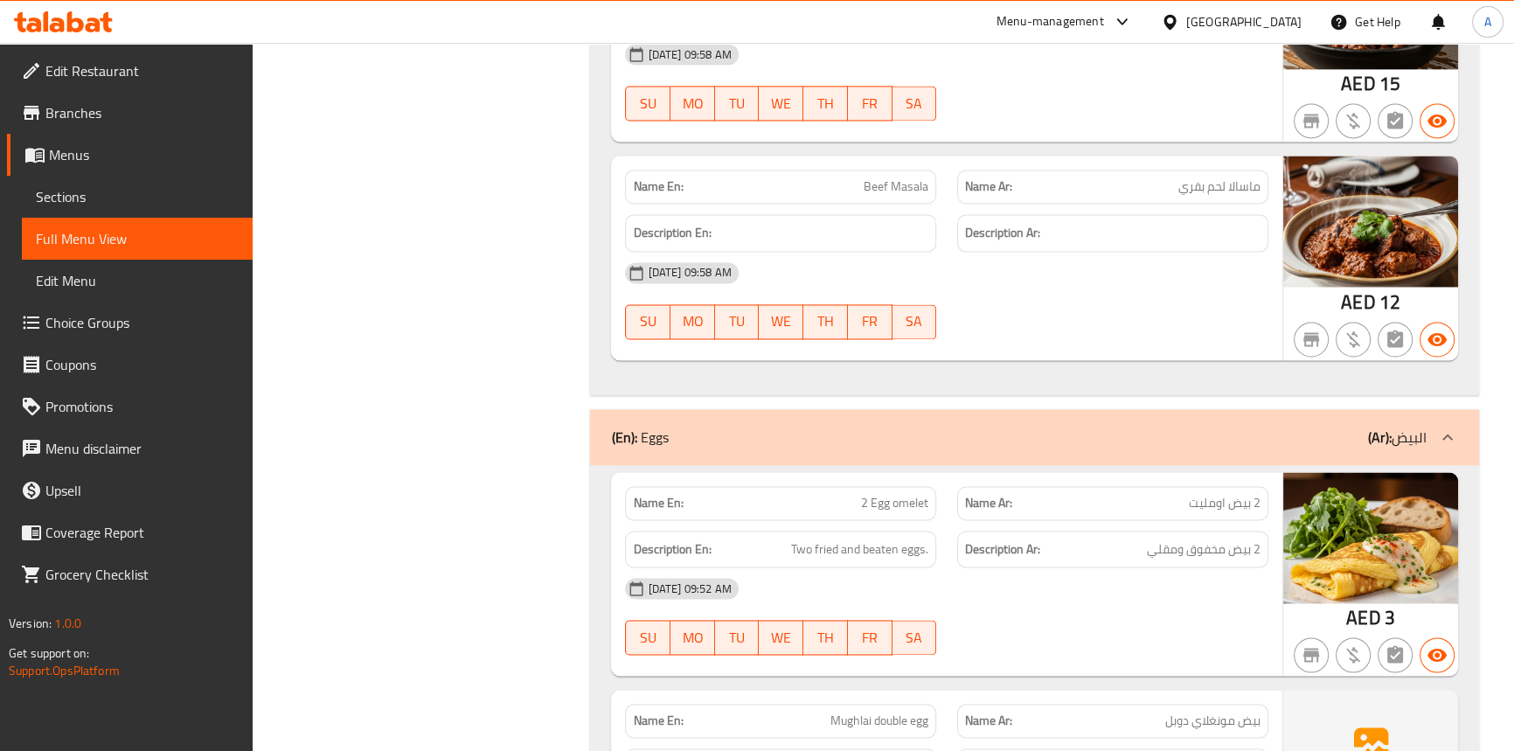
drag, startPoint x: 1039, startPoint y: 279, endPoint x: 607, endPoint y: 276, distance: 432.6
click at [1039, 279] on div "[DATE] 09:58 AM SU MO TU WE TH FR SA" at bounding box center [945, 301] width 663 height 98
click at [78, 204] on span "Sections" at bounding box center [137, 196] width 203 height 21
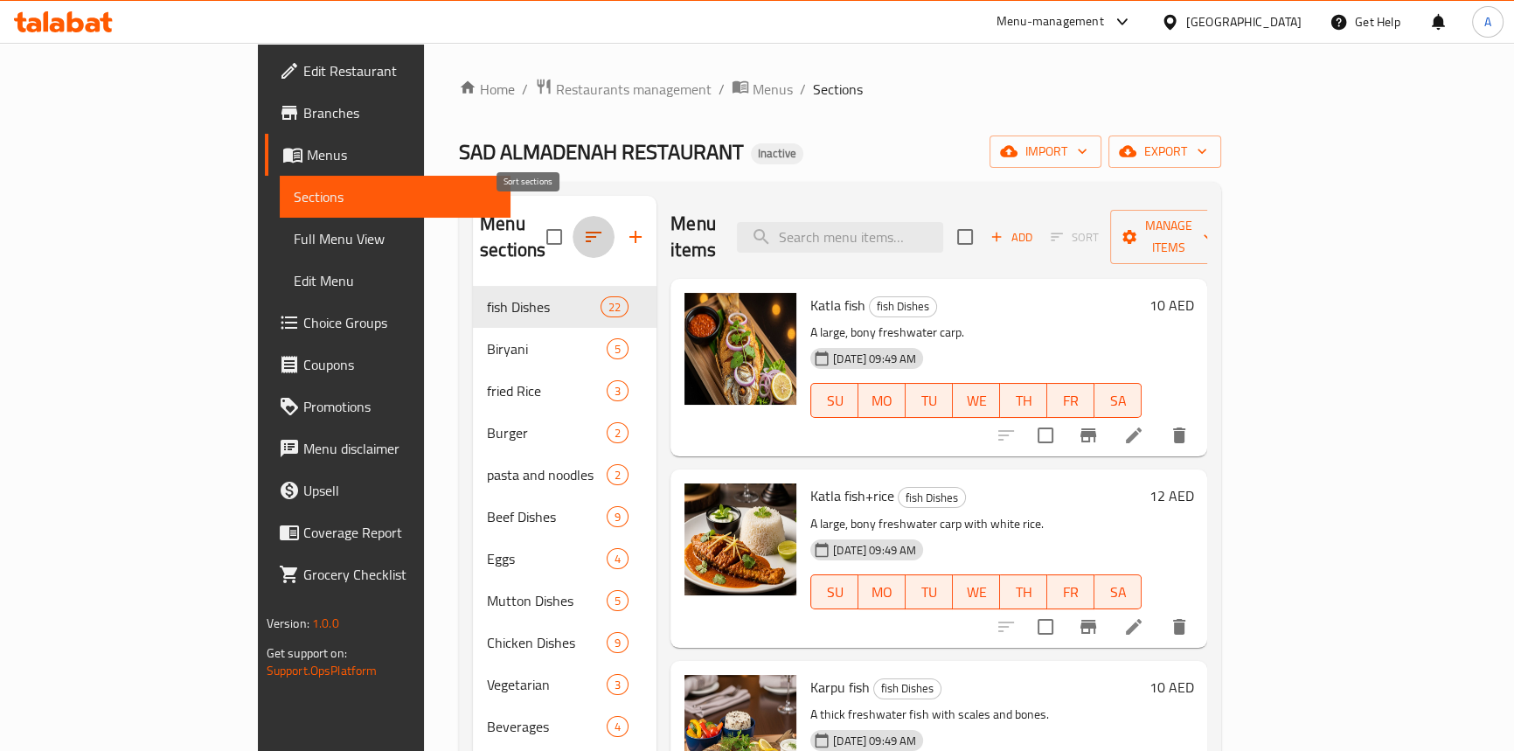
click at [583, 232] on icon "button" at bounding box center [593, 236] width 21 height 21
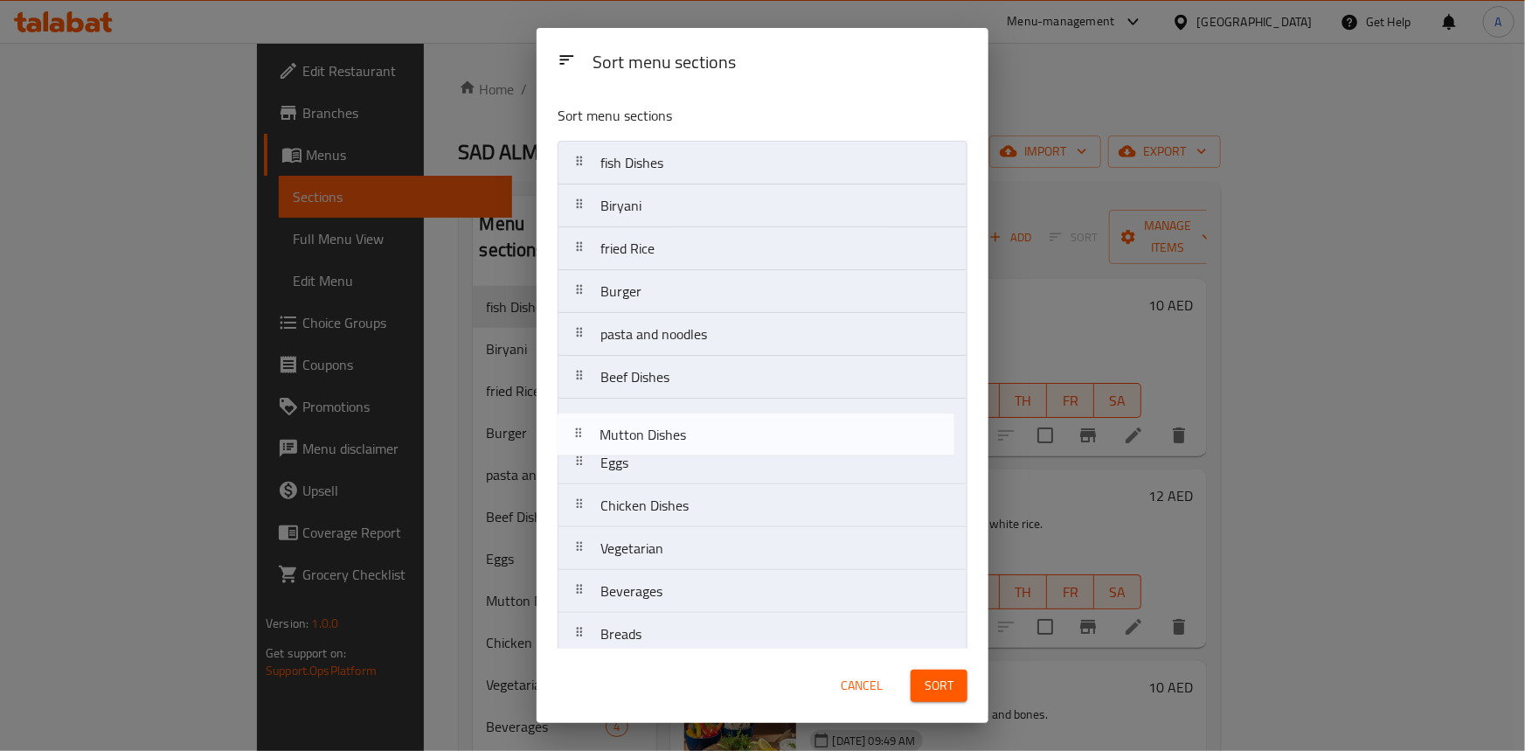
drag, startPoint x: 589, startPoint y: 454, endPoint x: 586, endPoint y: 410, distance: 44.7
click at [586, 410] on nav "fish Dishes Biryani fried Rice Burger pasta and noodles Beef Dishes Eggs Mutton…" at bounding box center [763, 463] width 410 height 644
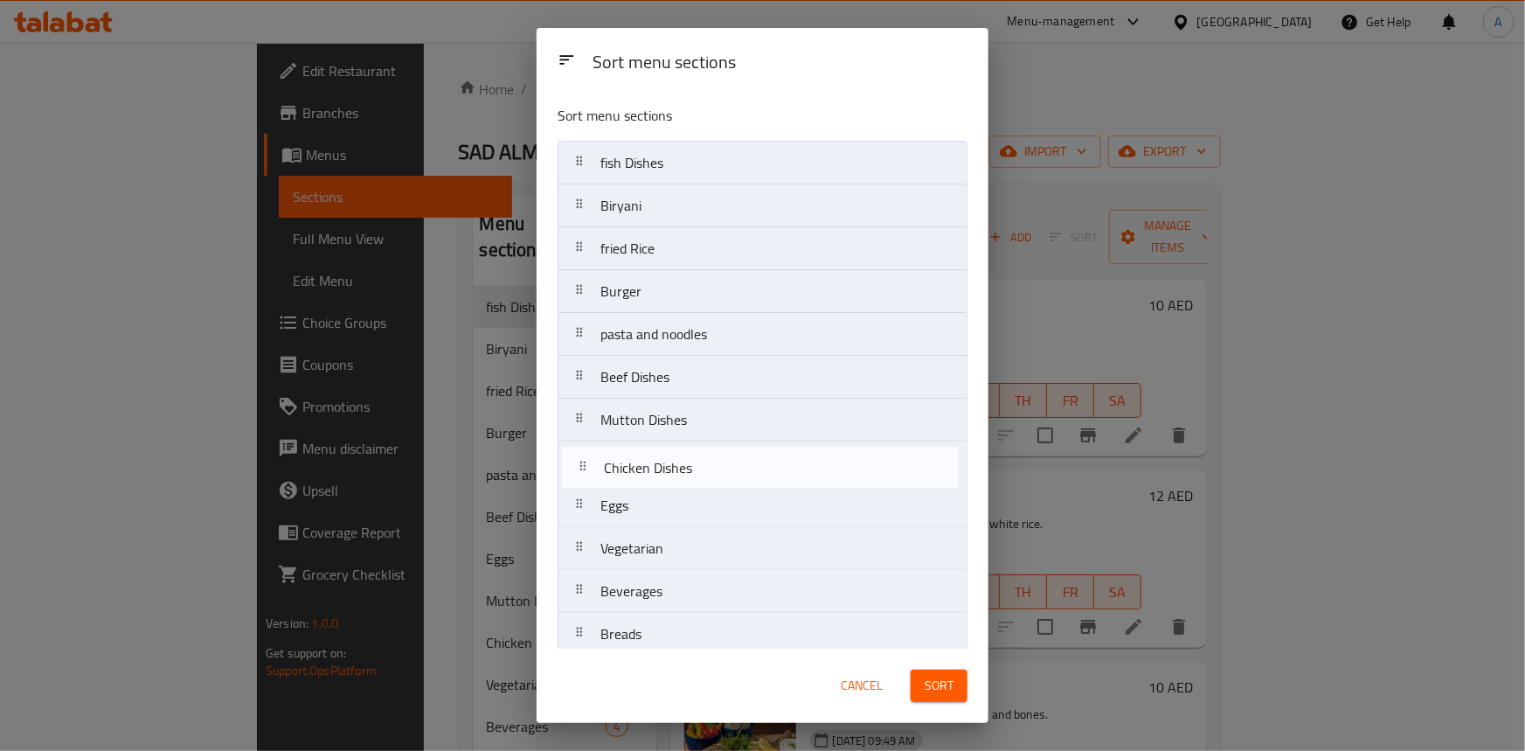
click at [579, 461] on nav "fish Dishes Biryani fried Rice Burger pasta and noodles Beef Dishes Mutton Dish…" at bounding box center [763, 463] width 410 height 644
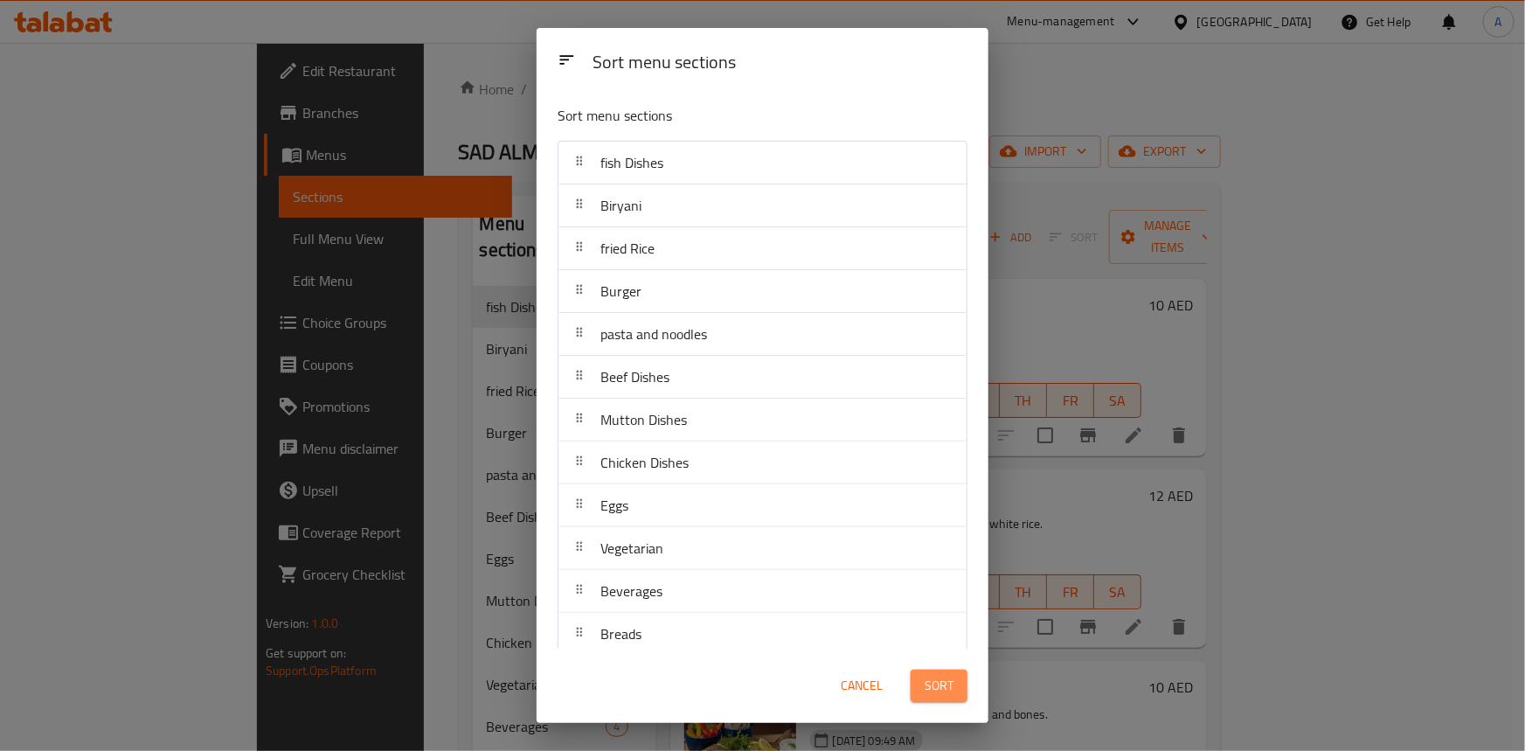
click at [920, 676] on button "Sort" at bounding box center [939, 685] width 57 height 32
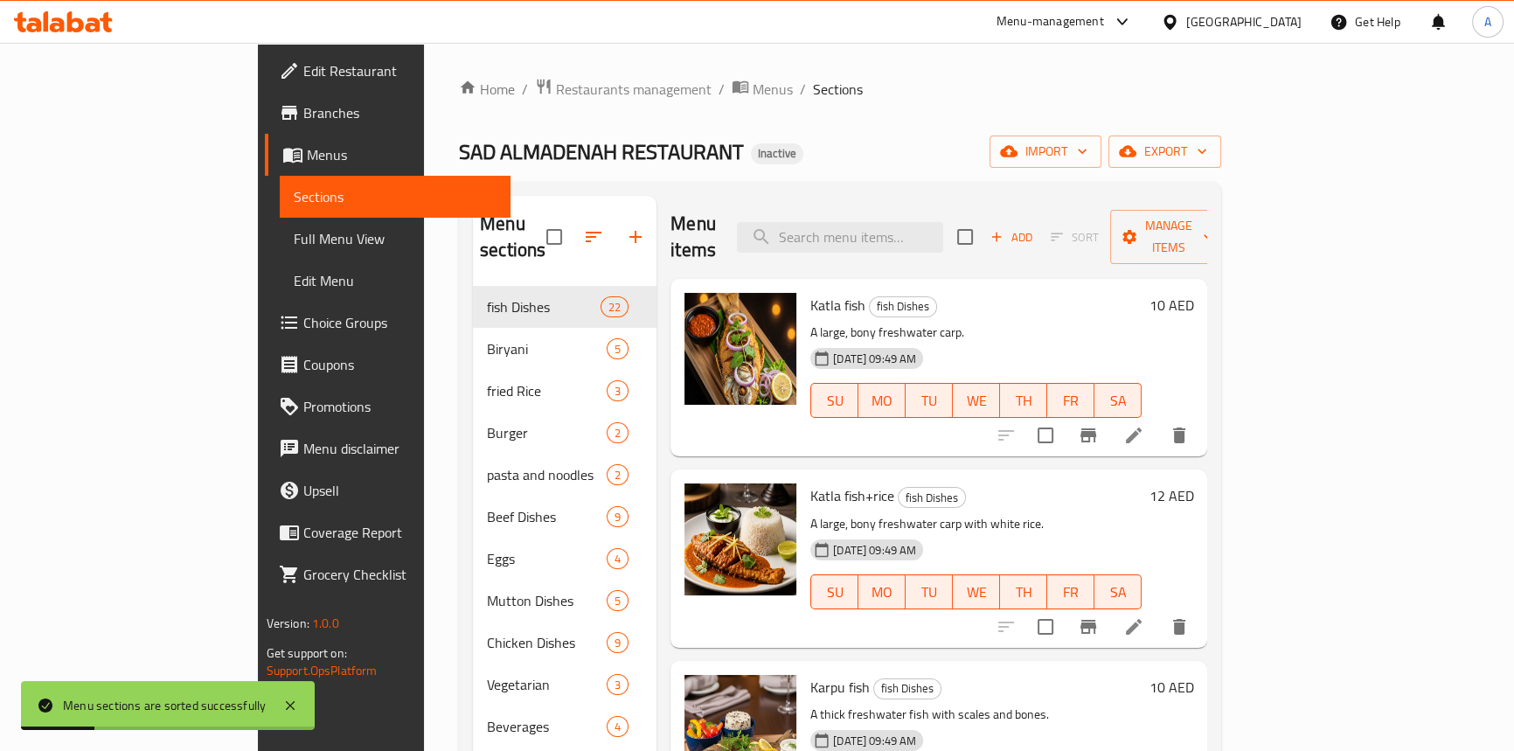
click at [916, 155] on div "SAD ALMADENAH RESTAURANT Inactive import export" at bounding box center [840, 151] width 762 height 32
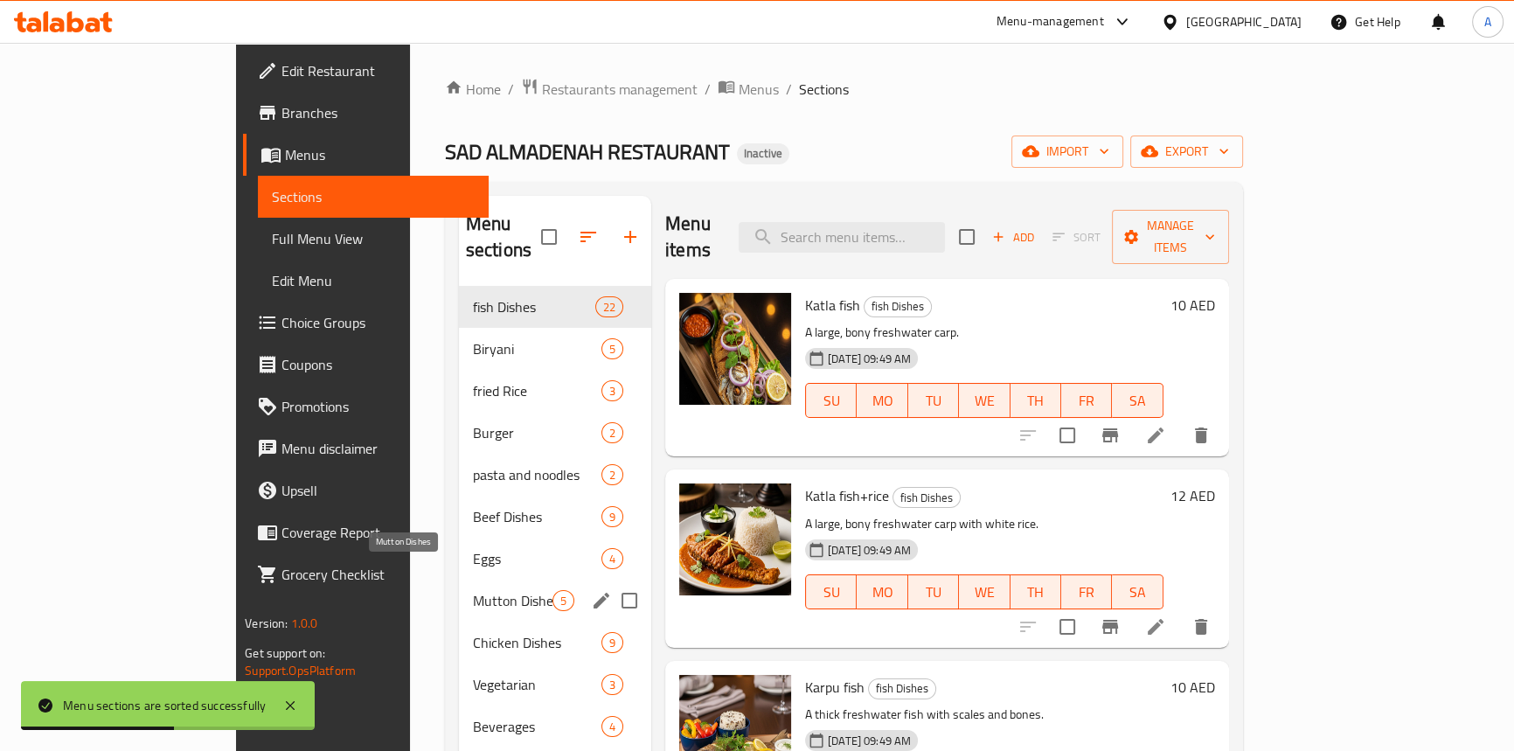
click at [473, 590] on span "Mutton Dishes" at bounding box center [513, 600] width 80 height 21
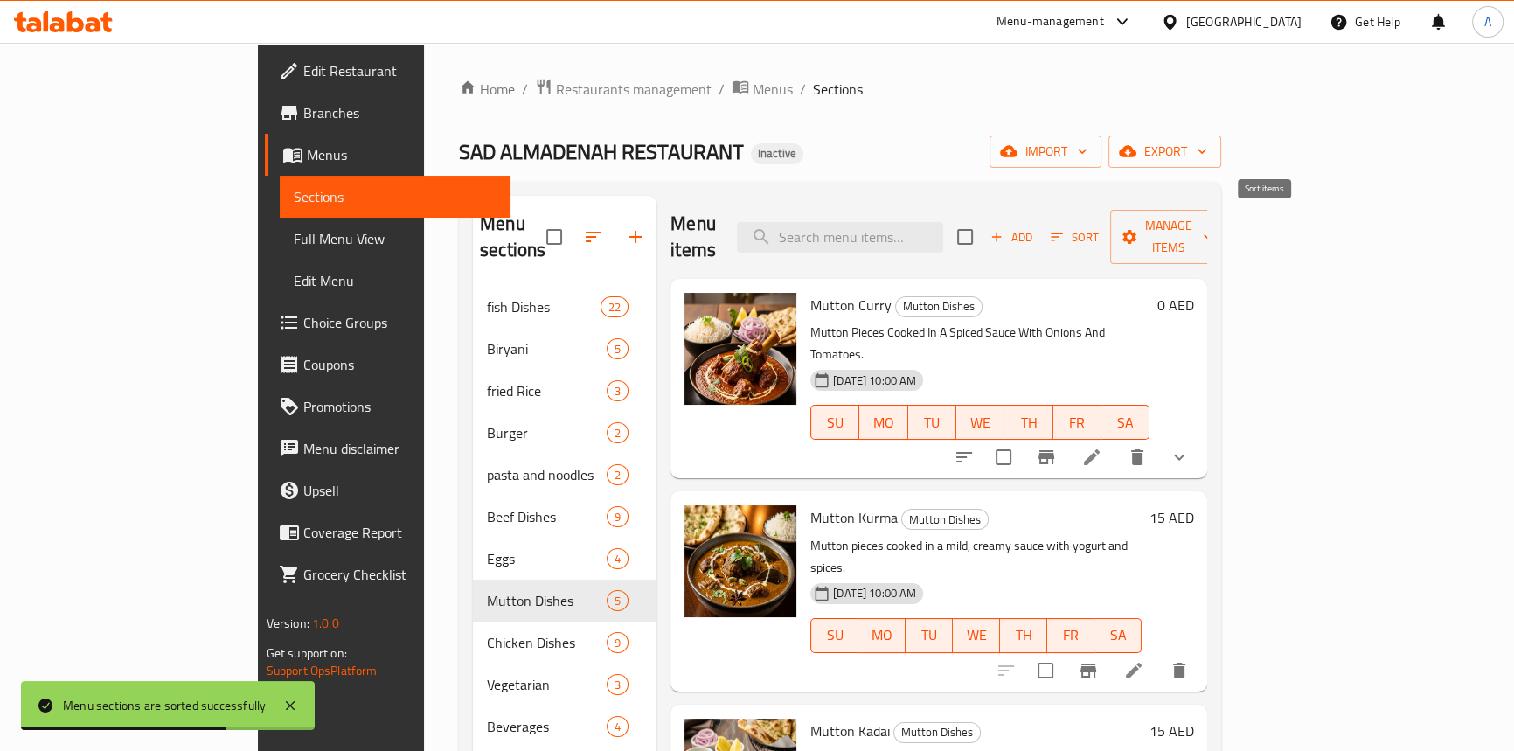
click at [1103, 225] on button "Sort" at bounding box center [1074, 237] width 57 height 27
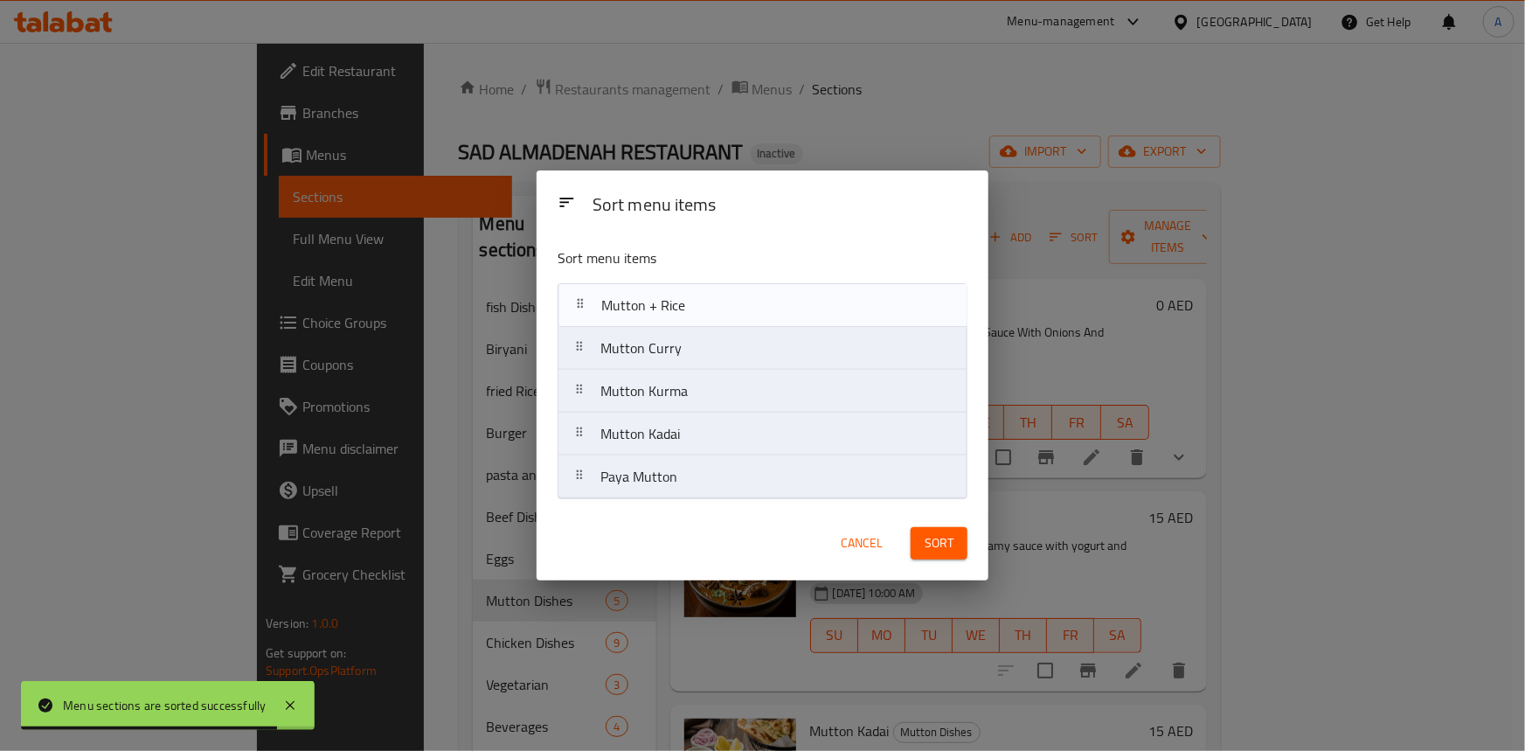
drag, startPoint x: 585, startPoint y: 474, endPoint x: 586, endPoint y: 299, distance: 174.8
click at [586, 299] on nav "Mutton [PERSON_NAME] Mutton Kurma Mutton Kadai Paya Mutton Mutton + Rice" at bounding box center [763, 391] width 410 height 216
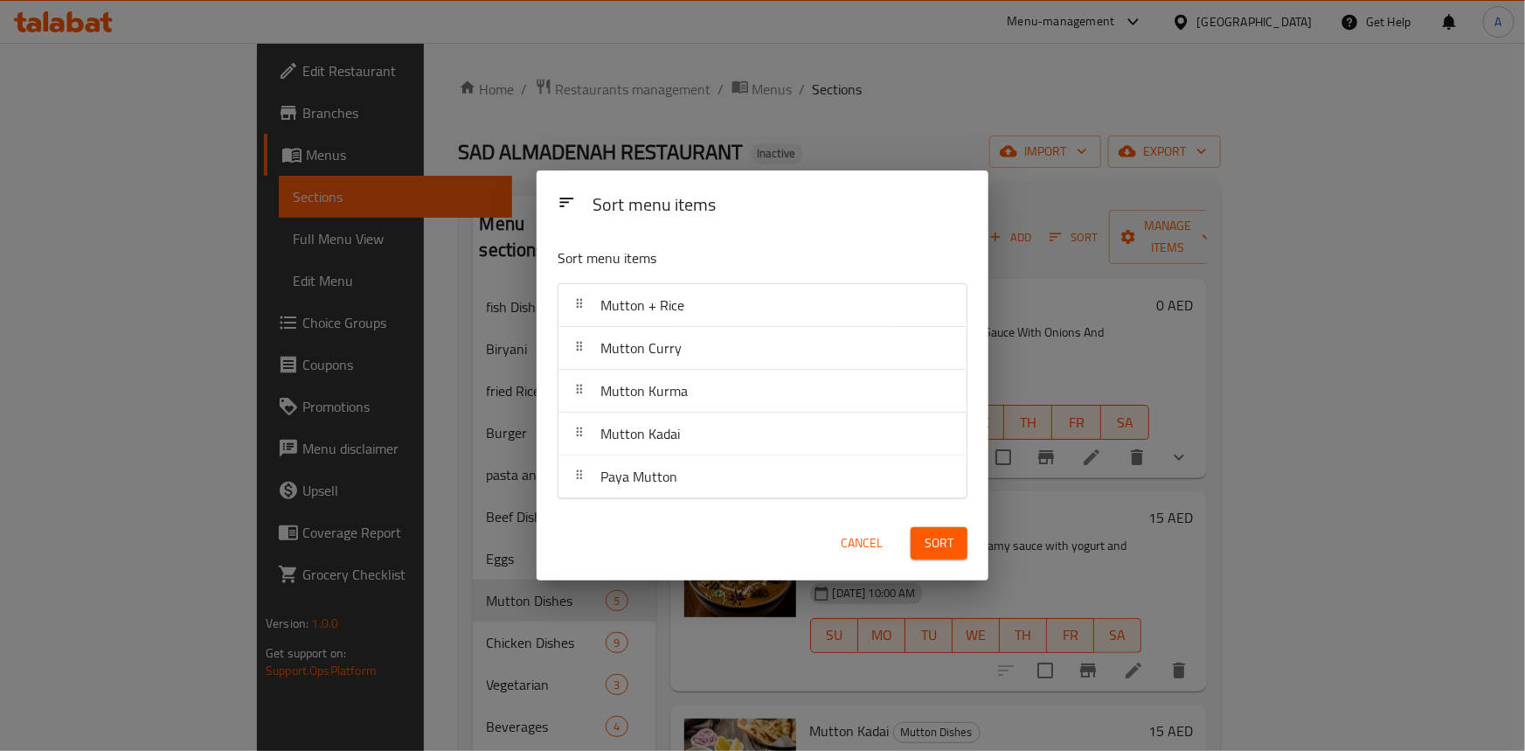
click at [779, 255] on p "Sort menu items" at bounding box center [720, 258] width 325 height 22
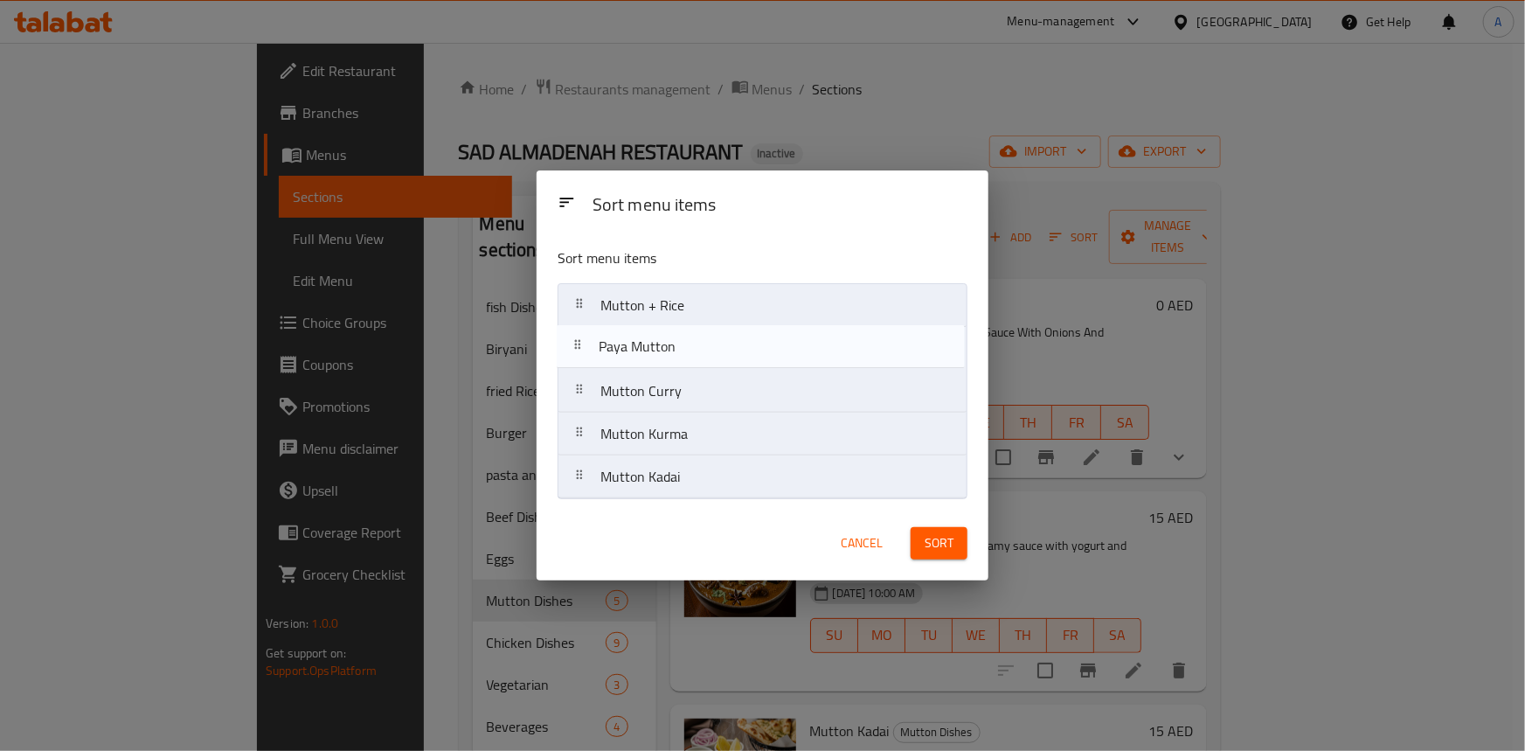
drag, startPoint x: 579, startPoint y: 486, endPoint x: 579, endPoint y: 343, distance: 142.5
click at [579, 343] on nav "Mutton + Rice Mutton [PERSON_NAME] Mutton Kurma Mutton Kadai Paya Mutton" at bounding box center [763, 391] width 410 height 216
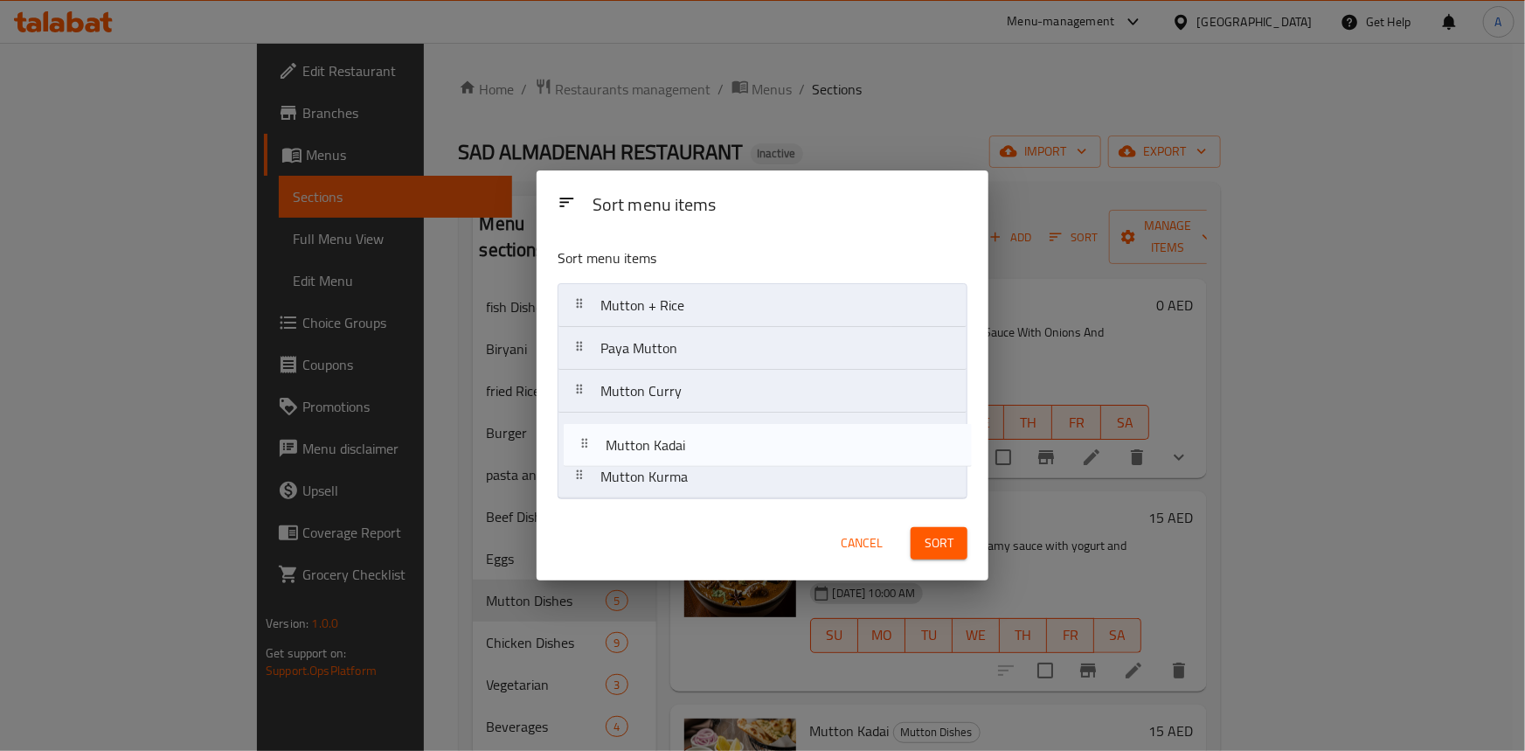
drag, startPoint x: 593, startPoint y: 482, endPoint x: 600, endPoint y: 441, distance: 40.7
click at [600, 441] on nav "Mutton + Rice Paya Mutton Mutton [PERSON_NAME] Mutton Kurma Mutton Kadai" at bounding box center [763, 391] width 410 height 216
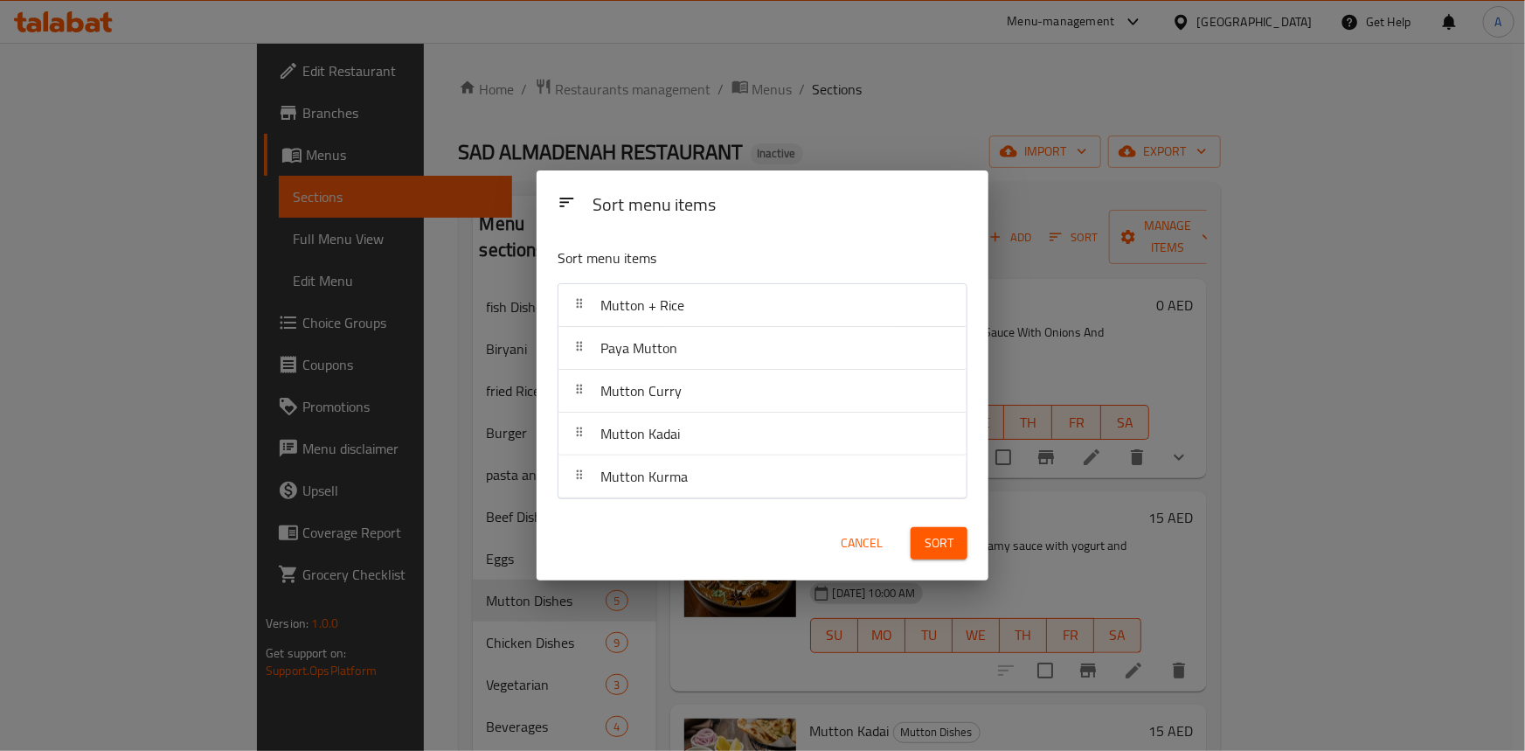
click at [945, 551] on button "Sort" at bounding box center [939, 543] width 57 height 32
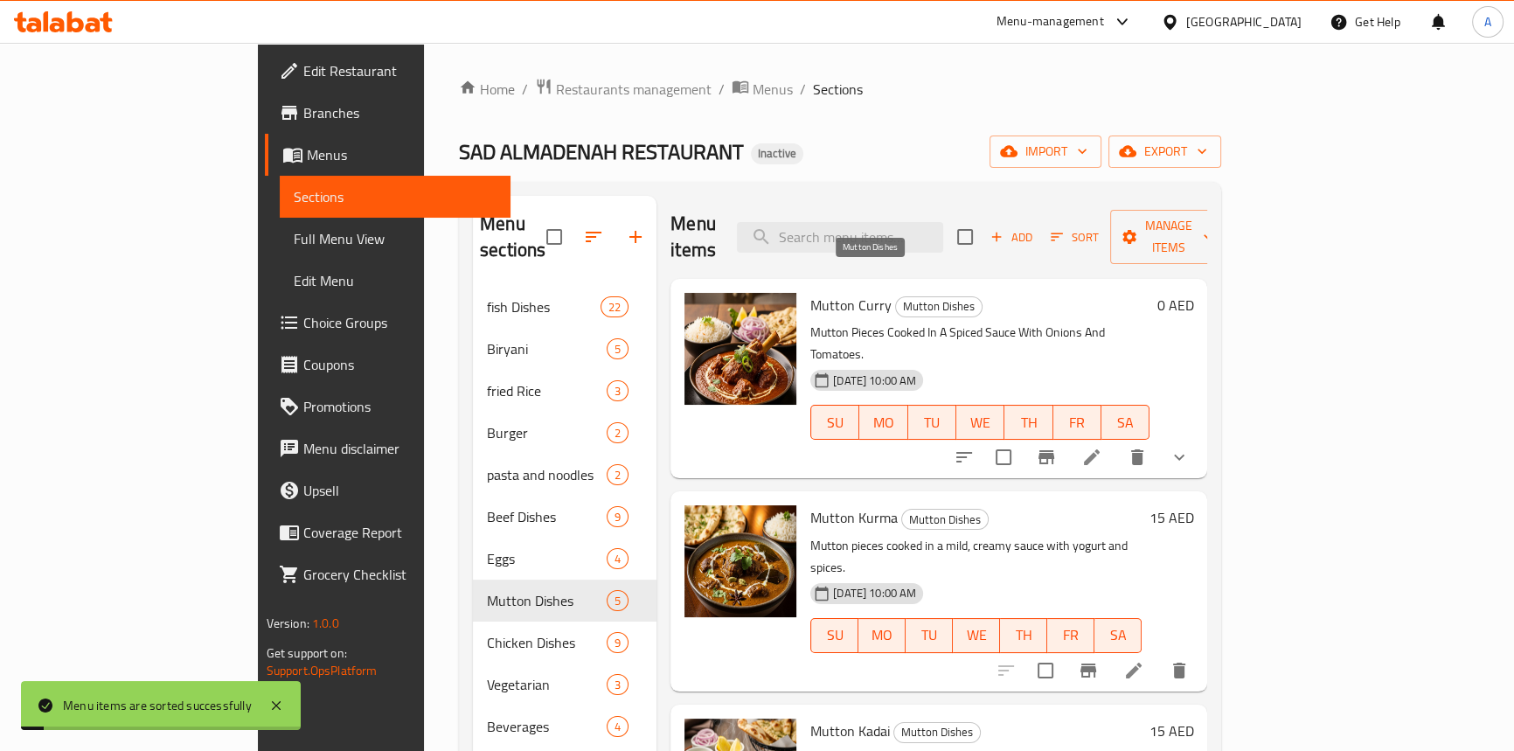
click at [896, 296] on span "Mutton Dishes" at bounding box center [939, 306] width 86 height 20
drag, startPoint x: 131, startPoint y: 239, endPoint x: 1127, endPoint y: 68, distance: 1009.9
click at [294, 239] on span "Full Menu View" at bounding box center [395, 238] width 203 height 21
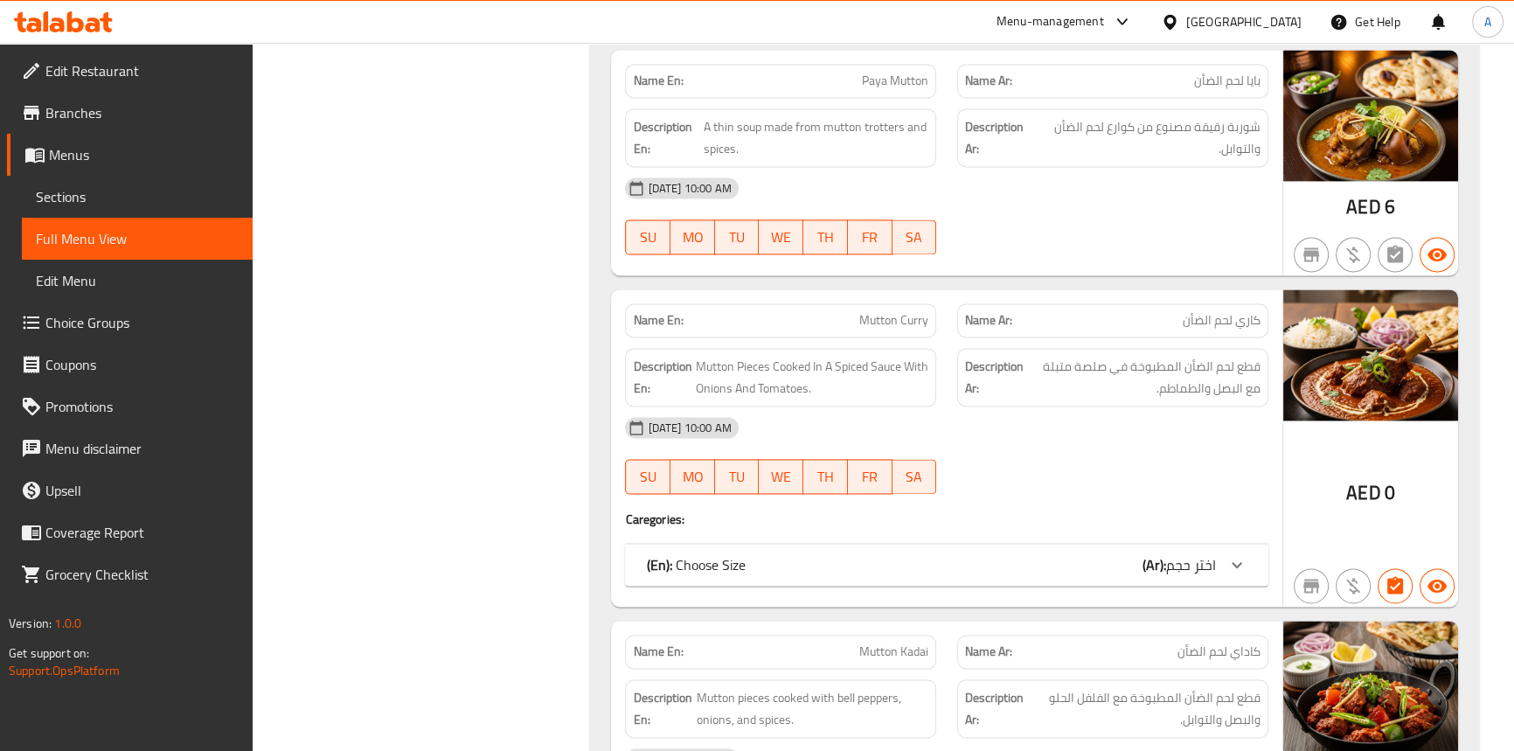
scroll to position [11523, 0]
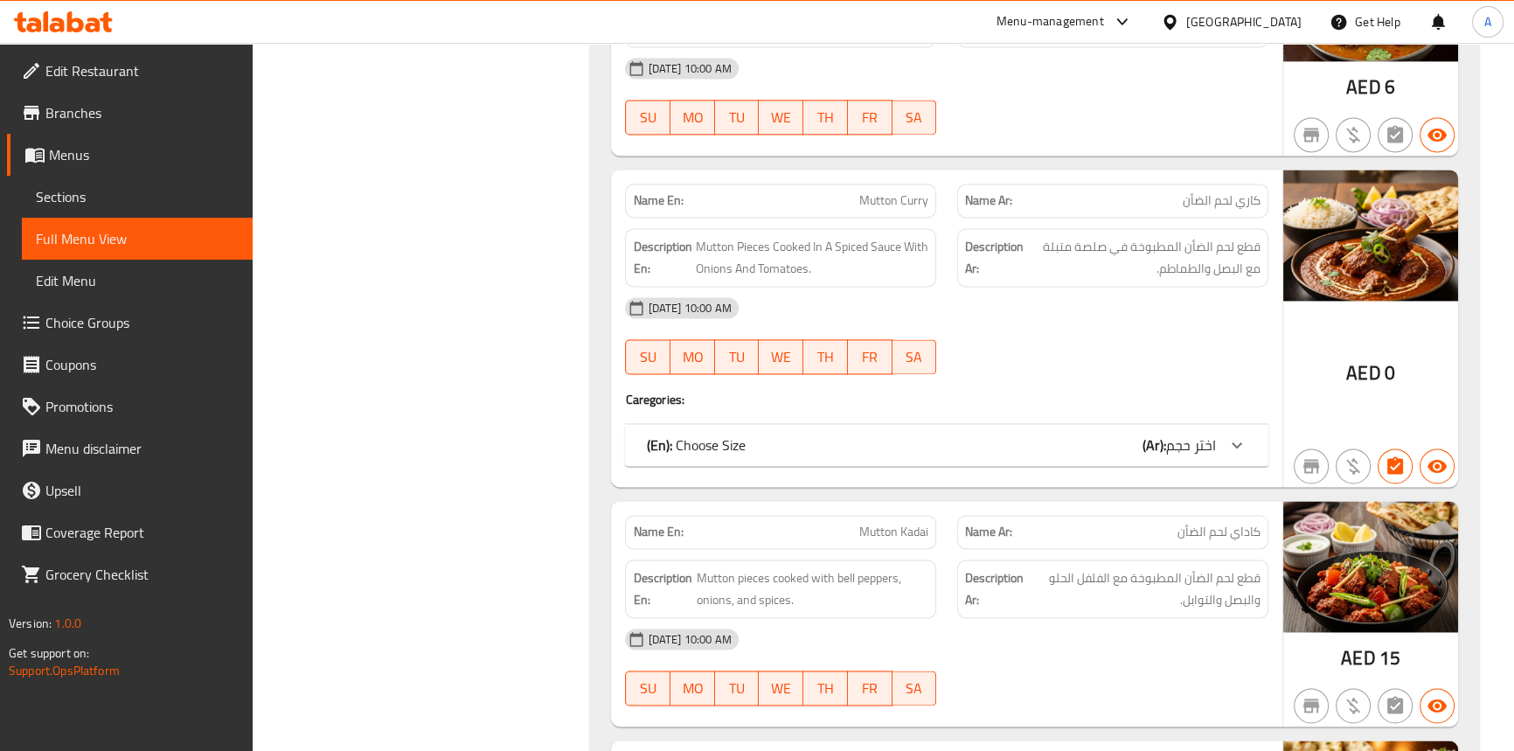
drag, startPoint x: 799, startPoint y: 422, endPoint x: 843, endPoint y: 743, distance: 323.7
click at [799, 434] on div "(En): Choose Size (Ar): اختر حجم" at bounding box center [930, 444] width 569 height 21
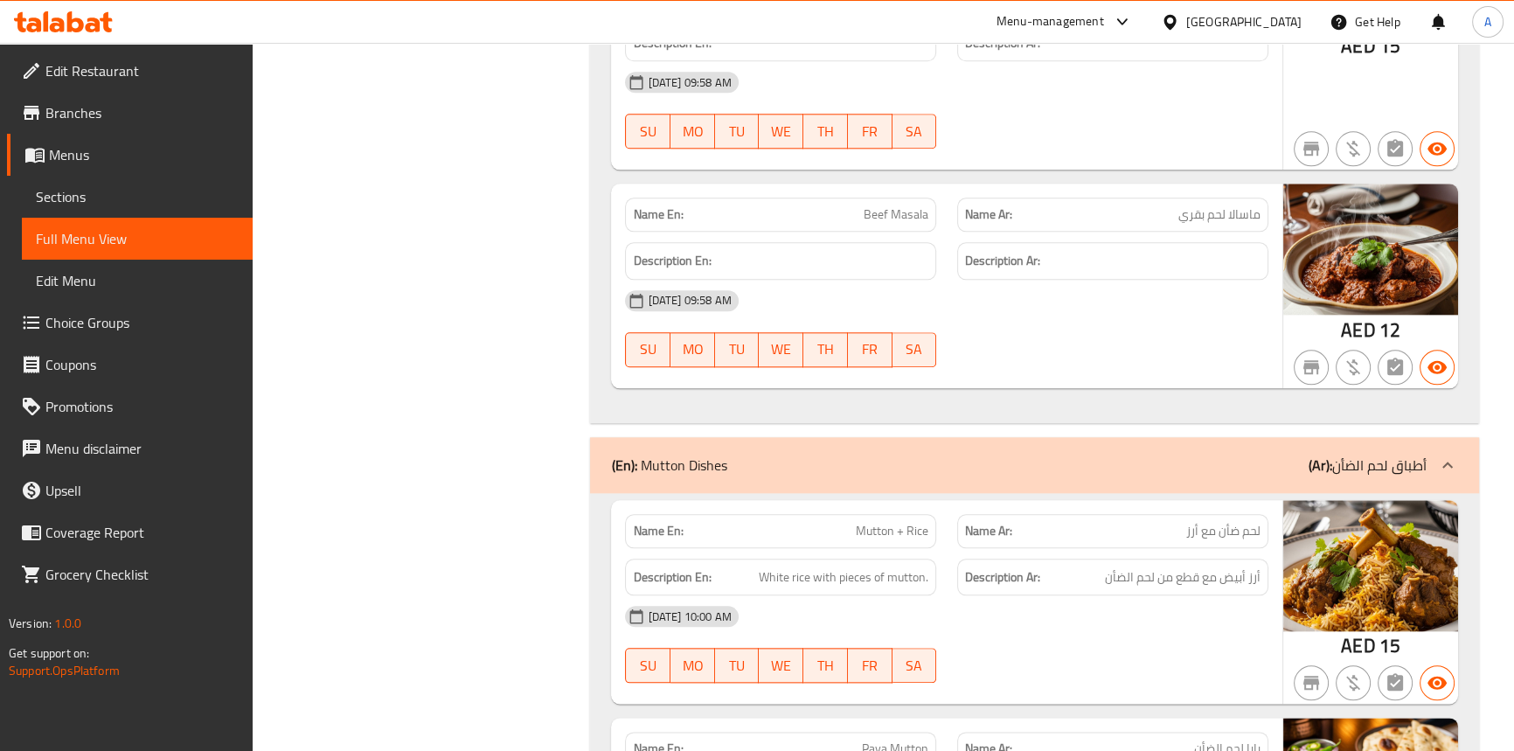
scroll to position [10649, 0]
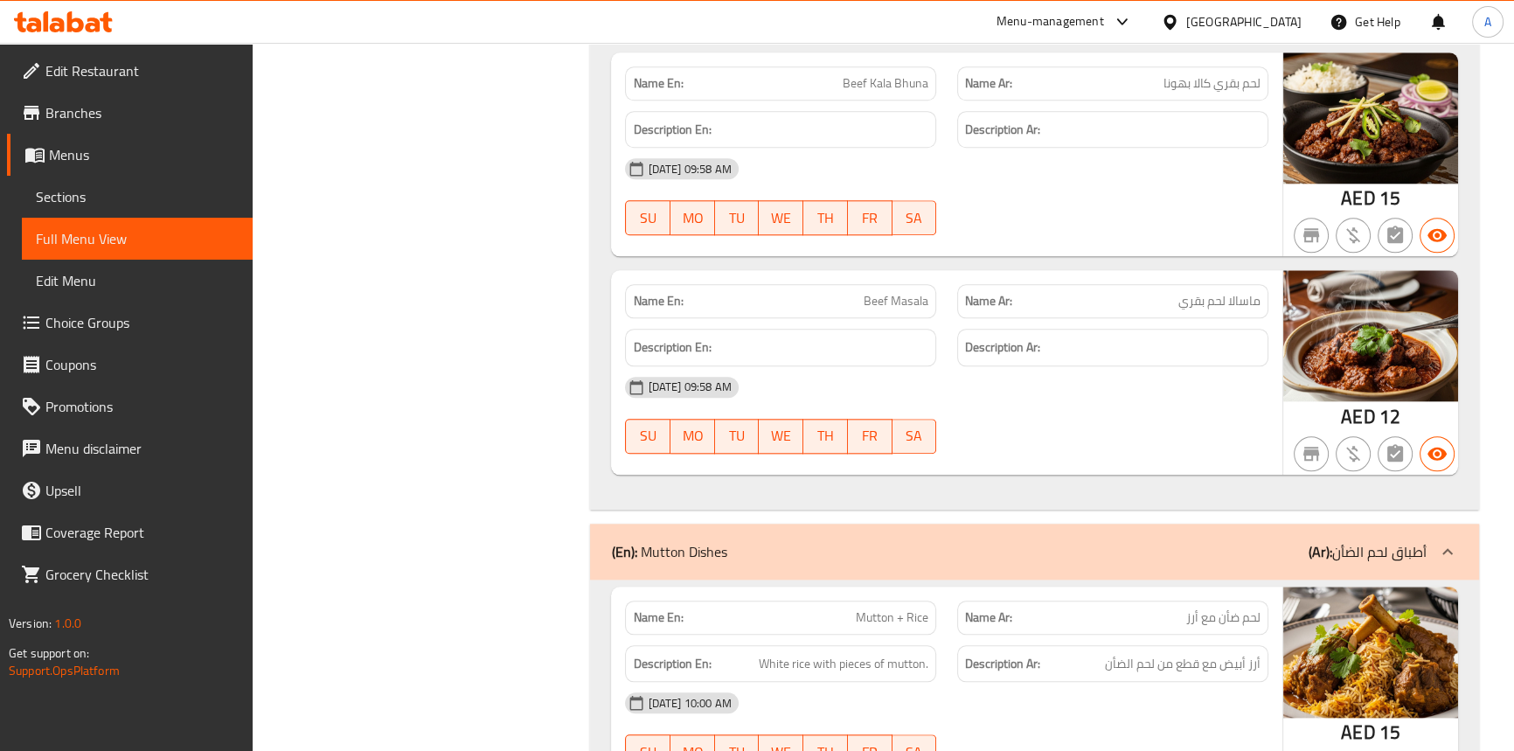
click at [883, 612] on div "Name En: Mutton + Rice" at bounding box center [780, 617] width 311 height 34
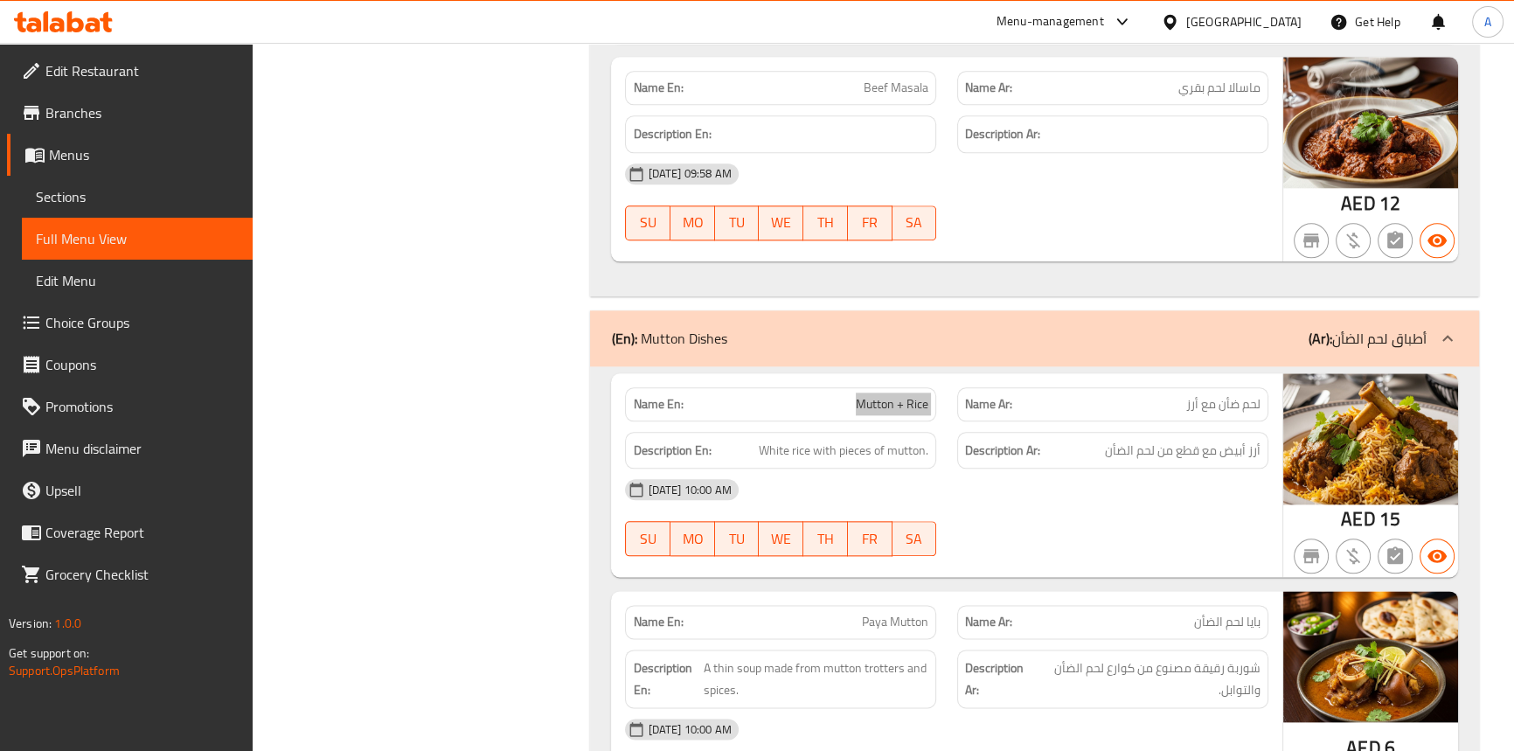
scroll to position [10888, 0]
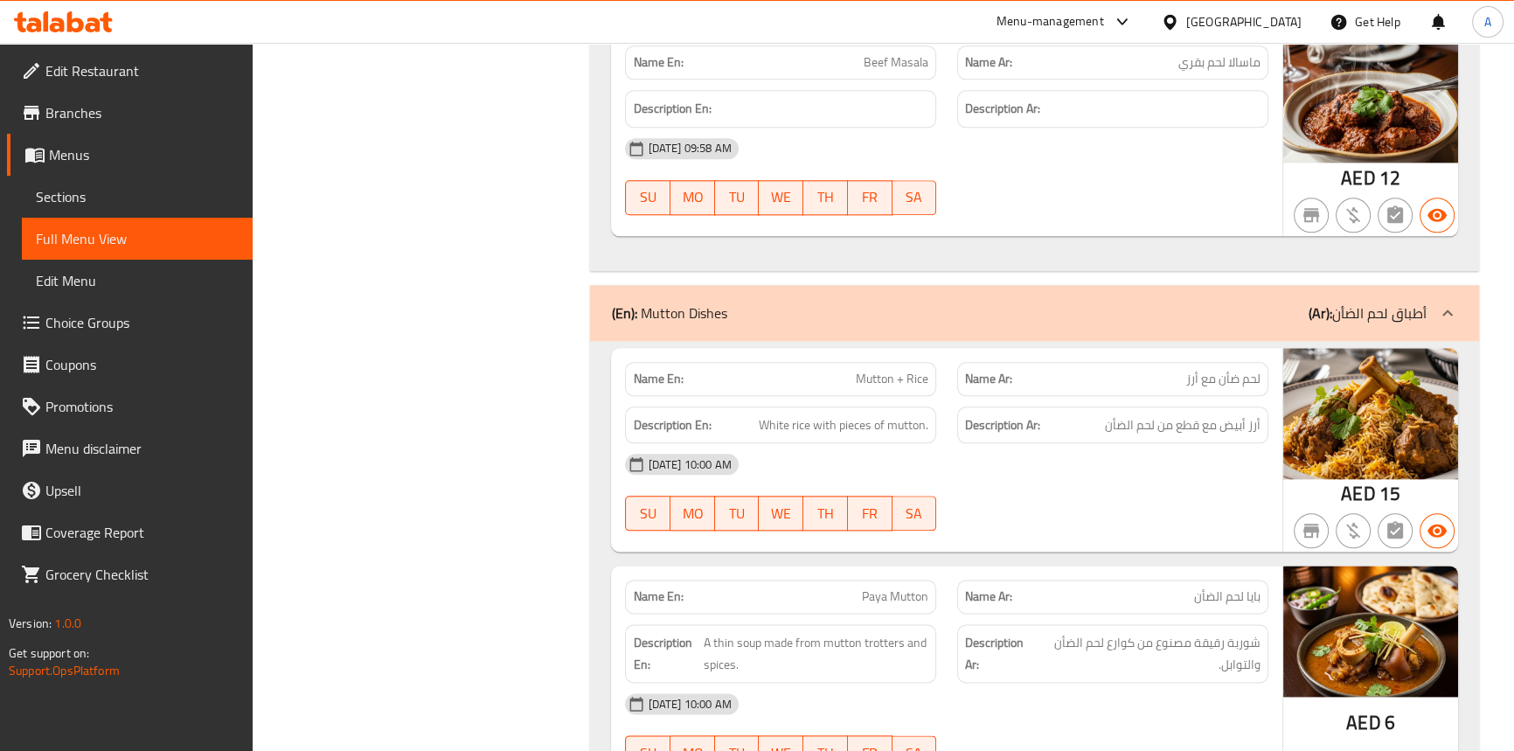
click at [893, 587] on span "Paya Mutton" at bounding box center [895, 596] width 66 height 18
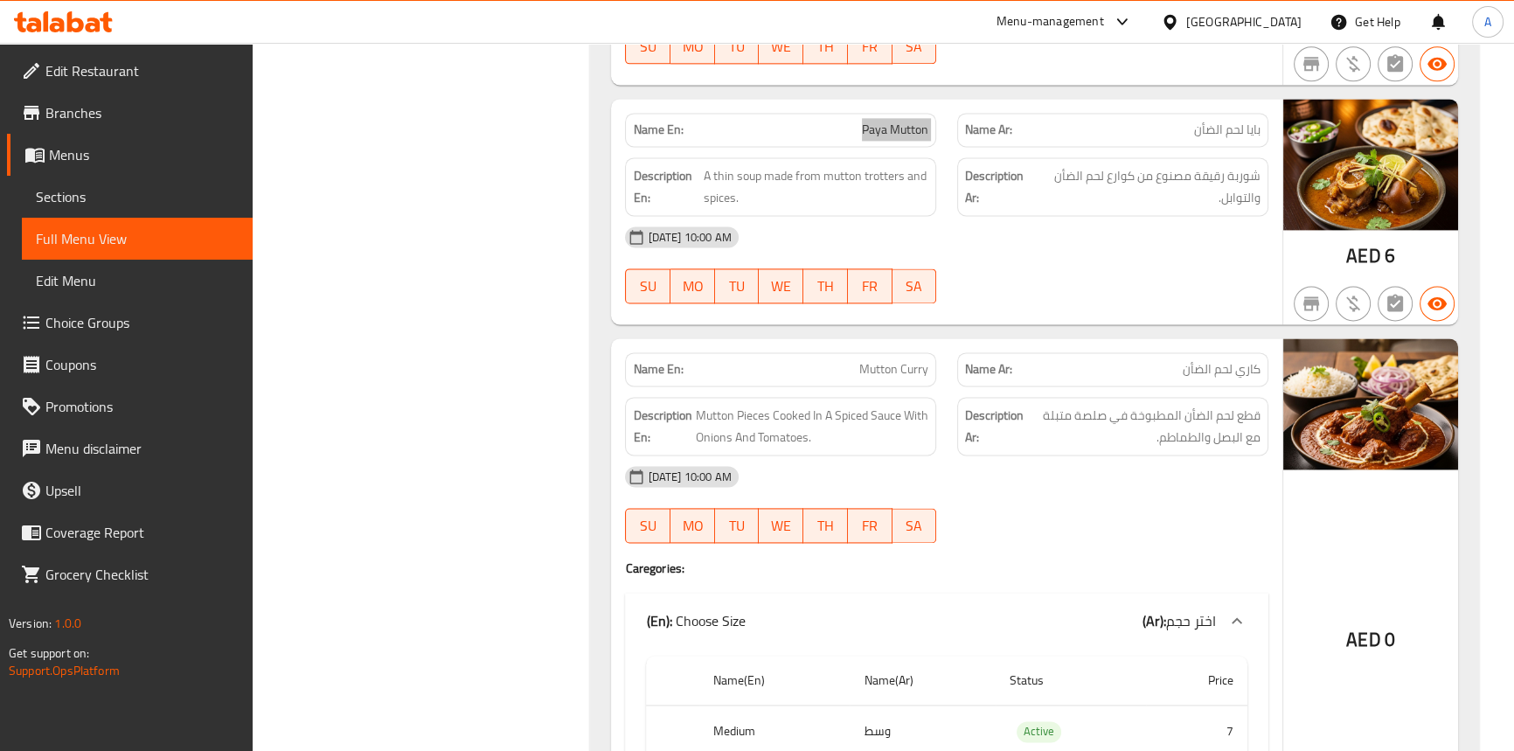
scroll to position [11364, 0]
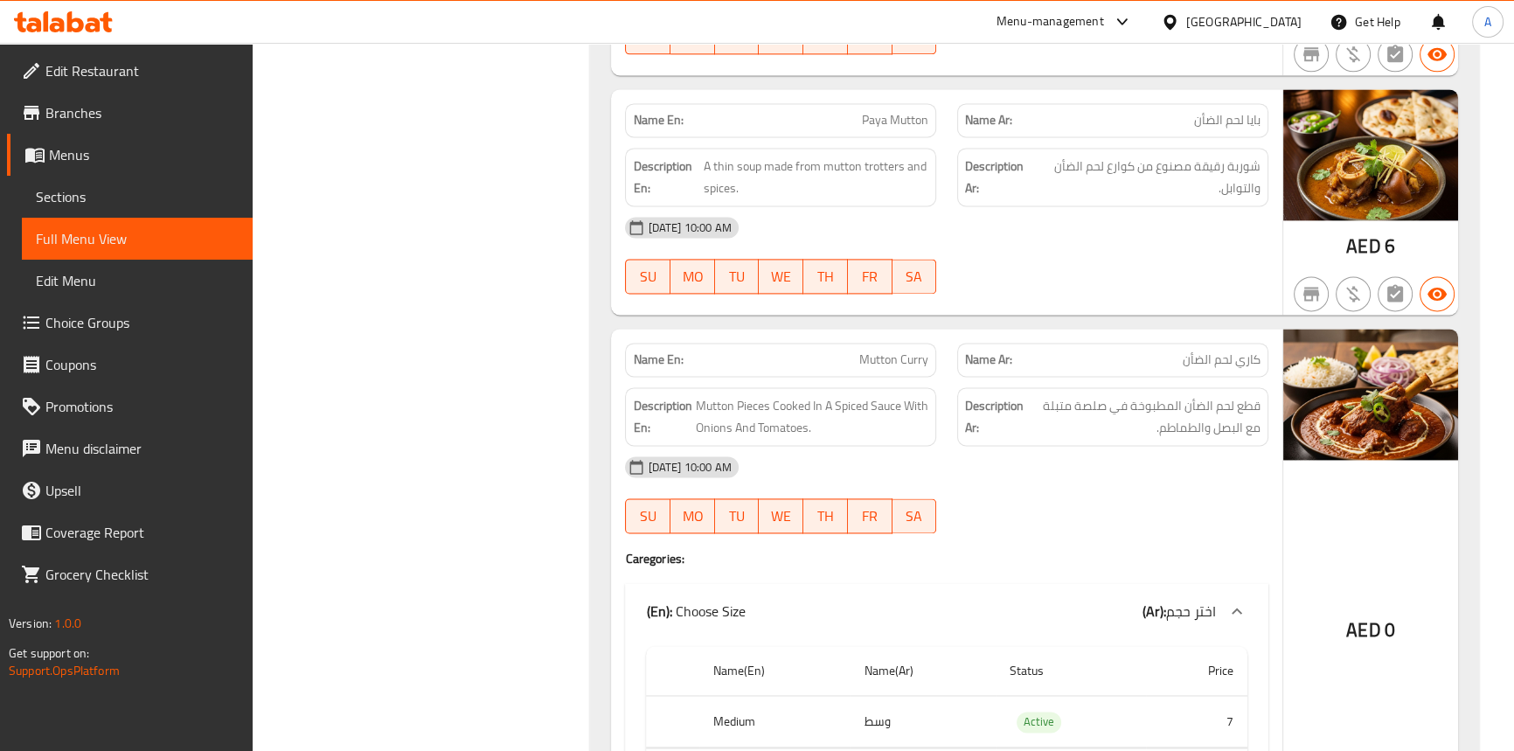
click at [900, 350] on span "Mutton Curry" at bounding box center [893, 359] width 69 height 18
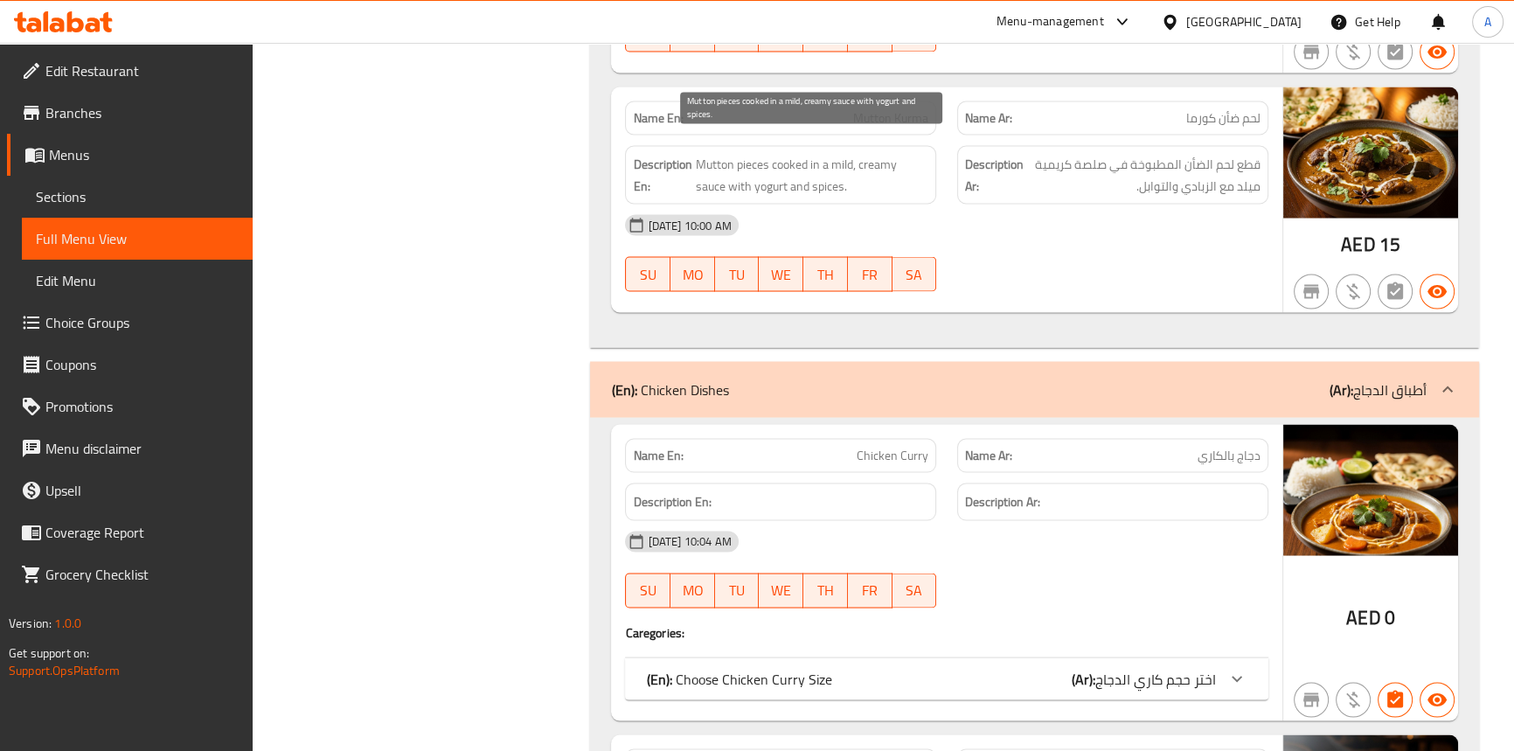
scroll to position [12397, 0]
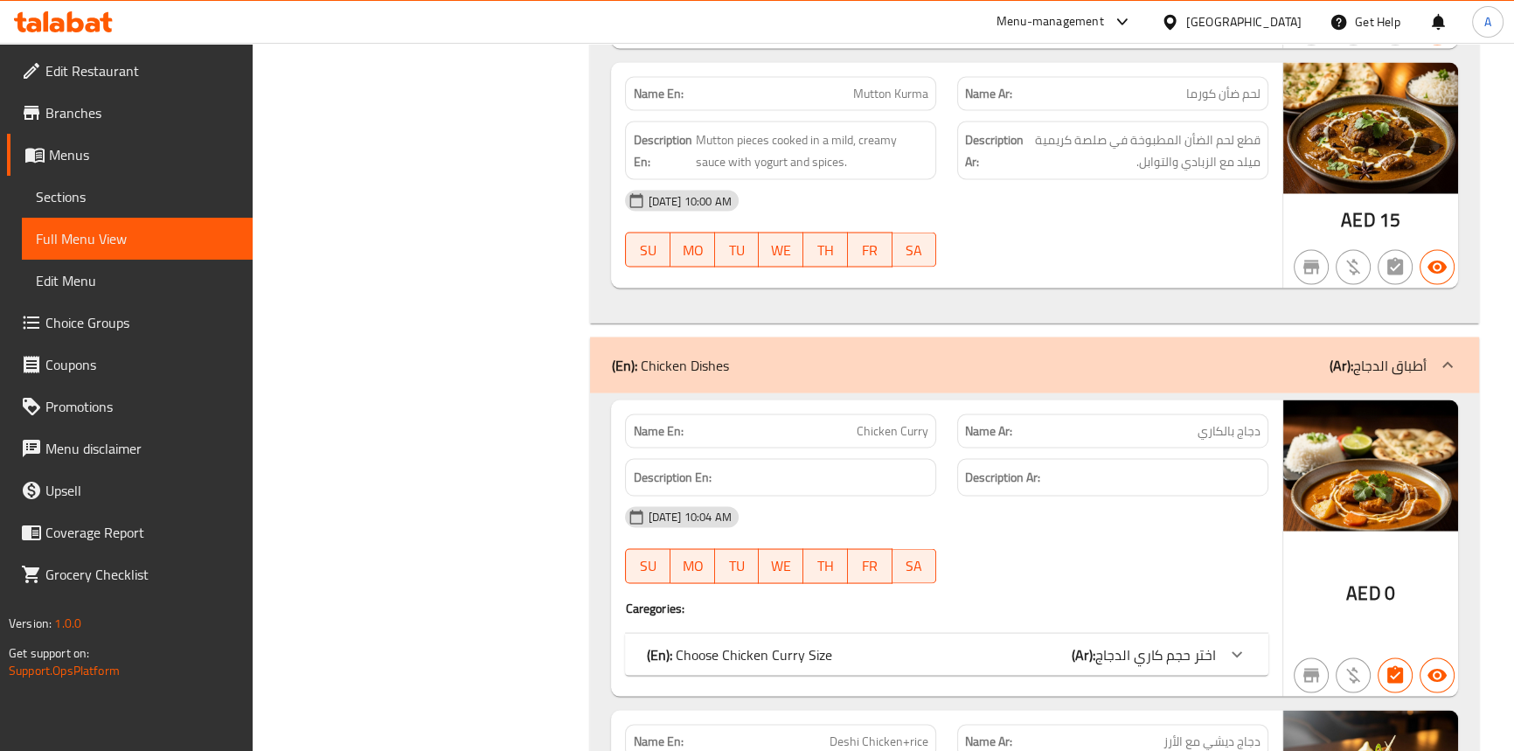
click at [1092, 256] on div at bounding box center [1113, 266] width 332 height 21
click at [85, 198] on span "Sections" at bounding box center [137, 196] width 203 height 21
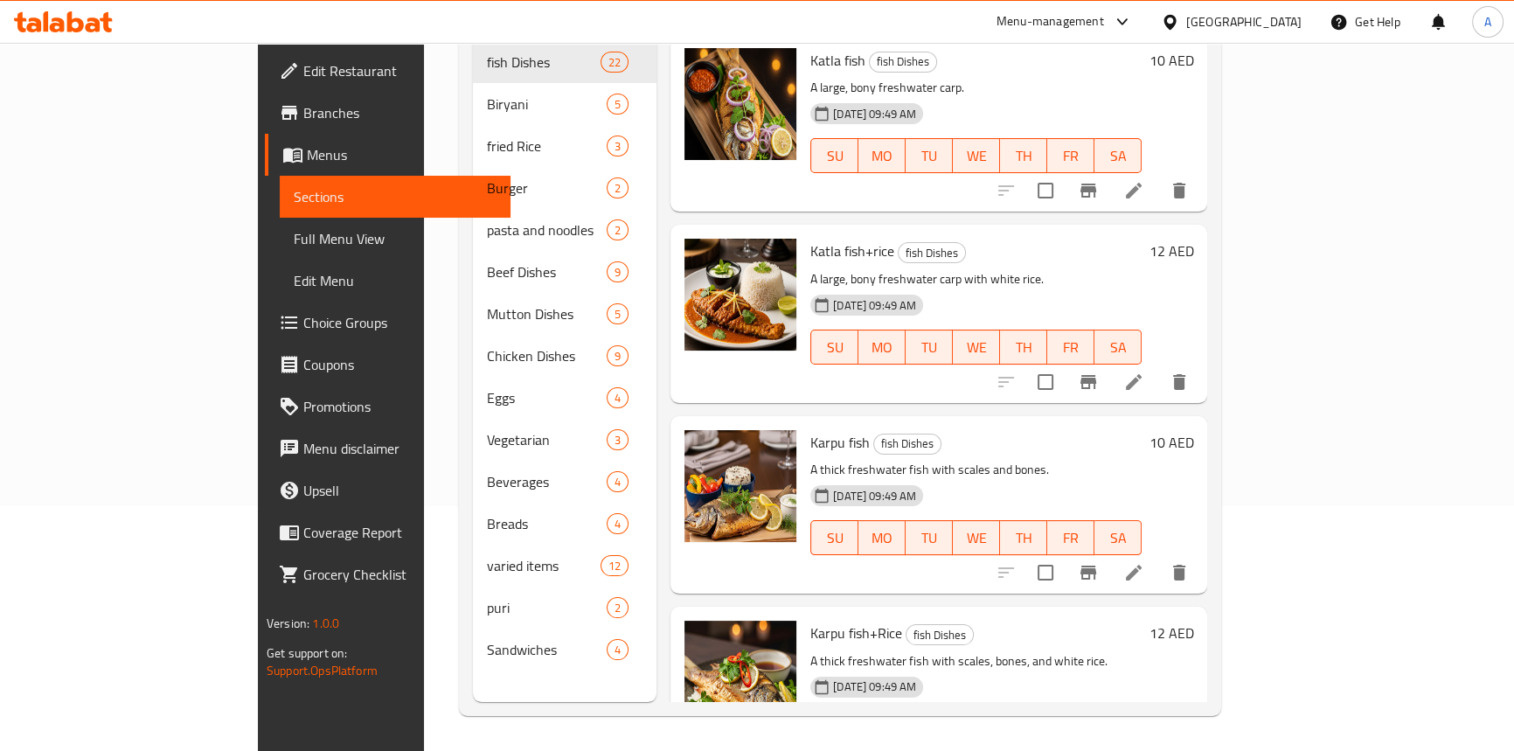
scroll to position [245, 0]
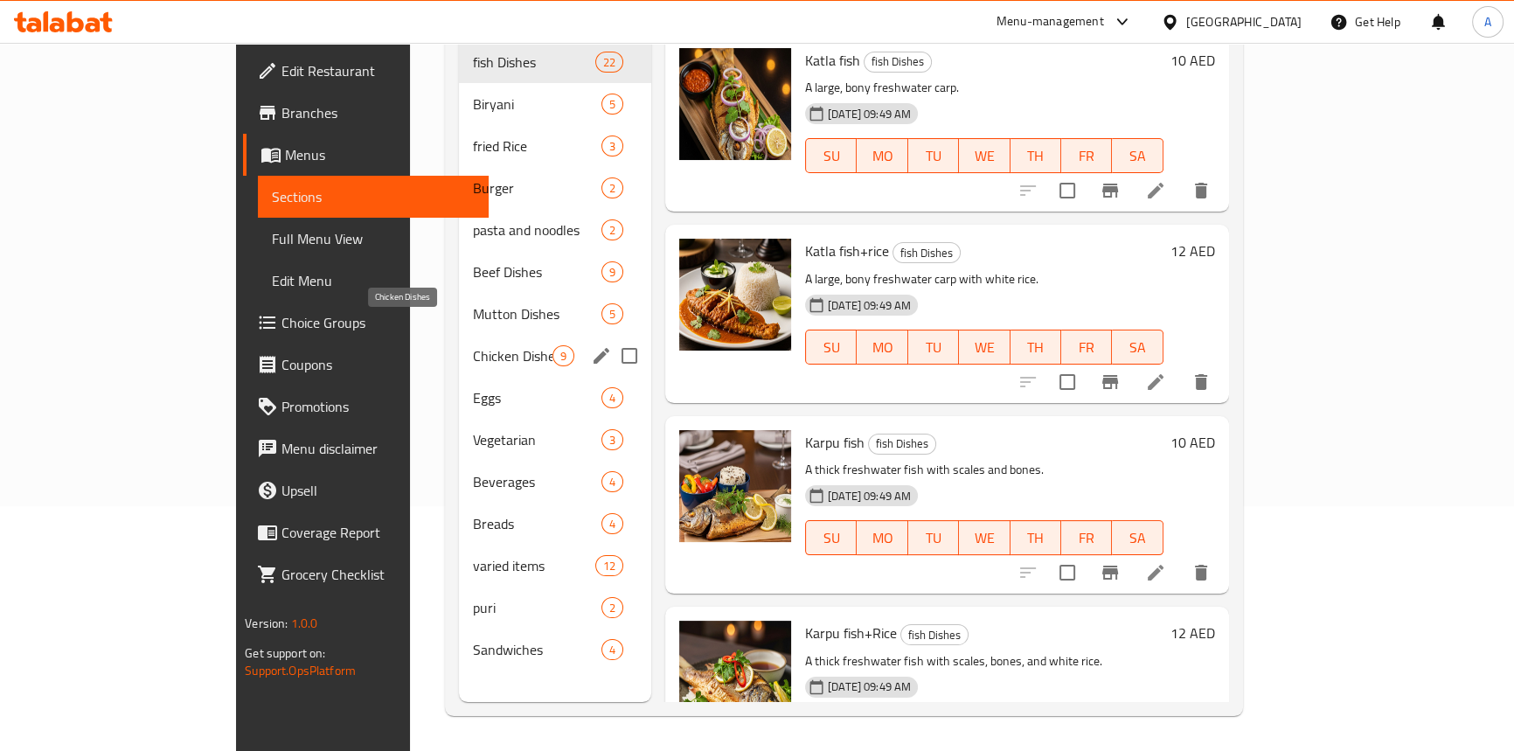
click at [473, 345] on span "Chicken Dishes" at bounding box center [513, 355] width 80 height 21
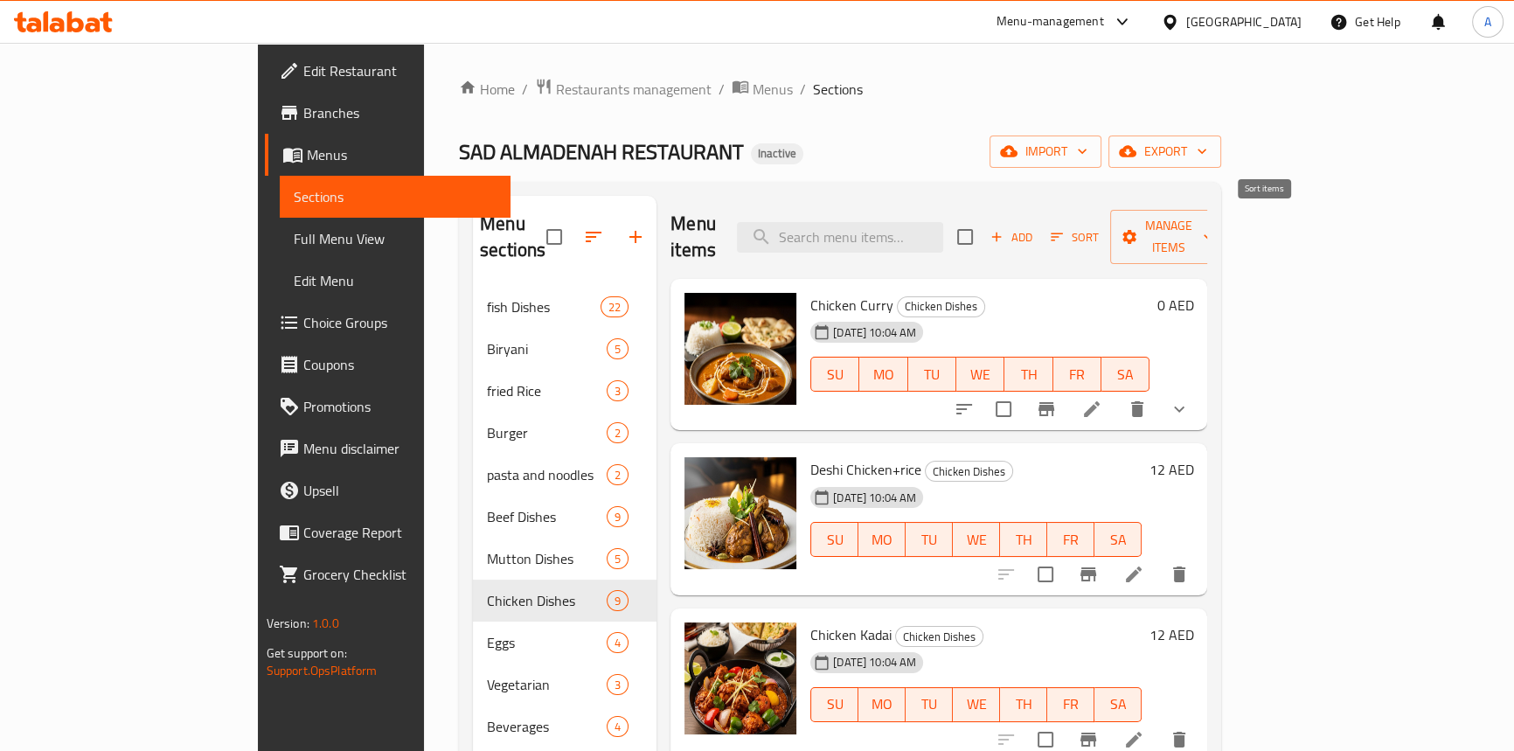
click at [1063, 233] on icon "button" at bounding box center [1057, 237] width 12 height 8
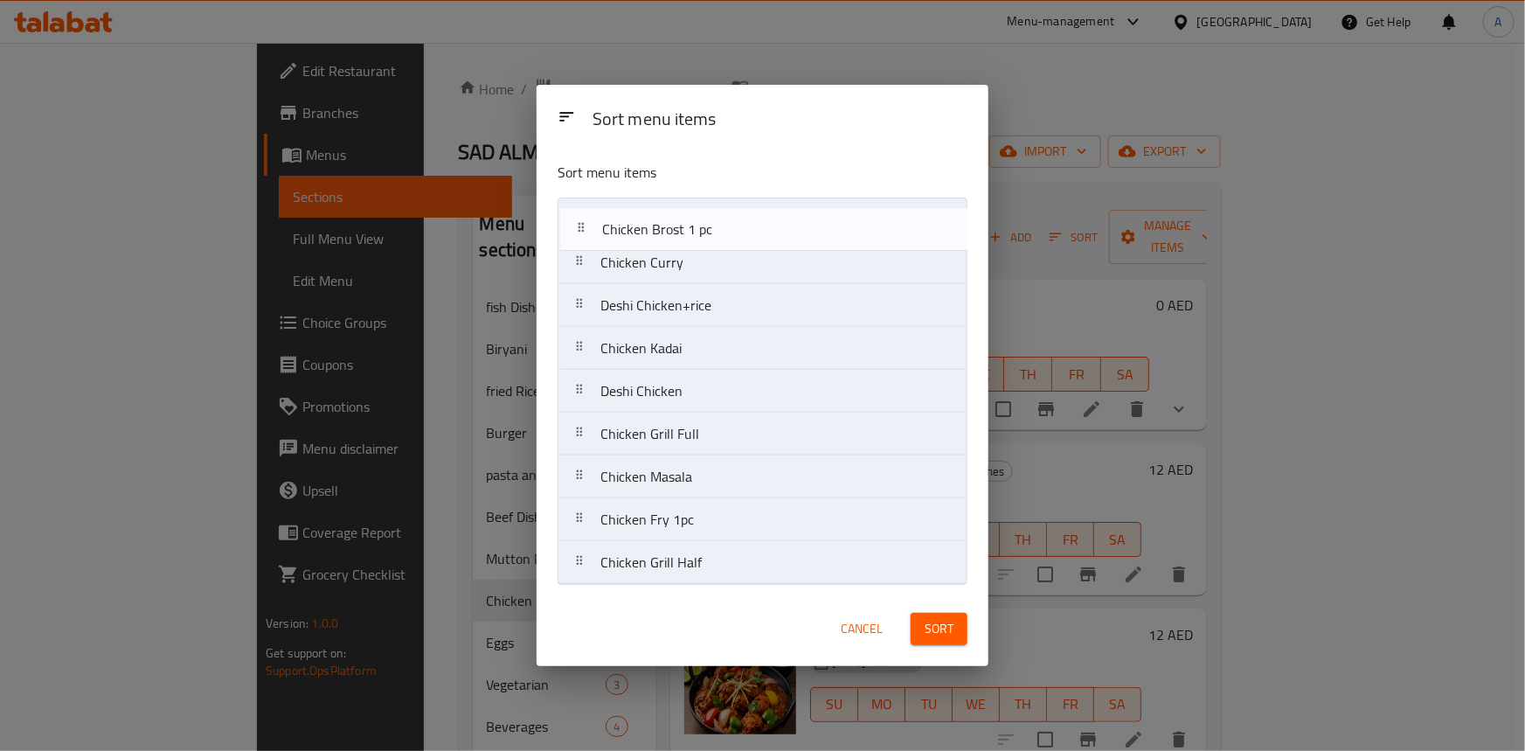
drag, startPoint x: 588, startPoint y: 517, endPoint x: 599, endPoint y: 209, distance: 308.7
click at [599, 209] on nav "Chicken [PERSON_NAME] Deshi Chicken+rice Chicken Kadai Deshi Chicken Chicken Gr…" at bounding box center [763, 391] width 410 height 387
drag, startPoint x: 628, startPoint y: 414, endPoint x: 629, endPoint y: 200, distance: 214.1
click at [629, 200] on nav "Chicken [PERSON_NAME] 1 pc Chicken [PERSON_NAME] Deshi Chicken+rice Chicken Kad…" at bounding box center [763, 391] width 410 height 387
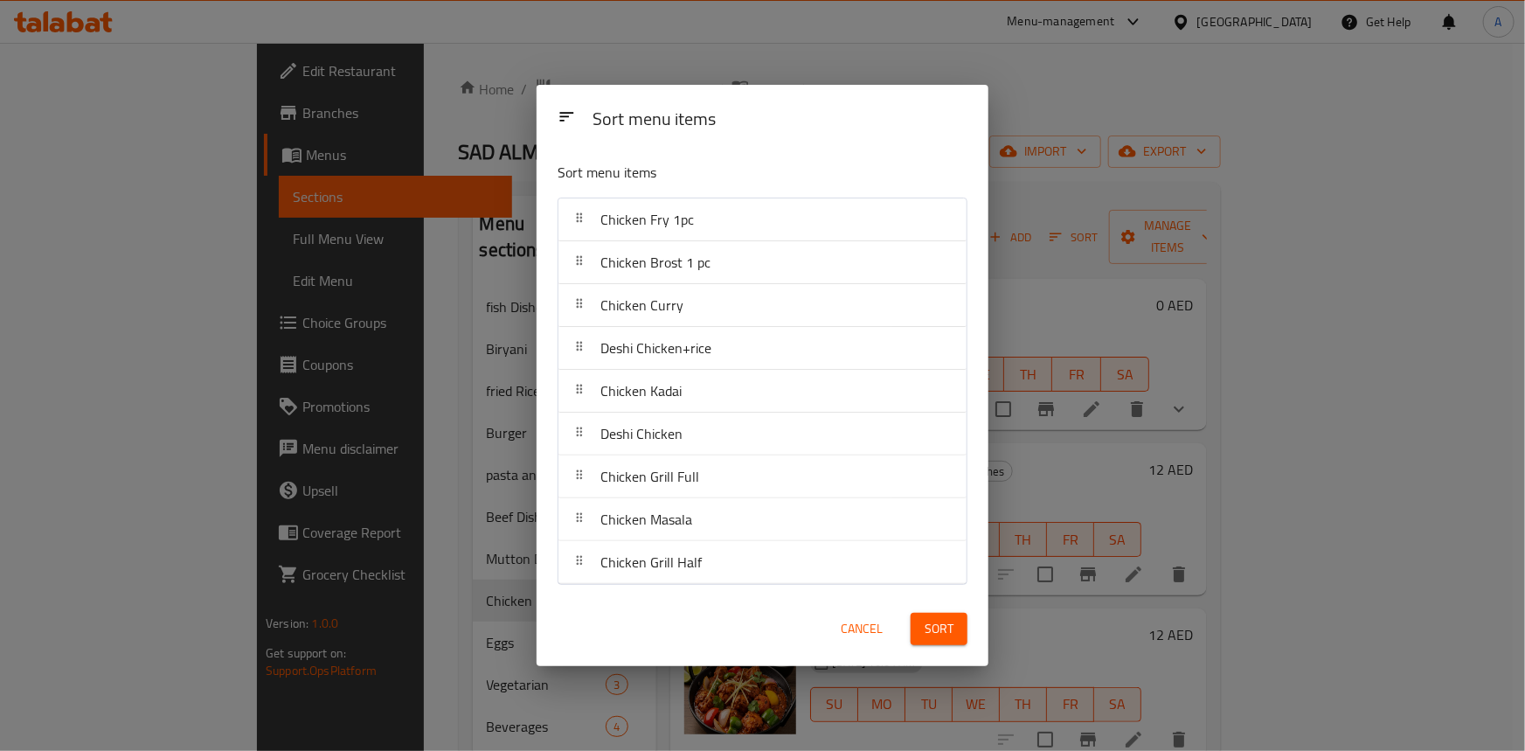
click at [766, 191] on div "Sort menu items" at bounding box center [763, 176] width 424 height 57
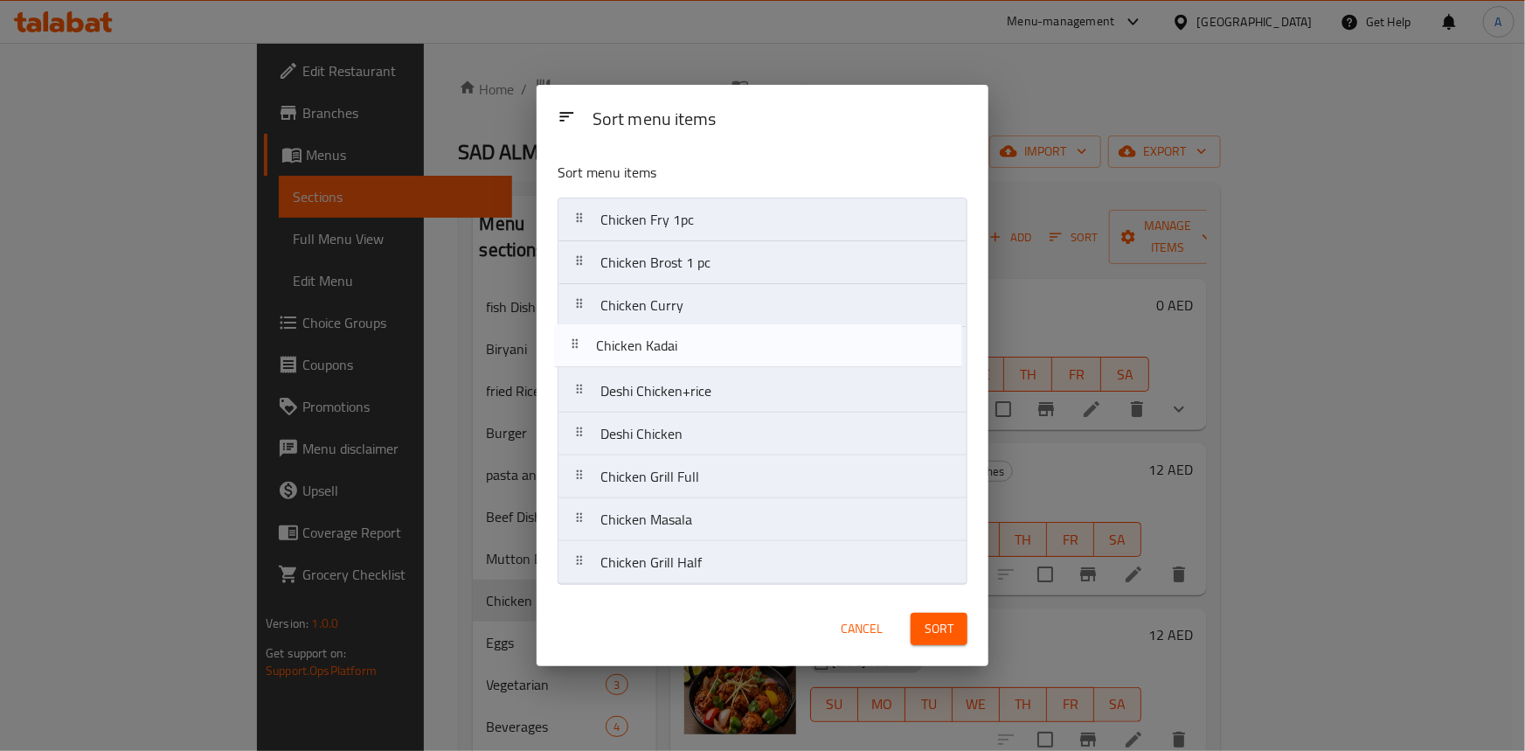
drag, startPoint x: 592, startPoint y: 384, endPoint x: 640, endPoint y: 393, distance: 49.0
click at [588, 328] on nav "Chicken Fry 1pc Chicken [PERSON_NAME] 1 pc Chicken [PERSON_NAME] Deshi Chicken+…" at bounding box center [763, 391] width 410 height 387
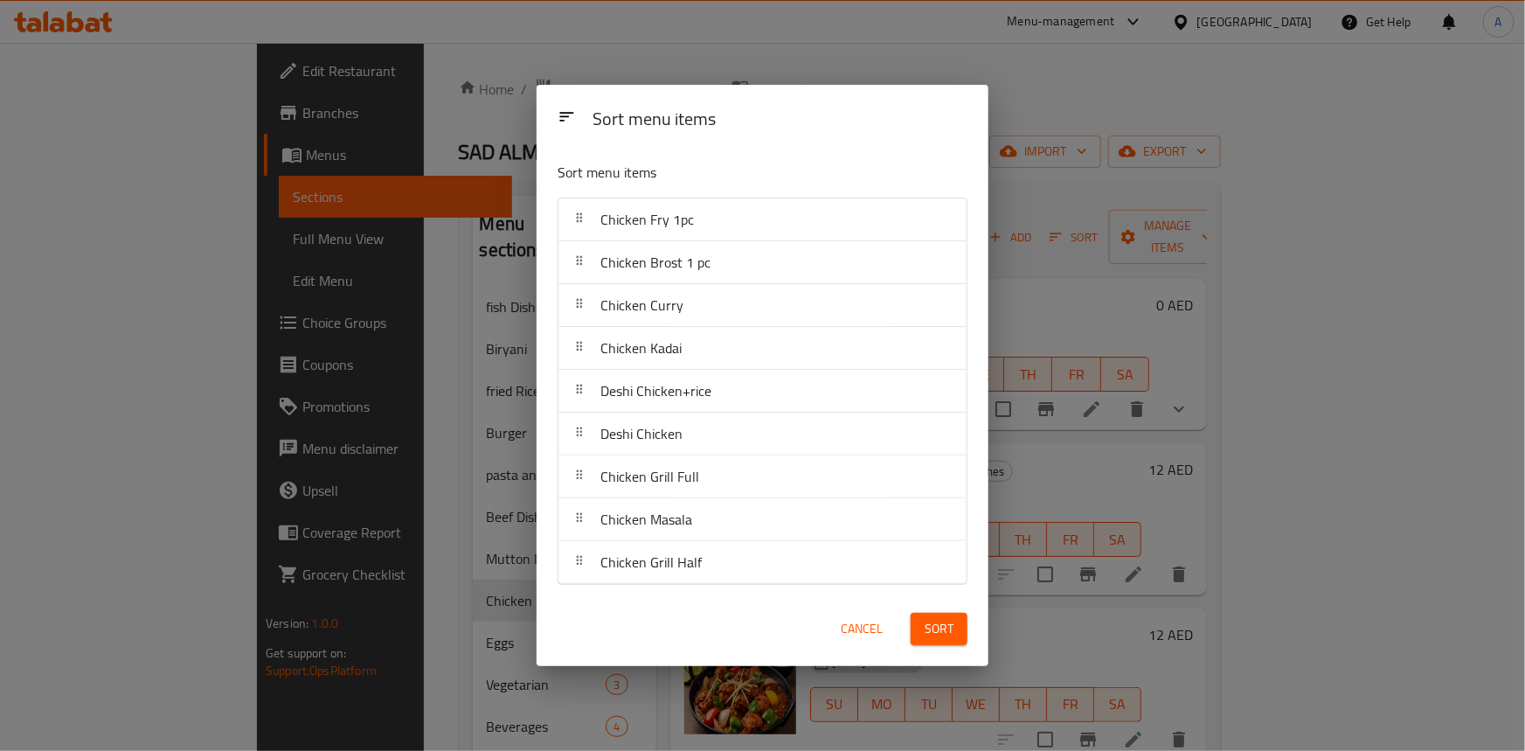
click at [775, 166] on p "Sort menu items" at bounding box center [720, 173] width 325 height 22
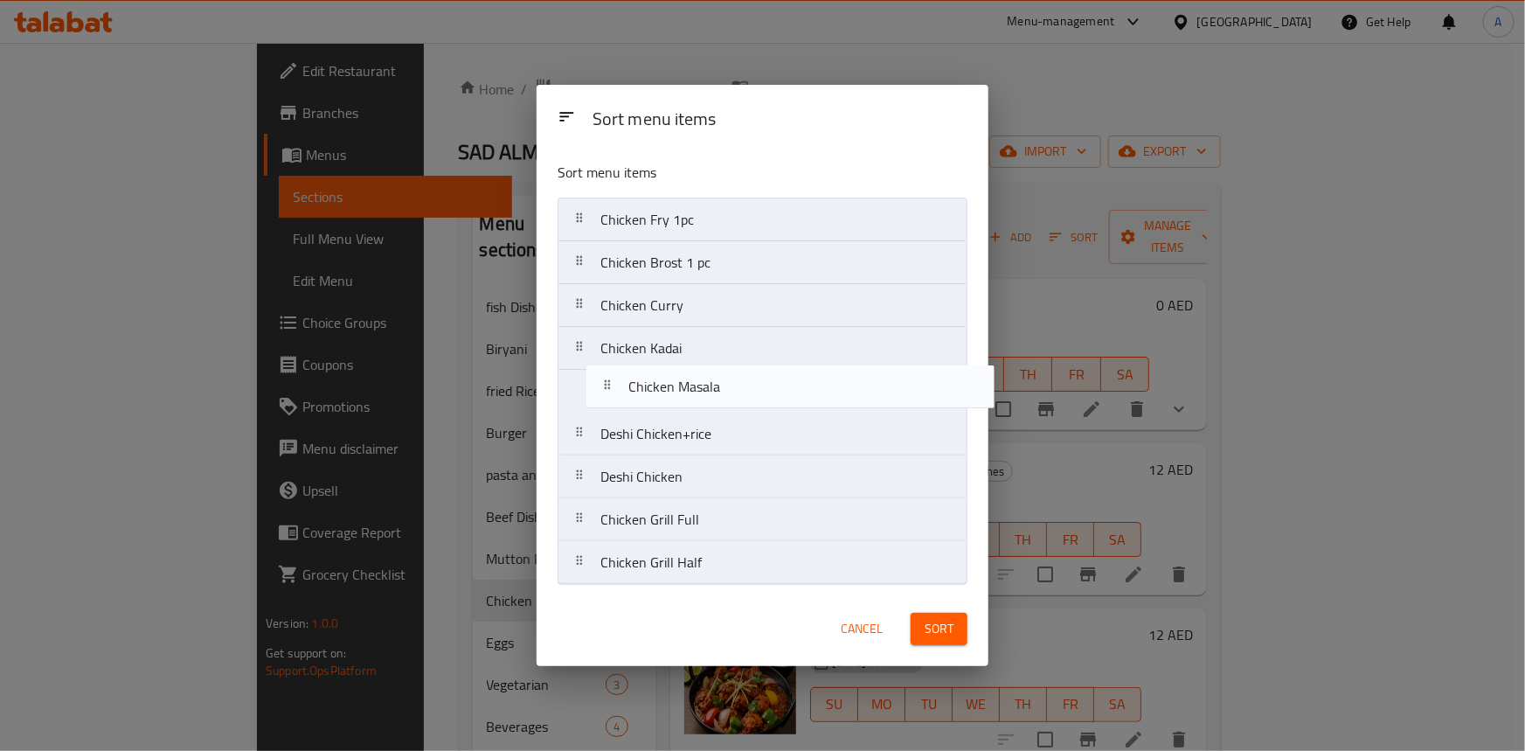
drag, startPoint x: 579, startPoint y: 524, endPoint x: 609, endPoint y: 384, distance: 143.1
click at [609, 384] on nav "Chicken Fry 1pc Chicken [PERSON_NAME] 1 pc Chicken [PERSON_NAME] Chicken Kadai …" at bounding box center [763, 391] width 410 height 387
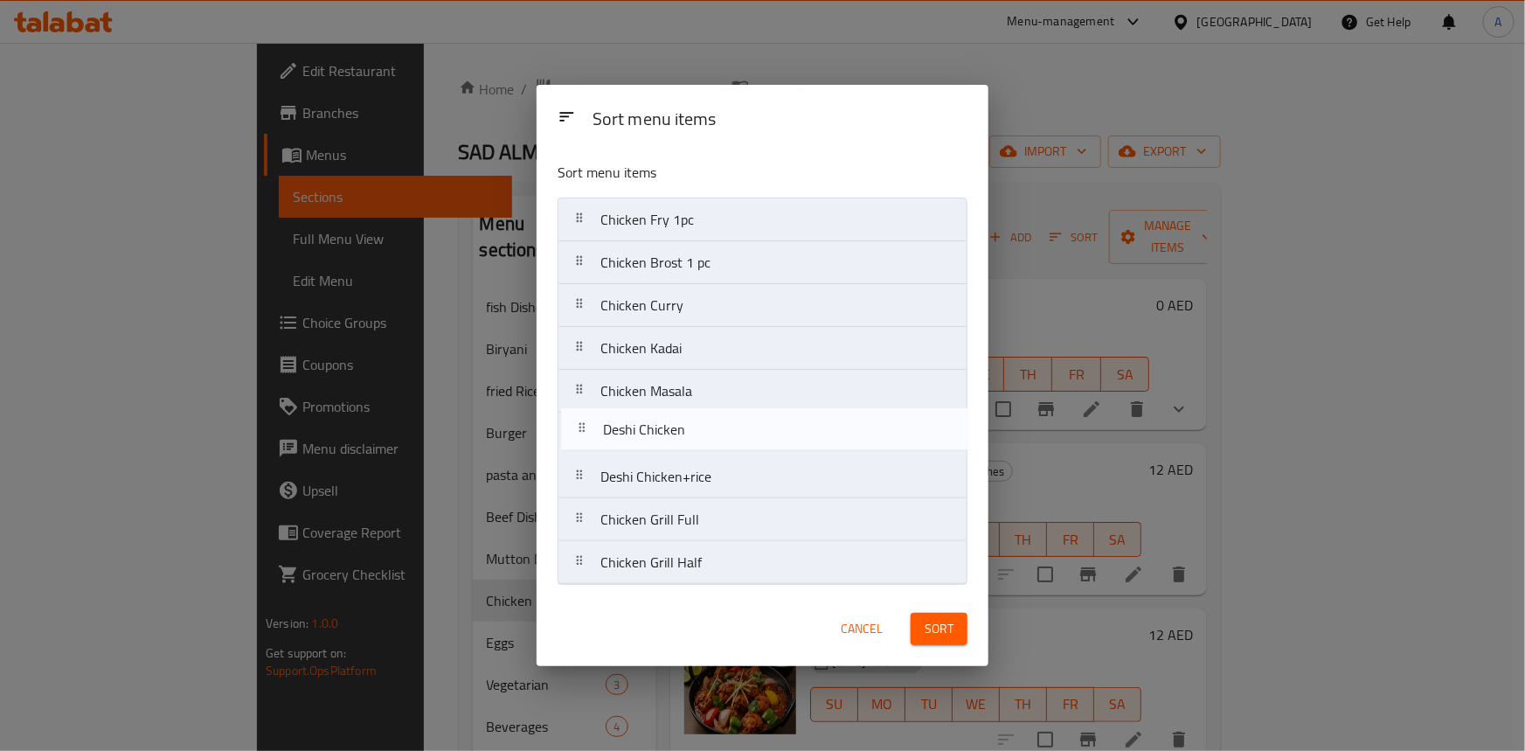
drag, startPoint x: 583, startPoint y: 491, endPoint x: 588, endPoint y: 437, distance: 54.4
click at [588, 437] on nav "Chicken Fry 1pc Chicken [PERSON_NAME] 1 pc Chicken [PERSON_NAME] Chicken Kadai …" at bounding box center [763, 391] width 410 height 387
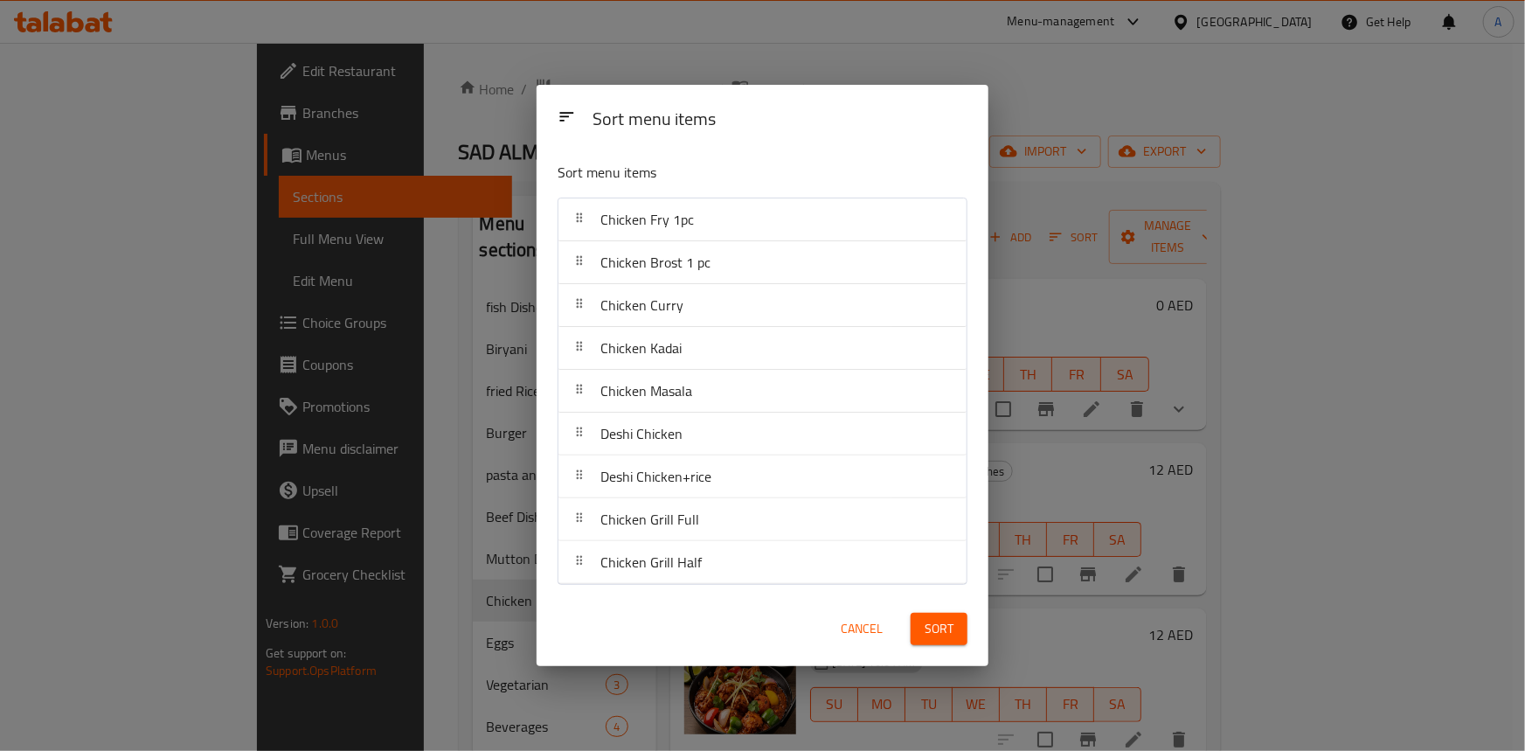
click at [768, 163] on p "Sort menu items" at bounding box center [720, 173] width 325 height 22
click at [940, 628] on span "Sort" at bounding box center [939, 629] width 29 height 22
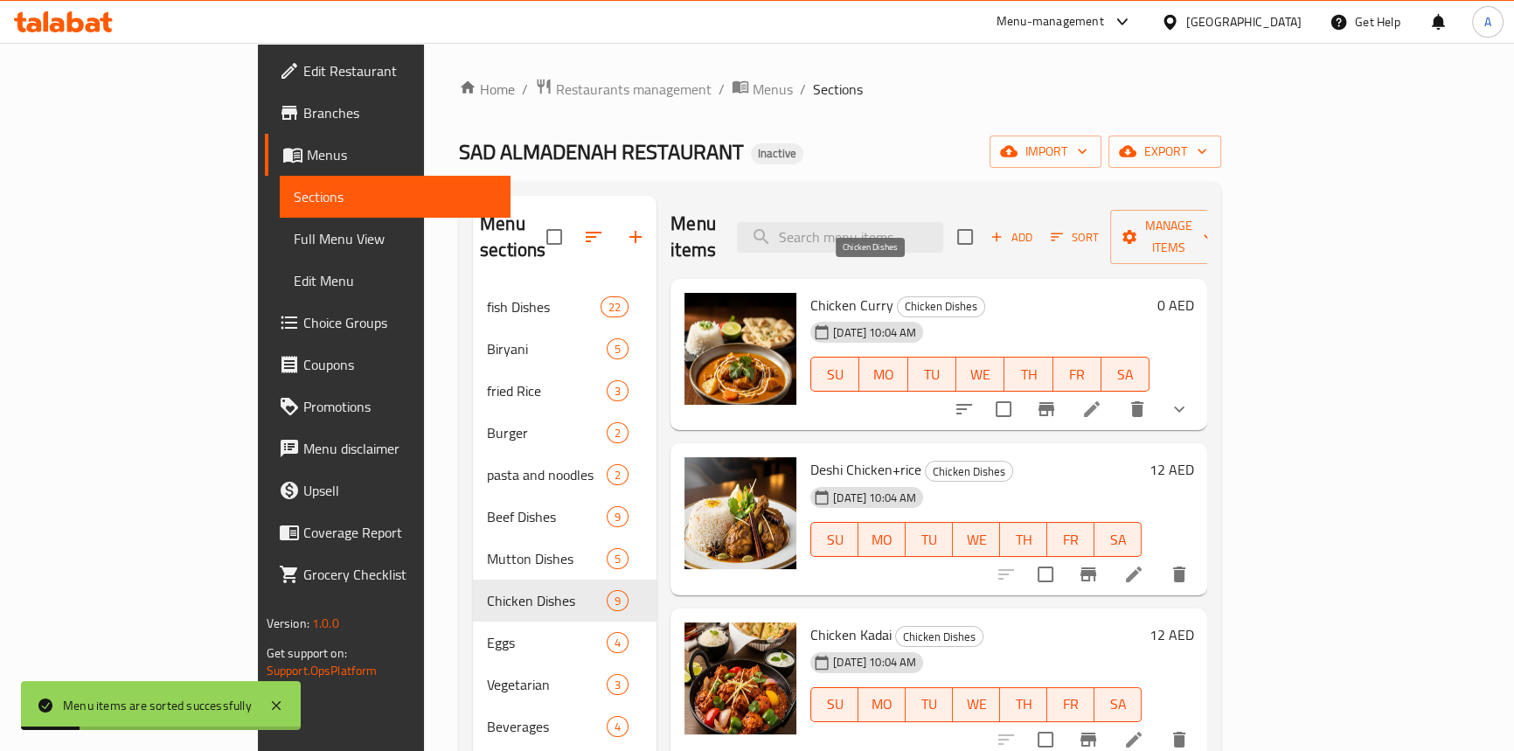
click at [898, 296] on span "Chicken Dishes" at bounding box center [941, 306] width 87 height 20
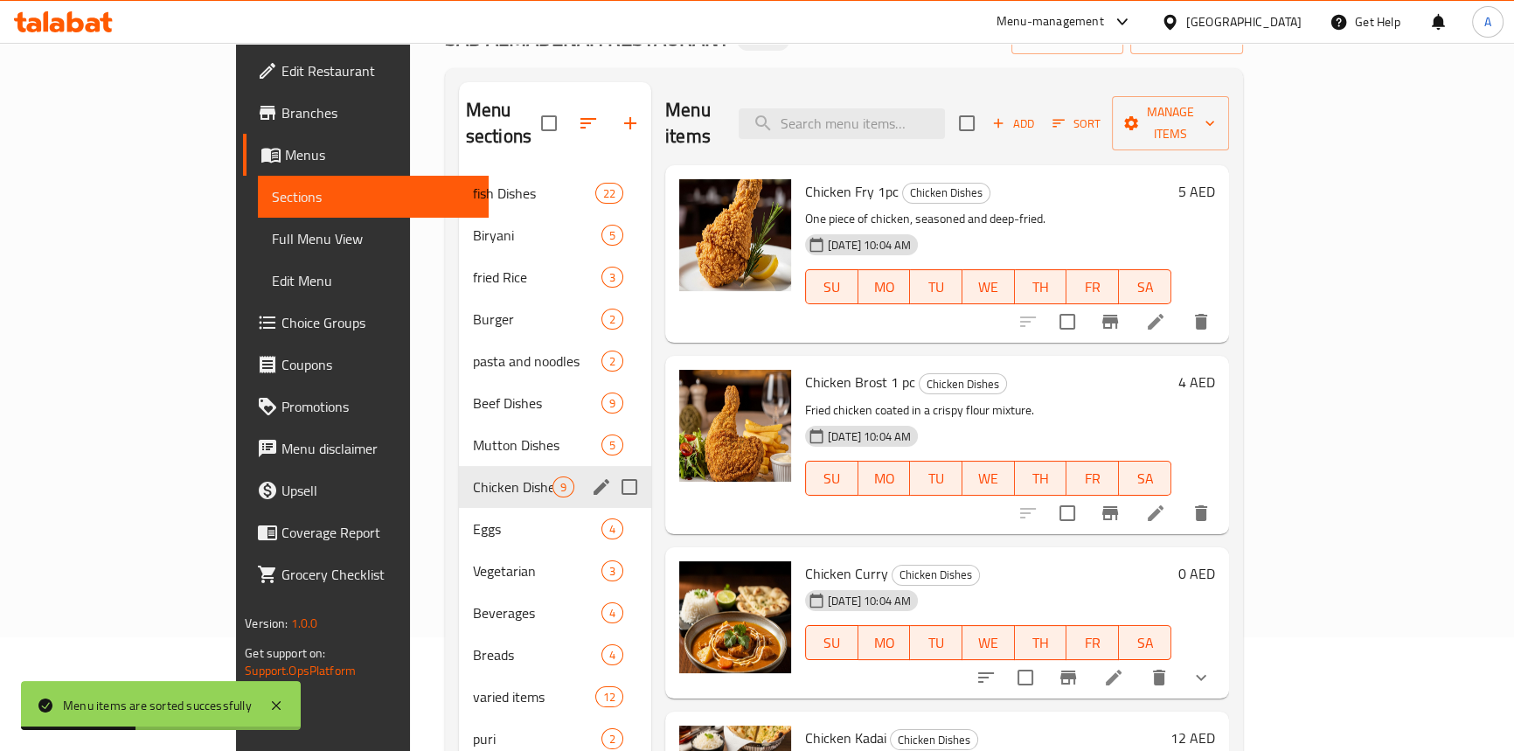
scroll to position [245, 0]
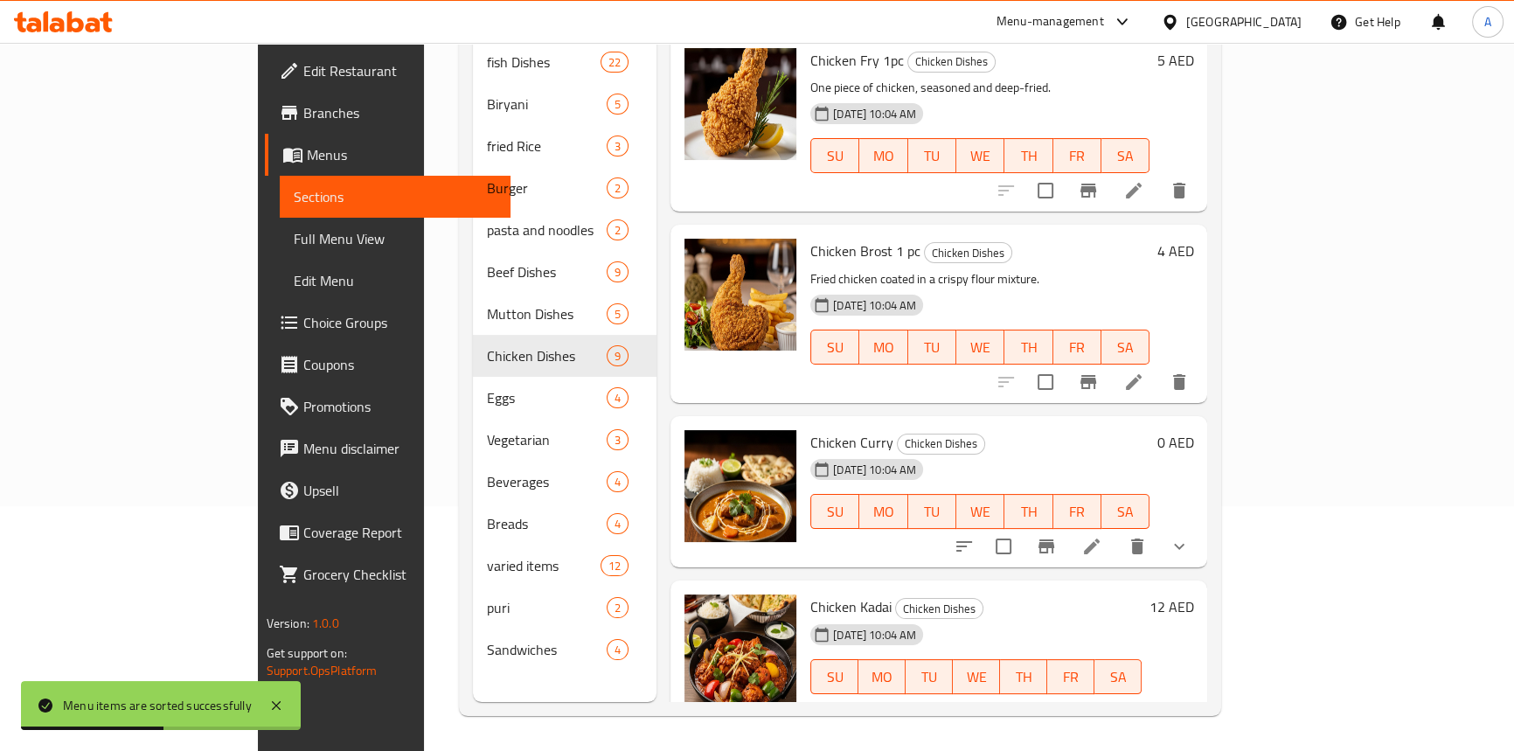
click at [294, 244] on span "Full Menu View" at bounding box center [395, 238] width 203 height 21
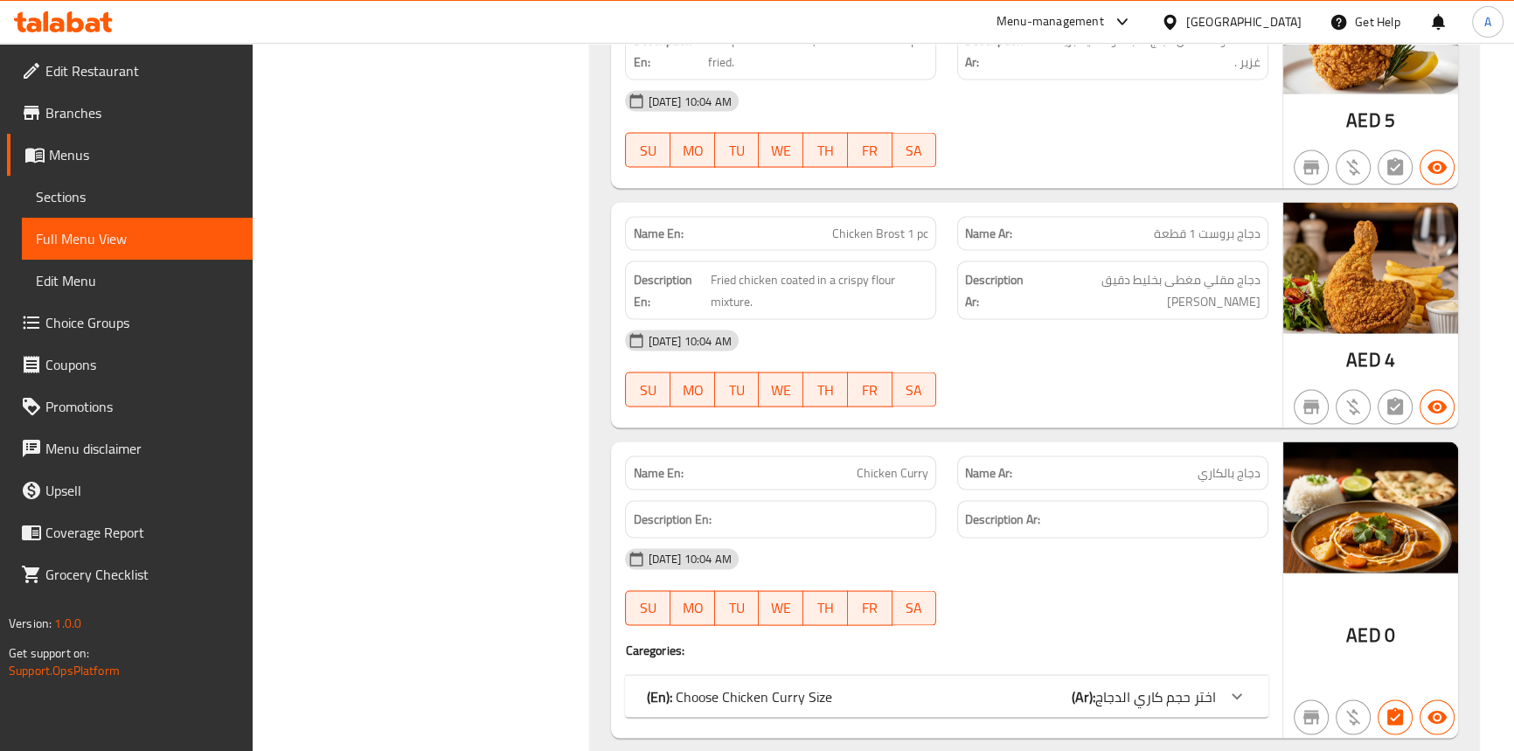
scroll to position [12728, 0]
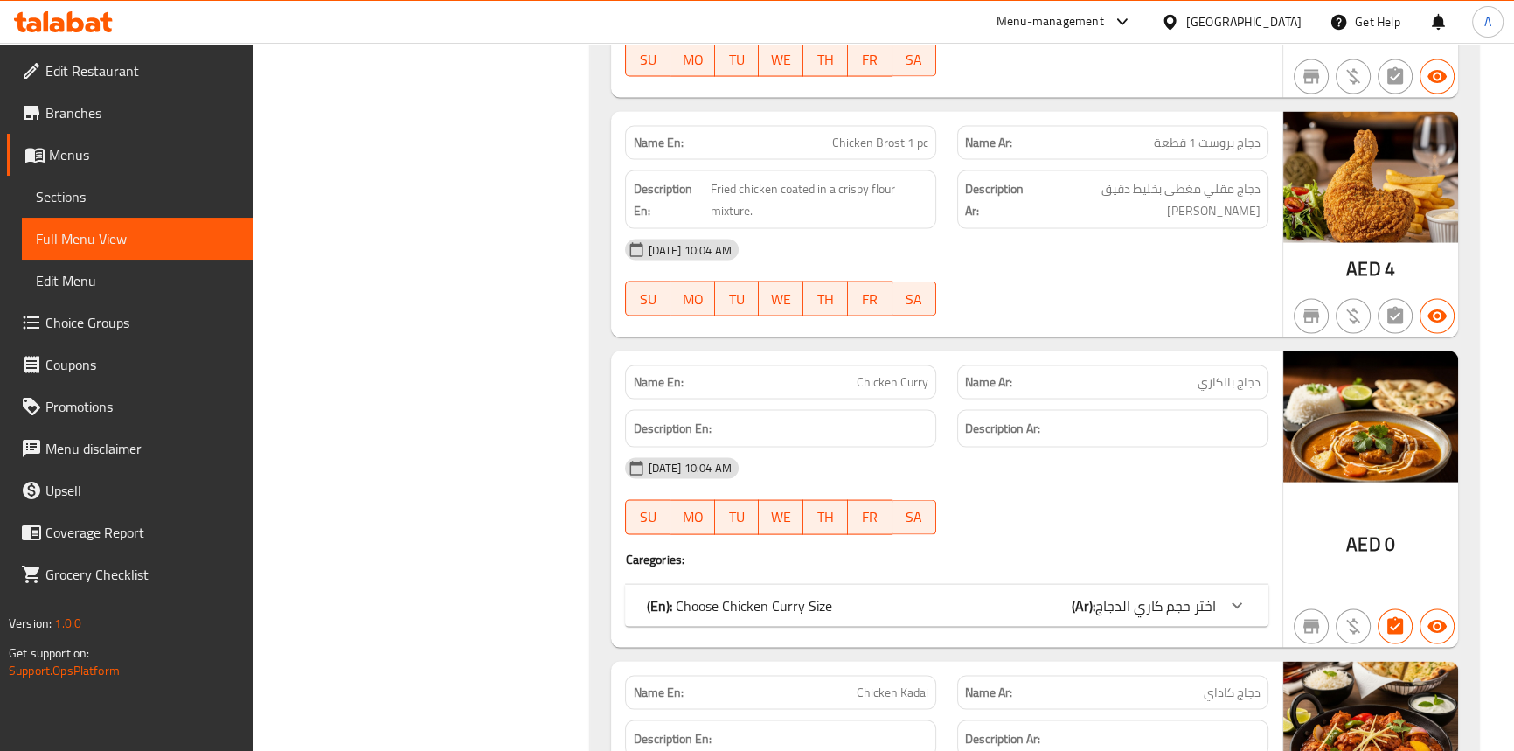
click at [787, 595] on p "(En): Choose Chicken [PERSON_NAME] Size" at bounding box center [738, 605] width 185 height 21
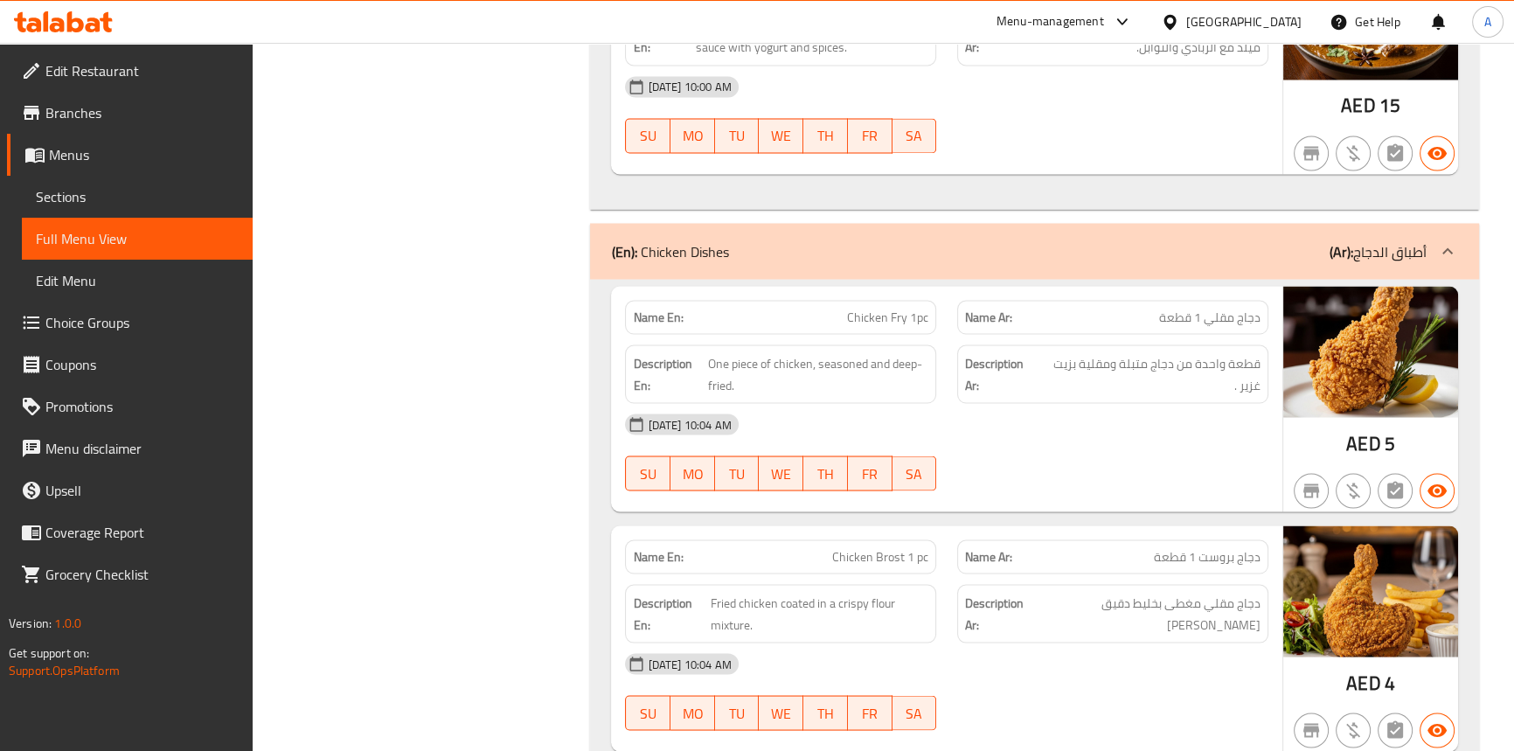
scroll to position [12332, 0]
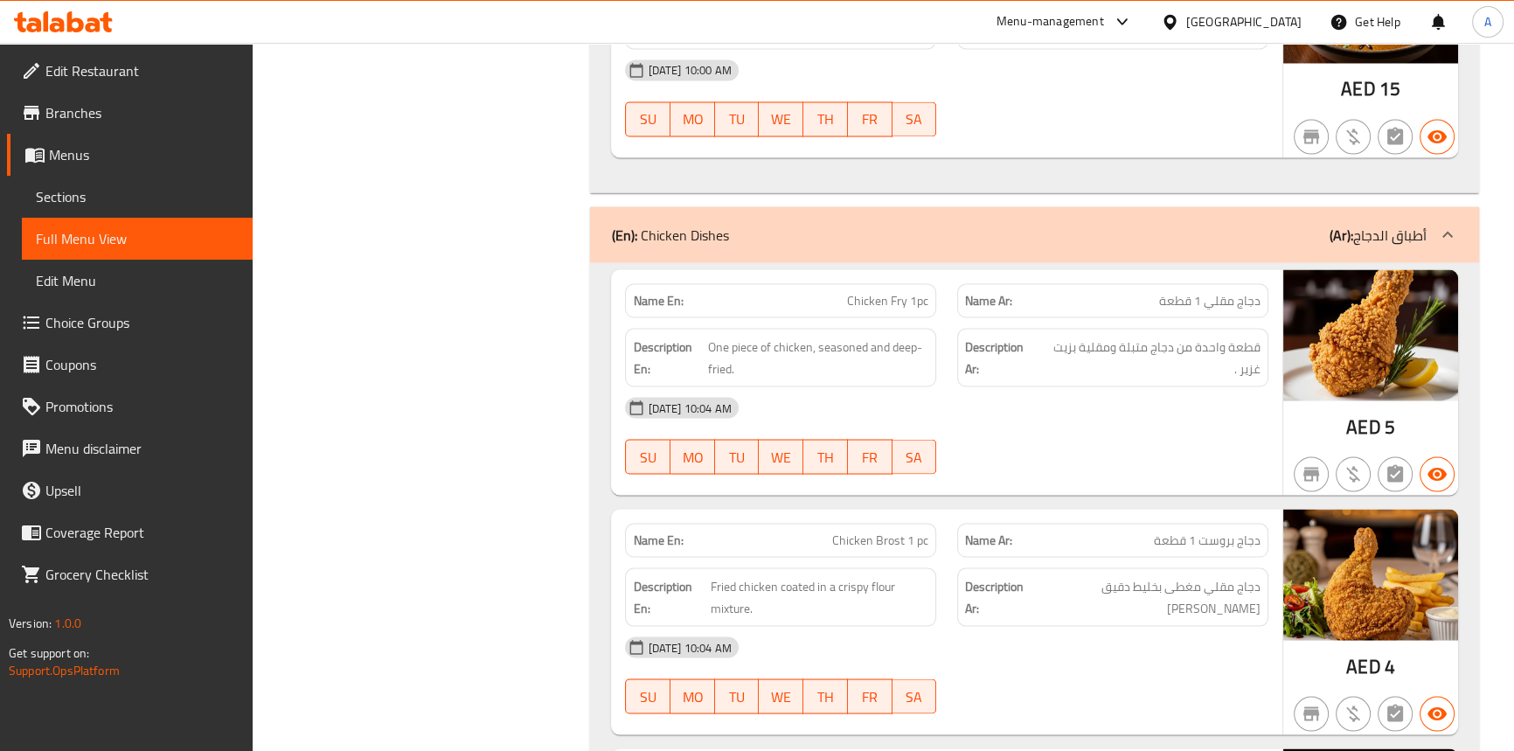
click at [903, 291] on span "Chicken Fry 1pc" at bounding box center [887, 300] width 81 height 18
click at [1088, 673] on div "[DATE] 10:04 AM SU MO TU WE TH FR SA" at bounding box center [945, 675] width 663 height 98
click at [741, 336] on span "One piece of chicken, seasoned and deep-fried." at bounding box center [818, 357] width 220 height 43
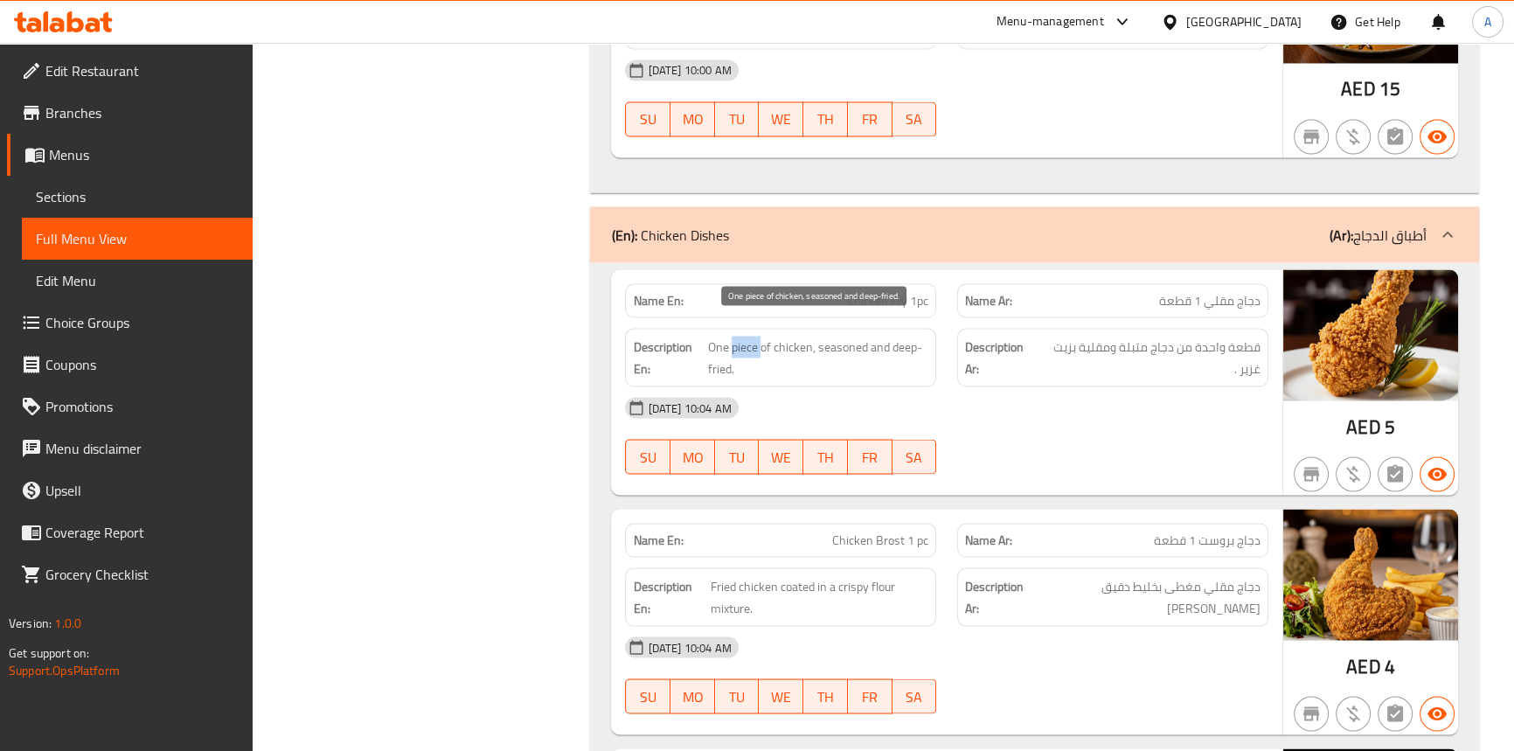
click at [741, 336] on span "One piece of chicken, seasoned and deep-fried." at bounding box center [818, 357] width 220 height 43
click at [726, 336] on span "One piece of chicken, seasoned and deep-fried." at bounding box center [818, 357] width 220 height 43
click at [765, 336] on span "One piece of chicken, seasoned and deep-fried." at bounding box center [818, 357] width 220 height 43
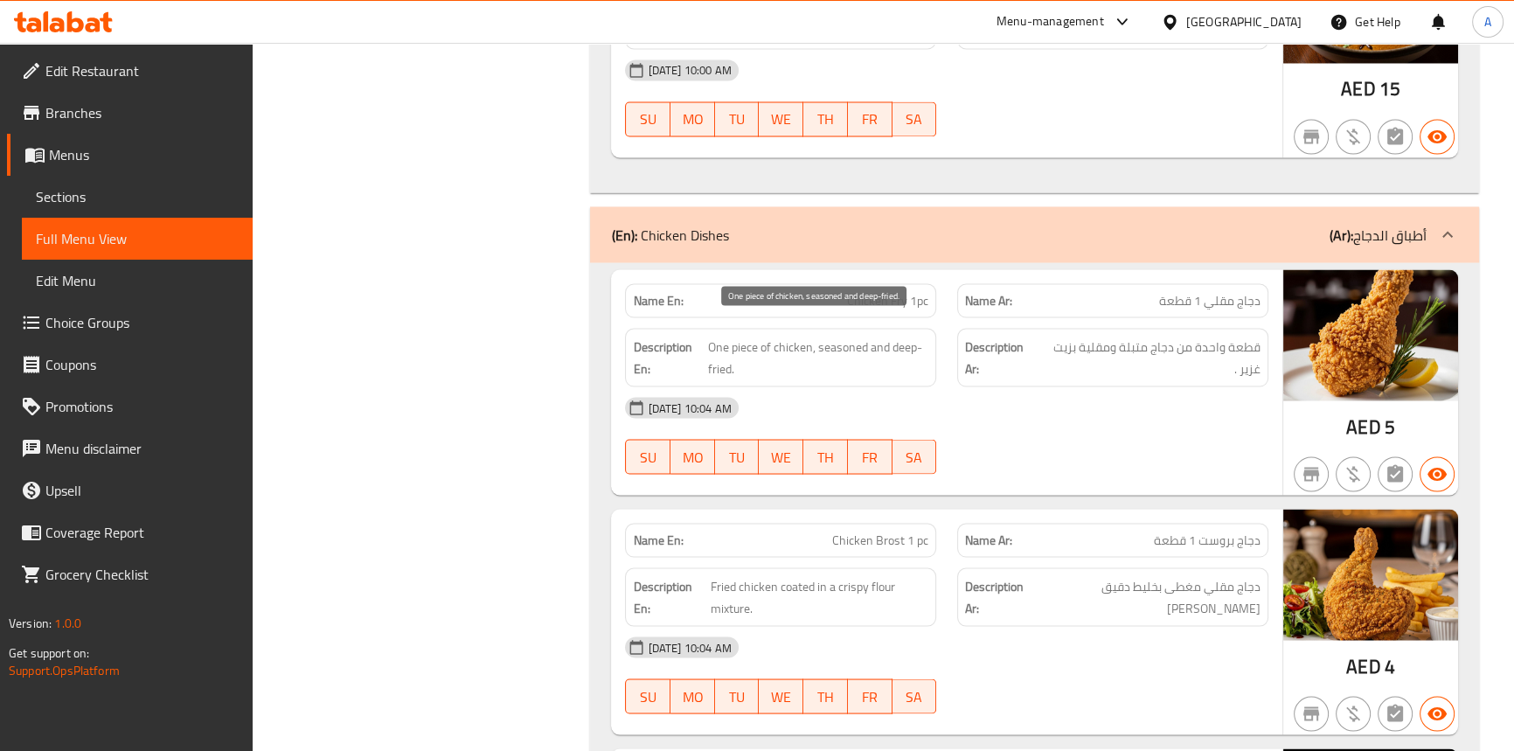
click at [784, 336] on span "One piece of chicken, seasoned and deep-fried." at bounding box center [818, 357] width 220 height 43
click at [840, 336] on span "One piece of chicken, seasoned and deep-fried." at bounding box center [818, 357] width 220 height 43
click at [870, 336] on span "One piece of chicken, seasoned and deep-fried." at bounding box center [818, 357] width 220 height 43
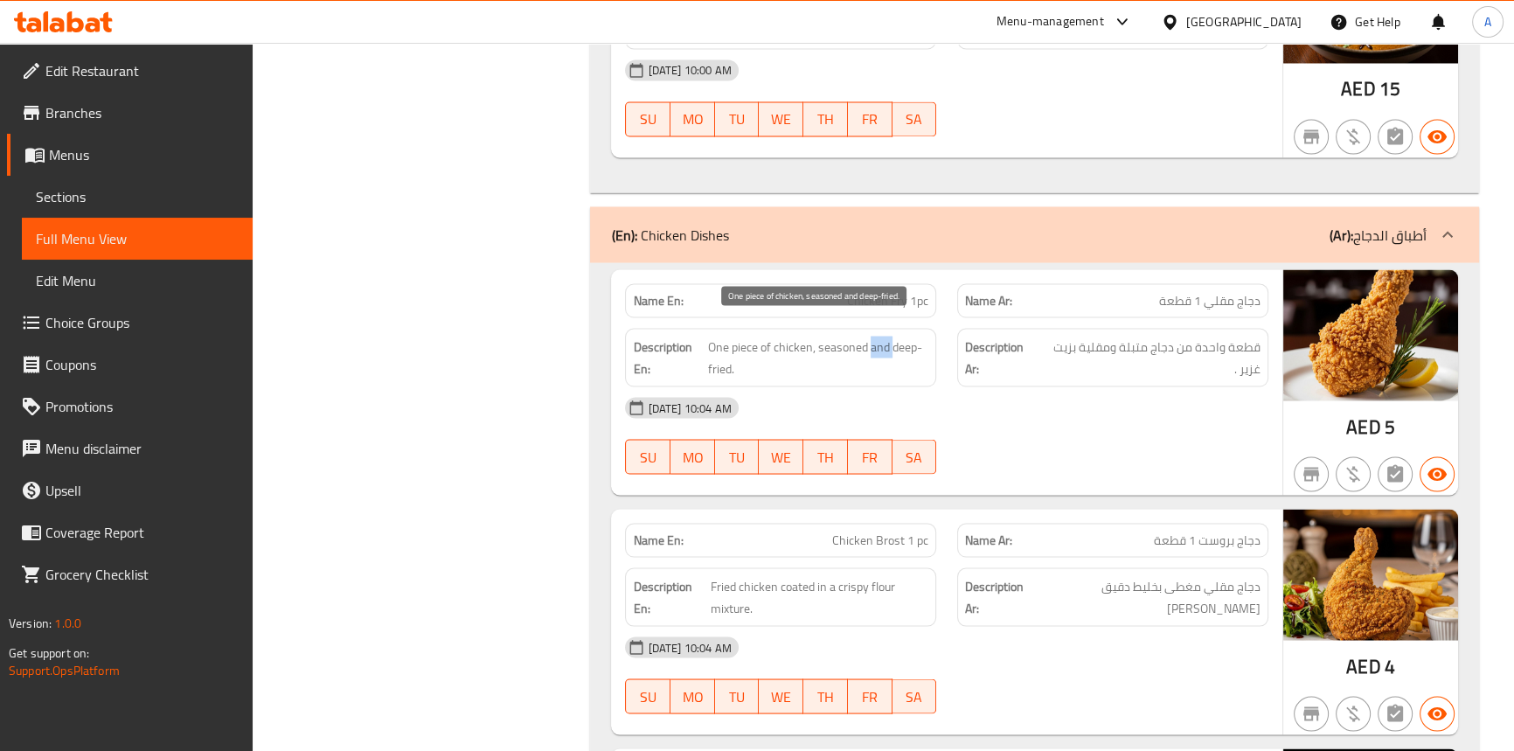
click at [870, 336] on span "One piece of chicken, seasoned and deep-fried." at bounding box center [818, 357] width 220 height 43
click at [723, 351] on span "One piece of chicken, seasoned and deep-fried." at bounding box center [818, 357] width 220 height 43
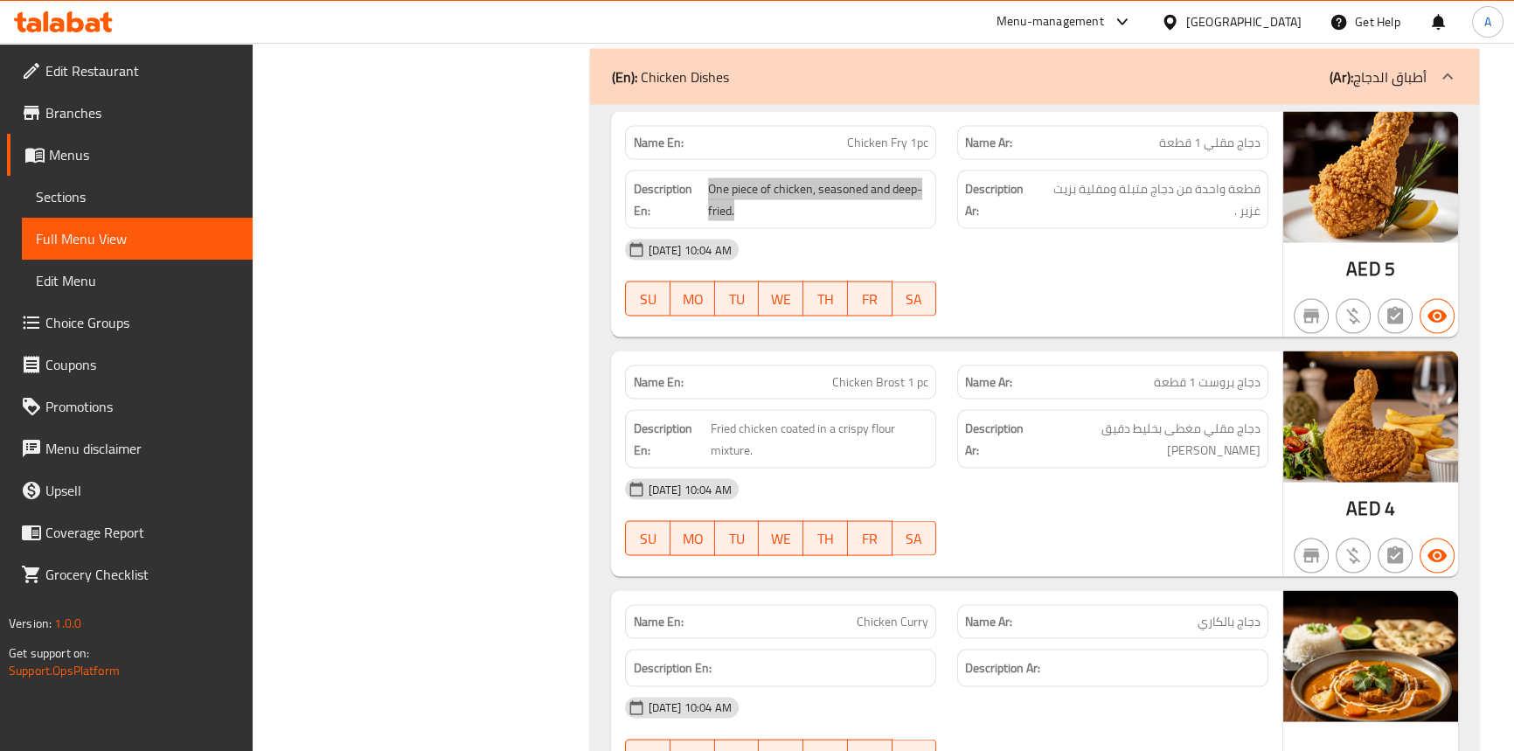
scroll to position [12490, 0]
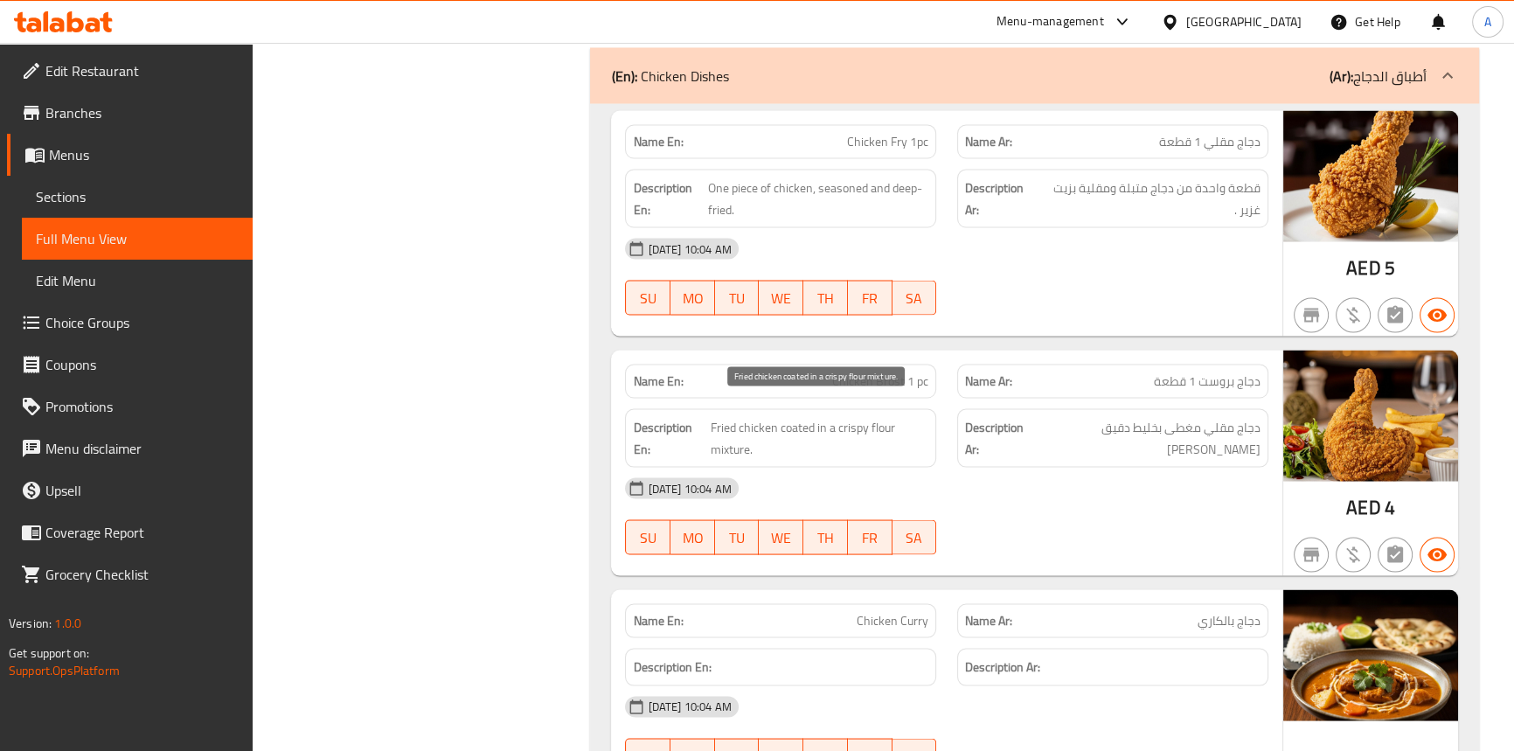
click at [758, 417] on span "Fried chicken coated in a crispy flour mixture." at bounding box center [820, 438] width 218 height 43
click at [720, 417] on span "Fried chicken coated in a crispy flour mixture." at bounding box center [820, 438] width 218 height 43
click at [790, 417] on span "Fried chicken coated in a crispy flour mixture." at bounding box center [820, 438] width 218 height 43
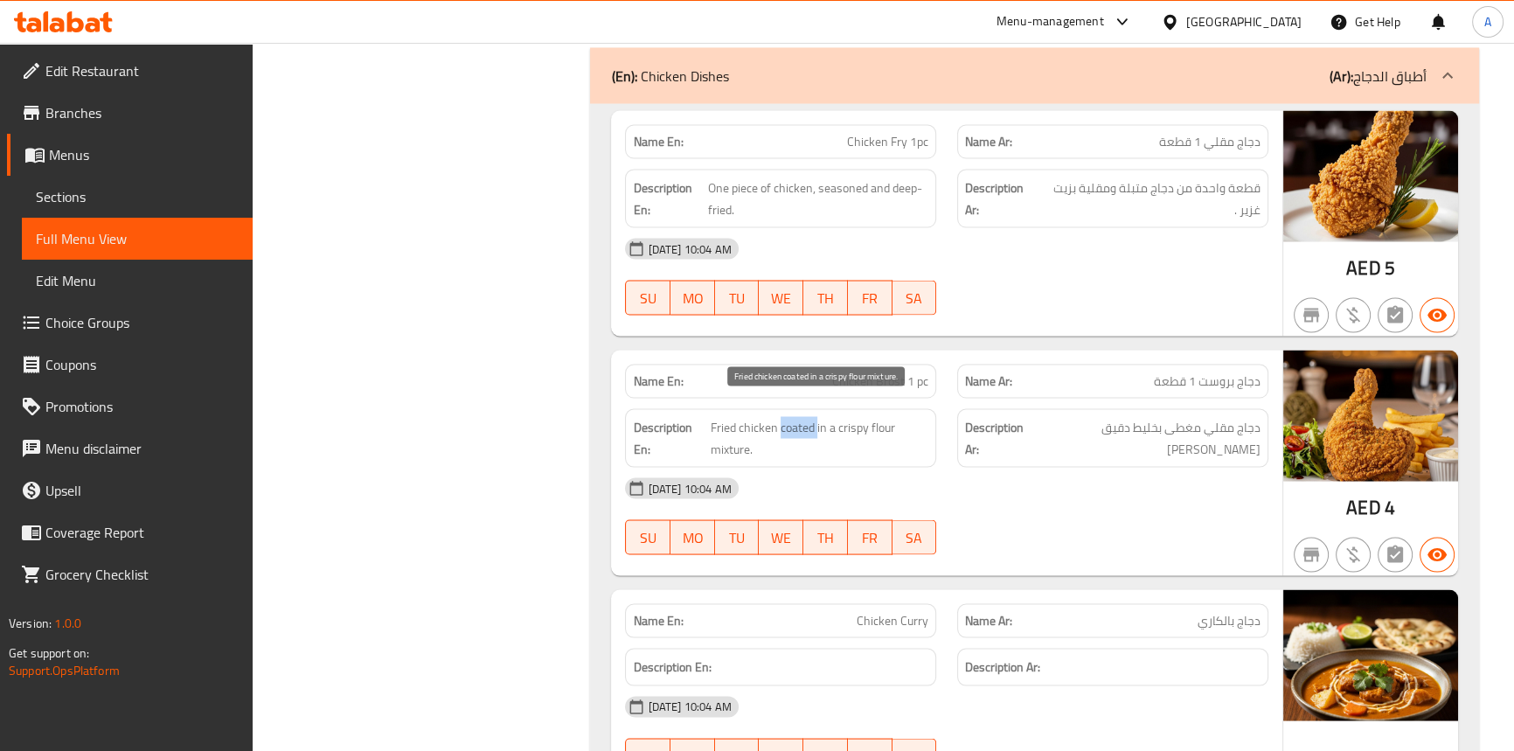
click at [790, 417] on span "Fried chicken coated in a crispy flour mixture." at bounding box center [820, 438] width 218 height 43
click at [815, 417] on span "Fried chicken coated in a crispy flour mixture." at bounding box center [820, 438] width 218 height 43
click at [732, 429] on span "Fried chicken coated in a crispy flour mixture." at bounding box center [820, 438] width 218 height 43
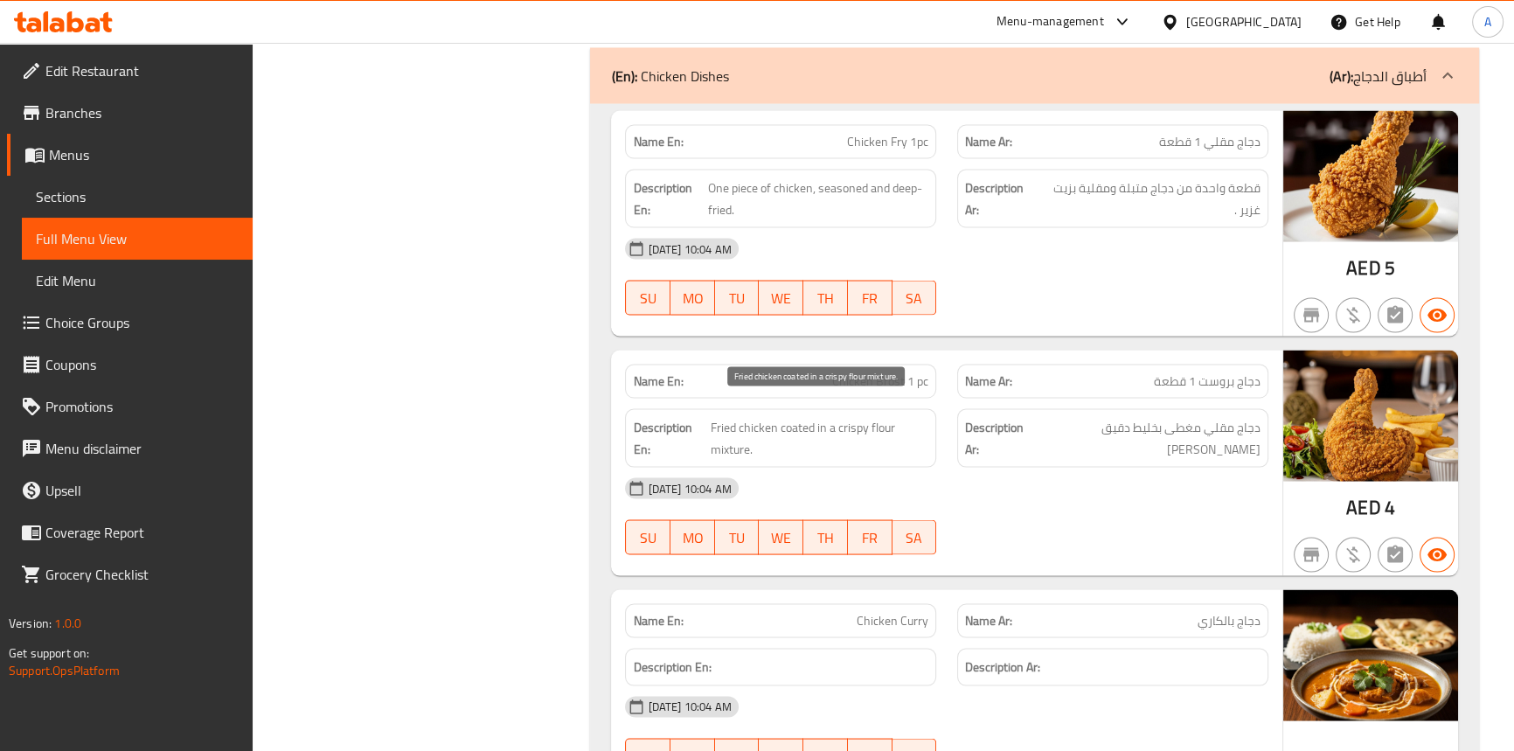
click at [870, 417] on span "Fried chicken coated in a crispy flour mixture." at bounding box center [820, 438] width 218 height 43
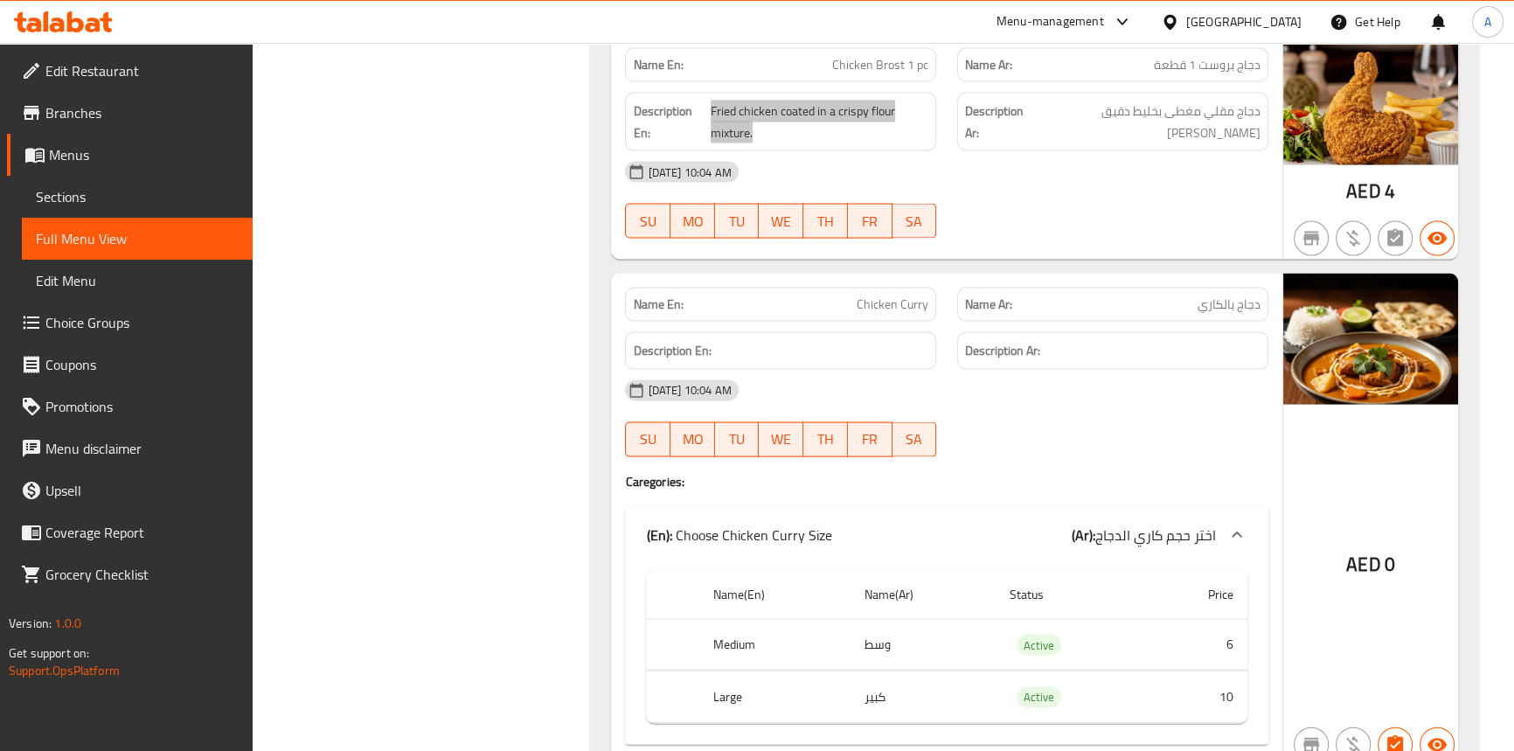
scroll to position [12808, 0]
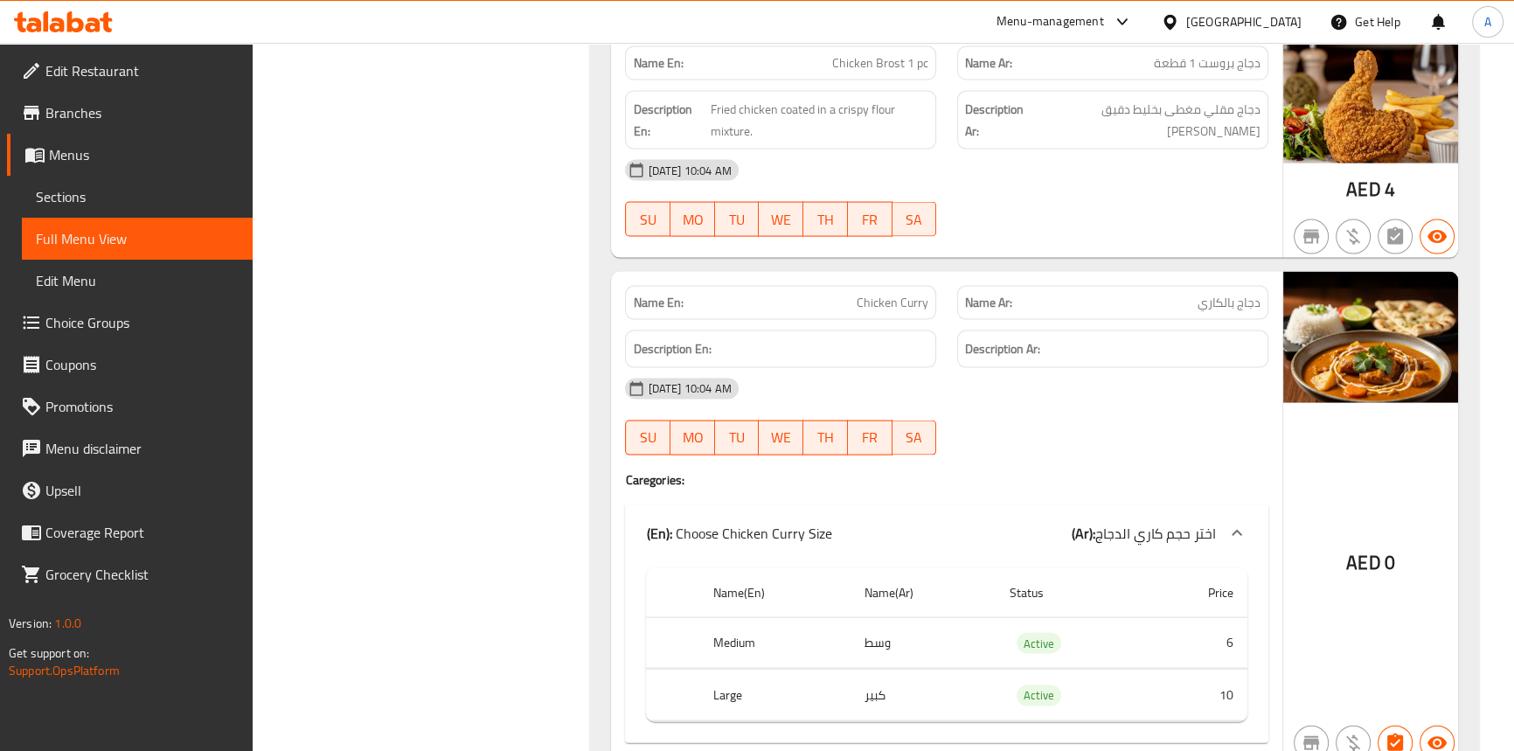
click at [862, 294] on span "Chicken Curry" at bounding box center [892, 303] width 72 height 18
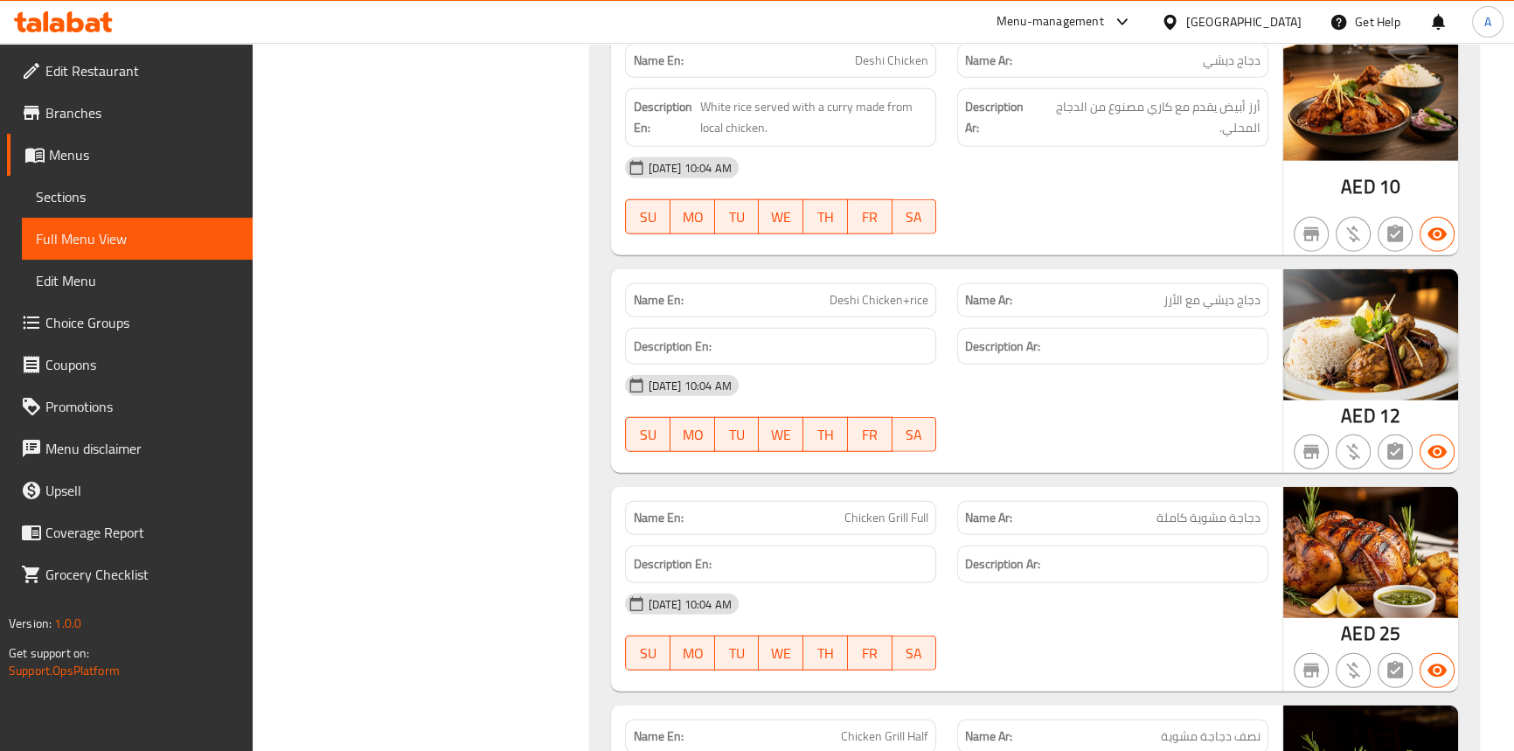
scroll to position [14080, 0]
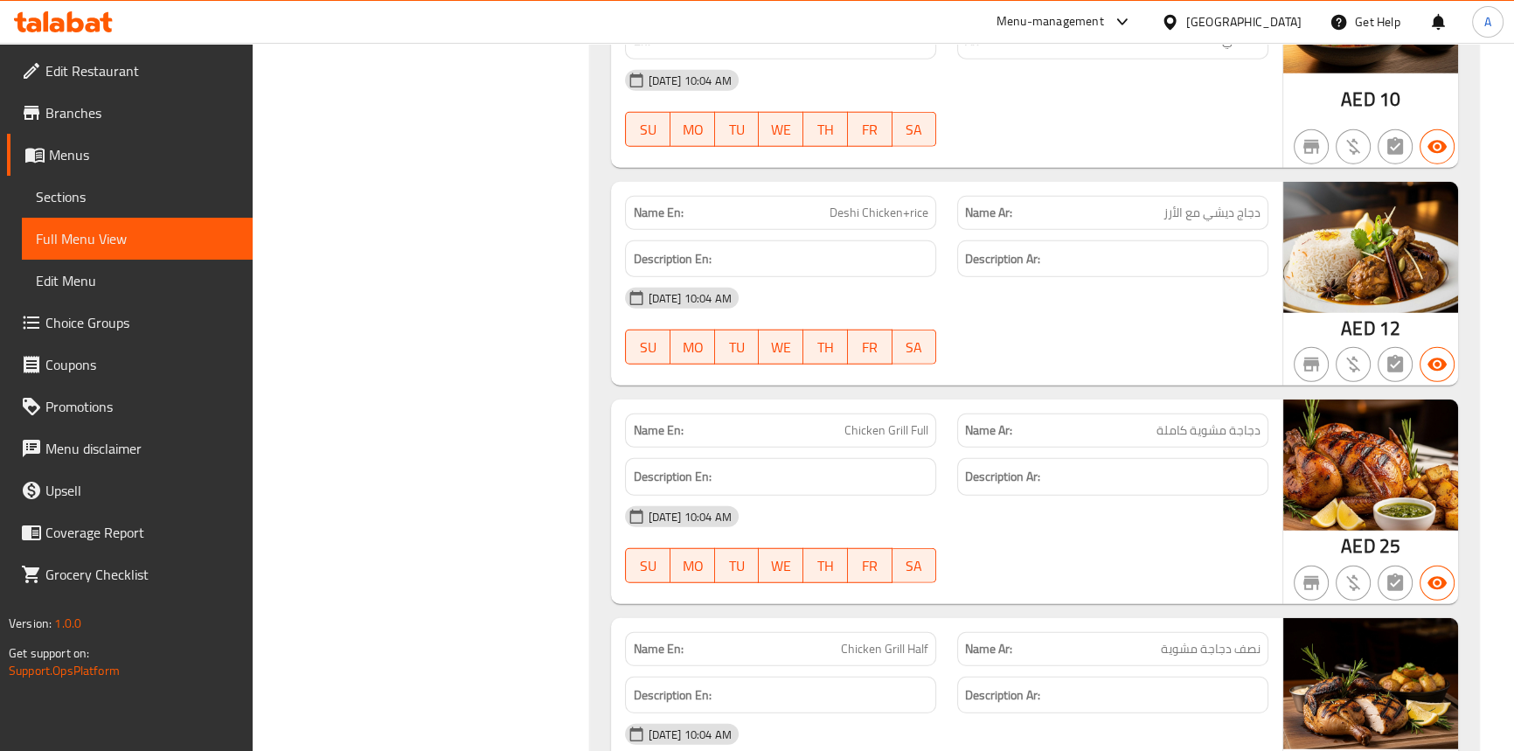
click at [859, 421] on span "Chicken Grill Full" at bounding box center [886, 430] width 84 height 18
click at [917, 640] on span "Chicken Grill Half" at bounding box center [884, 649] width 87 height 18
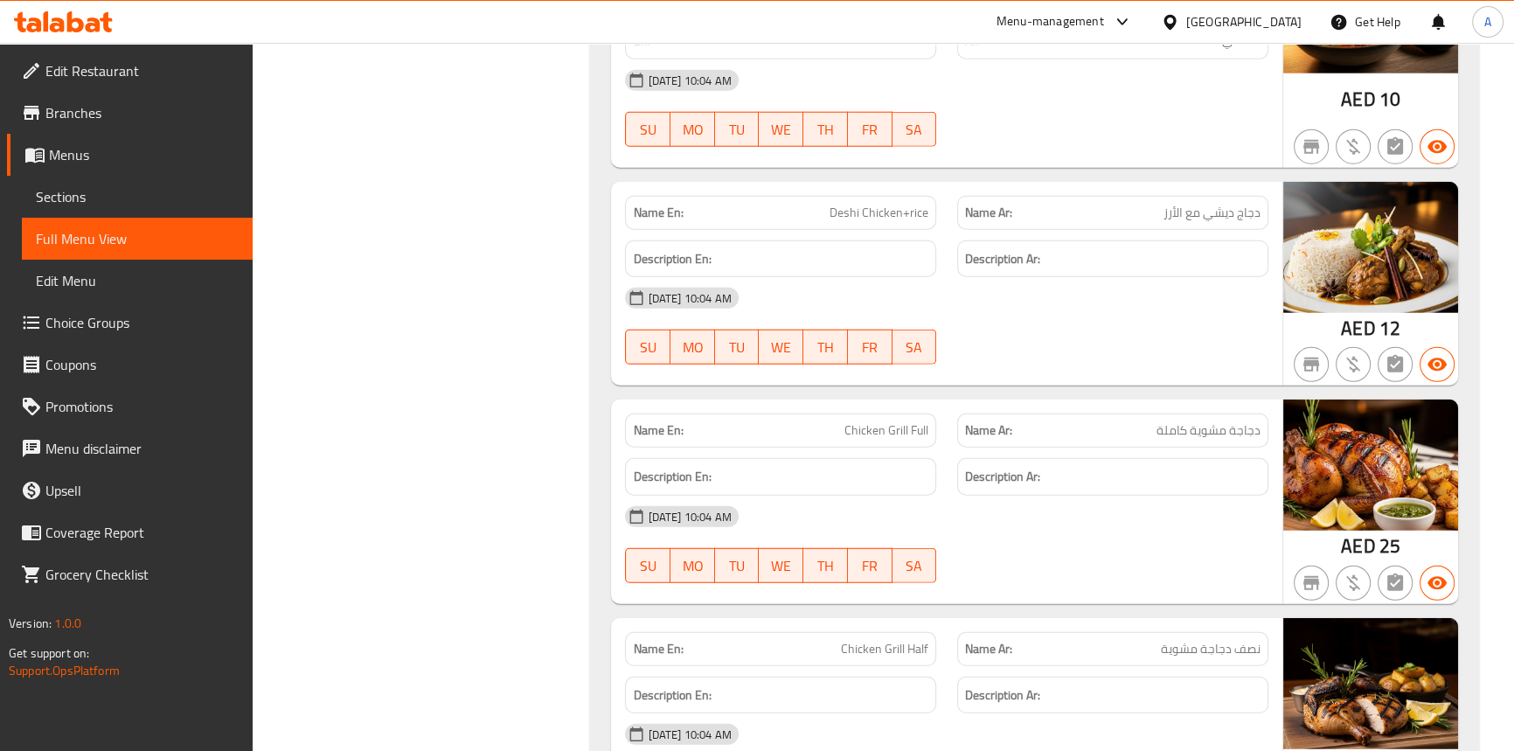
click at [868, 640] on span "Chicken Grill Half" at bounding box center [884, 649] width 87 height 18
click at [898, 640] on span "Chicken Grill Half" at bounding box center [884, 649] width 87 height 18
click at [864, 421] on span "Chicken Grill Full" at bounding box center [886, 430] width 84 height 18
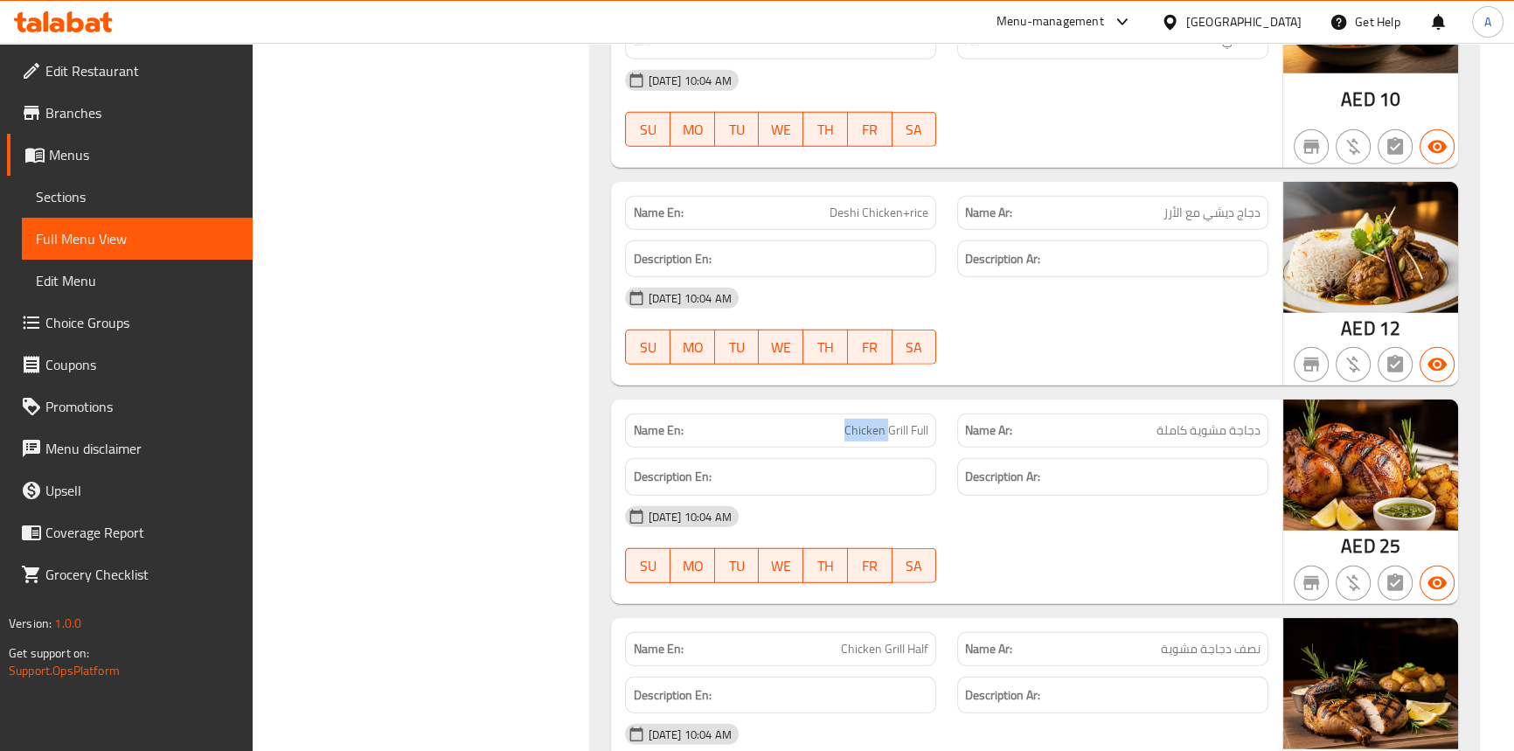
click at [864, 421] on span "Chicken Grill Full" at bounding box center [886, 430] width 84 height 18
click at [896, 421] on span "Chicken Grill Full" at bounding box center [886, 430] width 84 height 18
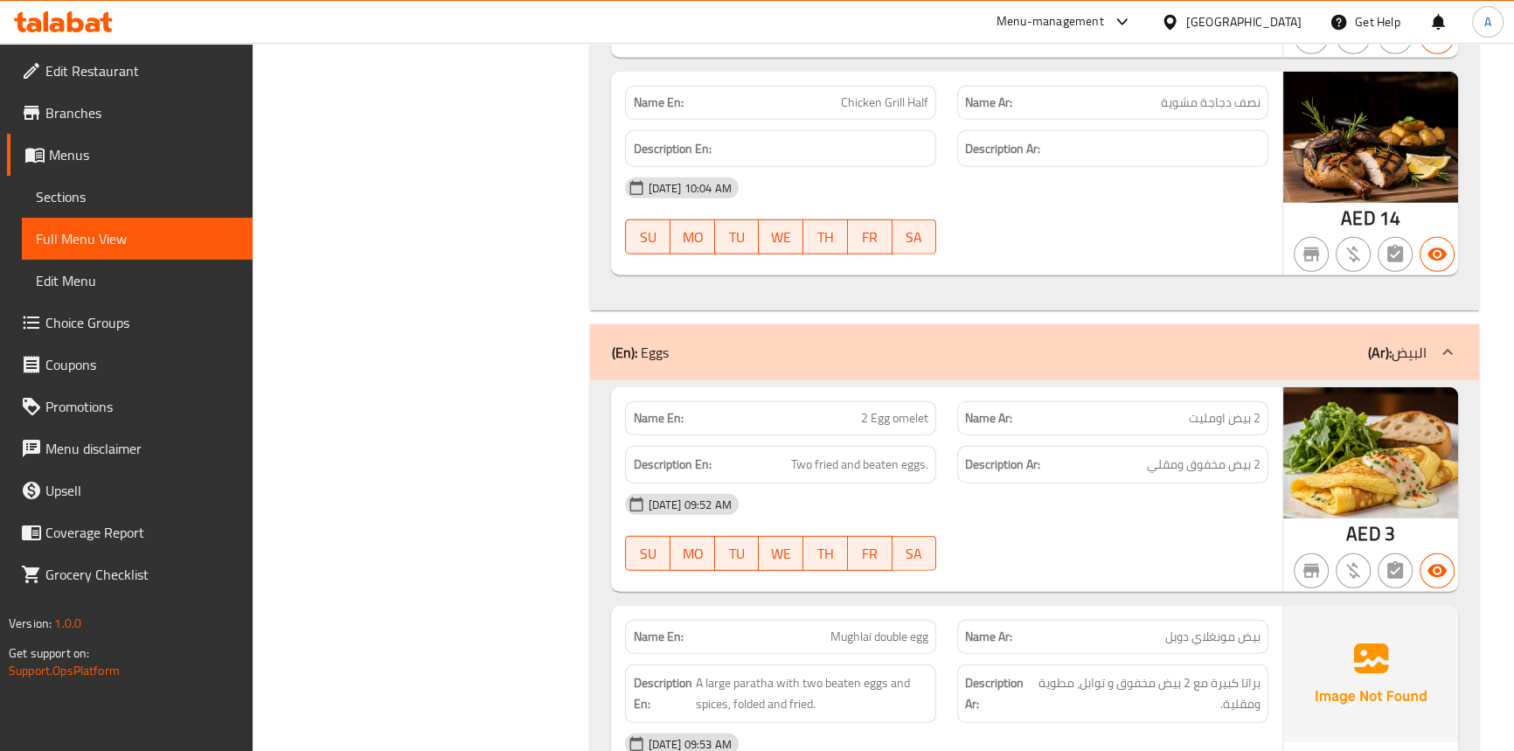
scroll to position [14635, 0]
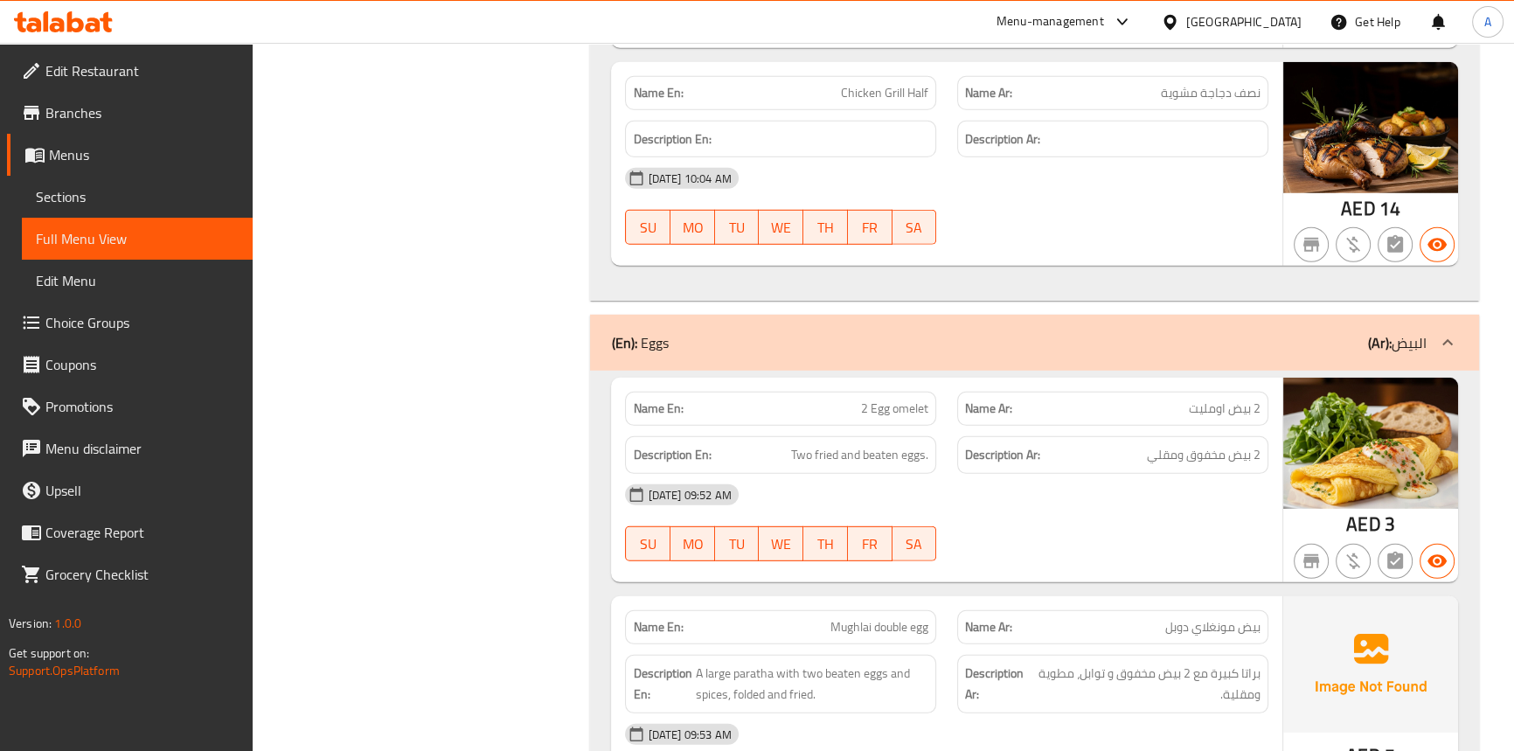
drag, startPoint x: 1051, startPoint y: 234, endPoint x: 988, endPoint y: 231, distance: 63.0
click at [1051, 233] on div "Name En: Chicken Grill Half Name Ar: نصف دجاجة مشوية Description En: Descriptio…" at bounding box center [946, 164] width 670 height 205
click at [64, 190] on span "Sections" at bounding box center [137, 196] width 203 height 21
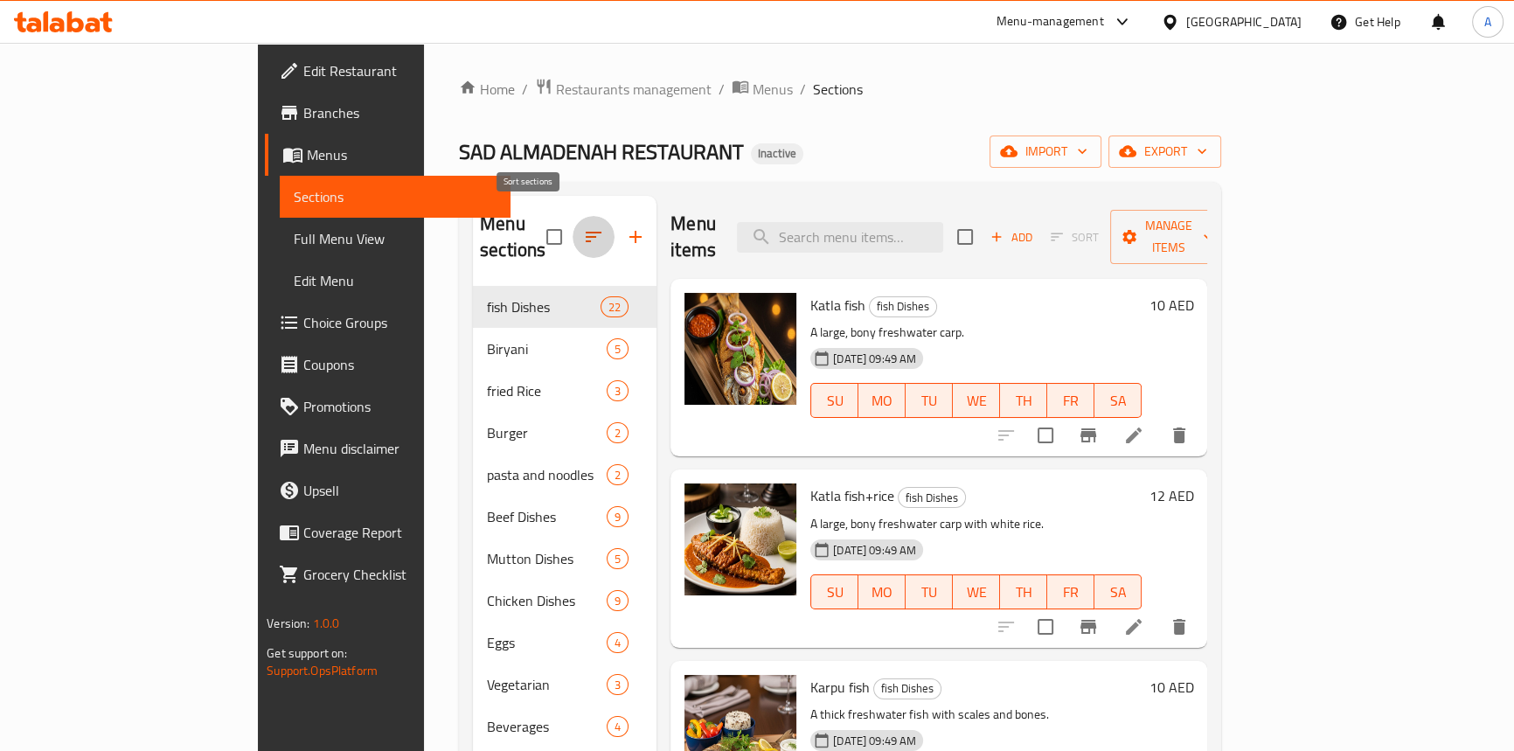
click at [586, 232] on icon "button" at bounding box center [594, 237] width 16 height 10
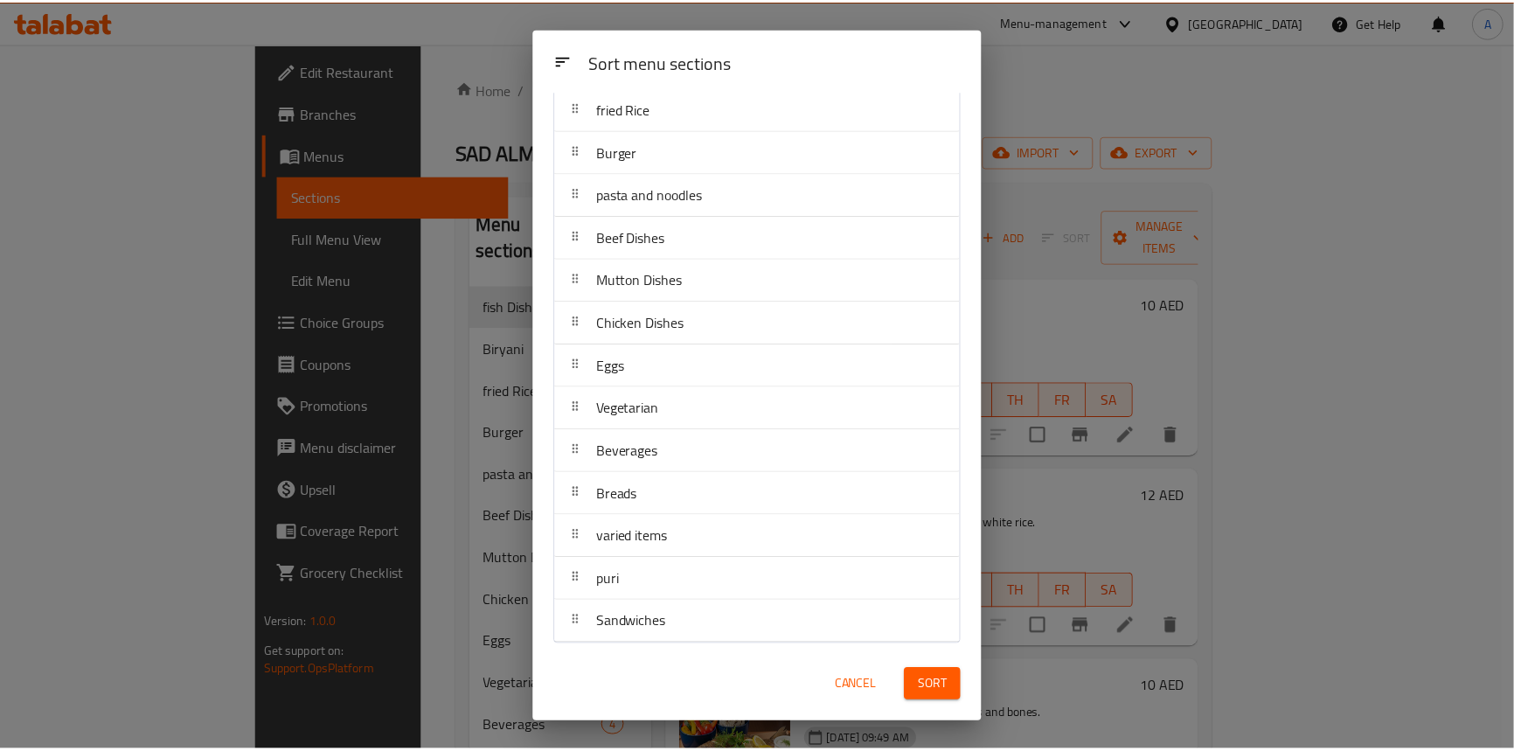
scroll to position [141, 0]
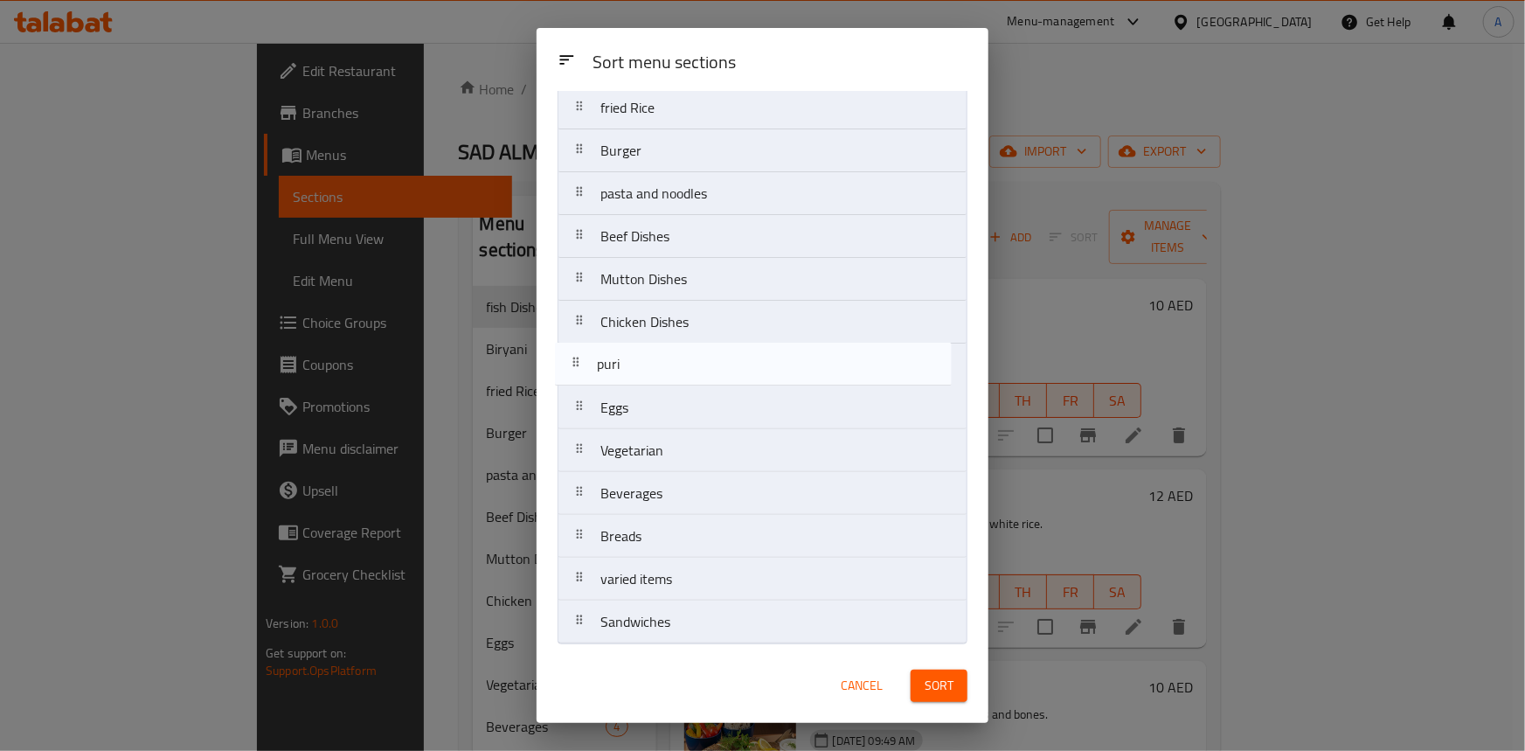
drag, startPoint x: 580, startPoint y: 577, endPoint x: 579, endPoint y: 350, distance: 227.2
drag, startPoint x: 586, startPoint y: 621, endPoint x: 580, endPoint y: 385, distance: 235.2
click at [580, 385] on nav "fish Dishes Biryani fried Rice Burger pasta and noodles Beef Dishes Mutton Dish…" at bounding box center [763, 322] width 410 height 644
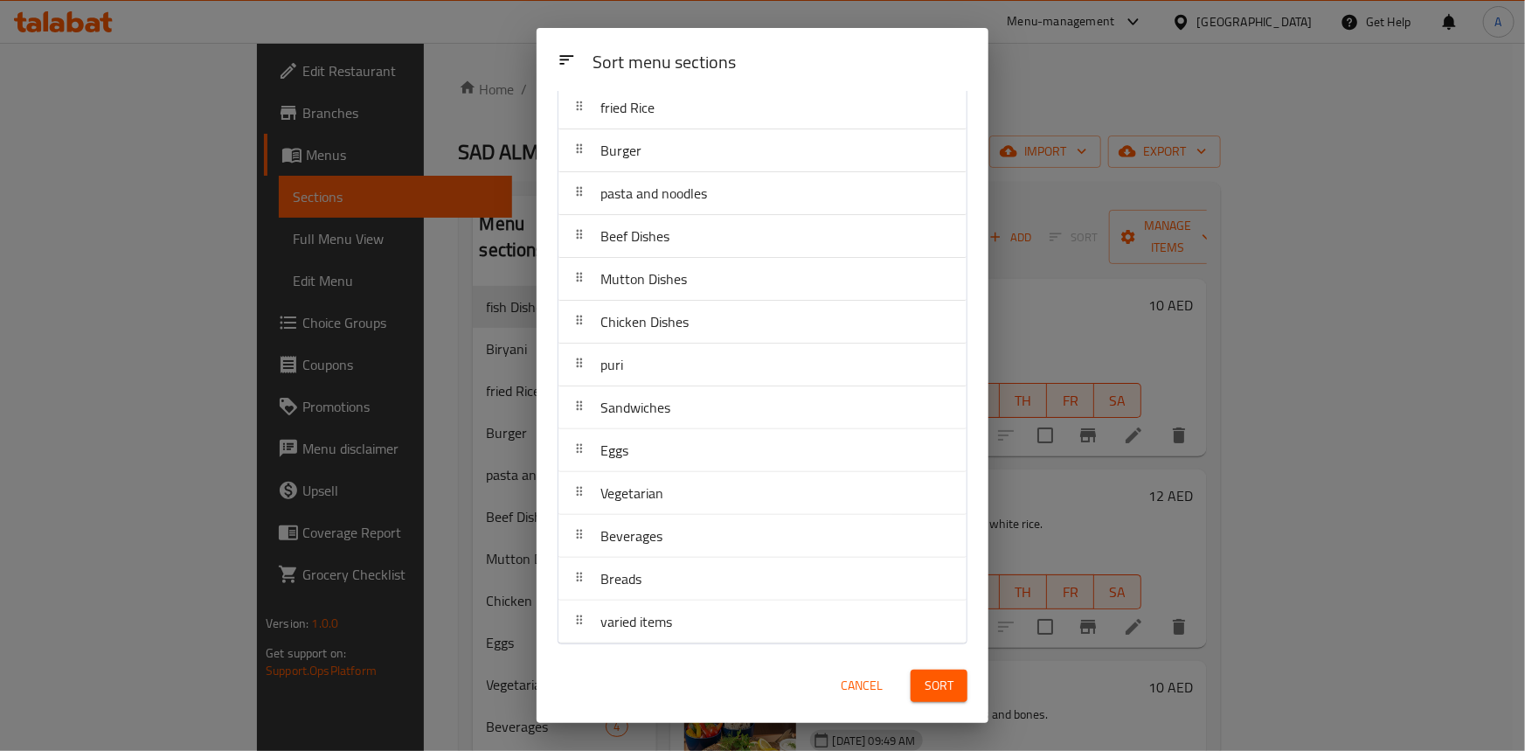
drag, startPoint x: 933, startPoint y: 682, endPoint x: 981, endPoint y: 695, distance: 50.7
click at [933, 682] on span "Sort" at bounding box center [939, 686] width 29 height 22
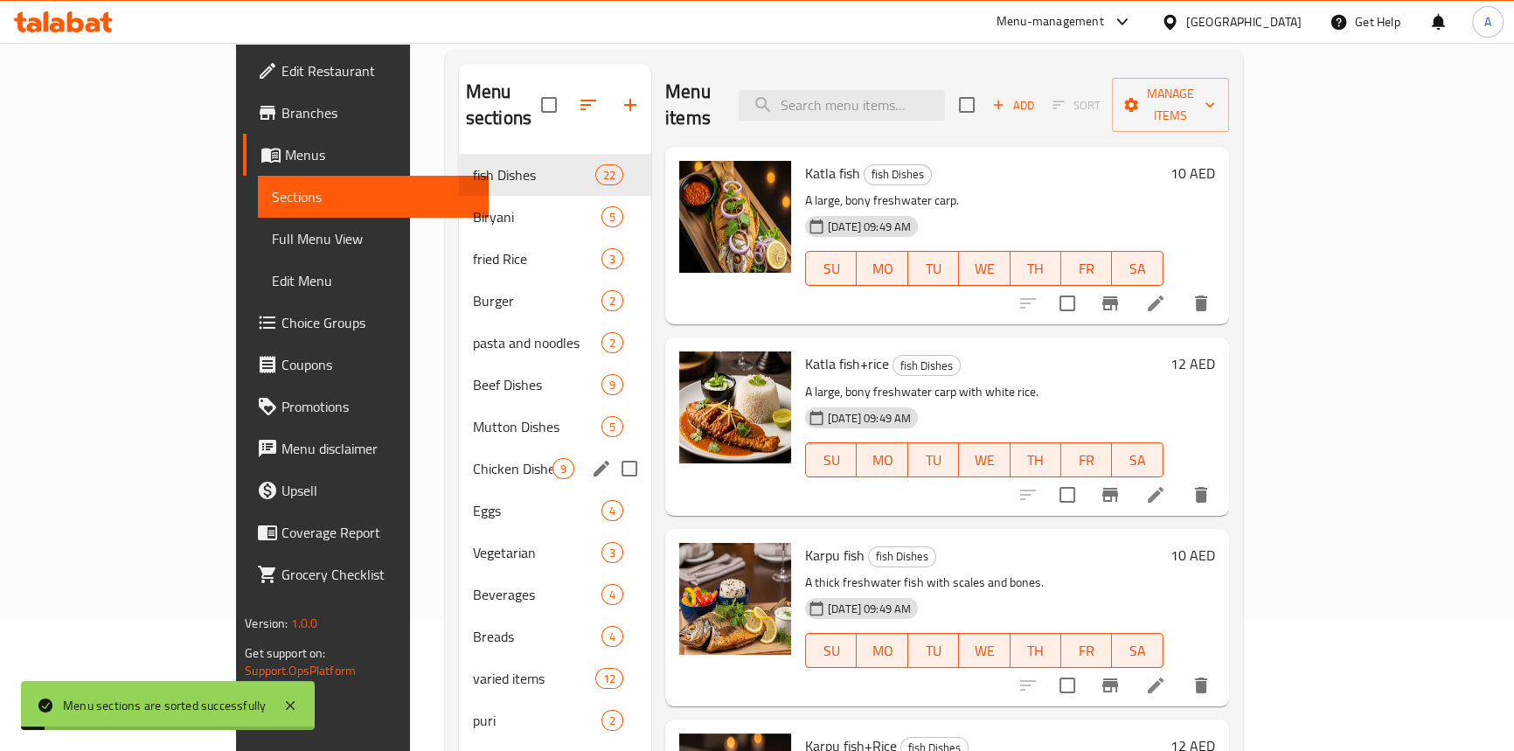
scroll to position [245, 0]
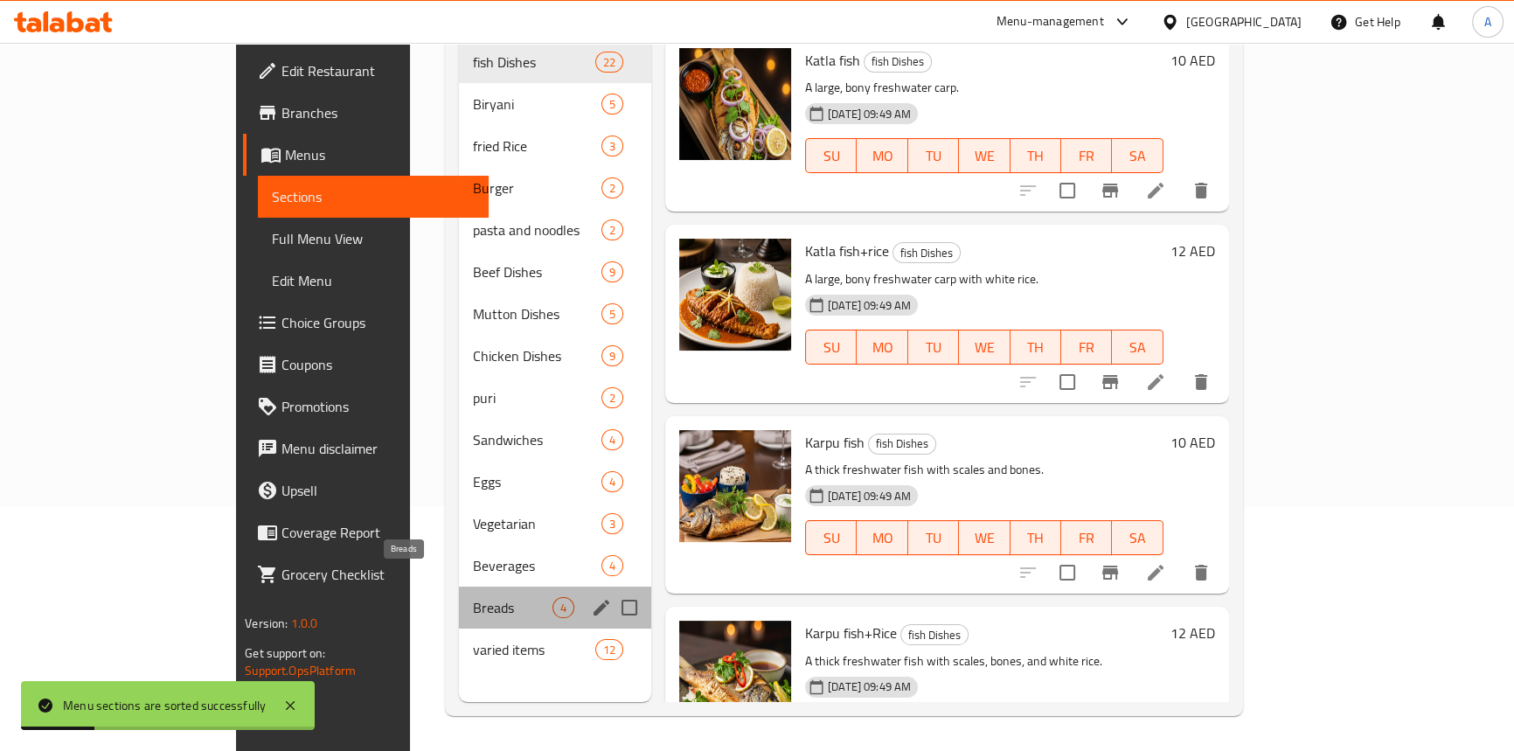
click at [473, 597] on span "Breads" at bounding box center [513, 607] width 80 height 21
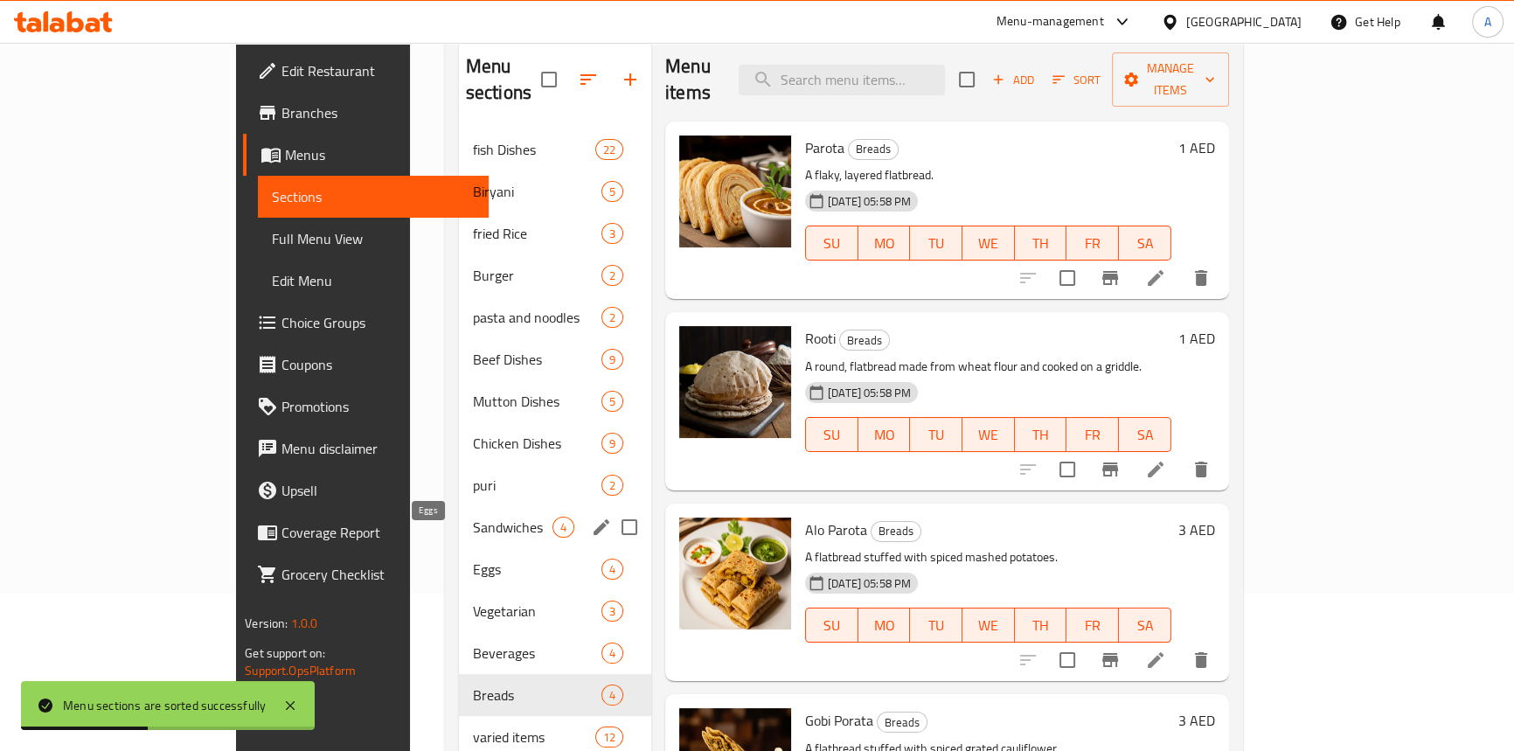
scroll to position [158, 0]
click at [473, 474] on span "puri" at bounding box center [513, 484] width 80 height 21
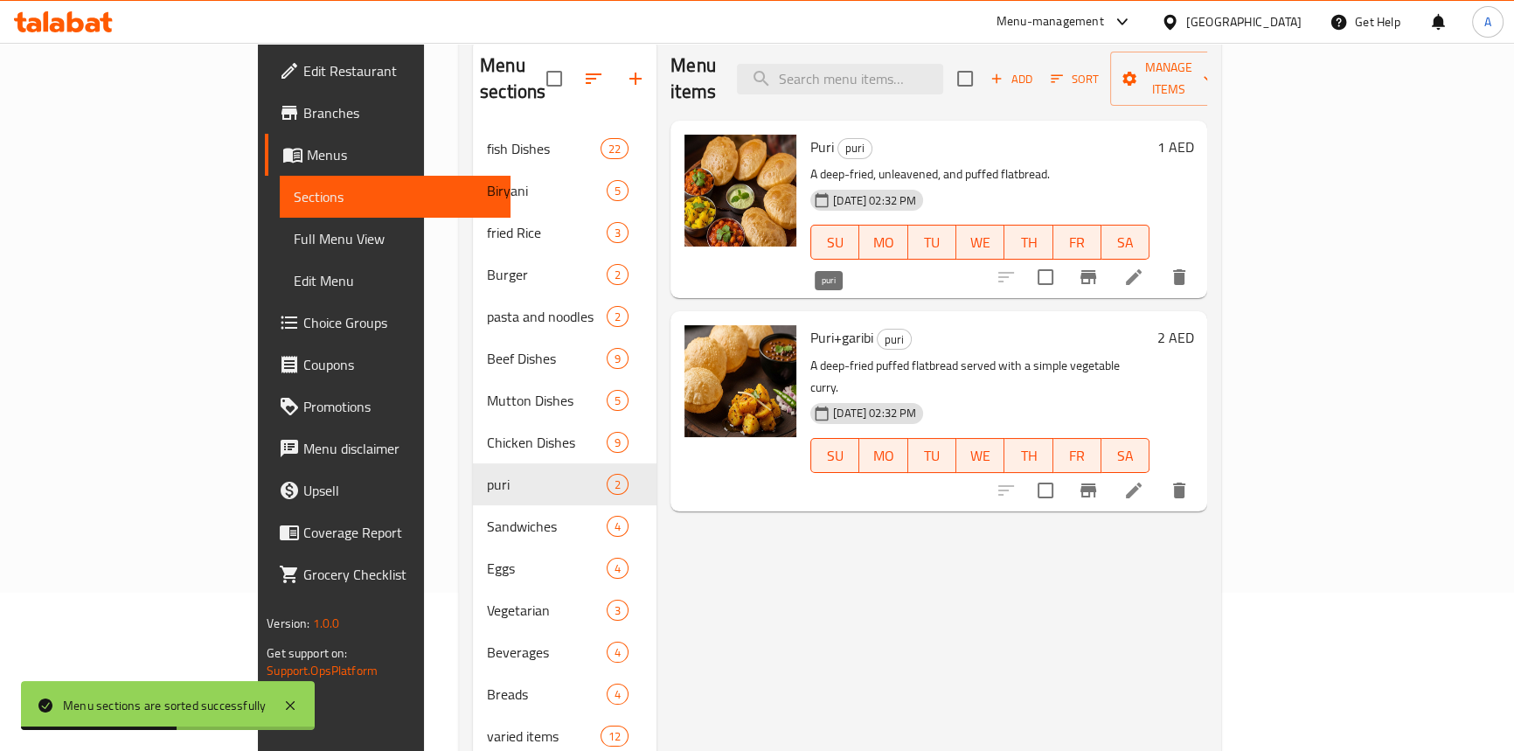
click at [877, 329] on span "puri" at bounding box center [893, 339] width 33 height 20
click at [294, 245] on span "Full Menu View" at bounding box center [395, 238] width 203 height 21
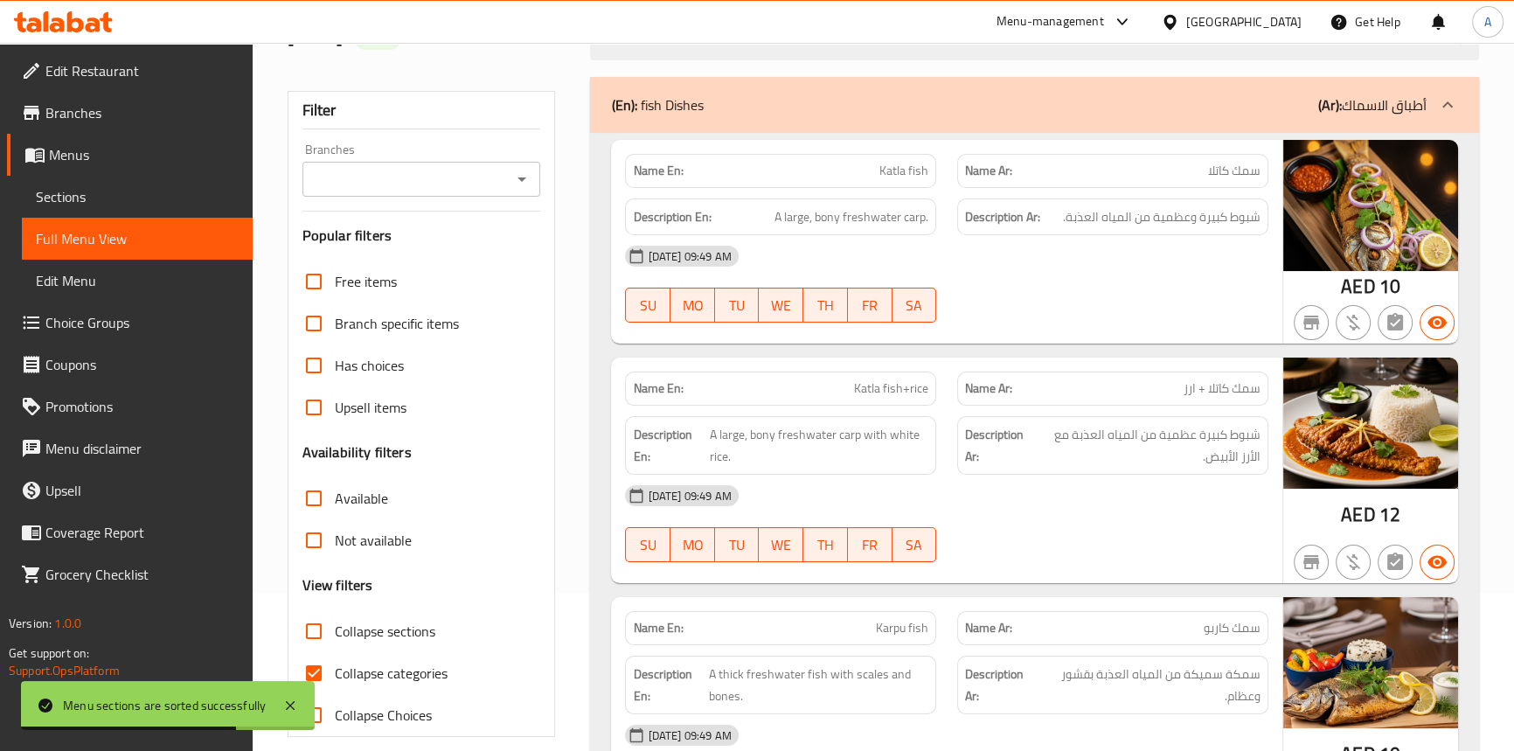
scroll to position [14385, 0]
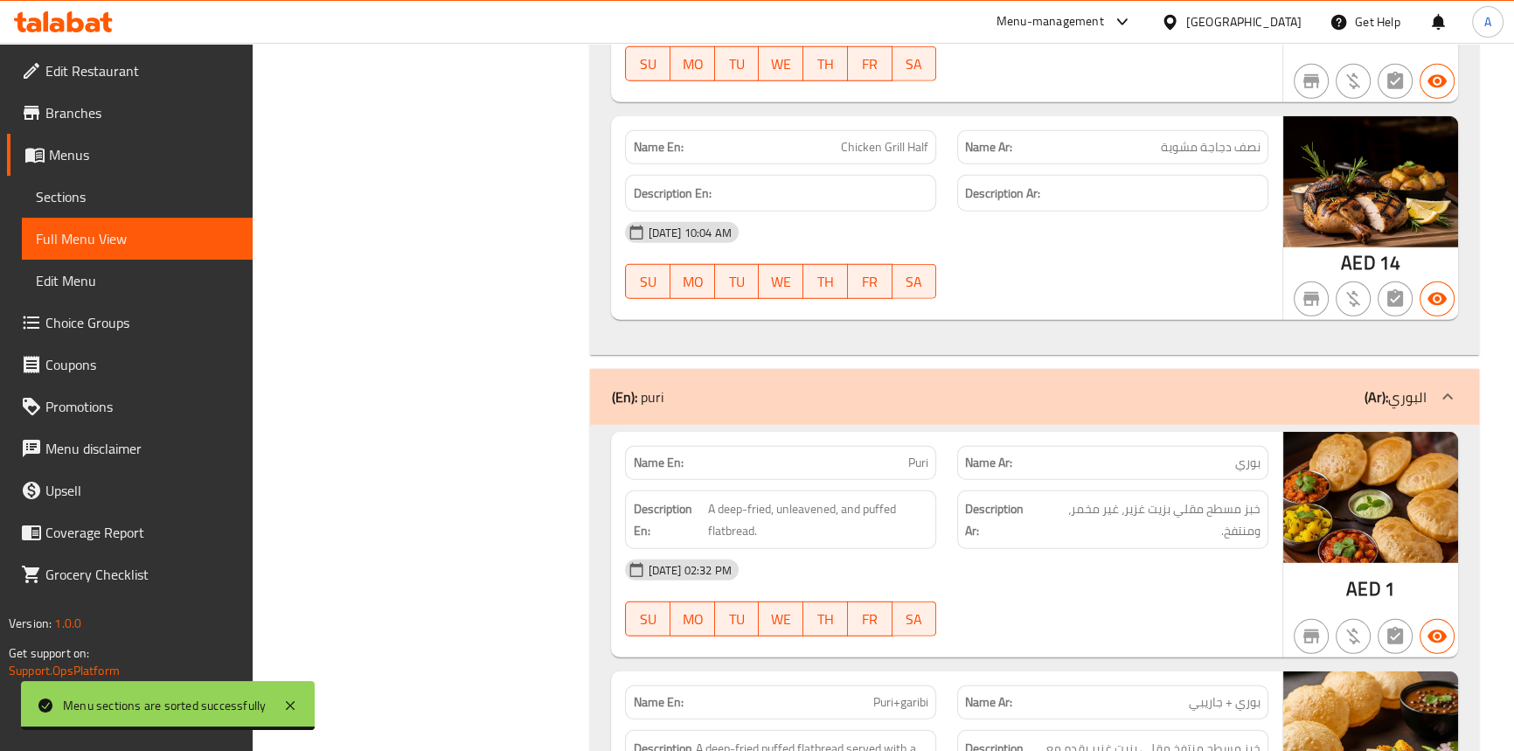
click at [1050, 250] on div "[DATE] 10:04 AM SU MO TU WE TH FR SA" at bounding box center [945, 260] width 663 height 98
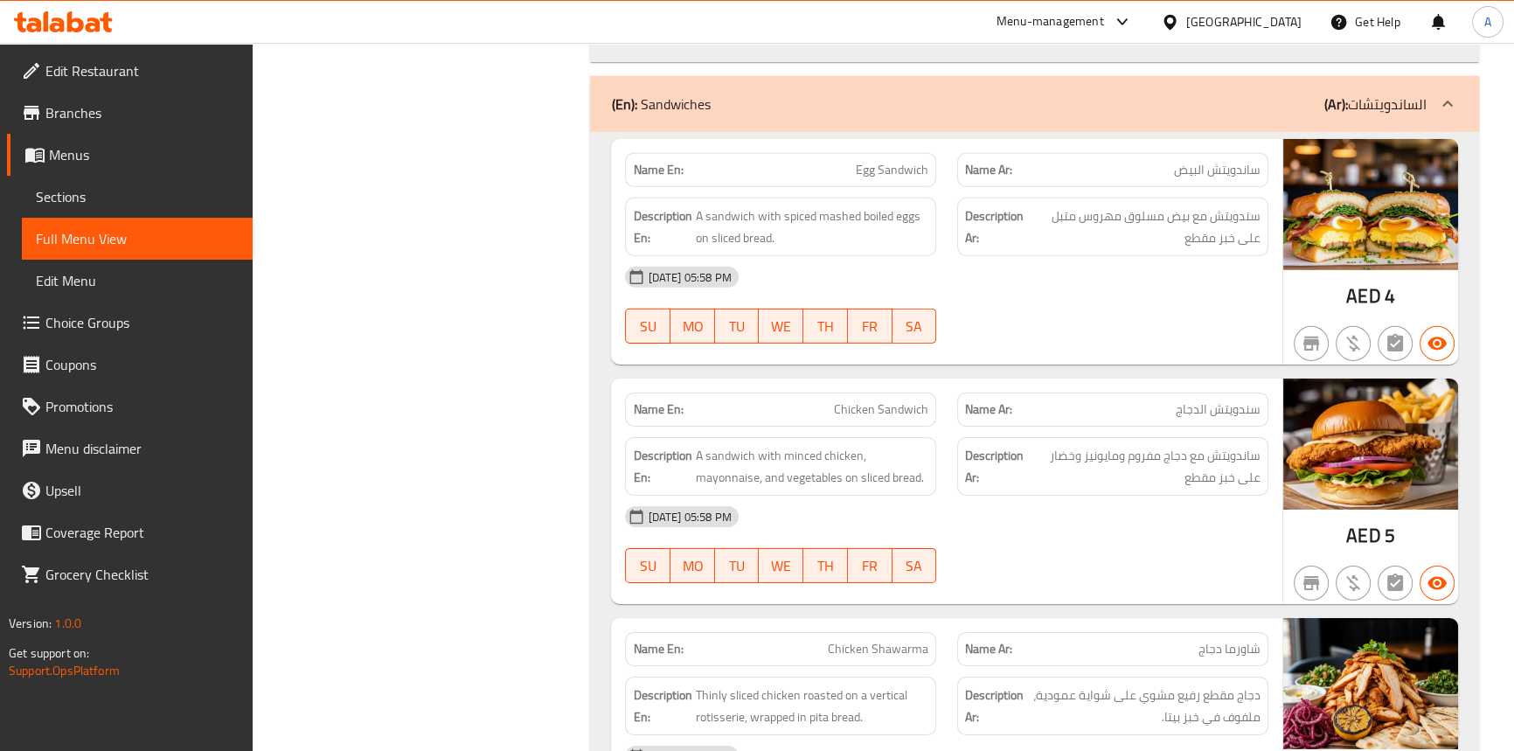
scroll to position [15100, 0]
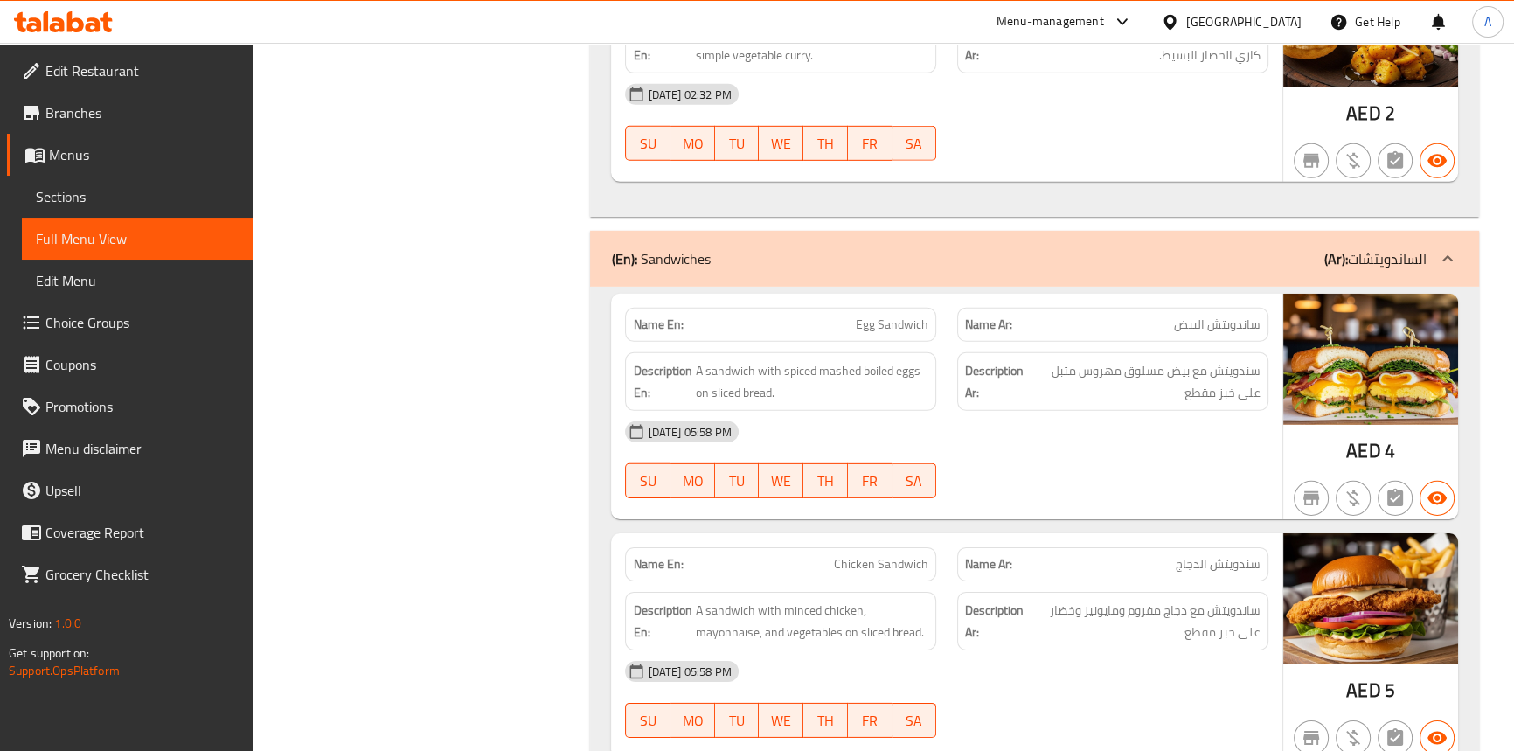
click at [907, 316] on span "Egg Sandwich" at bounding box center [892, 325] width 73 height 18
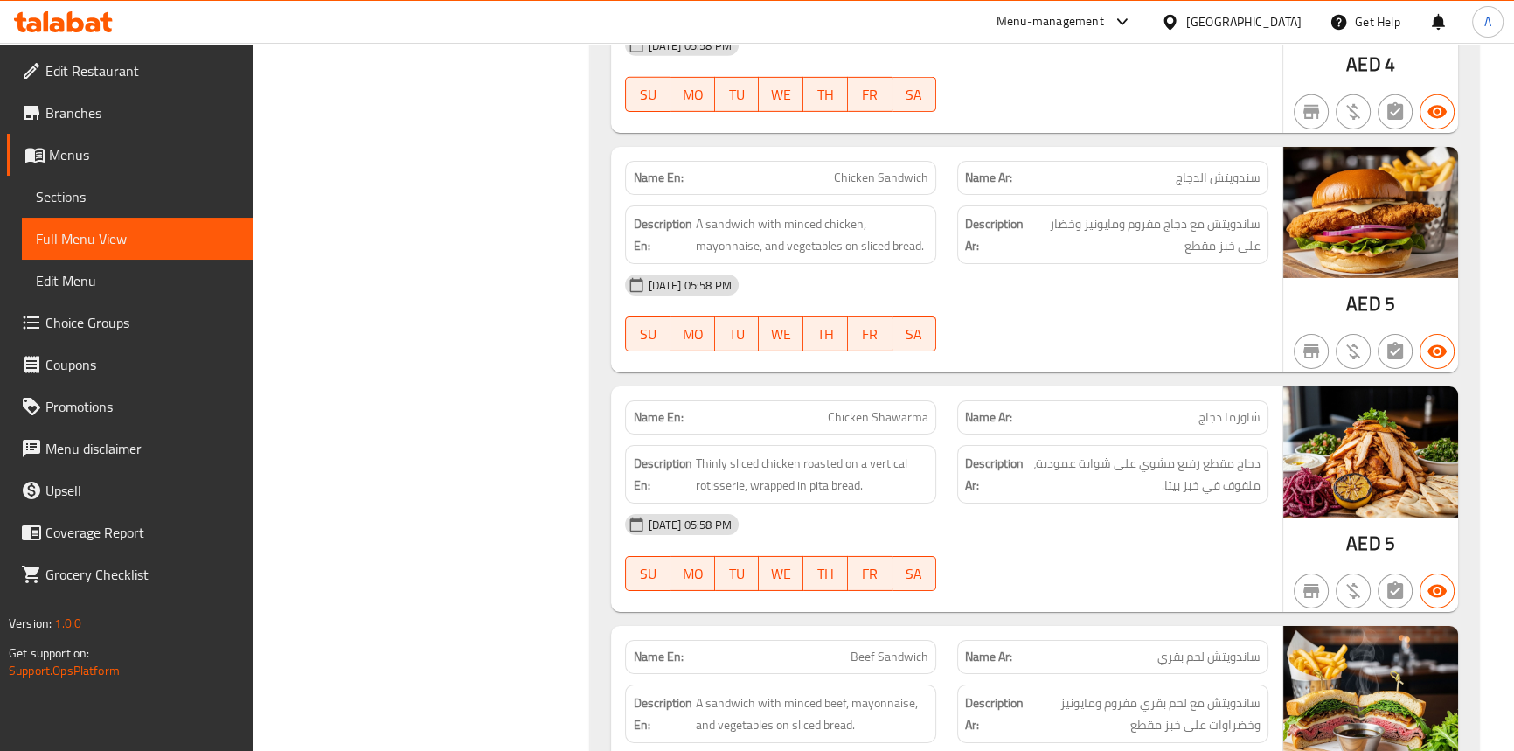
scroll to position [15577, 0]
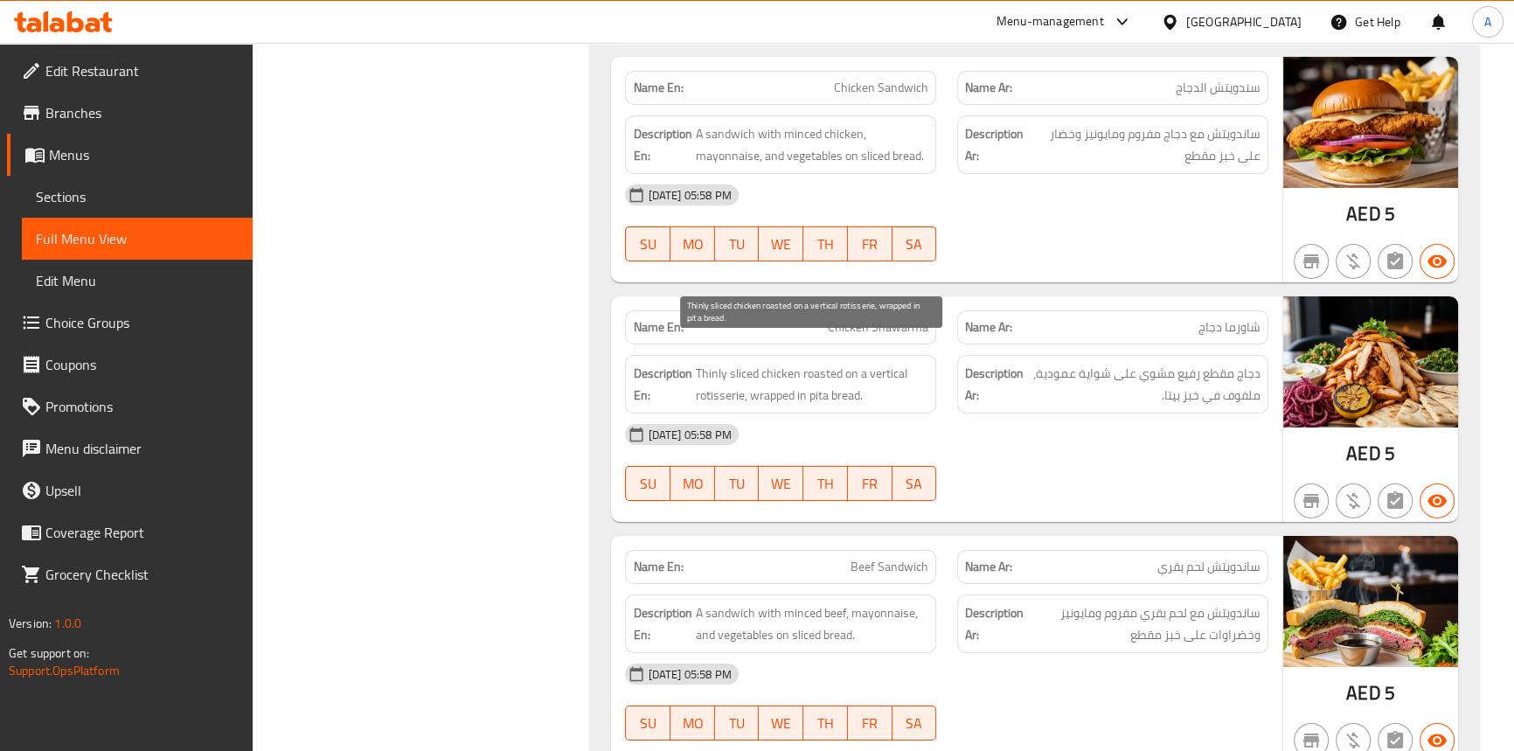
click at [825, 363] on span "Thinly sliced chicken roasted on a vertical rotisserie, wrapped in pita bread." at bounding box center [811, 384] width 233 height 43
click at [847, 363] on span "Thinly sliced chicken roasted on a vertical rotisserie, wrapped in pita bread." at bounding box center [811, 384] width 233 height 43
click at [719, 372] on span "Thinly sliced chicken roasted on a vertical rotisserie, wrapped in pita bread." at bounding box center [811, 384] width 233 height 43
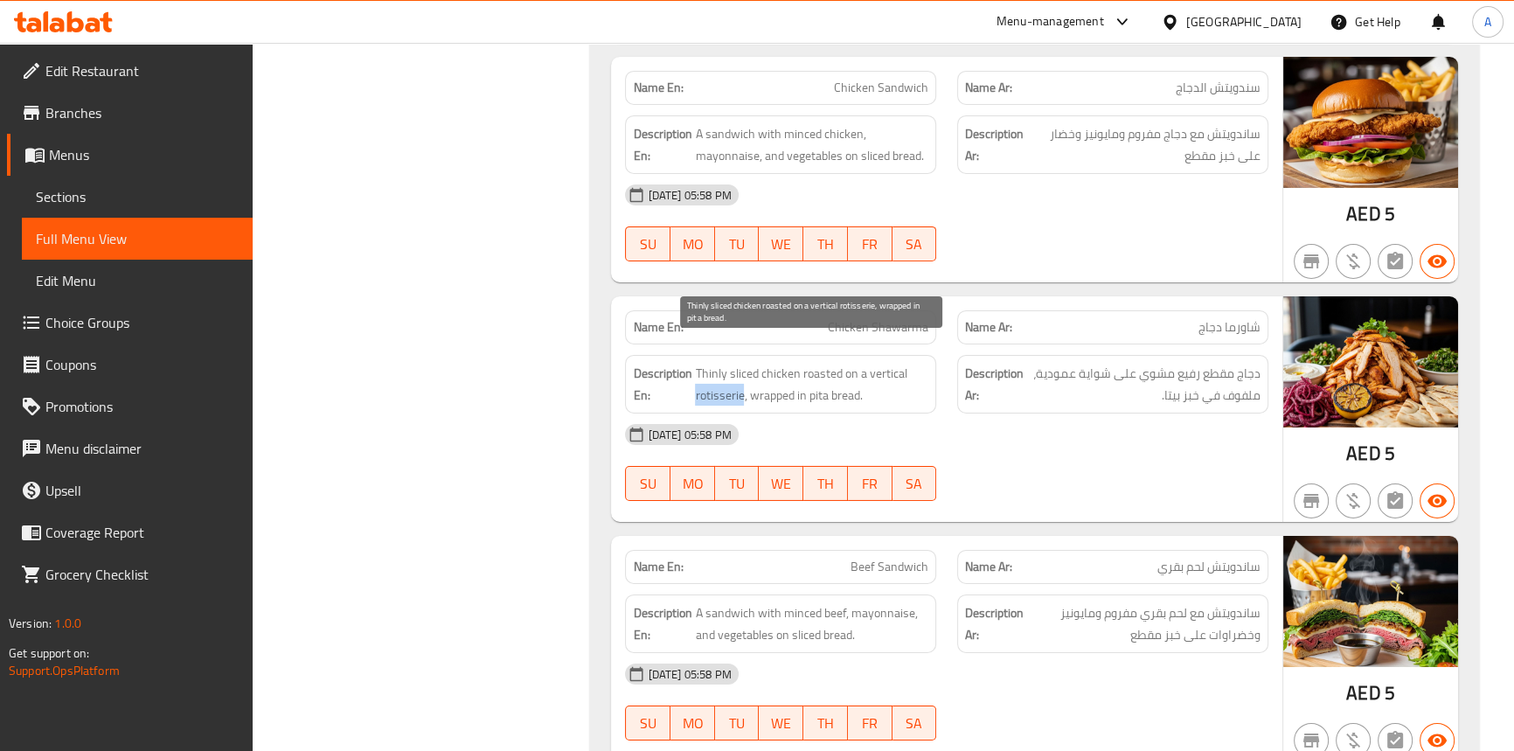
click at [719, 372] on span "Thinly sliced chicken roasted on a vertical rotisserie, wrapped in pita bread." at bounding box center [811, 384] width 233 height 43
click at [880, 363] on span "Thinly sliced chicken roasted on a vertical rotisserie, wrapped in pita bread." at bounding box center [811, 384] width 233 height 43
click at [762, 368] on span "Thinly sliced chicken roasted on a vertical rotisserie, wrapped in pita bread." at bounding box center [811, 384] width 233 height 43
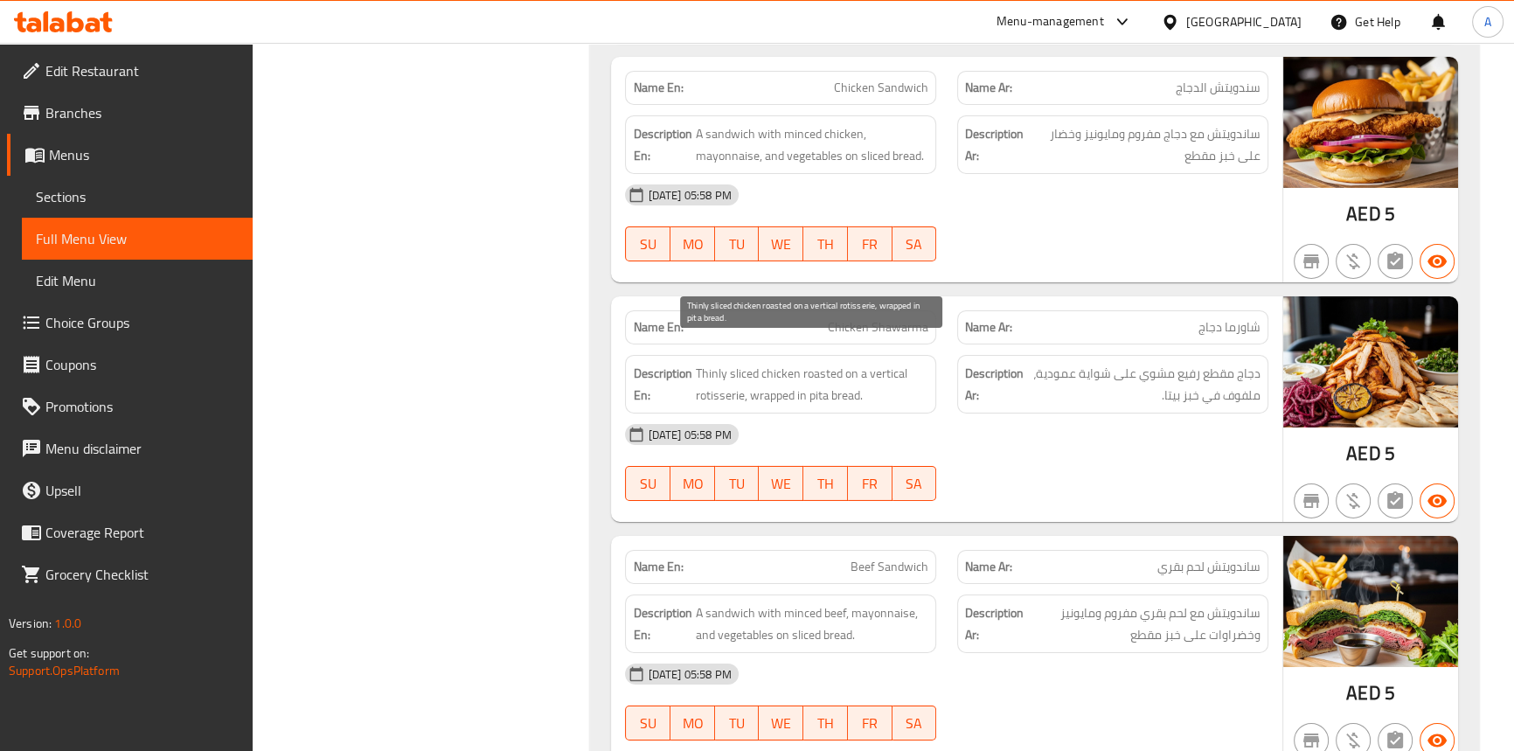
click at [803, 373] on span "Thinly sliced chicken roasted on a vertical rotisserie, wrapped in pita bread." at bounding box center [811, 384] width 233 height 43
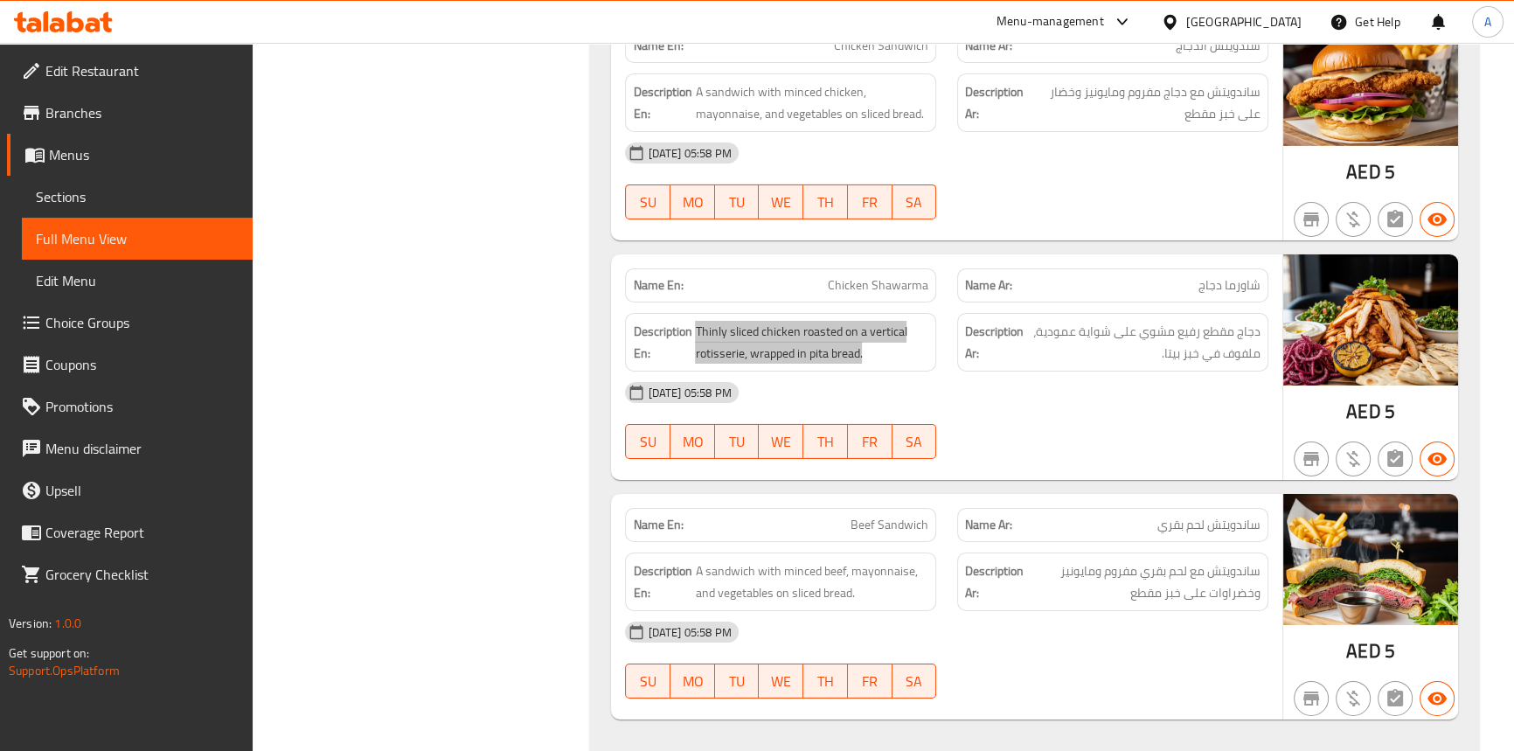
scroll to position [15656, 0]
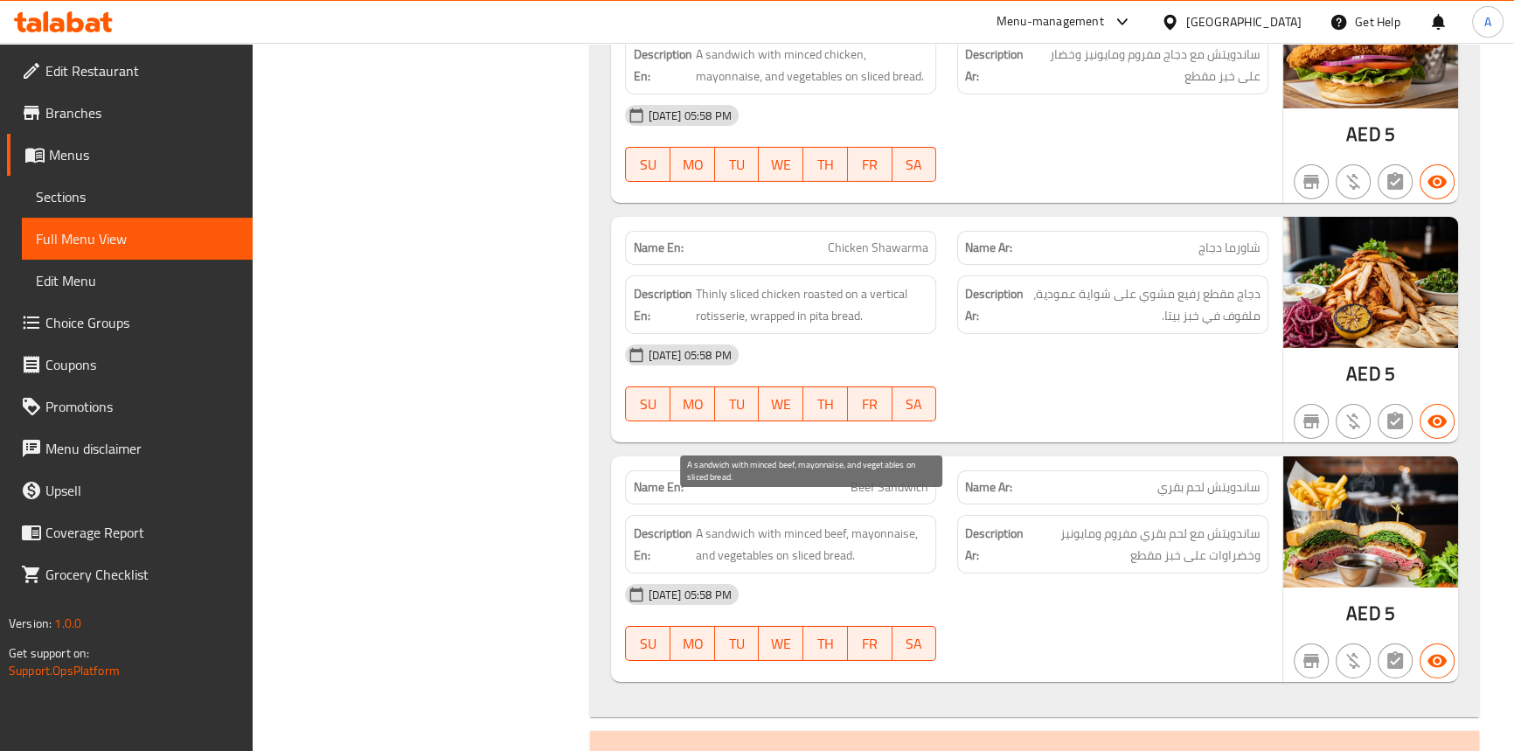
click at [725, 523] on span "A sandwich with minced beef, mayonnaise, and vegetables on sliced bread." at bounding box center [811, 544] width 233 height 43
click at [764, 523] on span "A sandwich with minced beef, mayonnaise, and vegetables on sliced bread." at bounding box center [811, 544] width 233 height 43
click at [765, 523] on span "A sandwich with minced beef, mayonnaise, and vegetables on sliced bread." at bounding box center [811, 544] width 233 height 43
click at [830, 523] on span "A sandwich with minced beef, mayonnaise, and vegetables on sliced bread." at bounding box center [811, 544] width 233 height 43
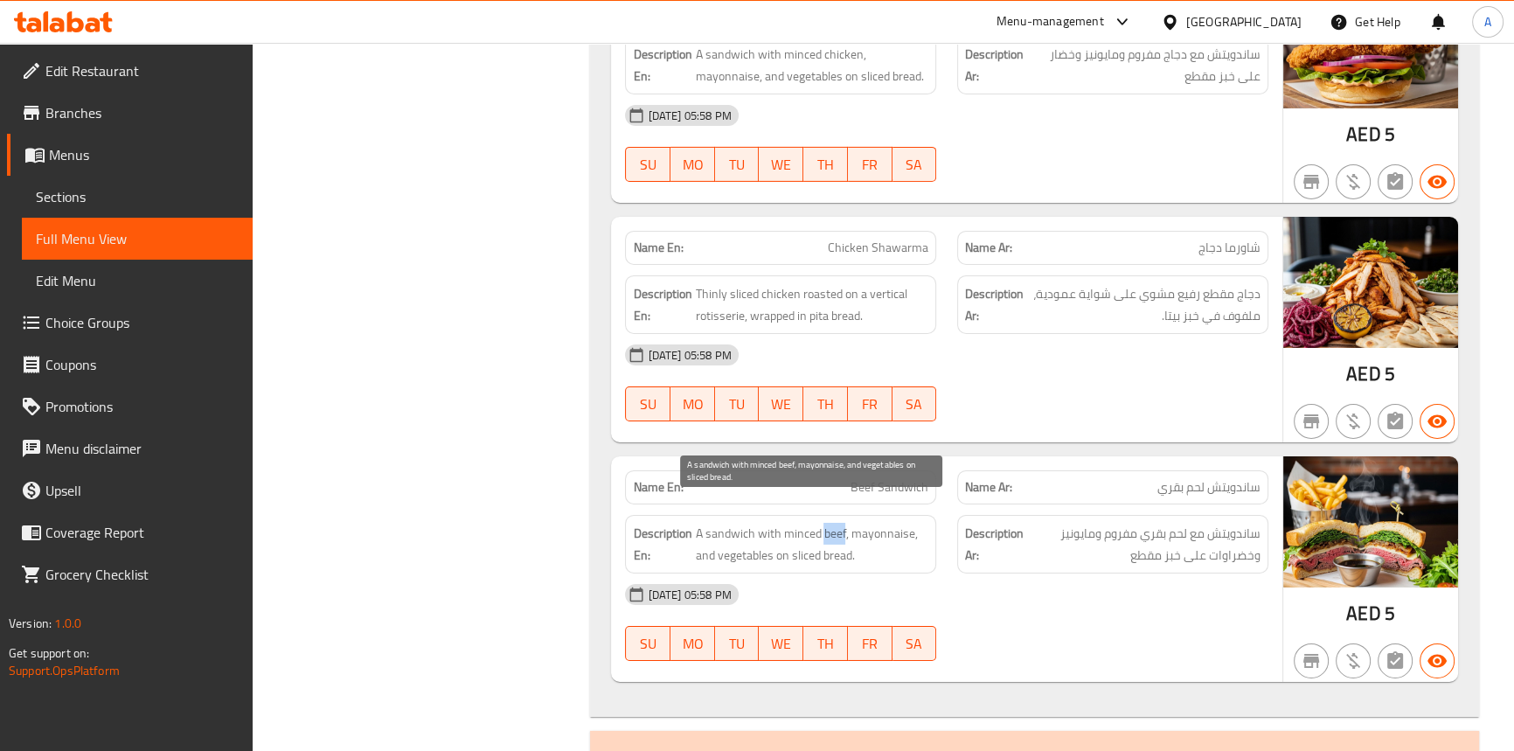
click at [830, 523] on span "A sandwich with minced beef, mayonnaise, and vegetables on sliced bread." at bounding box center [811, 544] width 233 height 43
click at [794, 523] on span "A sandwich with minced beef, mayonnaise, and vegetables on sliced bread." at bounding box center [811, 544] width 233 height 43
click at [891, 523] on span "A sandwich with minced beef, mayonnaise, and vegetables on sliced bread." at bounding box center [811, 544] width 233 height 43
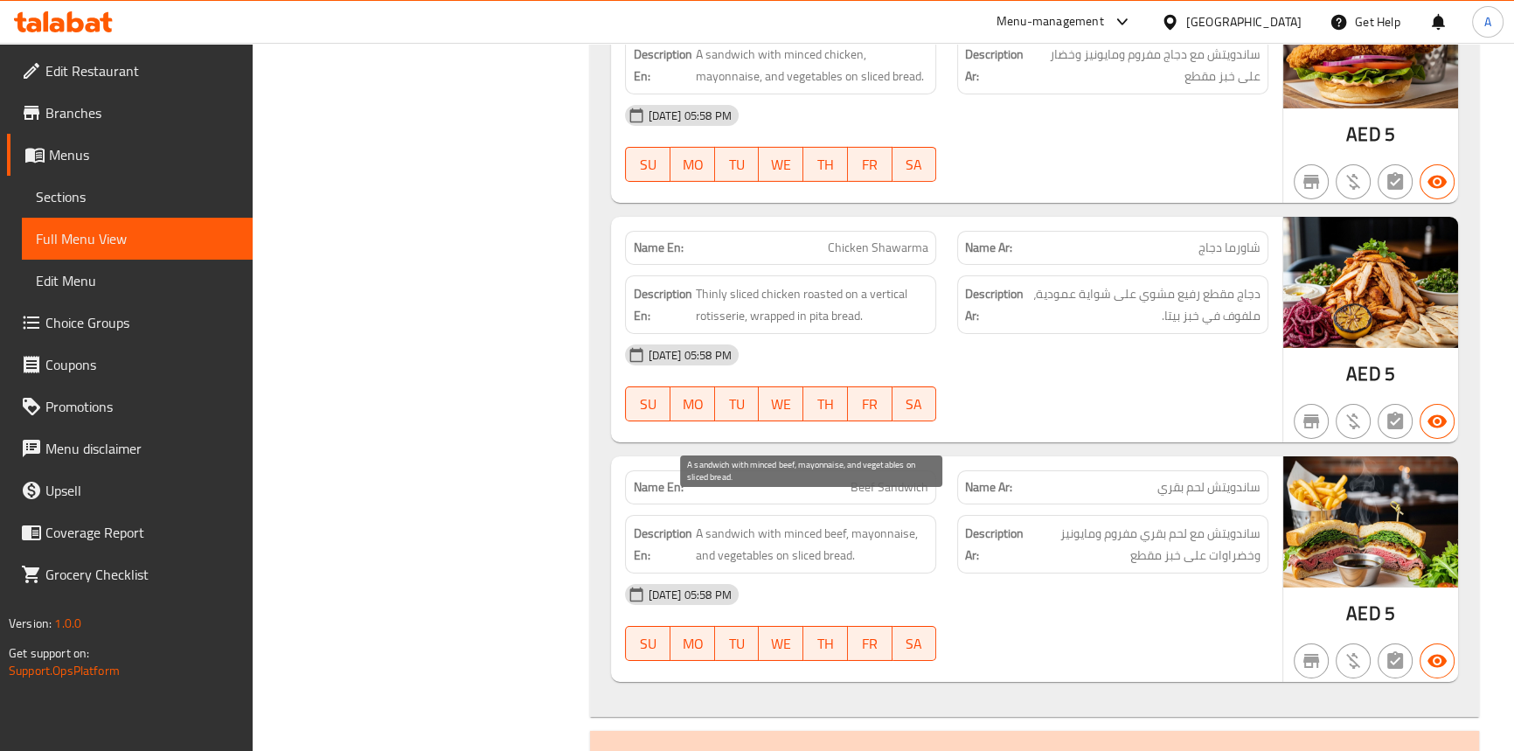
click at [697, 530] on span "A sandwich with minced beef, mayonnaise, and vegetables on sliced bread." at bounding box center [811, 544] width 233 height 43
click at [723, 529] on span "A sandwich with minced beef, mayonnaise, and vegetables on sliced bread." at bounding box center [811, 544] width 233 height 43
click at [794, 530] on span "A sandwich with minced beef, mayonnaise, and vegetables on sliced bread." at bounding box center [811, 544] width 233 height 43
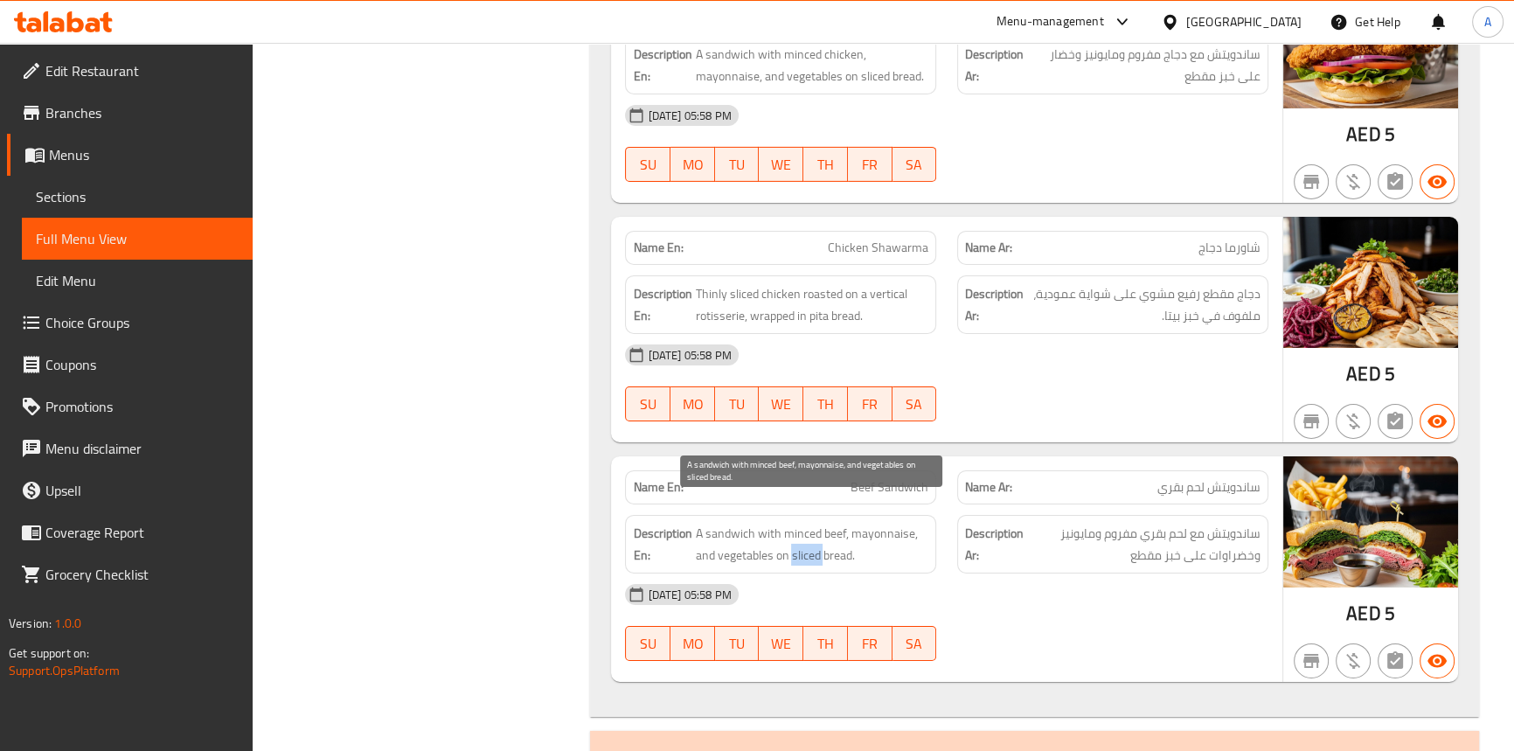
click at [794, 530] on span "A sandwich with minced beef, mayonnaise, and vegetables on sliced bread." at bounding box center [811, 544] width 233 height 43
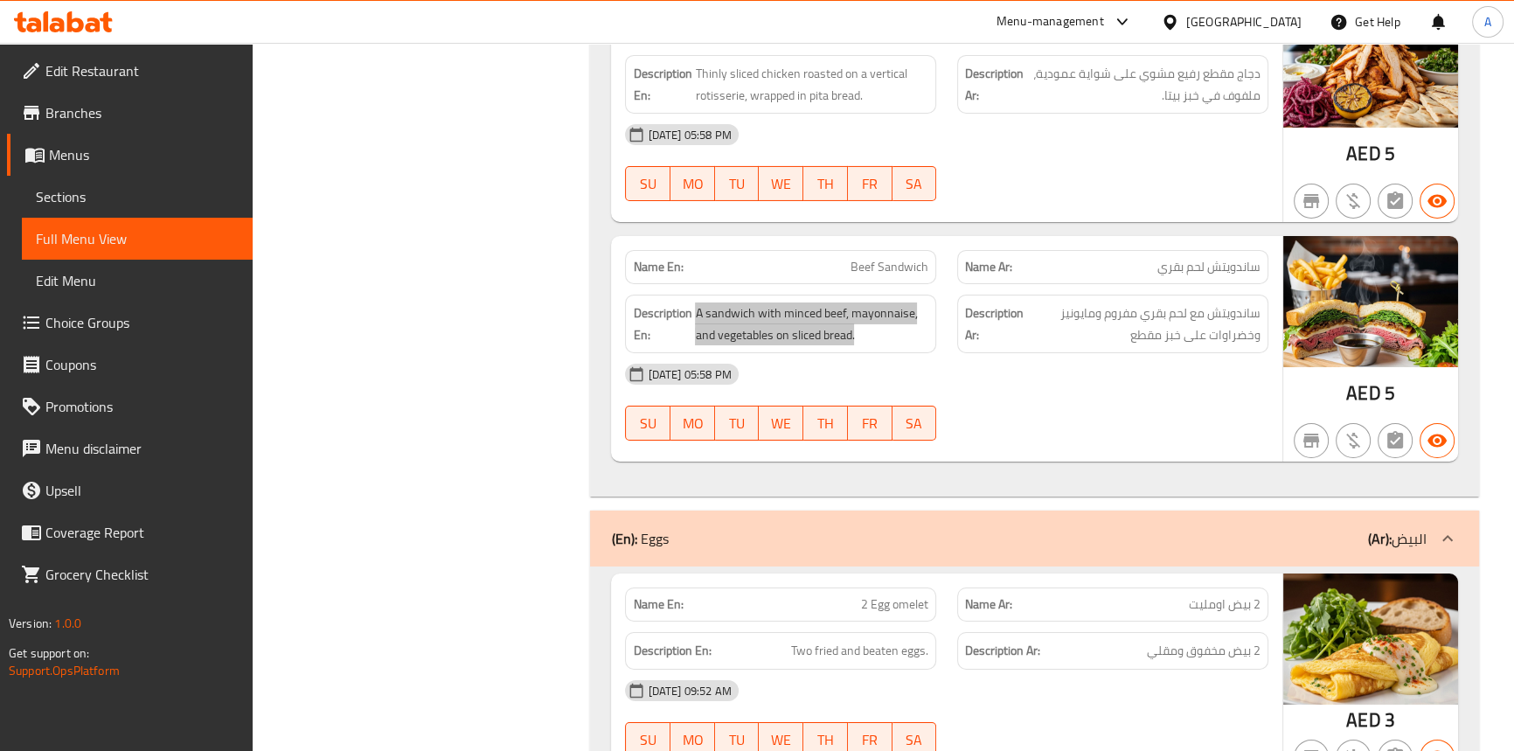
scroll to position [15895, 0]
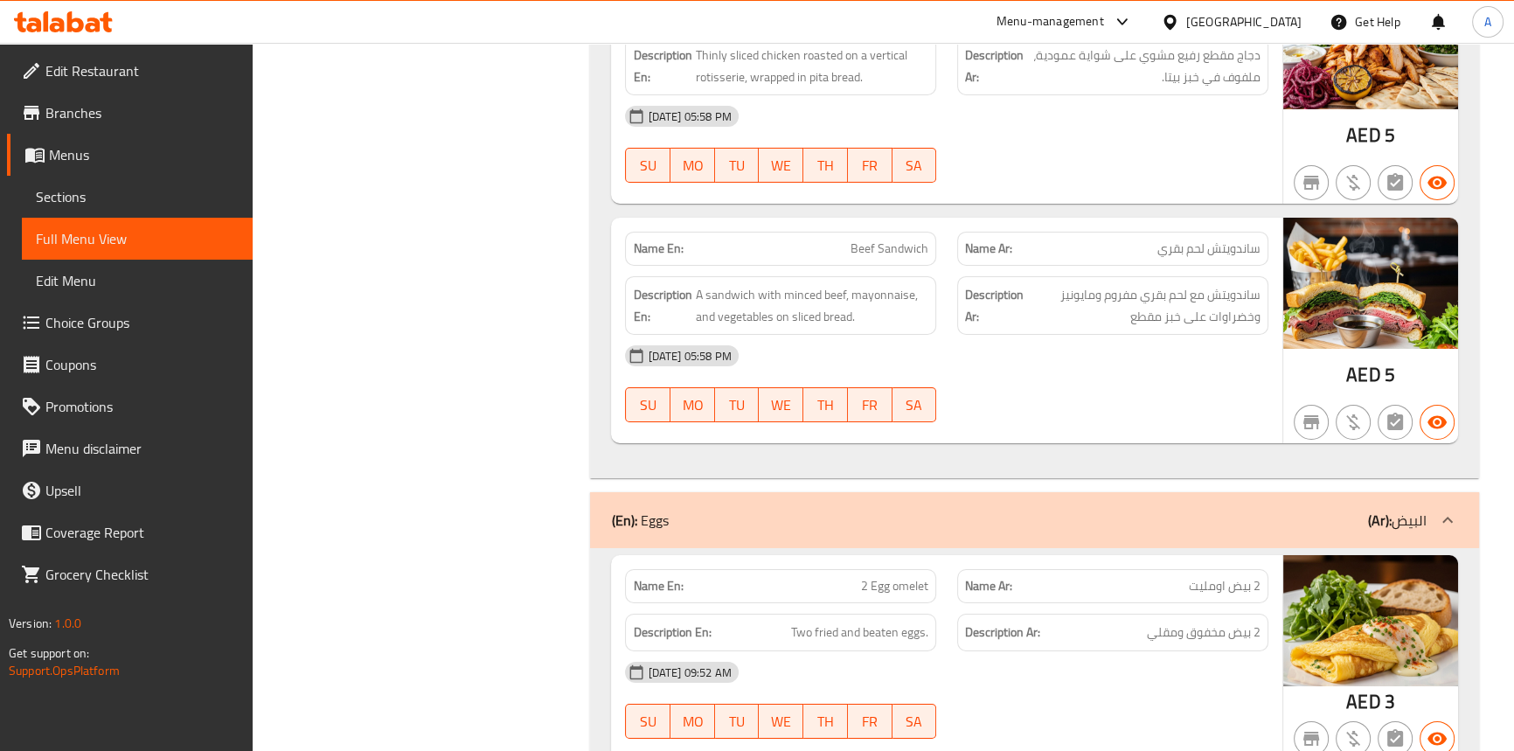
drag, startPoint x: 1058, startPoint y: 380, endPoint x: 745, endPoint y: 338, distance: 316.5
click at [1058, 380] on div "[DATE] 05:58 PM SU MO TU WE TH FR SA" at bounding box center [945, 384] width 663 height 98
click at [88, 191] on span "Sections" at bounding box center [137, 196] width 203 height 21
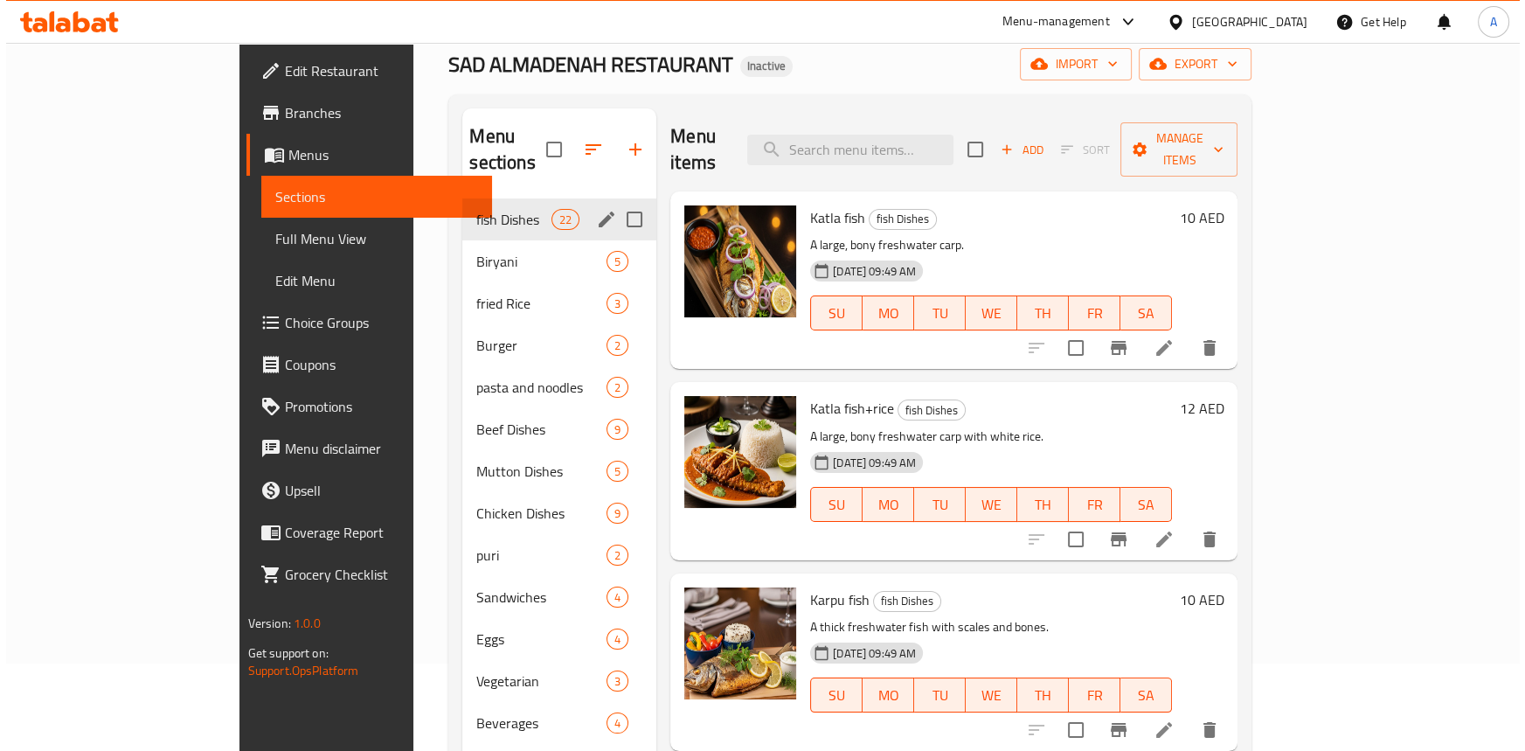
scroll to position [87, 0]
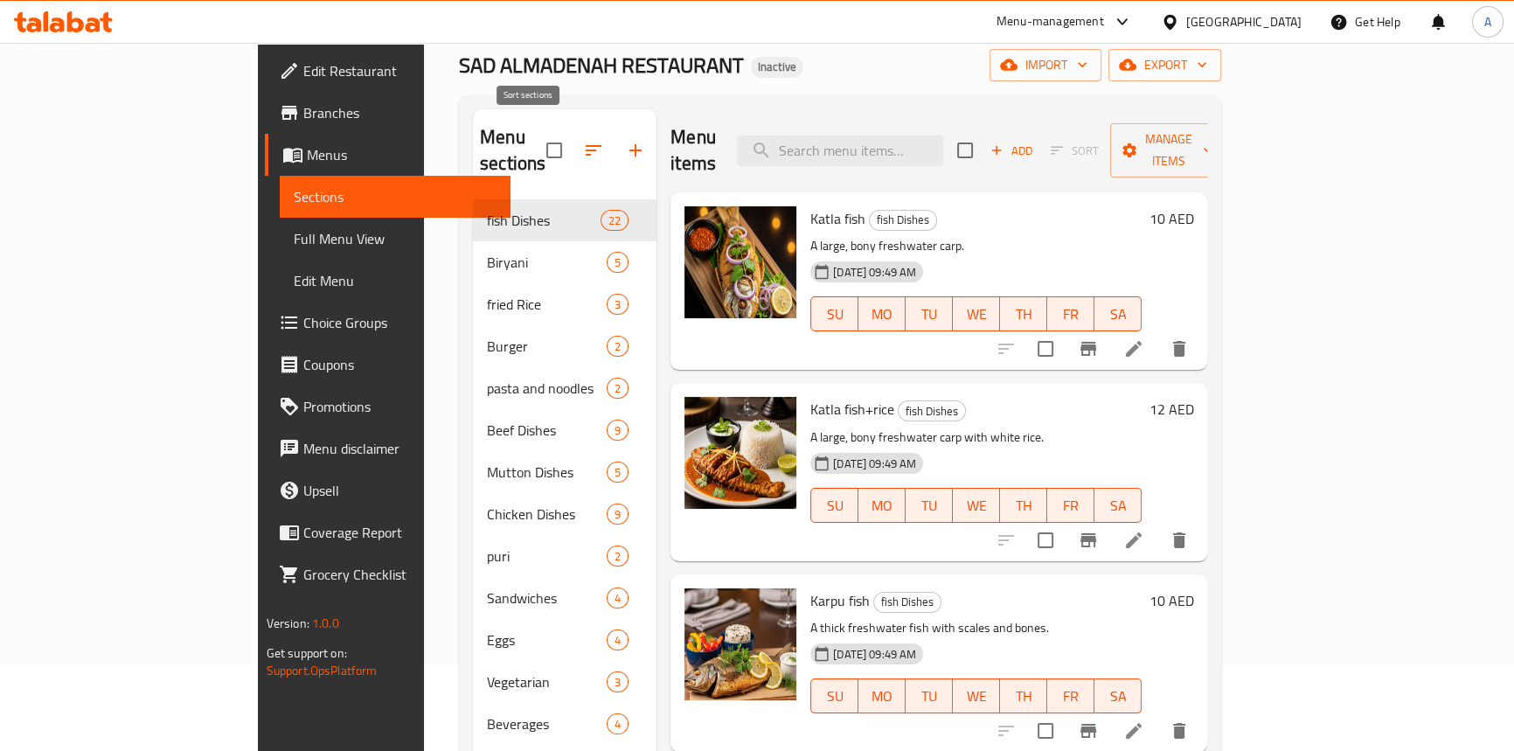
click at [583, 140] on icon "button" at bounding box center [593, 150] width 21 height 21
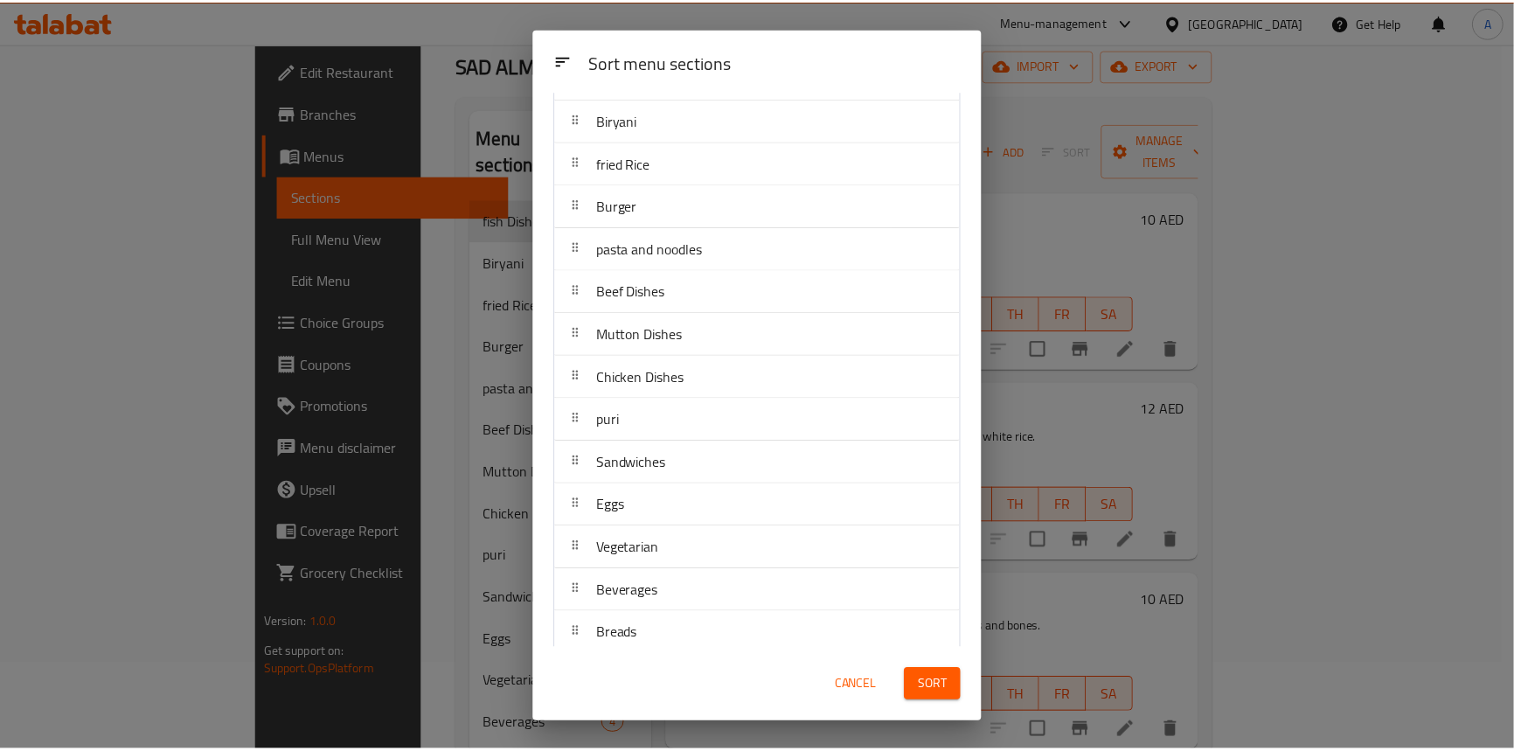
scroll to position [141, 0]
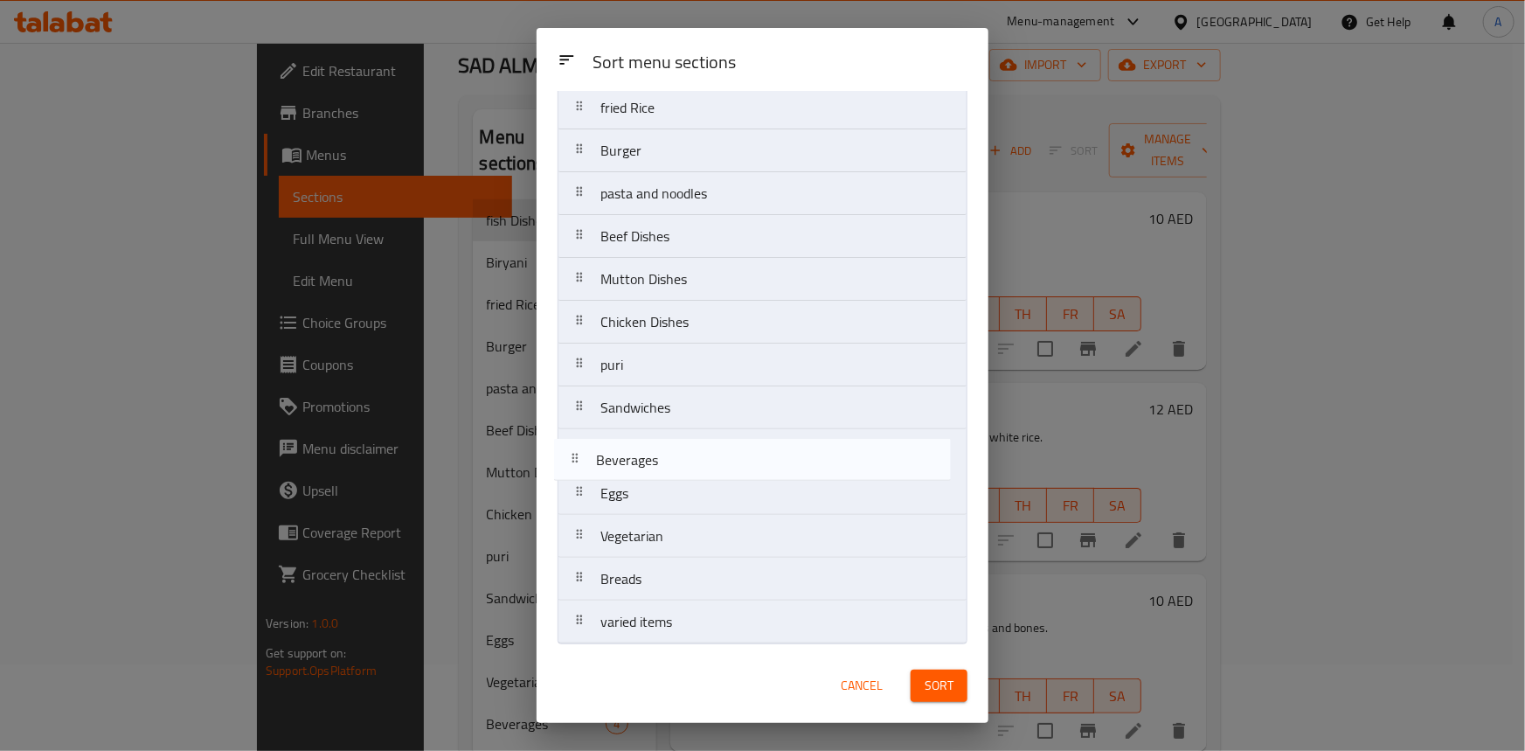
drag, startPoint x: 575, startPoint y: 530, endPoint x: 571, endPoint y: 450, distance: 80.5
click at [571, 450] on nav "fish Dishes Biryani fried Rice Burger pasta and noodles Beef Dishes Mutton Dish…" at bounding box center [763, 322] width 410 height 644
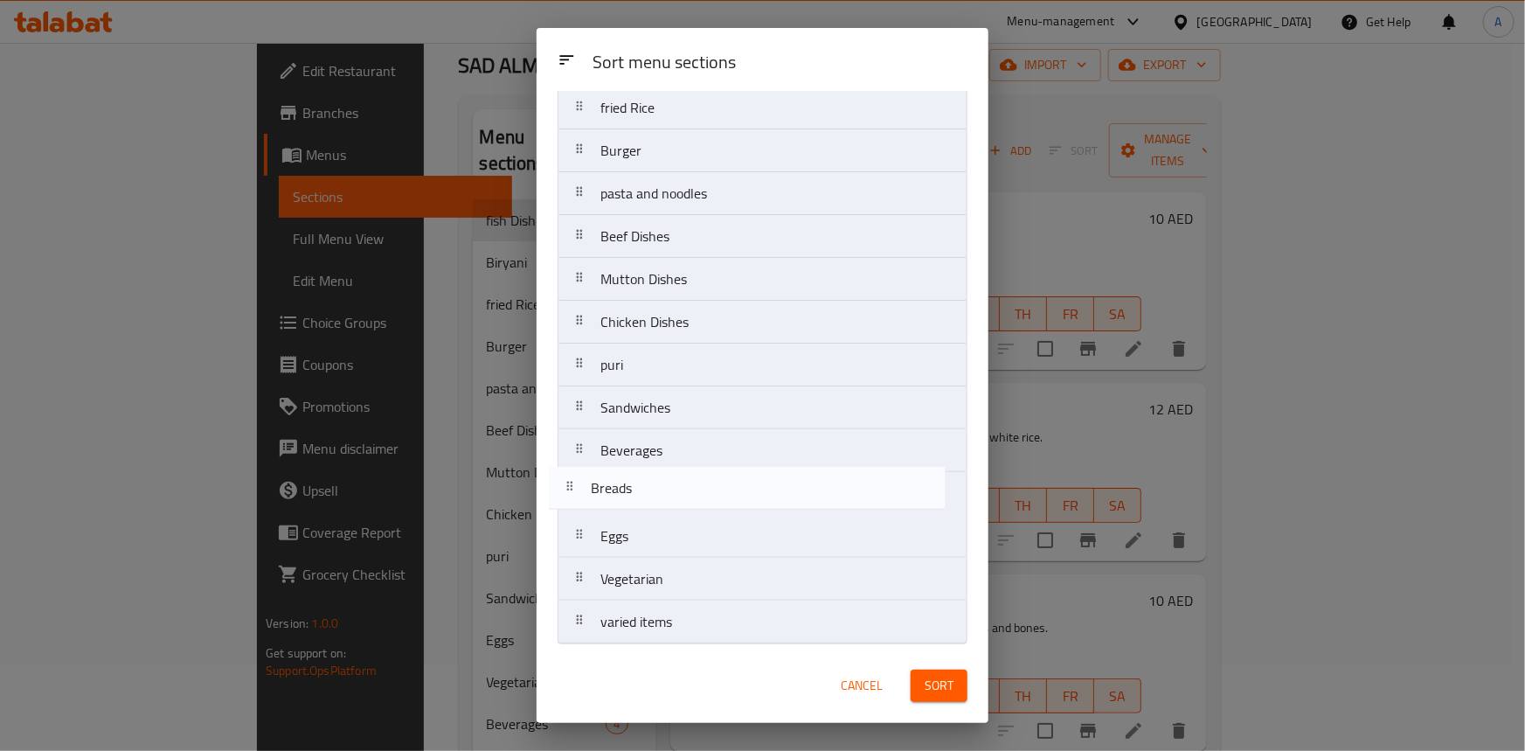
drag, startPoint x: 589, startPoint y: 582, endPoint x: 575, endPoint y: 480, distance: 103.2
click at [575, 480] on nav "fish Dishes Biryani fried Rice Burger pasta and noodles Beef Dishes Mutton Dish…" at bounding box center [763, 322] width 410 height 644
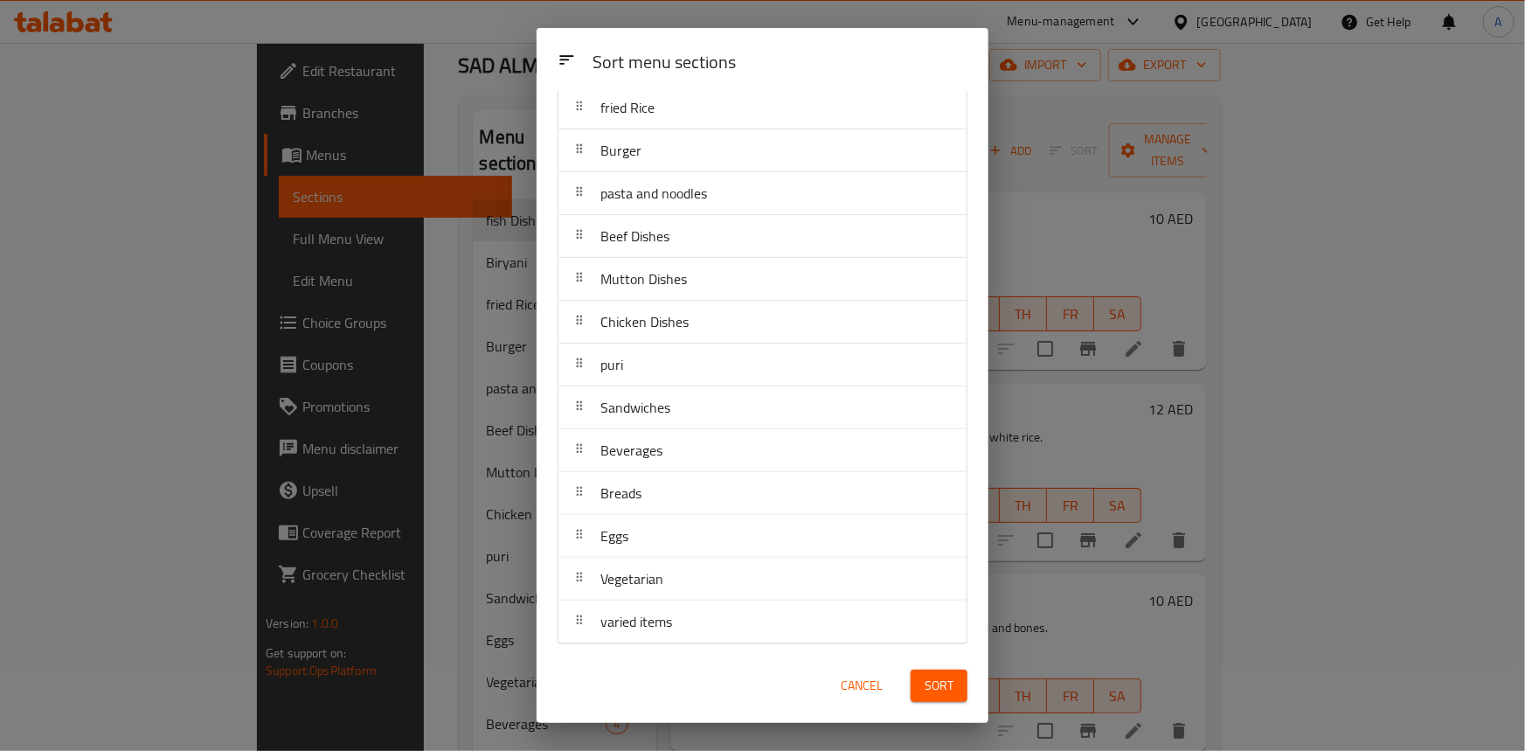
click at [937, 692] on span "Sort" at bounding box center [939, 686] width 29 height 22
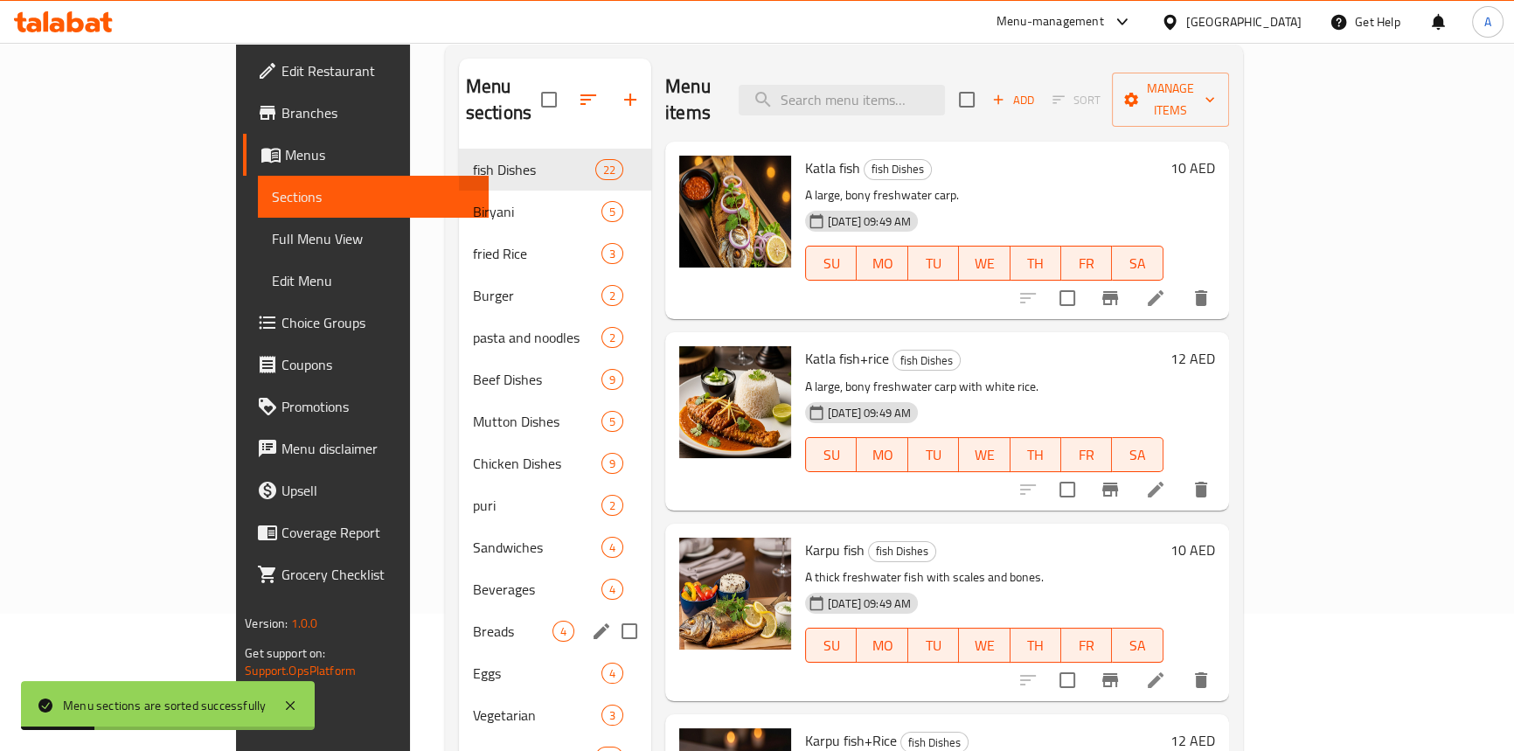
scroll to position [166, 0]
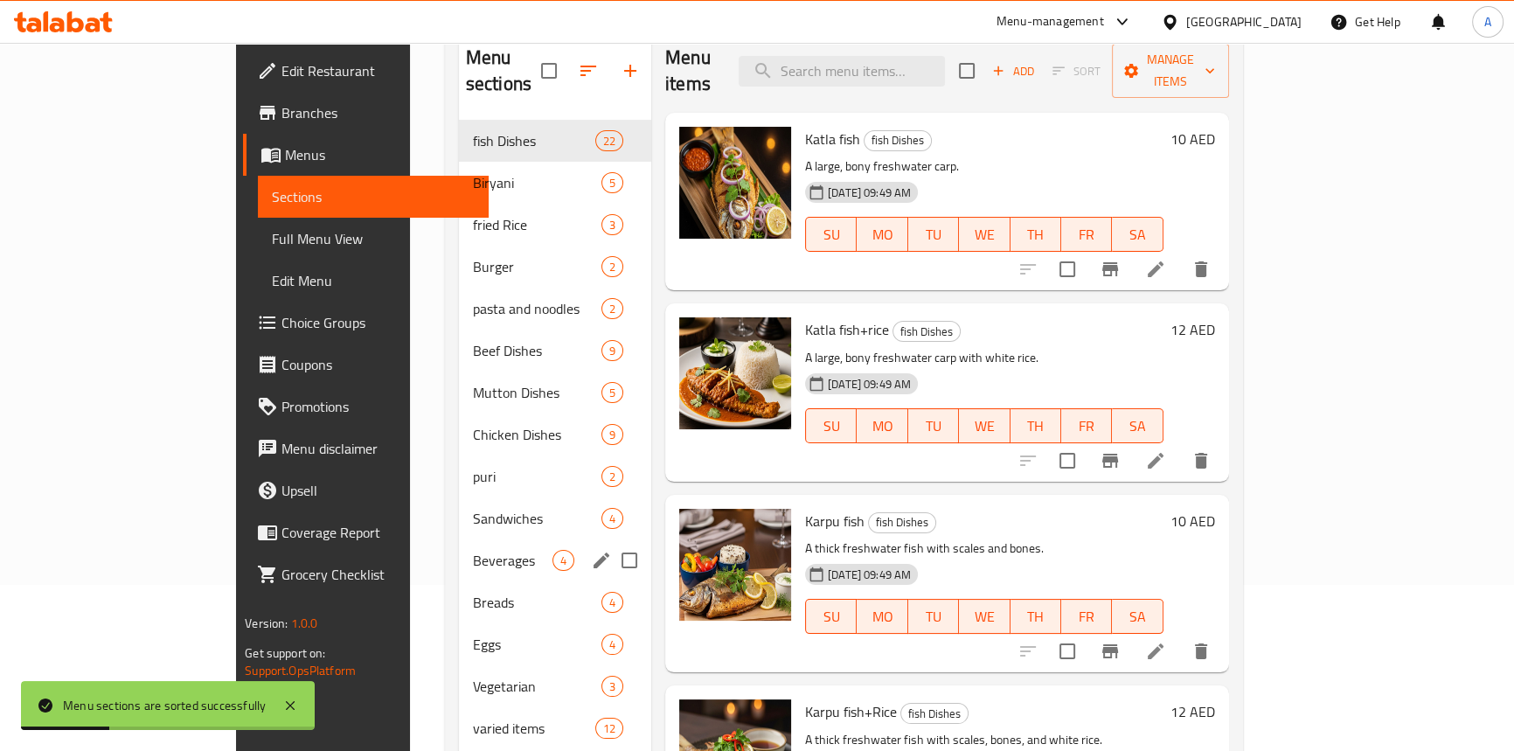
click at [459, 544] on div "Beverages 4" at bounding box center [555, 560] width 192 height 42
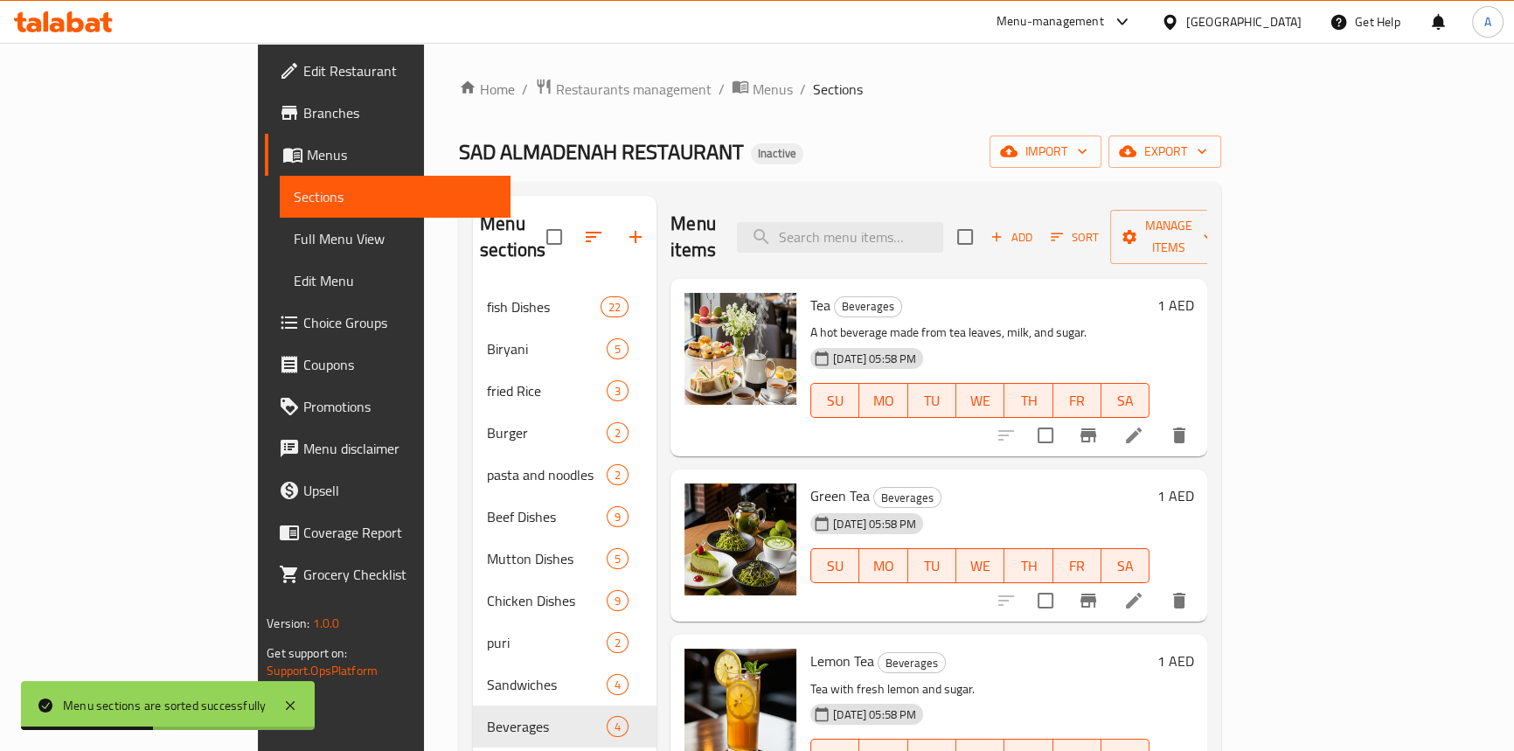
click at [835, 296] on span "Beverages" at bounding box center [868, 306] width 66 height 20
drag, startPoint x: 143, startPoint y: 253, endPoint x: 906, endPoint y: 114, distance: 775.7
click at [280, 253] on link "Full Menu View" at bounding box center [395, 239] width 231 height 42
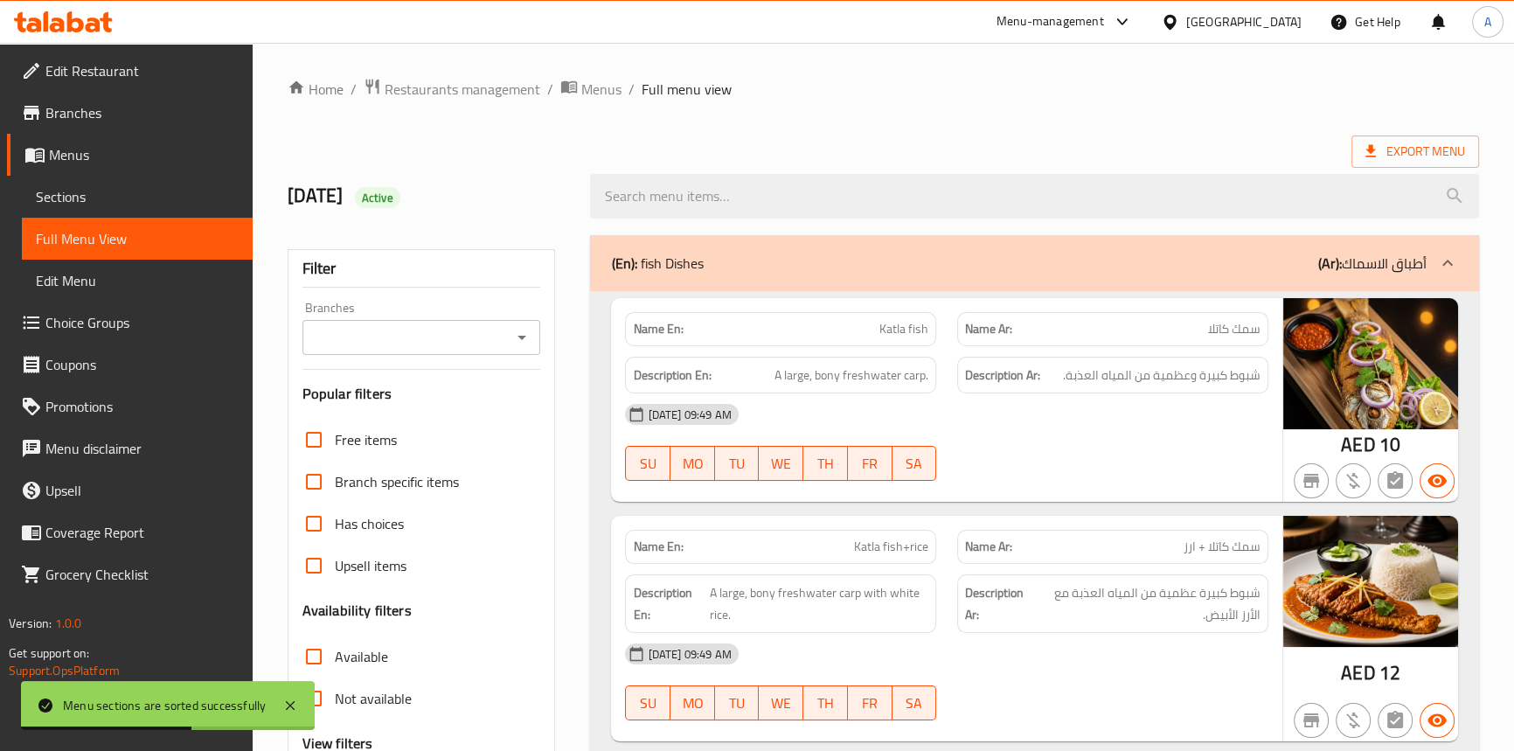
click at [906, 92] on ol "Home / Restaurants management / Menus / Full menu view" at bounding box center [883, 89] width 1191 height 23
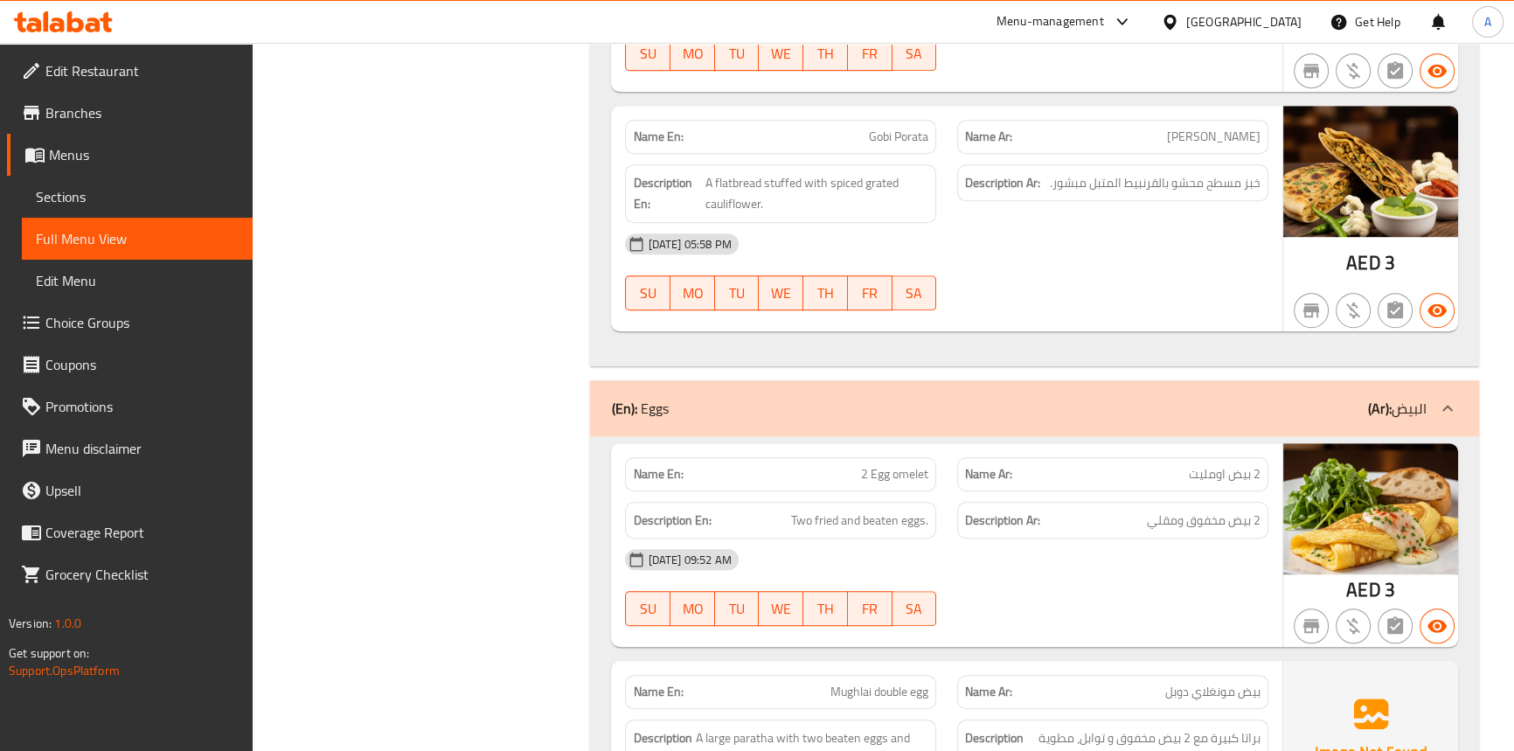
scroll to position [18081, 0]
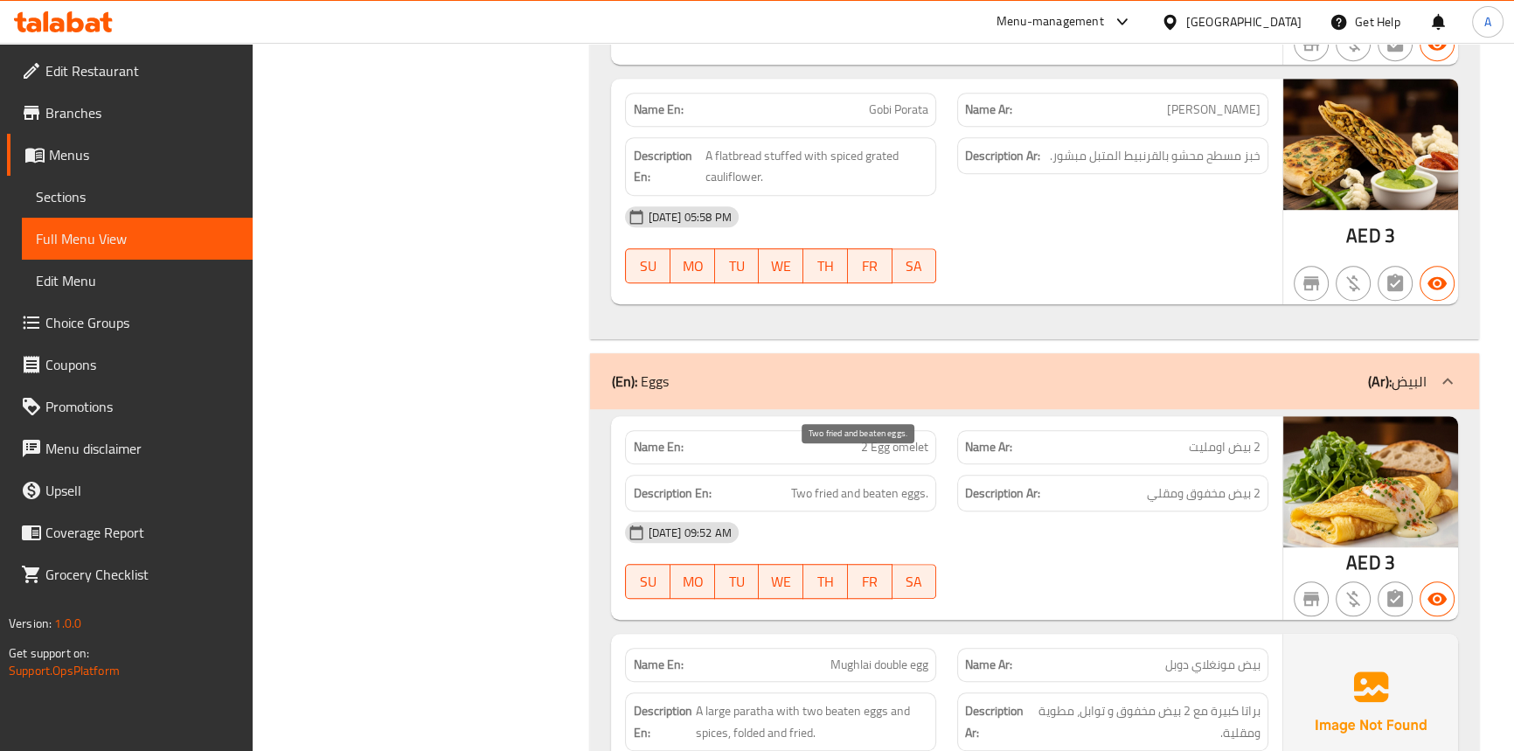
click at [878, 482] on span "Two fried and beaten eggs." at bounding box center [859, 493] width 137 height 22
click at [794, 482] on span "Two fried and beaten eggs." at bounding box center [859, 493] width 137 height 22
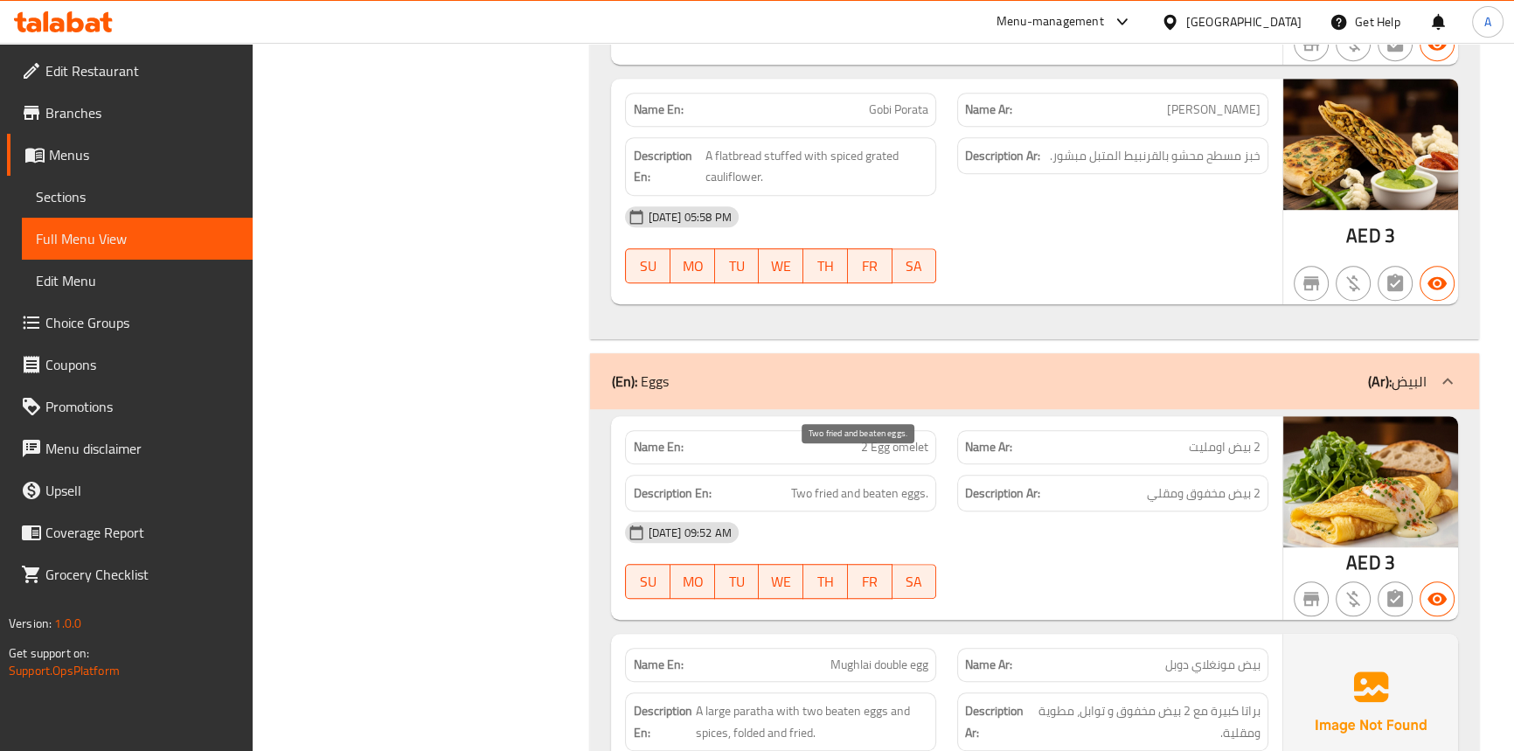
click at [917, 482] on span "Two fried and beaten eggs." at bounding box center [859, 493] width 137 height 22
click at [878, 482] on span "Two fried and beaten eggs." at bounding box center [859, 493] width 137 height 22
click at [828, 482] on span "Two fried and beaten eggs." at bounding box center [859, 493] width 137 height 22
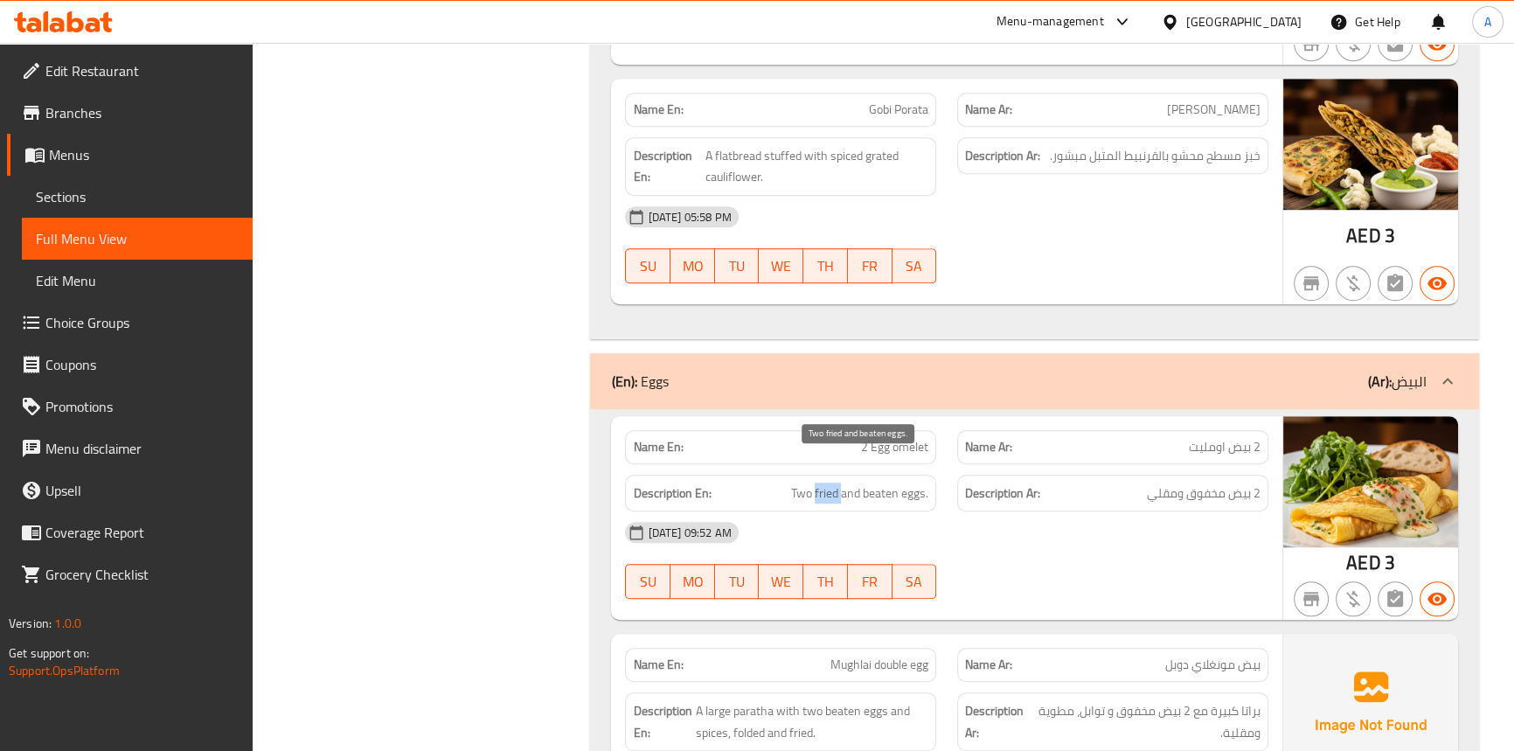
click at [828, 482] on span "Two fried and beaten eggs." at bounding box center [859, 493] width 137 height 22
click at [864, 438] on span "2 Egg omelet" at bounding box center [894, 447] width 67 height 18
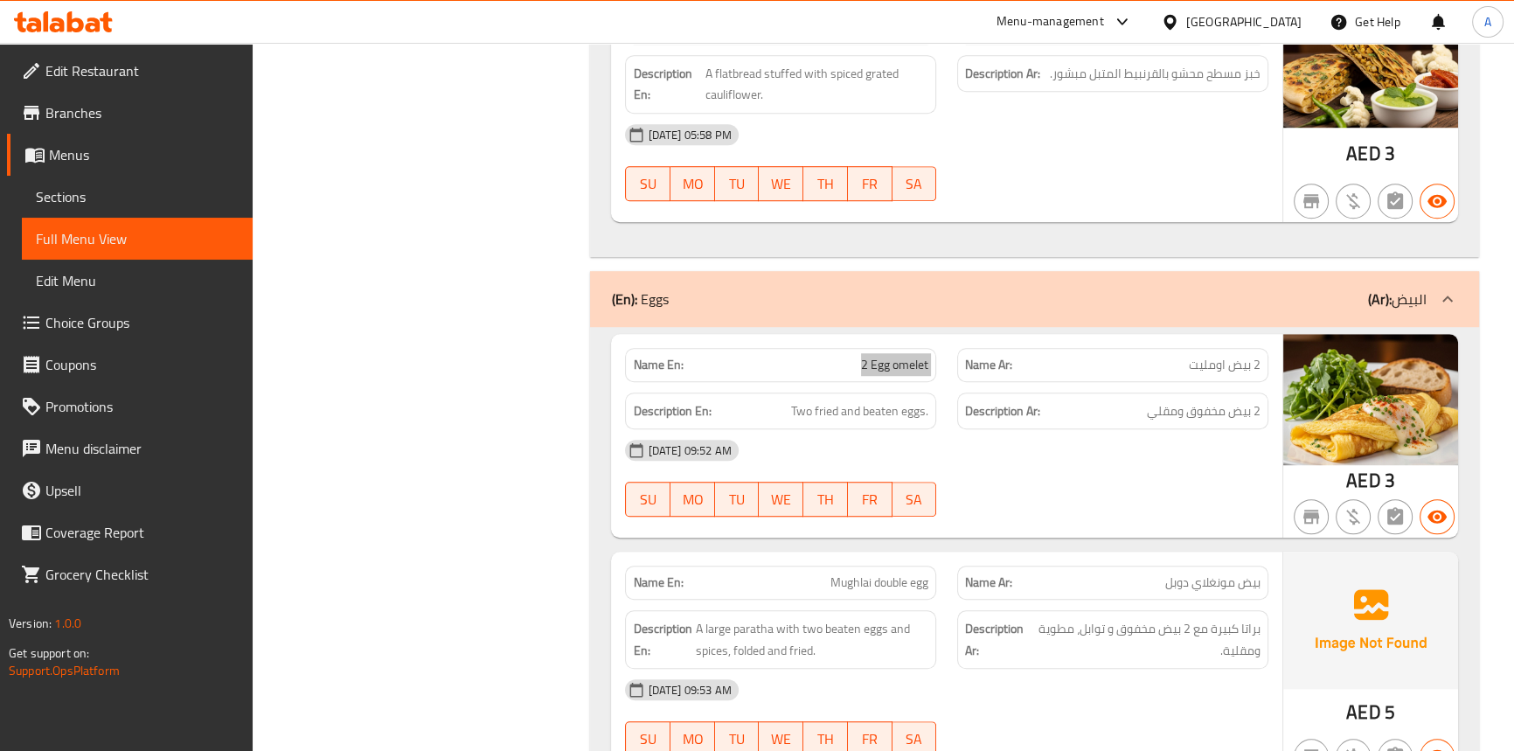
scroll to position [18002, 0]
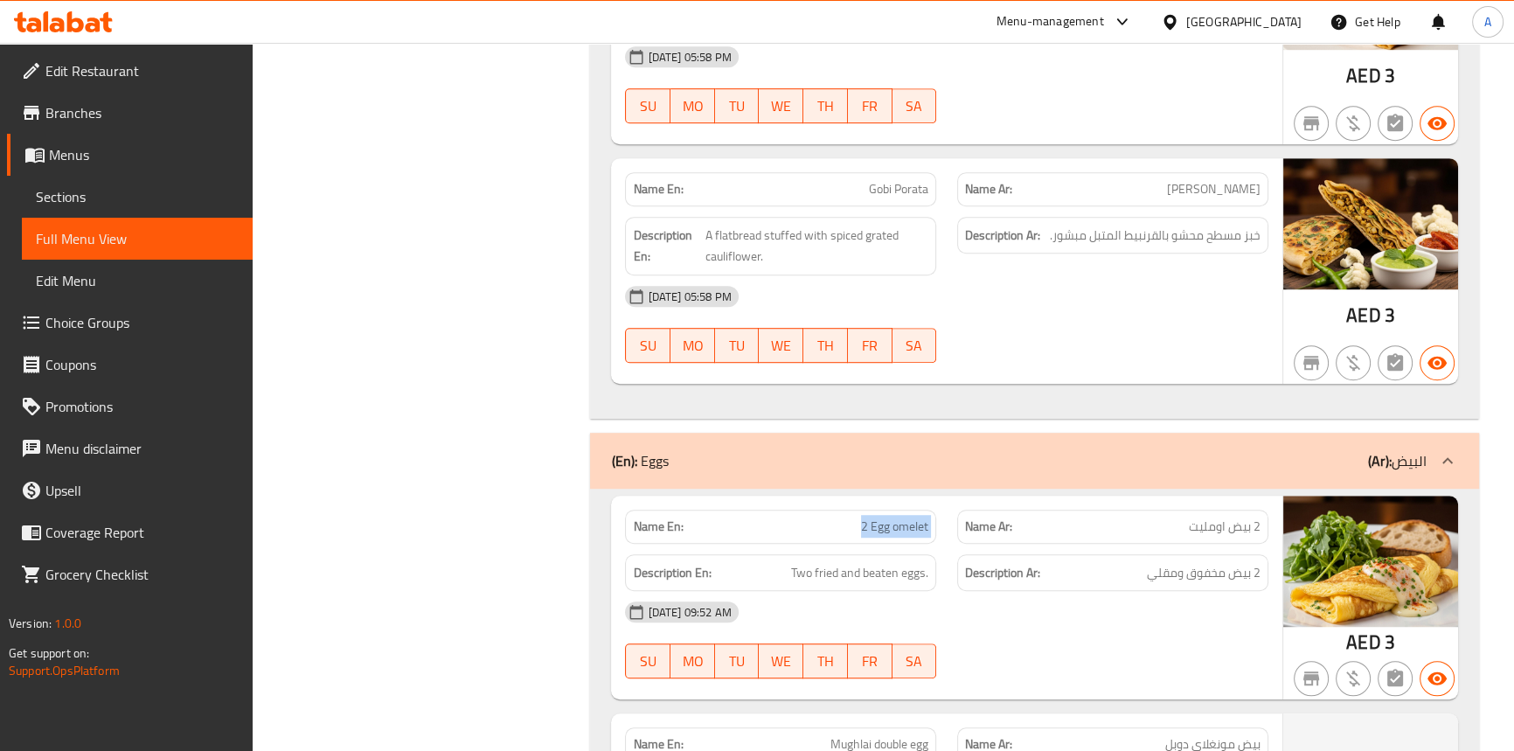
click at [872, 517] on span "2 Egg omelet" at bounding box center [894, 526] width 67 height 18
click at [882, 517] on span "2 Egg omelet" at bounding box center [894, 526] width 67 height 18
click at [918, 517] on span "2 Egg omelet" at bounding box center [894, 526] width 67 height 18
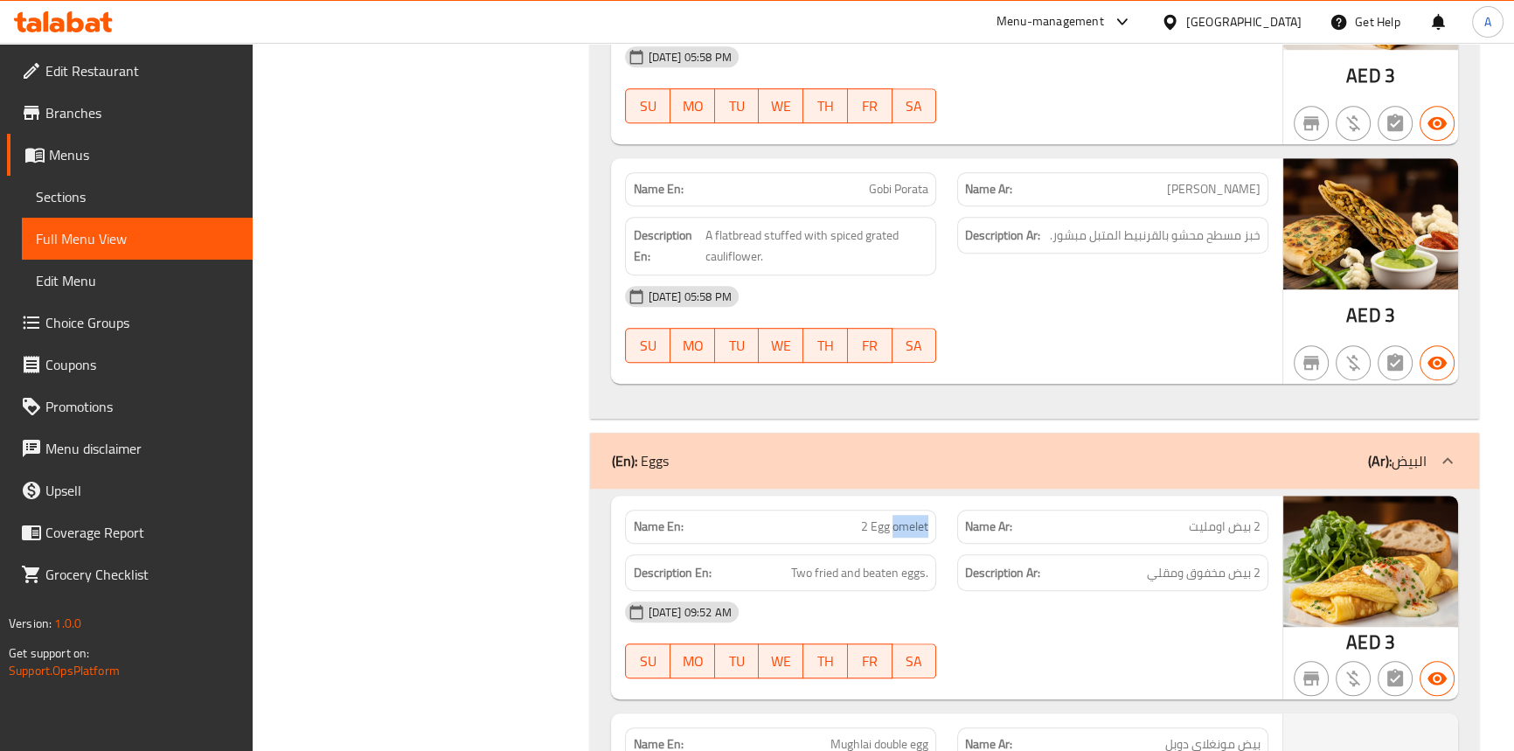
click at [918, 517] on span "2 Egg omelet" at bounding box center [894, 526] width 67 height 18
click at [886, 562] on span "Two fried and beaten eggs." at bounding box center [859, 573] width 137 height 22
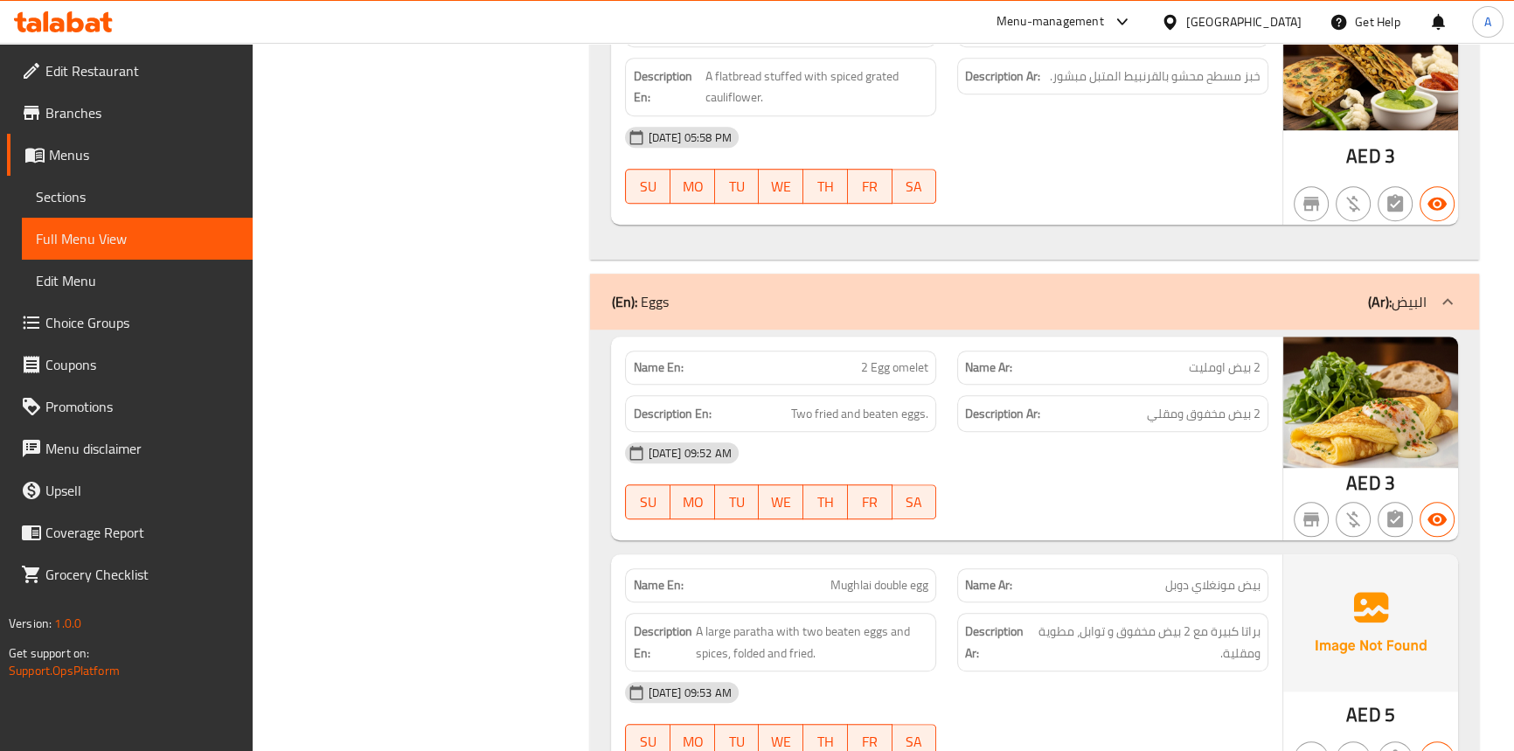
click at [885, 576] on span "Mughlai double egg" at bounding box center [879, 585] width 98 height 18
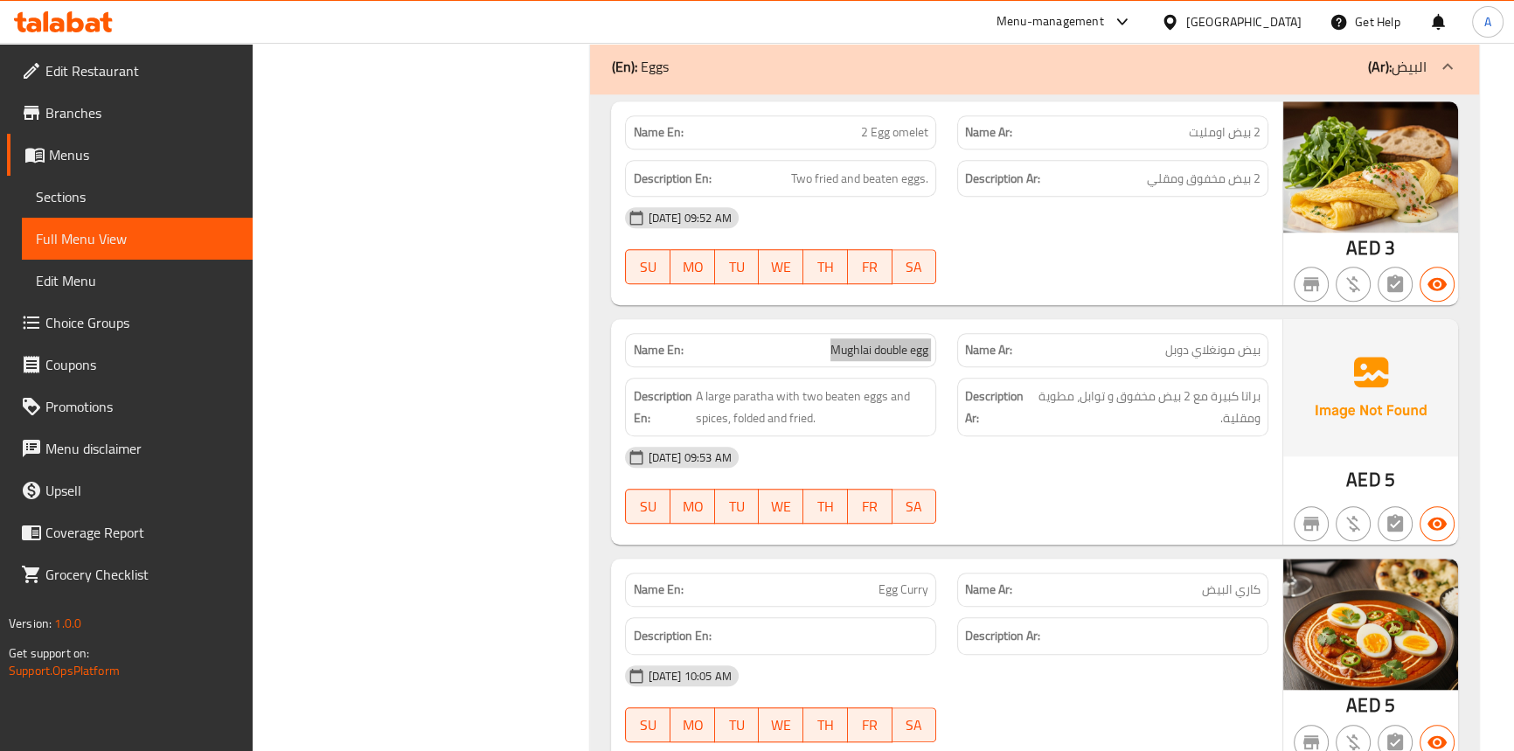
scroll to position [18399, 0]
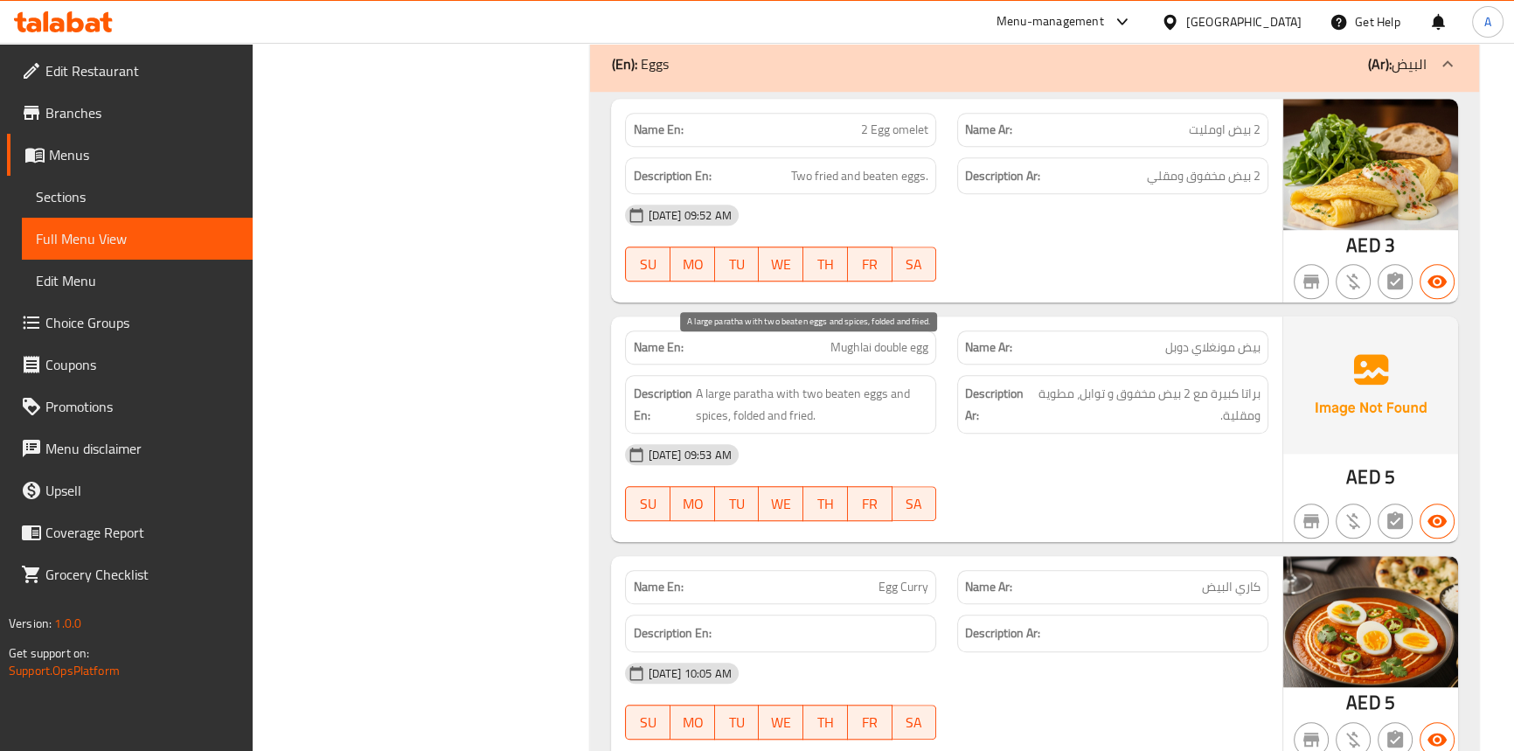
click at [809, 383] on span "A large paratha with two beaten eggs and spices, folded and fried." at bounding box center [811, 404] width 233 height 43
click at [876, 383] on span "A large paratha with two beaten eggs and spices, folded and fried." at bounding box center [811, 404] width 233 height 43
drag, startPoint x: 876, startPoint y: 367, endPoint x: 847, endPoint y: 366, distance: 28.9
click at [874, 383] on span "A large paratha with two beaten eggs and spices, folded and fried." at bounding box center [811, 404] width 233 height 43
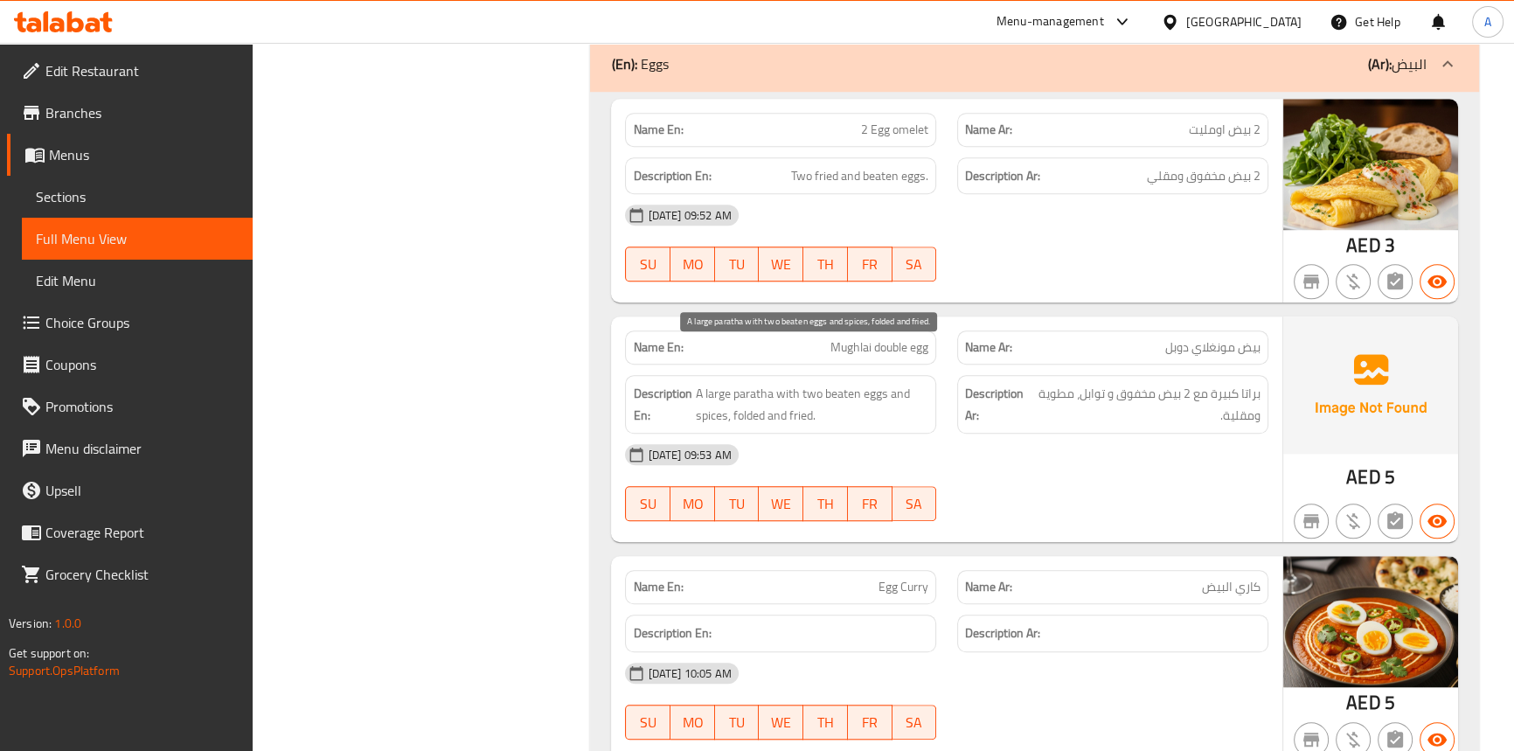
click at [846, 383] on span "A large paratha with two beaten eggs and spices, folded and fried." at bounding box center [811, 404] width 233 height 43
click at [899, 383] on span "A large paratha with two beaten eggs and spices, folded and fried." at bounding box center [811, 404] width 233 height 43
drag, startPoint x: 899, startPoint y: 359, endPoint x: 767, endPoint y: 367, distance: 132.2
click at [898, 383] on span "A large paratha with two beaten eggs and spices, folded and fried." at bounding box center [811, 404] width 233 height 43
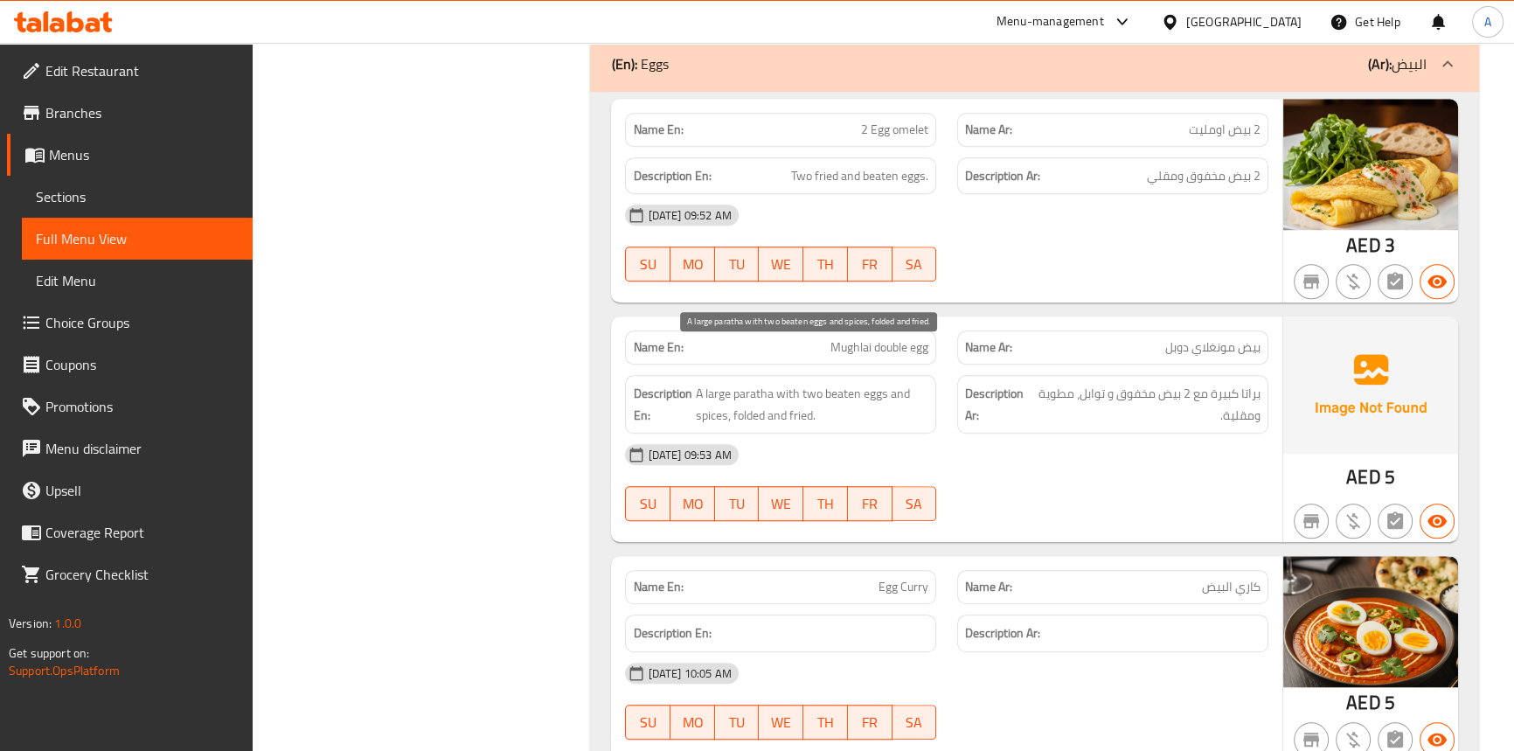
click at [700, 392] on span "A large paratha with two beaten eggs and spices, folded and fried." at bounding box center [811, 404] width 233 height 43
click at [743, 392] on span "A large paratha with two beaten eggs and spices, folded and fried." at bounding box center [811, 404] width 233 height 43
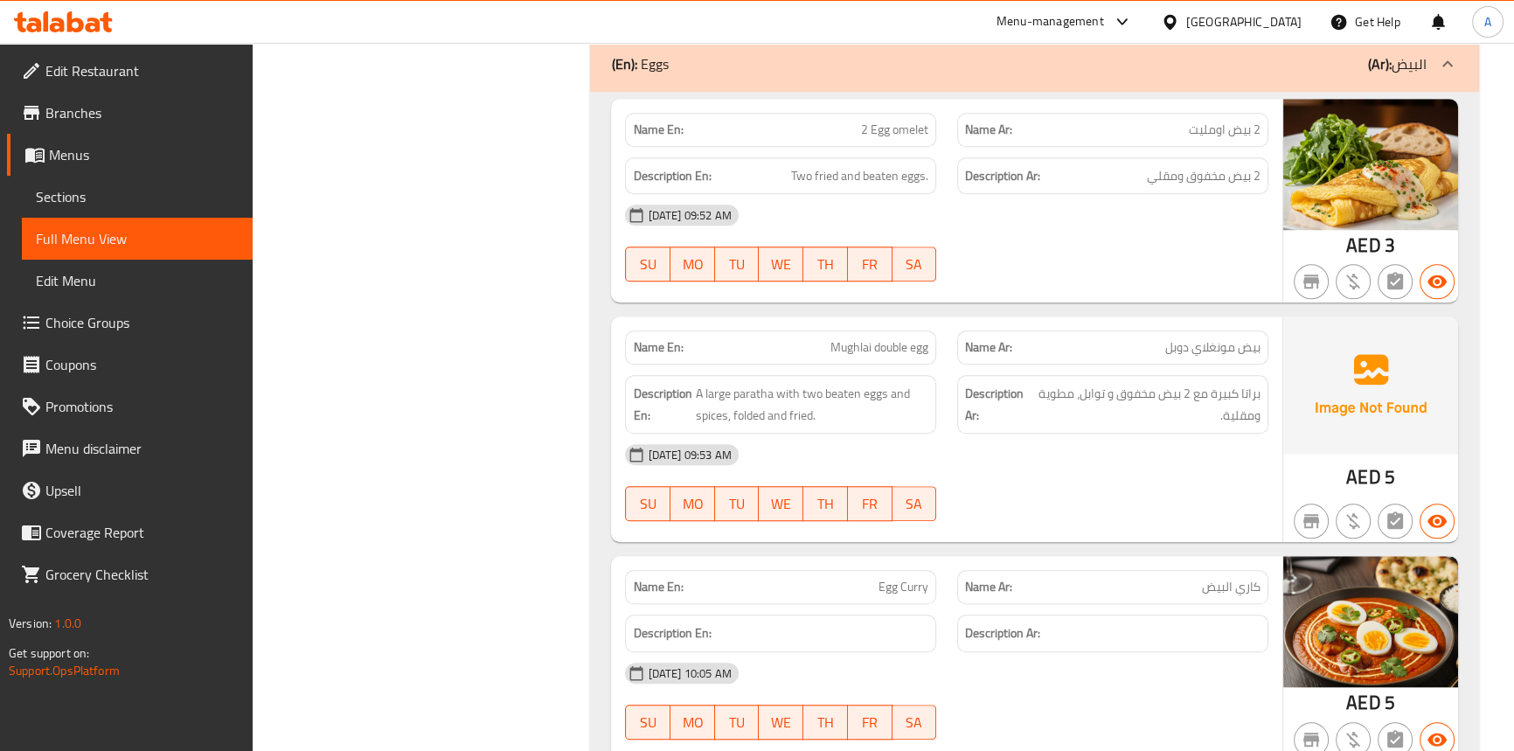
click at [909, 578] on span "Egg Curry" at bounding box center [903, 587] width 50 height 18
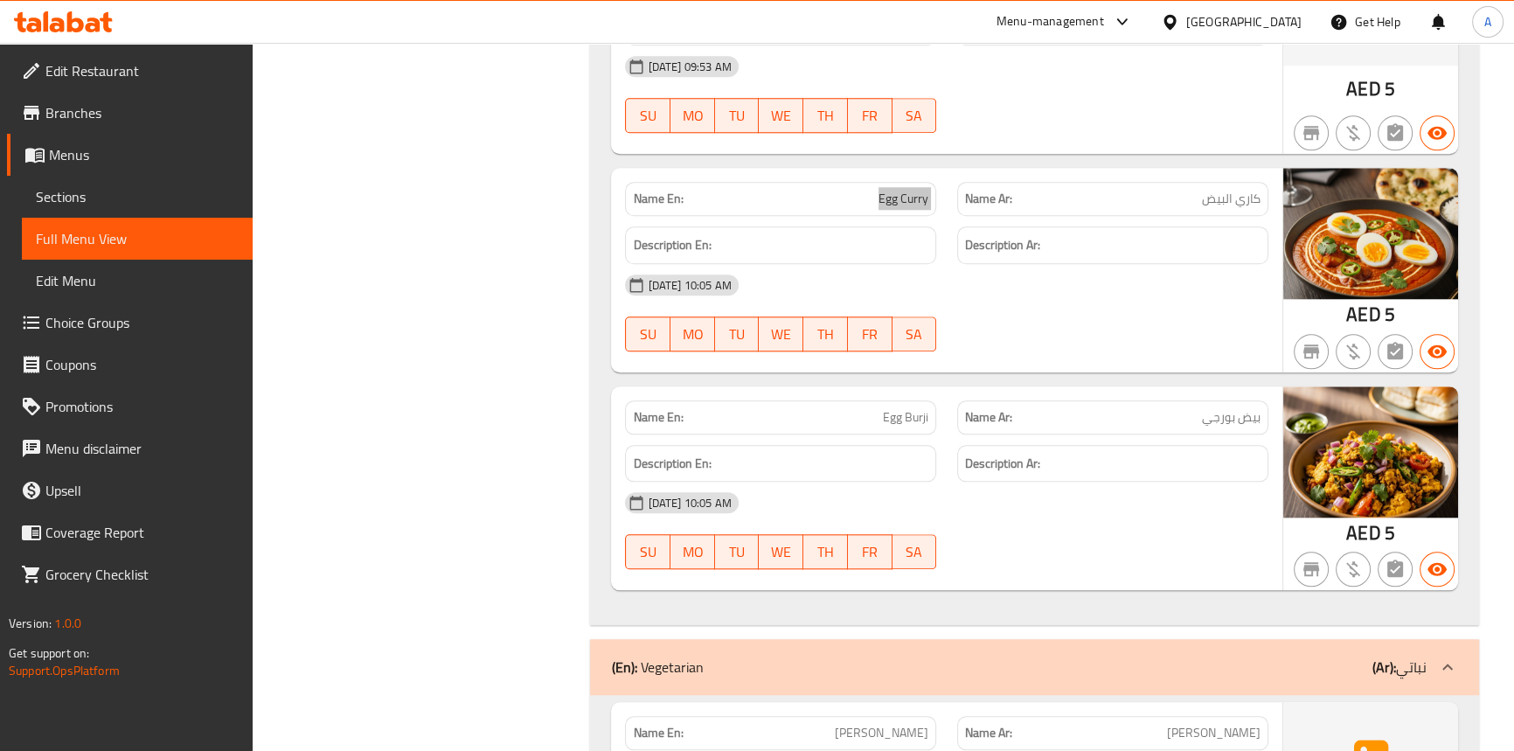
scroll to position [18796, 0]
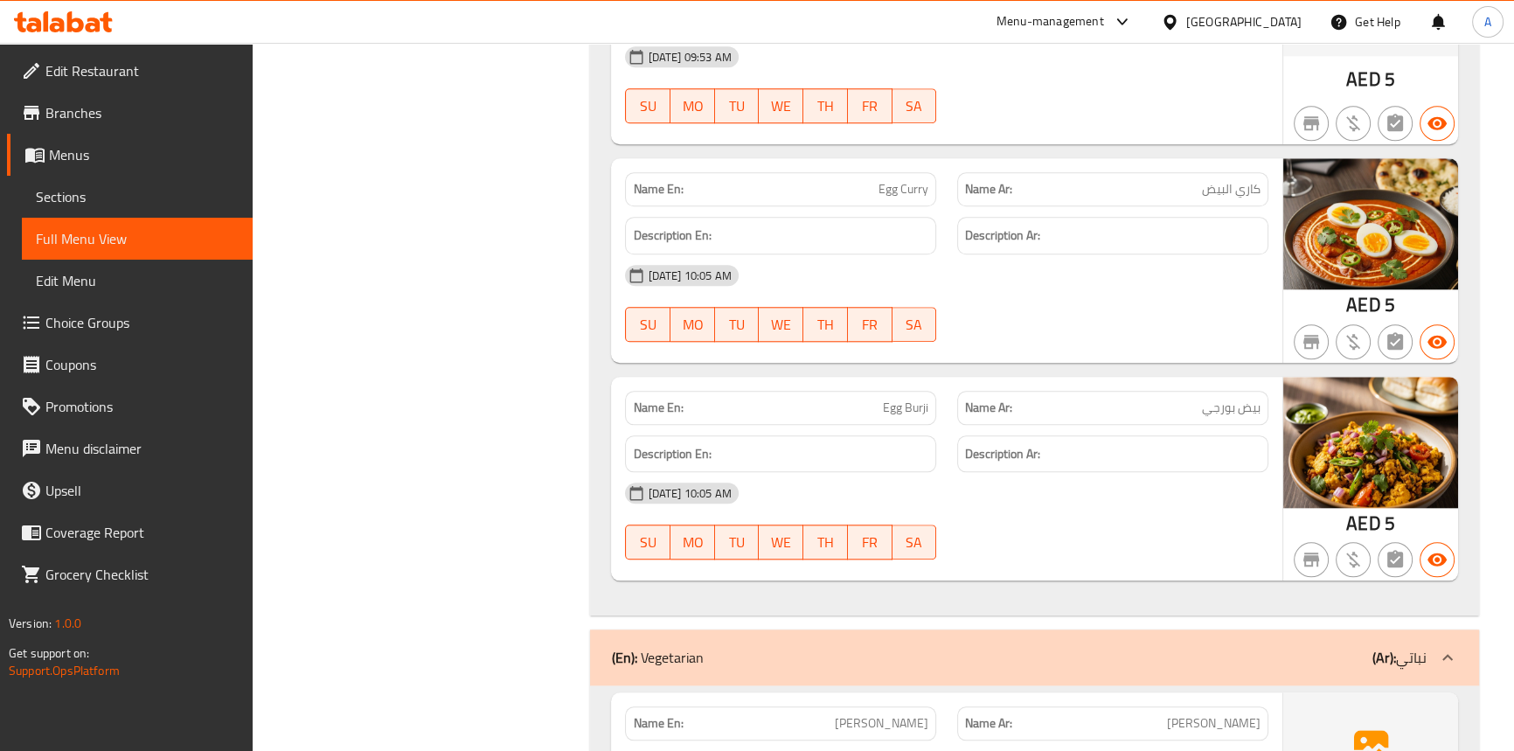
click at [891, 399] on span "Egg Burji" at bounding box center [905, 408] width 45 height 18
click at [890, 399] on span "Egg Burji" at bounding box center [905, 408] width 45 height 18
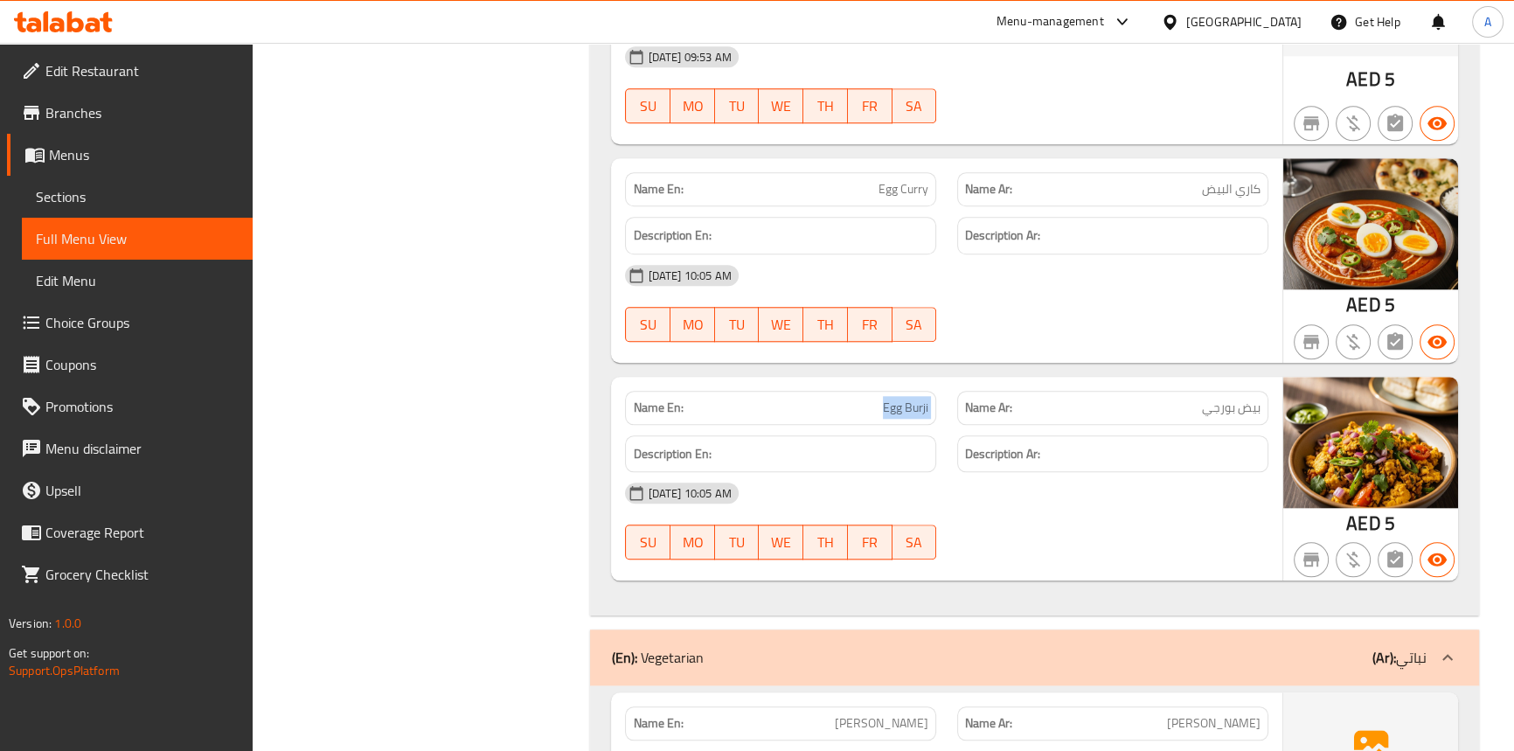
drag, startPoint x: 890, startPoint y: 374, endPoint x: 829, endPoint y: 25, distance: 354.0
click at [888, 399] on span "Egg Burji" at bounding box center [905, 408] width 45 height 18
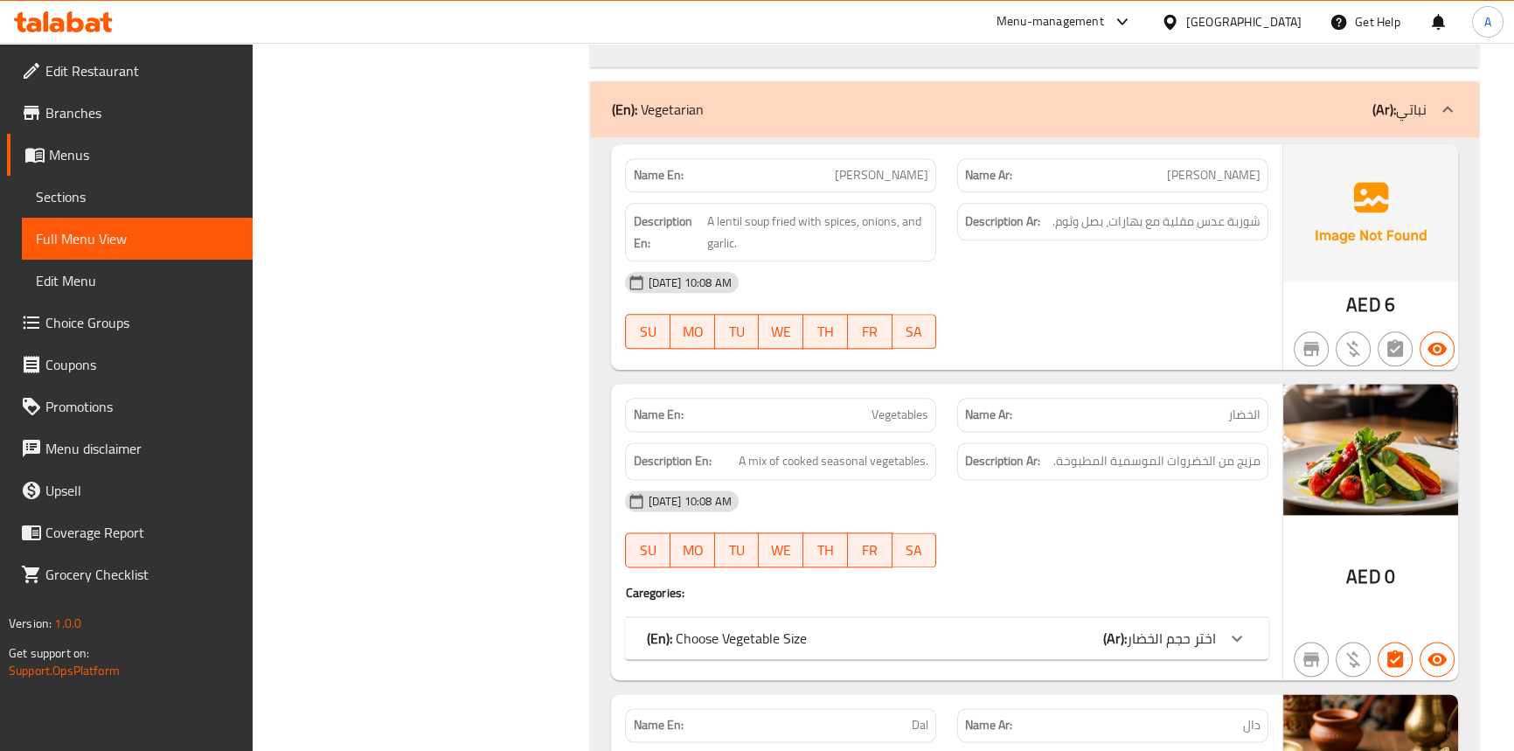
scroll to position [19352, 0]
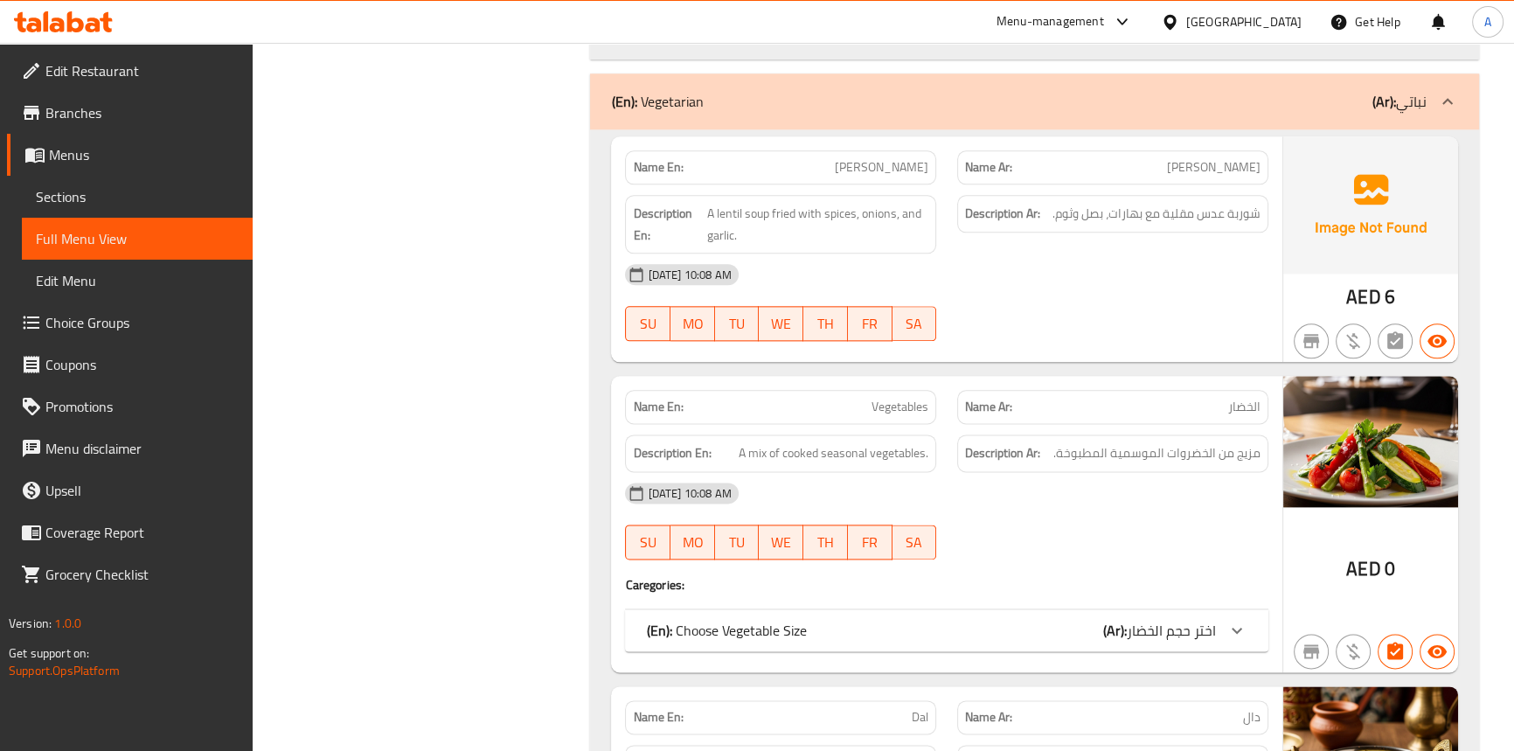
click at [719, 620] on p "(En): Choose Vegetable Size" at bounding box center [726, 630] width 160 height 21
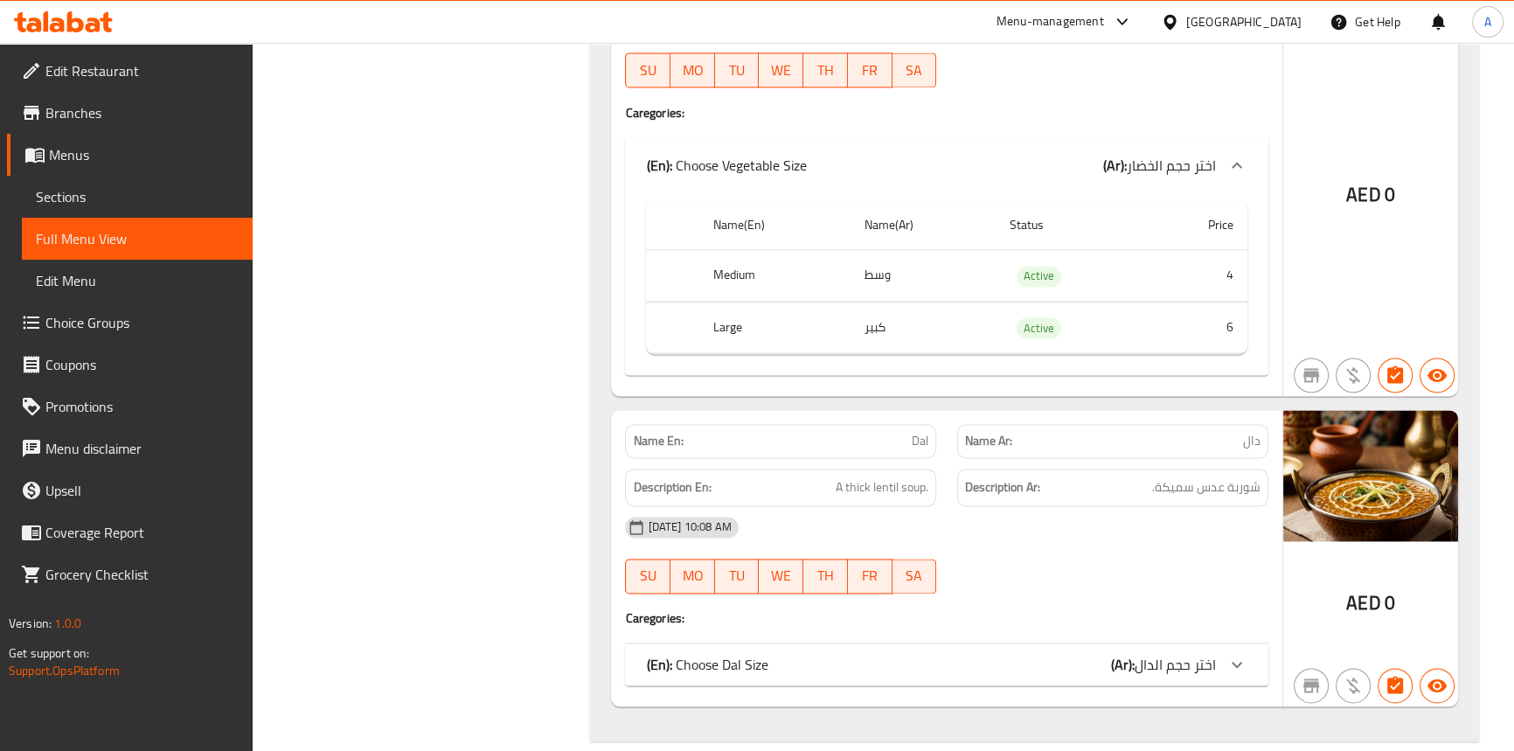
scroll to position [19829, 0]
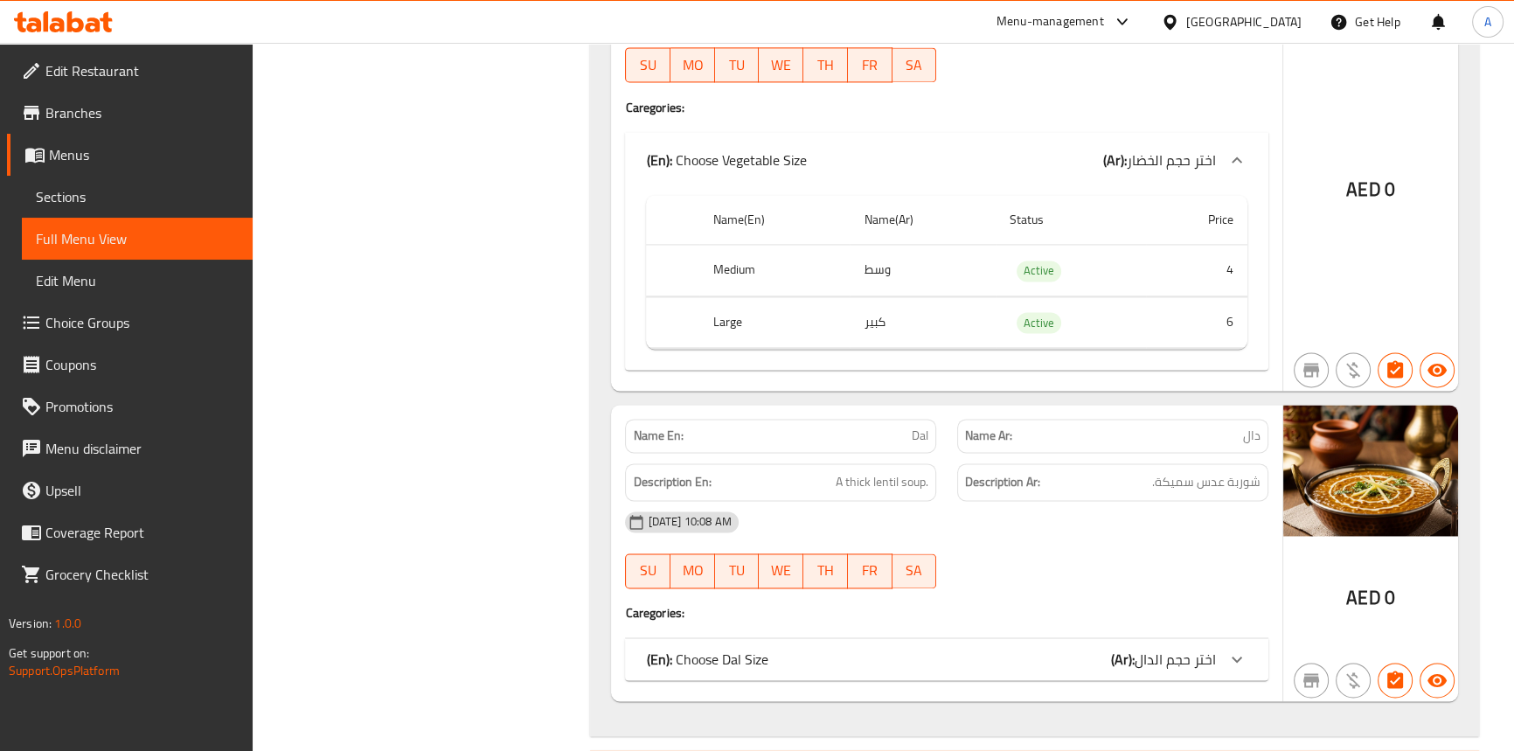
drag, startPoint x: 1162, startPoint y: 638, endPoint x: 1056, endPoint y: 672, distance: 111.9
click at [1162, 646] on span "اختر حجم الدال" at bounding box center [1174, 659] width 81 height 26
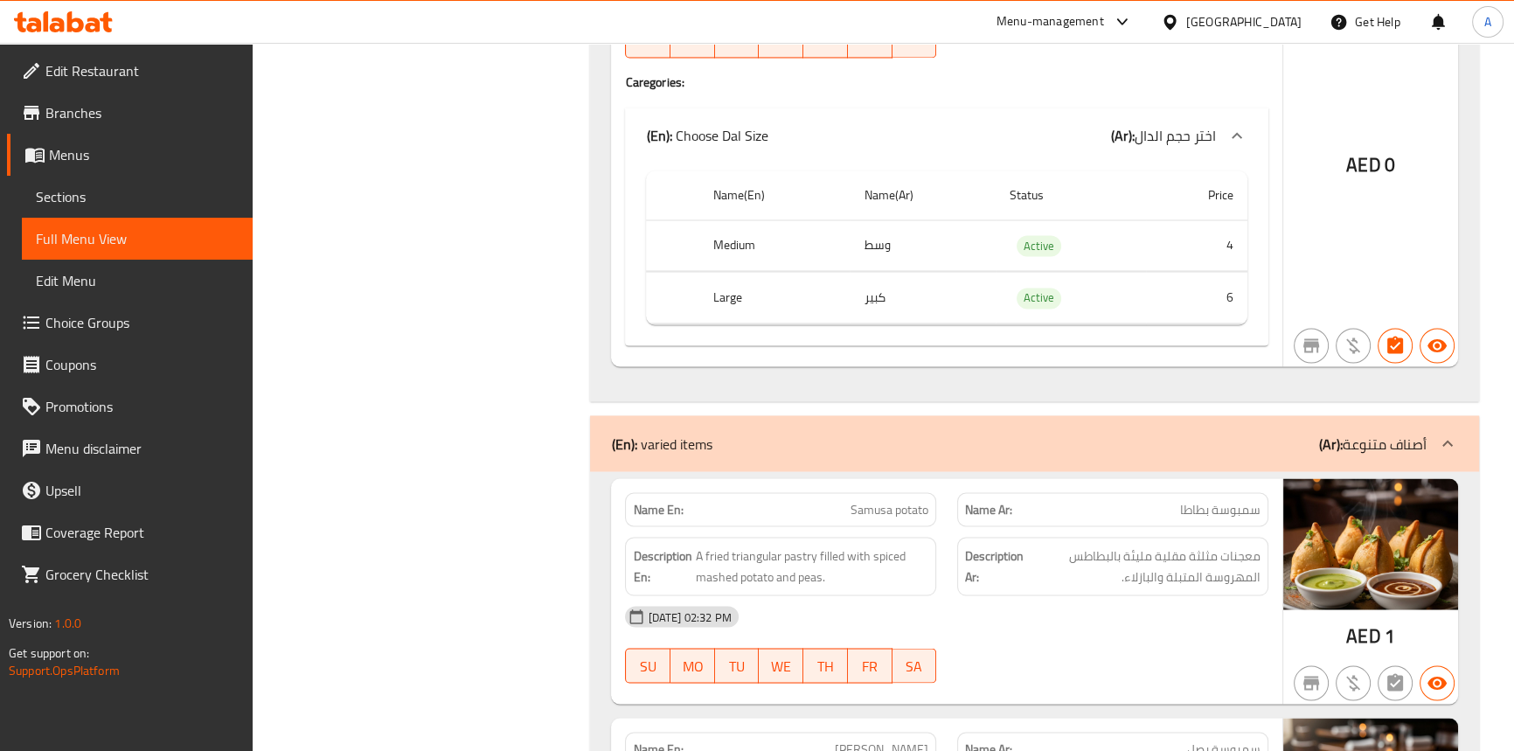
scroll to position [20385, 0]
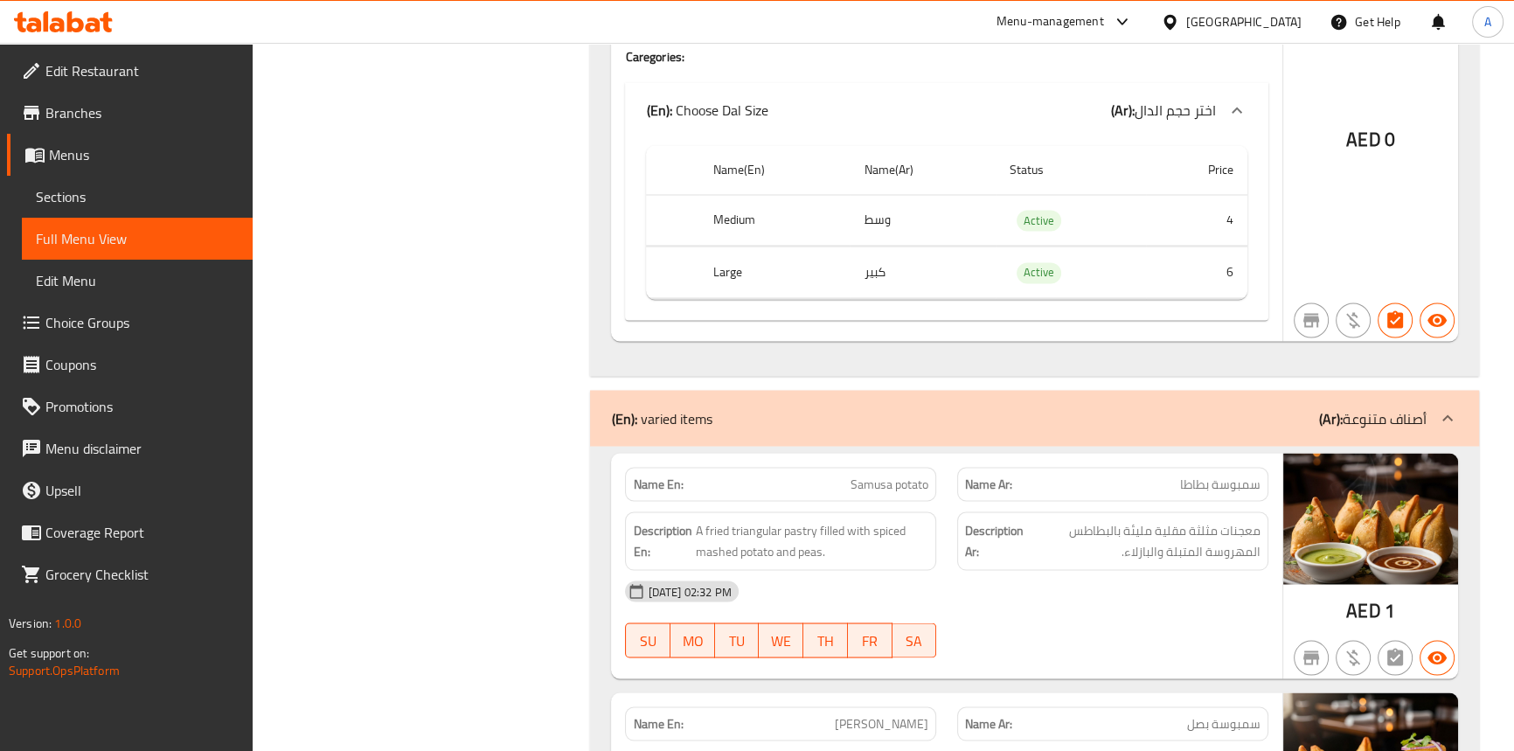
click at [988, 570] on div "[DATE] 02:32 PM" at bounding box center [945, 591] width 663 height 42
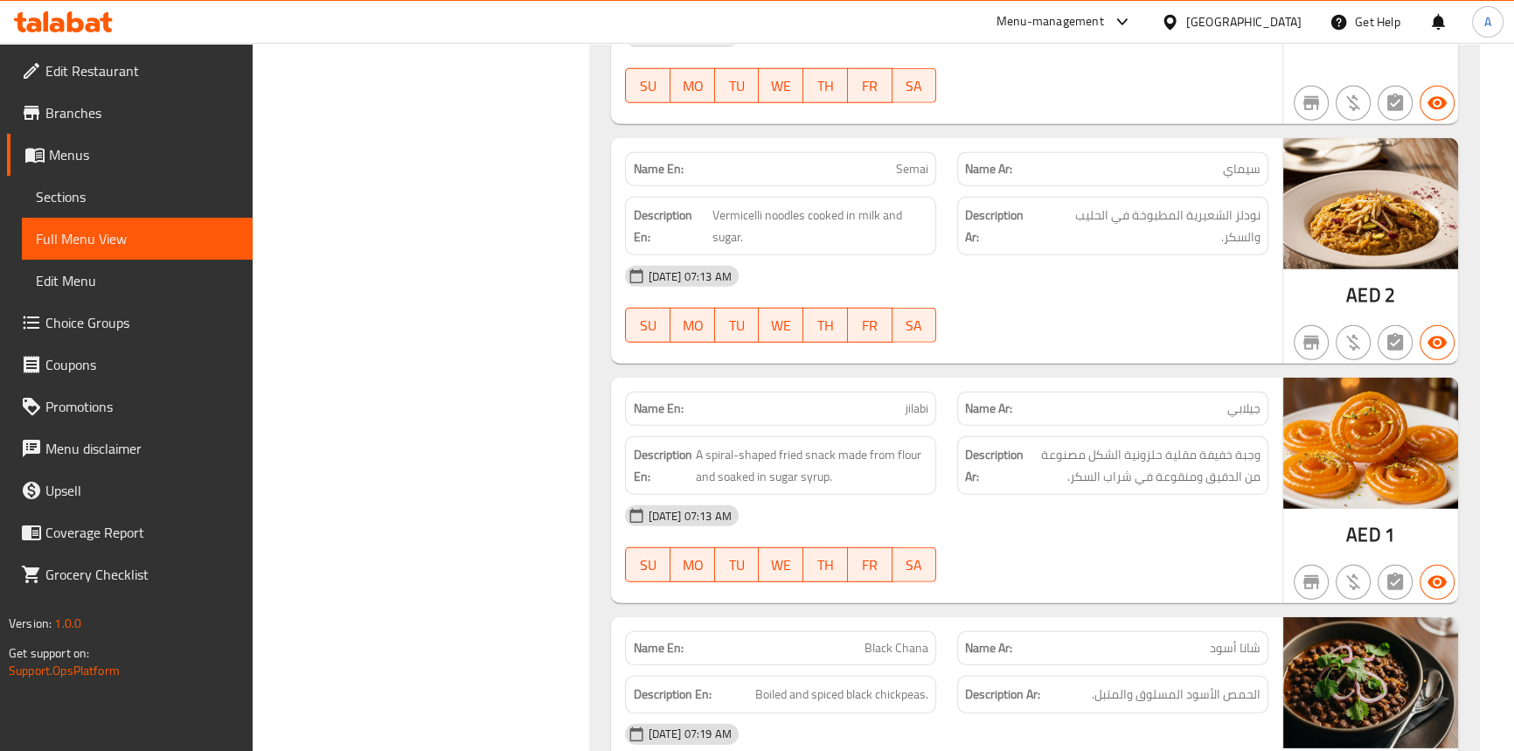
drag, startPoint x: 56, startPoint y: 200, endPoint x: 241, endPoint y: 270, distance: 198.0
click at [56, 200] on span "Sections" at bounding box center [137, 196] width 203 height 21
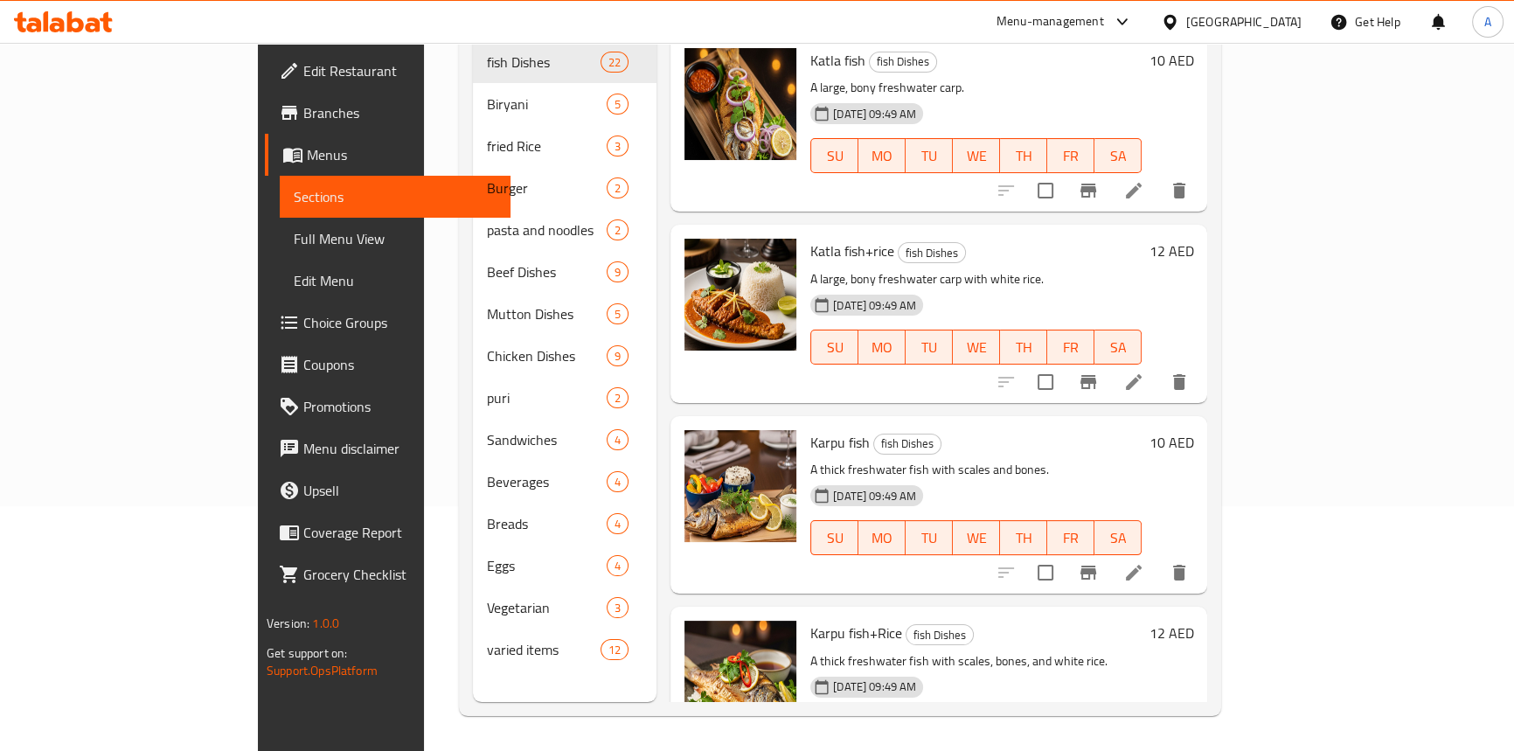
scroll to position [245, 0]
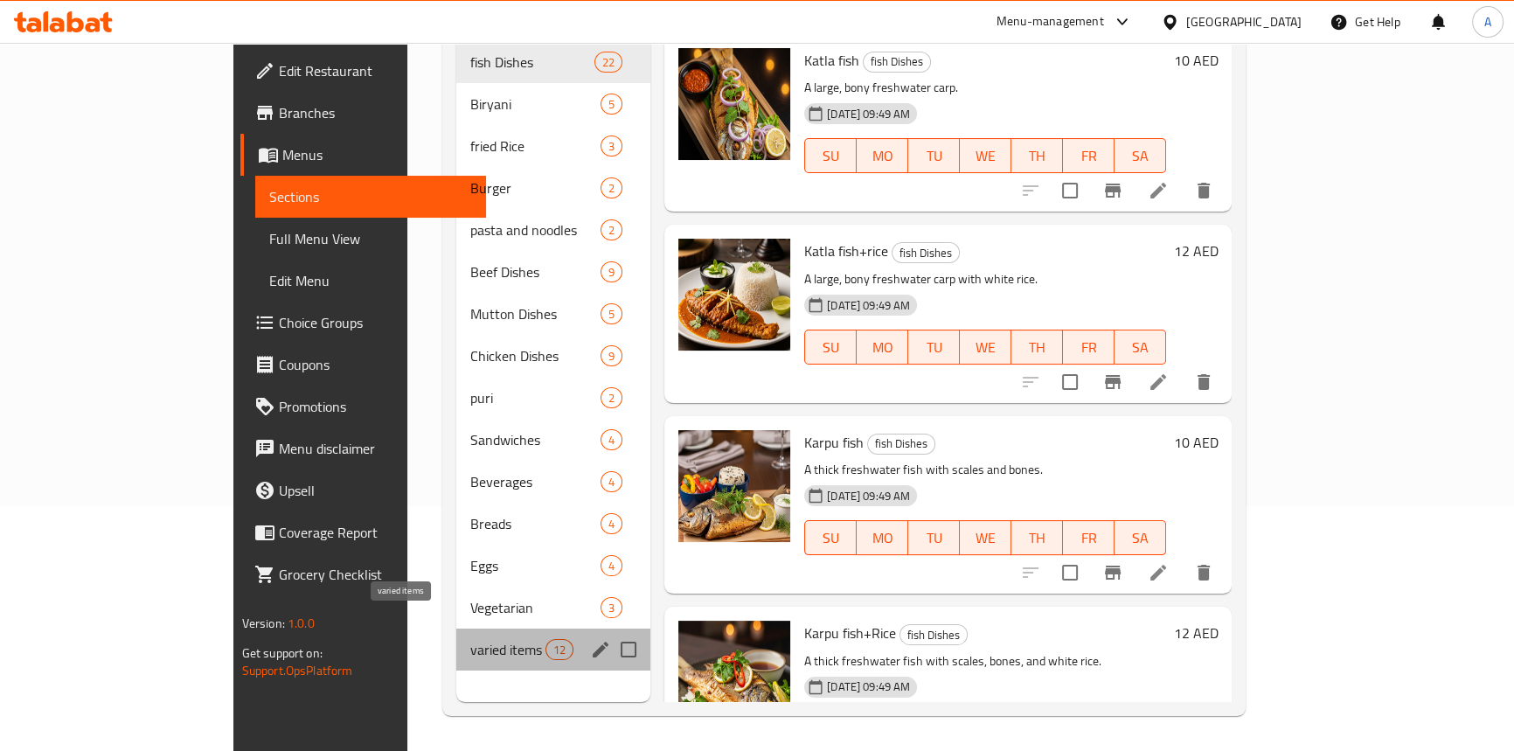
click at [470, 639] on span "varied items" at bounding box center [507, 649] width 74 height 21
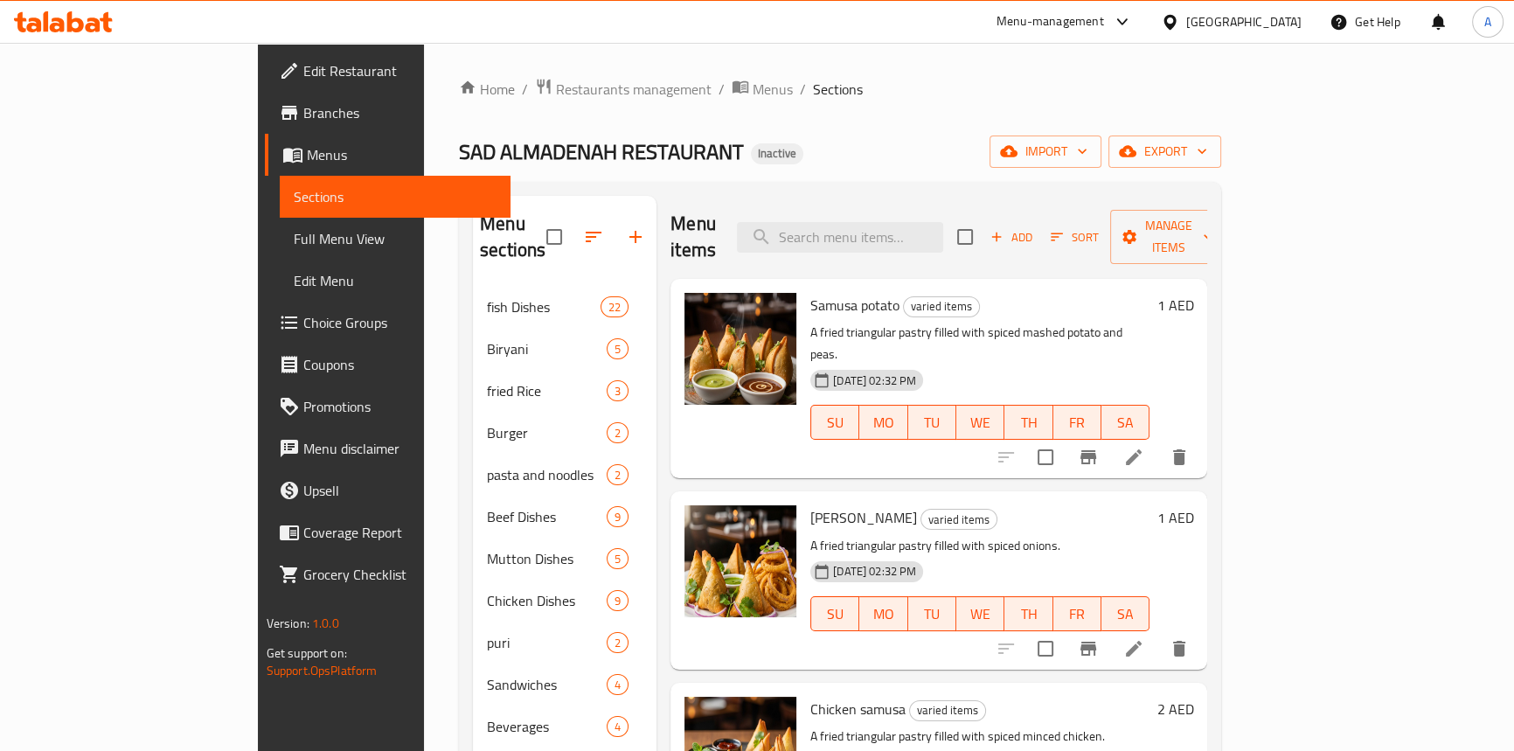
click at [1064, 229] on icon "button" at bounding box center [1057, 237] width 16 height 16
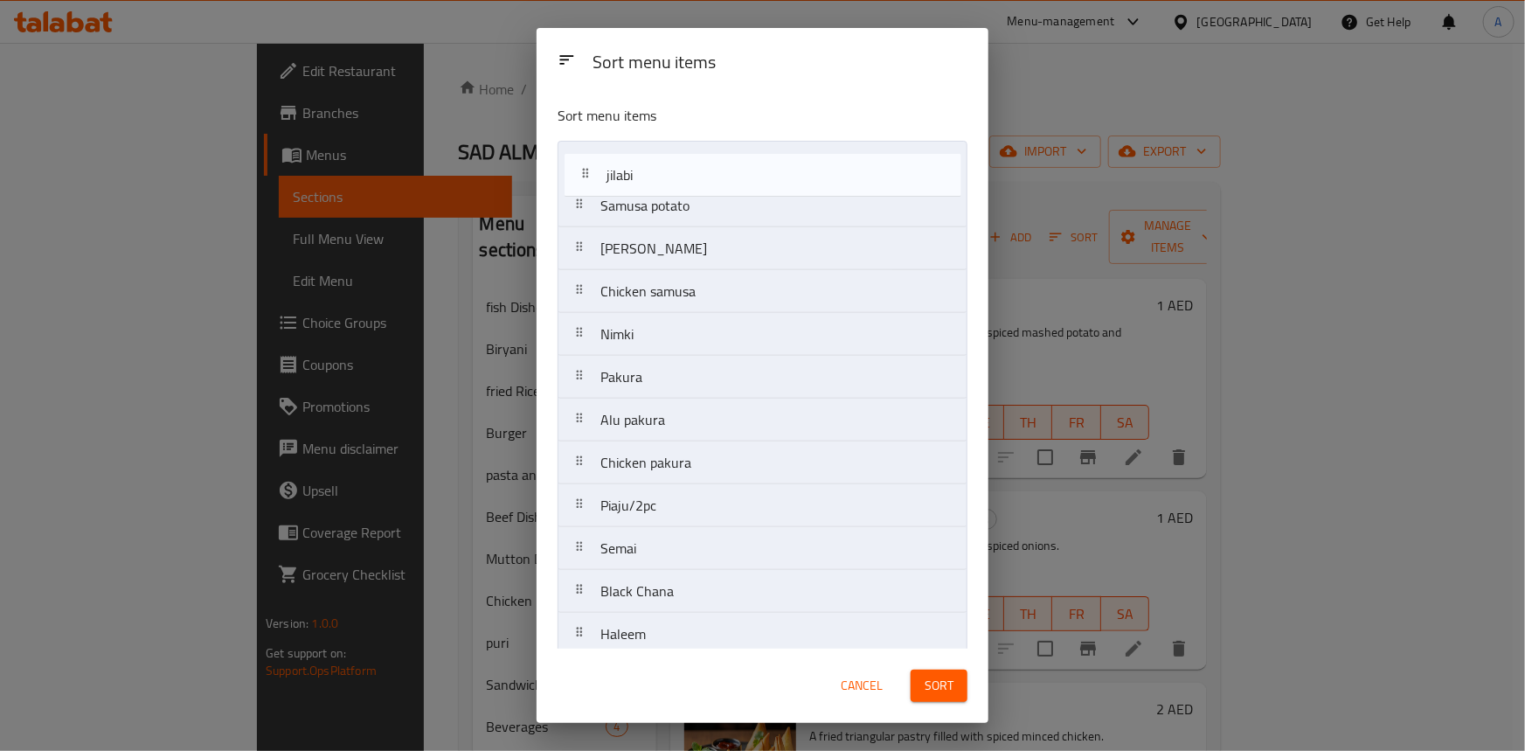
drag, startPoint x: 574, startPoint y: 528, endPoint x: 582, endPoint y: 151, distance: 376.8
click at [582, 151] on nav "Samusa potato Samusa onion Chicken samusa Nimki Pakura Alu pakura Chicken pakur…" at bounding box center [763, 399] width 410 height 516
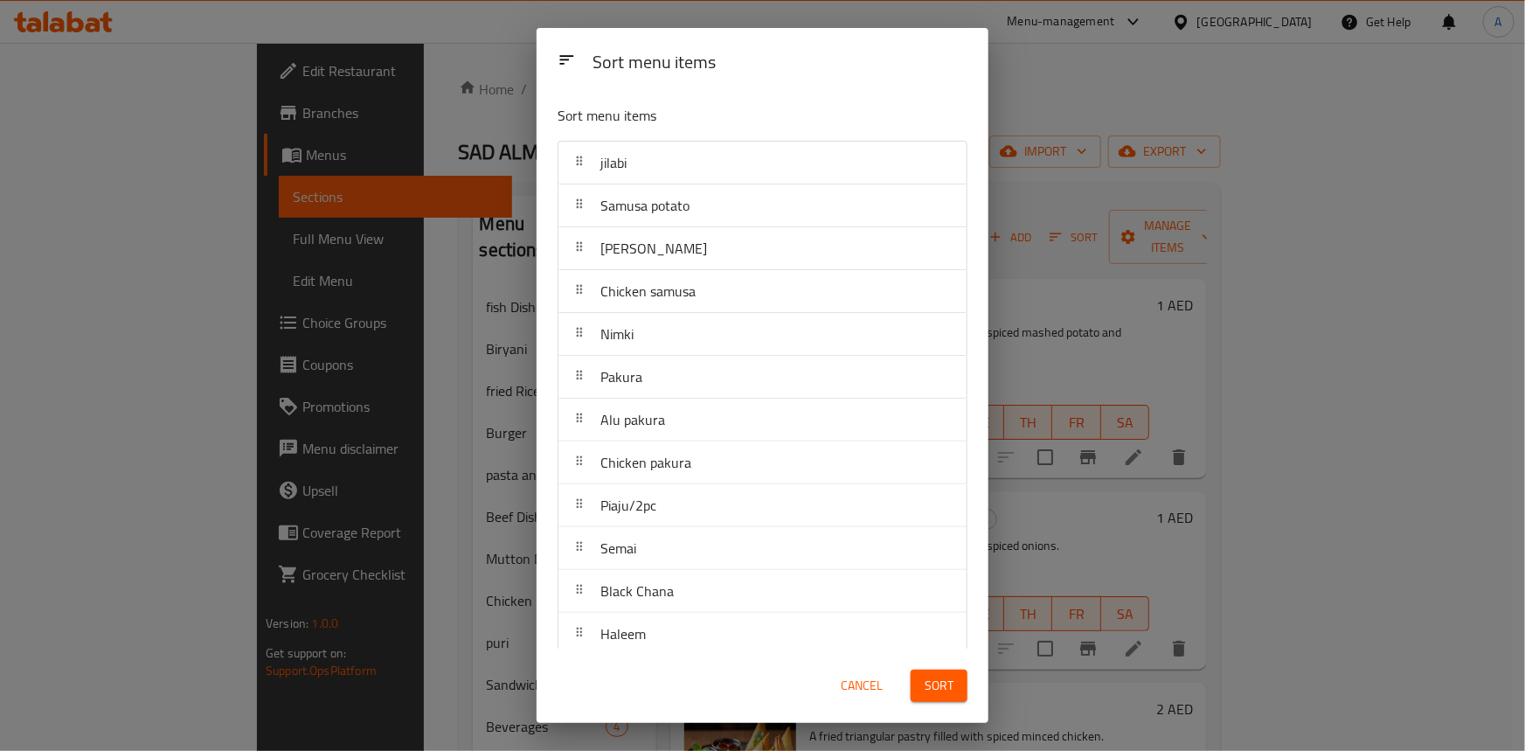
scroll to position [3, 0]
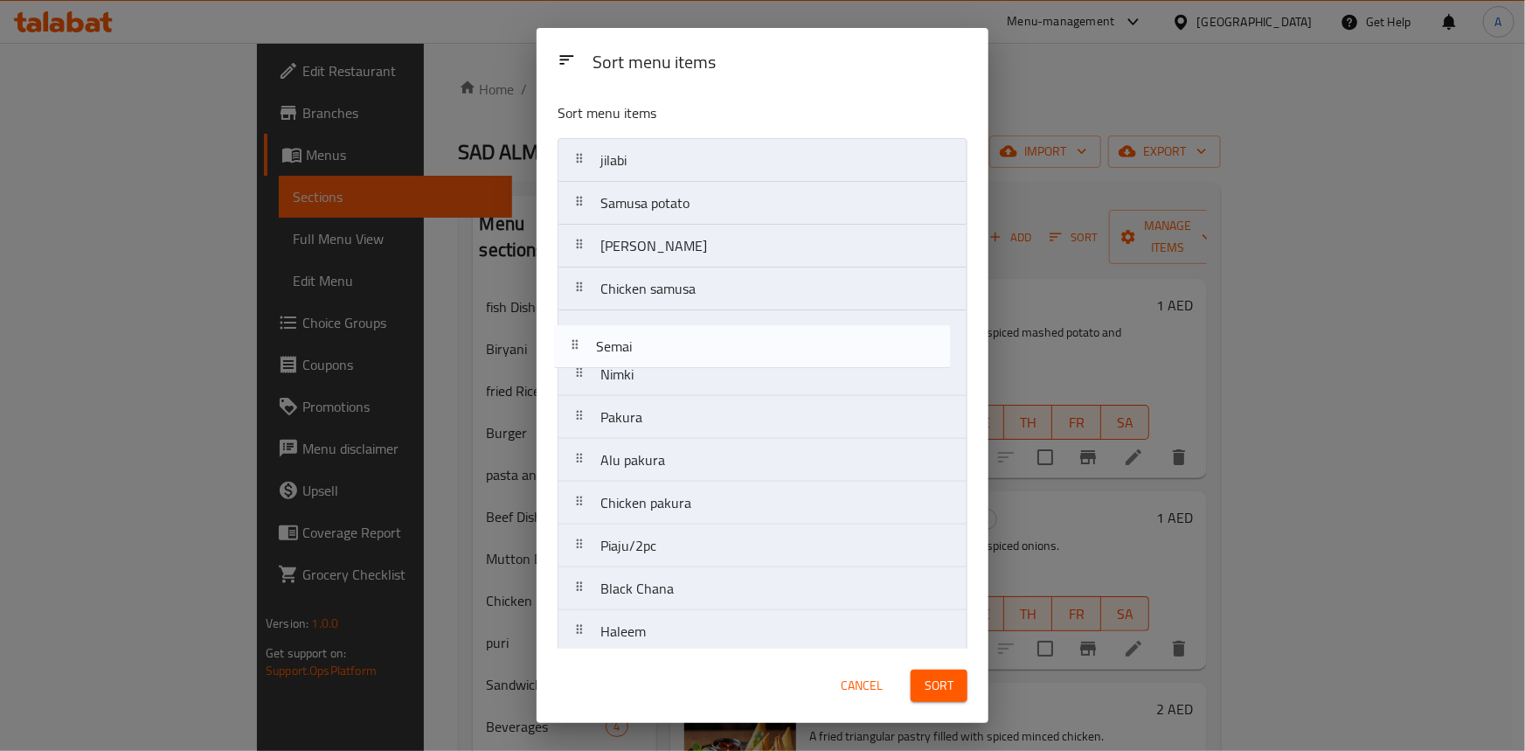
drag, startPoint x: 587, startPoint y: 559, endPoint x: 586, endPoint y: 352, distance: 207.1
click at [586, 352] on nav "jilabi Samusa potato Samusa onion Chicken samusa Nimki Pakura Alu pakura Chicke…" at bounding box center [763, 396] width 410 height 516
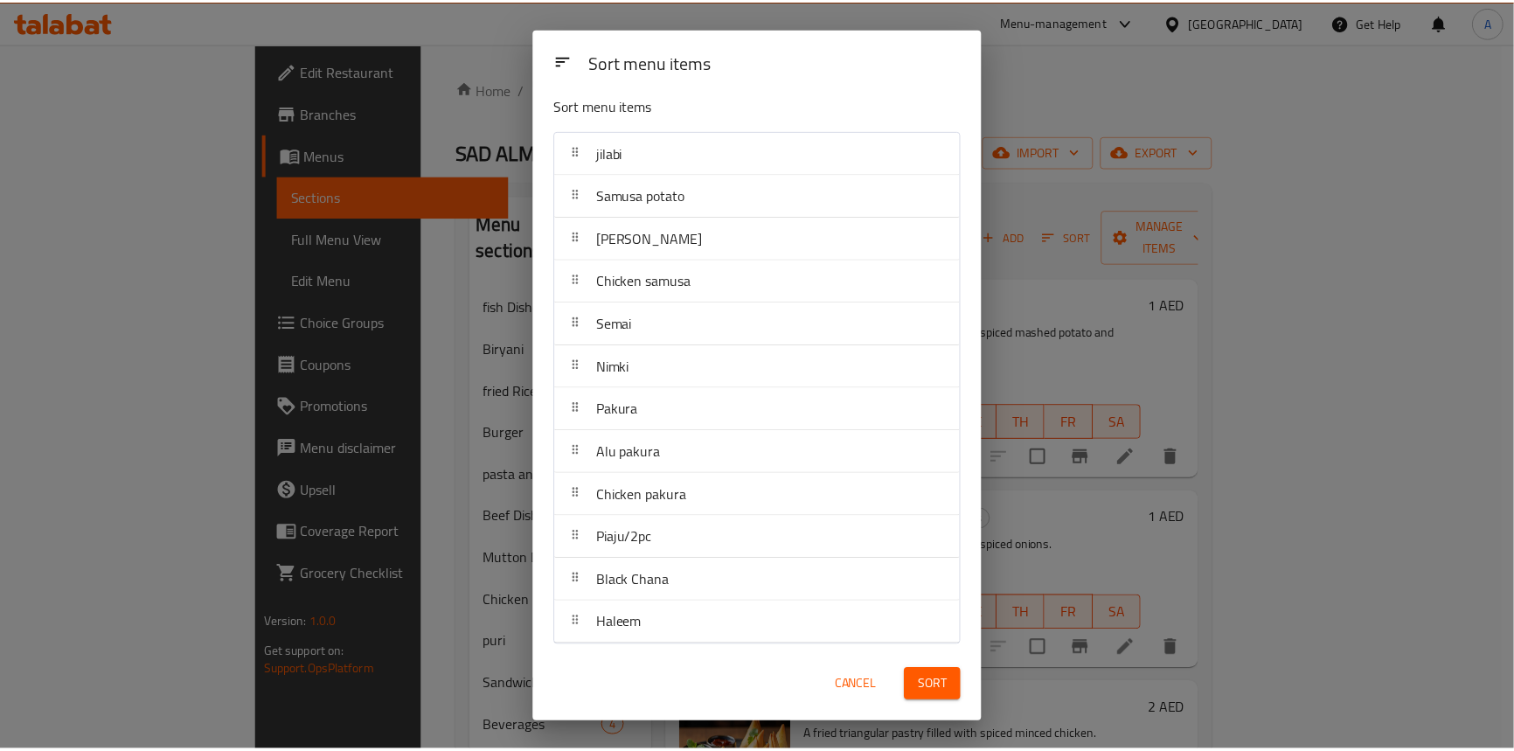
scroll to position [13, 0]
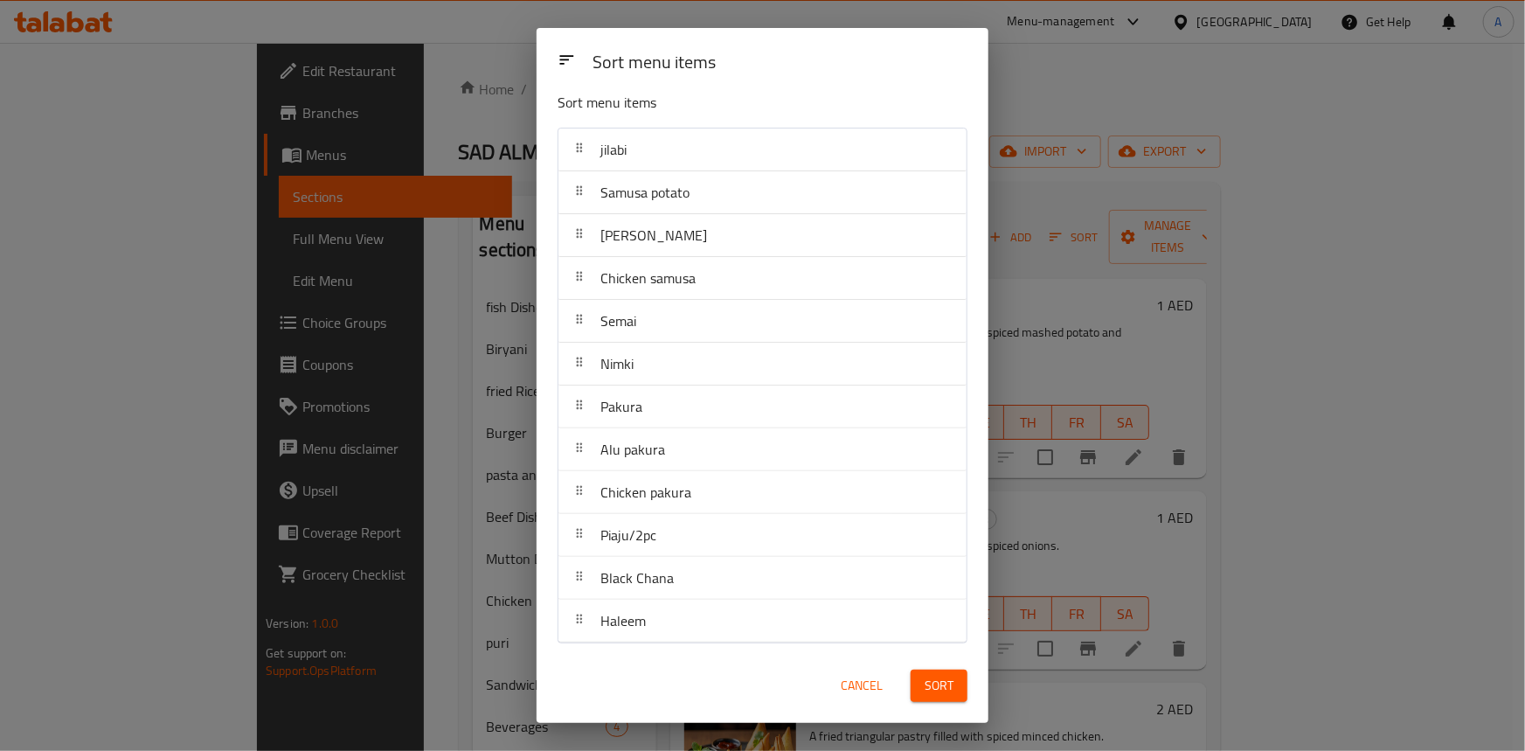
click at [933, 679] on span "Sort" at bounding box center [939, 686] width 29 height 22
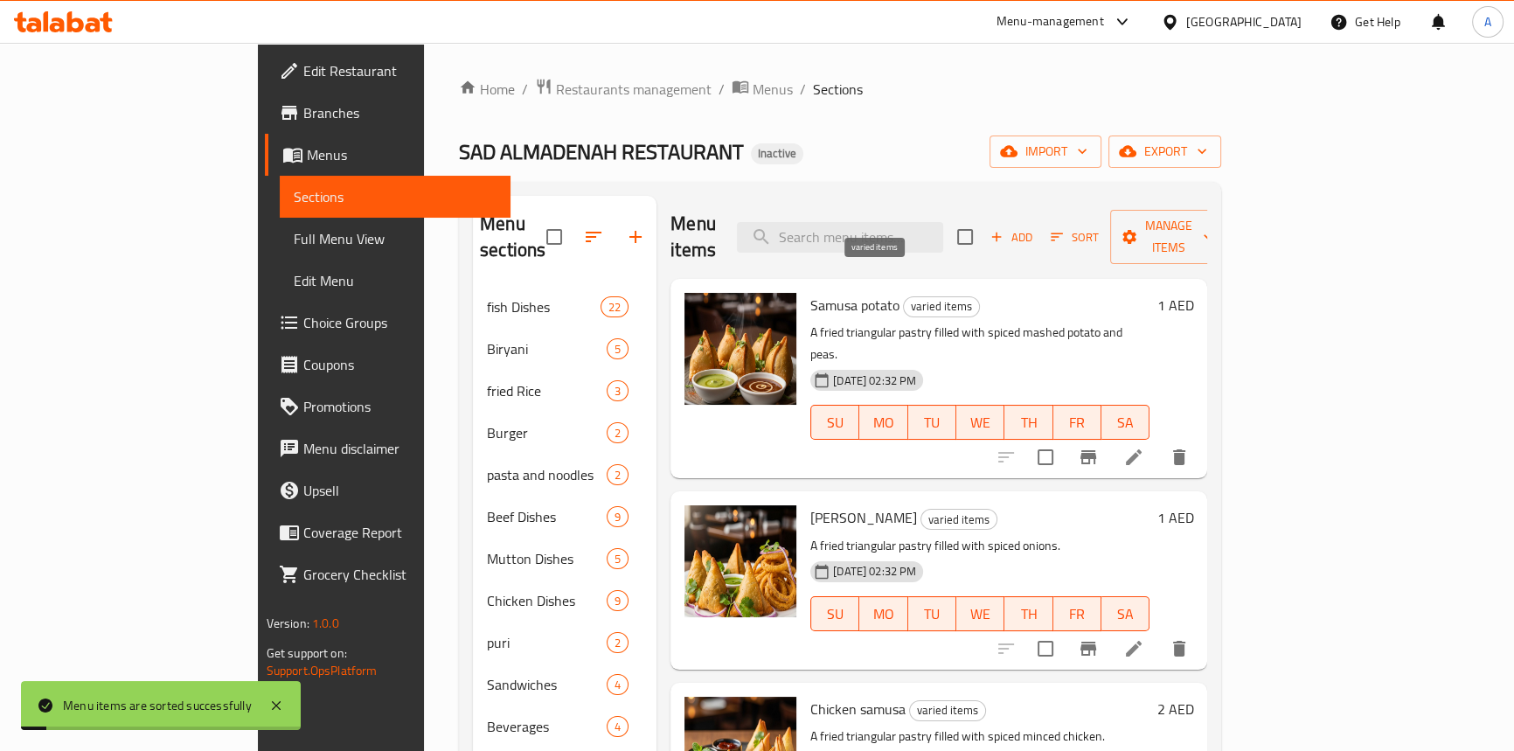
click at [904, 296] on span "varied items" at bounding box center [941, 306] width 75 height 20
click at [294, 249] on span "Full Menu View" at bounding box center [395, 238] width 203 height 21
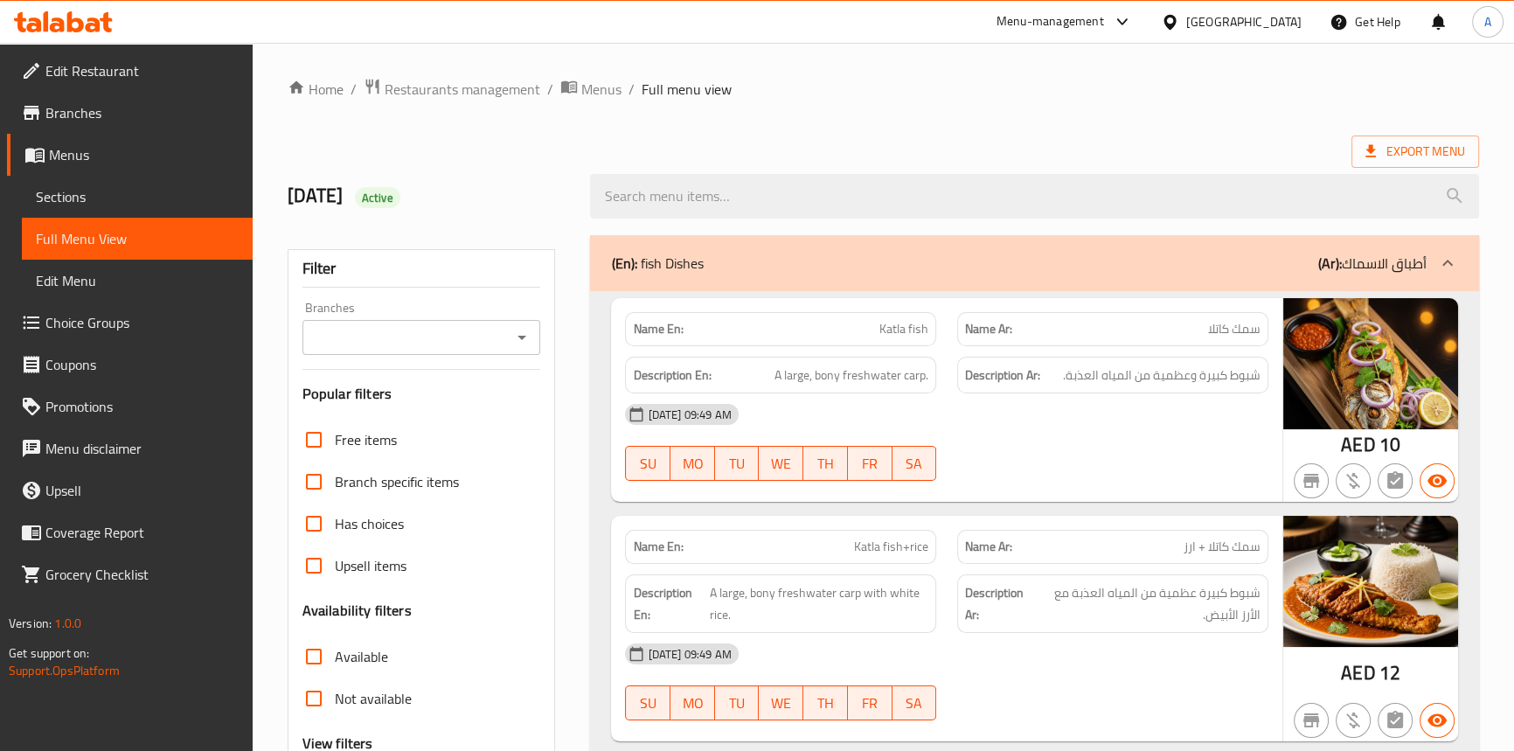
scroll to position [20072, 0]
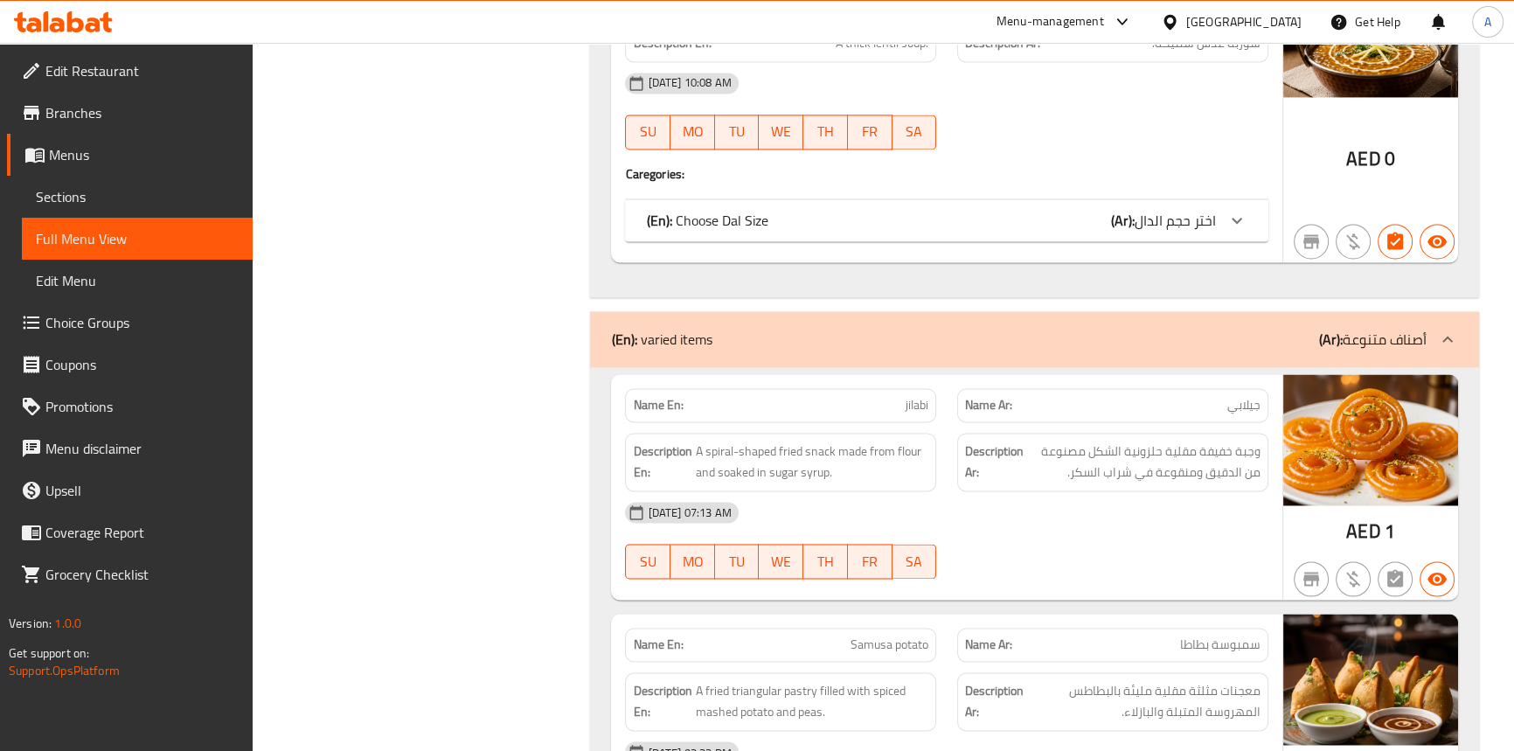
click at [1100, 531] on div "[DATE] 07:13 AM SU MO TU WE TH FR SA" at bounding box center [945, 540] width 663 height 98
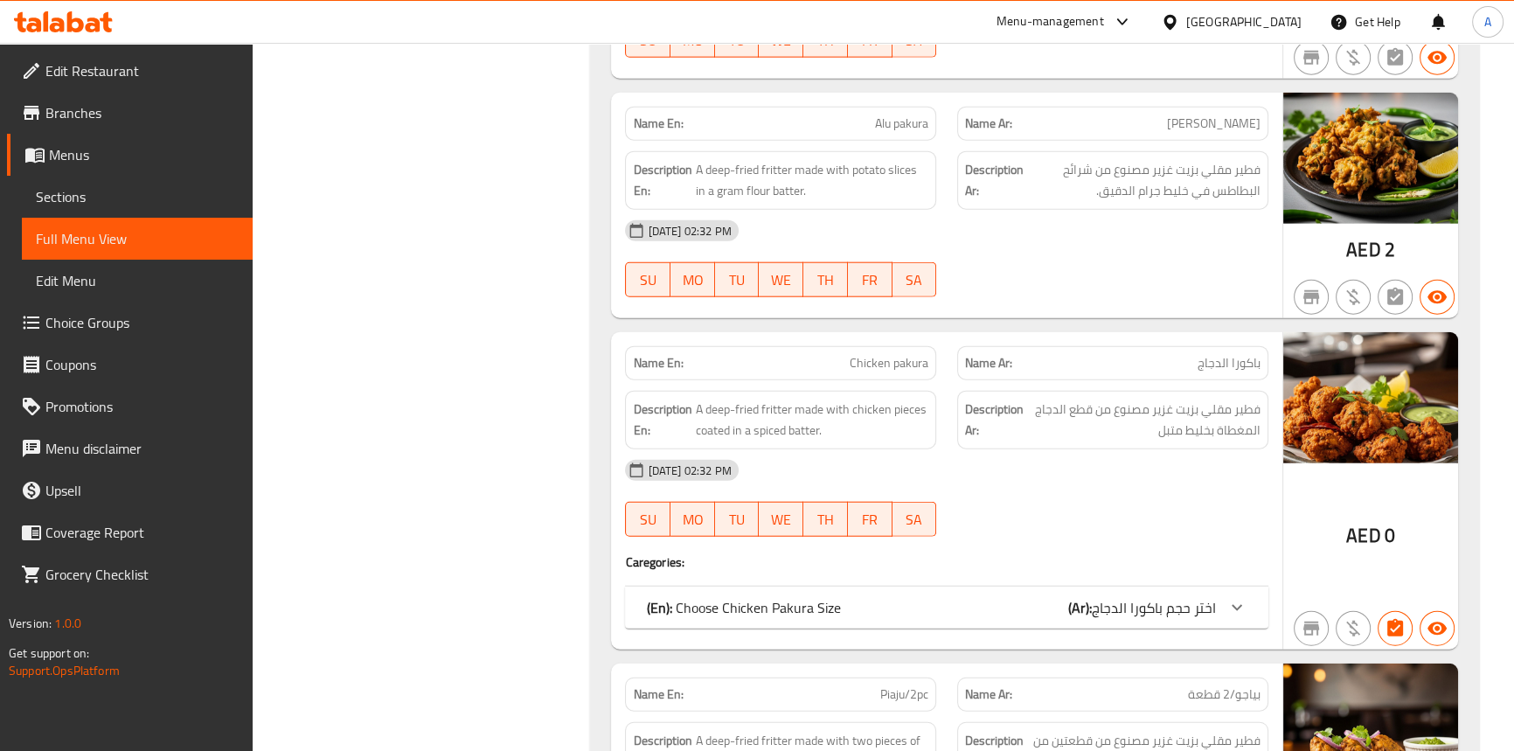
scroll to position [22059, 0]
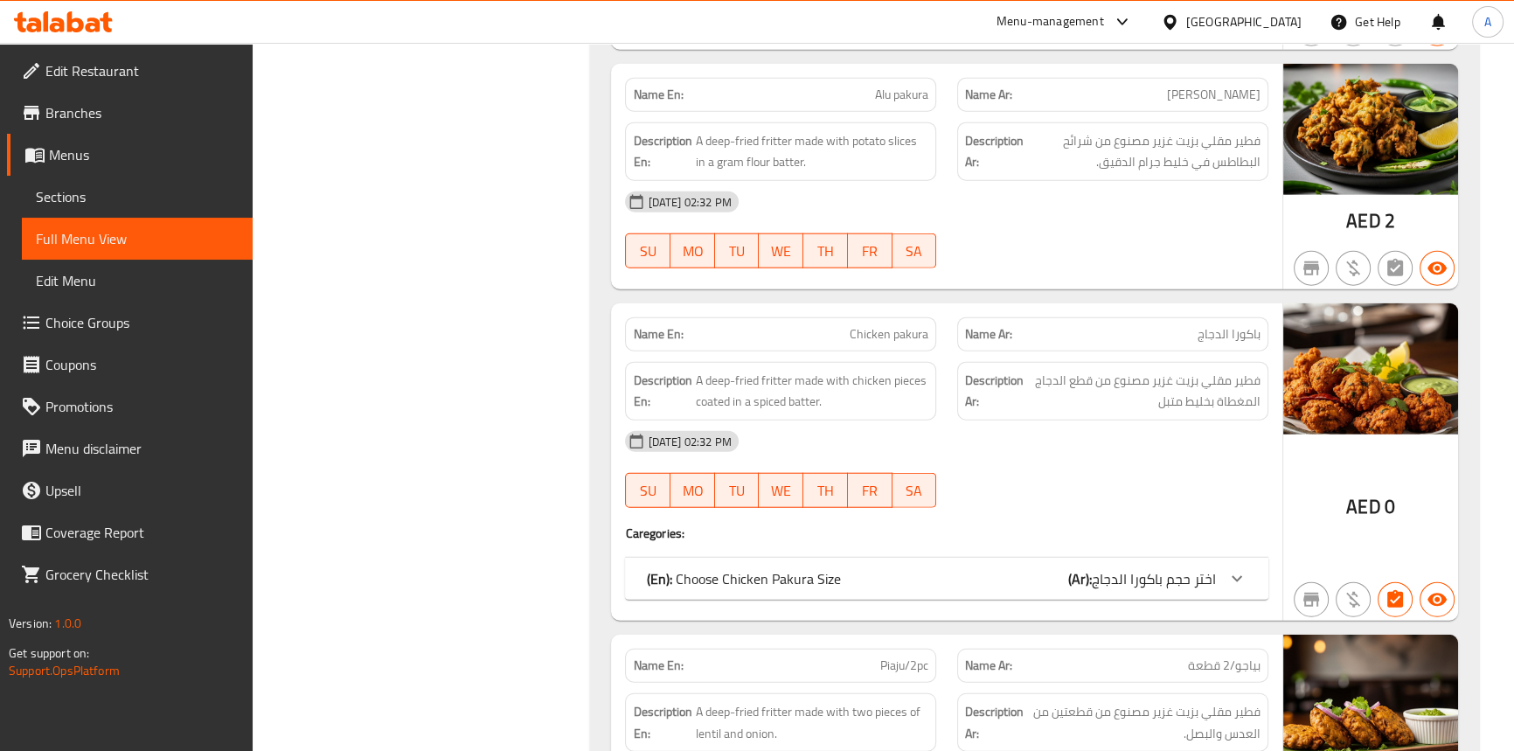
click at [942, 517] on div "Name En: Chicken pakura Name Ar: باكورا الدجاج Description En: A deep-fried fri…" at bounding box center [946, 461] width 670 height 317
click at [936, 568] on div "(En): Choose Chicken Pakura Size (Ar): اختر حجم باكورا الدجاج" at bounding box center [930, 578] width 569 height 21
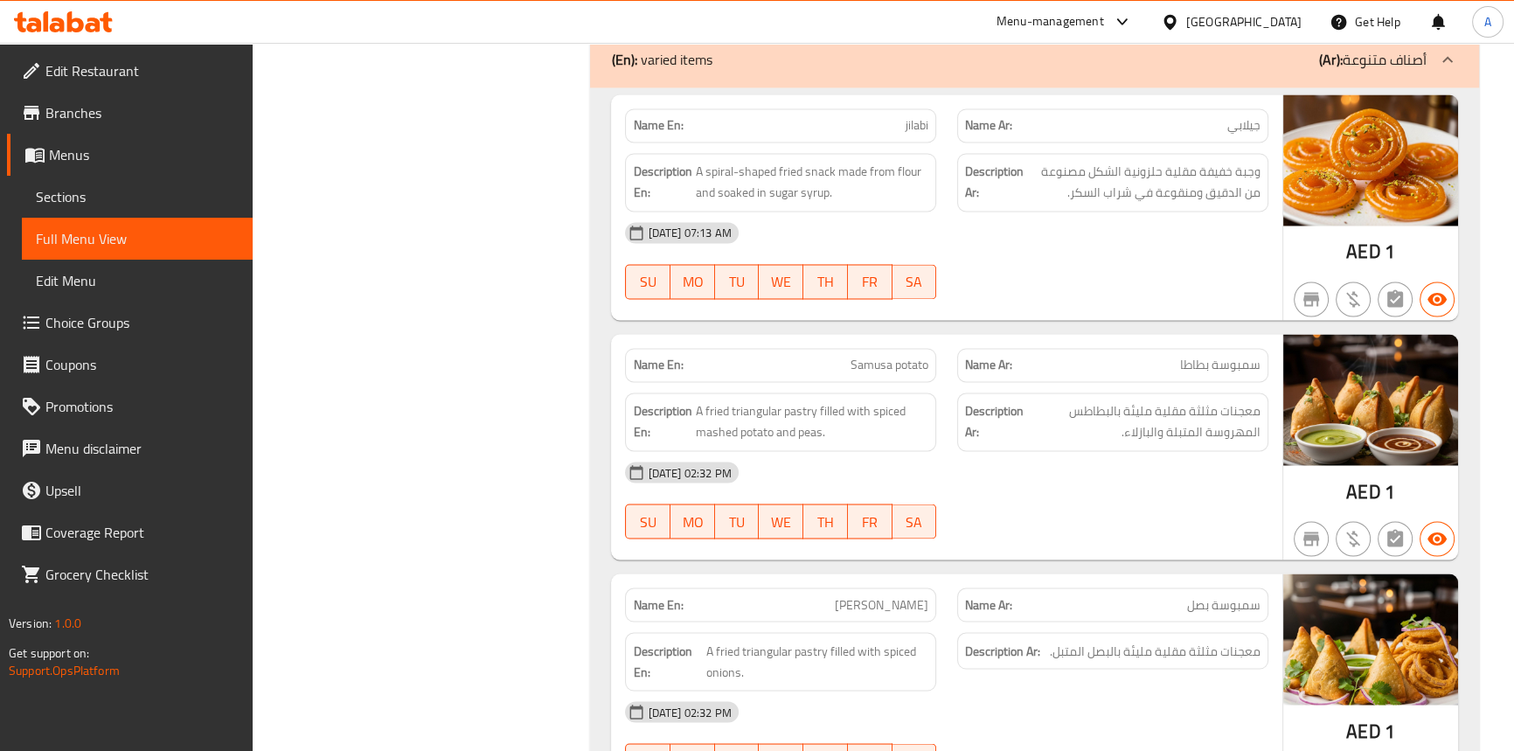
scroll to position [20076, 0]
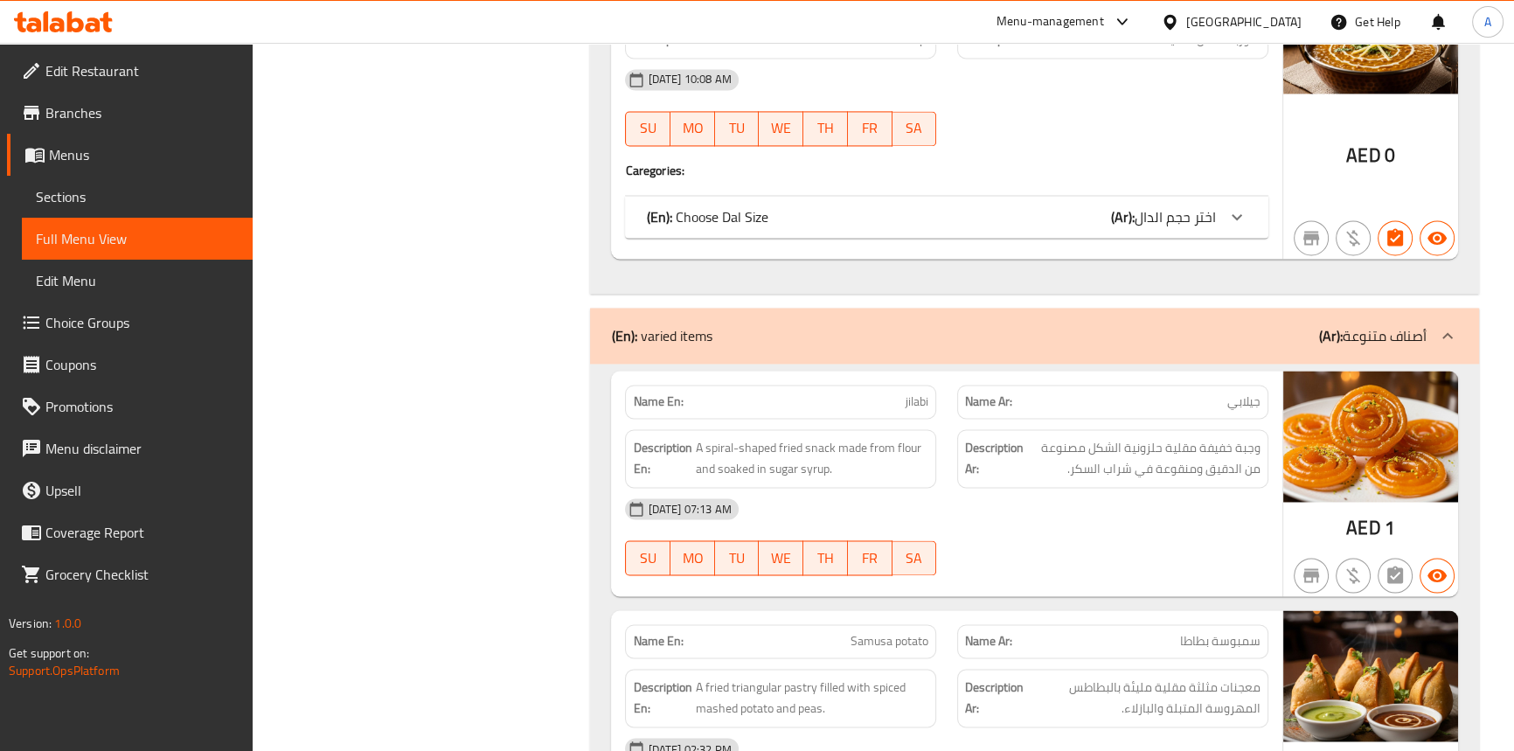
click at [905, 392] on span "jilabi" at bounding box center [916, 401] width 23 height 18
click at [926, 392] on span "jilabi" at bounding box center [916, 401] width 23 height 18
click at [821, 437] on span "A spiral-shaped fried snack made from flour and soaked in sugar syrup." at bounding box center [811, 458] width 233 height 43
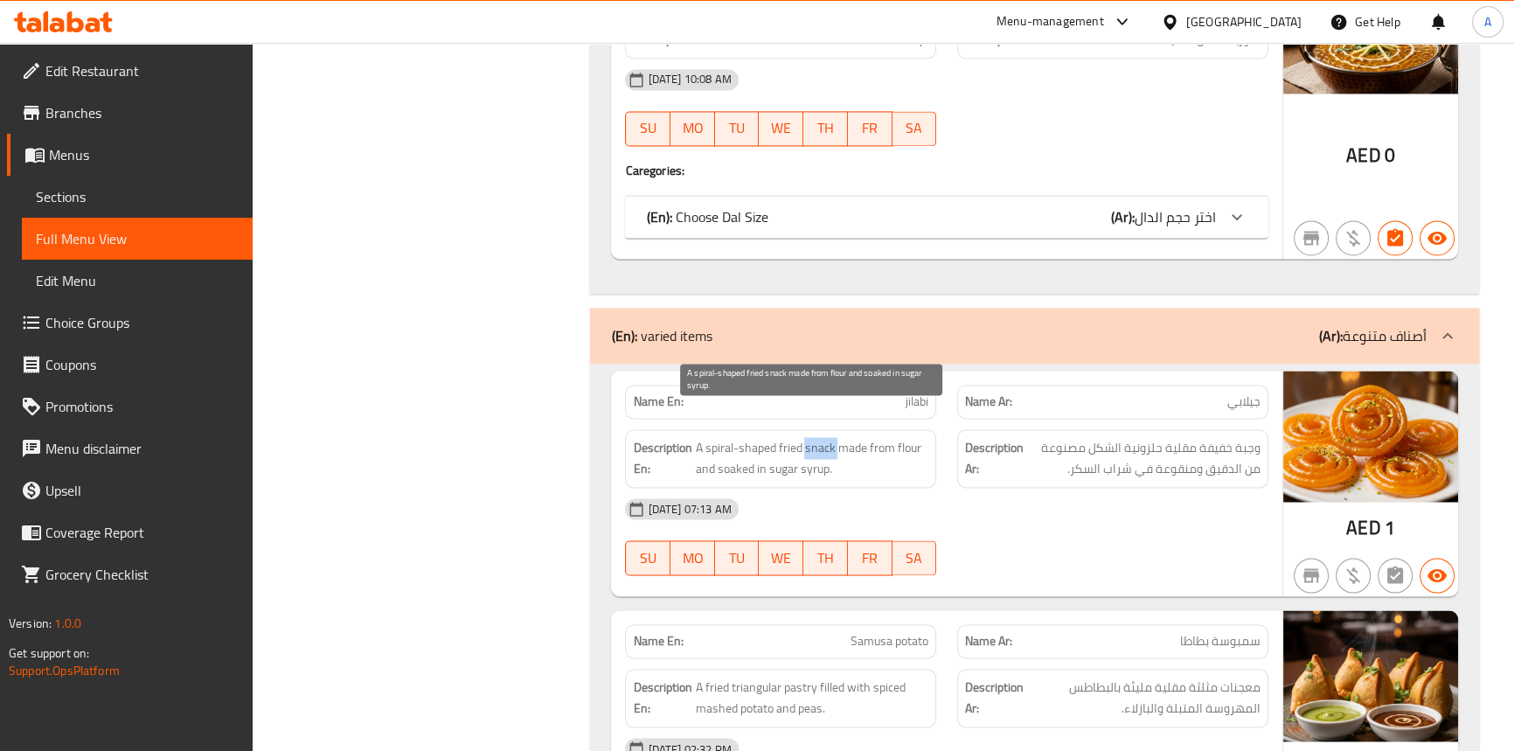
click at [821, 437] on span "A spiral-shaped fried snack made from flour and soaked in sugar syrup." at bounding box center [811, 458] width 233 height 43
click at [788, 437] on span "A spiral-shaped fried snack made from flour and soaked in sugar syrup." at bounding box center [811, 458] width 233 height 43
click at [710, 437] on span "A spiral-shaped fried snack made from flour and soaked in sugar syrup." at bounding box center [811, 458] width 233 height 43
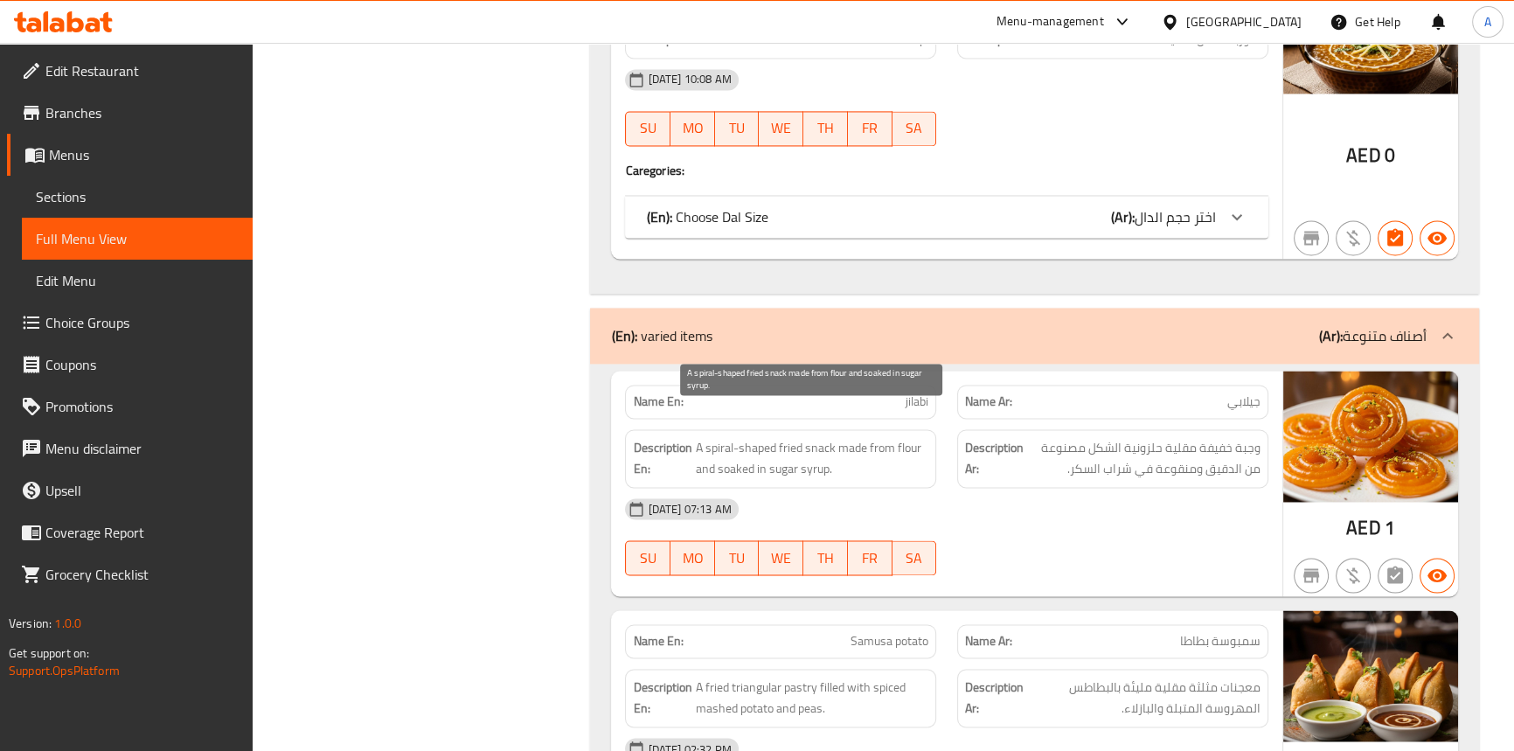
click at [752, 437] on span "A spiral-shaped fried snack made from flour and soaked in sugar syrup." at bounding box center [811, 458] width 233 height 43
click at [848, 437] on span "A spiral-shaped fried snack made from flour and soaked in sugar syrup." at bounding box center [811, 458] width 233 height 43
click at [873, 437] on span "A spiral-shaped fried snack made from flour and soaked in sugar syrup." at bounding box center [811, 458] width 233 height 43
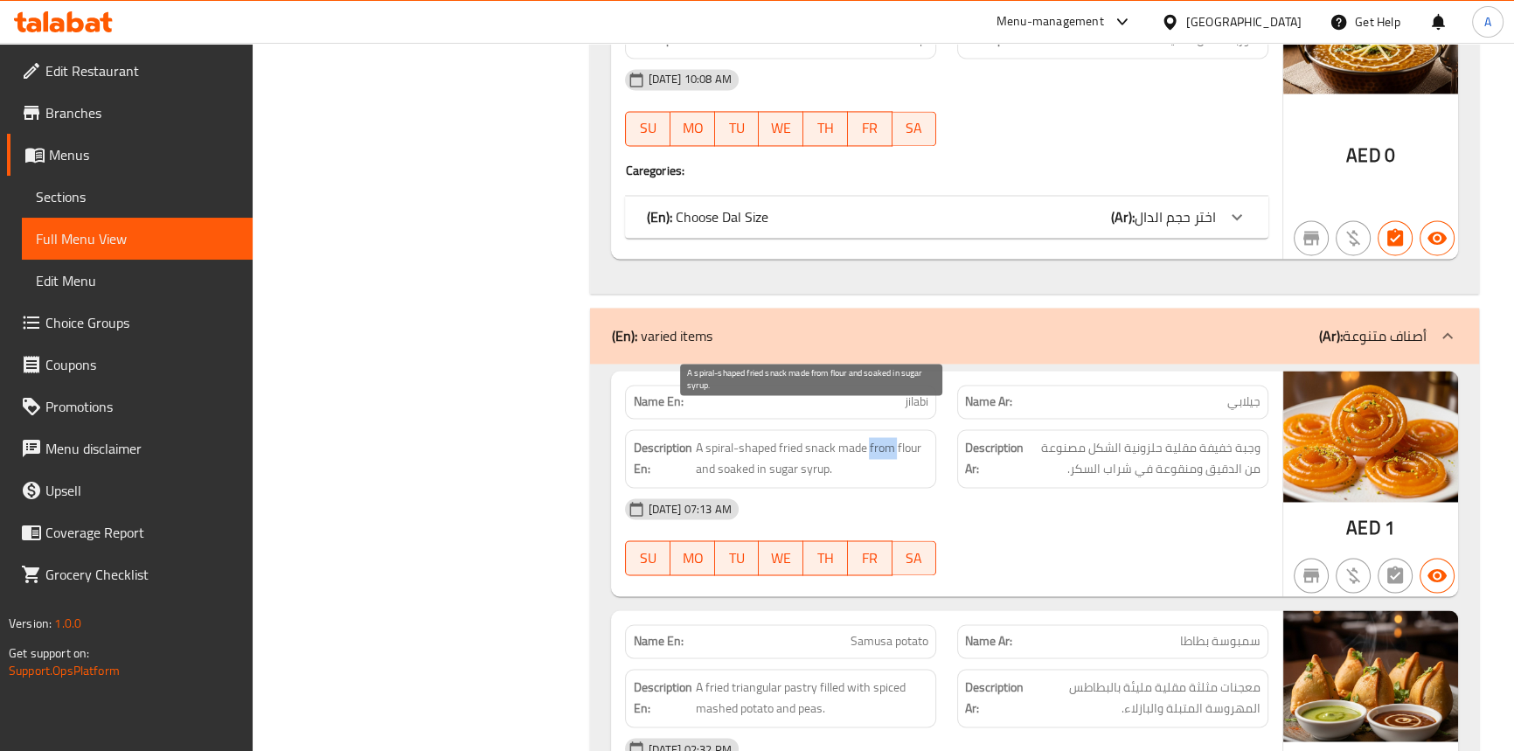
click at [873, 437] on span "A spiral-shaped fried snack made from flour and soaked in sugar syrup." at bounding box center [811, 458] width 233 height 43
click at [911, 437] on span "A spiral-shaped fried snack made from flour and soaked in sugar syrup." at bounding box center [811, 458] width 233 height 43
click at [706, 437] on span "A spiral-shaped fried snack made from flour and soaked in sugar syrup." at bounding box center [811, 458] width 233 height 43
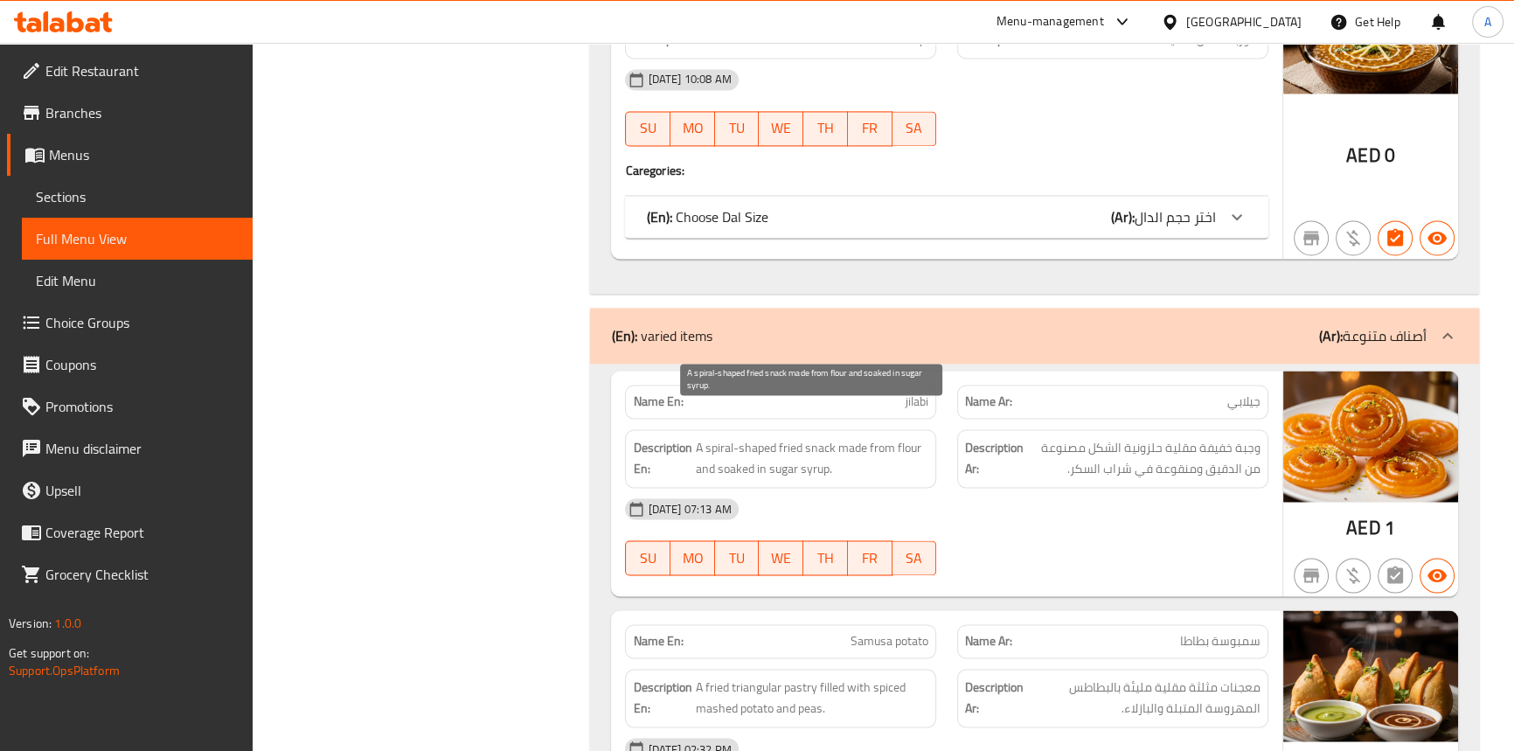
click at [739, 437] on span "A spiral-shaped fried snack made from flour and soaked in sugar syrup." at bounding box center [811, 458] width 233 height 43
click at [1007, 515] on div "[DATE] 07:13 AM SU MO TU WE TH FR SA" at bounding box center [945, 537] width 663 height 98
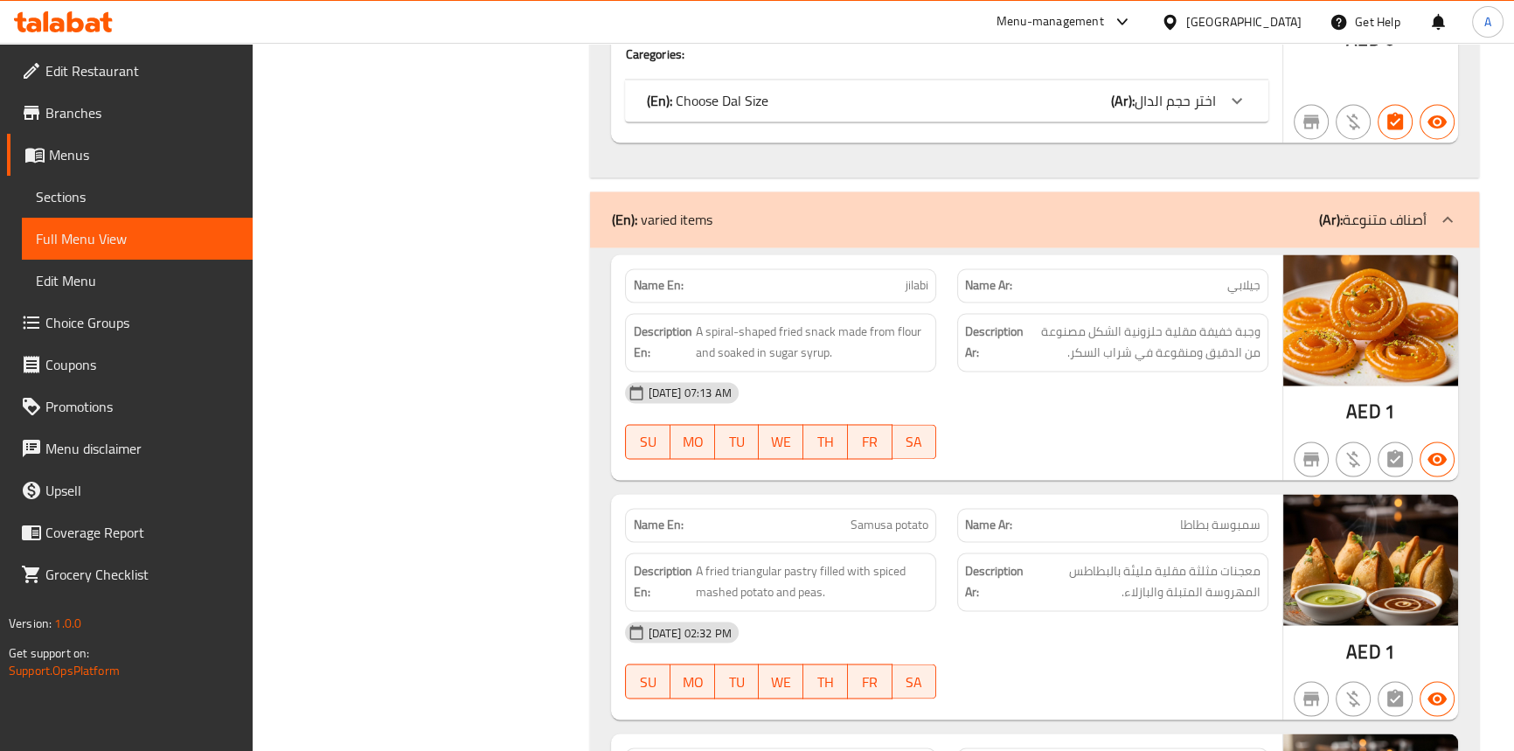
scroll to position [20394, 0]
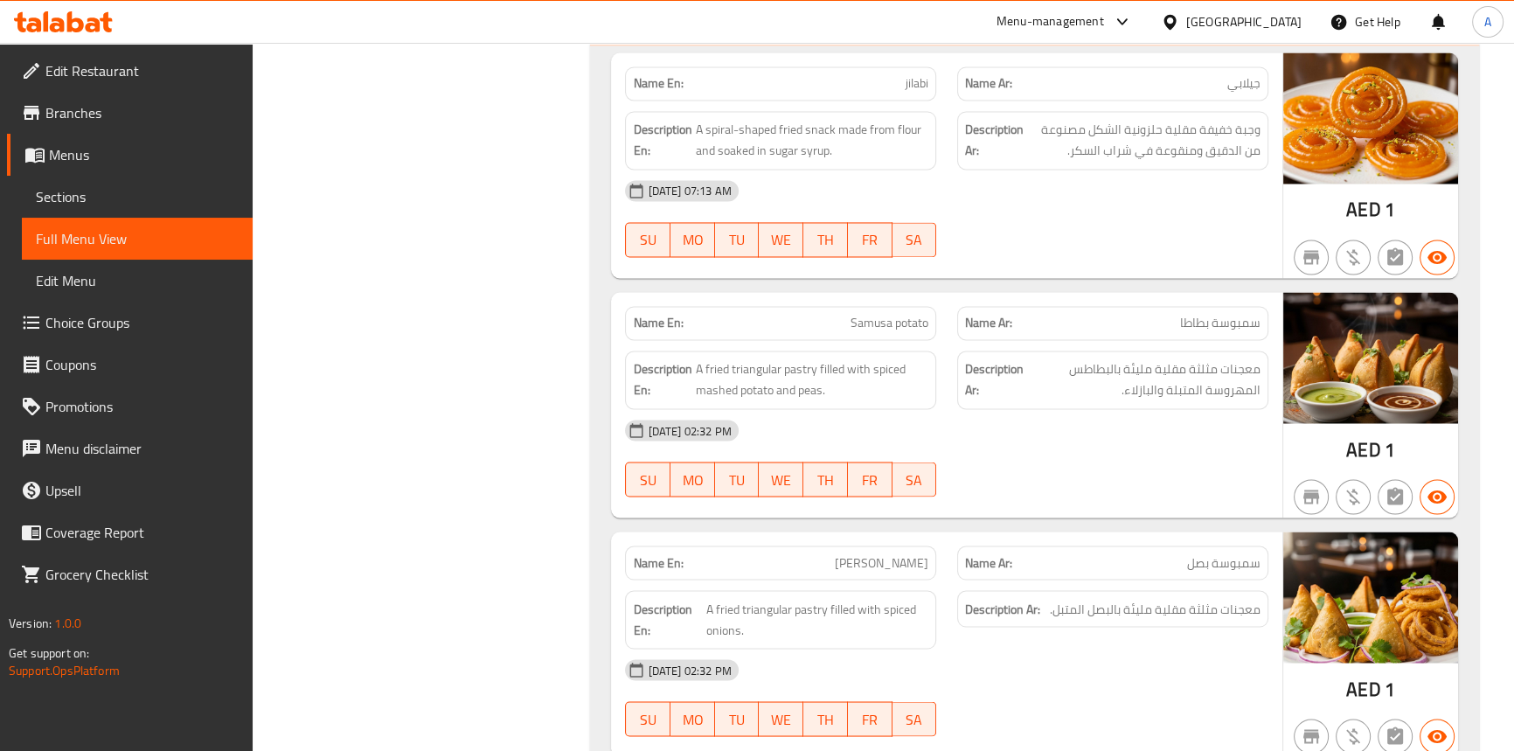
click at [878, 314] on span "Samusa potato" at bounding box center [889, 323] width 78 height 18
click at [911, 314] on span "Samusa potato" at bounding box center [889, 323] width 78 height 18
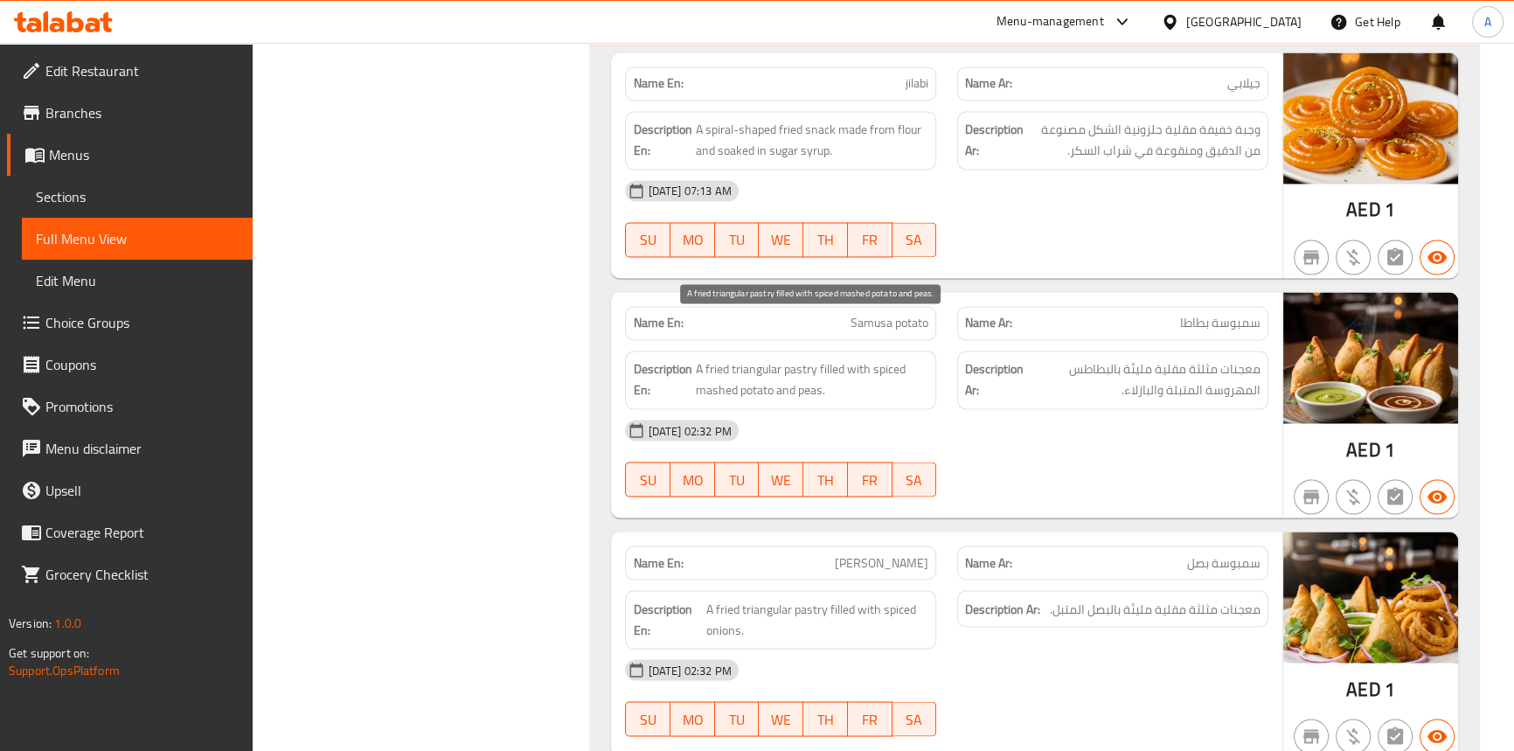
click at [793, 358] on span "A fried triangular pastry filled with spiced mashed potato and peas." at bounding box center [811, 379] width 233 height 43
click at [759, 358] on span "A fried triangular pastry filled with spiced mashed potato and peas." at bounding box center [811, 379] width 233 height 43
click at [709, 358] on span "A fried triangular pastry filled with spiced mashed potato and peas." at bounding box center [811, 379] width 233 height 43
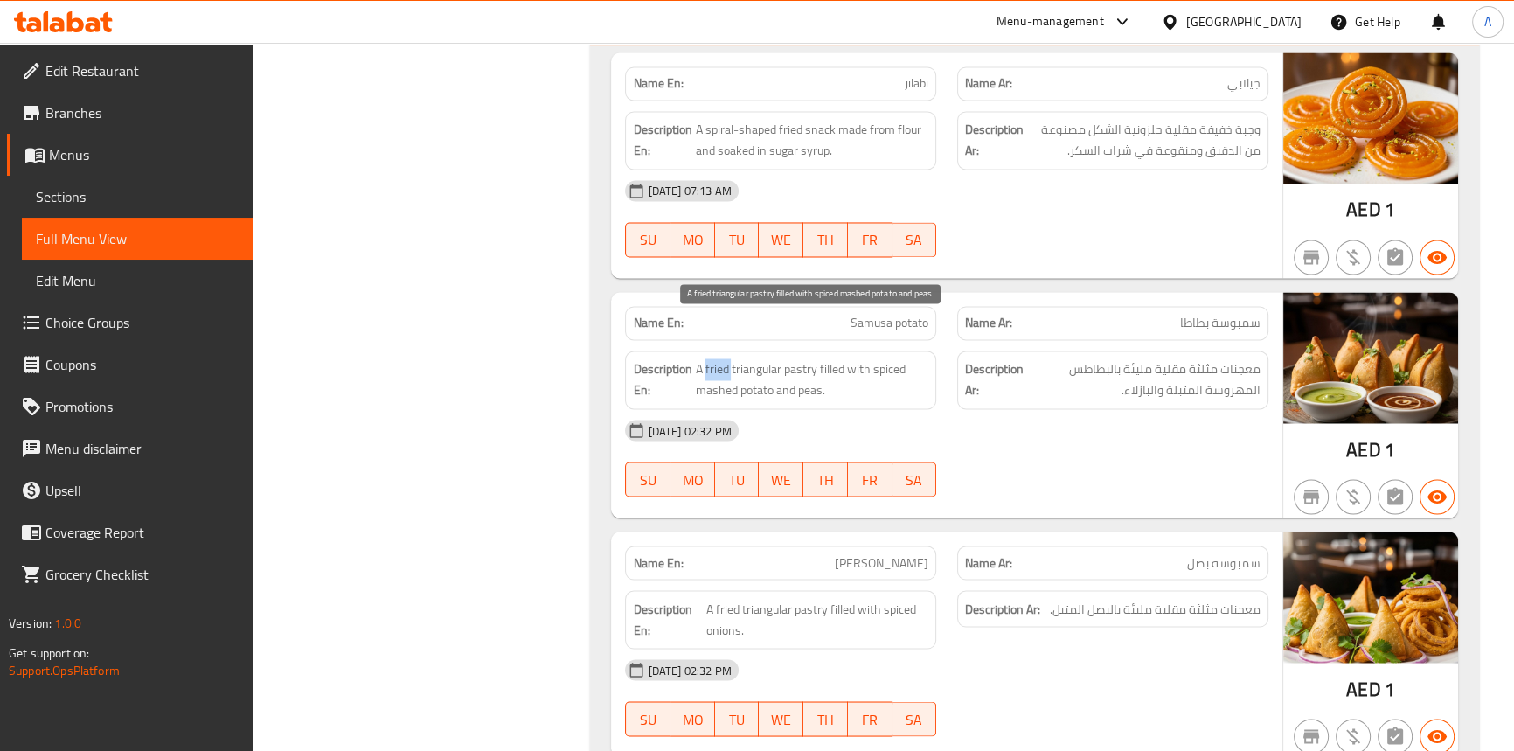
click at [709, 358] on span "A fried triangular pastry filled with spiced mashed potato and peas." at bounding box center [811, 379] width 233 height 43
click at [827, 358] on span "A fried triangular pastry filled with spiced mashed potato and peas." at bounding box center [811, 379] width 233 height 43
click at [861, 358] on span "A fried triangular pastry filled with spiced mashed potato and peas." at bounding box center [811, 379] width 233 height 43
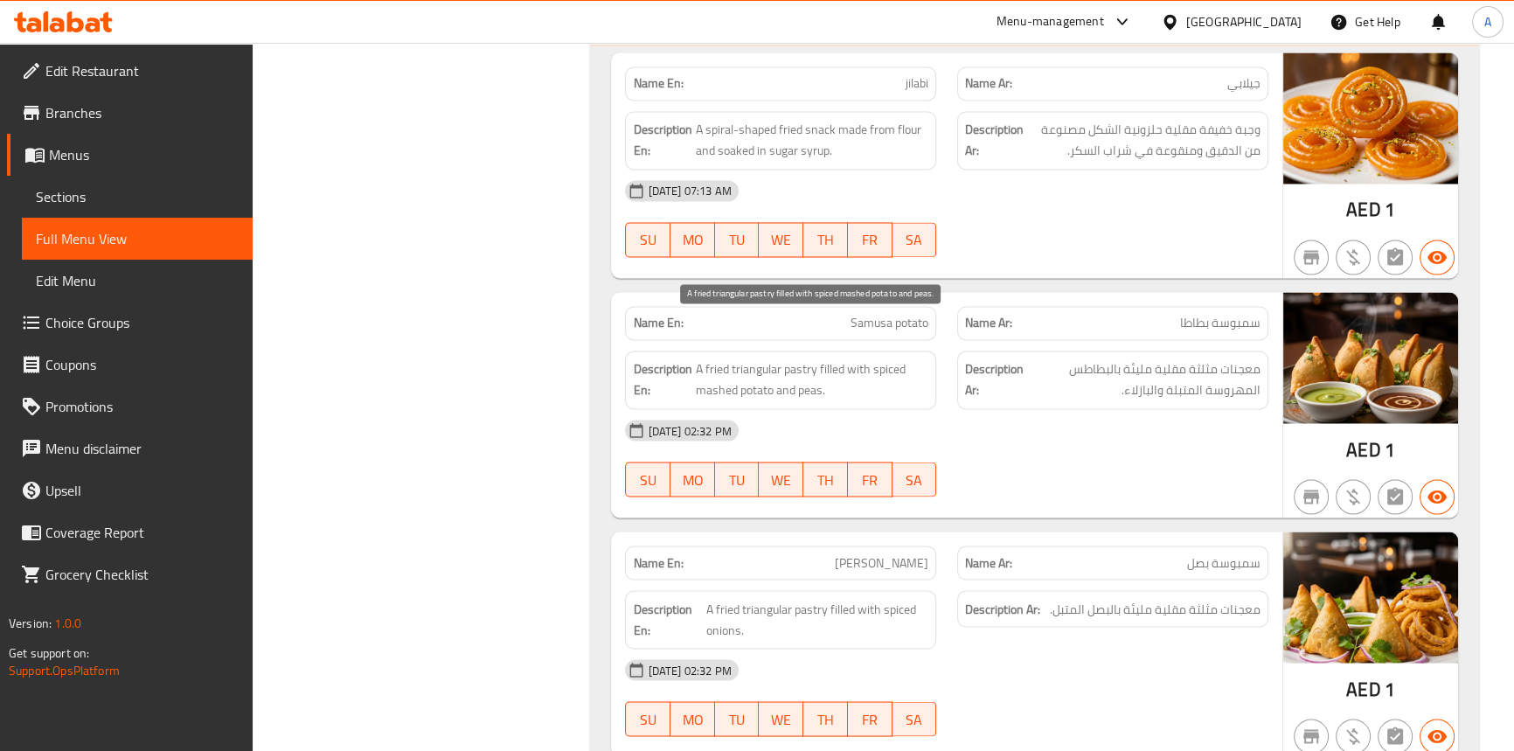
click at [746, 358] on span "A fried triangular pastry filled with spiced mashed potato and peas." at bounding box center [811, 379] width 233 height 43
click at [711, 358] on span "A fried triangular pastry filled with spiced mashed potato and peas." at bounding box center [811, 379] width 233 height 43
click at [894, 358] on span "A fried triangular pastry filled with spiced mashed potato and peas." at bounding box center [811, 379] width 233 height 43
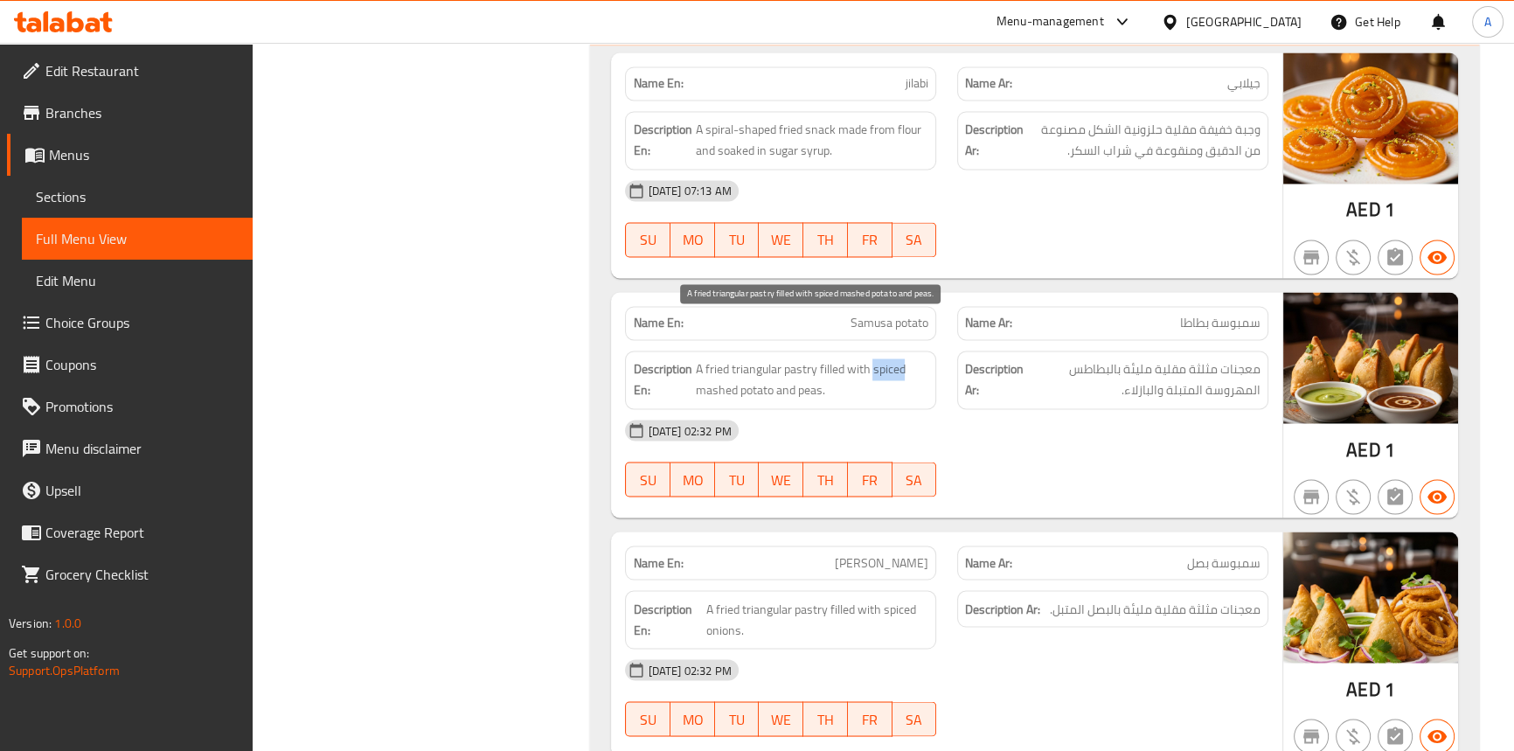
click at [894, 358] on span "A fried triangular pastry filled with spiced mashed potato and peas." at bounding box center [811, 379] width 233 height 43
click at [857, 553] on span "[PERSON_NAME]" at bounding box center [882, 562] width 94 height 18
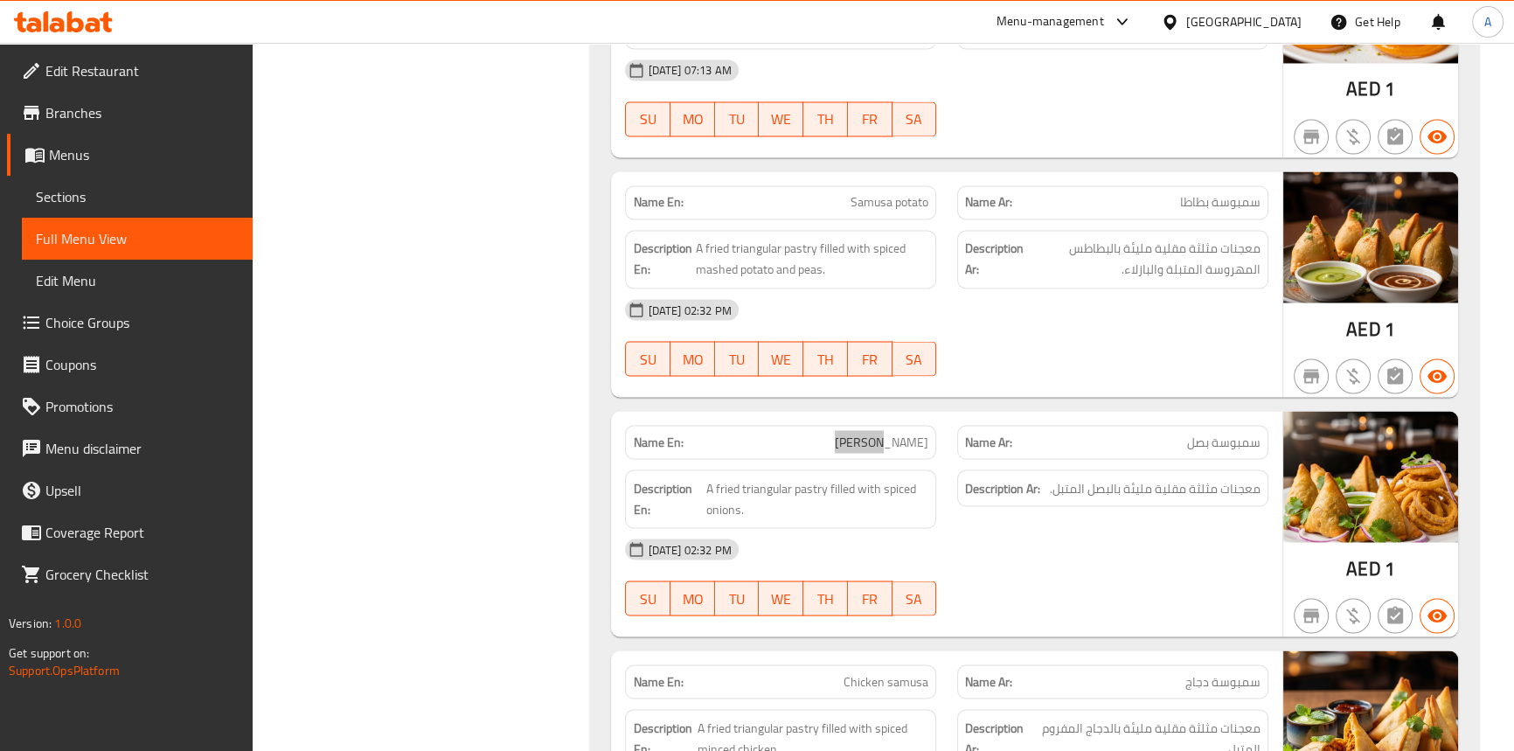
scroll to position [20633, 0]
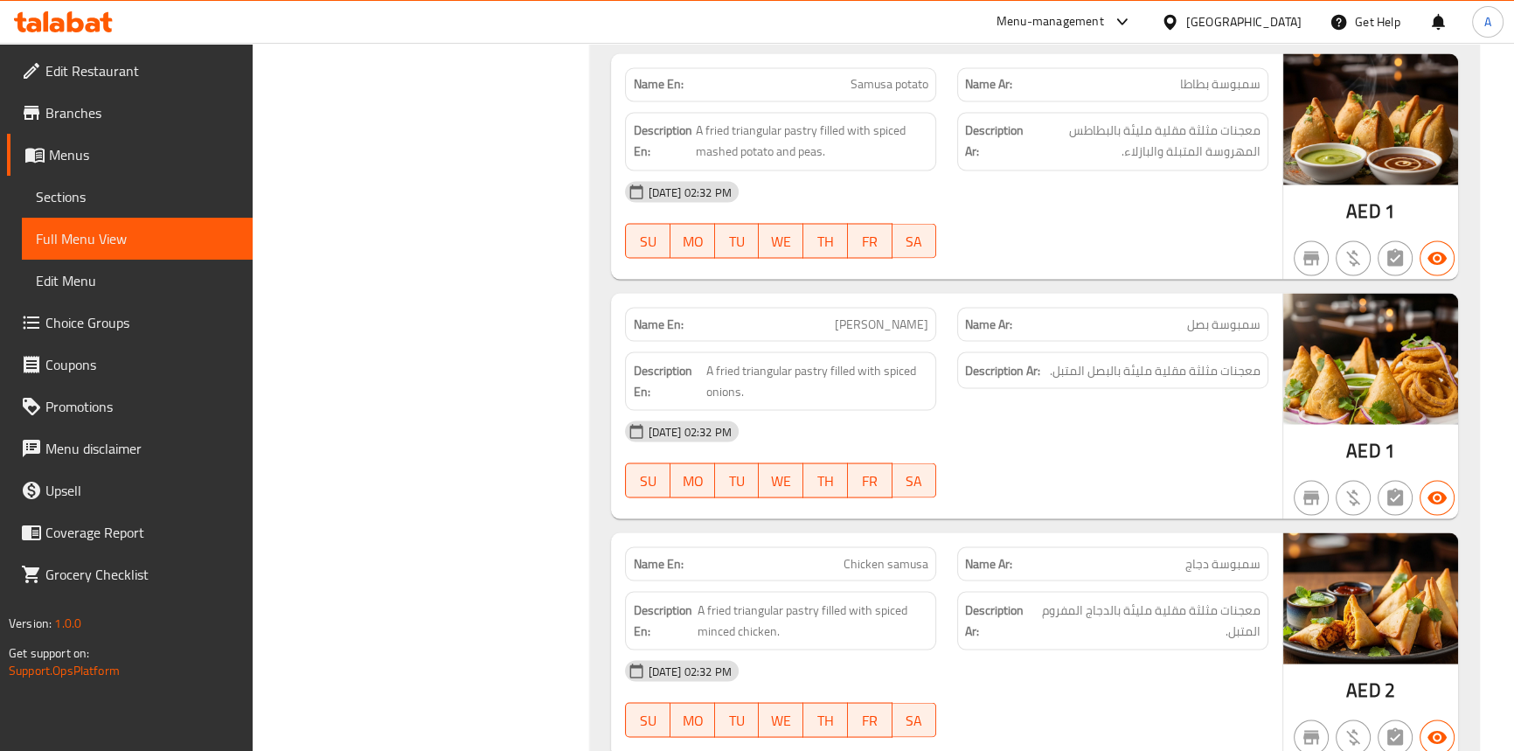
click at [1042, 410] on div "[DATE] 02:32 PM" at bounding box center [945, 431] width 663 height 42
click at [870, 315] on span "[PERSON_NAME]" at bounding box center [882, 324] width 94 height 18
click at [912, 315] on span "[PERSON_NAME]" at bounding box center [882, 324] width 94 height 18
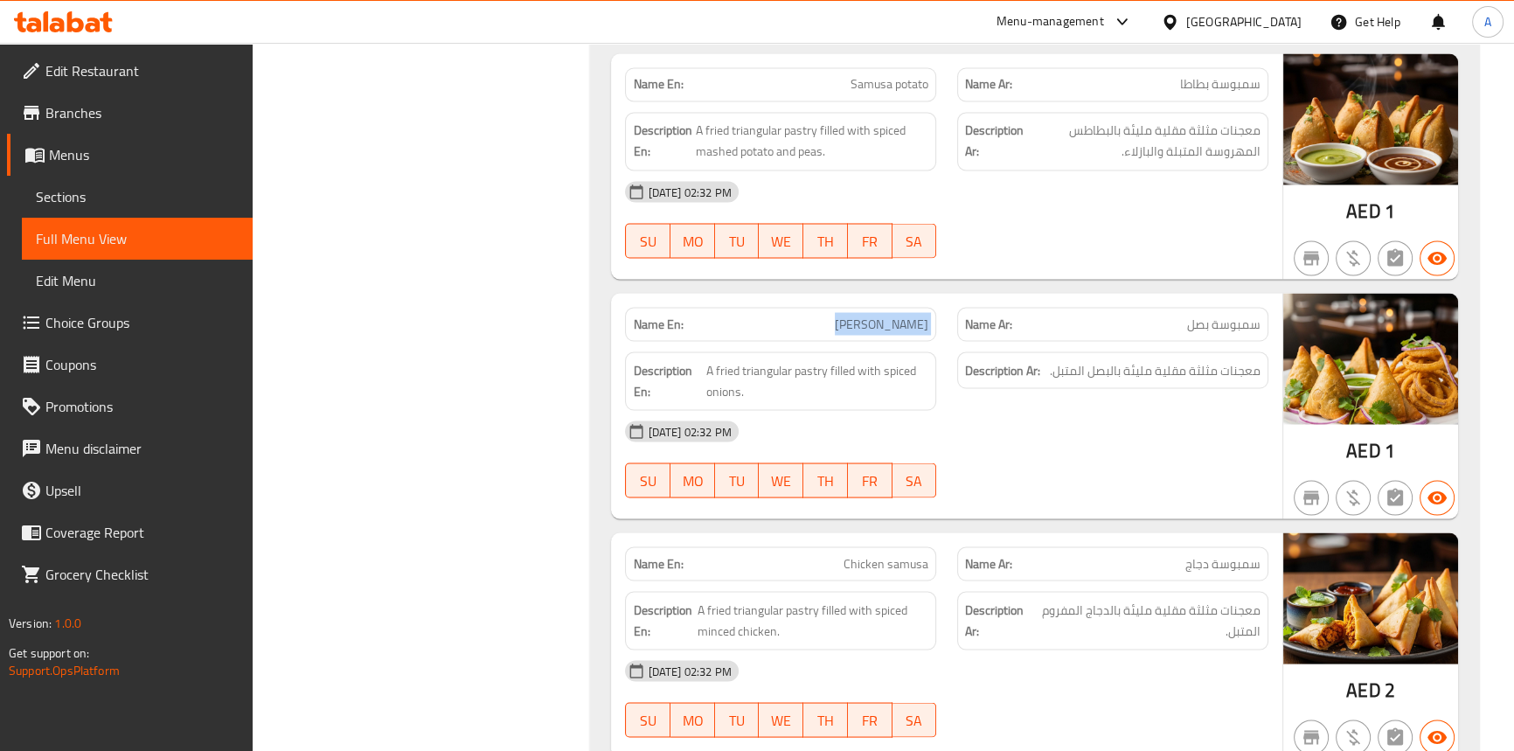
click at [912, 315] on span "[PERSON_NAME]" at bounding box center [882, 324] width 94 height 18
click at [801, 359] on span "A fried triangular pastry filled with spiced onions." at bounding box center [817, 380] width 223 height 43
click at [777, 359] on span "A fried triangular pastry filled with spiced onions." at bounding box center [817, 380] width 223 height 43
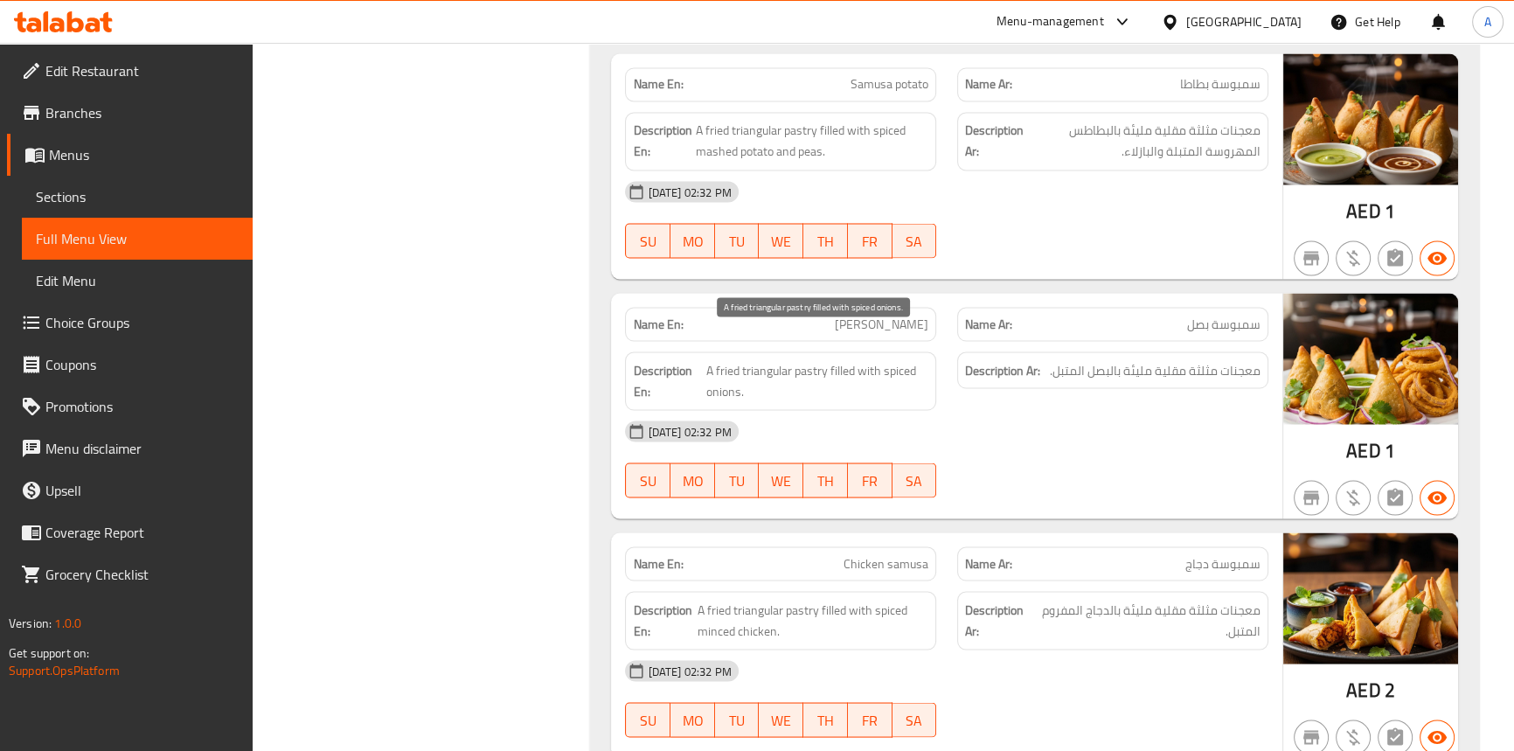
click at [724, 359] on span "A fried triangular pastry filled with spiced onions." at bounding box center [817, 380] width 223 height 43
click at [840, 359] on span "A fried triangular pastry filled with spiced onions." at bounding box center [817, 380] width 223 height 43
drag, startPoint x: 840, startPoint y: 336, endPoint x: 849, endPoint y: 338, distance: 9.1
click at [844, 359] on span "A fried triangular pastry filled with spiced onions." at bounding box center [817, 380] width 223 height 43
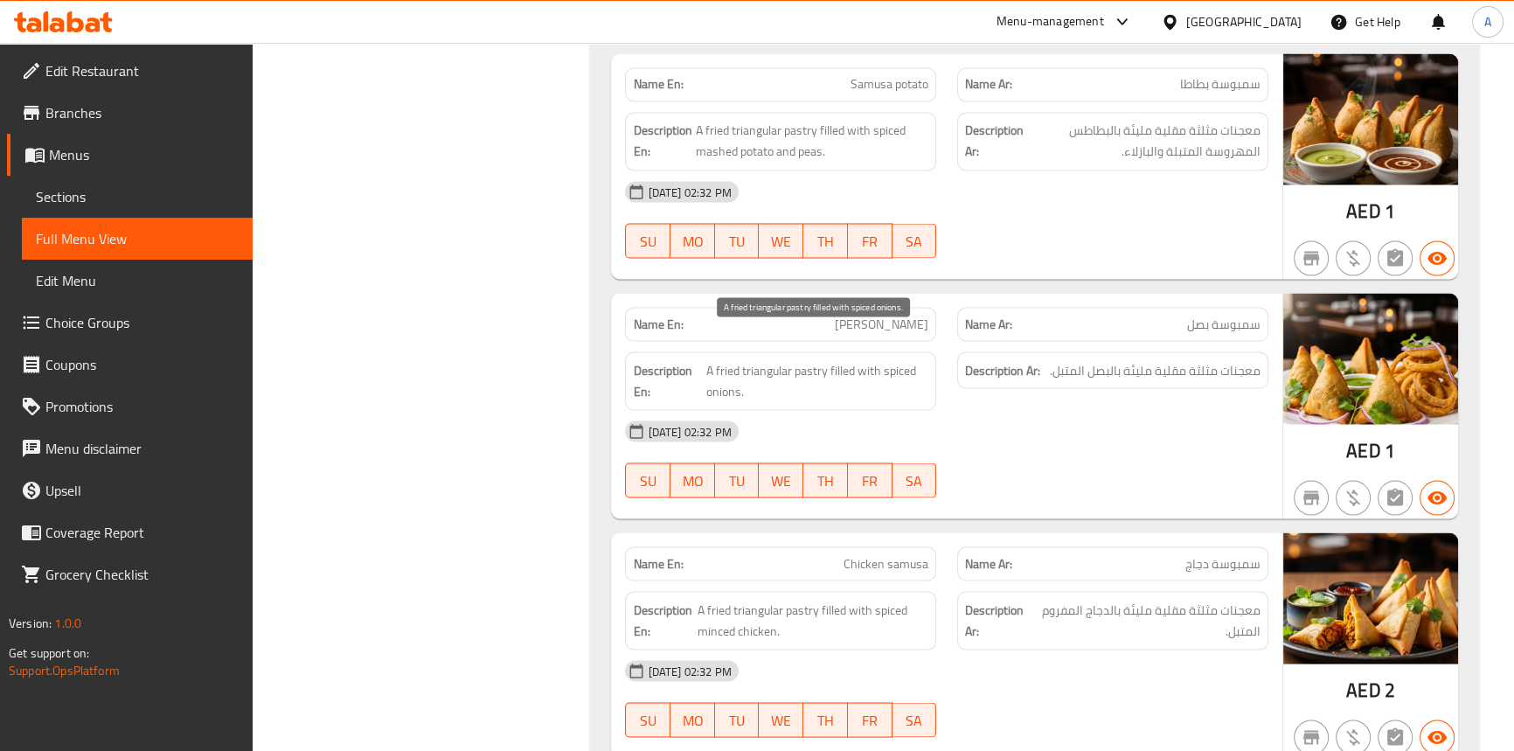
click at [869, 359] on span "A fried triangular pastry filled with spiced onions." at bounding box center [817, 380] width 223 height 43
click at [714, 359] on span "A fried triangular pastry filled with spiced onions." at bounding box center [817, 380] width 223 height 43
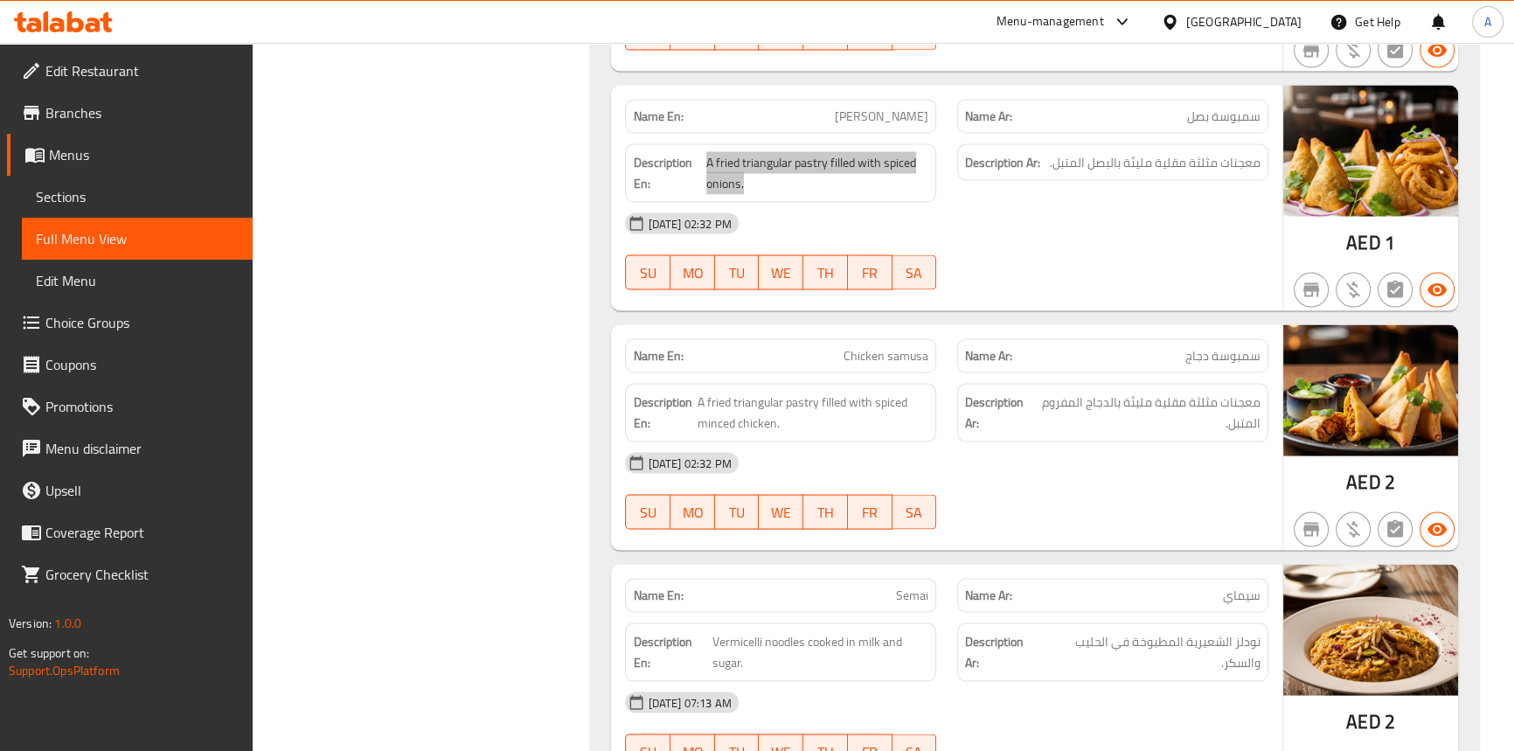
scroll to position [20870, 0]
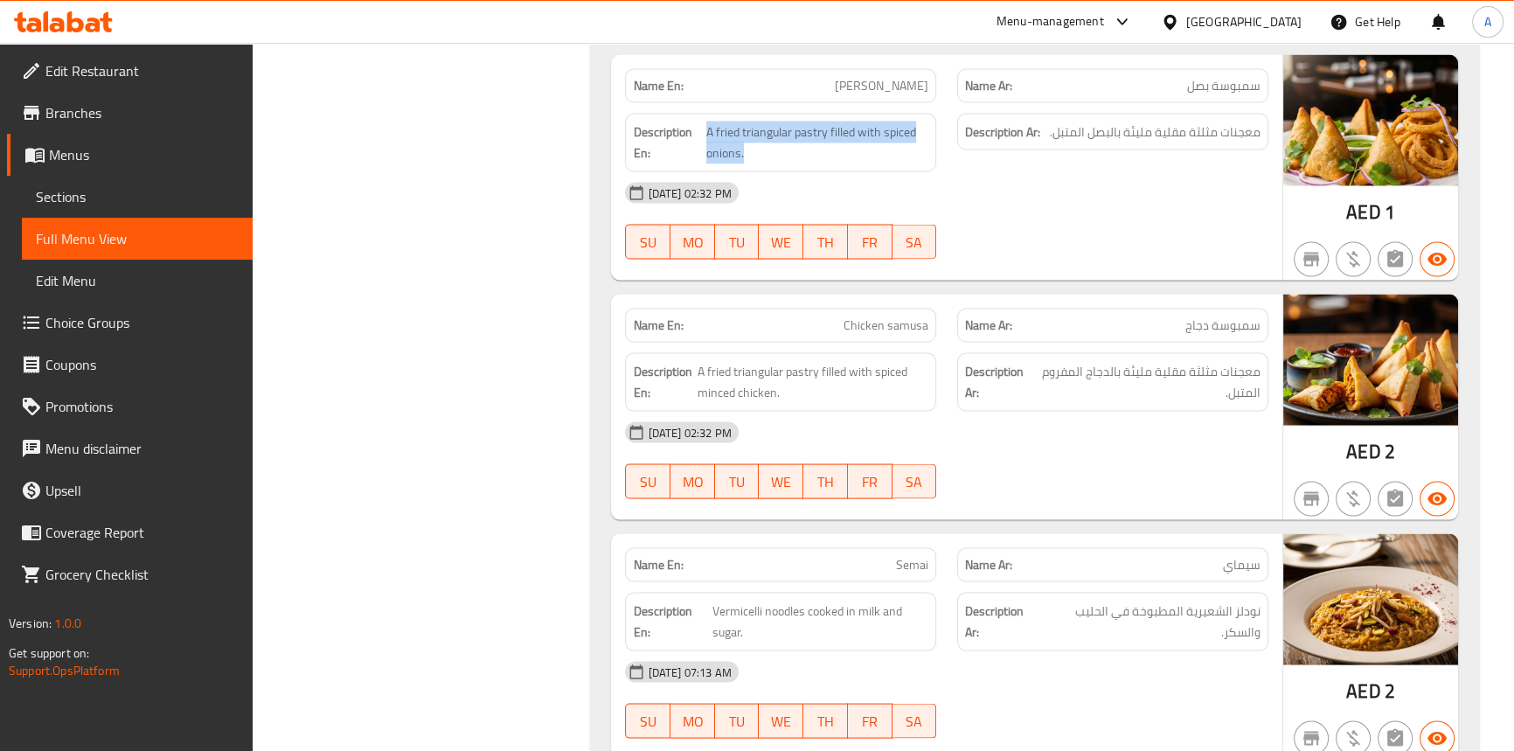
click at [856, 316] on span "Chicken samusa" at bounding box center [885, 325] width 85 height 18
click at [902, 316] on span "Chicken samusa" at bounding box center [885, 325] width 85 height 18
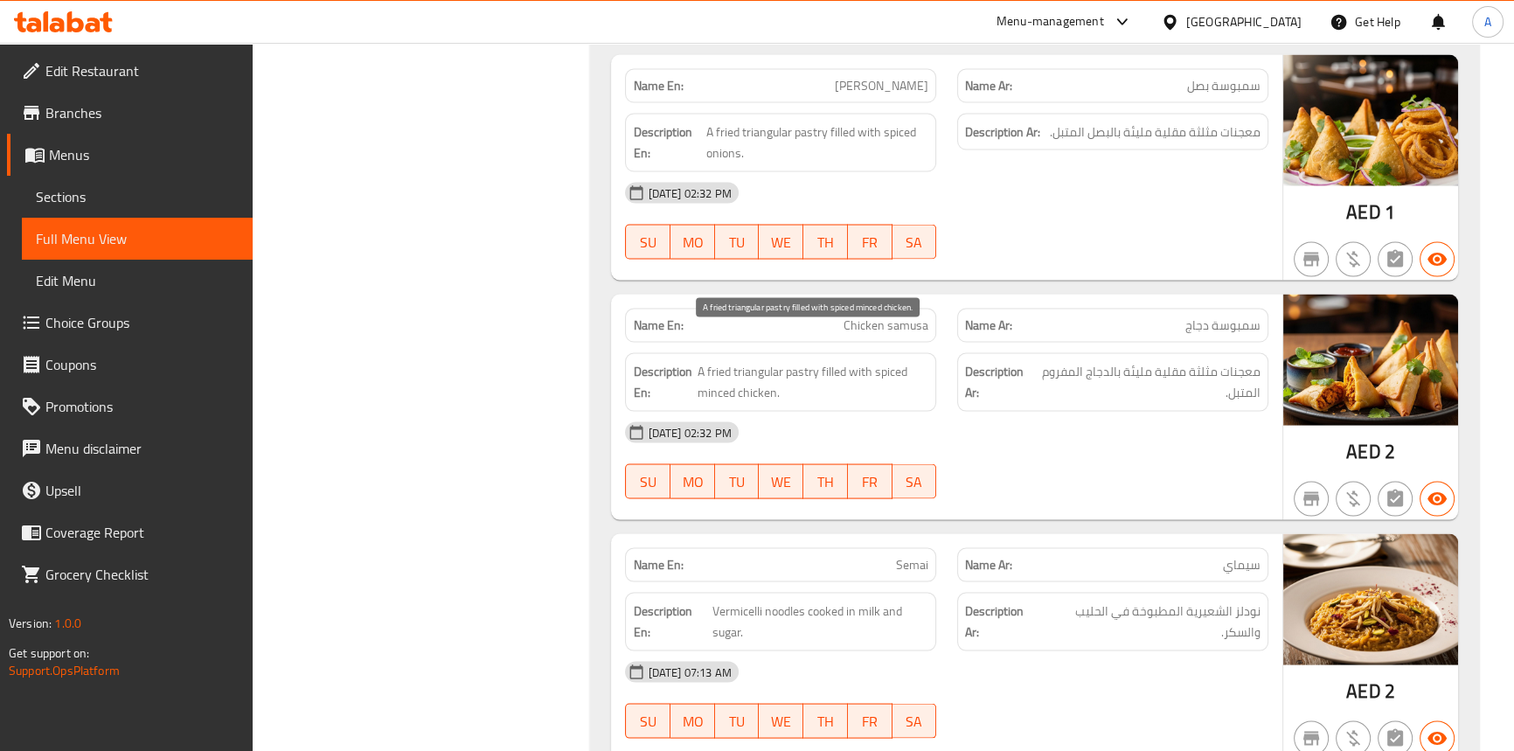
click at [801, 361] on span "A fried triangular pastry filled with spiced minced chicken." at bounding box center [812, 382] width 231 height 43
click at [803, 361] on span "A fried triangular pastry filled with spiced minced chicken." at bounding box center [812, 382] width 231 height 43
click at [761, 361] on span "A fried triangular pastry filled with spiced minced chicken." at bounding box center [812, 382] width 231 height 43
click at [722, 361] on span "A fried triangular pastry filled with spiced minced chicken." at bounding box center [812, 382] width 231 height 43
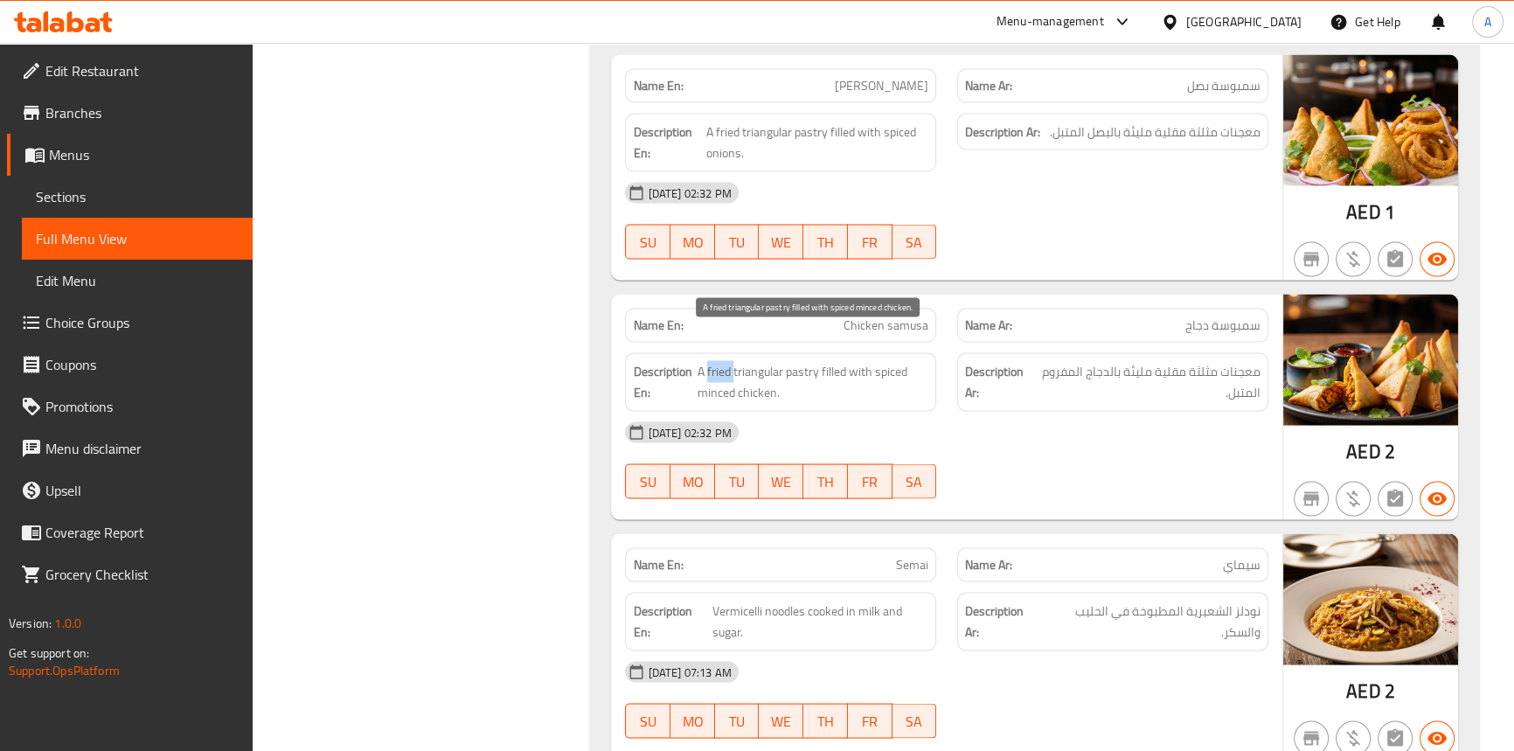
click at [722, 361] on span "A fried triangular pastry filled with spiced minced chicken." at bounding box center [812, 382] width 231 height 43
click at [827, 361] on span "A fried triangular pastry filled with spiced minced chicken." at bounding box center [812, 382] width 231 height 43
click at [845, 361] on span "A fried triangular pastry filled with spiced minced chicken." at bounding box center [812, 382] width 231 height 43
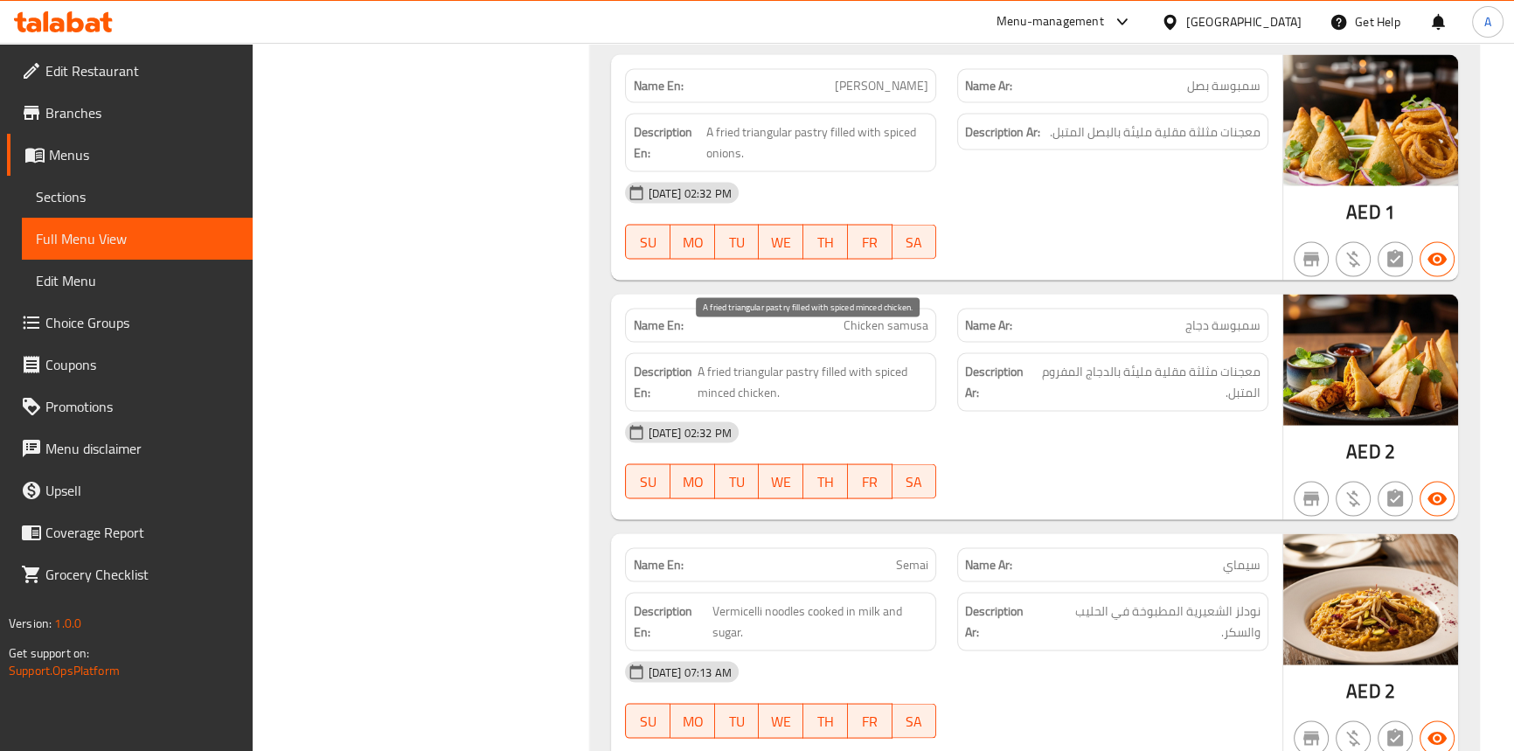
click at [864, 361] on span "A fried triangular pastry filled with spiced minced chicken." at bounding box center [812, 382] width 231 height 43
click at [746, 361] on span "A fried triangular pastry filled with spiced minced chicken." at bounding box center [812, 382] width 231 height 43
click at [725, 361] on span "A fried triangular pastry filled with spiced minced chicken." at bounding box center [812, 382] width 231 height 43
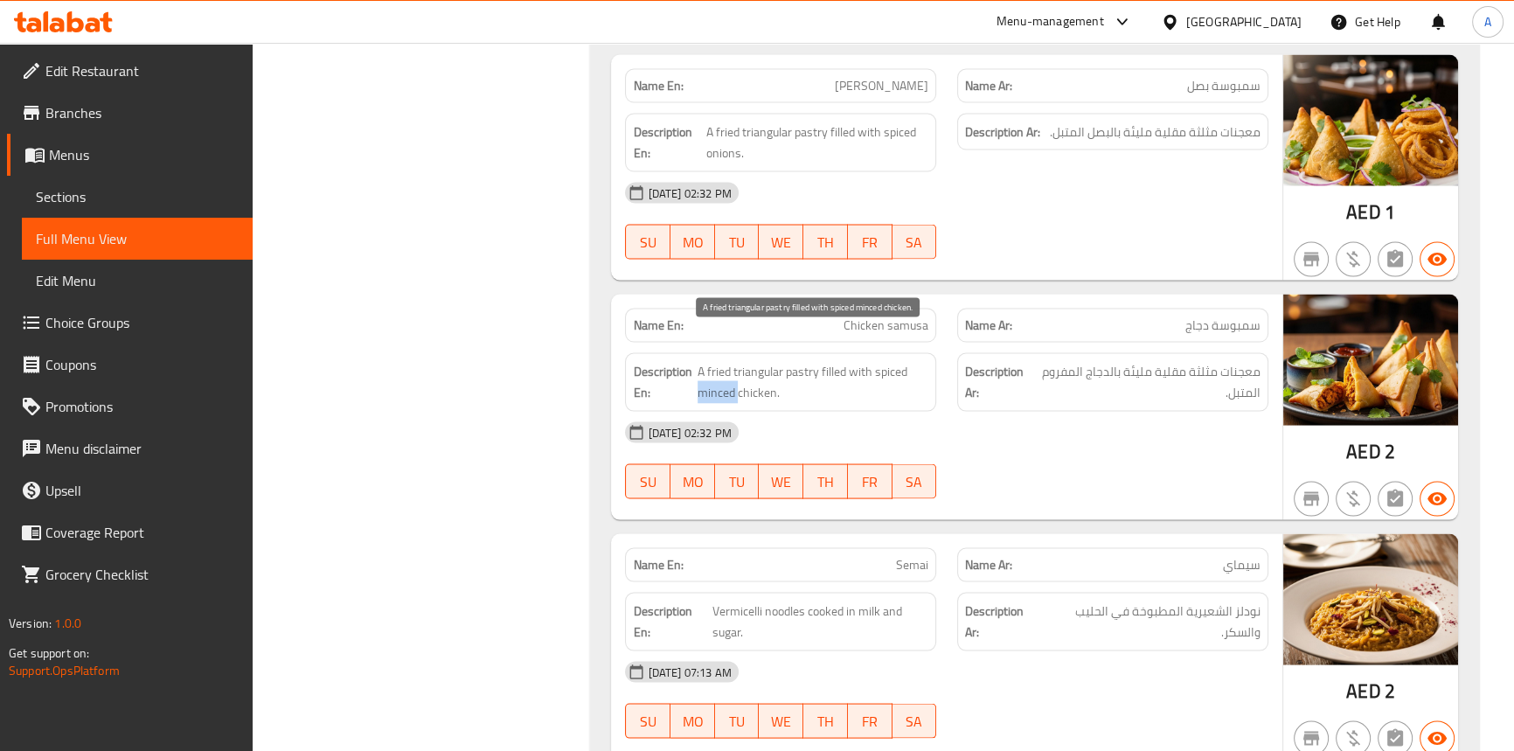
click at [725, 361] on span "A fried triangular pastry filled with spiced minced chicken." at bounding box center [812, 382] width 231 height 43
click at [1011, 676] on div "[DATE] 07:13 AM SU MO TU WE TH FR SA" at bounding box center [945, 700] width 663 height 98
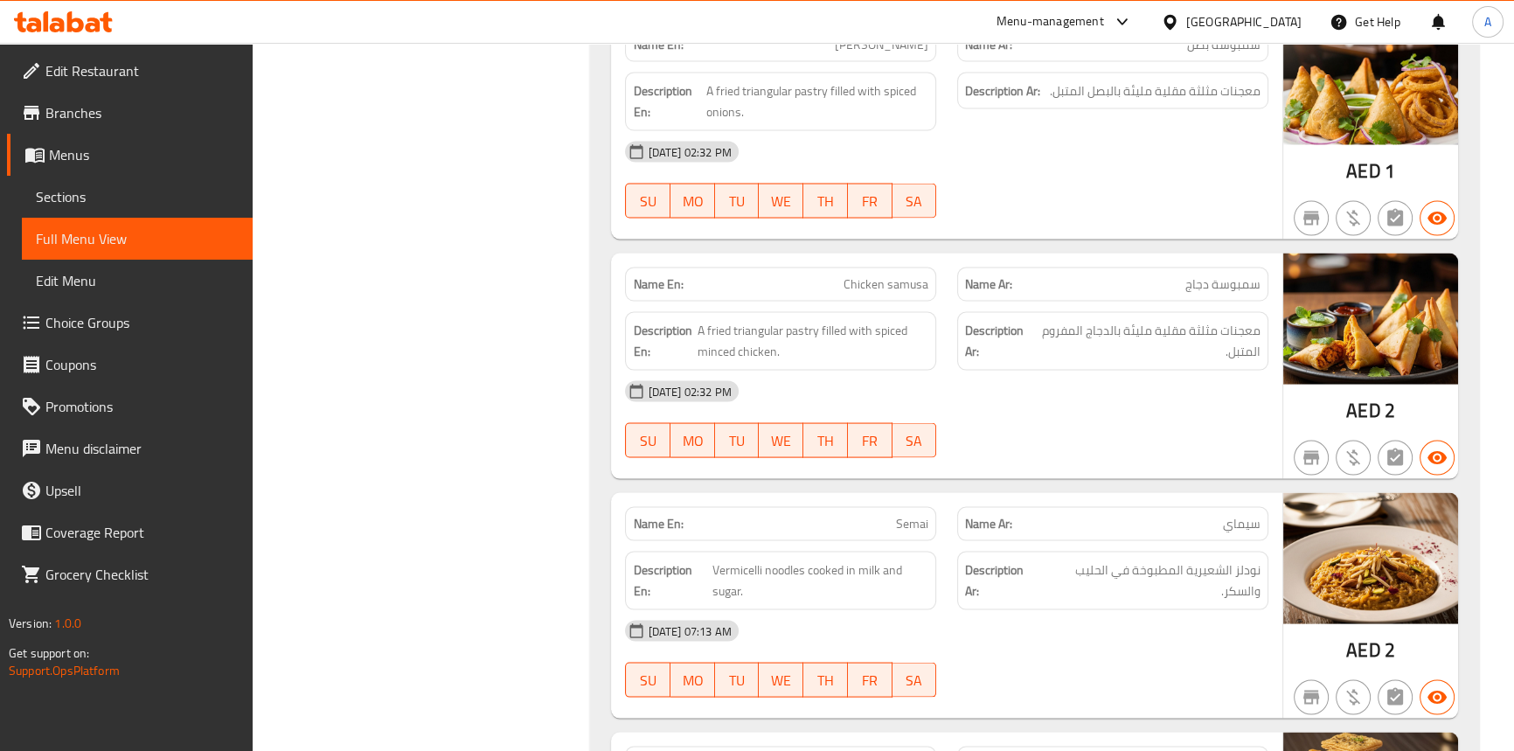
scroll to position [20950, 0]
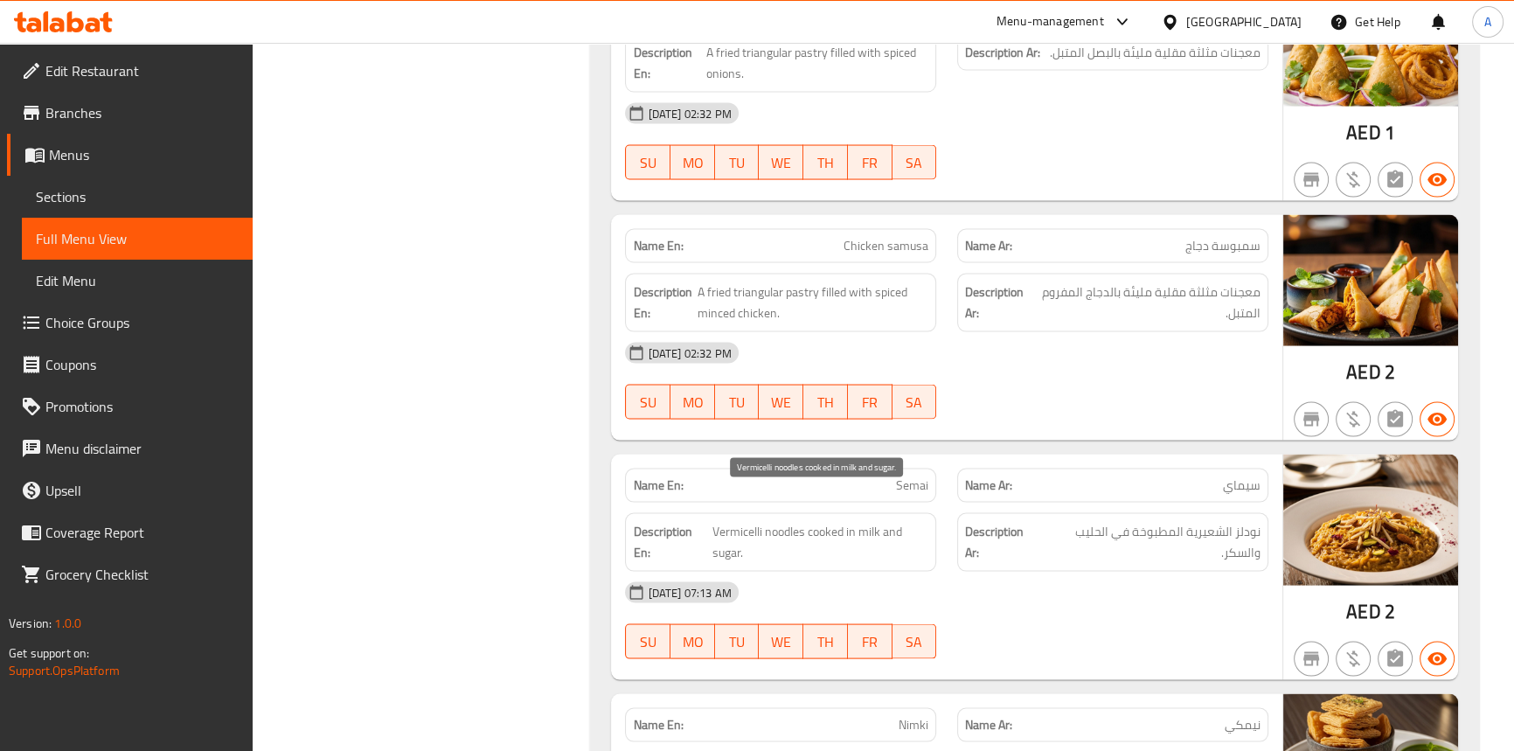
click at [785, 521] on span "Vermicelli noodles cooked in milk and sugar." at bounding box center [820, 542] width 216 height 43
drag, startPoint x: 785, startPoint y: 500, endPoint x: 745, endPoint y: 498, distance: 40.2
click at [783, 521] on span "Vermicelli noodles cooked in milk and sugar." at bounding box center [820, 542] width 216 height 43
click at [745, 521] on span "Vermicelli noodles cooked in milk and sugar." at bounding box center [820, 542] width 216 height 43
drag, startPoint x: 745, startPoint y: 498, endPoint x: 781, endPoint y: 503, distance: 37.0
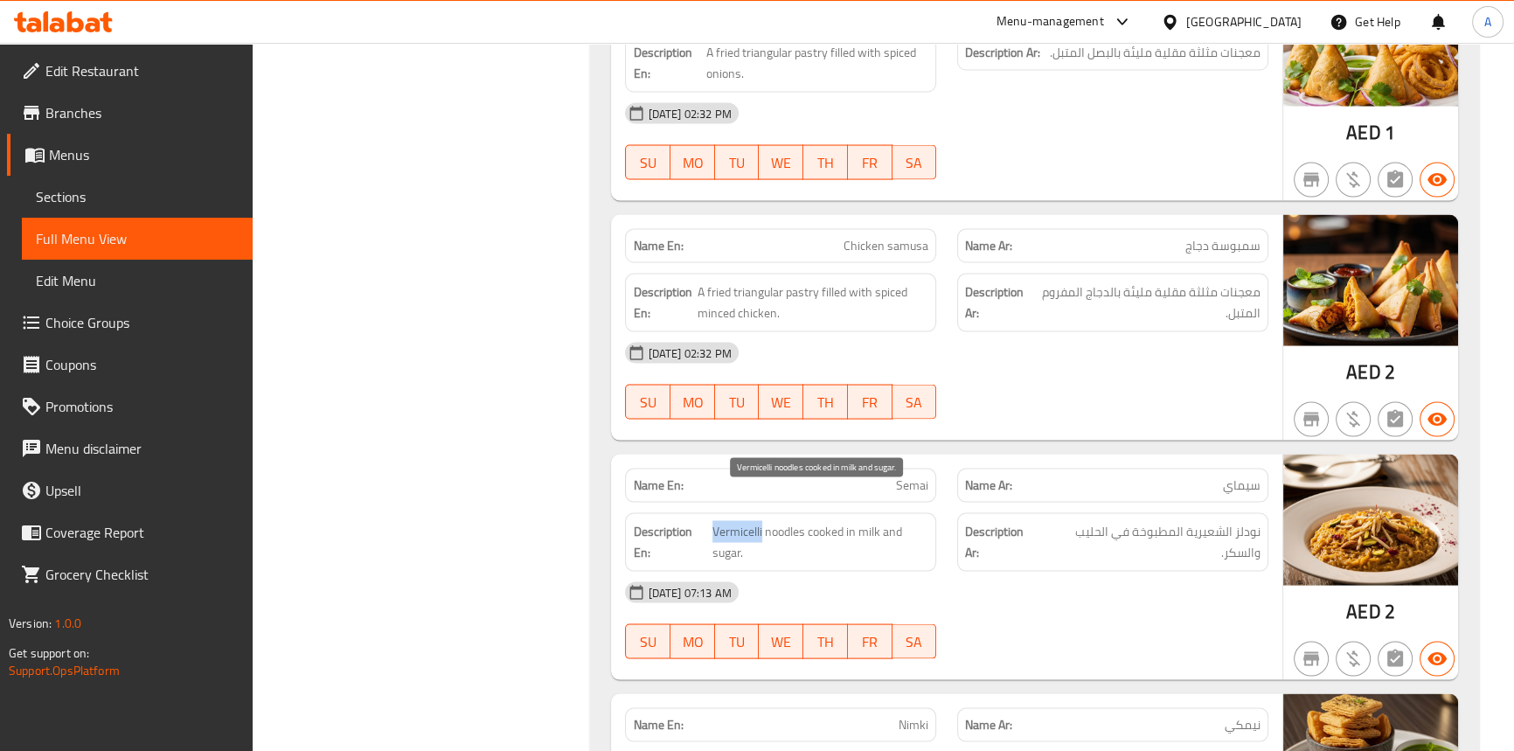
click at [744, 521] on span "Vermicelli noodles cooked in milk and sugar." at bounding box center [820, 542] width 216 height 43
click at [818, 521] on span "Vermicelli noodles cooked in milk and sugar." at bounding box center [820, 542] width 216 height 43
click at [847, 521] on span "Vermicelli noodles cooked in milk and sugar." at bounding box center [820, 542] width 216 height 43
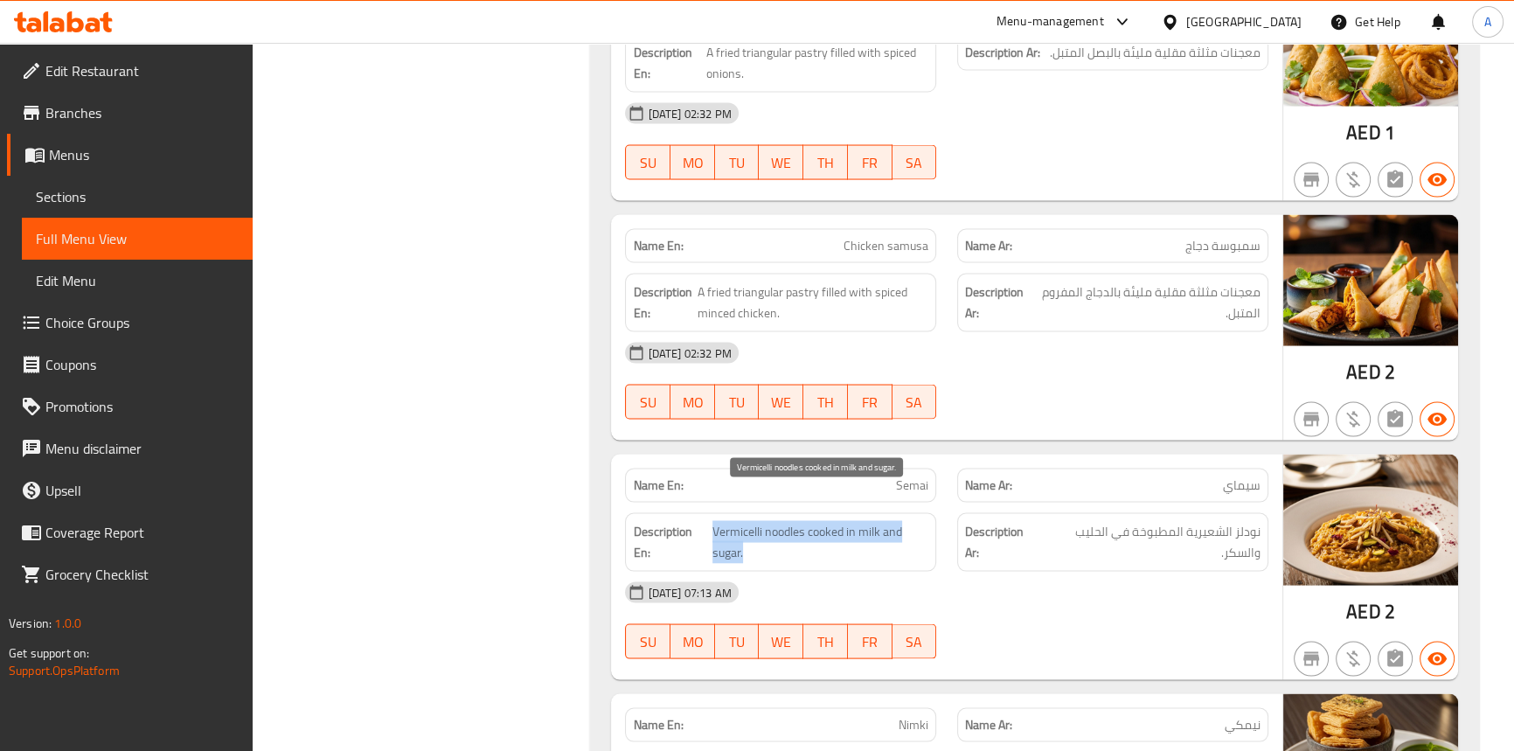
click at [847, 521] on span "Vermicelli noodles cooked in milk and sugar." at bounding box center [820, 542] width 216 height 43
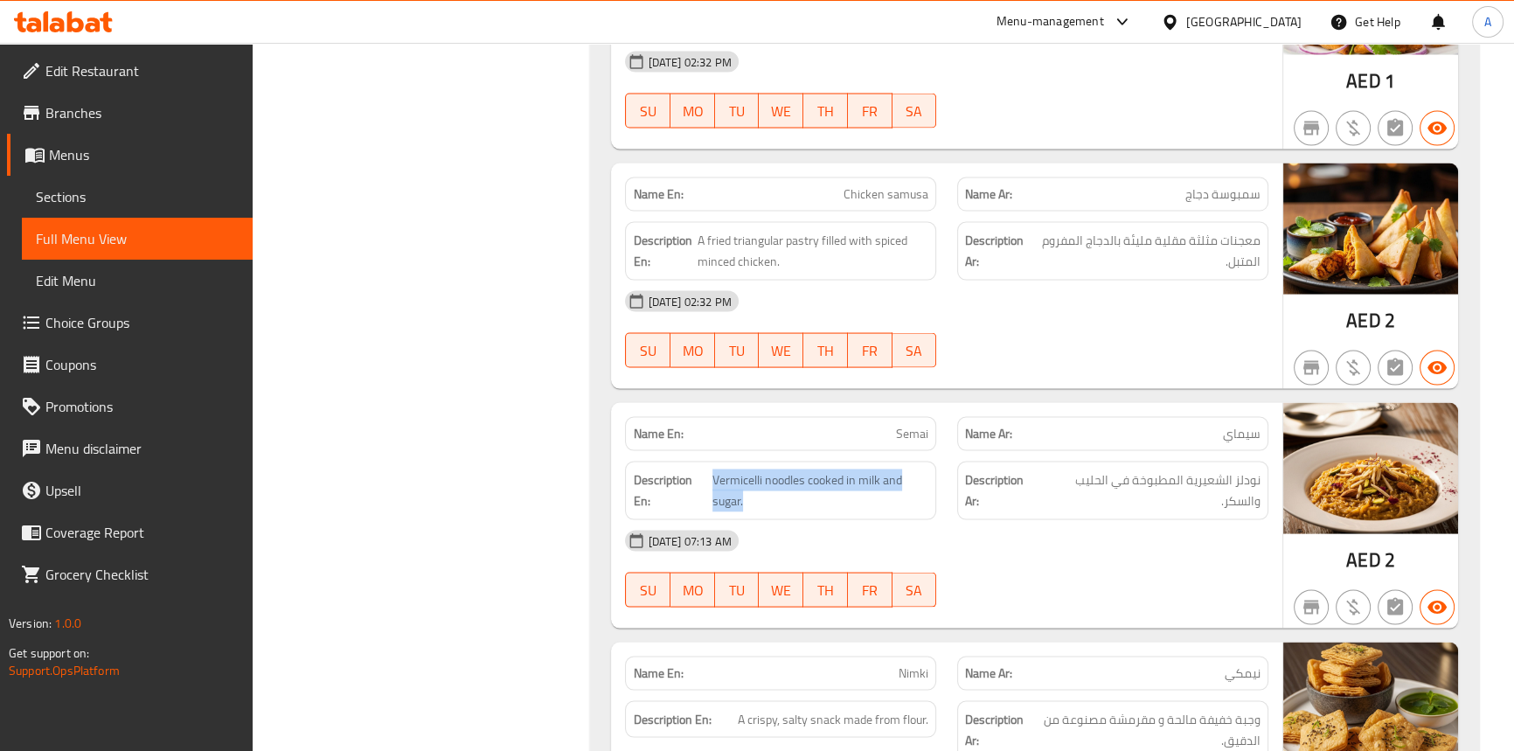
scroll to position [21029, 0]
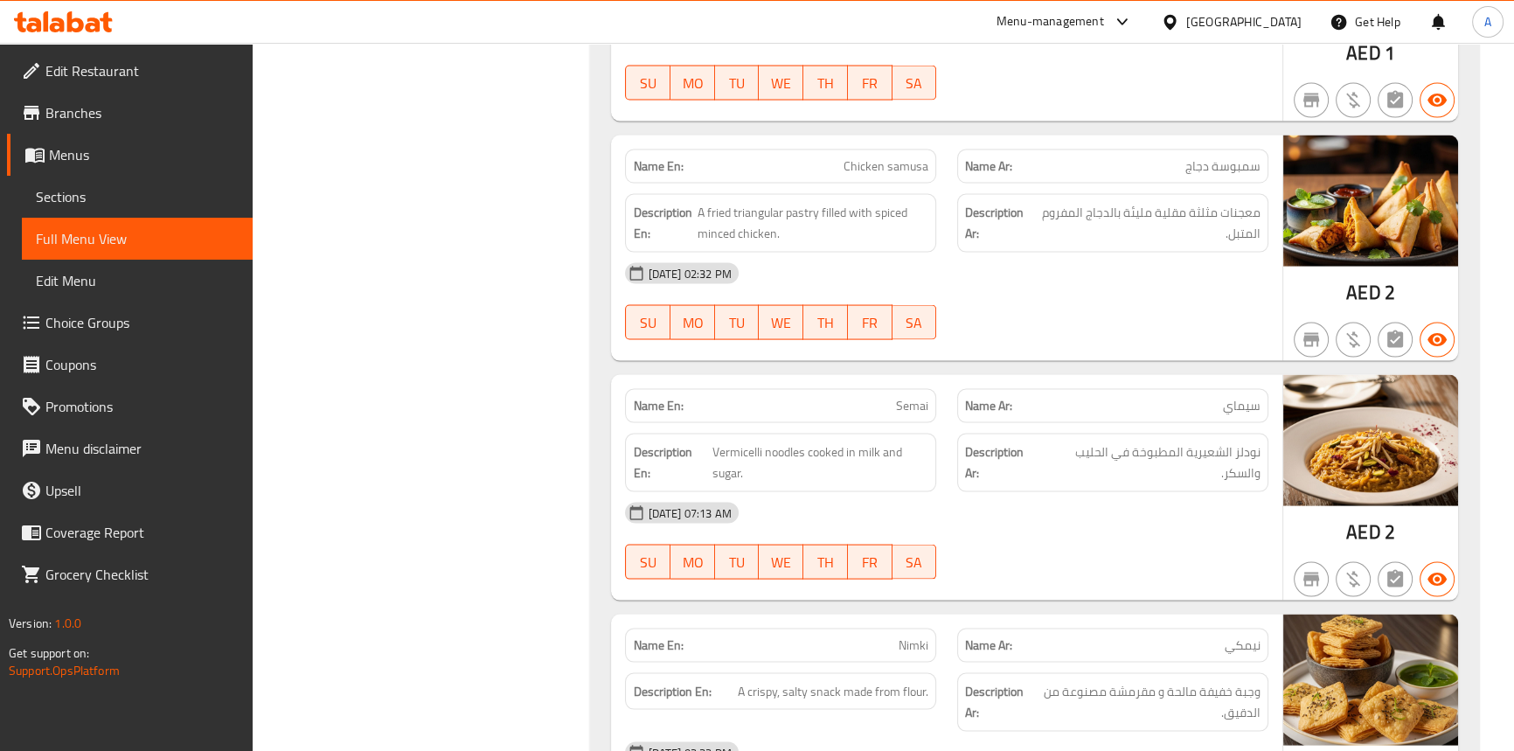
click at [899, 397] on span "Semai" at bounding box center [912, 406] width 32 height 18
click at [773, 441] on span "Vermicelli noodles cooked in milk and sugar." at bounding box center [820, 462] width 216 height 43
drag, startPoint x: 773, startPoint y: 422, endPoint x: 731, endPoint y: 422, distance: 42.8
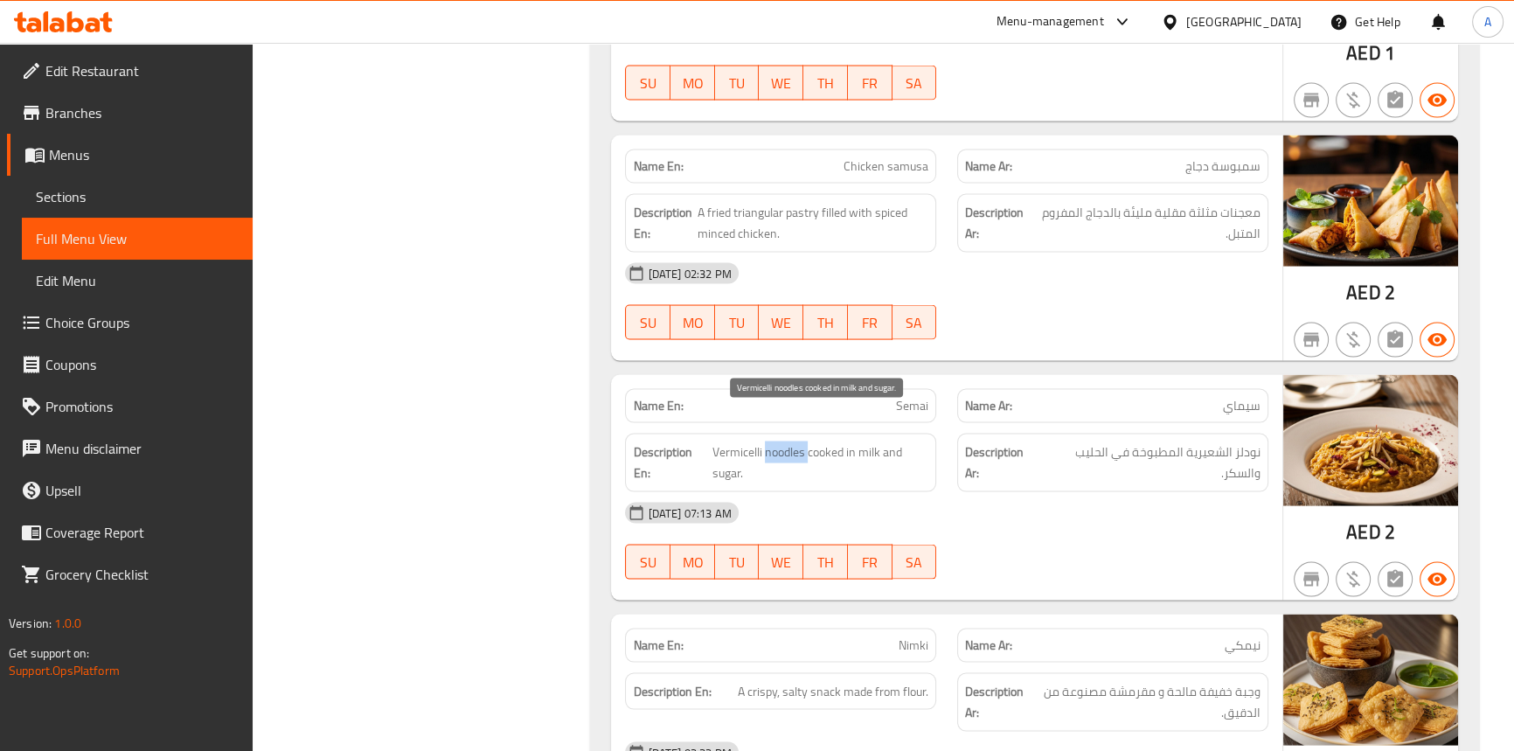
click at [773, 441] on span "Vermicelli noodles cooked in milk and sugar." at bounding box center [820, 462] width 216 height 43
click at [730, 441] on span "Vermicelli noodles cooked in milk and sugar." at bounding box center [820, 462] width 216 height 43
click at [831, 441] on span "Vermicelli noodles cooked in milk and sugar." at bounding box center [820, 462] width 216 height 43
click at [830, 441] on span "Vermicelli noodles cooked in milk and sugar." at bounding box center [820, 462] width 216 height 43
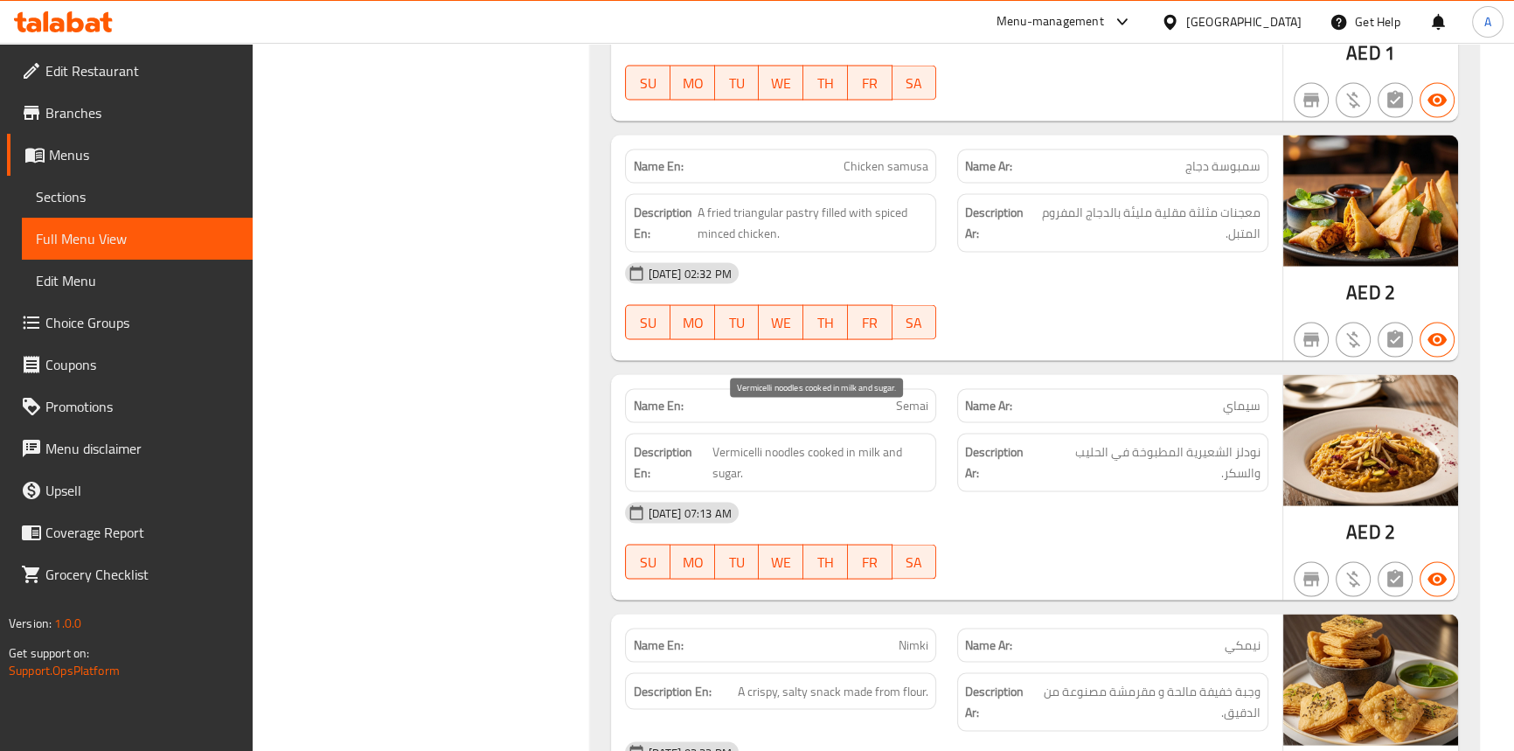
click at [849, 441] on span "Vermicelli noodles cooked in milk and sugar." at bounding box center [820, 462] width 216 height 43
click at [866, 441] on span "Vermicelli noodles cooked in milk and sugar." at bounding box center [820, 462] width 216 height 43
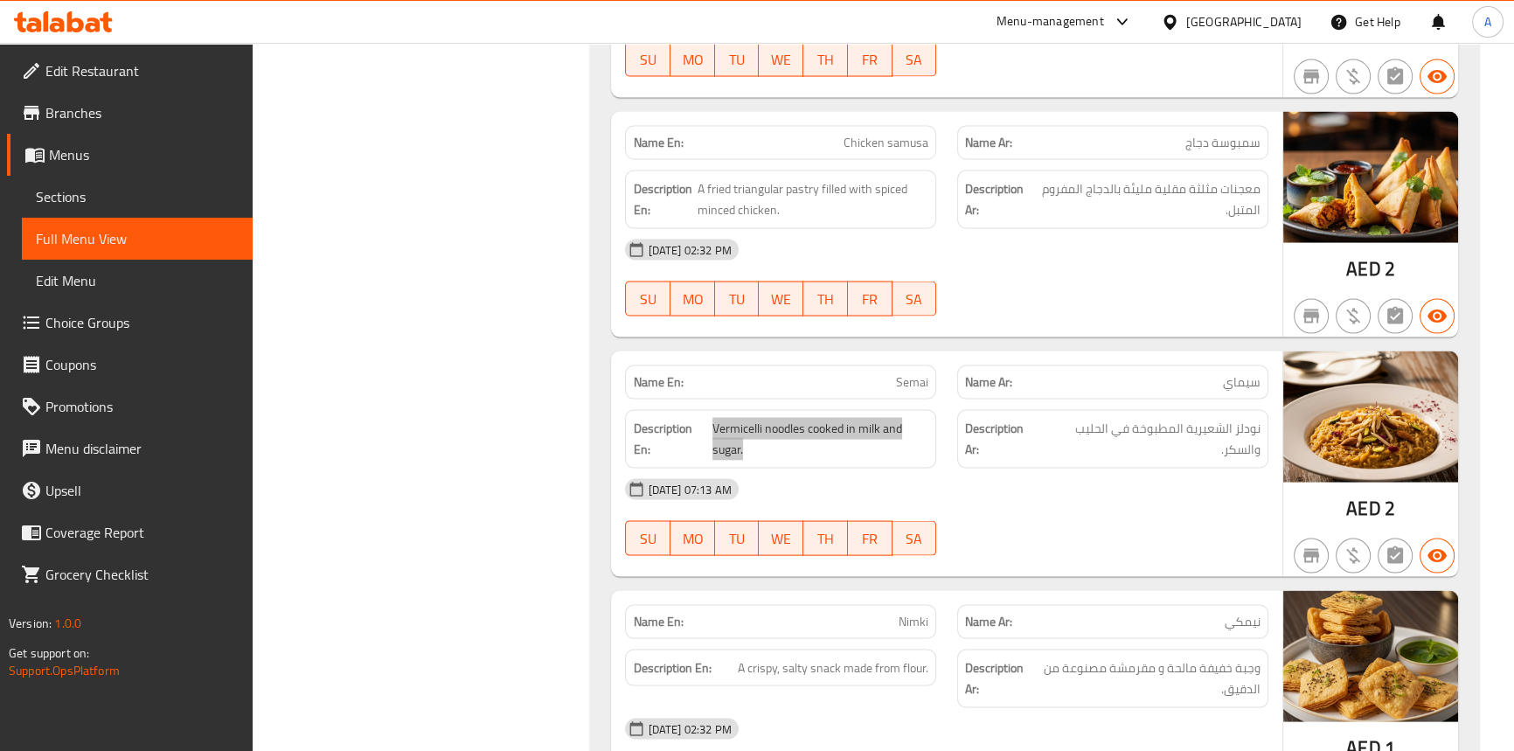
scroll to position [21188, 0]
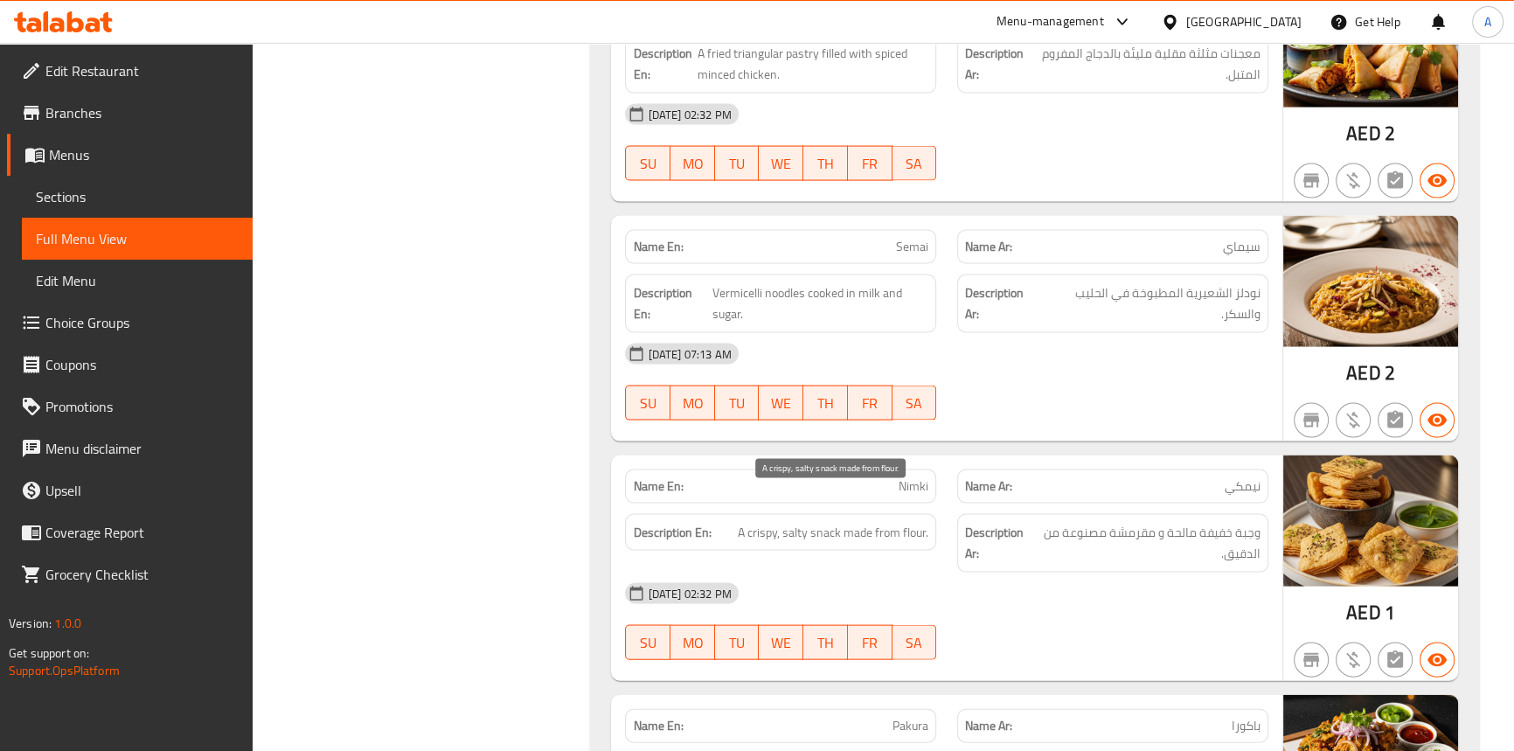
click at [821, 522] on span "A crispy, salty snack made from flour." at bounding box center [833, 533] width 191 height 22
click at [791, 522] on span "A crispy, salty snack made from flour." at bounding box center [833, 533] width 191 height 22
click at [770, 522] on span "A crispy, salty snack made from flour." at bounding box center [833, 533] width 191 height 22
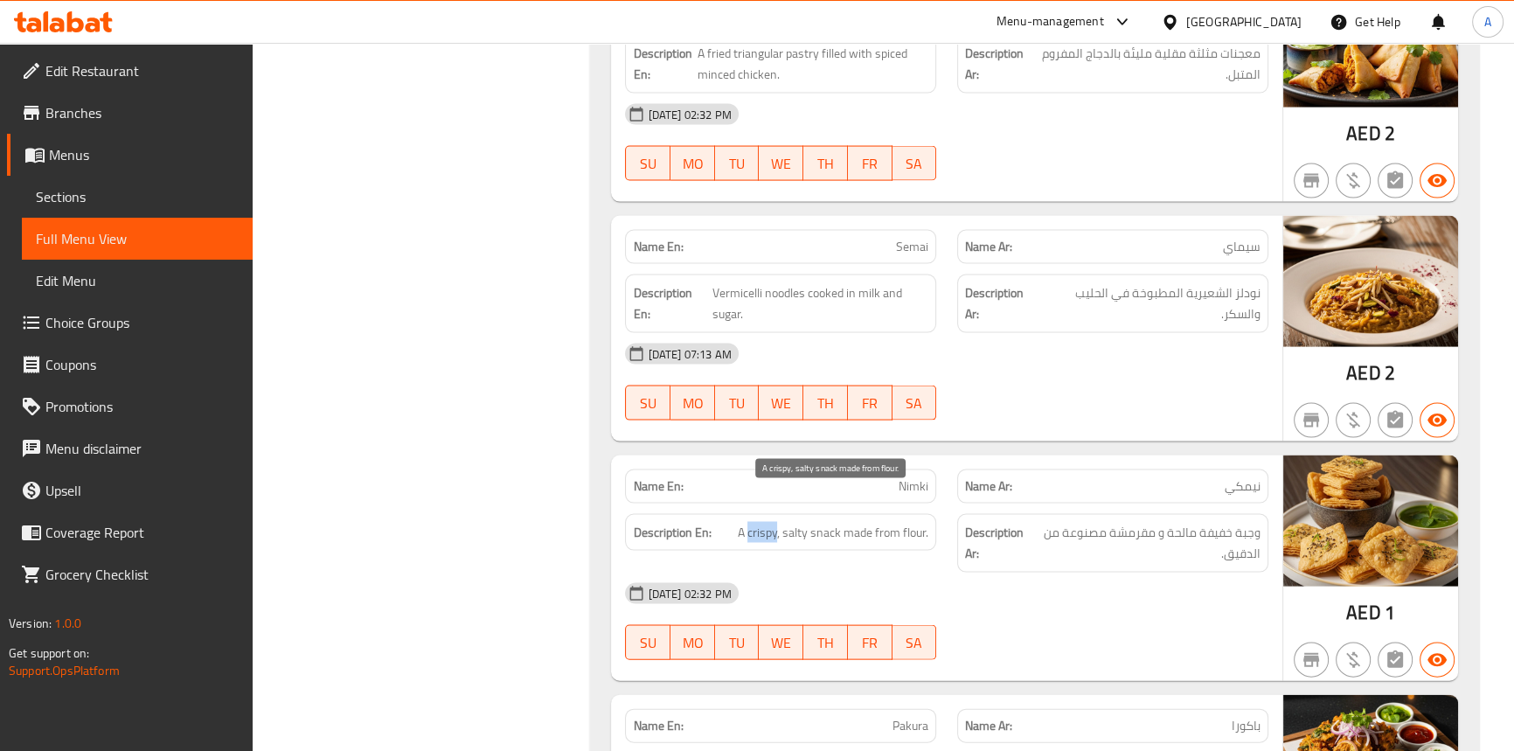
click at [770, 522] on span "A crispy, salty snack made from flour." at bounding box center [833, 533] width 191 height 22
click at [856, 522] on span "A crispy, salty snack made from flour." at bounding box center [833, 533] width 191 height 22
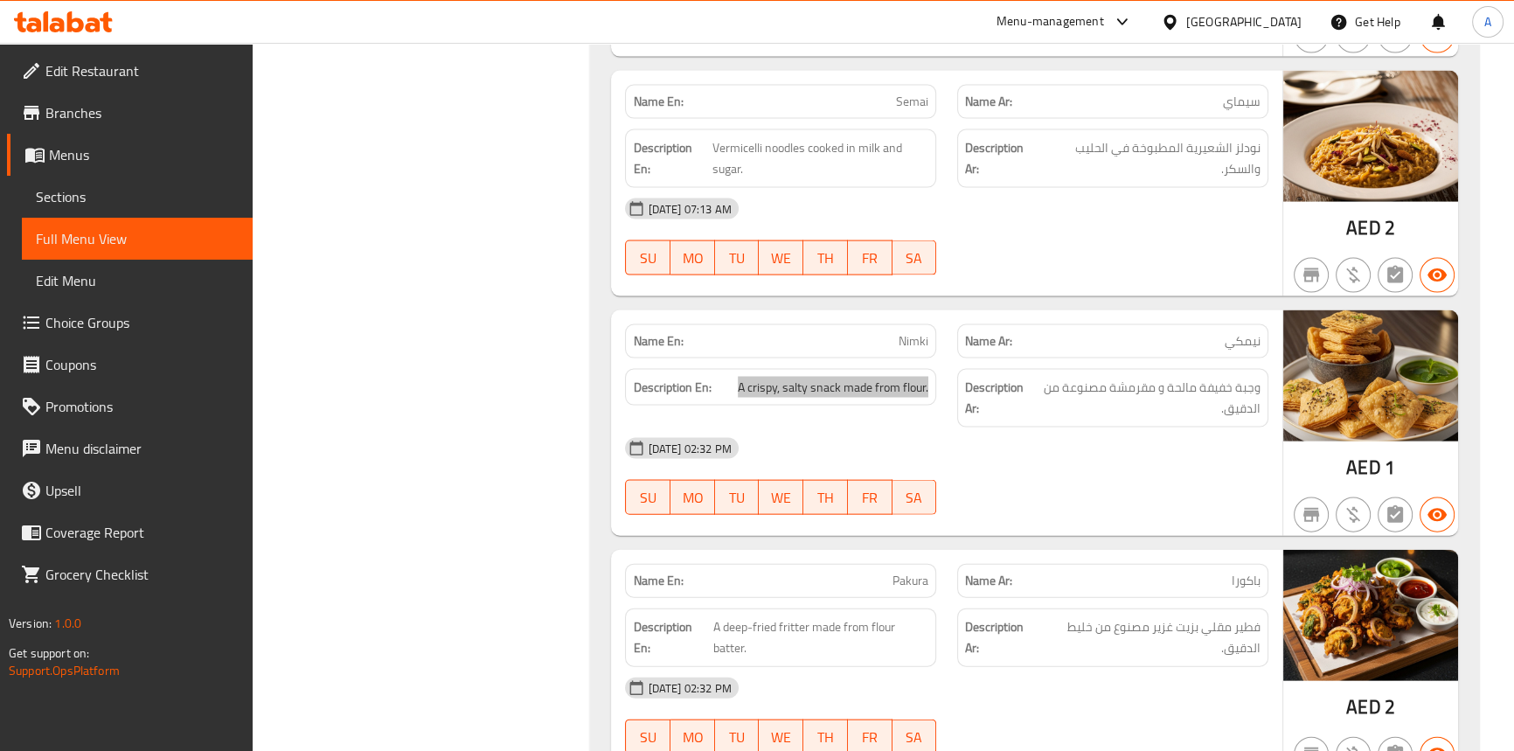
scroll to position [21507, 0]
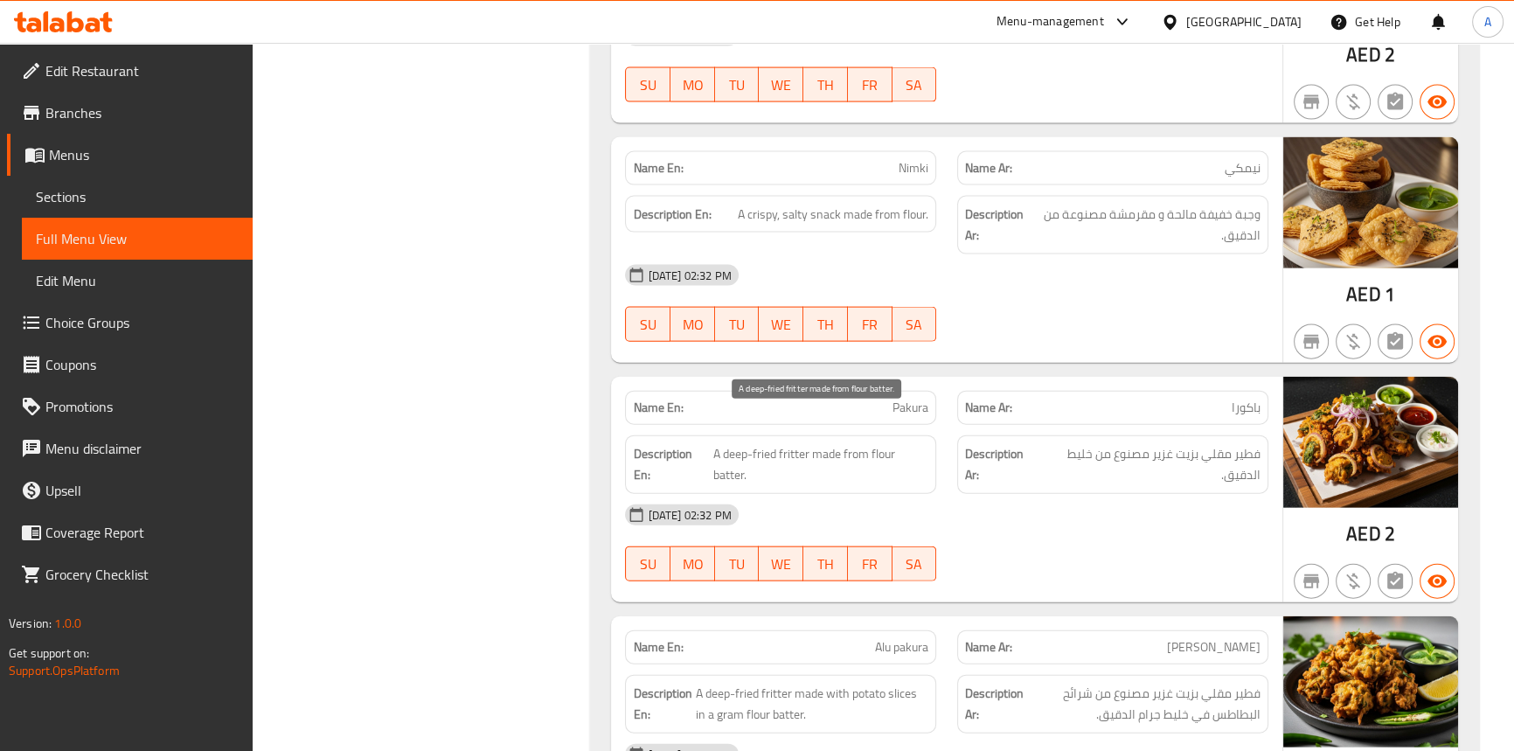
click at [791, 443] on span "A deep-fried fritter made from flour batter." at bounding box center [820, 464] width 215 height 43
click at [759, 443] on span "A deep-fried fritter made from flour batter." at bounding box center [820, 464] width 215 height 43
click at [738, 443] on span "A deep-fried fritter made from flour batter." at bounding box center [820, 464] width 215 height 43
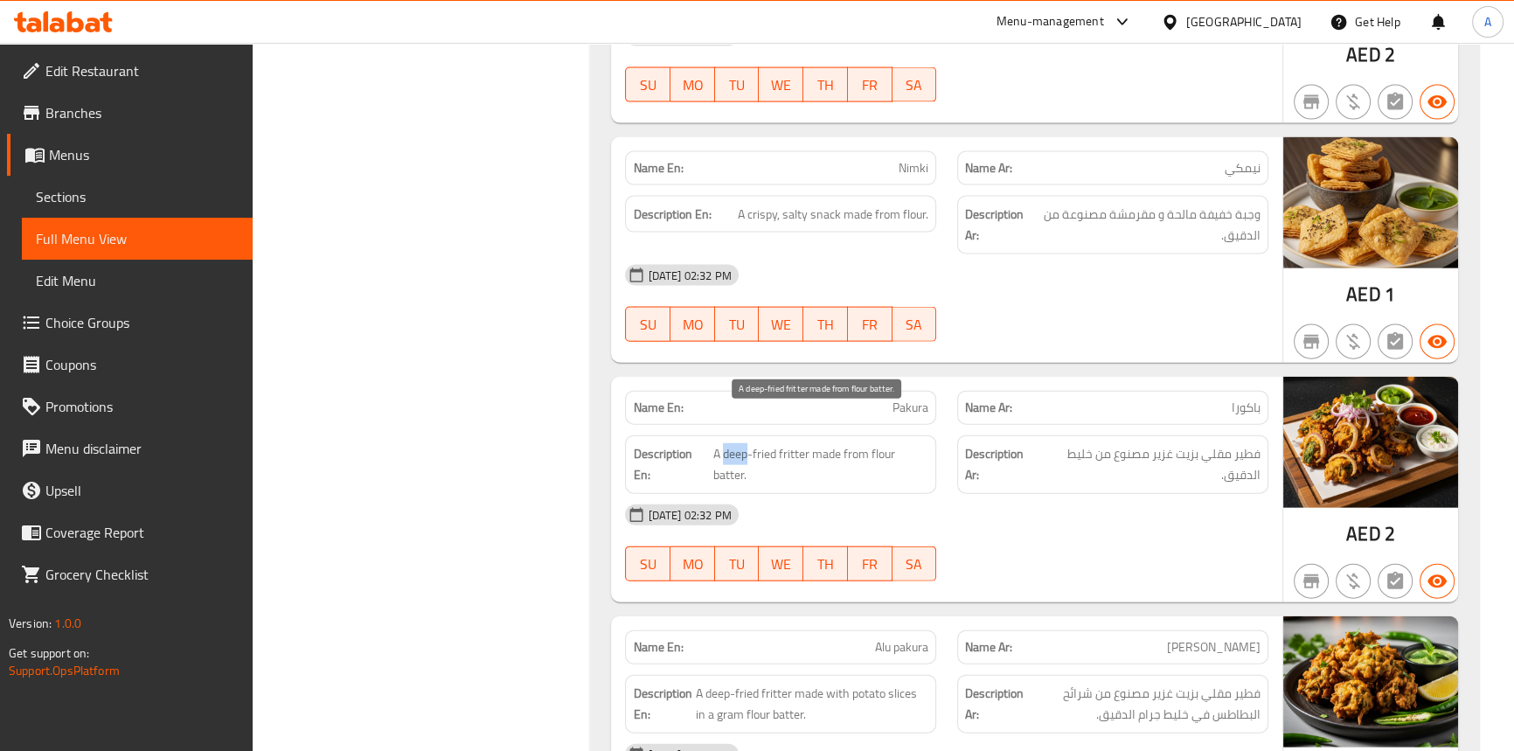
click at [738, 443] on span "A deep-fried fritter made from flour batter." at bounding box center [820, 464] width 215 height 43
click at [821, 443] on span "A deep-fried fritter made from flour batter." at bounding box center [820, 464] width 215 height 43
click at [847, 443] on span "A deep-fried fritter made from flour batter." at bounding box center [820, 464] width 215 height 43
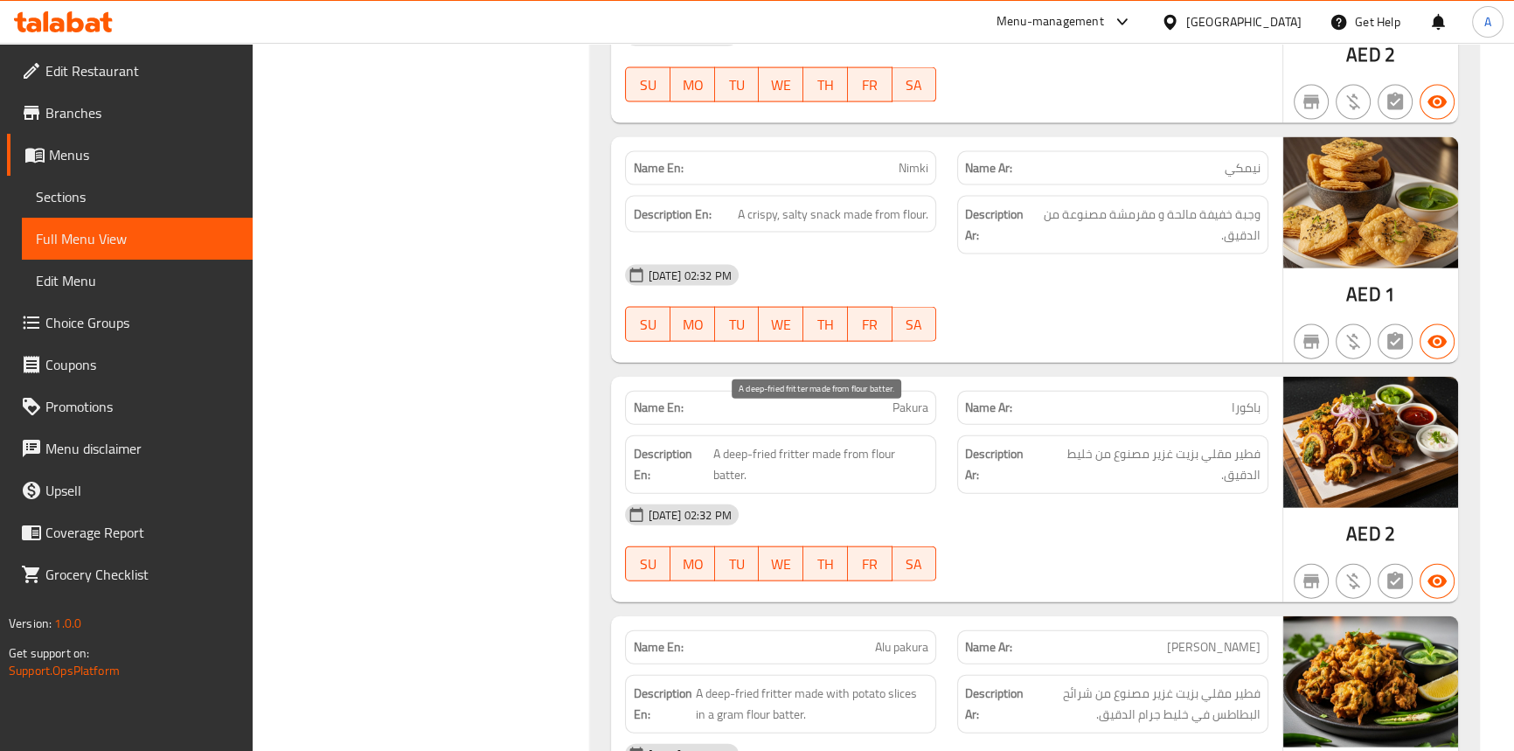
click at [719, 443] on span "A deep-fried fritter made from flour batter." at bounding box center [820, 464] width 215 height 43
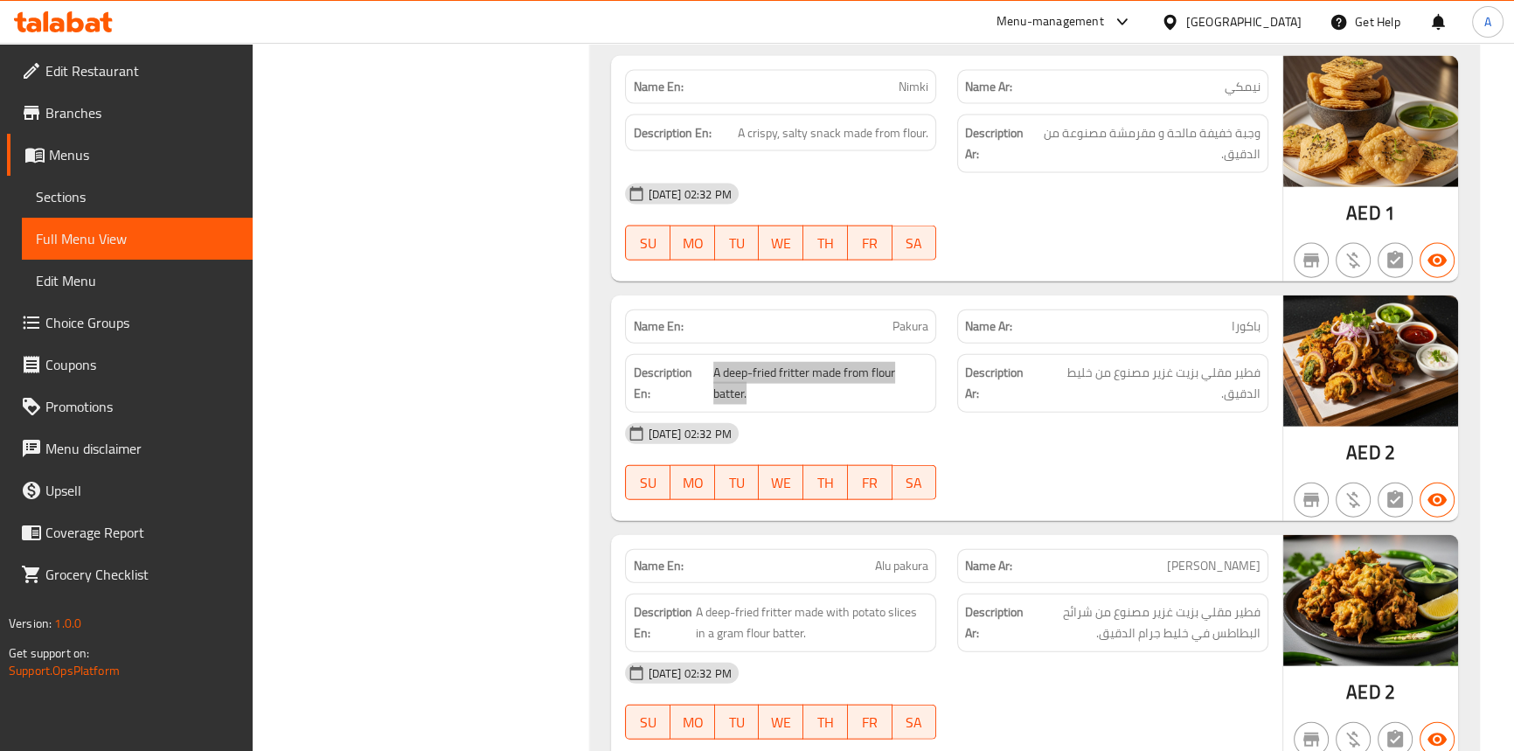
scroll to position [21666, 0]
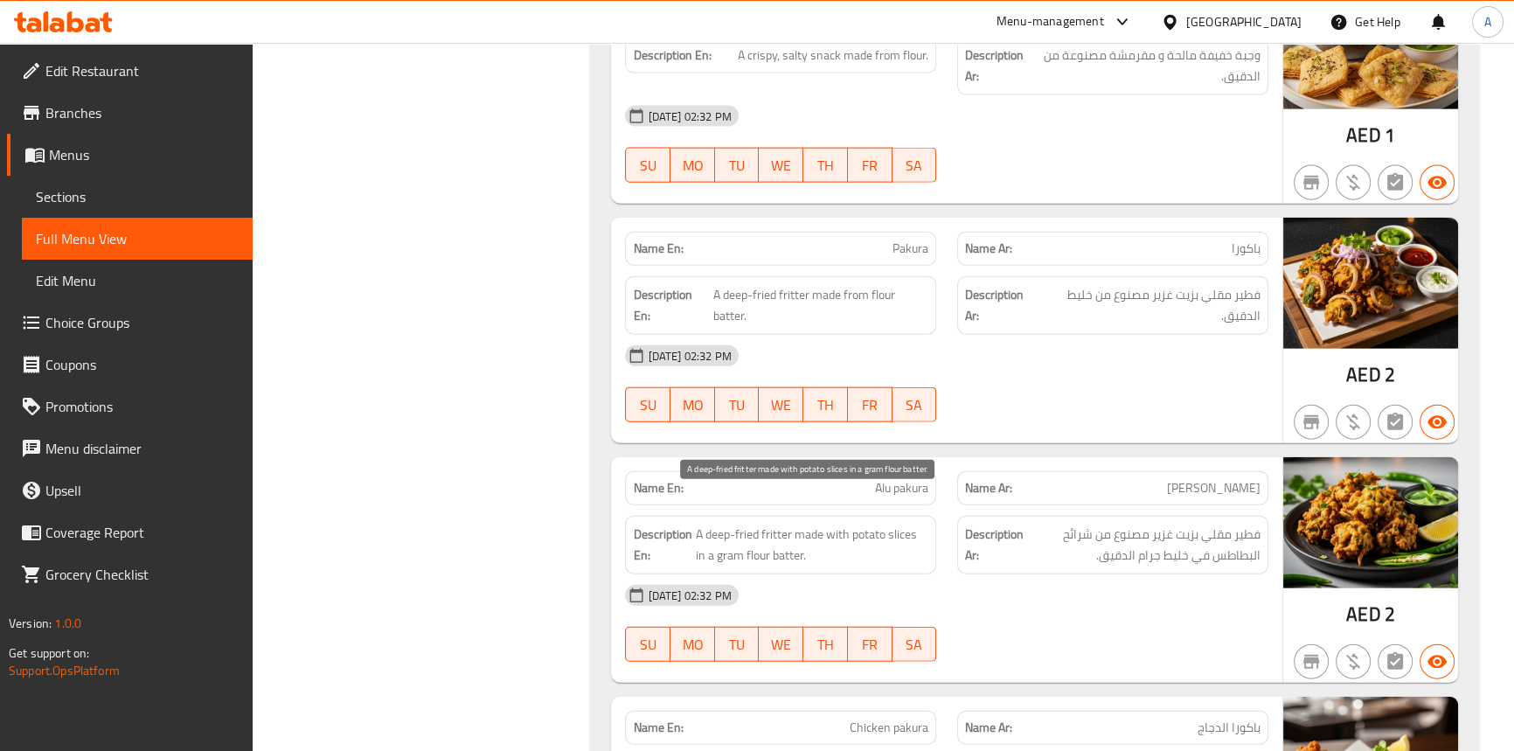
click at [772, 524] on span "A deep-fried fritter made with potato slices in a gram flour batter." at bounding box center [811, 545] width 233 height 43
click at [745, 524] on span "A deep-fried fritter made with potato slices in a gram flour batter." at bounding box center [811, 545] width 233 height 43
click at [712, 524] on span "A deep-fried fritter made with potato slices in a gram flour batter." at bounding box center [811, 545] width 233 height 43
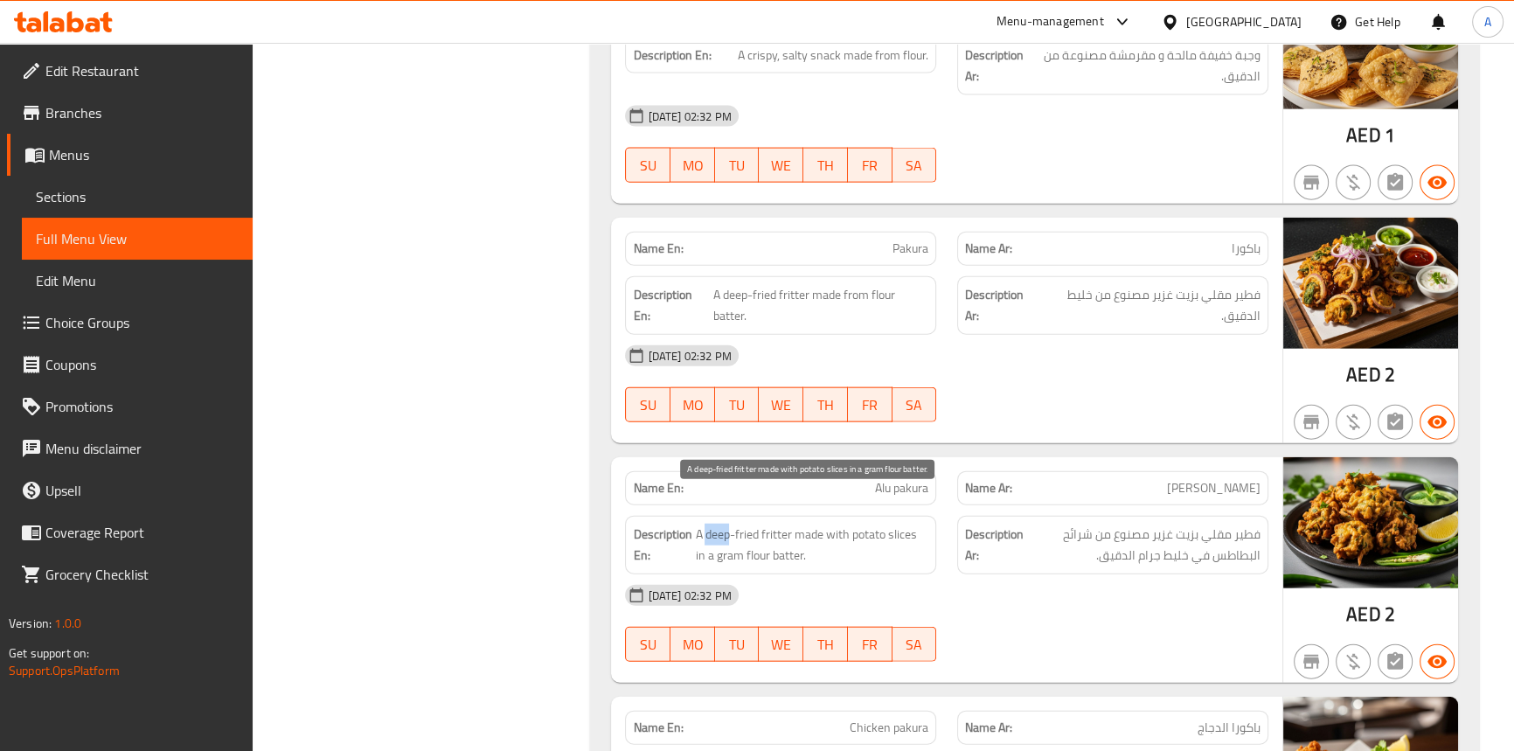
click at [712, 524] on span "A deep-fried fritter made with potato slices in a gram flour batter." at bounding box center [811, 545] width 233 height 43
click at [805, 524] on span "A deep-fried fritter made with potato slices in a gram flour batter." at bounding box center [811, 545] width 233 height 43
click at [831, 524] on span "A deep-fried fritter made with potato slices in a gram flour batter." at bounding box center [811, 545] width 233 height 43
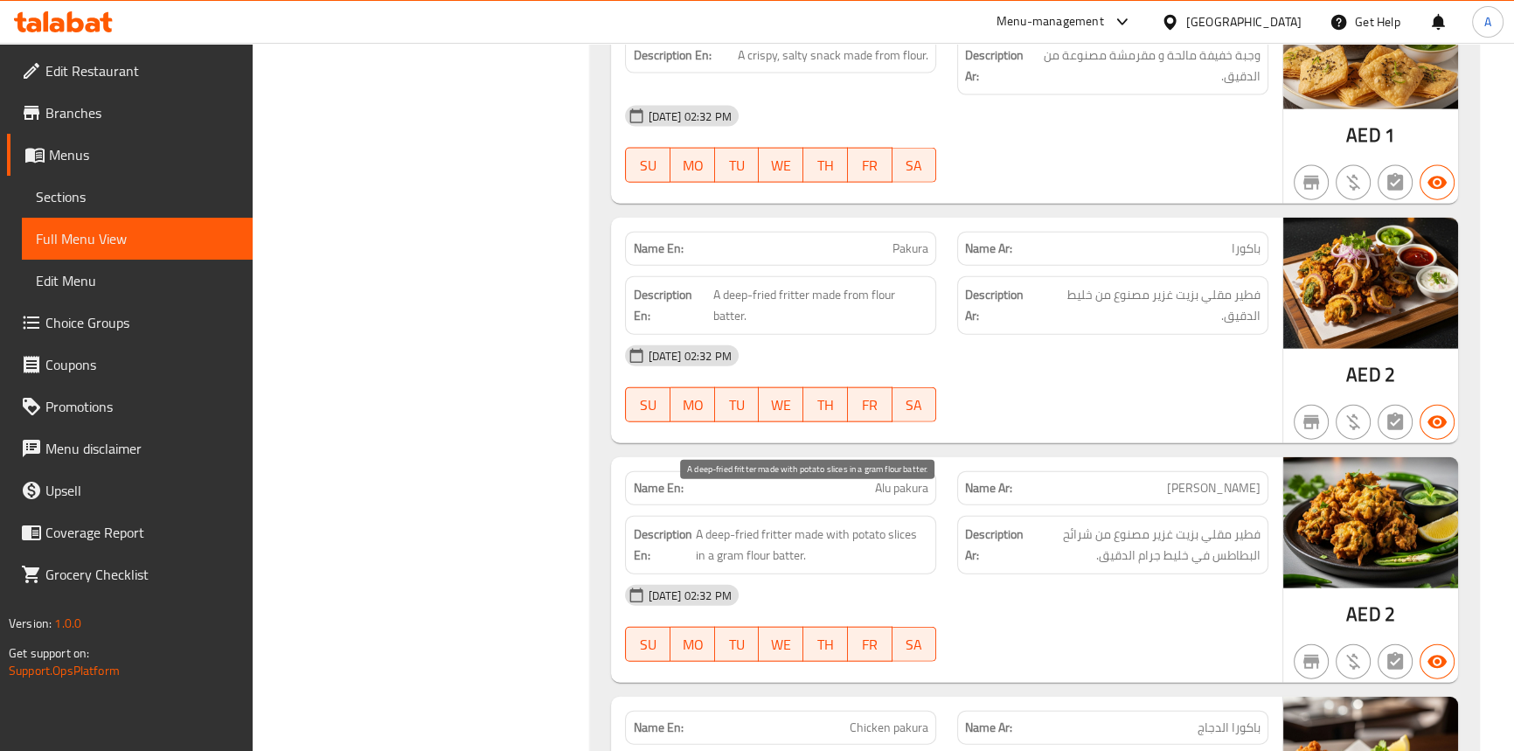
click at [867, 524] on span "A deep-fried fritter made with potato slices in a gram flour batter." at bounding box center [811, 545] width 233 height 43
click at [915, 524] on span "A deep-fried fritter made with potato slices in a gram flour batter." at bounding box center [811, 545] width 233 height 43
click at [777, 528] on span "A deep-fried fritter made with potato slices in a gram flour batter." at bounding box center [811, 545] width 233 height 43
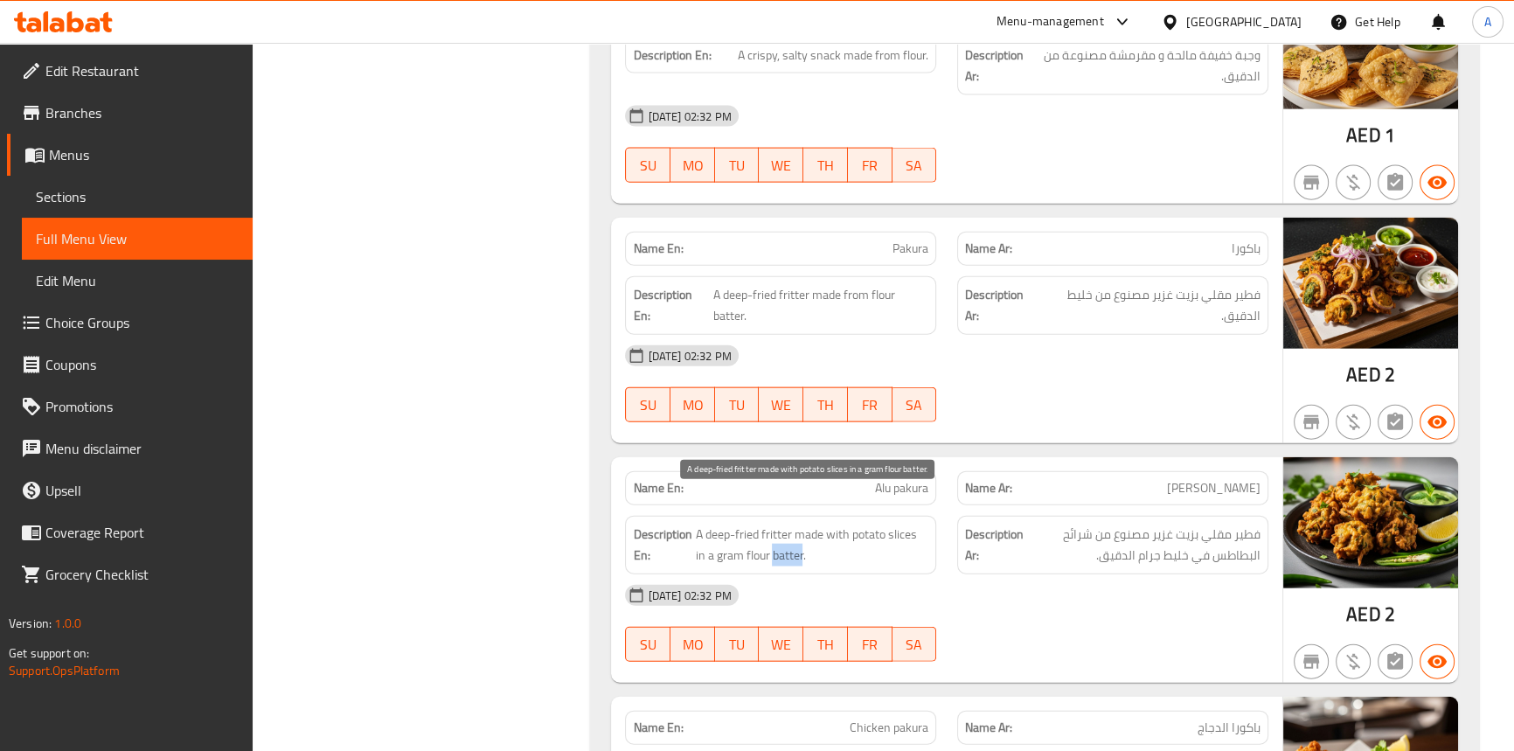
click at [777, 528] on span "A deep-fried fritter made with potato slices in a gram flour batter." at bounding box center [811, 545] width 233 height 43
click at [745, 533] on span "A deep-fried fritter made with potato slices in a gram flour batter." at bounding box center [811, 545] width 233 height 43
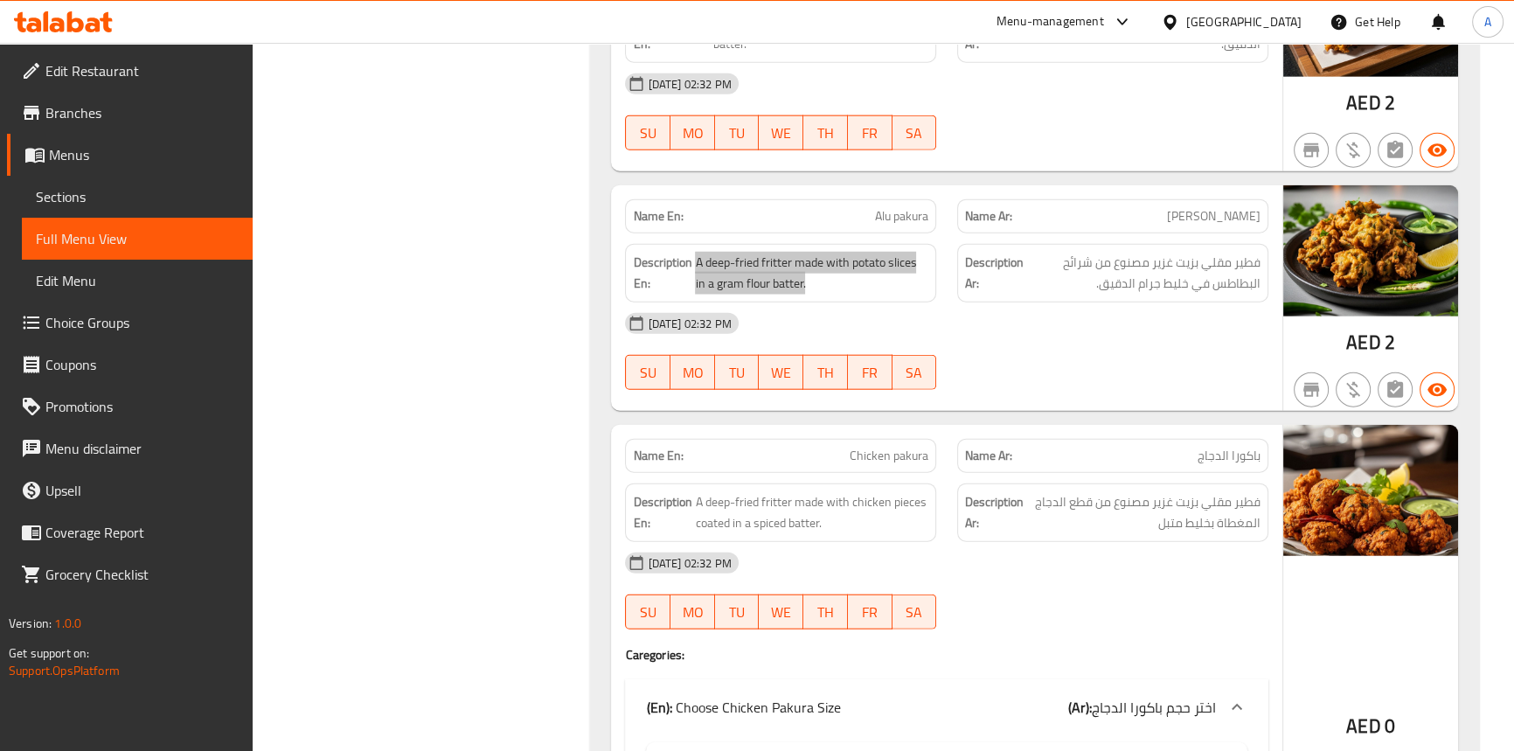
scroll to position [21983, 0]
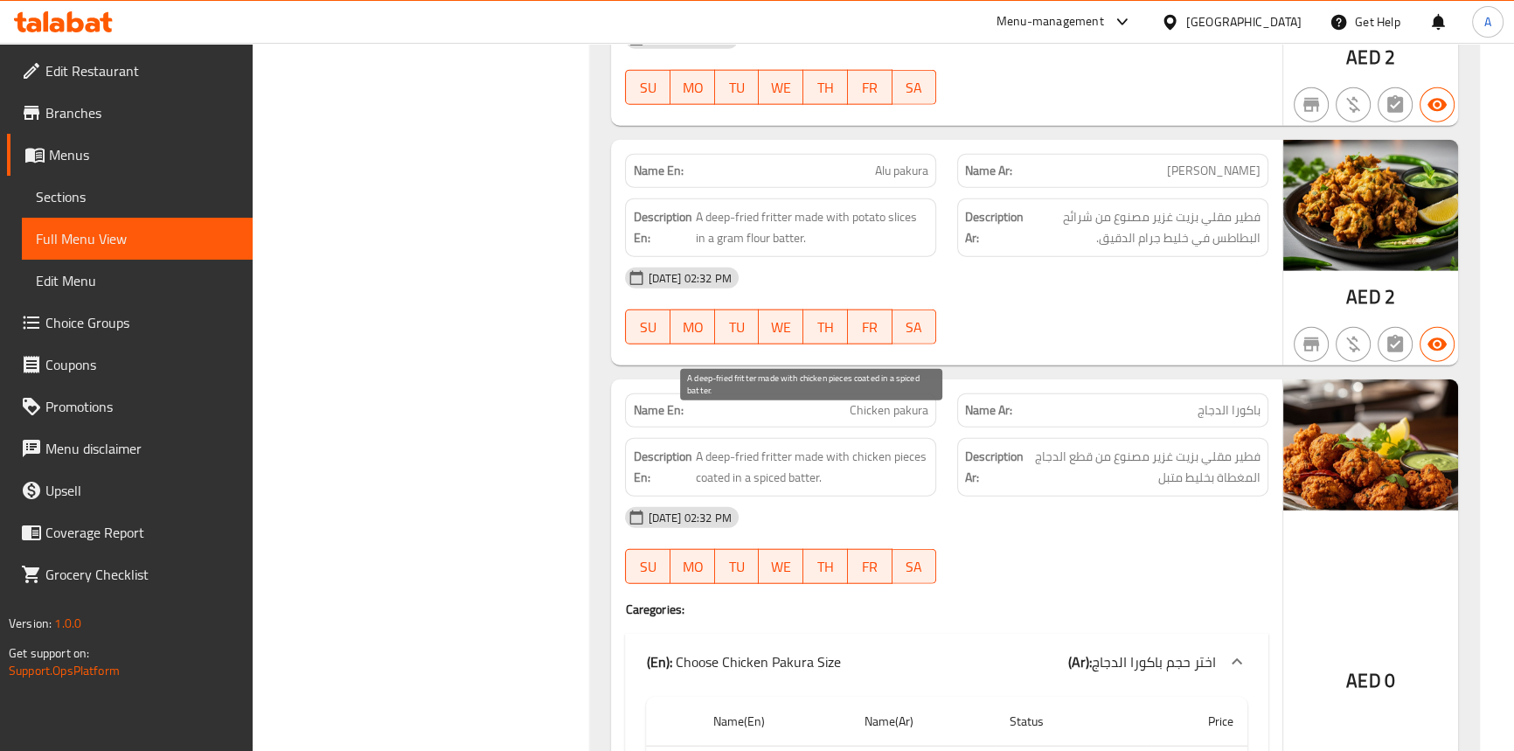
click at [778, 446] on span "A deep-fried fritter made with chicken pieces coated in a spiced batter." at bounding box center [811, 467] width 233 height 43
click at [745, 446] on span "A deep-fried fritter made with chicken pieces coated in a spiced batter." at bounding box center [811, 467] width 233 height 43
click at [710, 446] on span "A deep-fried fritter made with chicken pieces coated in a spiced batter." at bounding box center [811, 467] width 233 height 43
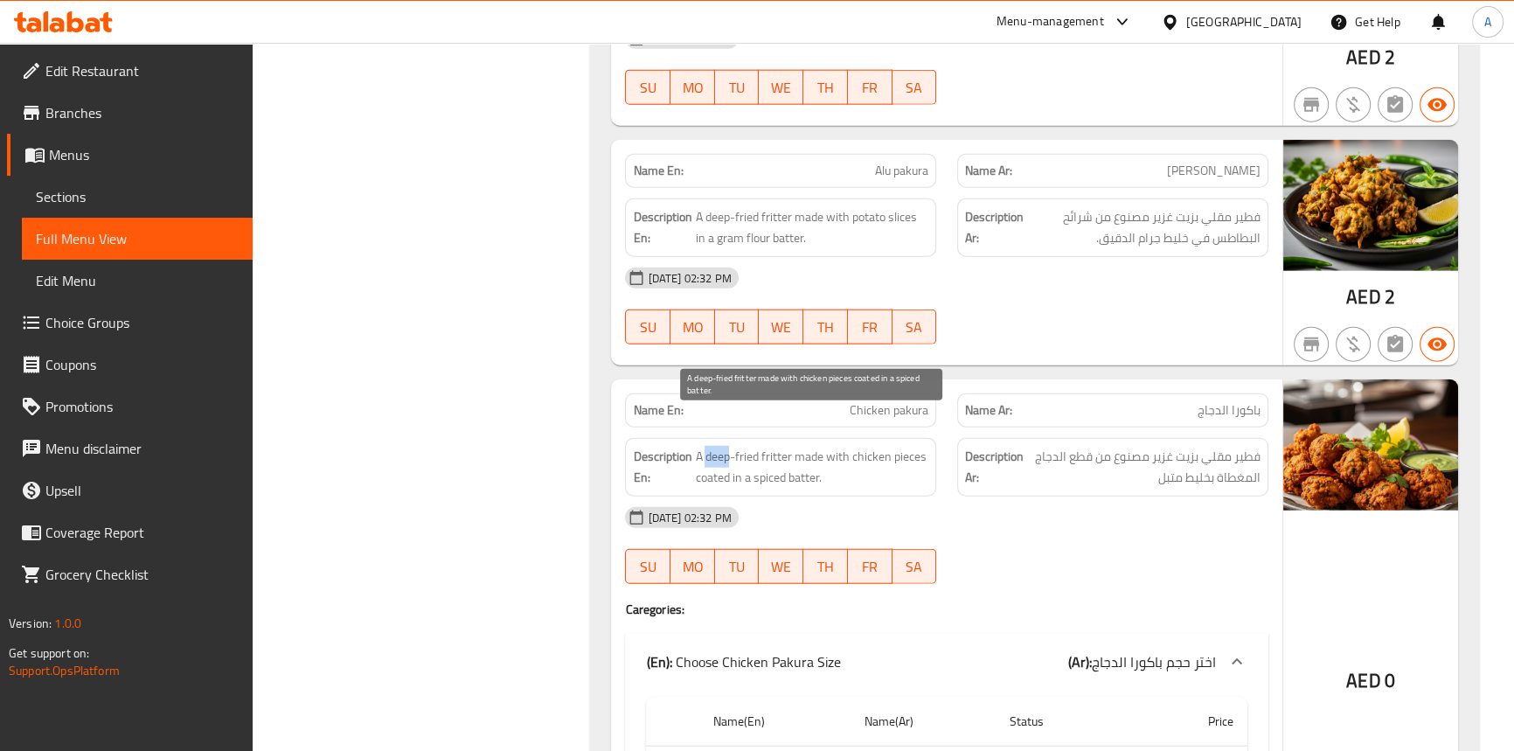
click at [710, 446] on span "A deep-fried fritter made with chicken pieces coated in a spiced batter." at bounding box center [811, 467] width 233 height 43
click at [803, 446] on span "A deep-fried fritter made with chicken pieces coated in a spiced batter." at bounding box center [811, 467] width 233 height 43
click at [832, 446] on span "A deep-fried fritter made with chicken pieces coated in a spiced batter." at bounding box center [811, 467] width 233 height 43
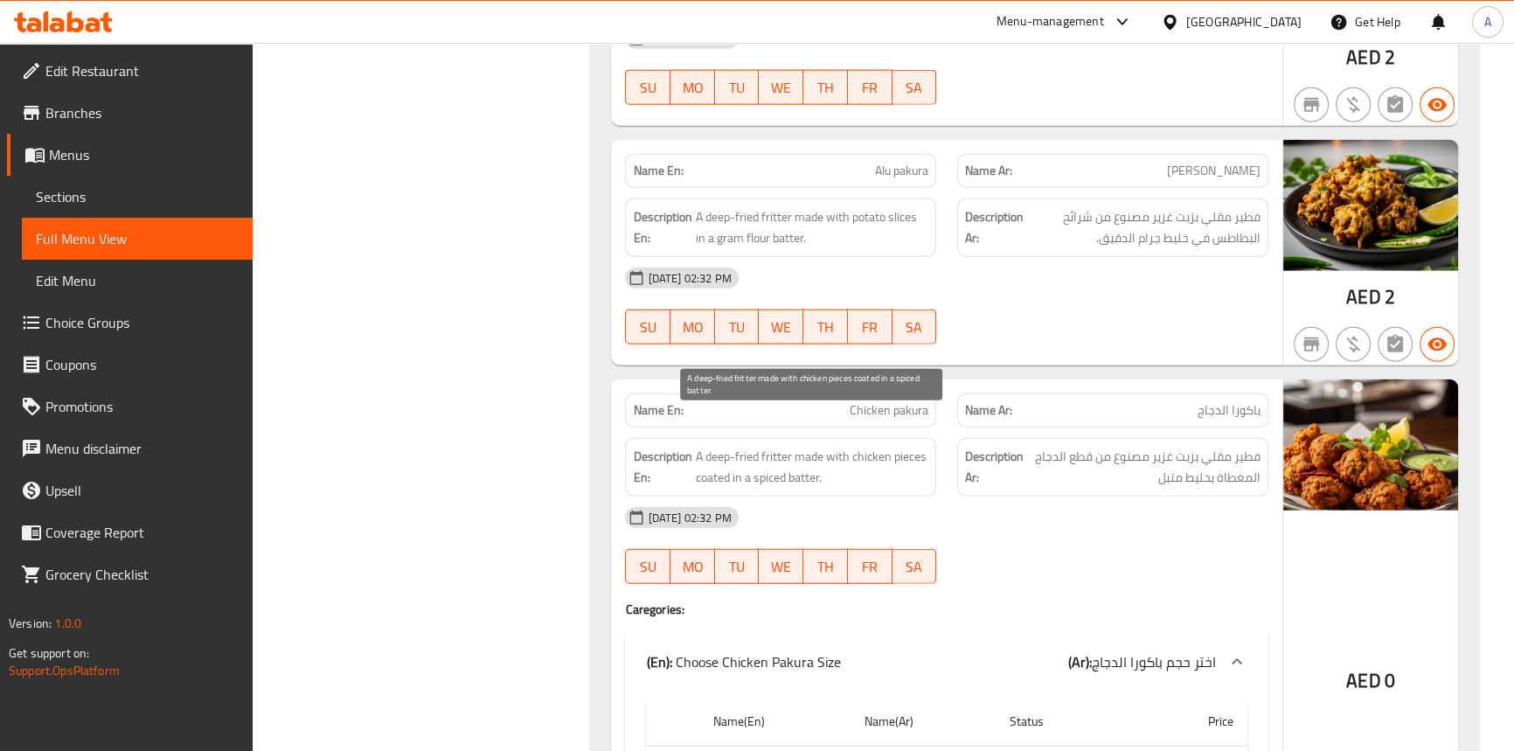
click at [912, 446] on span "A deep-fried fritter made with chicken pieces coated in a spiced batter." at bounding box center [811, 467] width 233 height 43
click at [855, 446] on span "A deep-fried fritter made with chicken pieces coated in a spiced batter." at bounding box center [811, 467] width 233 height 43
click at [708, 446] on span "A deep-fried fritter made with chicken pieces coated in a spiced batter." at bounding box center [811, 467] width 233 height 43
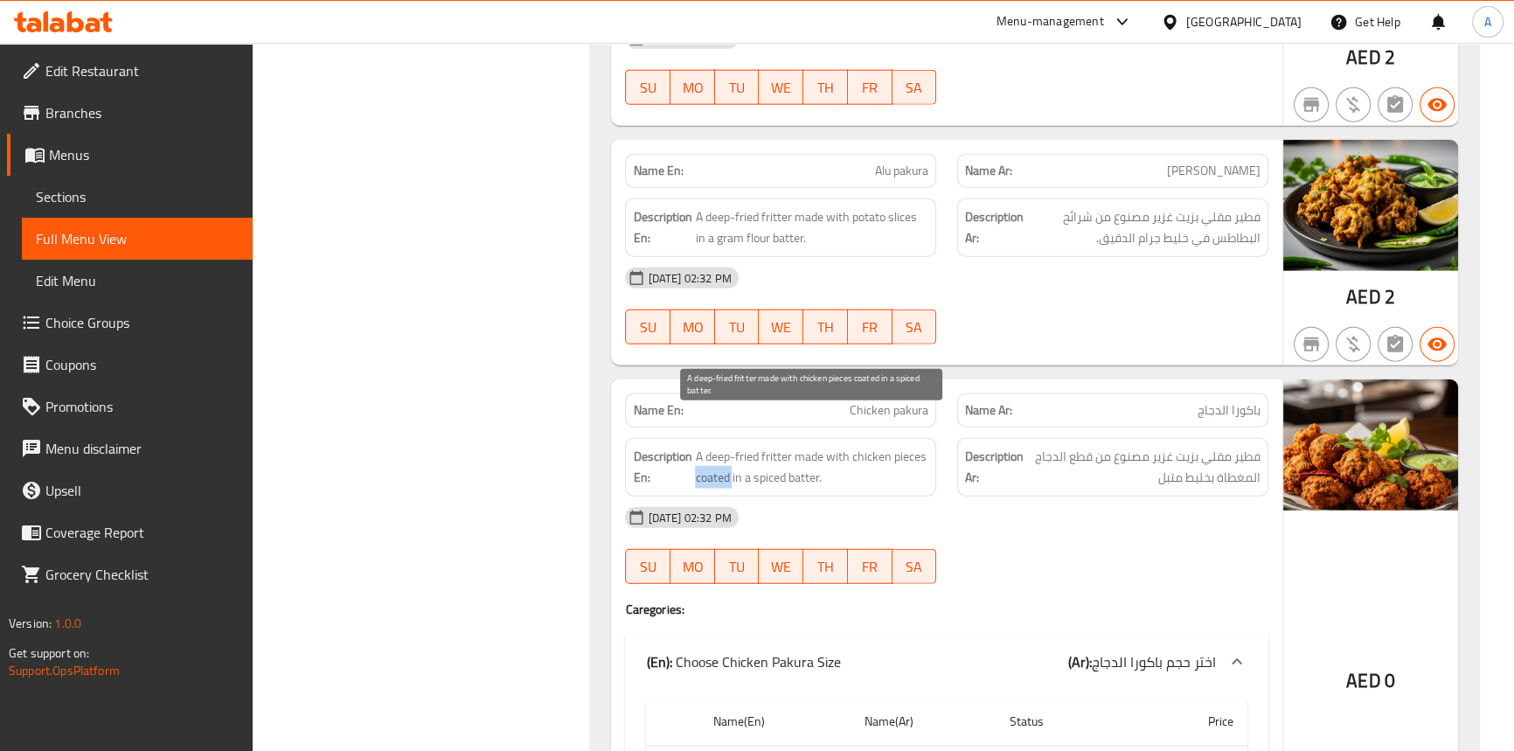
click at [708, 446] on span "A deep-fried fritter made with chicken pieces coated in a spiced batter." at bounding box center [811, 467] width 233 height 43
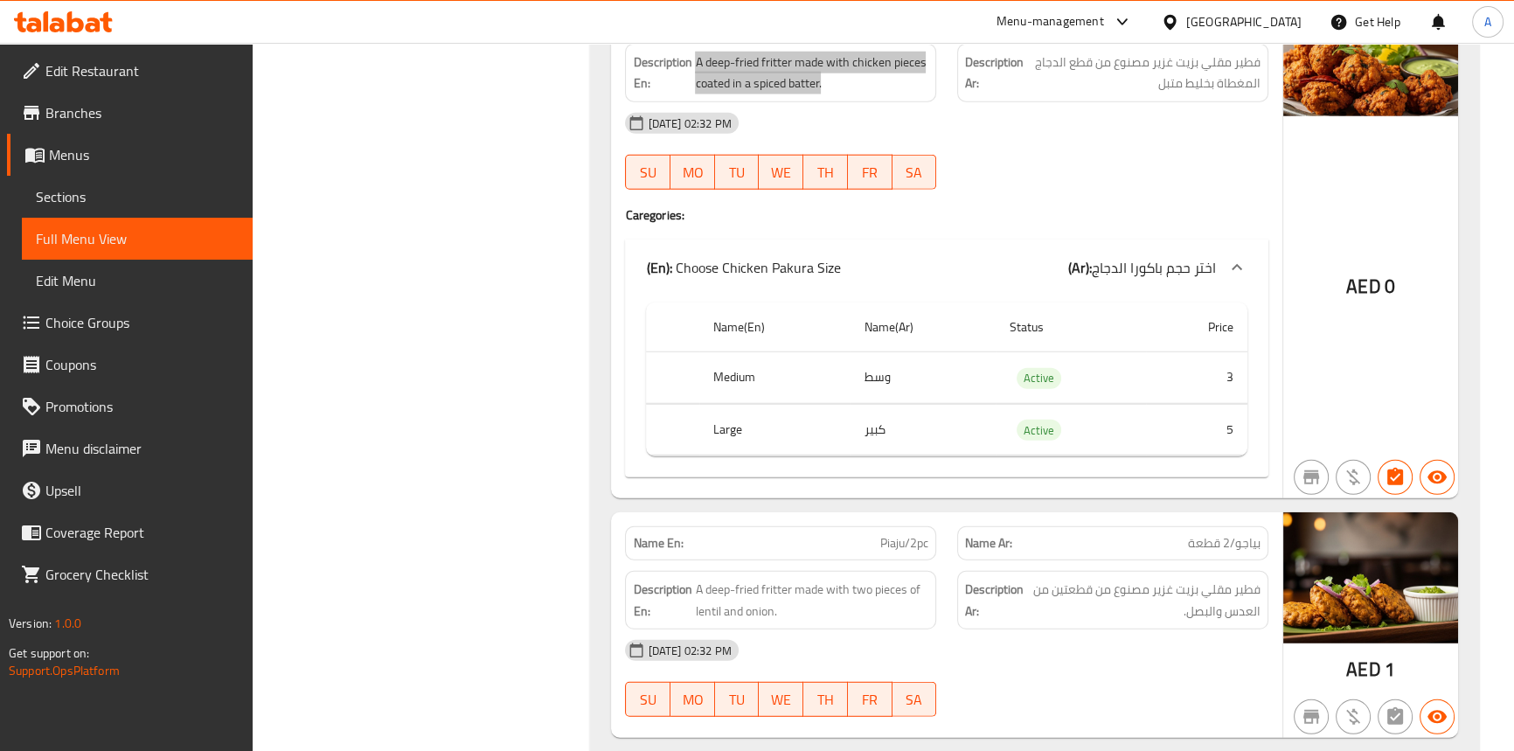
scroll to position [22380, 0]
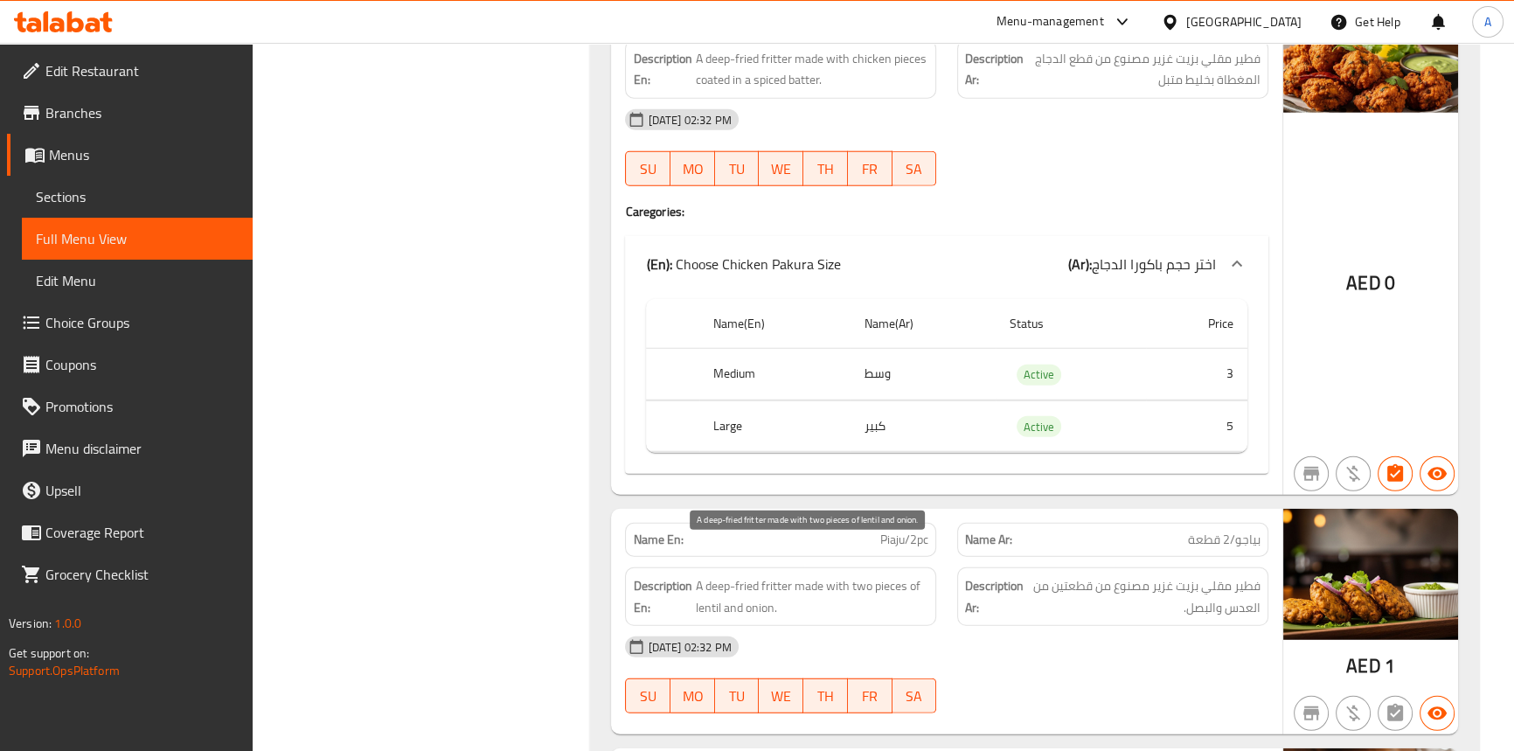
click at [780, 575] on span "A deep-fried fritter made with two pieces of lentil and onion." at bounding box center [812, 596] width 233 height 43
click at [740, 575] on span "A deep-fried fritter made with two pieces of lentil and onion." at bounding box center [812, 596] width 233 height 43
click at [714, 575] on span "A deep-fried fritter made with two pieces of lentil and onion." at bounding box center [812, 596] width 233 height 43
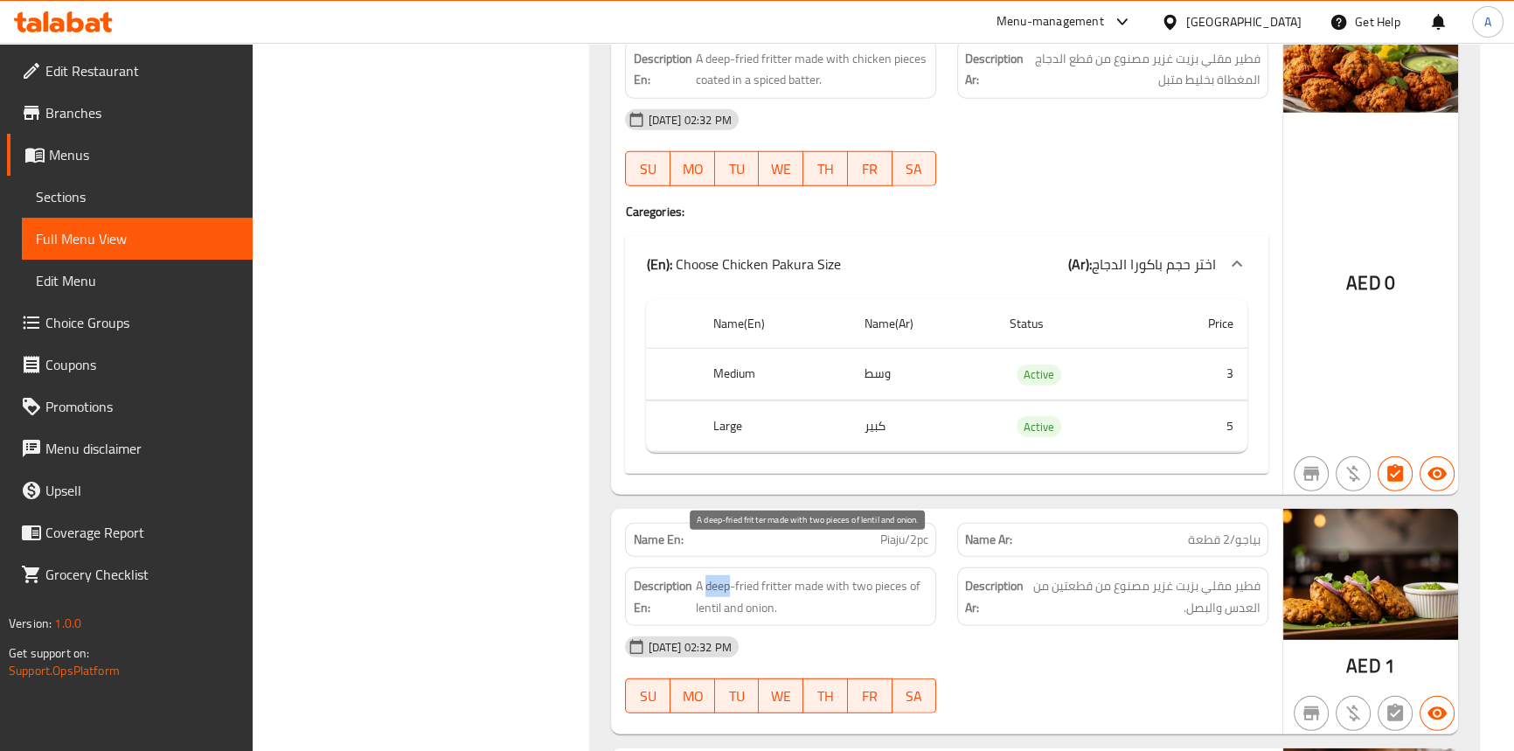
click at [714, 575] on span "A deep-fried fritter made with two pieces of lentil and onion." at bounding box center [812, 596] width 233 height 43
click at [803, 575] on span "A deep-fried fritter made with two pieces of lentil and onion." at bounding box center [812, 596] width 233 height 43
drag, startPoint x: 803, startPoint y: 555, endPoint x: 835, endPoint y: 555, distance: 31.5
click at [806, 575] on span "A deep-fried fritter made with two pieces of lentil and onion." at bounding box center [812, 596] width 233 height 43
click at [836, 575] on span "A deep-fried fritter made with two pieces of lentil and onion." at bounding box center [812, 596] width 233 height 43
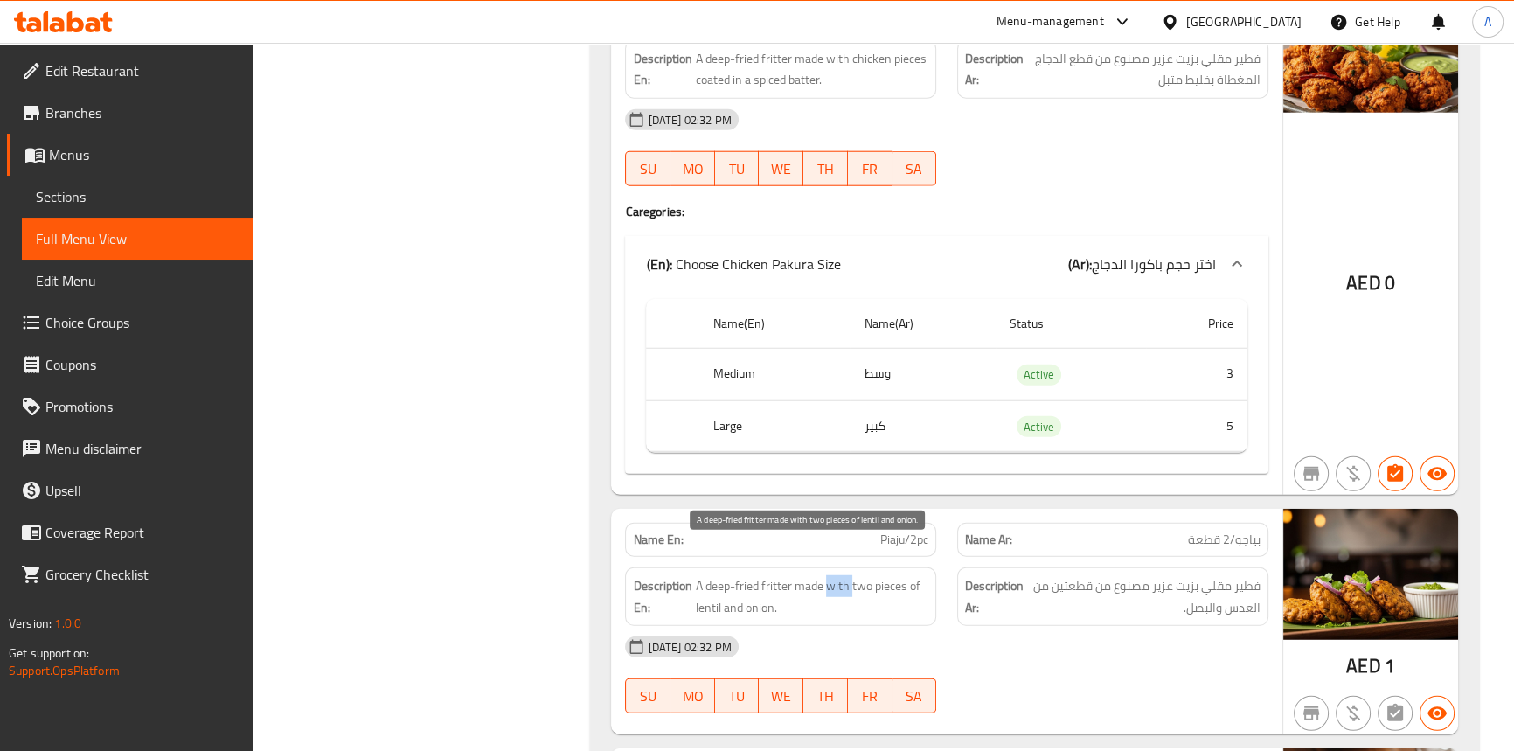
click at [836, 575] on span "A deep-fried fritter made with two pieces of lentil and onion." at bounding box center [812, 596] width 233 height 43
click at [862, 575] on span "A deep-fried fritter made with two pieces of lentil and onion." at bounding box center [812, 596] width 233 height 43
click at [882, 575] on span "A deep-fried fritter made with two pieces of lentil and onion." at bounding box center [812, 596] width 233 height 43
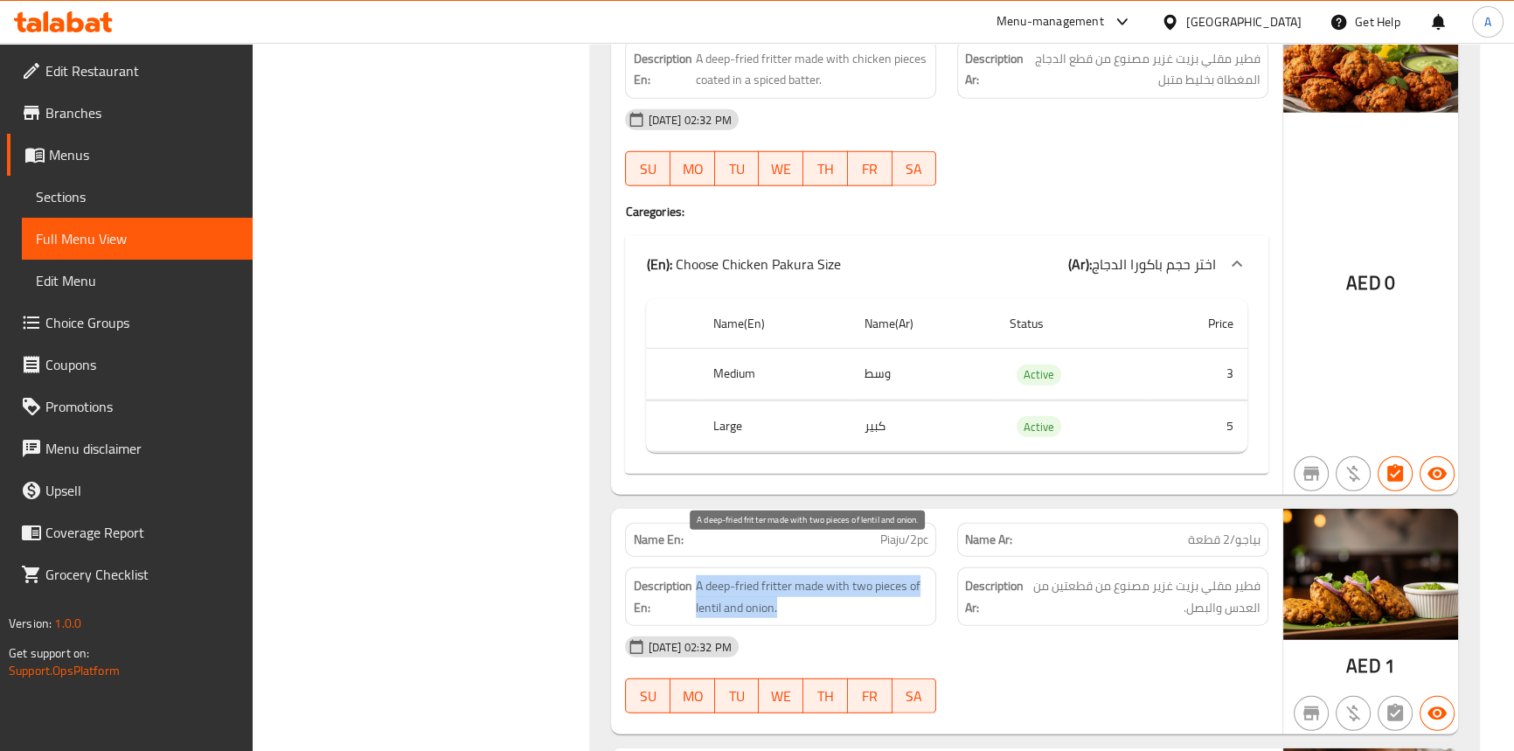
click at [882, 575] on span "A deep-fried fritter made with two pieces of lentil and onion." at bounding box center [812, 596] width 233 height 43
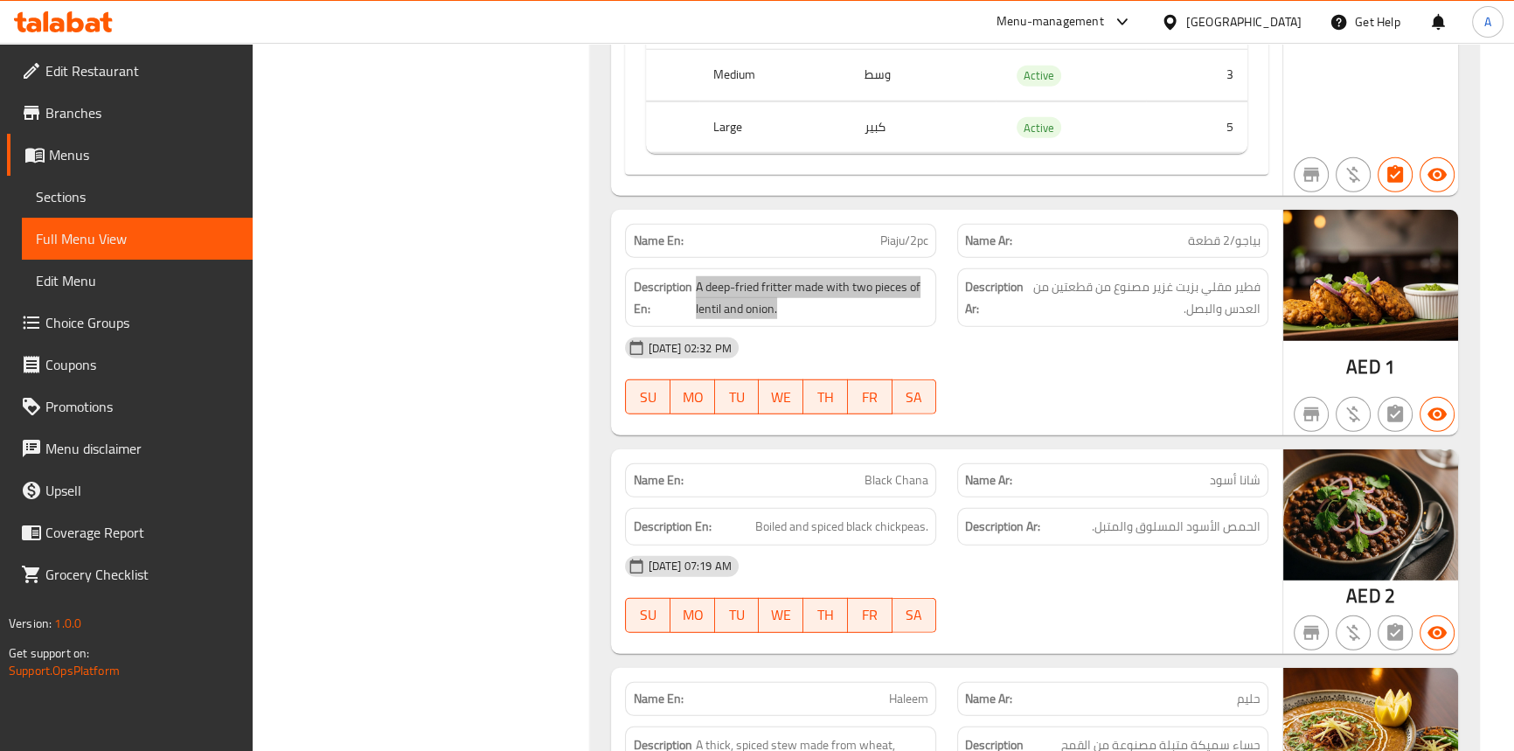
scroll to position [22698, 0]
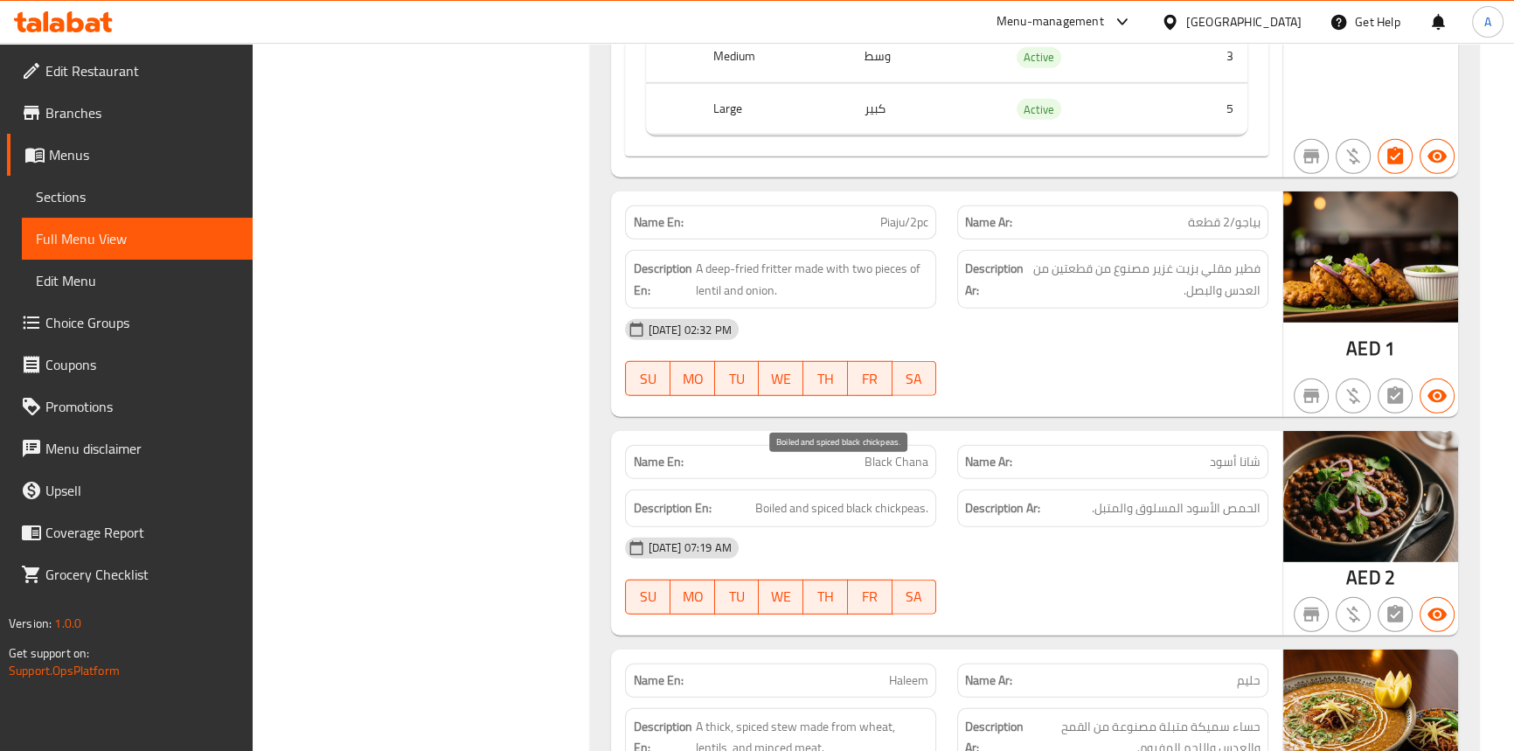
click at [893, 497] on span "Boiled and spiced black chickpeas." at bounding box center [841, 508] width 173 height 22
click at [861, 497] on span "Boiled and spiced black chickpeas." at bounding box center [841, 508] width 173 height 22
click at [773, 497] on span "Boiled and spiced black chickpeas." at bounding box center [841, 508] width 173 height 22
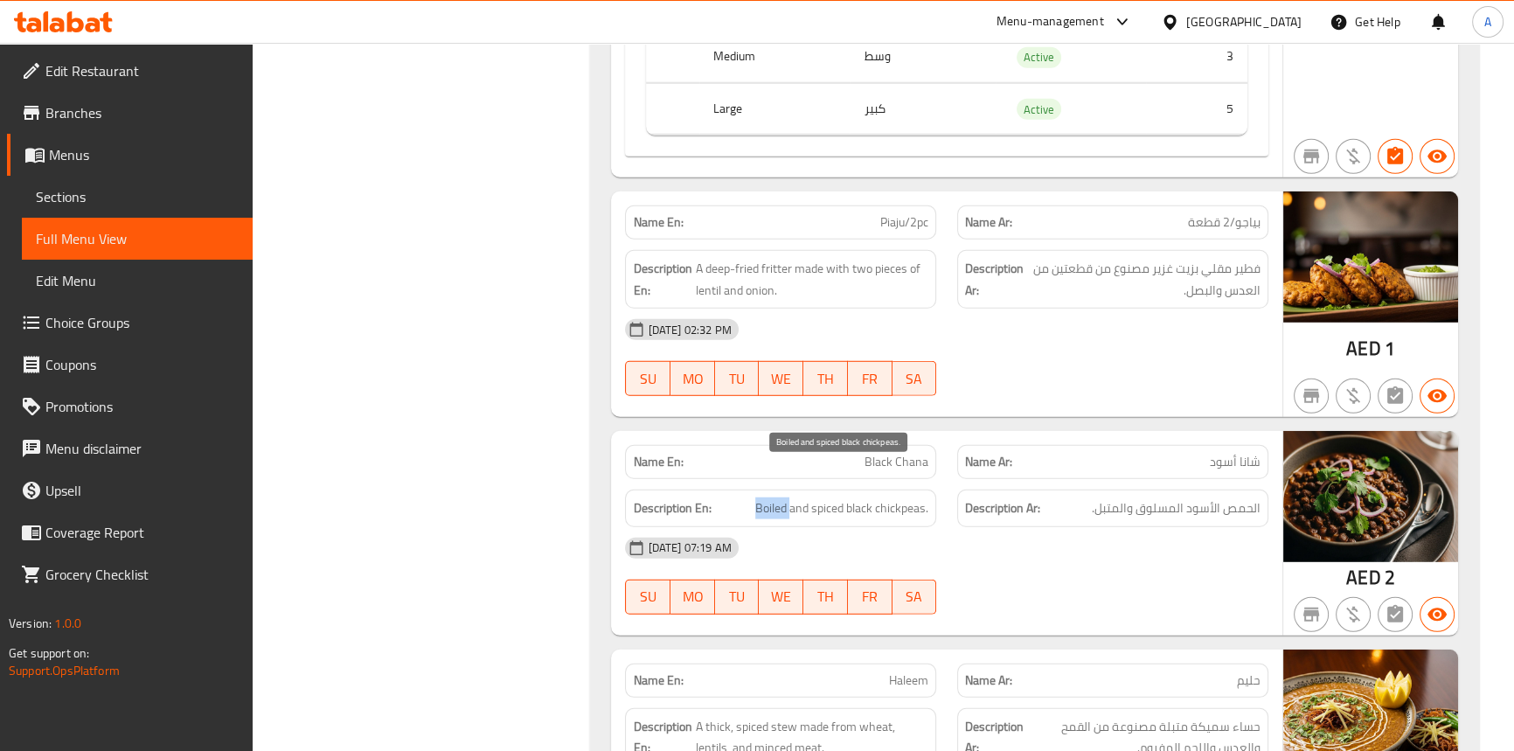
click at [773, 497] on span "Boiled and spiced black chickpeas." at bounding box center [841, 508] width 173 height 22
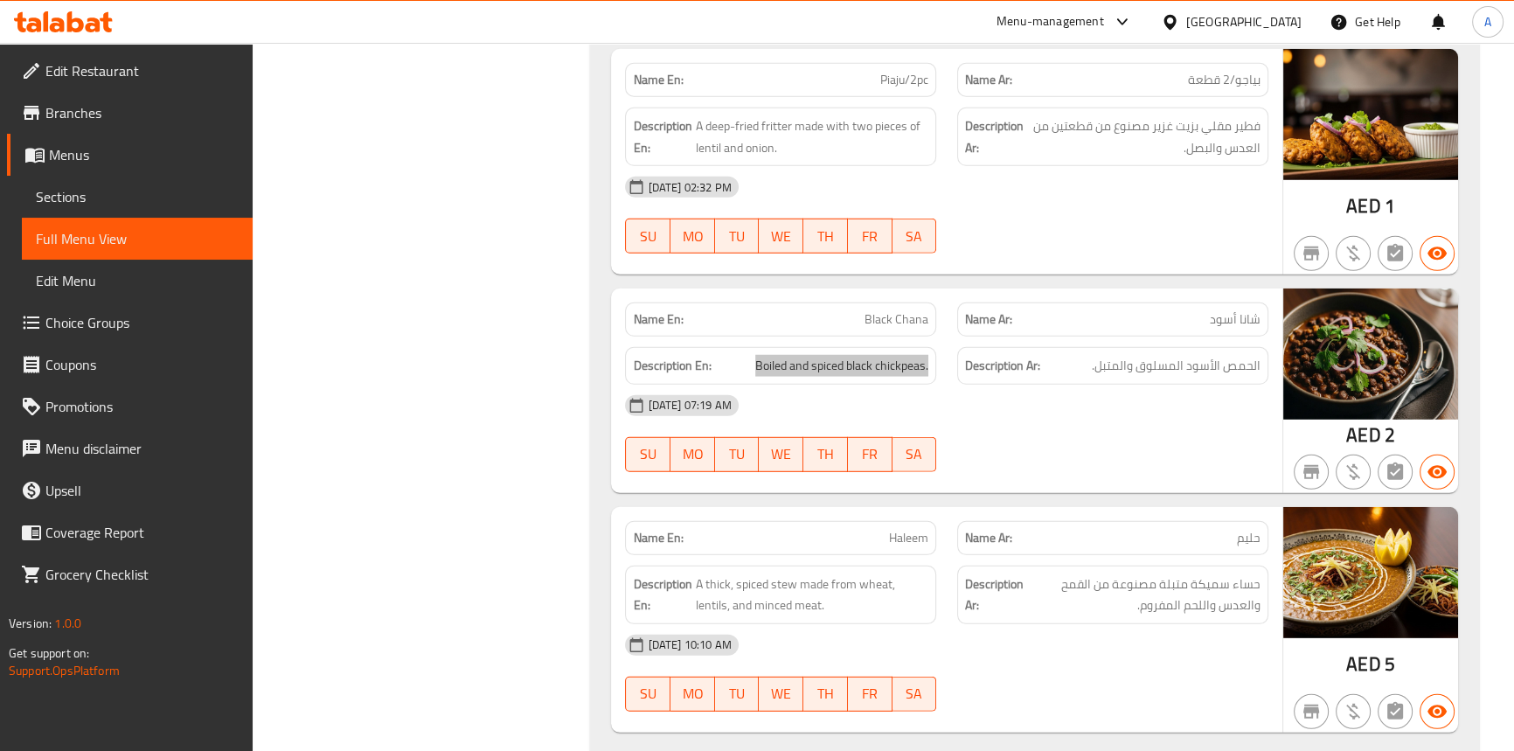
scroll to position [22857, 0]
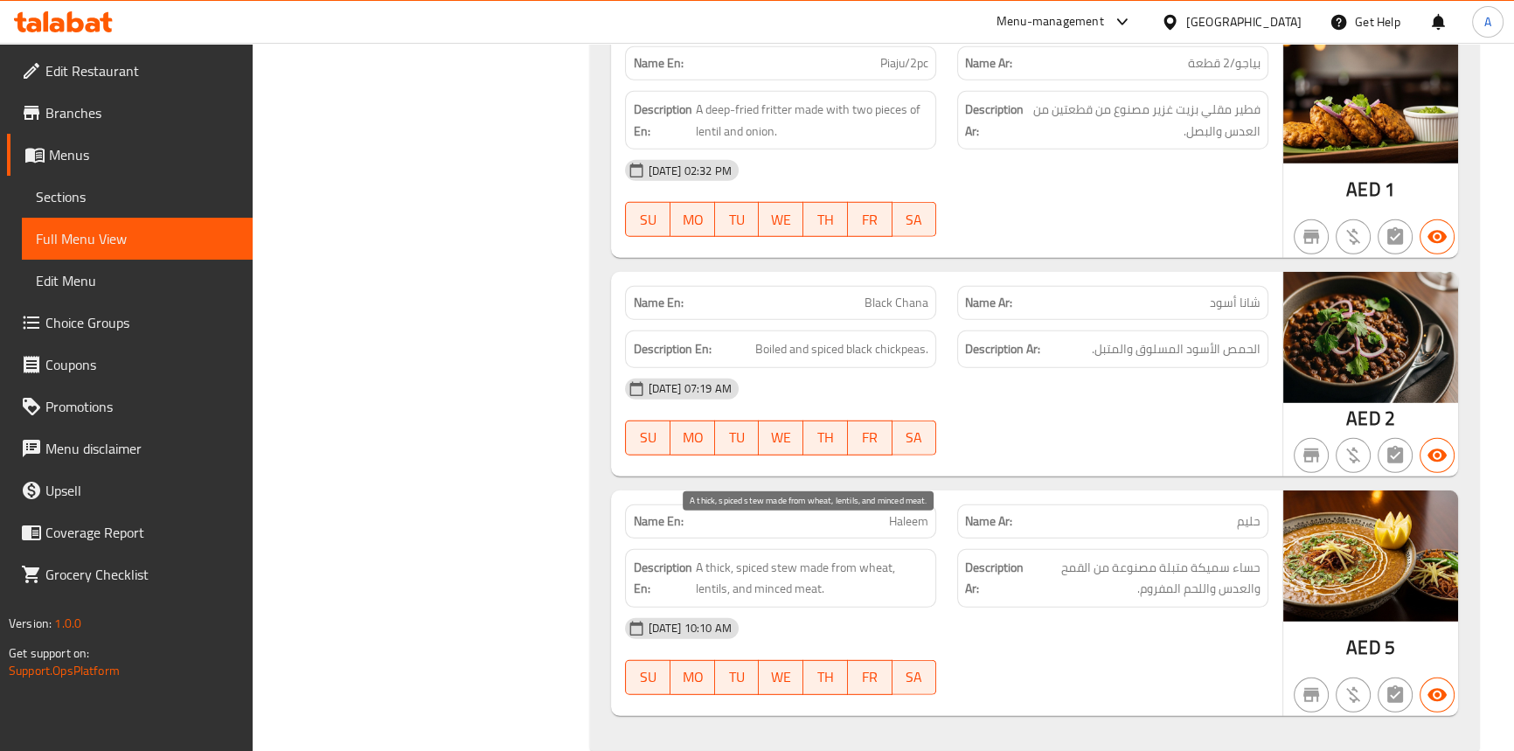
click at [783, 557] on span "A thick, spiced stew made from wheat, lentils, and minced meat." at bounding box center [811, 578] width 233 height 43
click at [708, 557] on span "A thick, spiced stew made from wheat, lentils, and minced meat." at bounding box center [811, 578] width 233 height 43
click at [743, 557] on span "A thick, spiced stew made from wheat, lentils, and minced meat." at bounding box center [811, 578] width 233 height 43
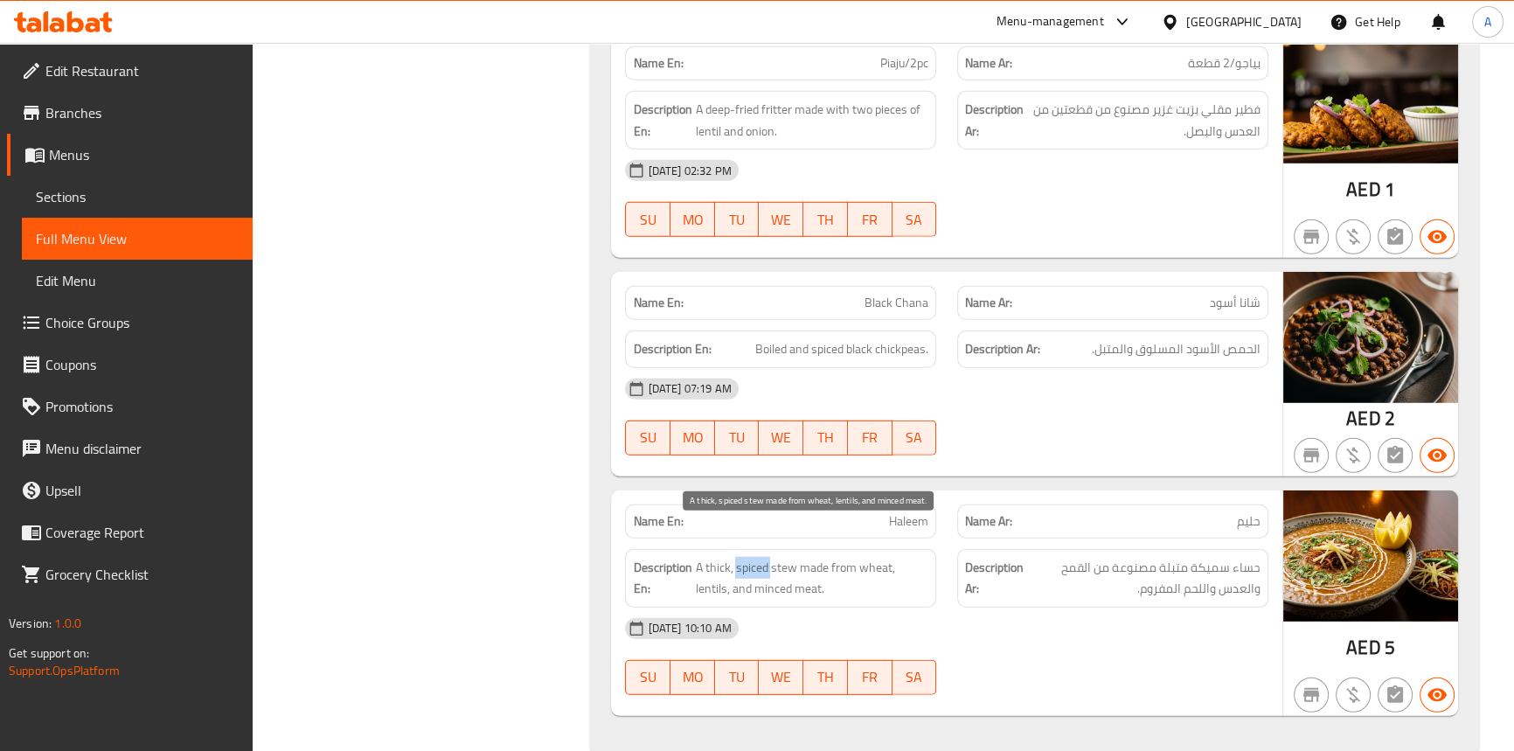
click at [743, 557] on span "A thick, spiced stew made from wheat, lentils, and minced meat." at bounding box center [811, 578] width 233 height 43
click at [814, 557] on span "A thick, spiced stew made from wheat, lentils, and minced meat." at bounding box center [811, 578] width 233 height 43
click at [834, 557] on span "A thick, spiced stew made from wheat, lentils, and minced meat." at bounding box center [811, 578] width 233 height 43
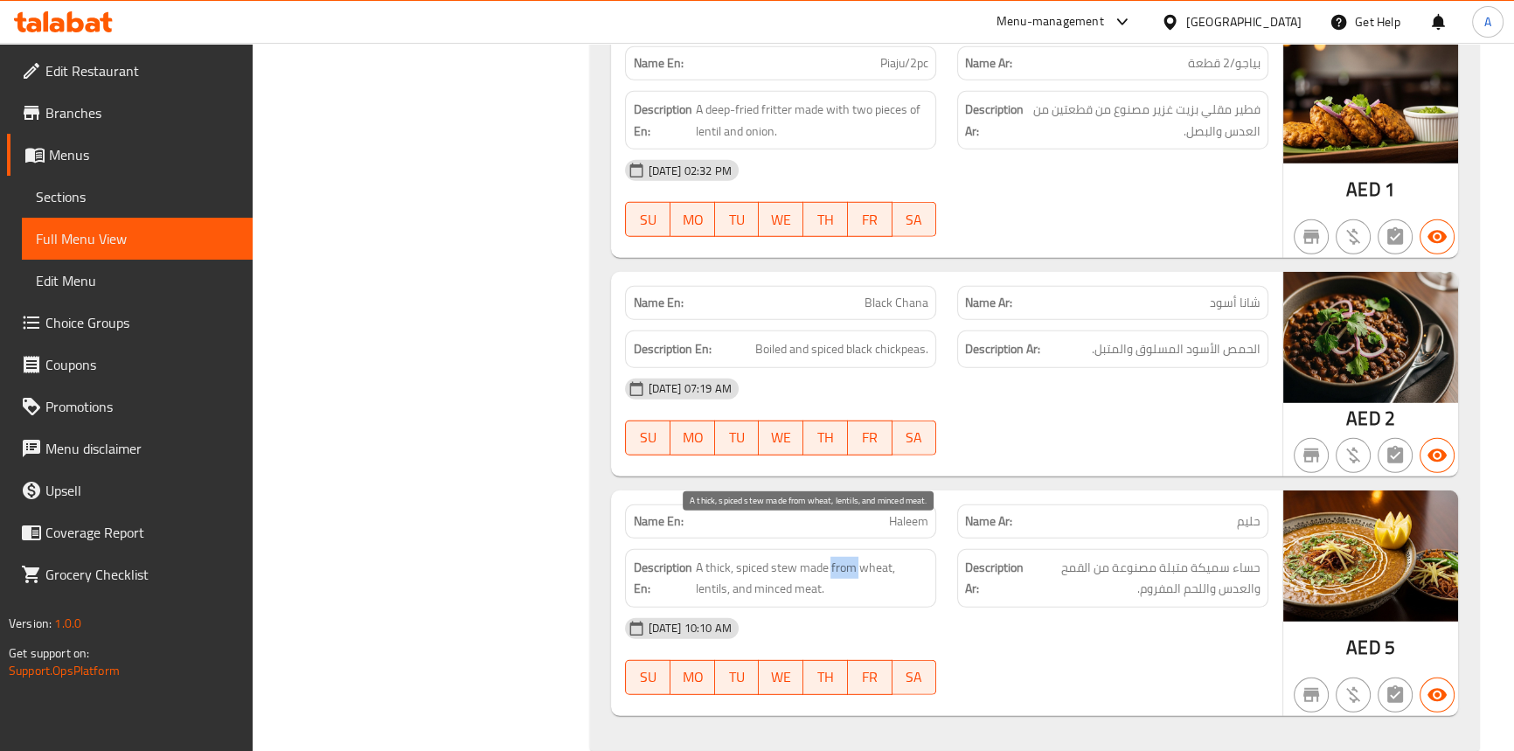
click at [856, 557] on span "A thick, spiced stew made from wheat, lentils, and minced meat." at bounding box center [811, 578] width 233 height 43
click at [715, 557] on span "A thick, spiced stew made from wheat, lentils, and minced meat." at bounding box center [811, 578] width 233 height 43
click at [768, 557] on span "A thick, spiced stew made from wheat, lentils, and minced meat." at bounding box center [811, 578] width 233 height 43
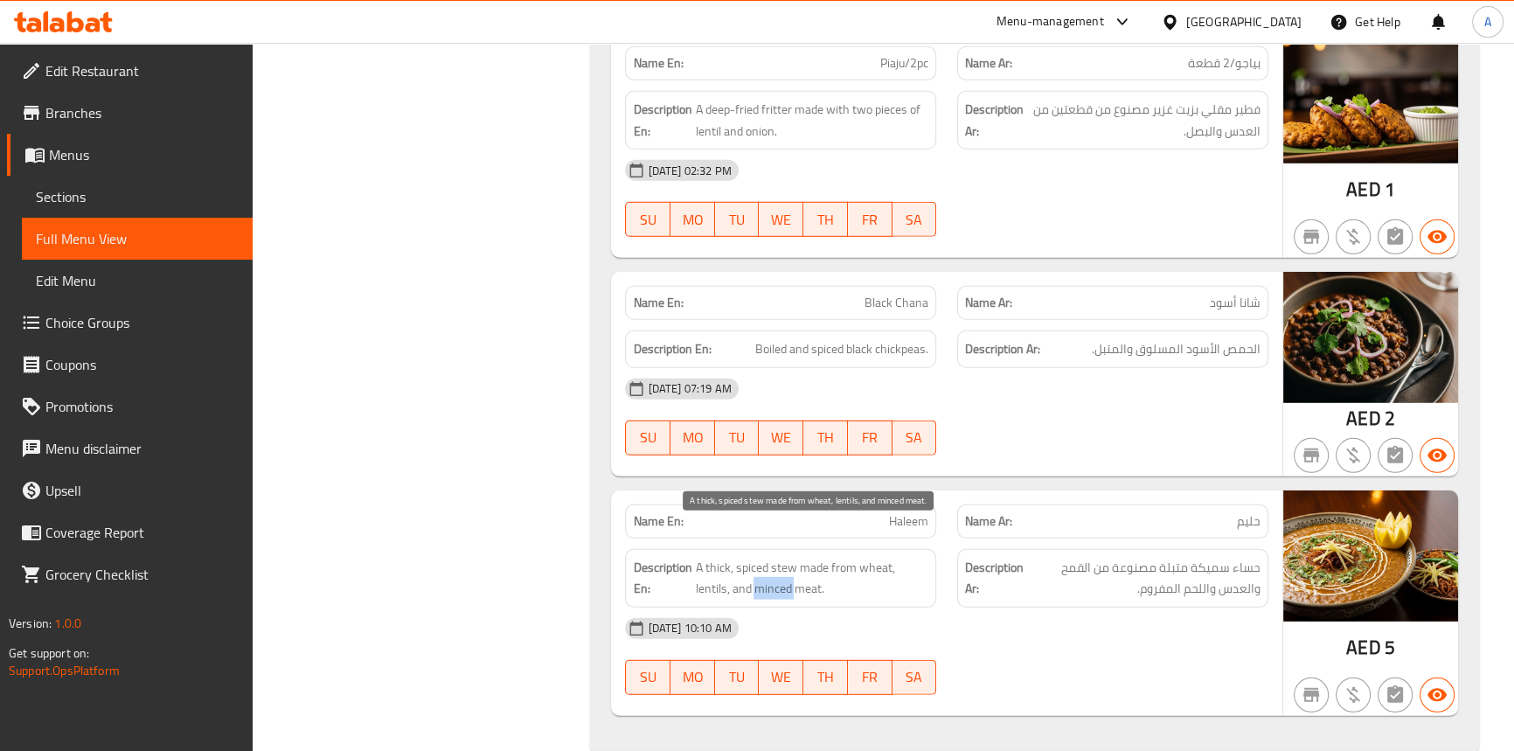
click at [768, 557] on span "A thick, spiced stew made from wheat, lentils, and minced meat." at bounding box center [811, 578] width 233 height 43
click at [769, 557] on span "A thick, spiced stew made from wheat, lentils, and minced meat." at bounding box center [811, 578] width 233 height 43
click at [1106, 384] on div "[DATE] 07:19 AM SU MO TU WE TH FR SA" at bounding box center [945, 417] width 663 height 98
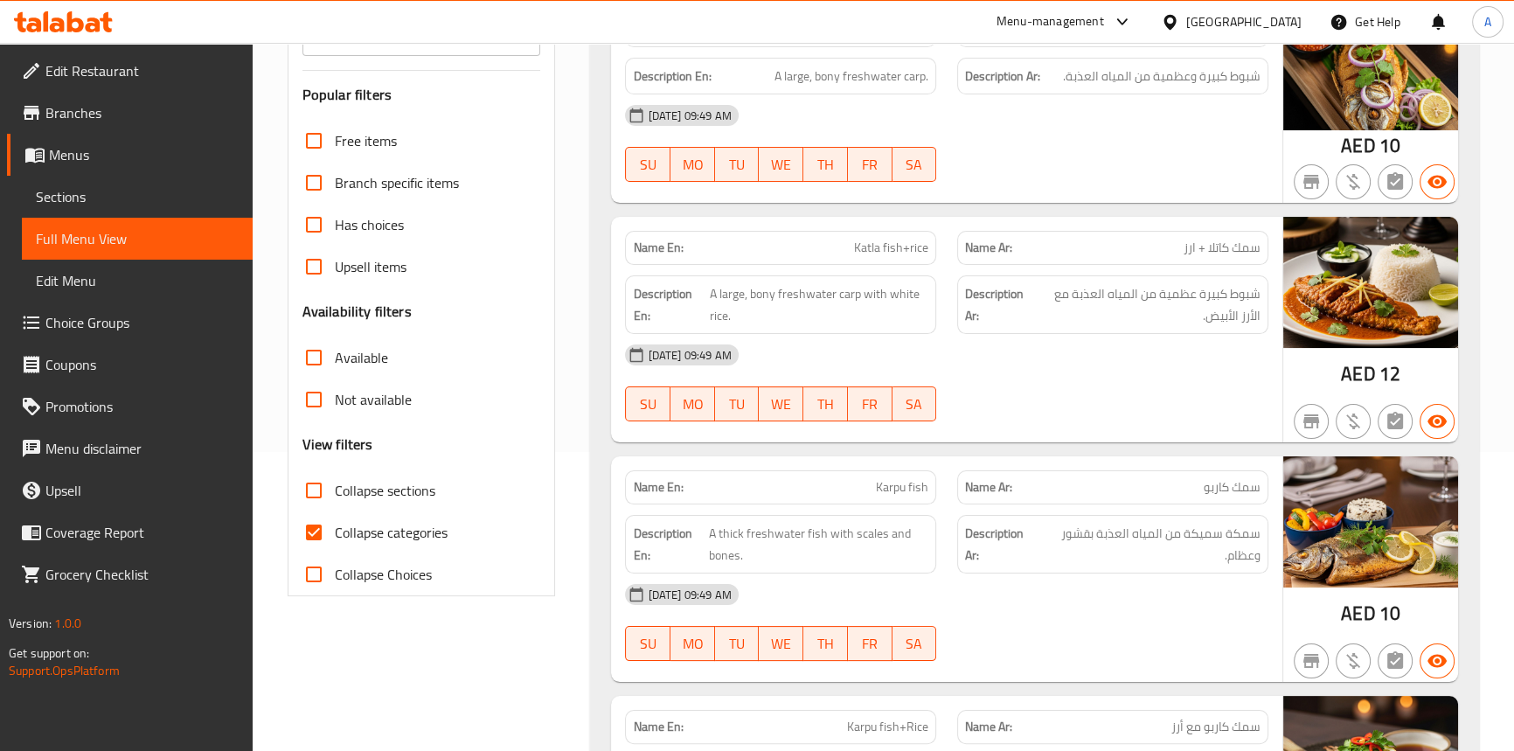
scroll to position [317, 0]
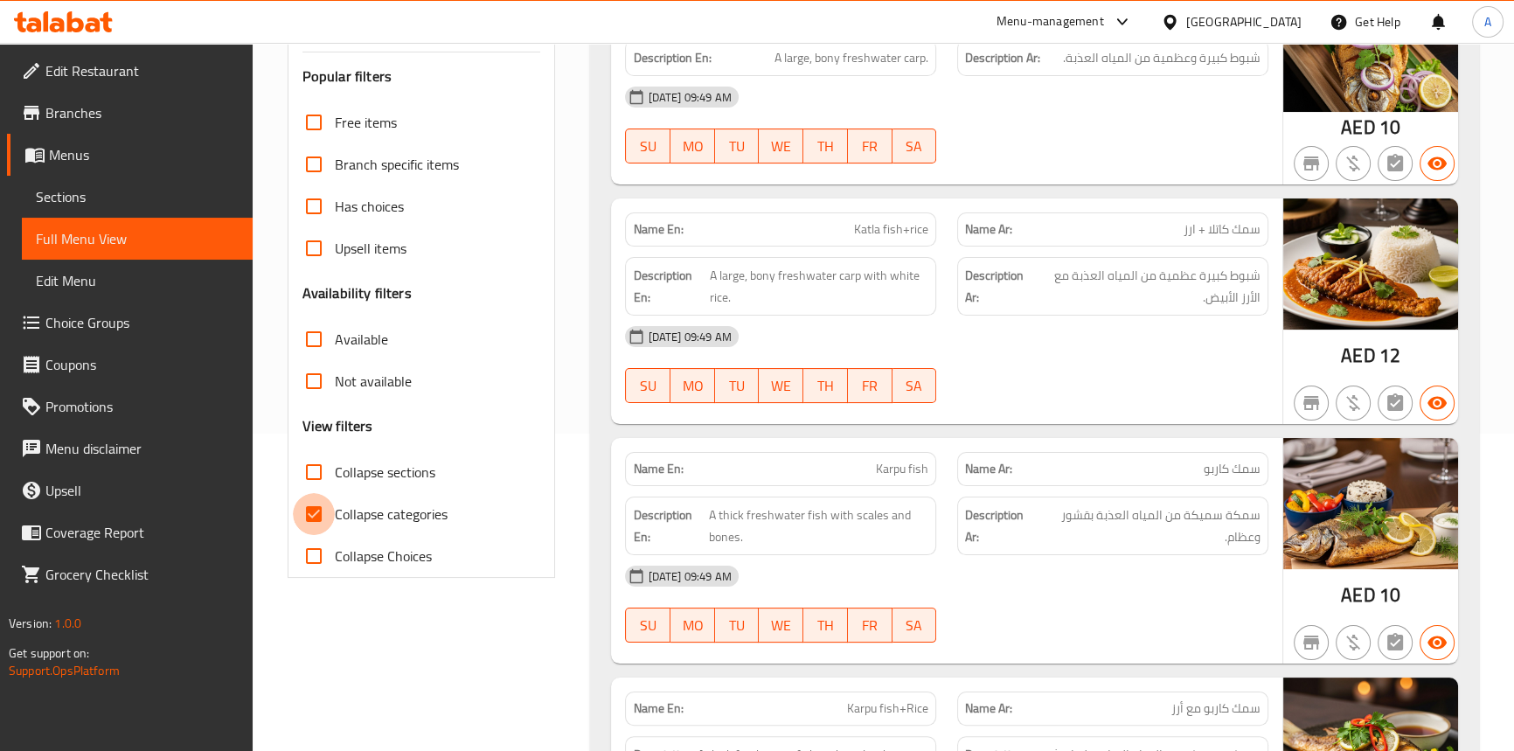
click at [308, 511] on input "Collapse categories" at bounding box center [314, 514] width 42 height 42
checkbox input "false"
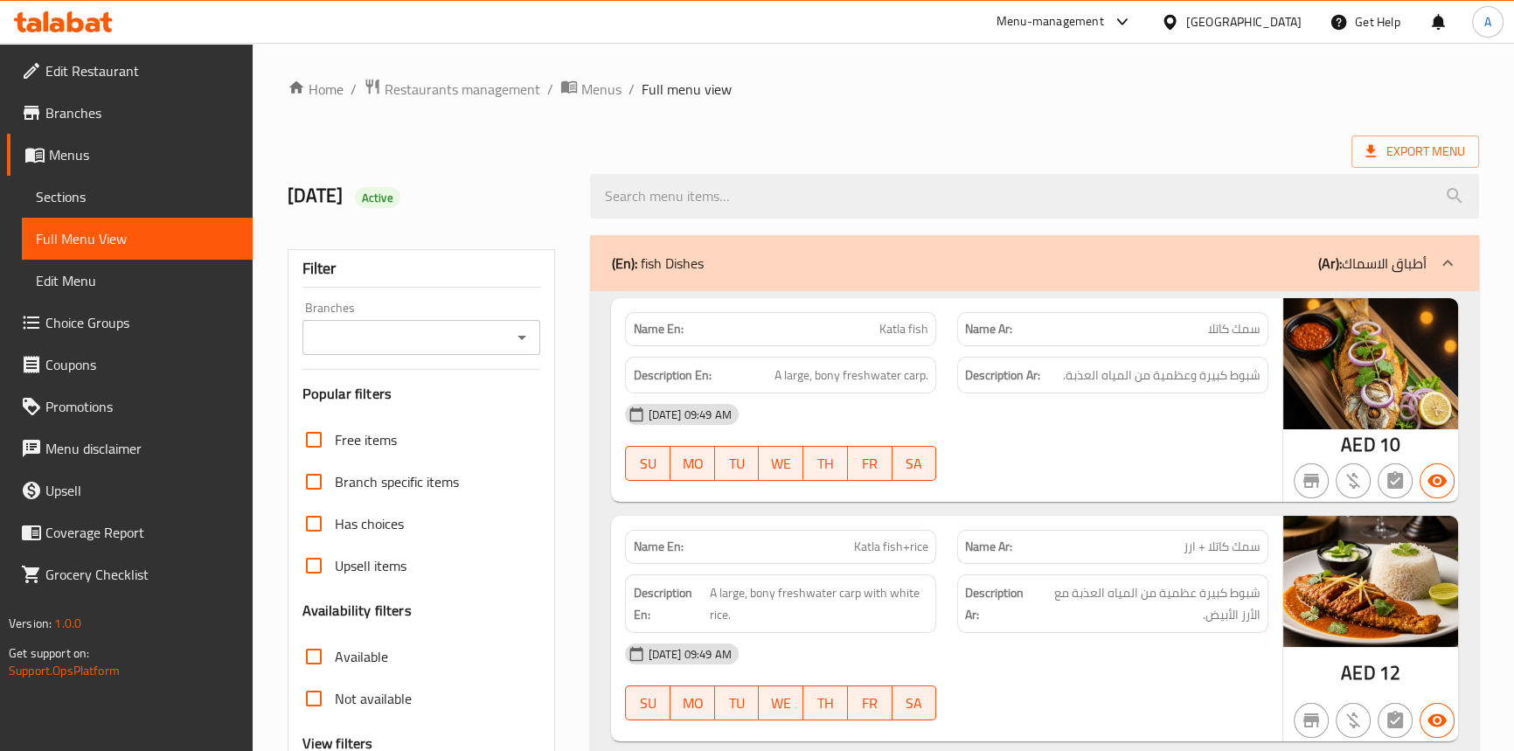
click at [100, 212] on link "Sections" at bounding box center [137, 197] width 231 height 42
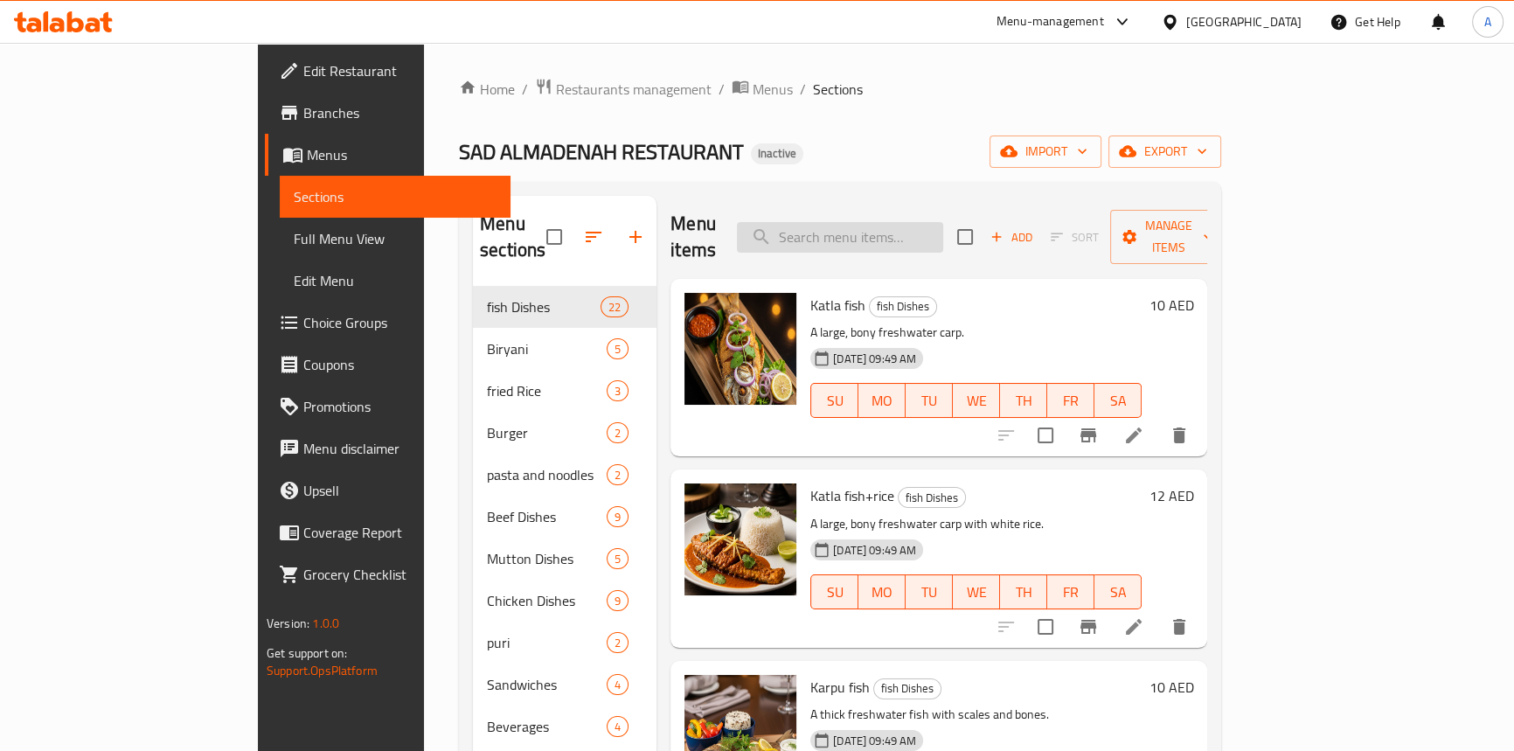
click at [863, 222] on input "search" at bounding box center [840, 237] width 206 height 31
paste input "Chingri Fish"
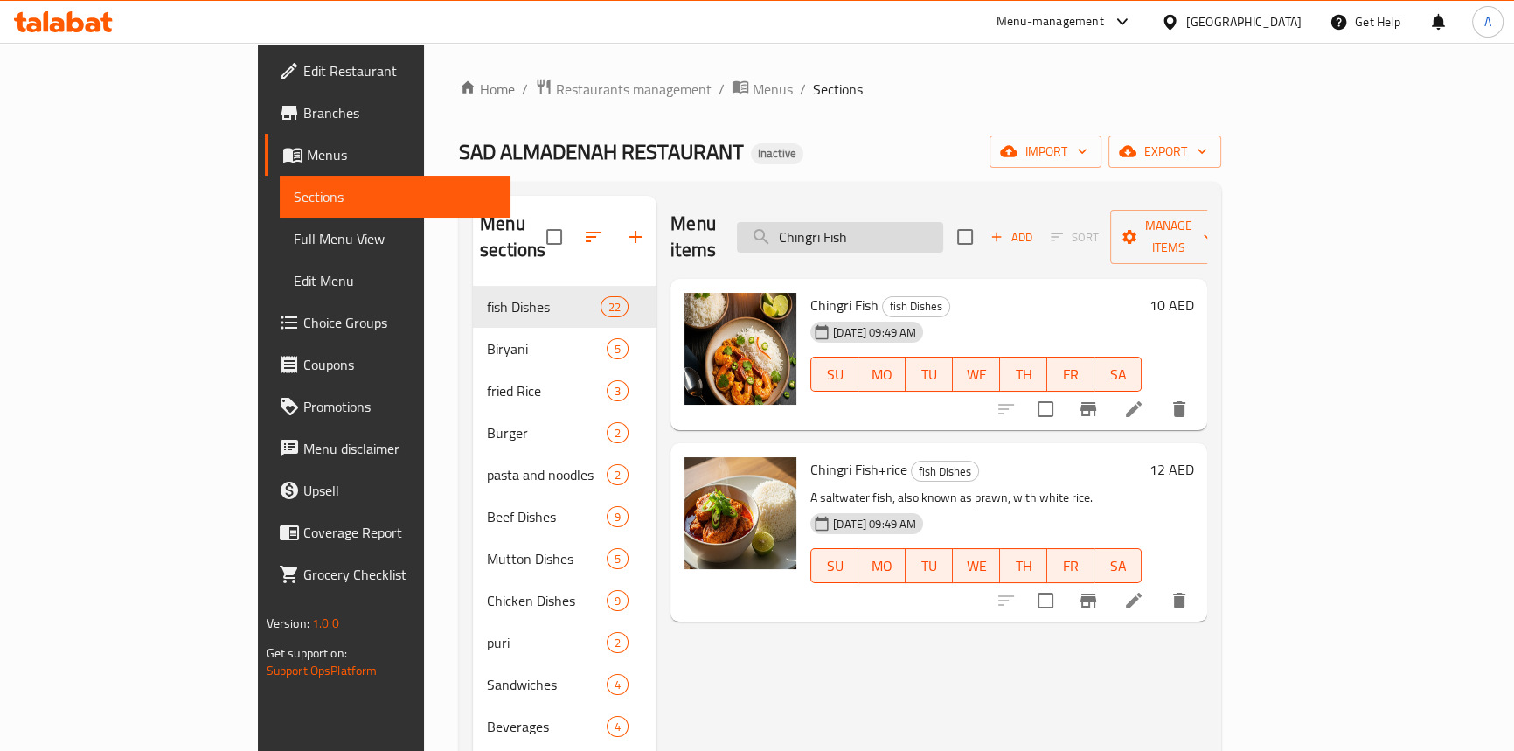
type input "Chingri Fish"
click at [1141, 401] on icon at bounding box center [1134, 409] width 16 height 16
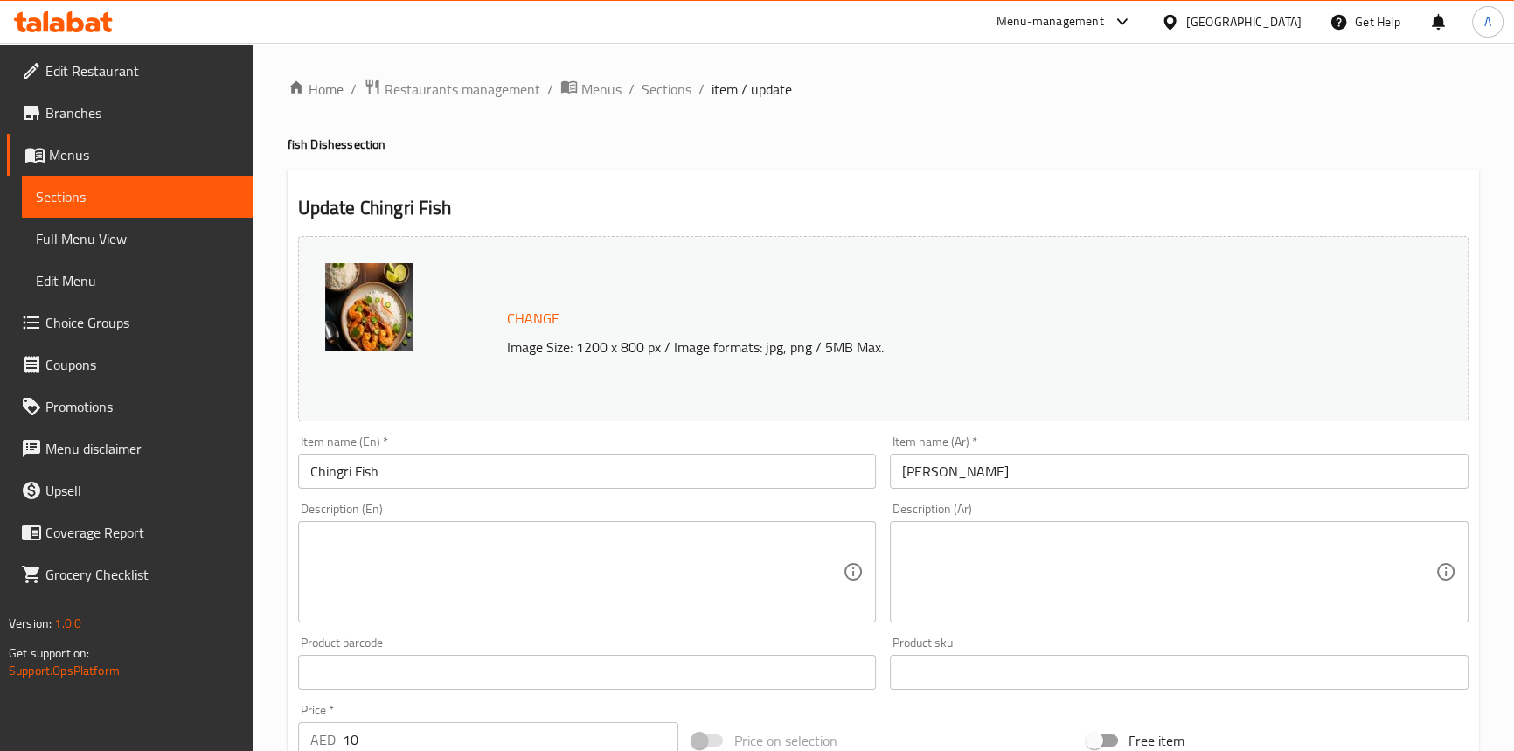
click at [467, 575] on textarea at bounding box center [576, 571] width 533 height 83
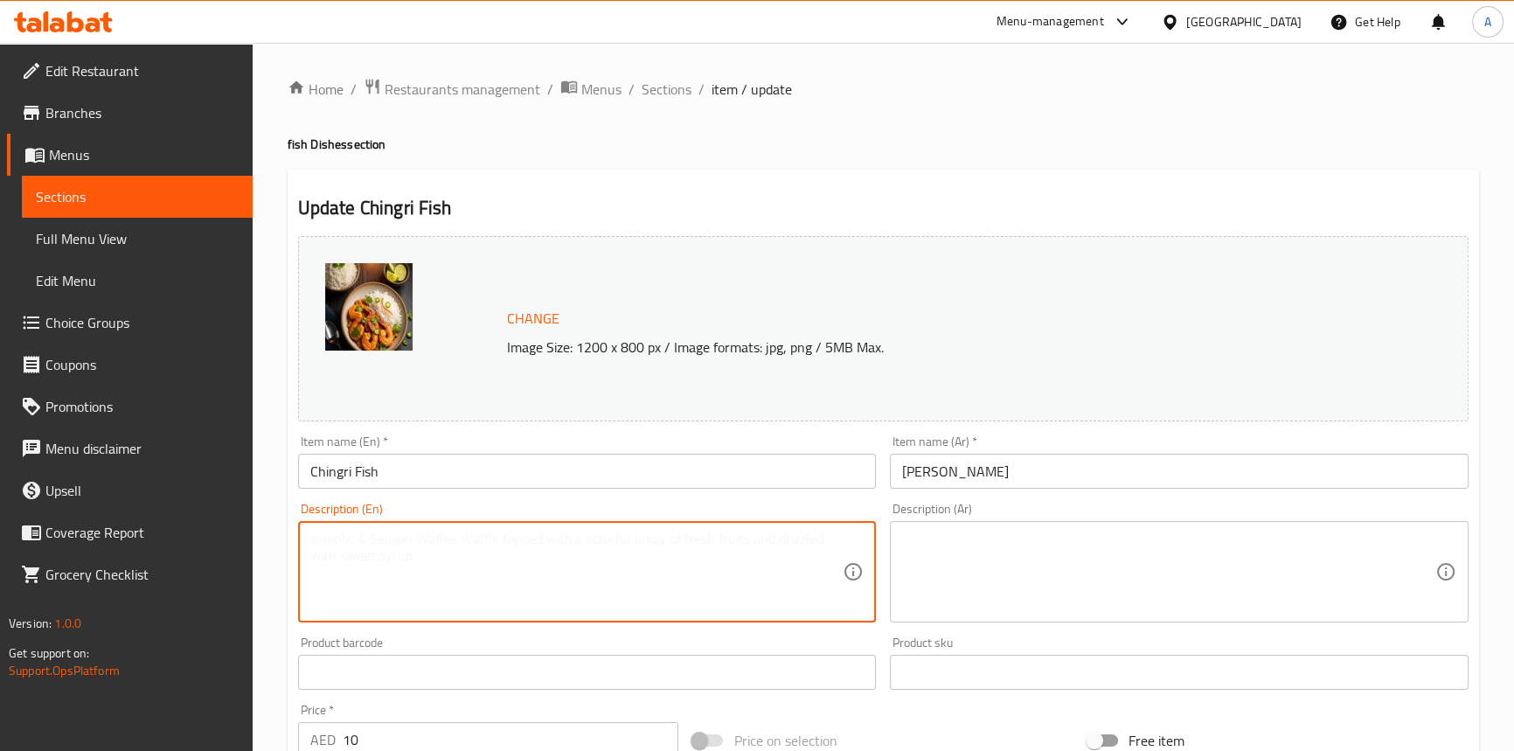
paste textarea "A saltwater fish, also known as prawn or shrimp."
type textarea "A saltwater fish, also known as prawn or shrimp."
click at [1004, 563] on textarea at bounding box center [1168, 571] width 533 height 83
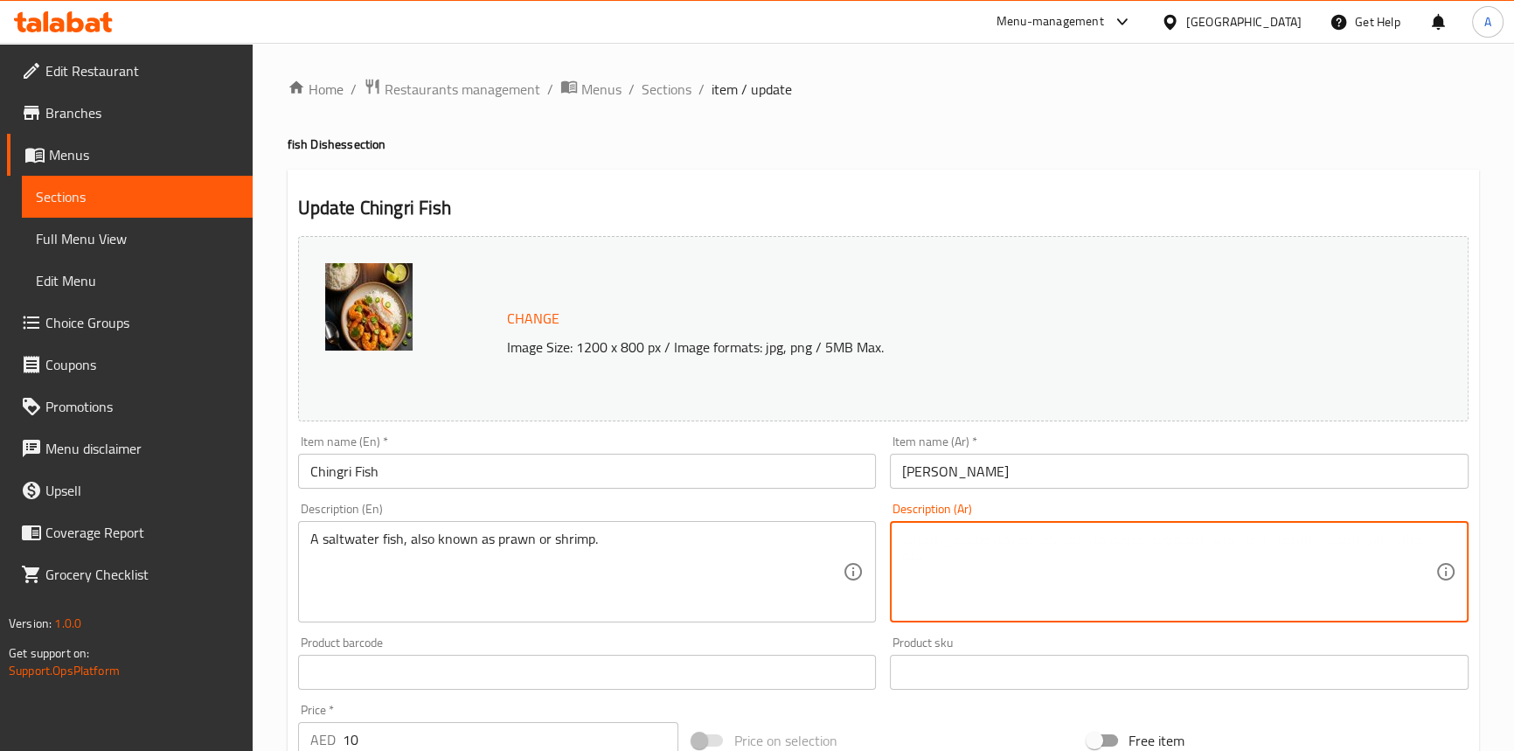
paste textarea "سمكة مياه مالحة، تُعرف أيضًا باسم الجمبري أو الروبيان."
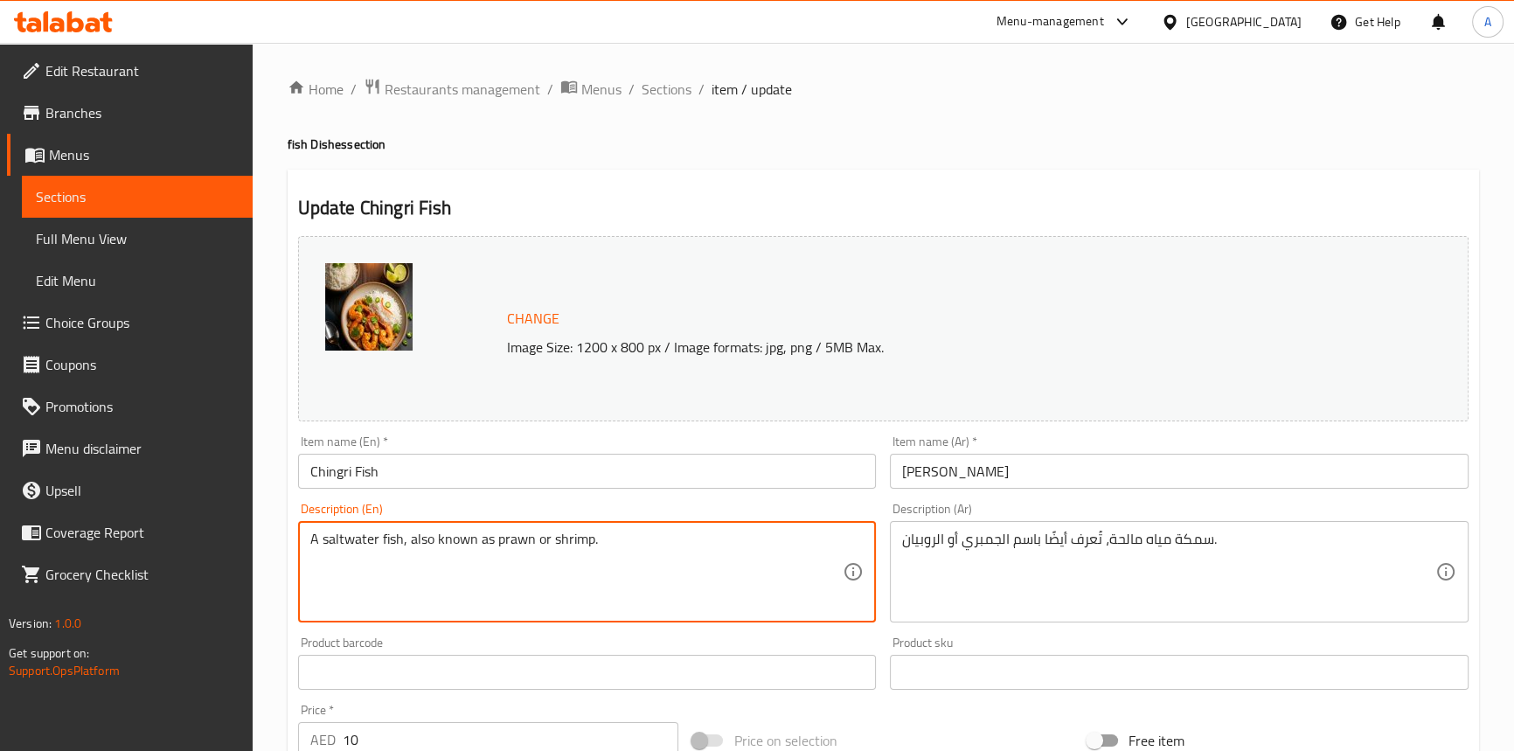
click at [392, 549] on textarea "A saltwater fish, also known as prawn or shrimp." at bounding box center [576, 571] width 533 height 83
click at [467, 549] on textarea "A saltwater fish, also known as prawn or shrimp." at bounding box center [576, 571] width 533 height 83
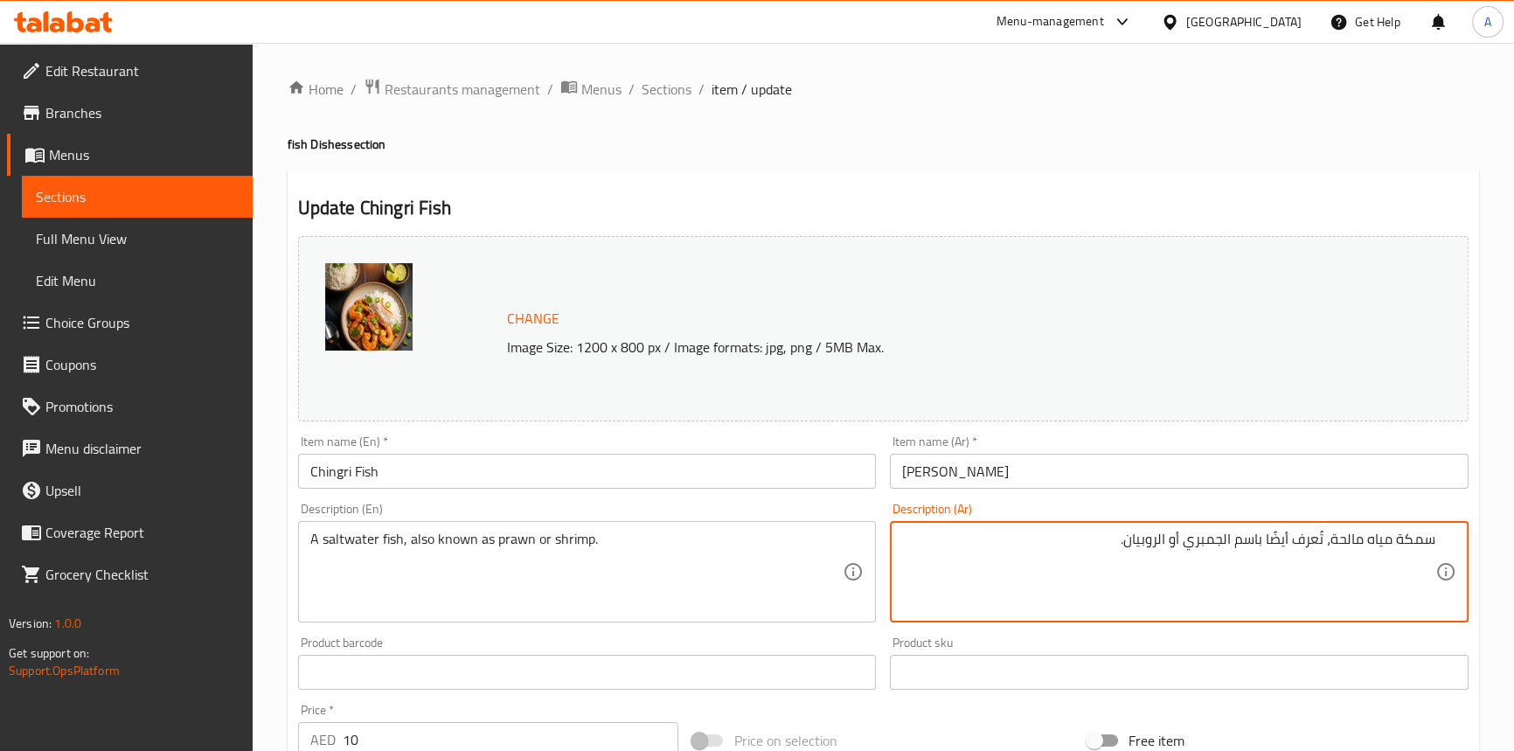
click at [1160, 538] on textarea "سمكة مياه مالحة، تُعرف أيضًا باسم الجمبري أو الروبيان." at bounding box center [1168, 571] width 533 height 83
click at [1232, 536] on textarea "سمكة مياه مالحة، تُعرف أيضًا باسم الجمبري أو ." at bounding box center [1168, 571] width 533 height 83
paste textarea "وبيانال"
drag, startPoint x: 1115, startPoint y: 540, endPoint x: 1029, endPoint y: 523, distance: 88.3
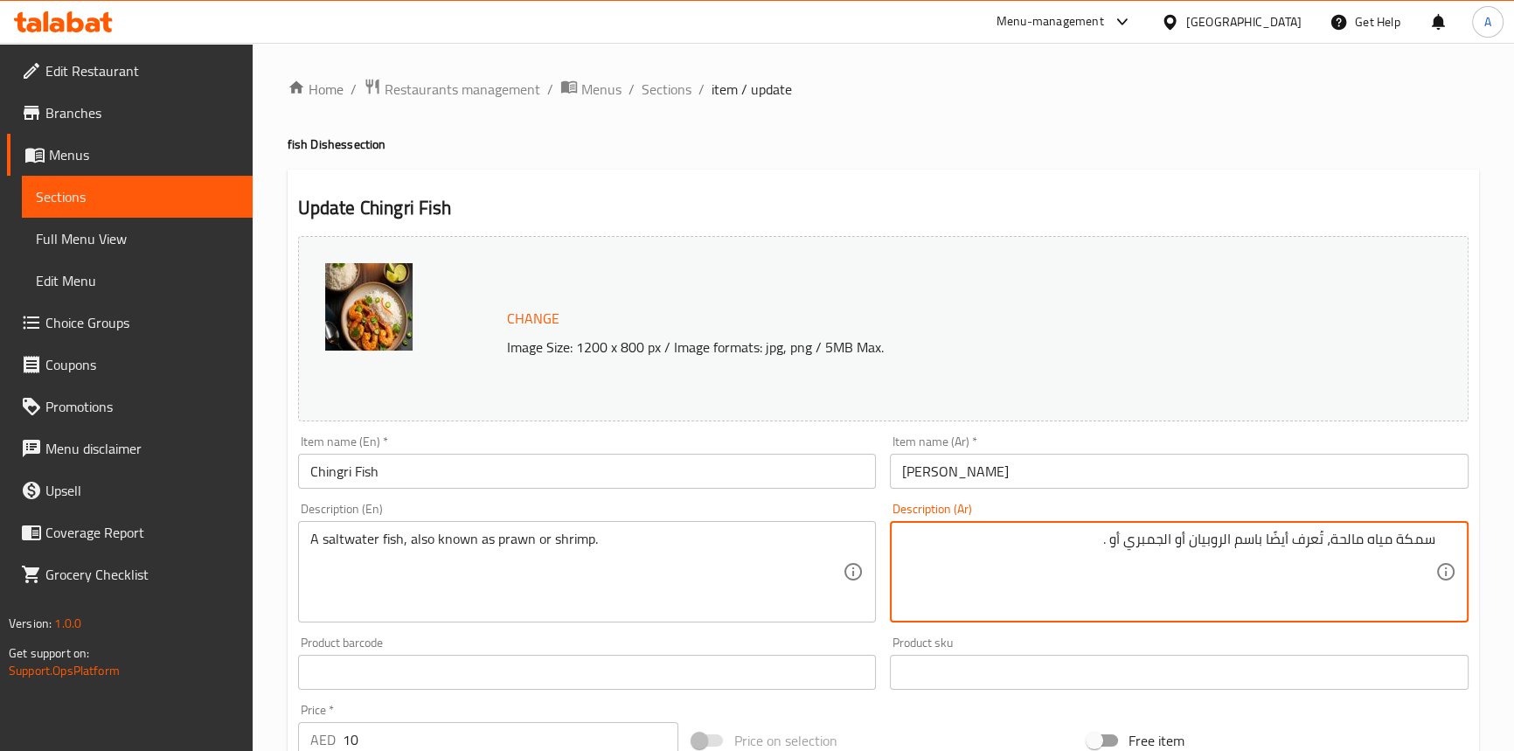
click at [1029, 523] on div "سمكة مياه مالحة، تُعرف أيضًا باسم الروبيان أو الجمبري أو . Description (Ar)" at bounding box center [1179, 571] width 579 height 101
type textarea "سمكة مياه مالحة، تُعرف أيضًا باسم الروبيان أو الجمبري"
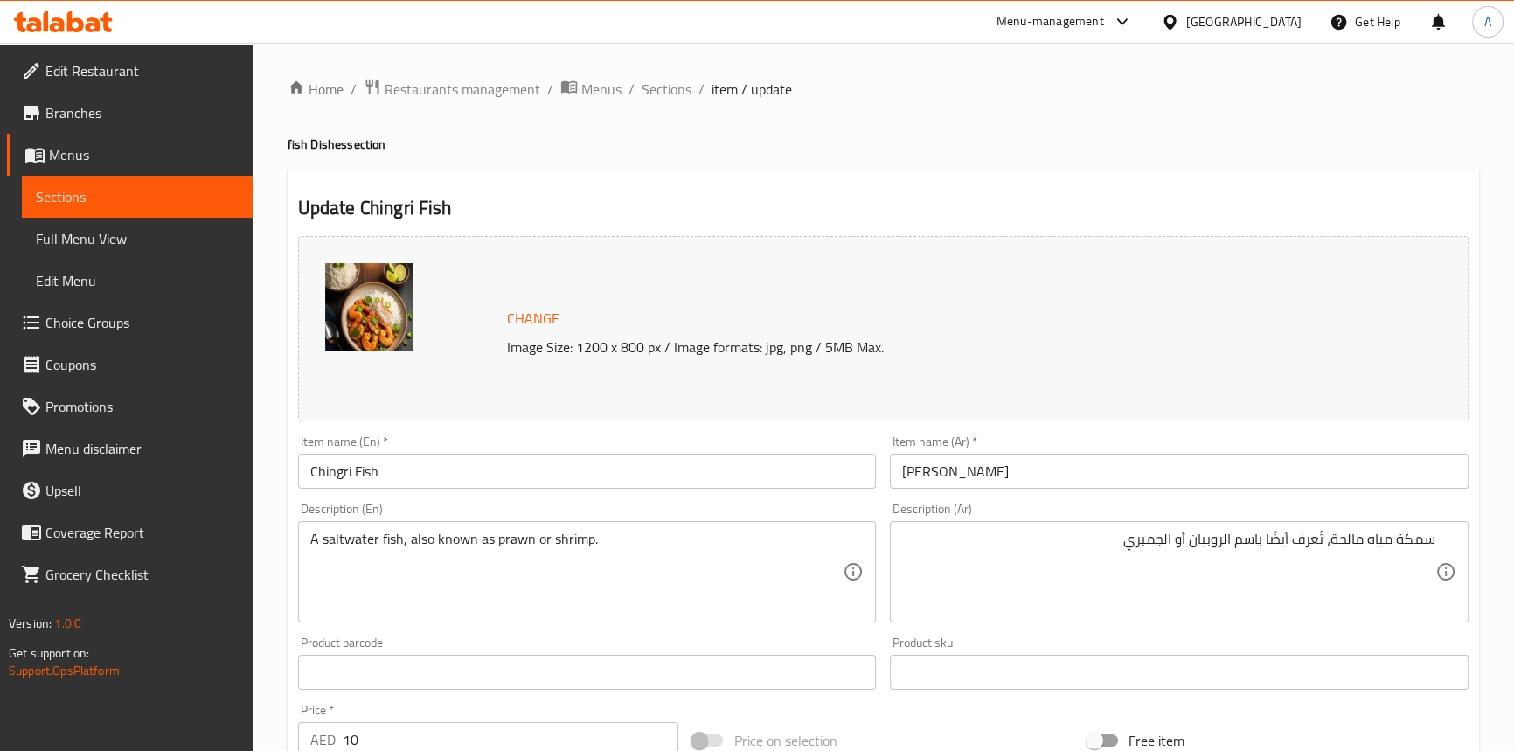
click at [1026, 490] on div "Item name (Ar)   * [PERSON_NAME] Item name (Ar) *" at bounding box center [1179, 461] width 593 height 67
click at [1026, 476] on input "[PERSON_NAME]" at bounding box center [1179, 471] width 579 height 35
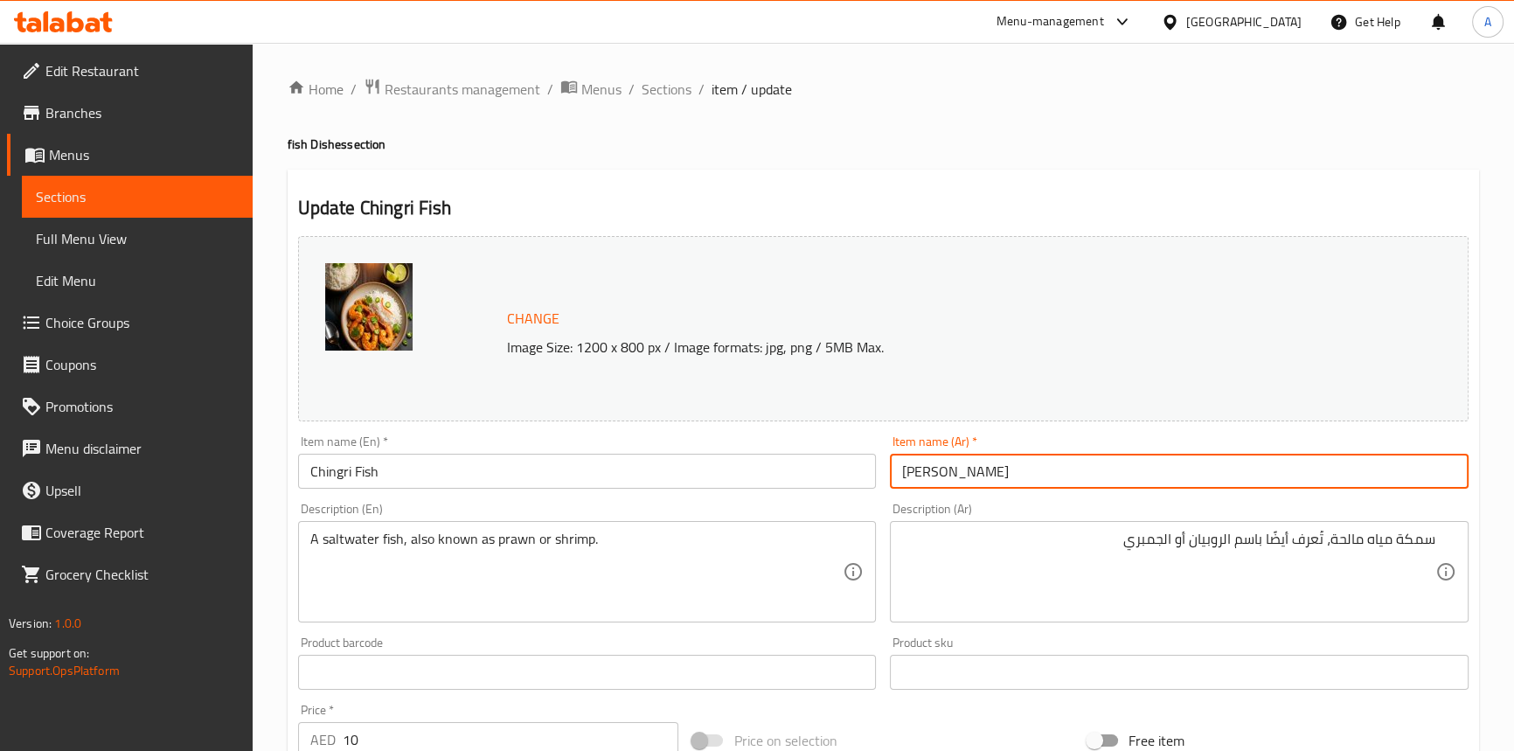
click at [644, 89] on span "Sections" at bounding box center [666, 89] width 50 height 21
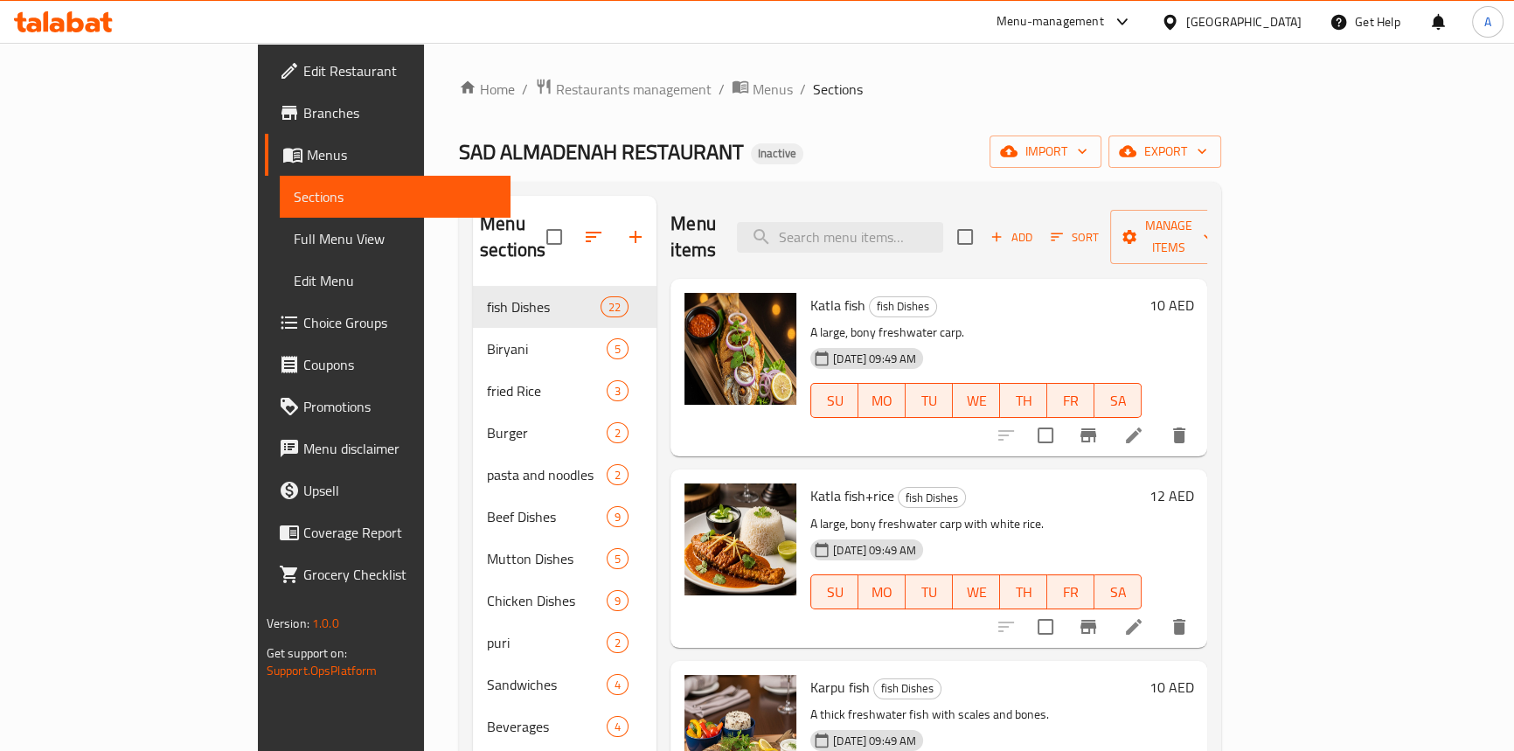
drag, startPoint x: 1018, startPoint y: 175, endPoint x: 918, endPoint y: 173, distance: 100.5
click at [1018, 175] on div "Home / Restaurants management / Menus / Sections SAD ALMADENAH RESTAURANT Inact…" at bounding box center [840, 519] width 762 height 883
drag, startPoint x: 24, startPoint y: 245, endPoint x: 869, endPoint y: 107, distance: 856.3
click at [280, 245] on link "Full Menu View" at bounding box center [395, 239] width 231 height 42
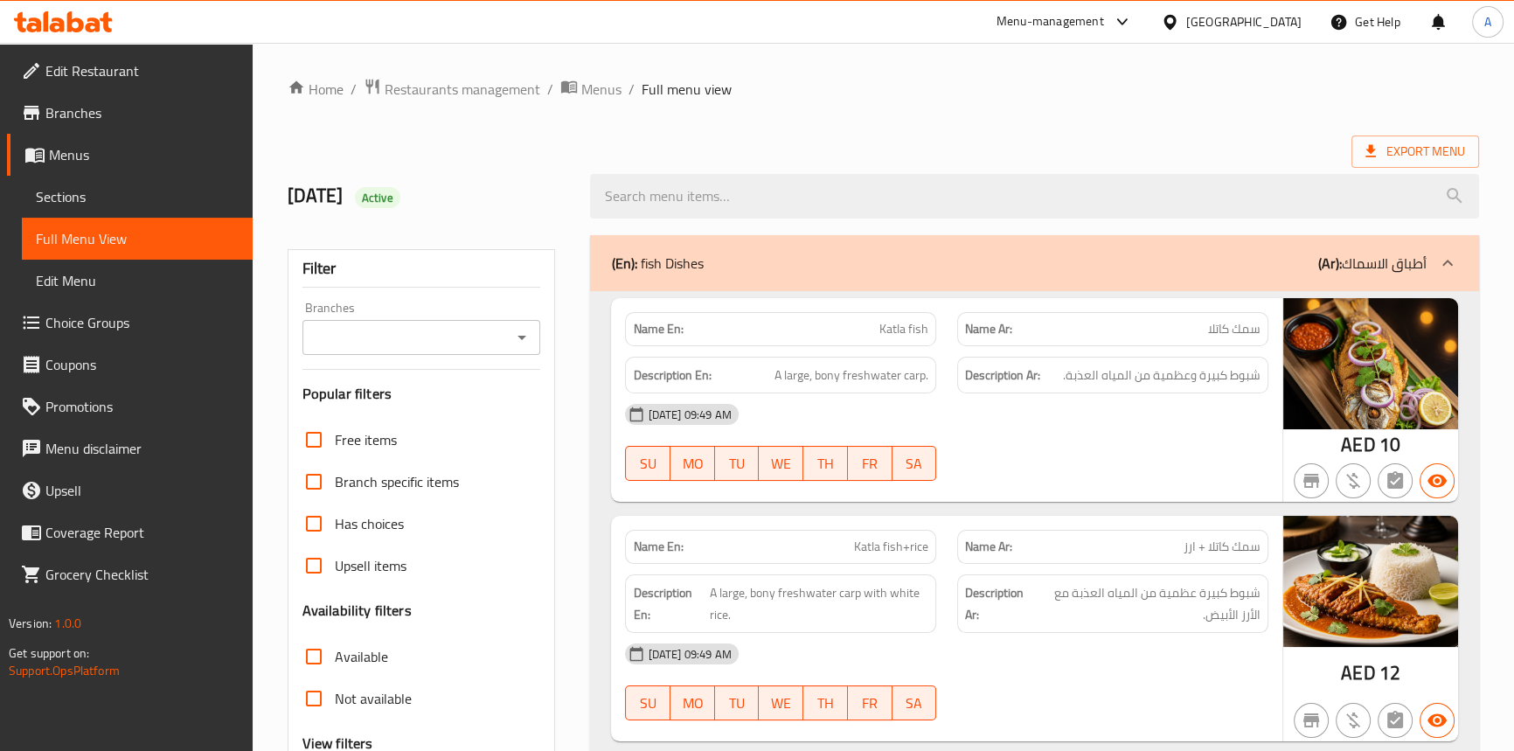
scroll to position [2694, 0]
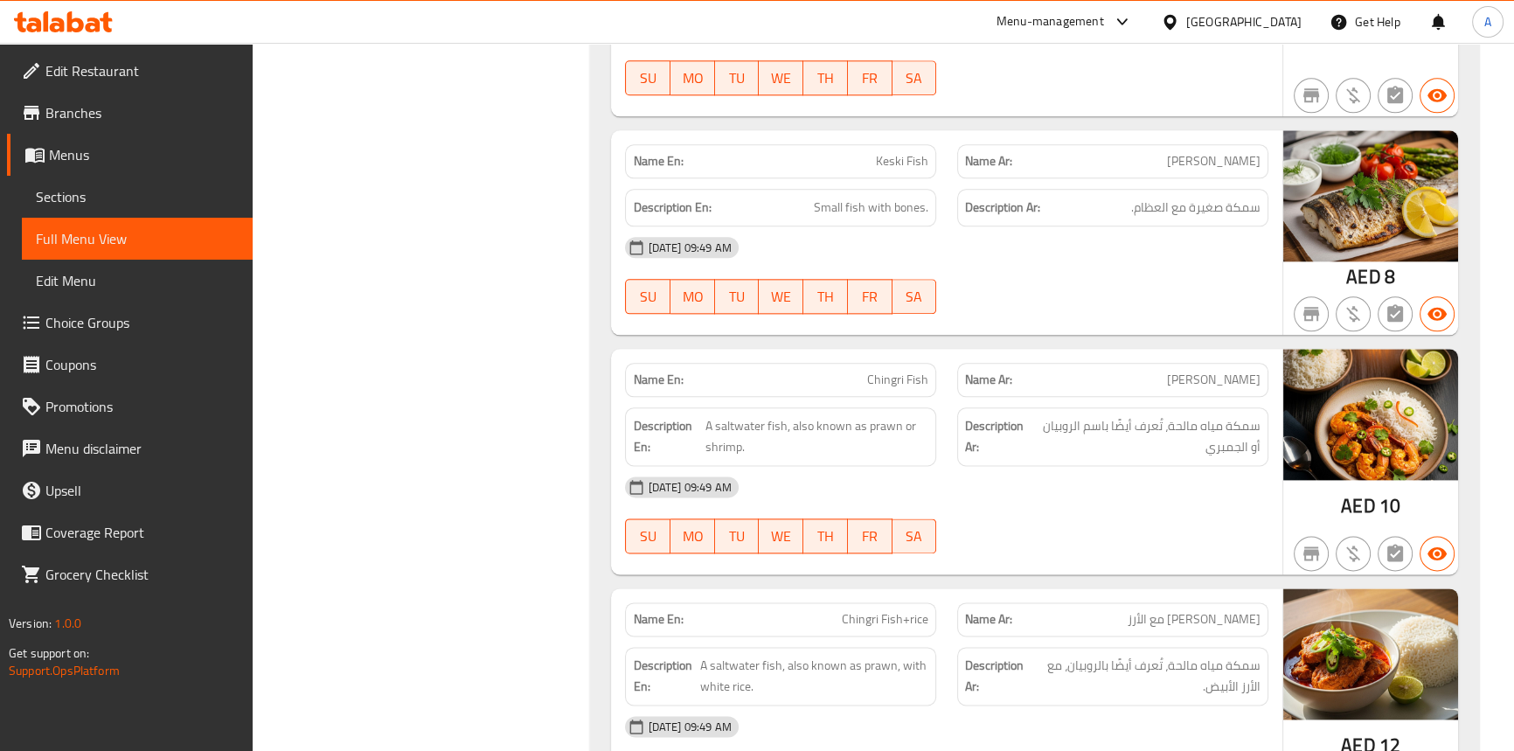
click at [908, 381] on span "Chingri Fish" at bounding box center [897, 380] width 61 height 18
click at [873, 379] on span "Chingri Fish" at bounding box center [897, 380] width 61 height 18
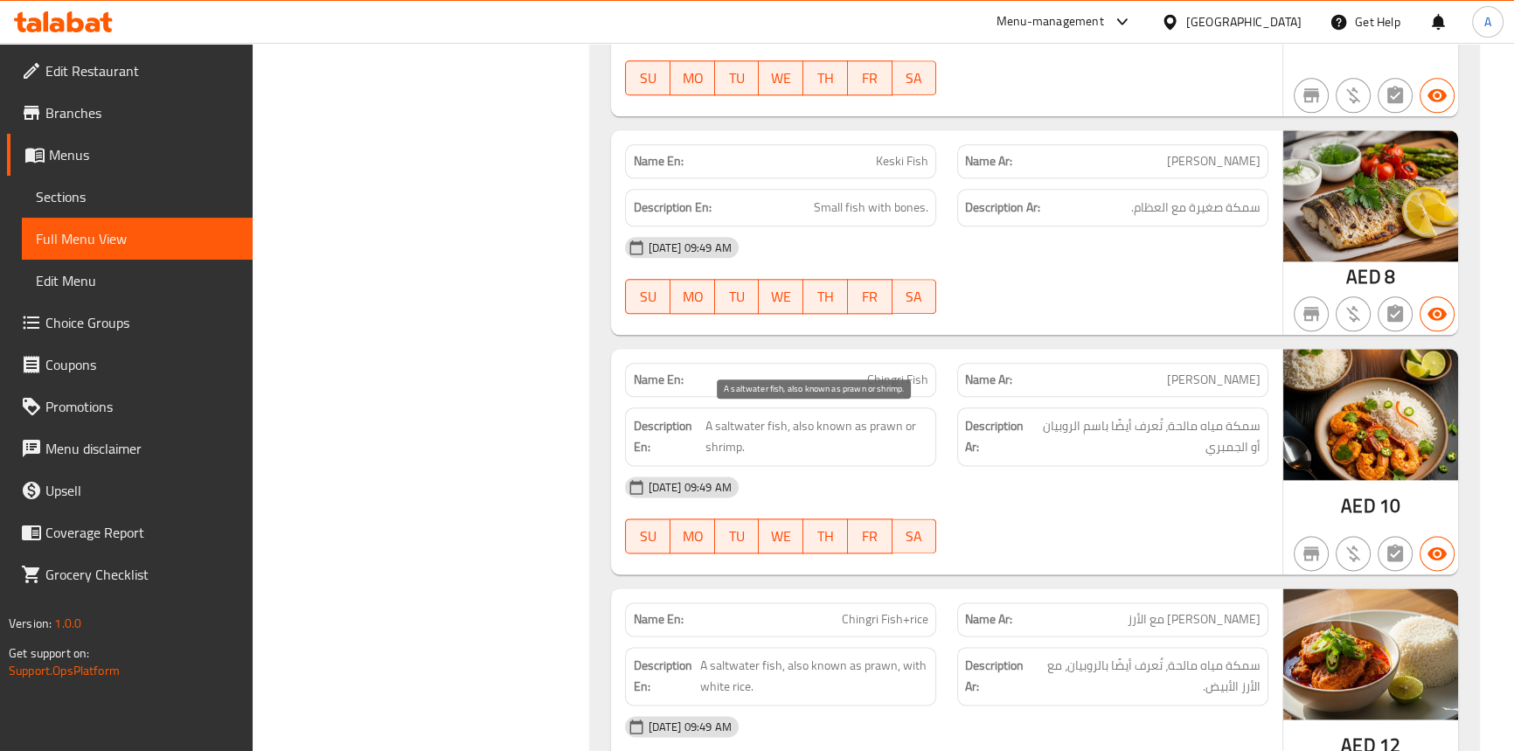
click at [777, 419] on span "A saltwater fish, also known as prawn or shrimp." at bounding box center [816, 436] width 223 height 43
click at [776, 420] on span "A saltwater fish, also known as prawn or shrimp." at bounding box center [816, 436] width 223 height 43
click at [730, 420] on span "A saltwater fish, also known as prawn or shrimp." at bounding box center [816, 436] width 223 height 43
click at [906, 371] on span "Chingri Fish" at bounding box center [897, 380] width 61 height 18
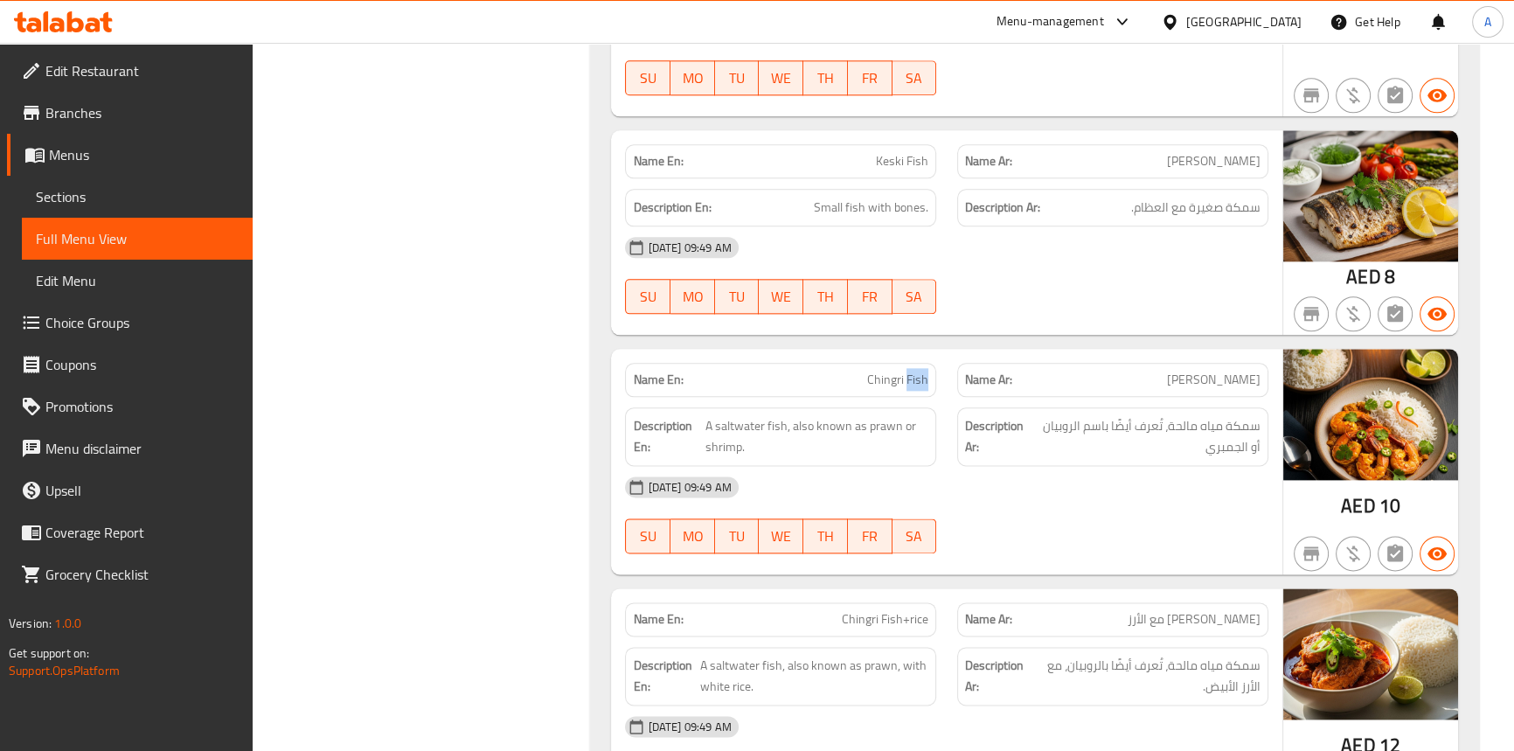
click at [906, 371] on span "Chingri Fish" at bounding box center [897, 380] width 61 height 18
copy span "Chingri Fish"
click at [118, 198] on span "Sections" at bounding box center [137, 196] width 203 height 21
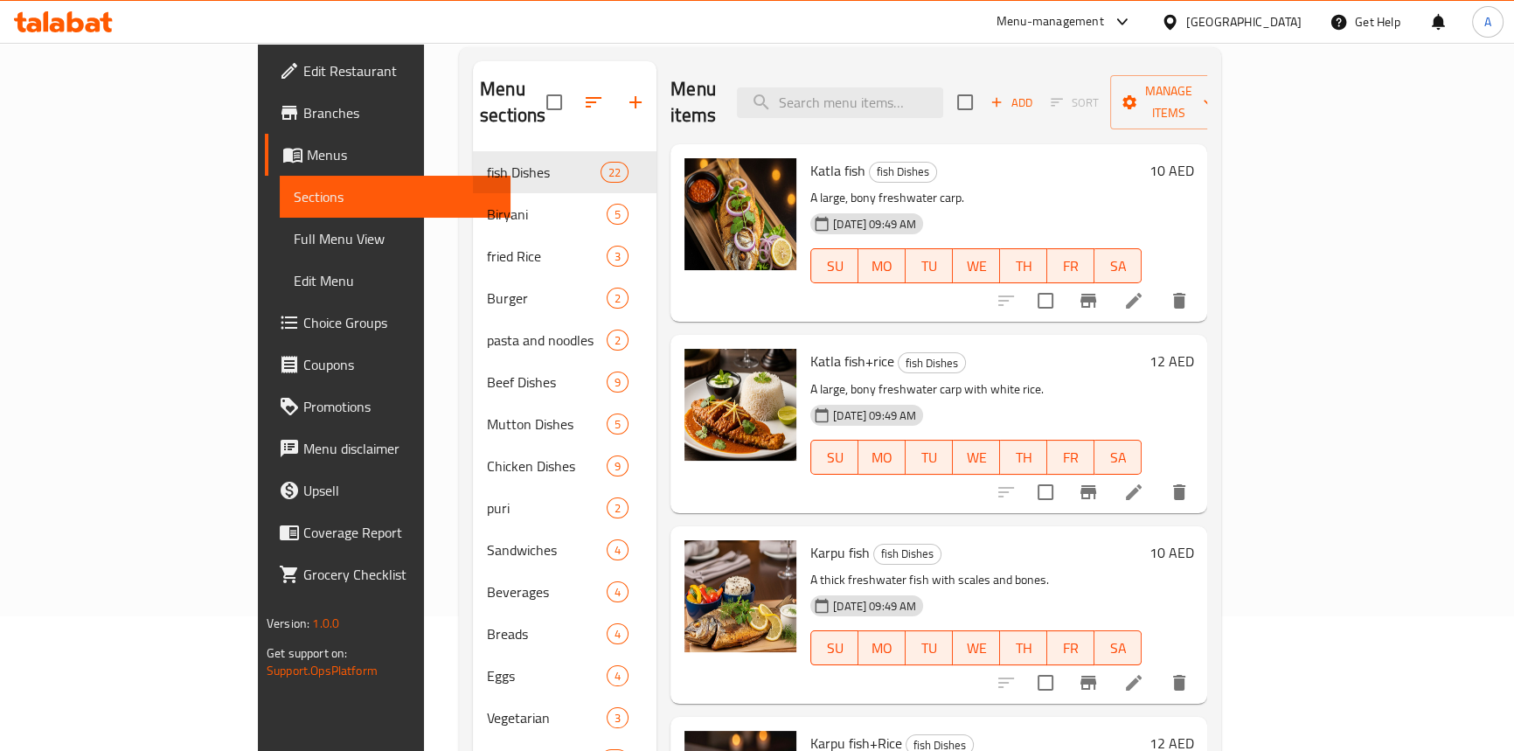
scroll to position [7, 0]
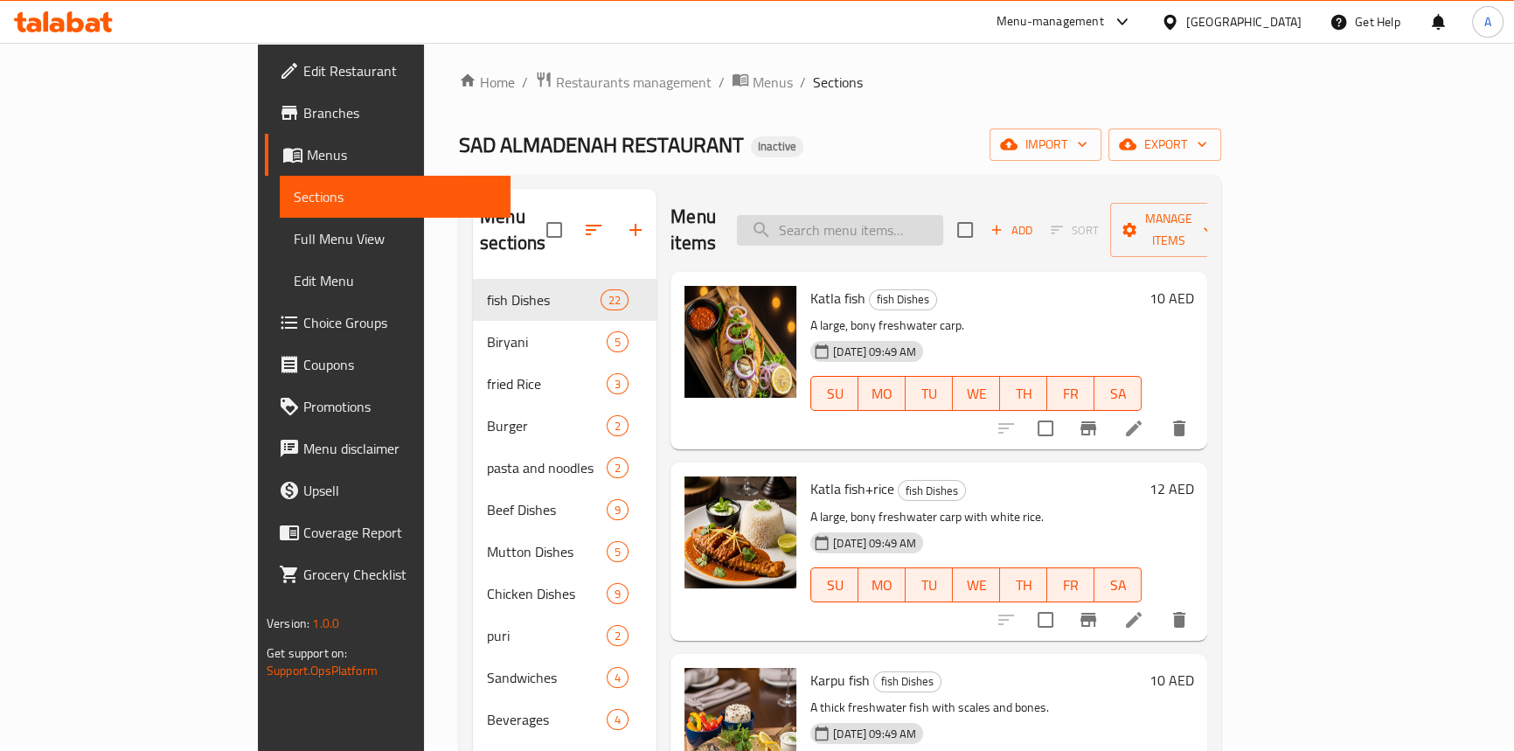
click at [906, 215] on input "search" at bounding box center [840, 230] width 206 height 31
paste input "Chingri Fish"
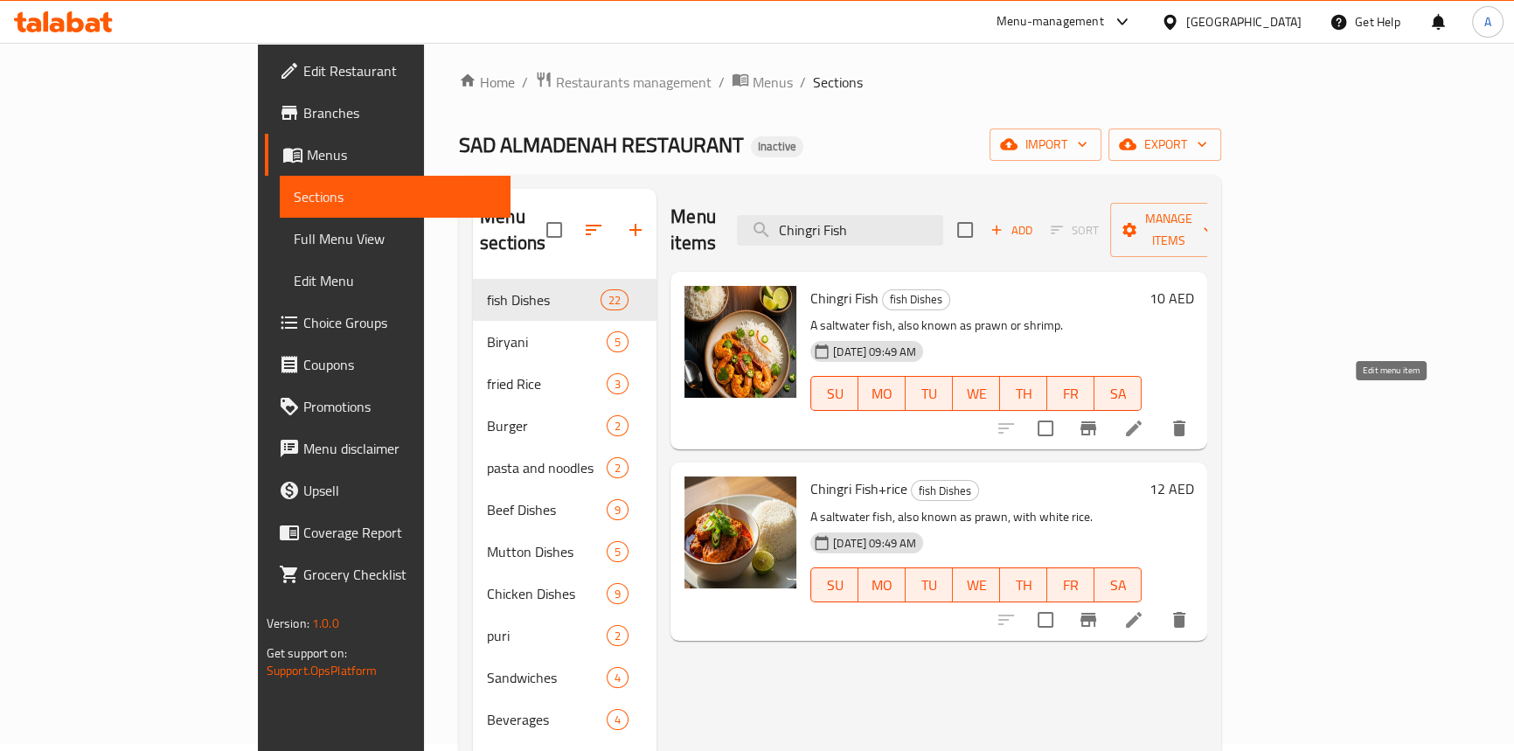
type input "Chingri Fish"
click at [1144, 418] on icon at bounding box center [1133, 428] width 21 height 21
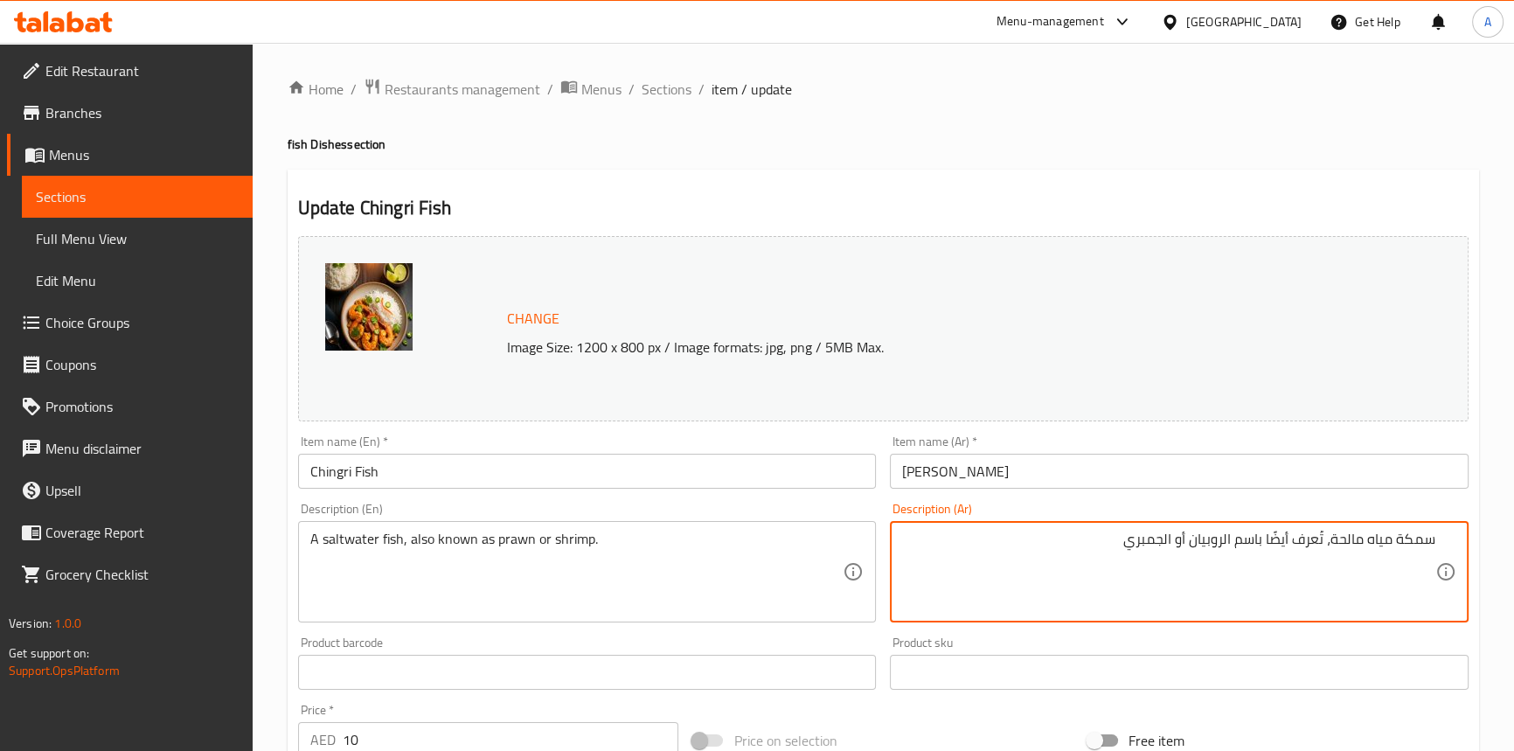
click at [1398, 543] on textarea "سمكة مياه مالحة، تُعرف أيضًا باسم الروبيان أو الجمبري" at bounding box center [1168, 571] width 533 height 83
click at [1327, 541] on textarea "سمك مياه مالحة، تُعرف أيضًا باسم الروبيان أو الجمبري" at bounding box center [1168, 571] width 533 height 83
click at [1258, 541] on textarea "سمك مياه مالحة، يعرف أيضًا باسم الروبيان أو الجمبري" at bounding box center [1168, 571] width 533 height 83
type textarea "سمك مياه مالحة، يعرف أيضًا بالروبيان أو الجمبري"
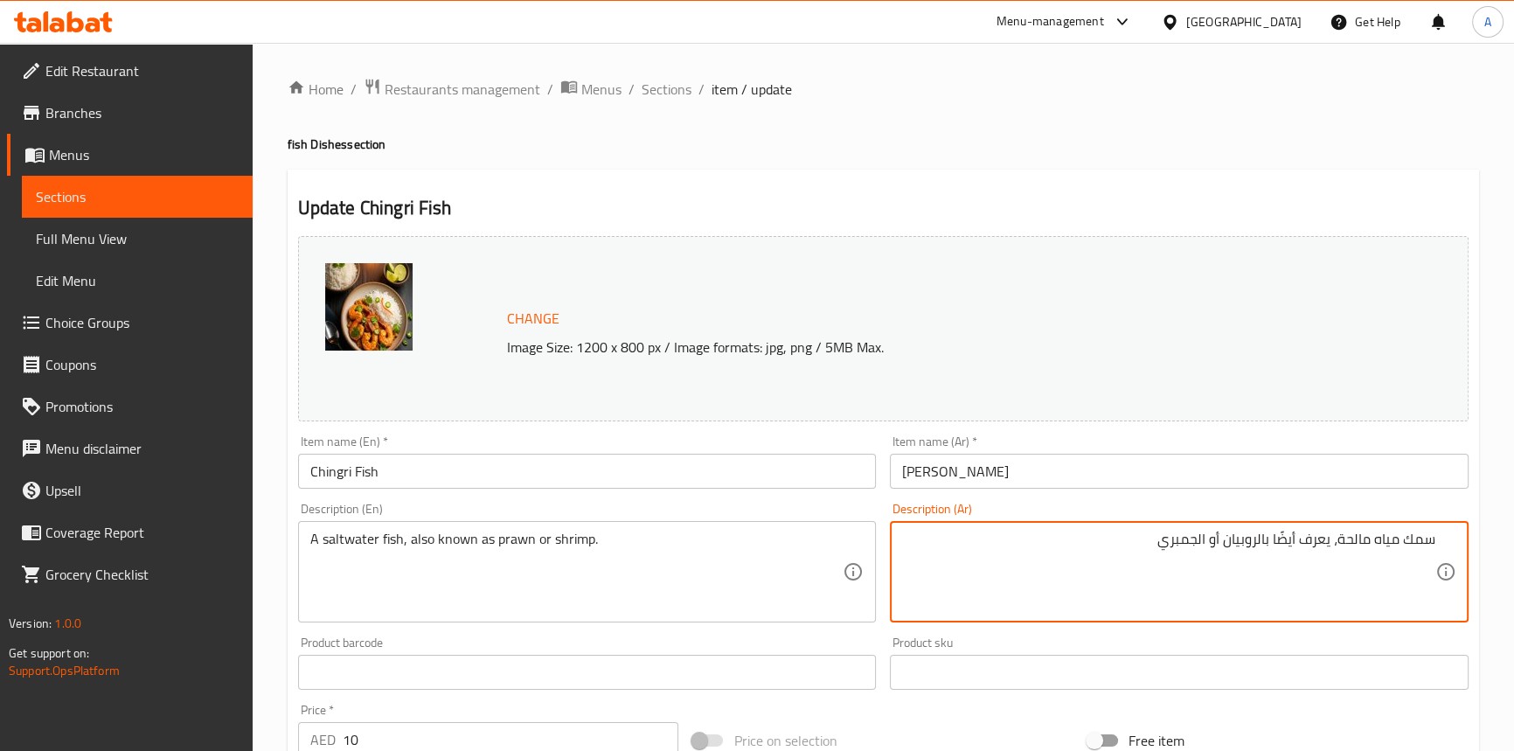
click at [1238, 490] on div "Item name (Ar)   * [PERSON_NAME] Item name (Ar) *" at bounding box center [1179, 461] width 593 height 67
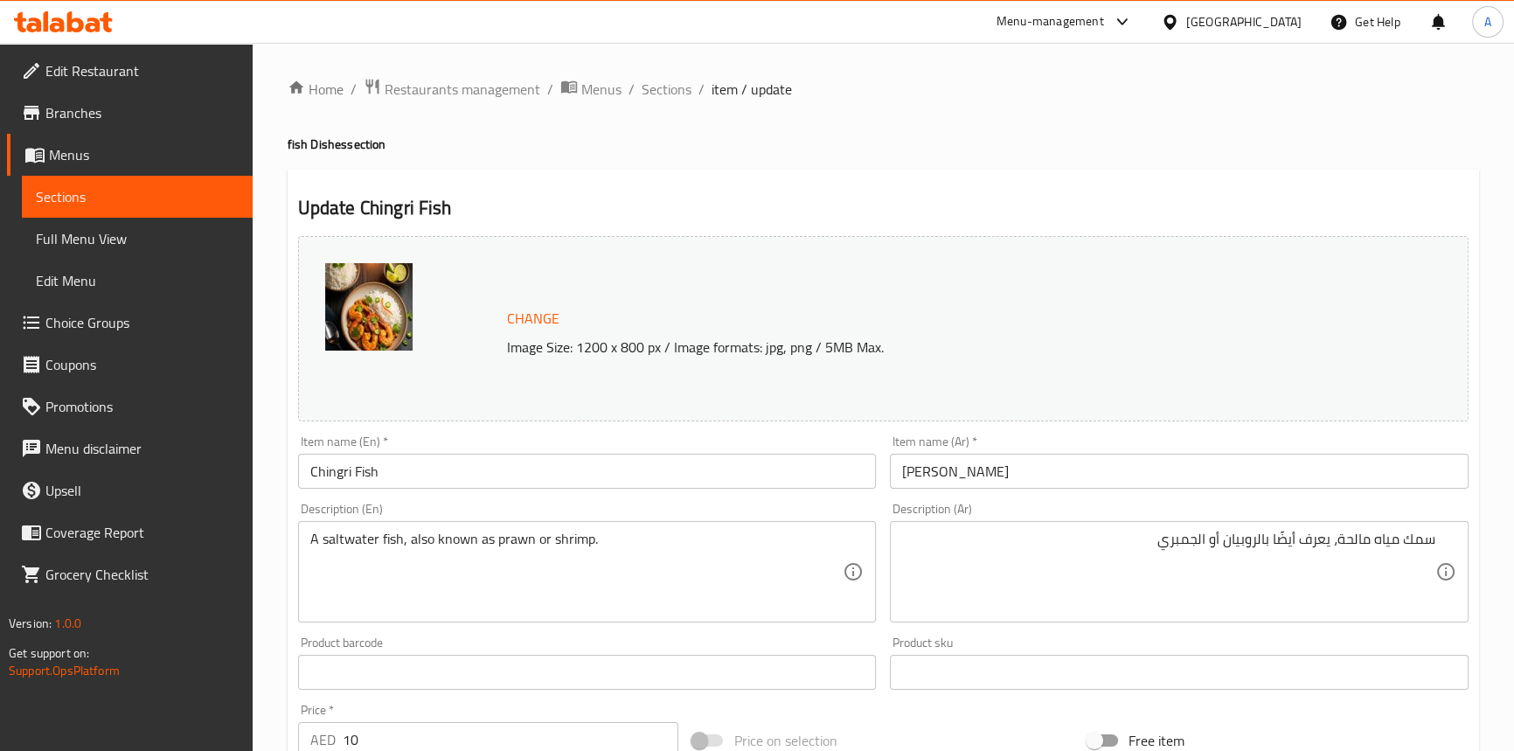
click at [1112, 489] on input "[PERSON_NAME]" at bounding box center [1179, 471] width 579 height 35
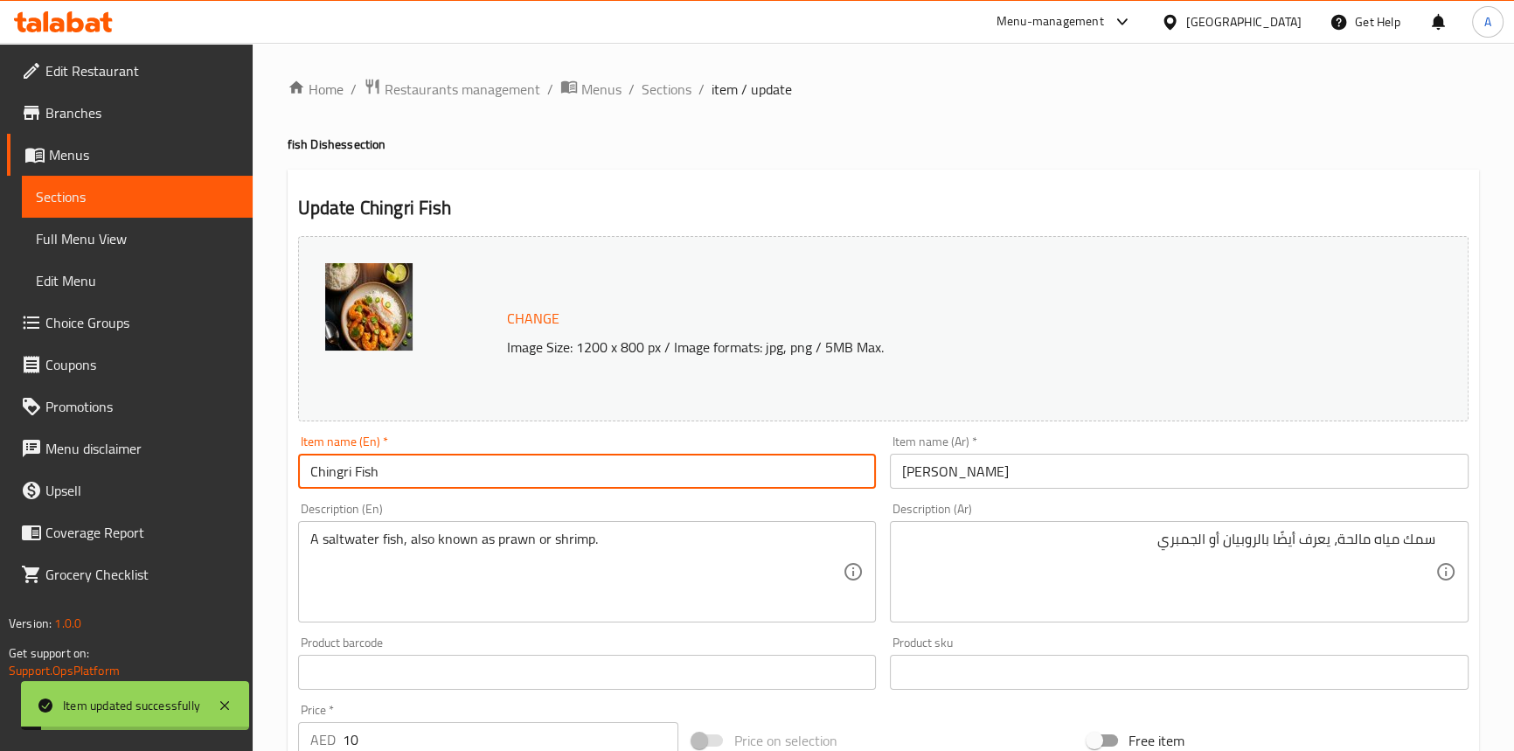
drag, startPoint x: 400, startPoint y: 475, endPoint x: 249, endPoint y: 468, distance: 151.4
click at [249, 468] on div "Edit Restaurant Branches Menus Sections Full Menu View Edit Menu Choice Groups …" at bounding box center [757, 651] width 1514 height 1217
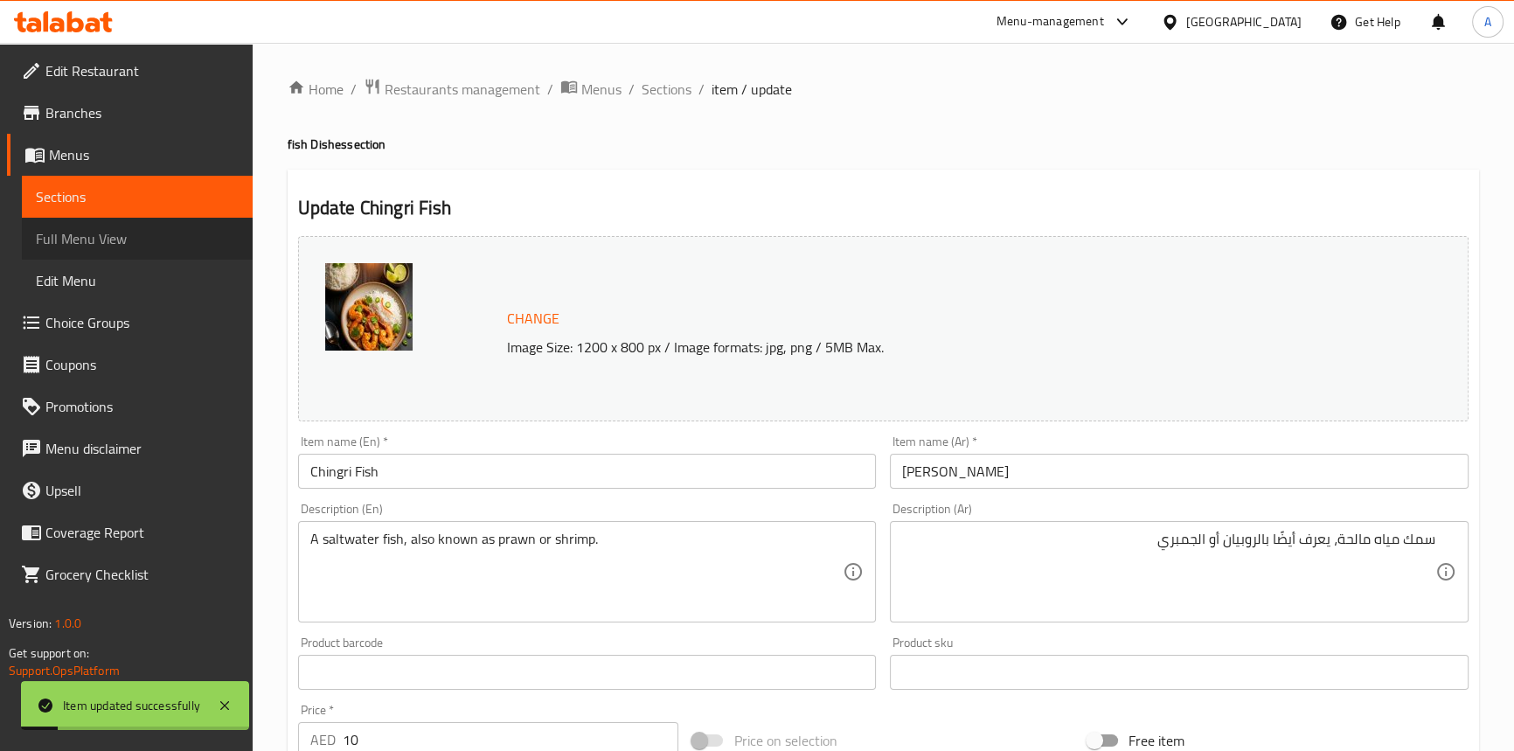
click at [137, 243] on span "Full Menu View" at bounding box center [137, 238] width 203 height 21
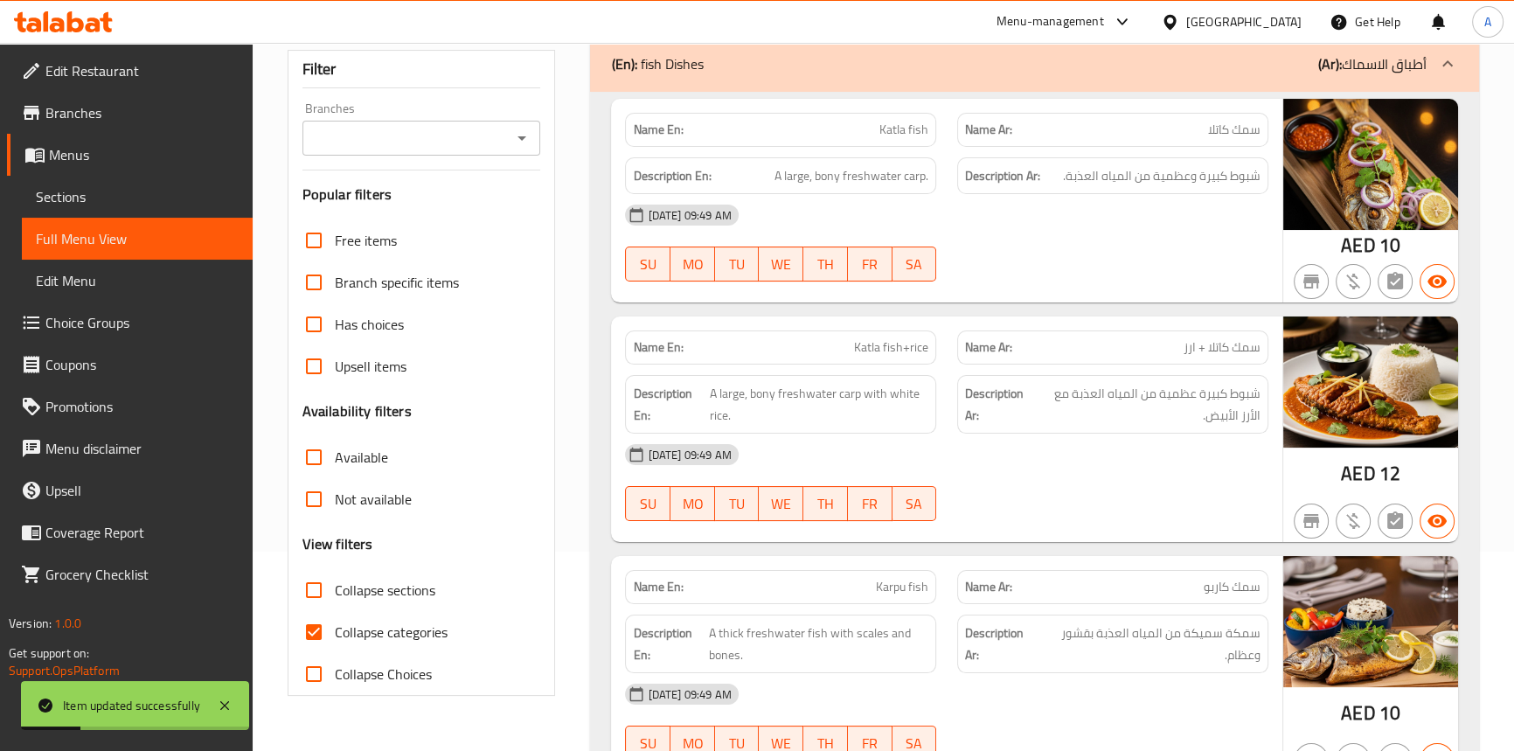
scroll to position [317, 0]
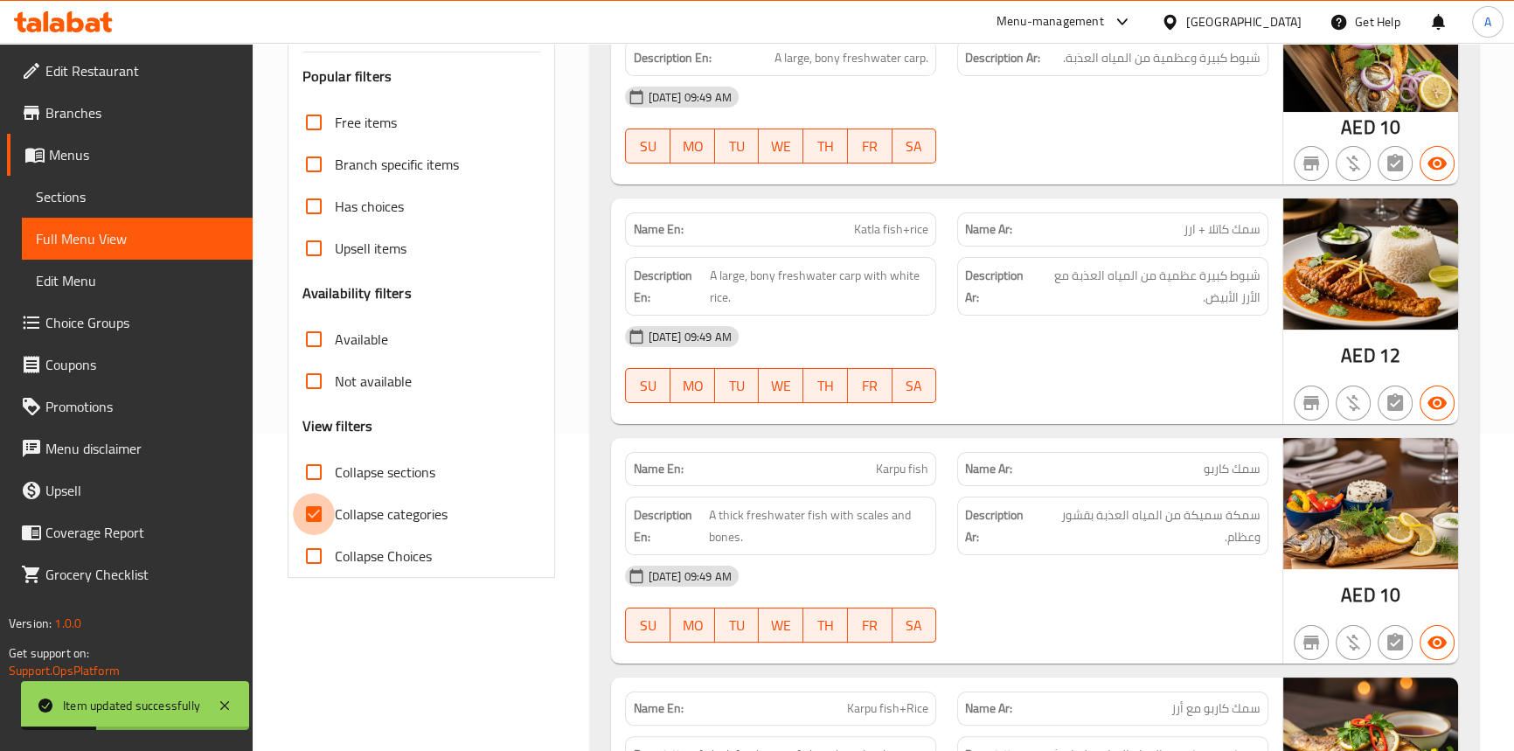
drag, startPoint x: 309, startPoint y: 511, endPoint x: 447, endPoint y: 556, distance: 145.1
click at [312, 511] on input "Collapse categories" at bounding box center [314, 514] width 42 height 42
checkbox input "false"
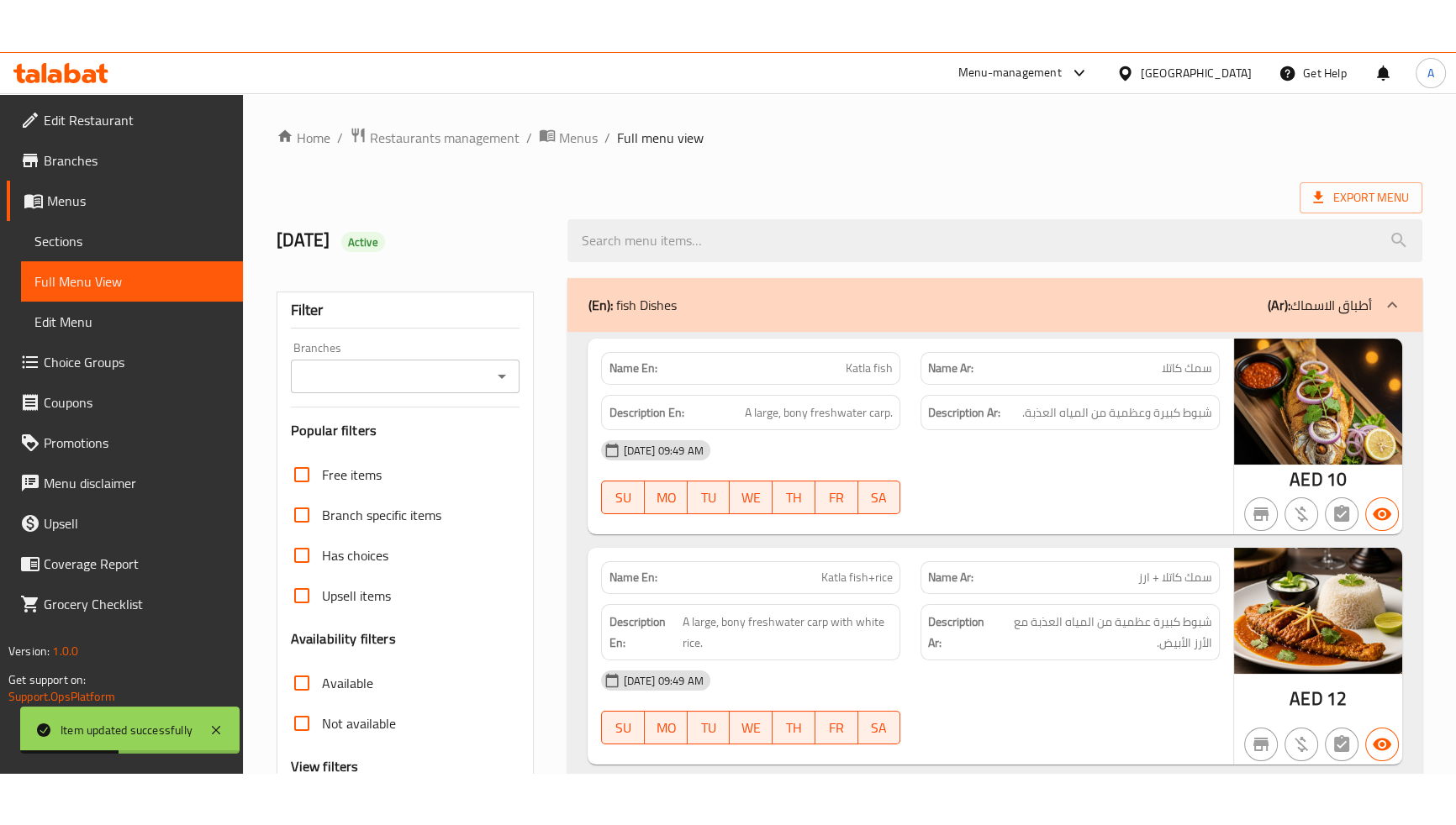
scroll to position [2590, 0]
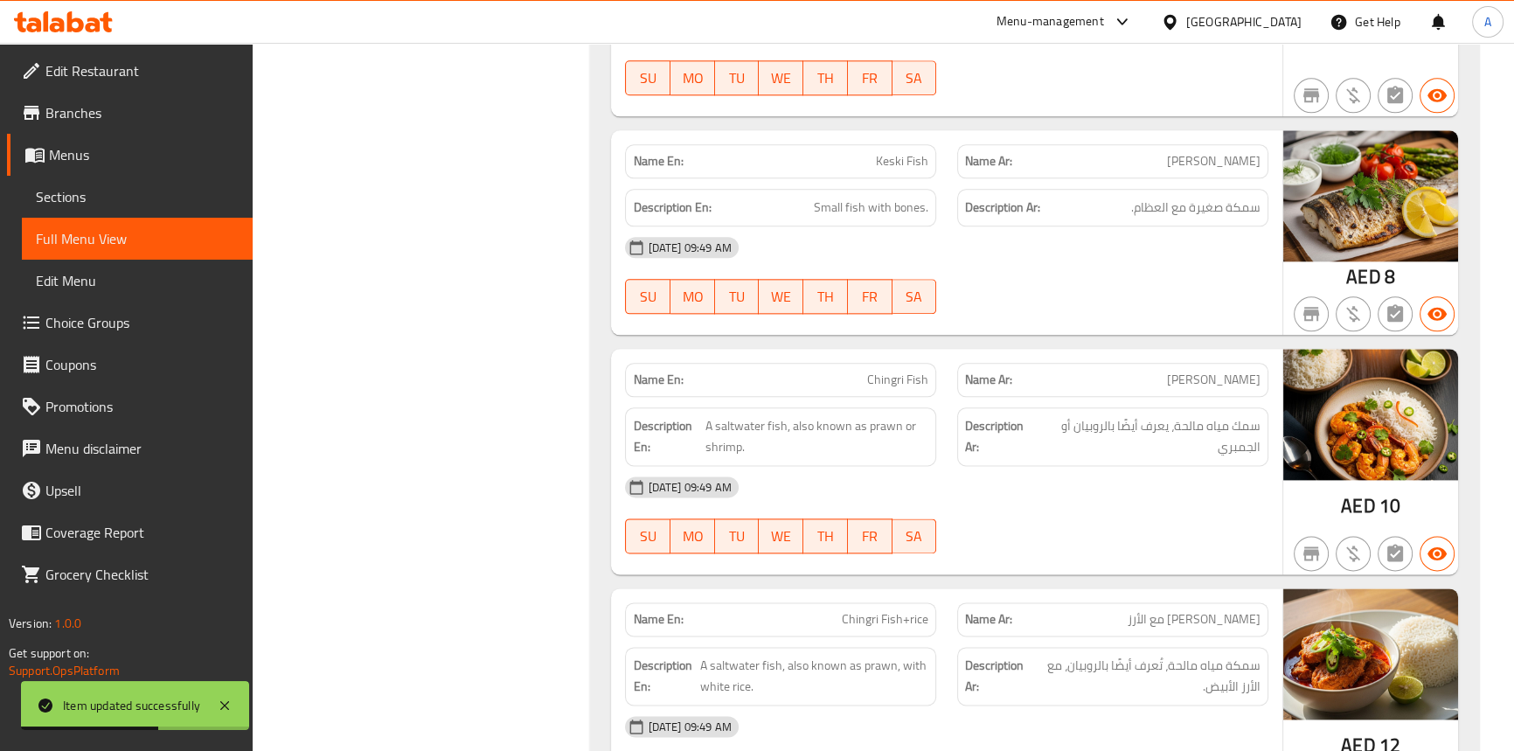
click at [904, 371] on span "Chingri Fish" at bounding box center [897, 380] width 61 height 18
click at [766, 422] on span "A saltwater fish, also known as prawn or shrimp." at bounding box center [816, 436] width 223 height 43
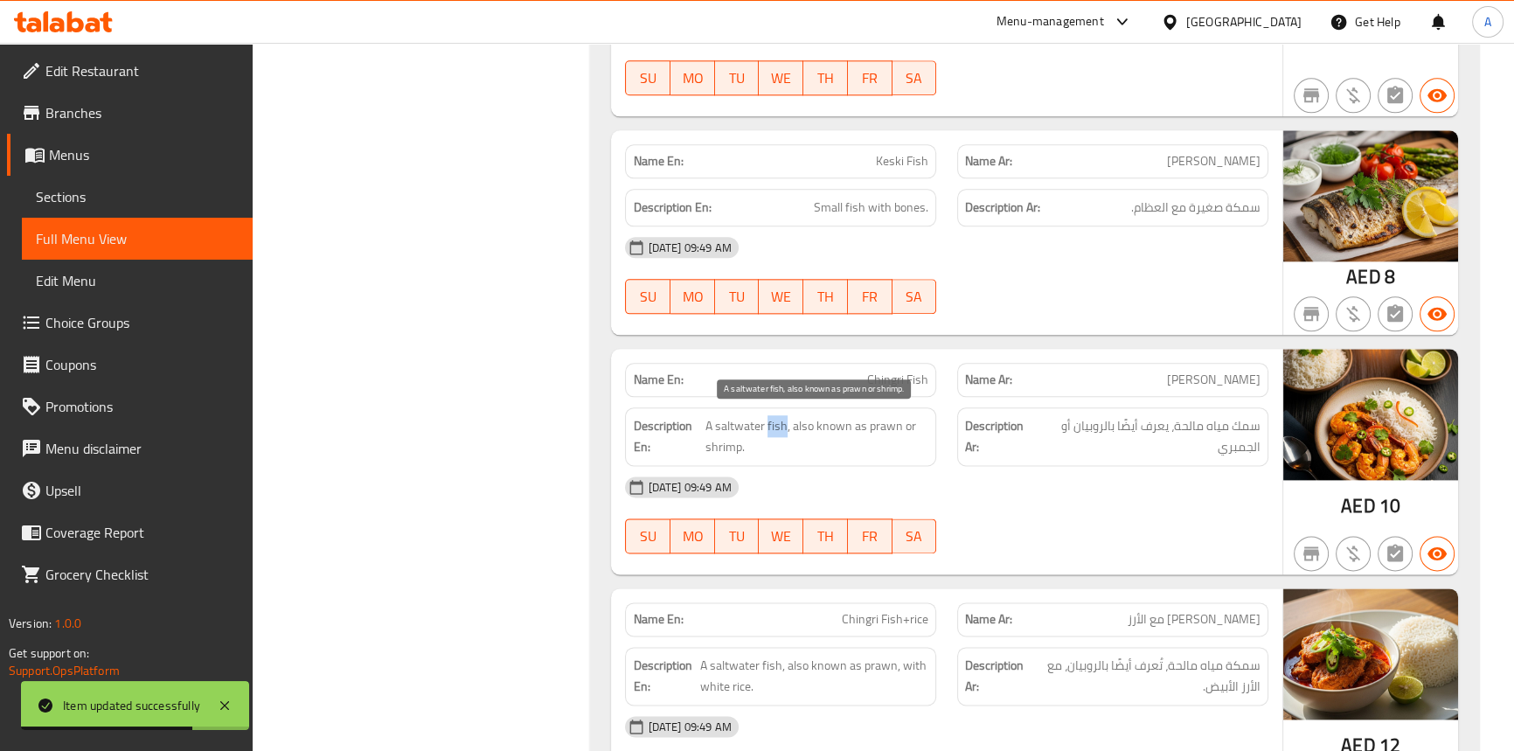
click at [766, 422] on span "A saltwater fish, also known as prawn or shrimp." at bounding box center [816, 436] width 223 height 43
click at [733, 420] on span "A saltwater fish, also known as prawn or shrimp." at bounding box center [816, 436] width 223 height 43
click at [827, 421] on span "A saltwater fish, also known as prawn or shrimp." at bounding box center [816, 436] width 223 height 43
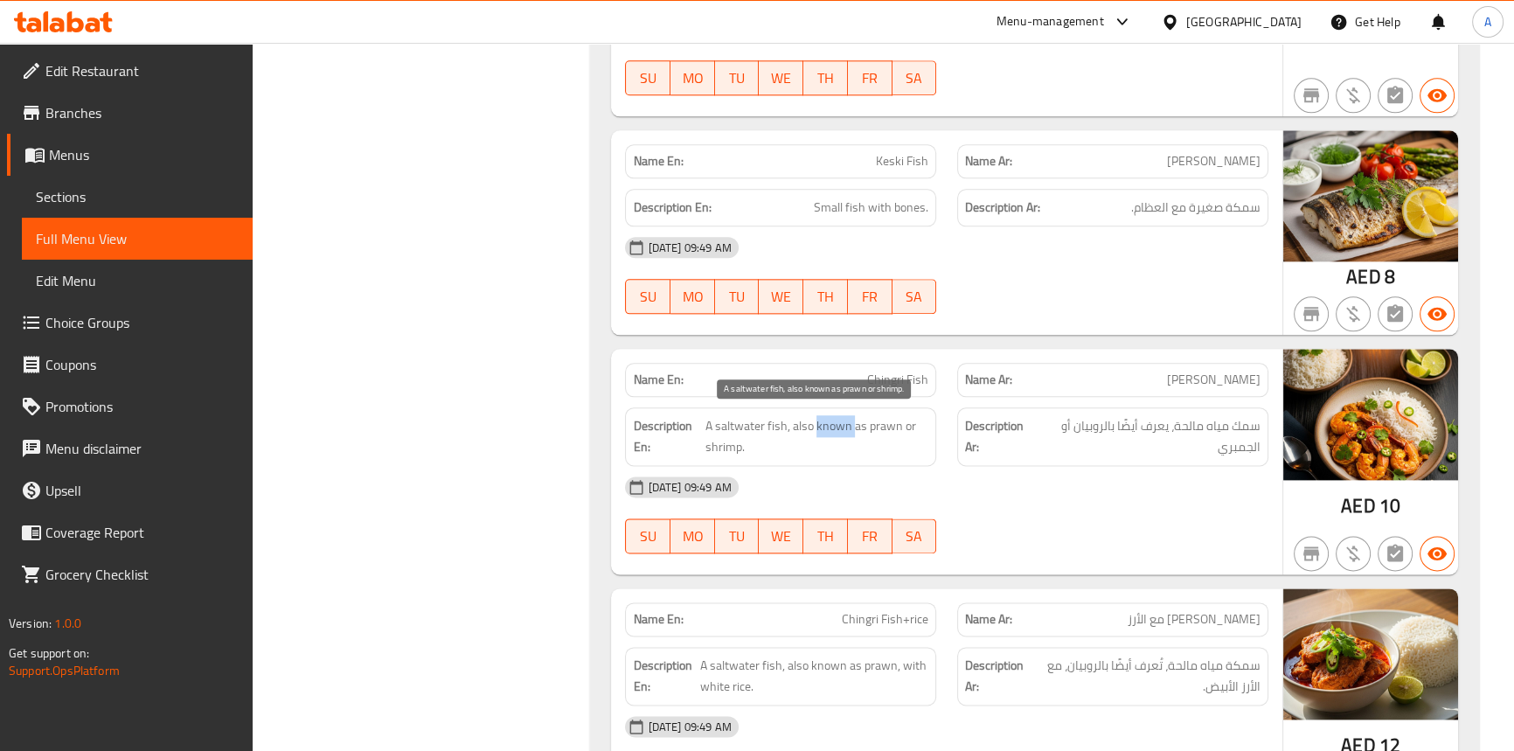
click at [827, 421] on span "A saltwater fish, also known as prawn or shrimp." at bounding box center [816, 436] width 223 height 43
click at [796, 424] on span "A saltwater fish, also known as prawn or shrimp." at bounding box center [816, 436] width 223 height 43
click at [856, 419] on span "A saltwater fish, also known as prawn or shrimp." at bounding box center [816, 436] width 223 height 43
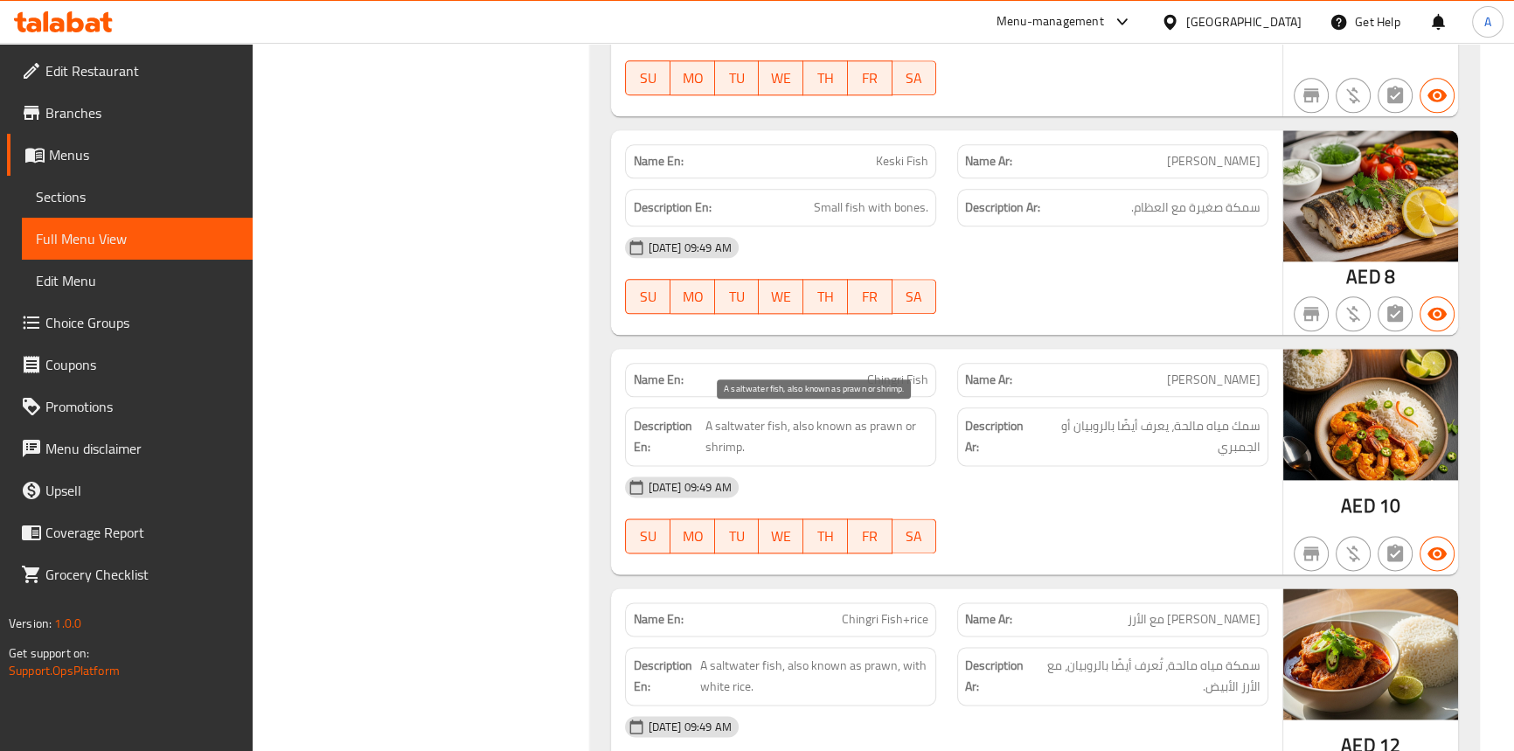
click at [886, 419] on span "A saltwater fish, also known as prawn or shrimp." at bounding box center [816, 436] width 223 height 43
click at [1054, 507] on div "[DATE] 09:49 AM SU MO TU WE TH FR SA" at bounding box center [945, 515] width 663 height 98
click at [1096, 257] on div "[DATE] 09:49 AM" at bounding box center [945, 247] width 663 height 42
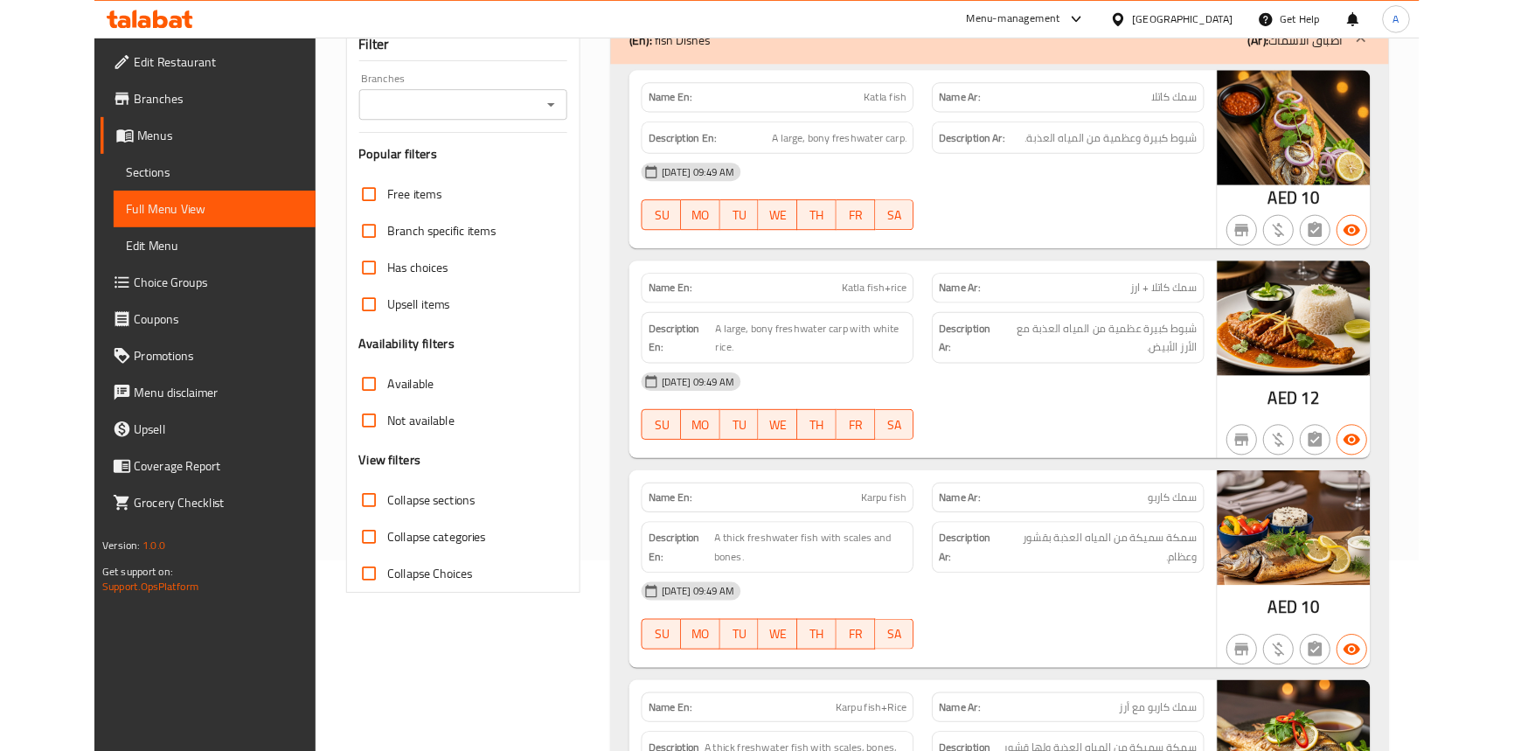
scroll to position [476, 0]
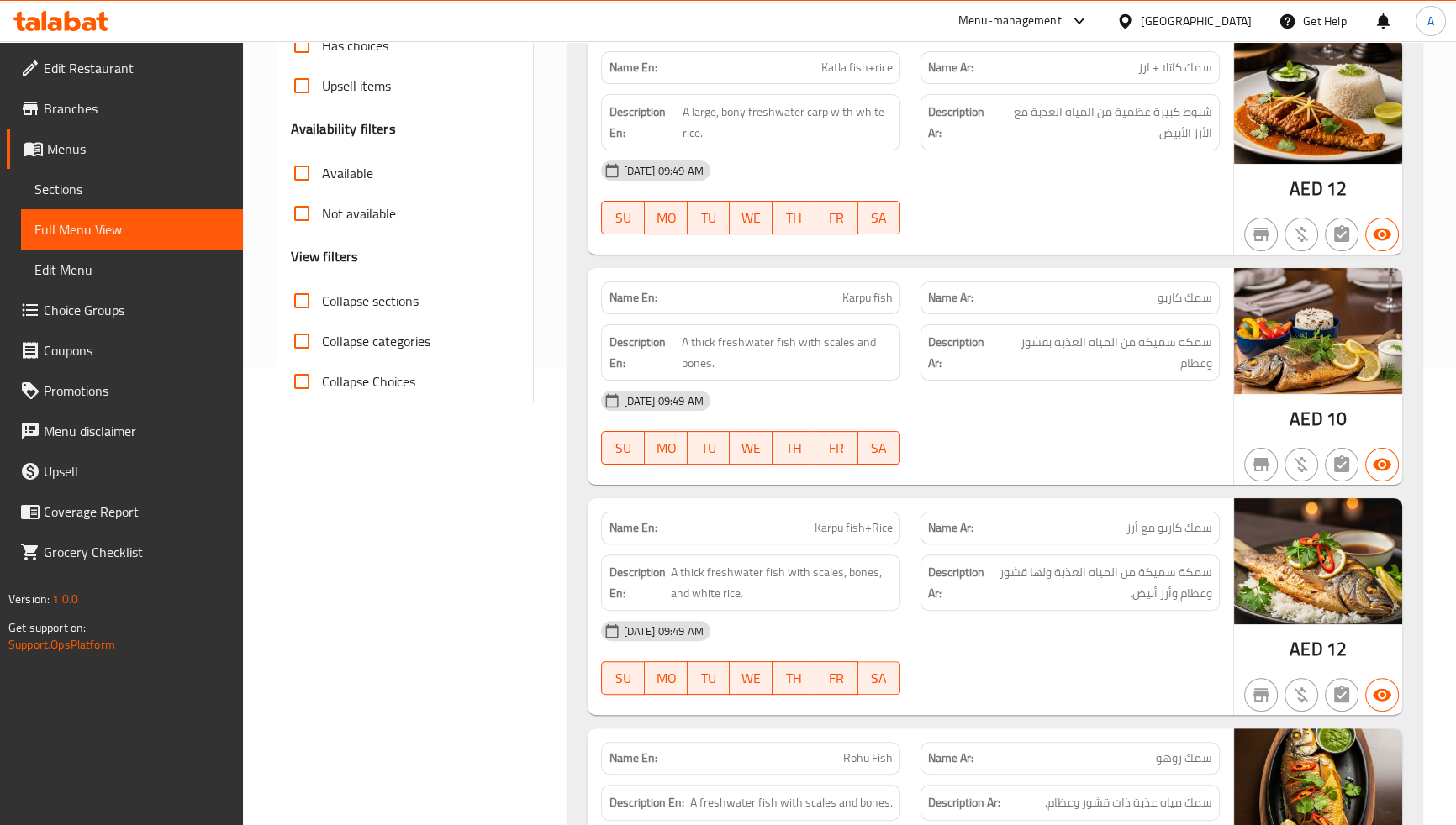
click at [1213, 101] on div "Description Ar: شبوط كبيرة عظمية من المياه العذبة مع الأرز الأبيض." at bounding box center [1069, 122] width 299 height 57
click at [1021, 169] on div "[DATE] 09:49 AM" at bounding box center [909, 170] width 638 height 40
drag, startPoint x: 1021, startPoint y: 169, endPoint x: 842, endPoint y: 60, distance: 209.6
click at [1020, 166] on div "[DATE] 09:49 AM" at bounding box center [909, 170] width 638 height 40
click at [764, 229] on div "Name En: Katla fish+rice Name Ar: سمك كاتلا + ارز Description En: A large, bony…" at bounding box center [910, 145] width 644 height 216
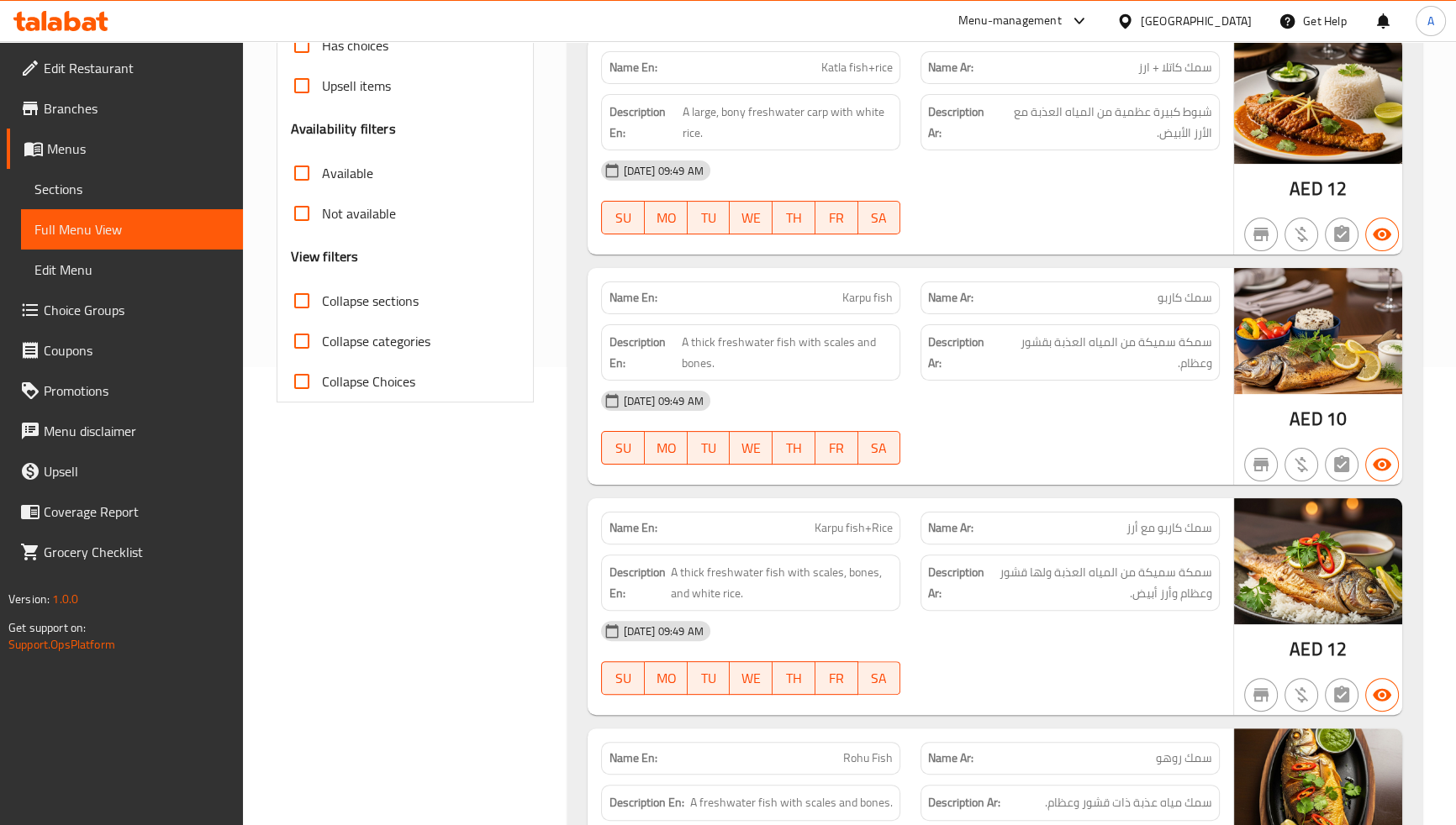
click at [721, 10] on div "Menu-management United Arab Emirates Get Help A" at bounding box center [728, 21] width 1456 height 40
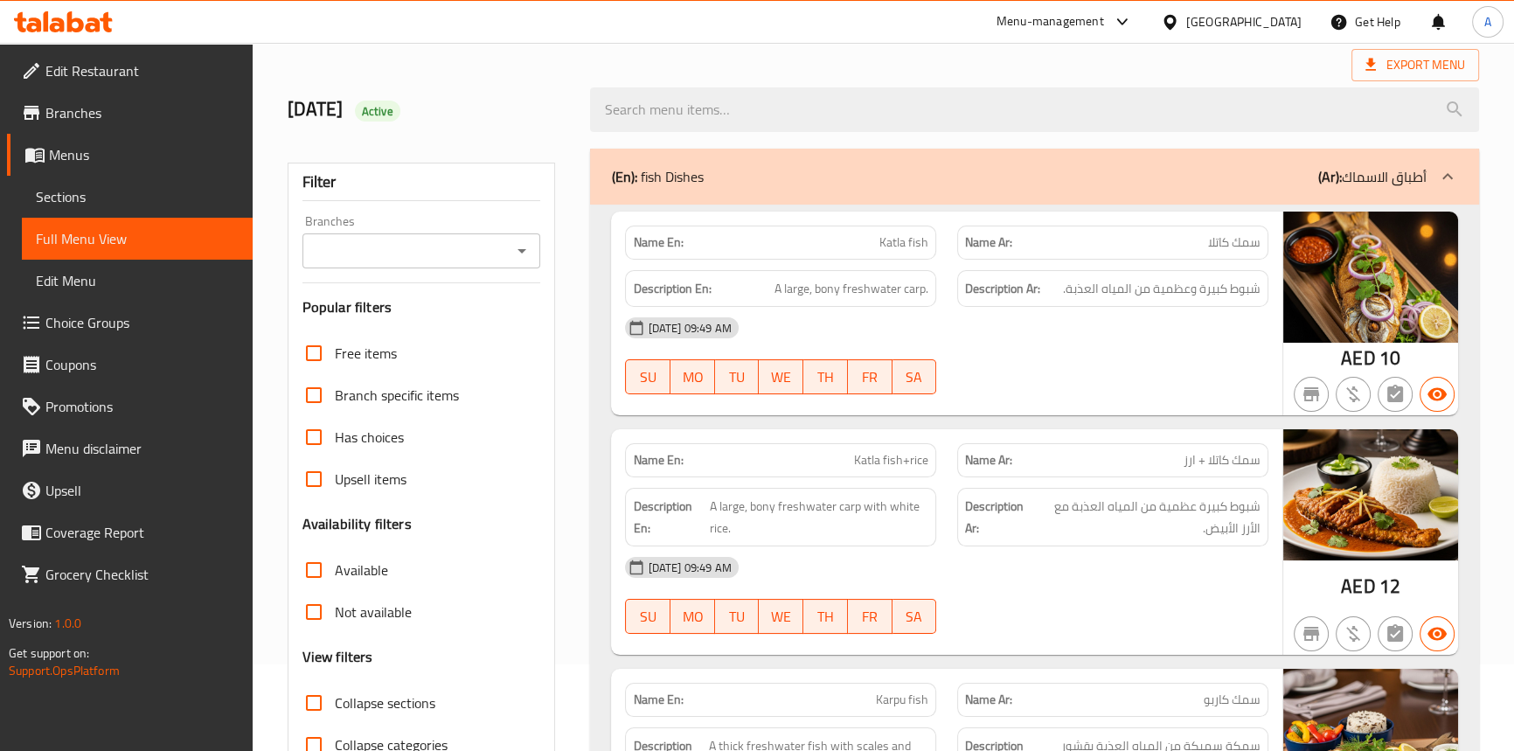
scroll to position [0, 0]
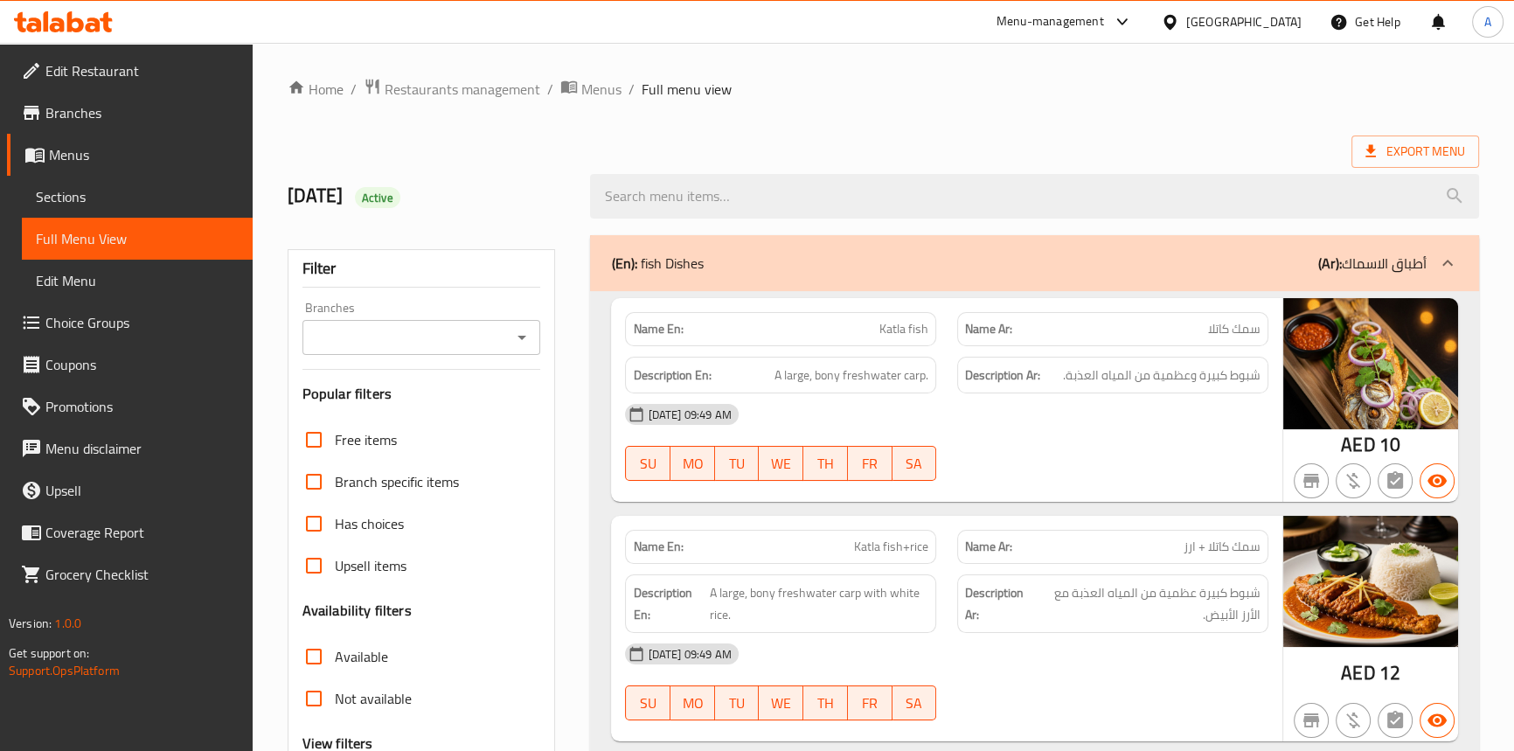
click at [1096, 87] on ol "Home / Restaurants management / Menus / Full menu view" at bounding box center [883, 89] width 1191 height 23
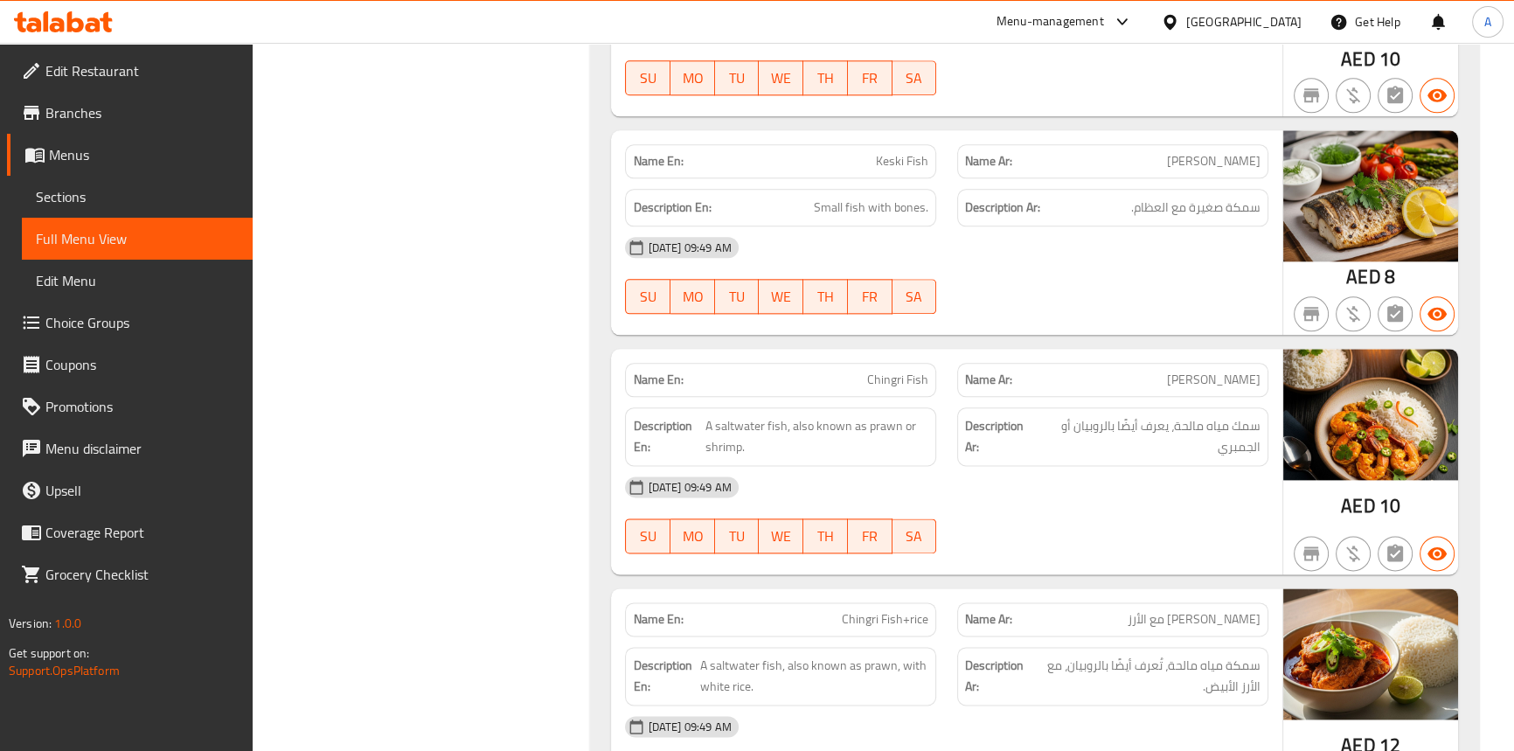
click at [1251, 89] on div at bounding box center [1113, 95] width 332 height 21
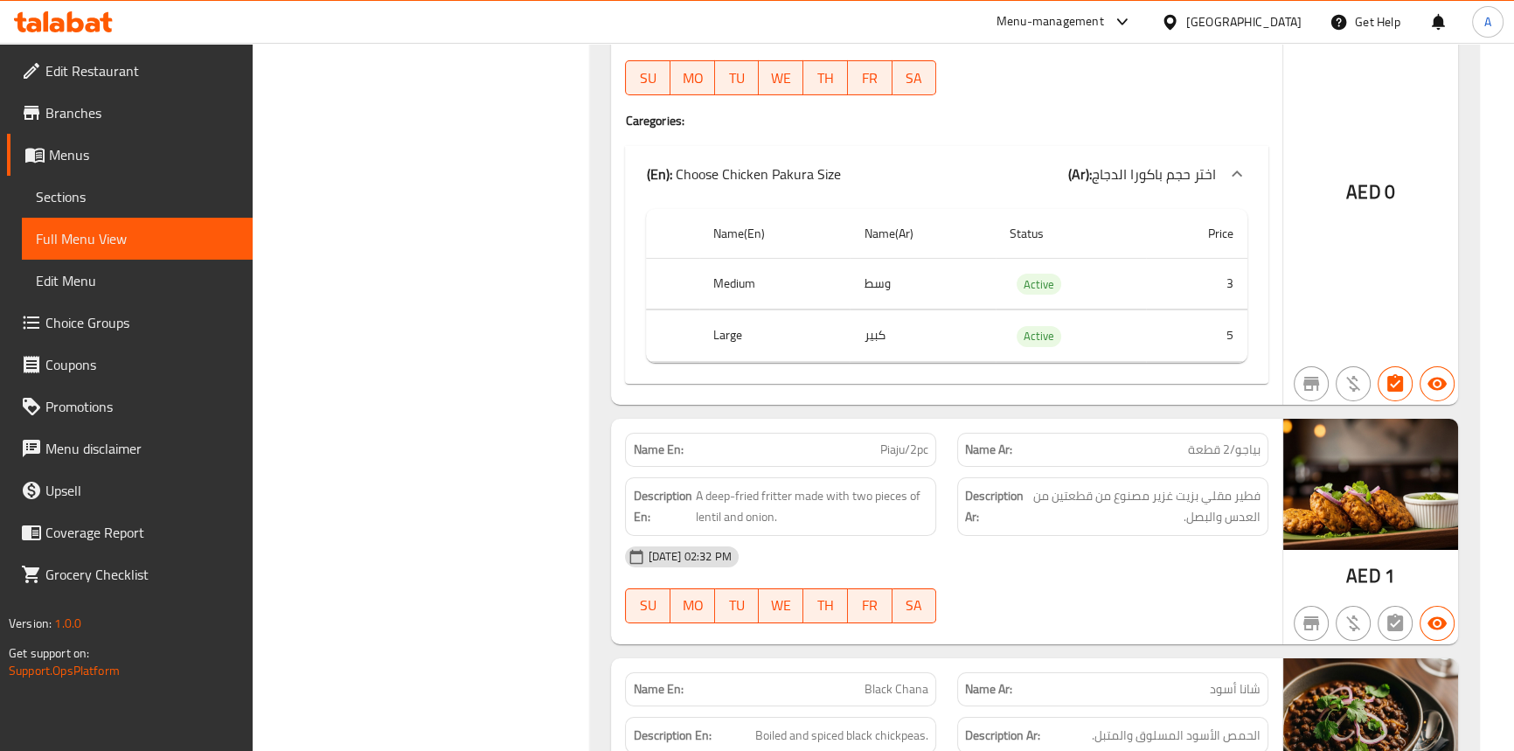
scroll to position [24100, 0]
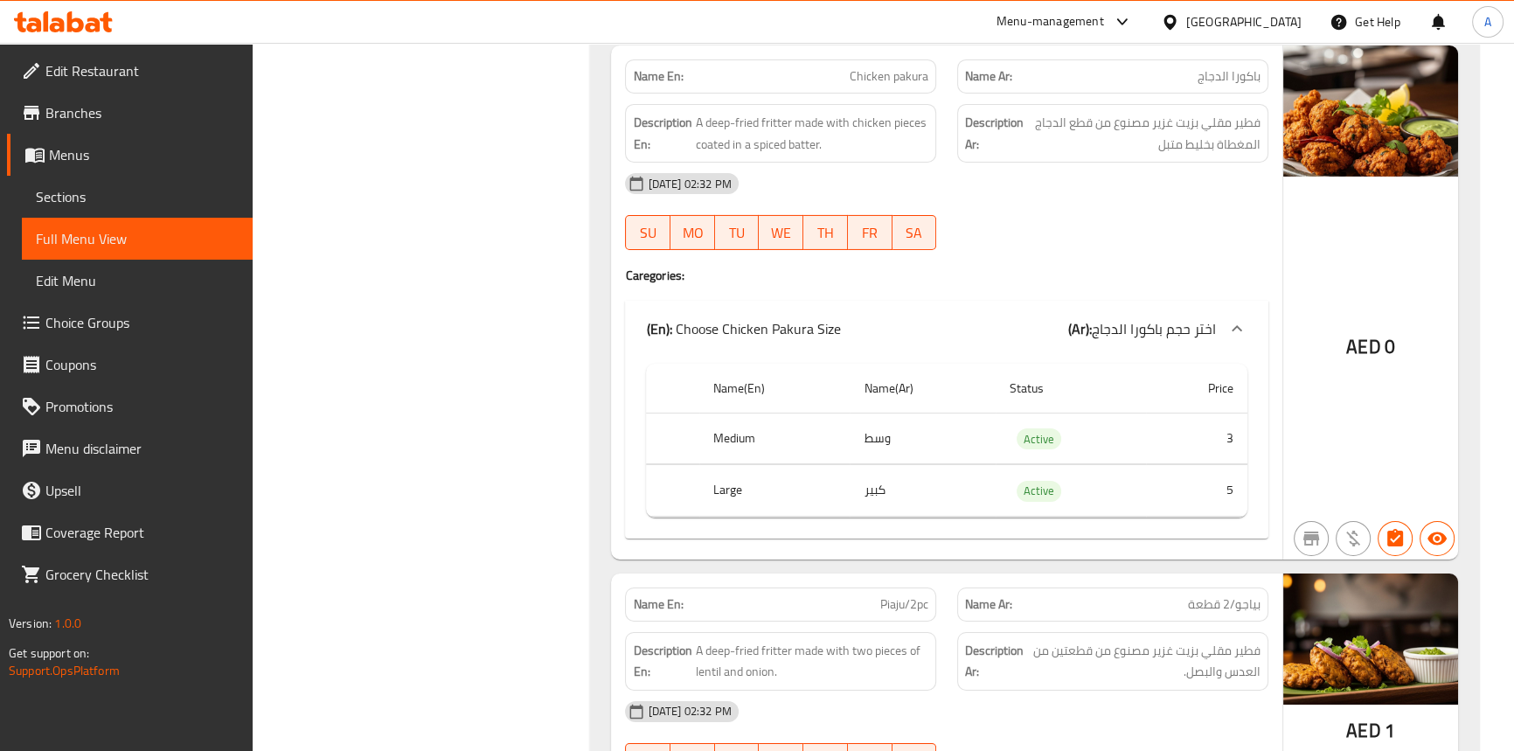
click at [98, 107] on span "Branches" at bounding box center [141, 112] width 193 height 21
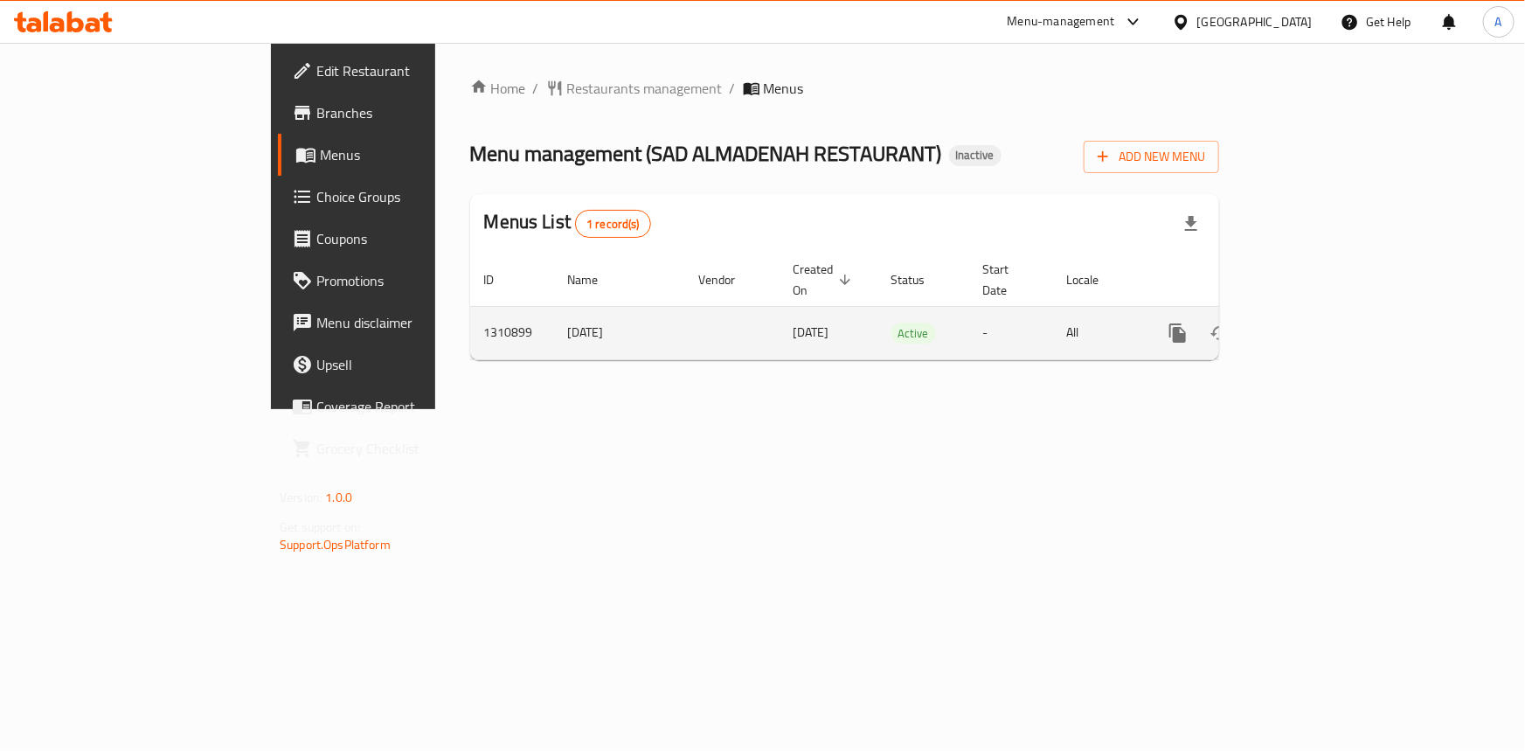
click at [1314, 322] on icon "enhanced table" at bounding box center [1303, 332] width 21 height 21
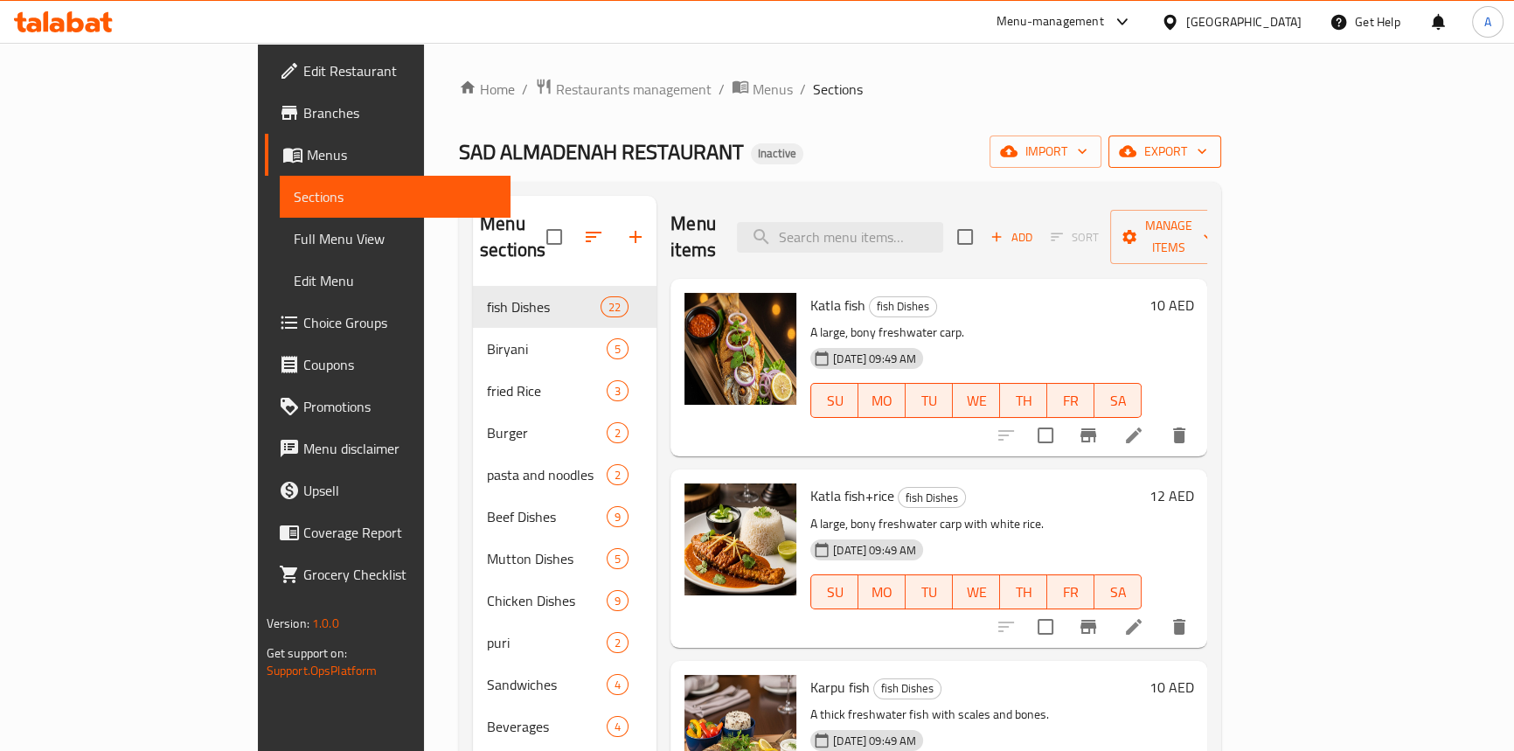
click at [1207, 154] on span "export" at bounding box center [1164, 152] width 85 height 22
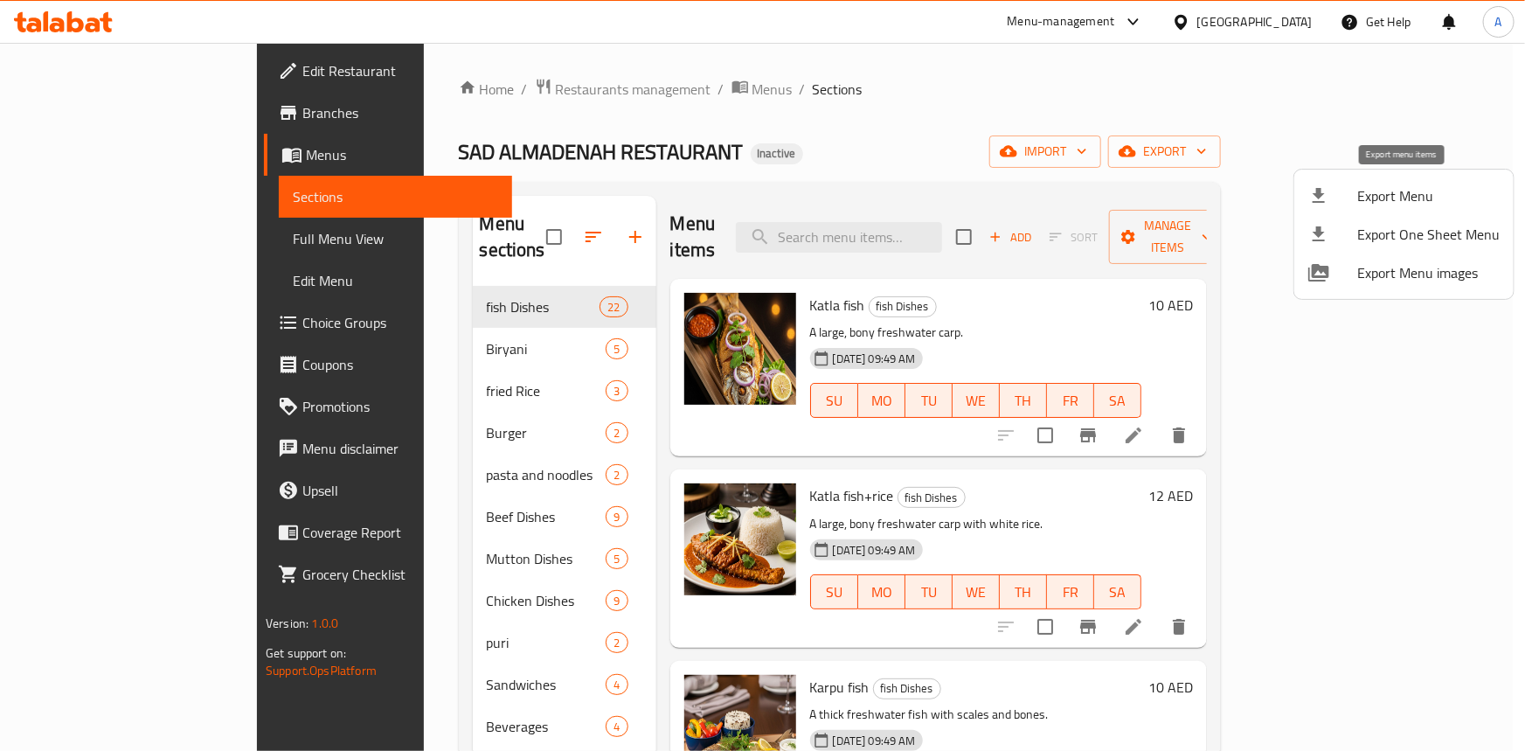
click at [1398, 181] on li "Export Menu" at bounding box center [1403, 196] width 219 height 38
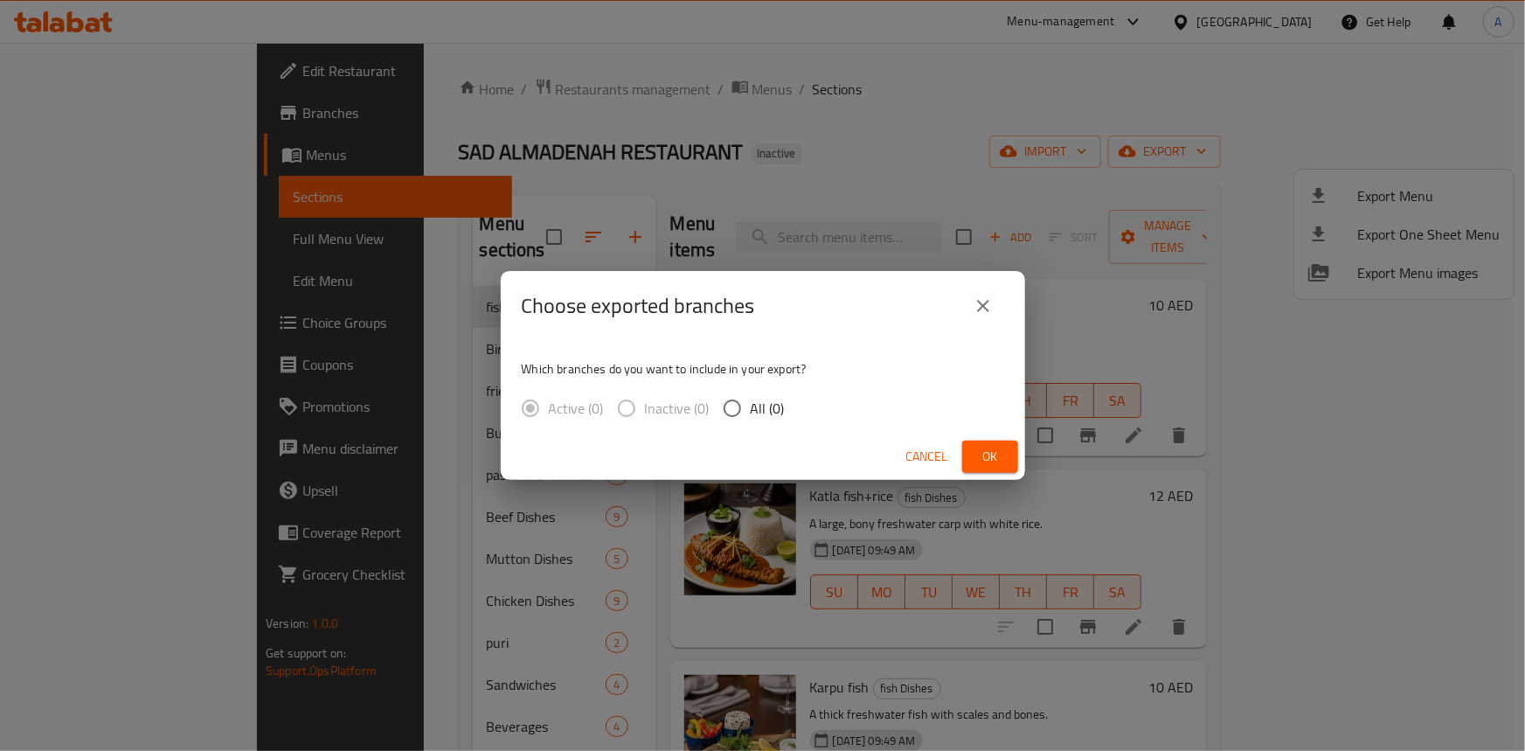
click at [741, 413] on input "All (0)" at bounding box center [732, 408] width 37 height 37
radio input "true"
click at [996, 457] on span "Ok" at bounding box center [990, 457] width 28 height 22
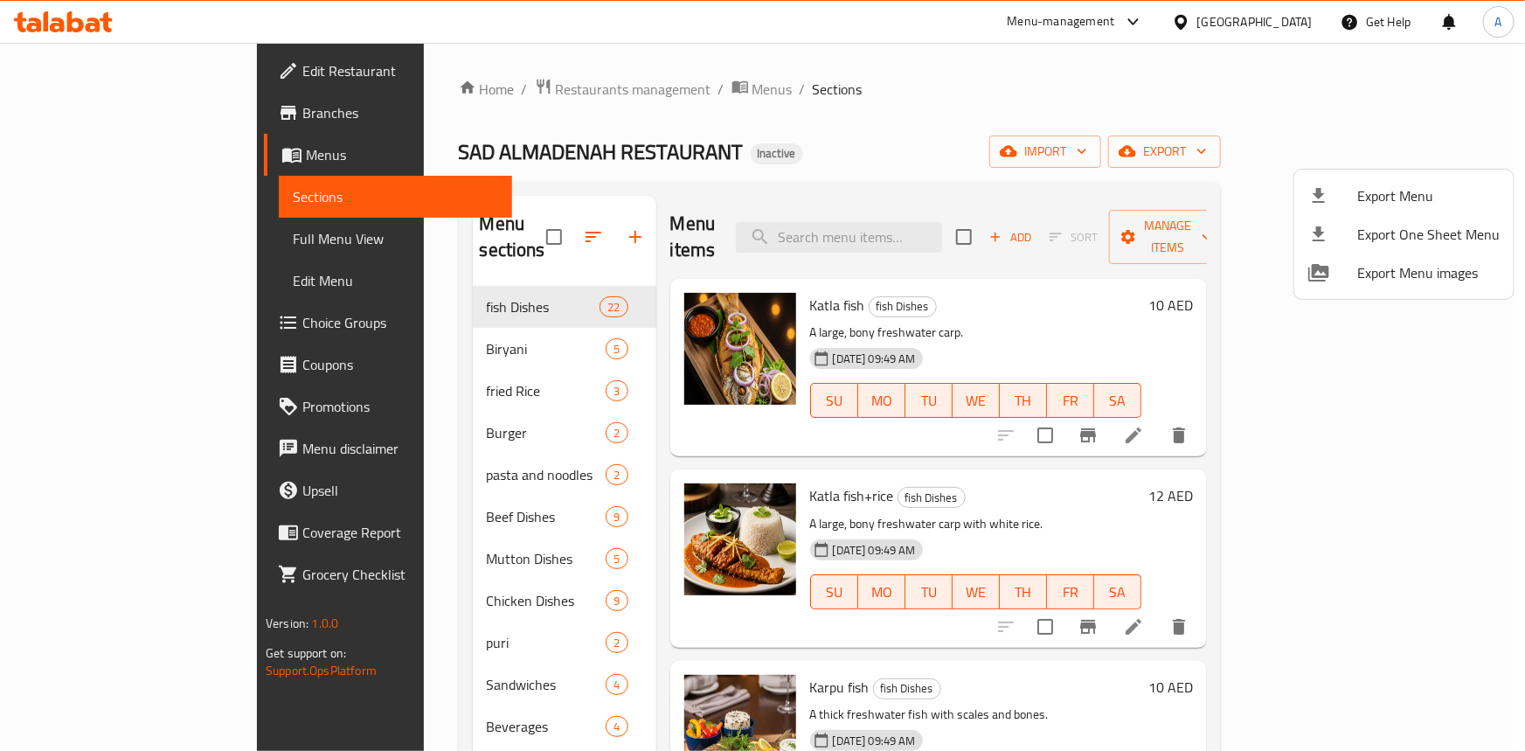
click at [911, 245] on div at bounding box center [762, 375] width 1525 height 751
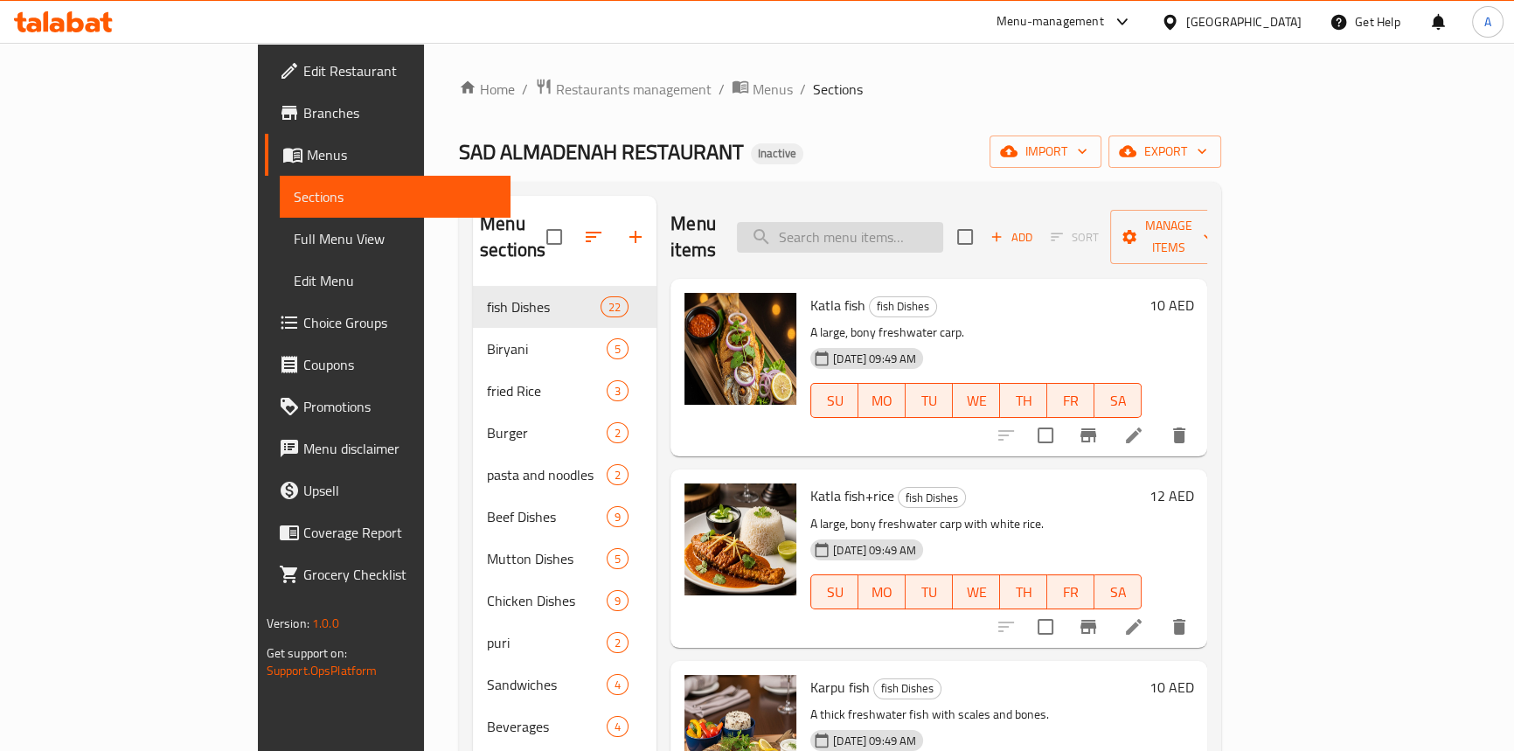
click at [909, 227] on input "search" at bounding box center [840, 237] width 206 height 31
